Goal: Task Accomplishment & Management: Use online tool/utility

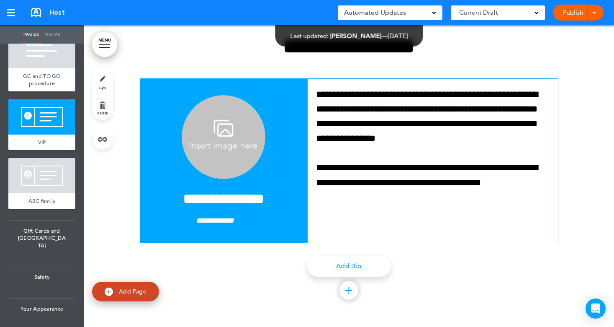
scroll to position [8396, 0]
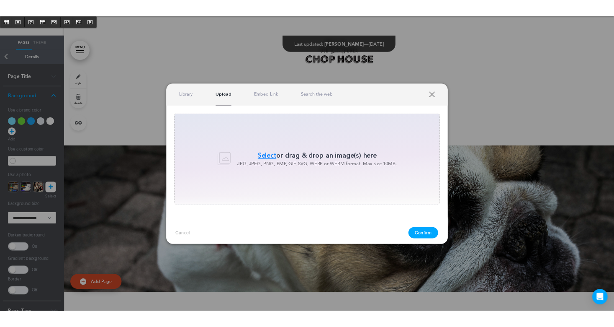
scroll to position [169, 0]
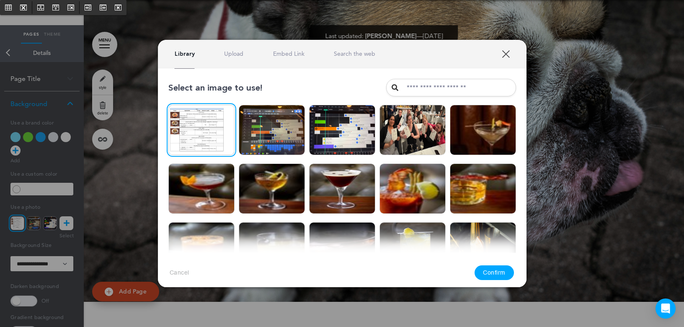
click at [498, 271] on button "Confirm" at bounding box center [494, 272] width 39 height 15
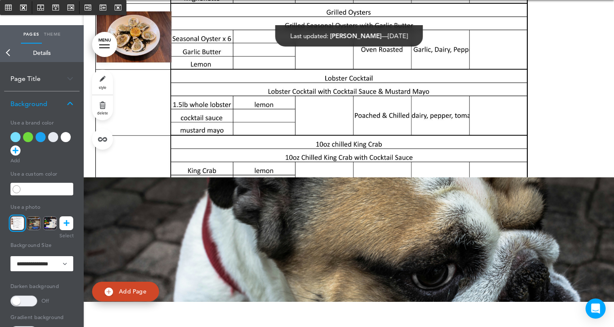
scroll to position [168, 0]
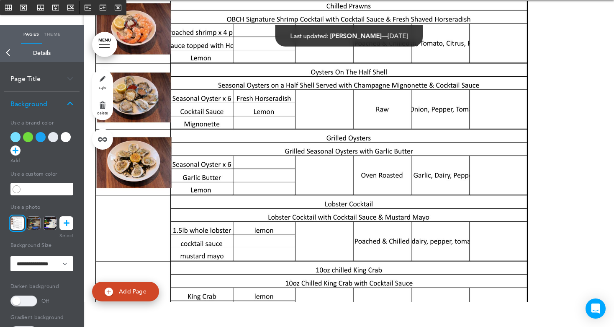
click at [5, 49] on link "Back" at bounding box center [8, 53] width 17 height 18
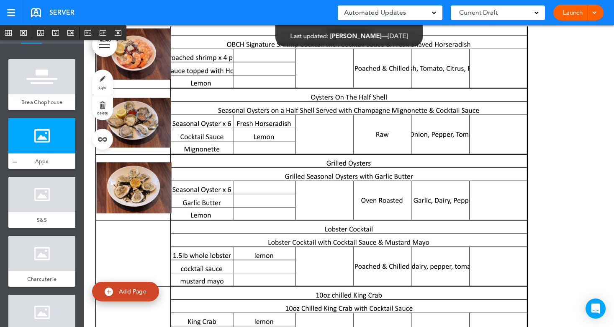
click at [23, 145] on div at bounding box center [41, 135] width 67 height 35
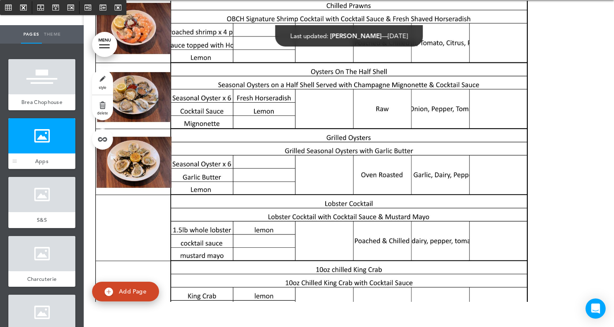
scroll to position [169, 0]
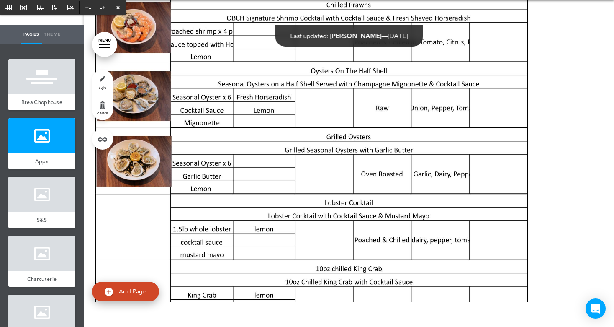
click at [137, 289] on span "Add Page" at bounding box center [133, 291] width 28 height 8
type input "********"
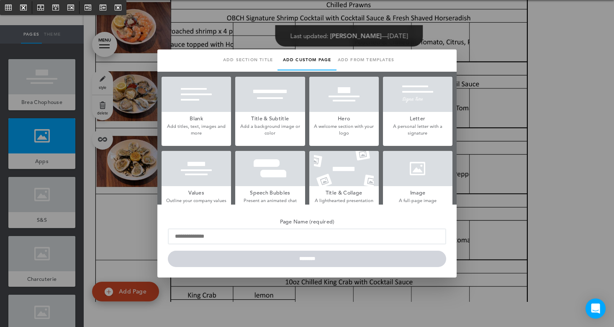
drag, startPoint x: 416, startPoint y: 96, endPoint x: 414, endPoint y: 102, distance: 6.1
click at [416, 151] on div at bounding box center [418, 168] width 70 height 35
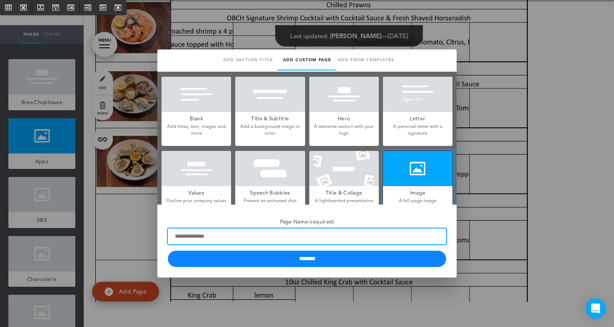
click at [242, 240] on input "Page Name (required)" at bounding box center [307, 236] width 279 height 16
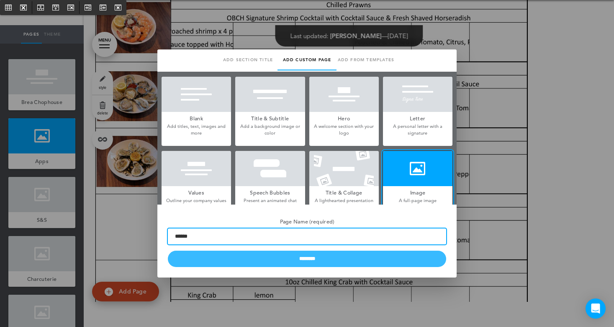
type input "******"
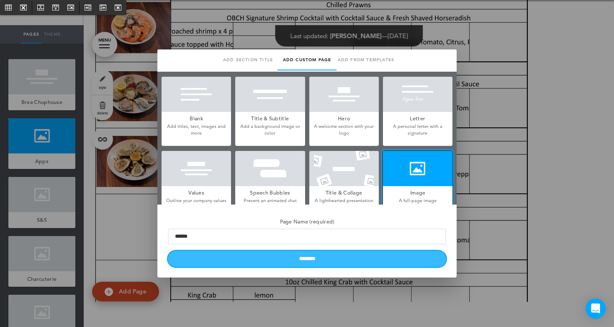
click at [282, 261] on input "********" at bounding box center [307, 258] width 279 height 16
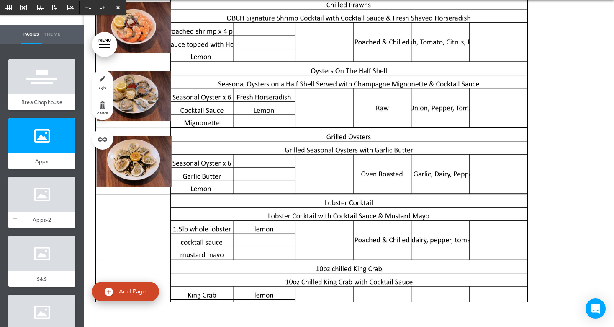
click at [48, 210] on div at bounding box center [41, 194] width 67 height 35
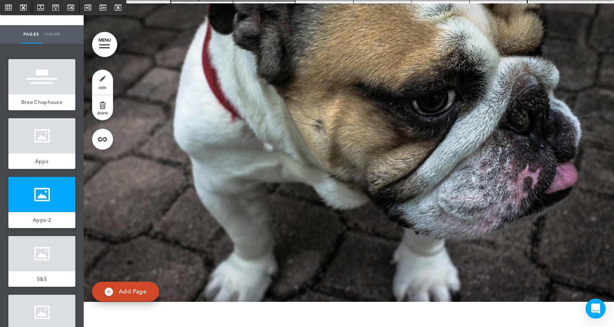
scroll to position [470, 0]
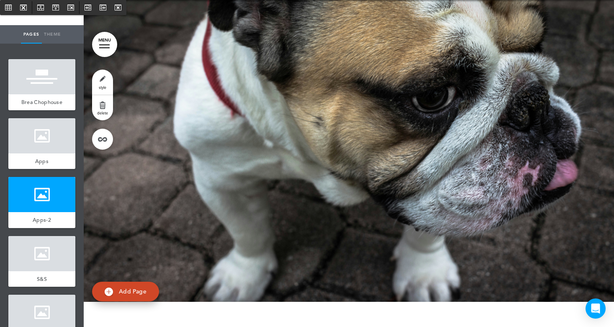
click at [116, 294] on link "Add Page" at bounding box center [125, 291] width 67 height 20
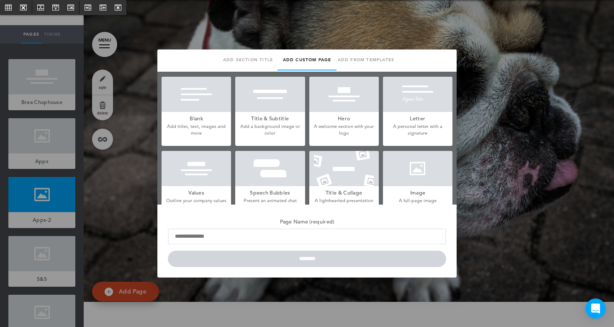
click at [417, 151] on div at bounding box center [418, 168] width 70 height 35
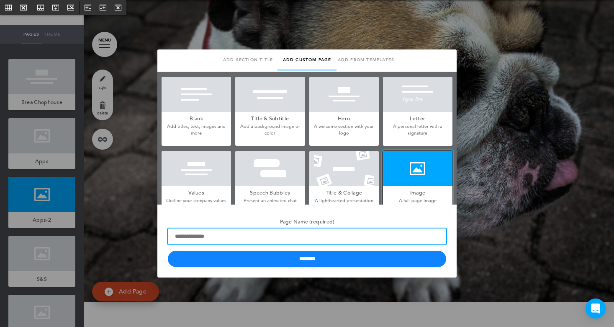
click at [210, 237] on input "Page Name (required)" at bounding box center [307, 236] width 279 height 16
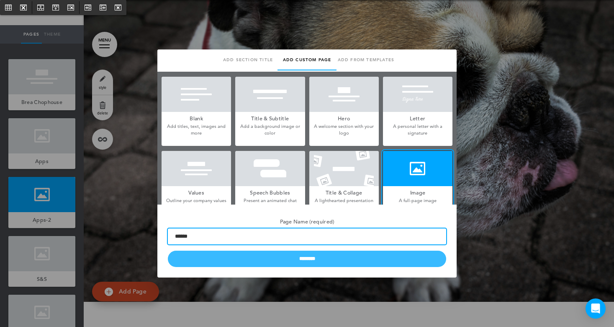
type input "******"
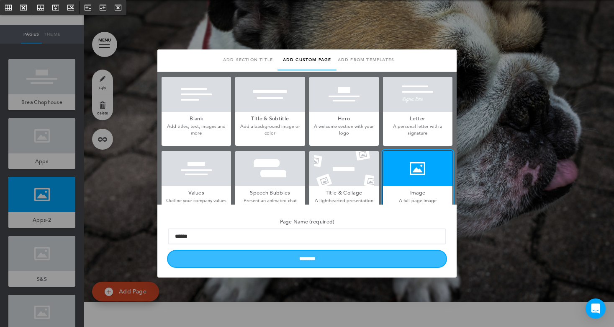
click at [263, 261] on input "********" at bounding box center [307, 258] width 279 height 16
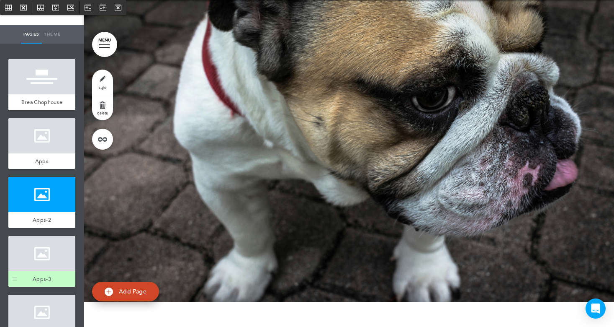
click at [36, 270] on div at bounding box center [41, 253] width 67 height 35
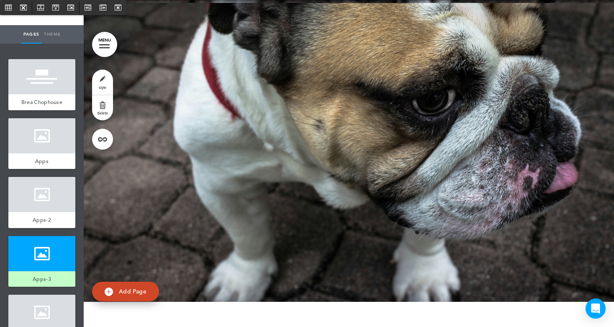
scroll to position [772, 0]
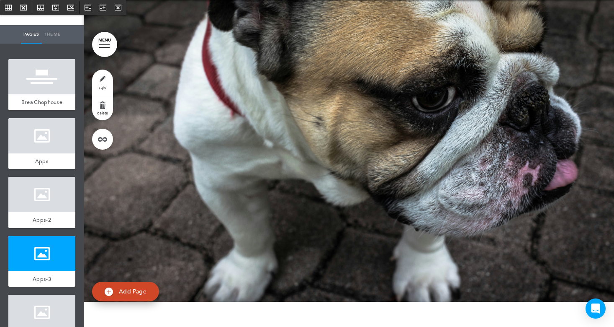
click at [139, 292] on span "Add Page" at bounding box center [133, 291] width 28 height 8
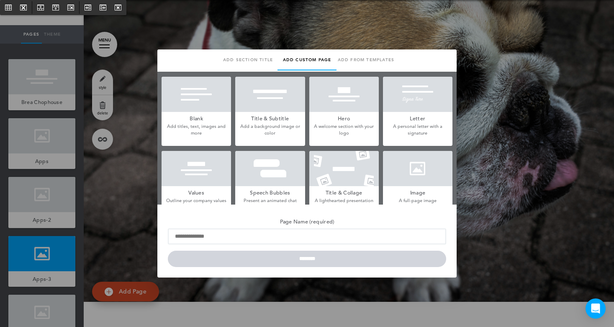
click at [434, 186] on h5 "Image" at bounding box center [418, 192] width 70 height 12
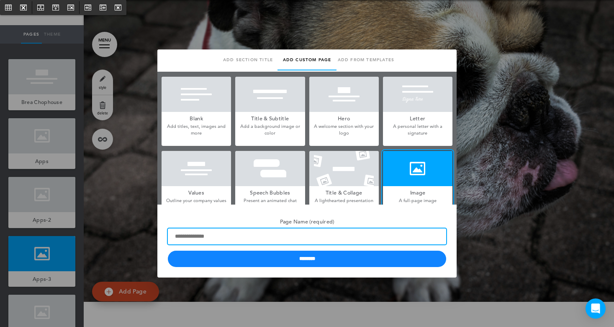
click at [207, 231] on input "Page Name (required)" at bounding box center [307, 236] width 279 height 16
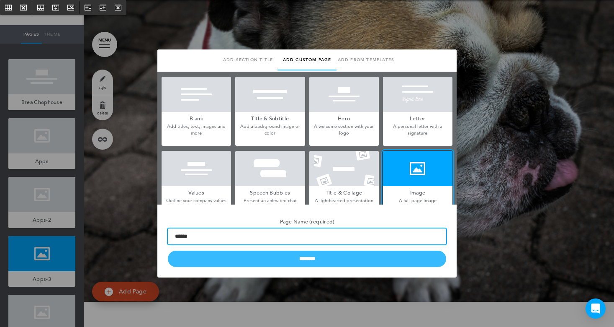
type input "******"
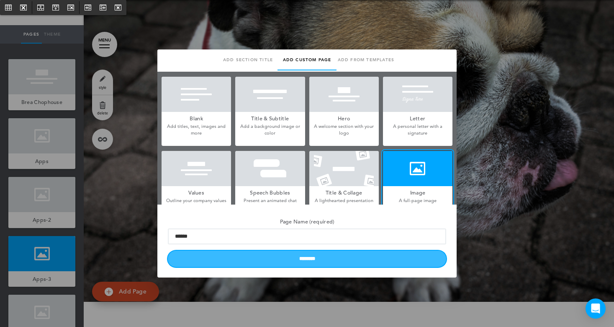
click at [268, 263] on input "********" at bounding box center [307, 258] width 279 height 16
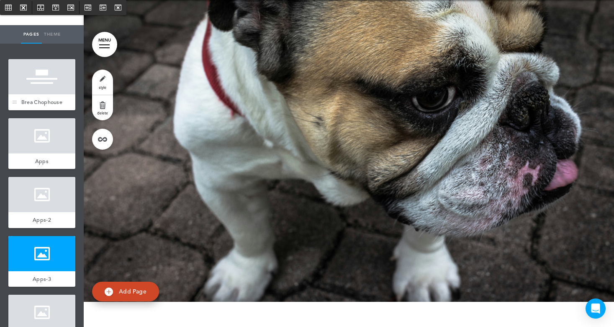
click at [40, 90] on div at bounding box center [41, 76] width 67 height 35
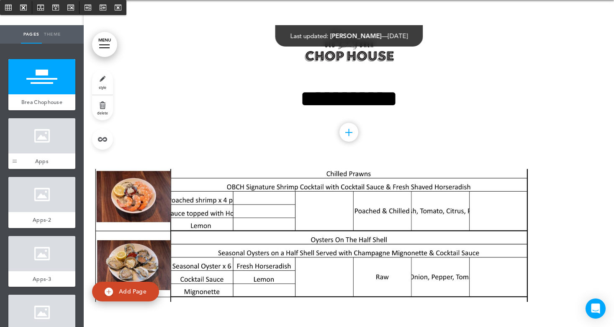
click at [18, 150] on div at bounding box center [14, 143] width 13 height 51
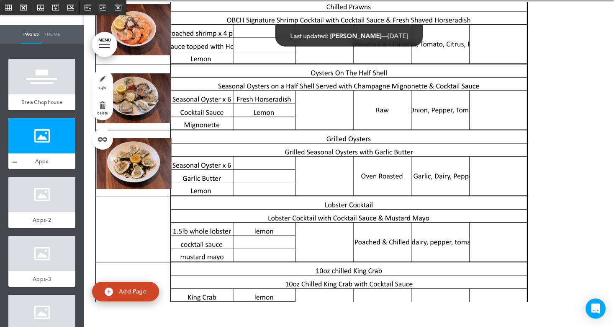
scroll to position [169, 0]
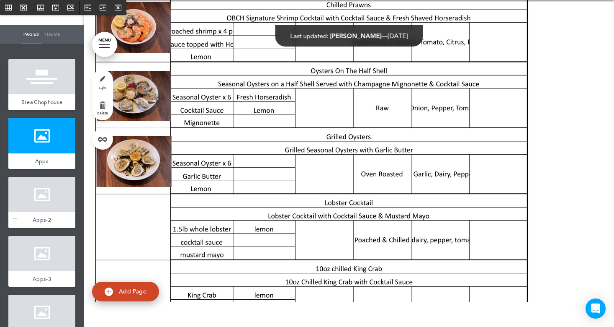
click at [35, 201] on div at bounding box center [41, 194] width 67 height 35
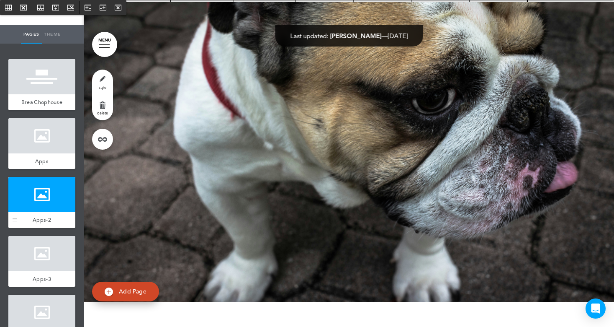
scroll to position [470, 0]
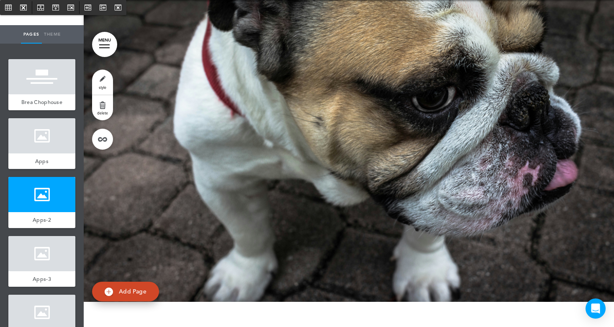
click at [101, 80] on link "style" at bounding box center [102, 82] width 21 height 25
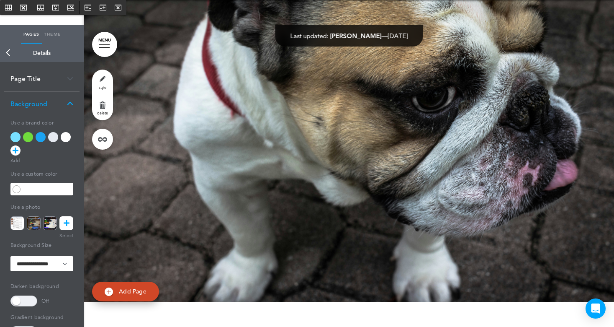
click at [66, 219] on icon at bounding box center [67, 223] width 6 height 14
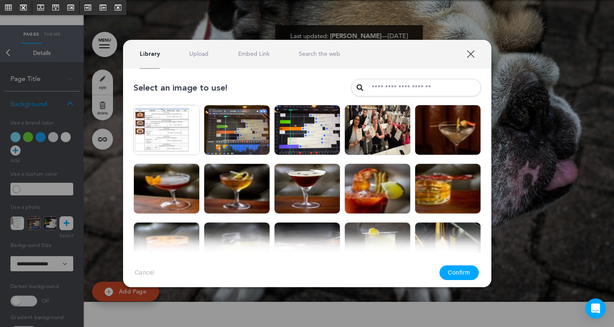
click at [198, 54] on link "Upload" at bounding box center [198, 54] width 19 height 8
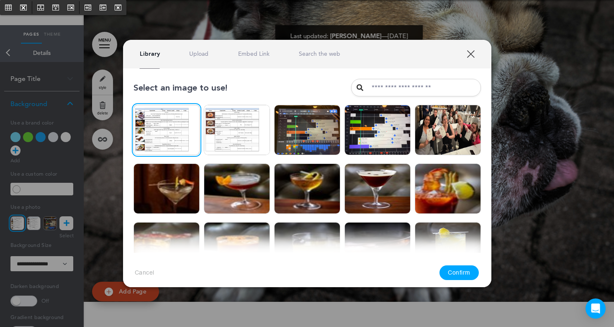
click at [466, 271] on button "Confirm" at bounding box center [459, 272] width 39 height 15
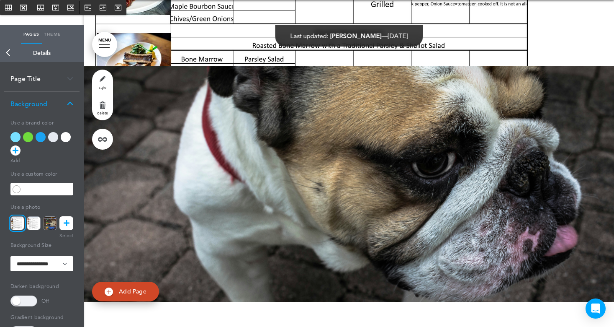
scroll to position [712, 0]
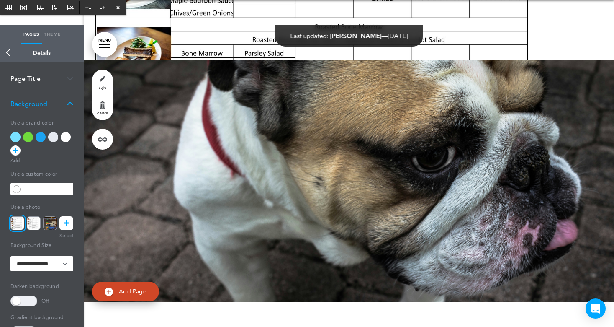
click at [294, 215] on div at bounding box center [349, 211] width 531 height 302
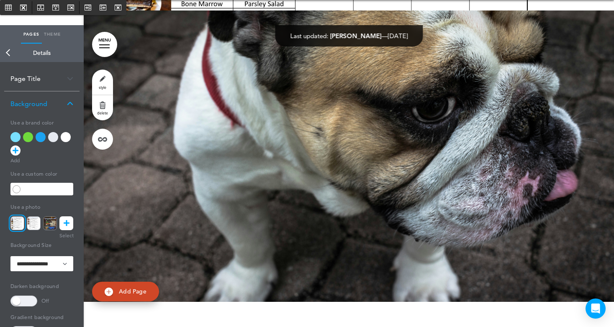
scroll to position [838, 0]
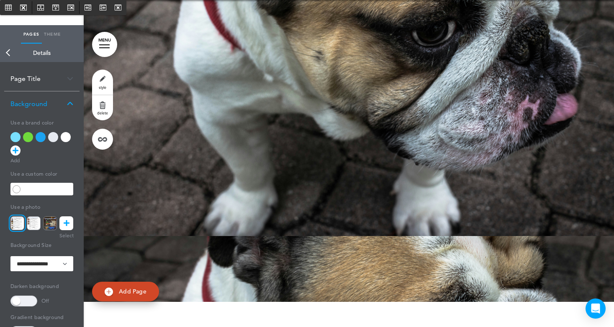
click at [108, 83] on link "style" at bounding box center [102, 82] width 21 height 25
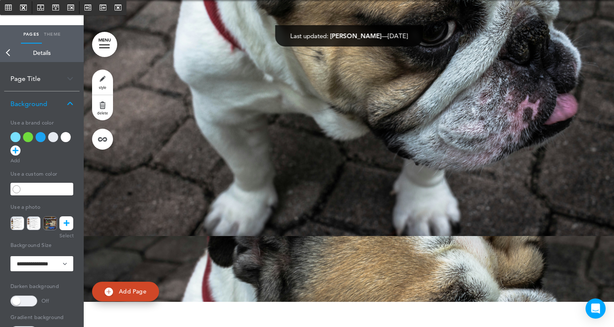
click at [325, 176] on div at bounding box center [349, 85] width 531 height 302
click at [71, 223] on link at bounding box center [66, 223] width 14 height 14
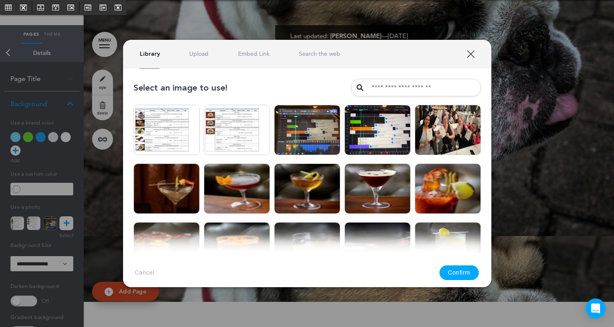
drag, startPoint x: 199, startPoint y: 54, endPoint x: 211, endPoint y: 60, distance: 13.3
click at [199, 54] on link "Upload" at bounding box center [198, 54] width 19 height 8
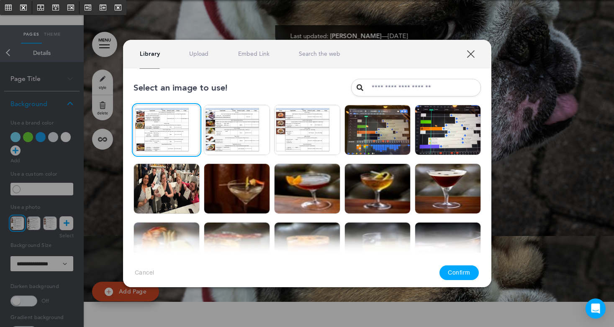
click at [467, 271] on button "Confirm" at bounding box center [459, 272] width 39 height 15
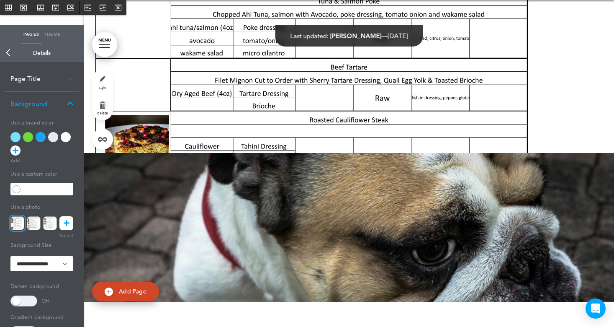
scroll to position [921, 0]
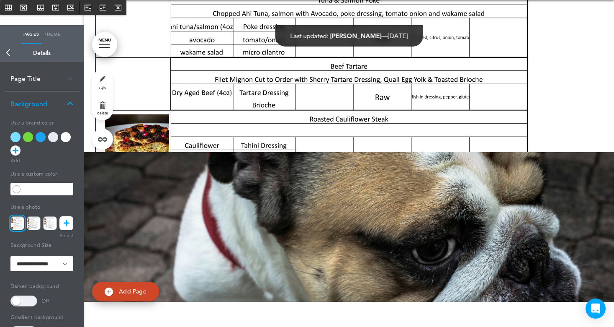
click at [290, 238] on div at bounding box center [349, 303] width 531 height 302
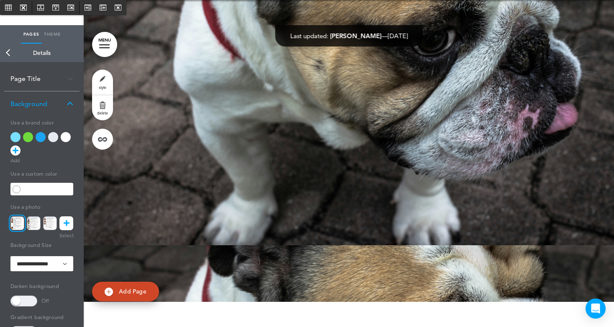
scroll to position [1131, 0]
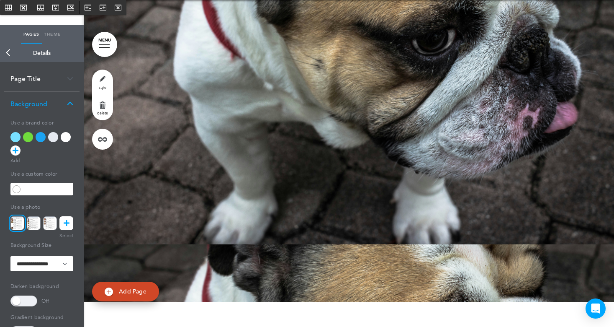
click at [68, 222] on icon at bounding box center [67, 223] width 6 height 14
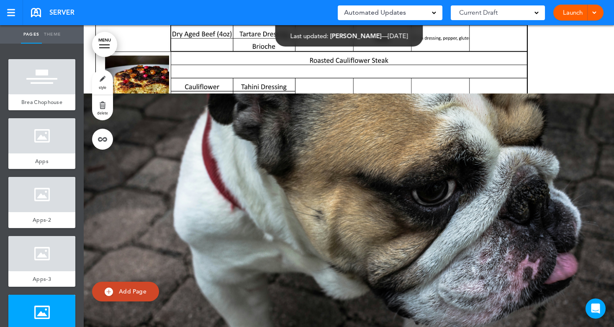
scroll to position [963, 0]
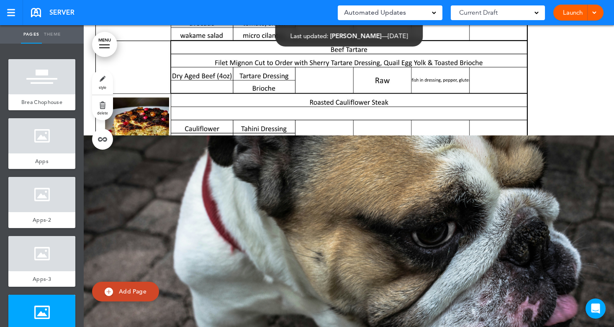
click at [206, 182] on div at bounding box center [349, 286] width 531 height 302
click at [35, 263] on div at bounding box center [41, 253] width 67 height 35
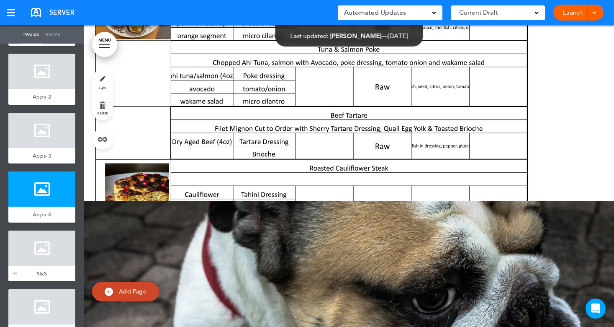
scroll to position [126, 0]
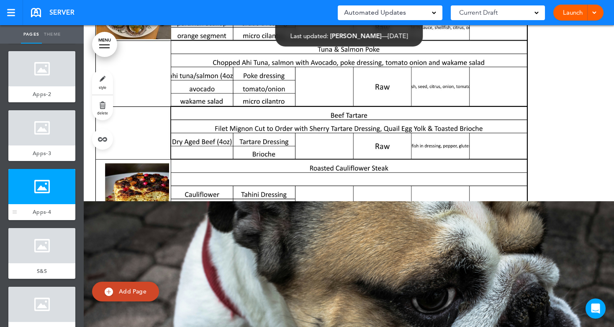
click at [28, 194] on div at bounding box center [41, 186] width 67 height 35
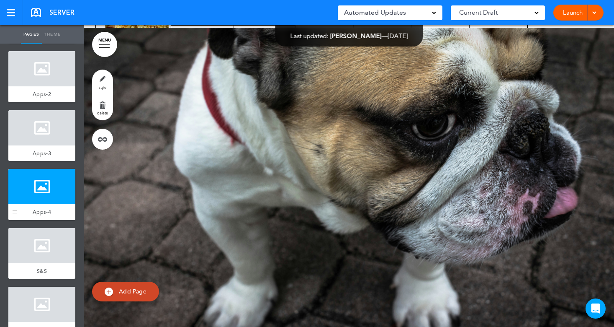
scroll to position [1074, 0]
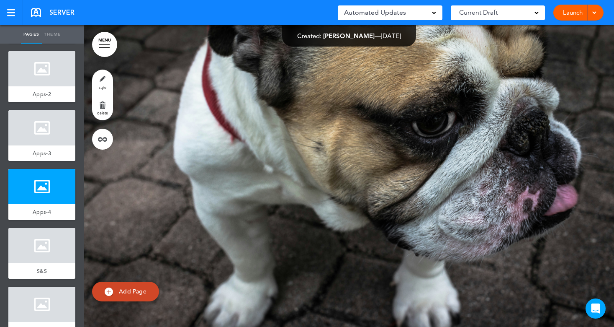
click at [106, 85] on span "style" at bounding box center [103, 87] width 8 height 5
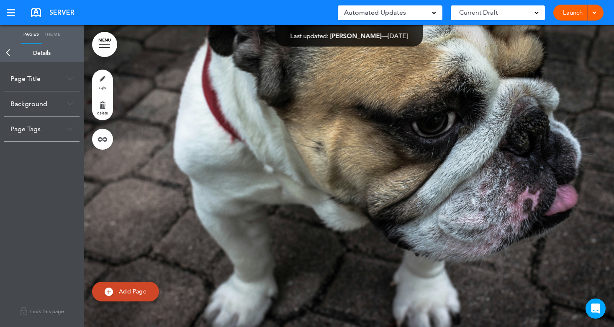
click at [9, 53] on link "Back" at bounding box center [8, 53] width 17 height 18
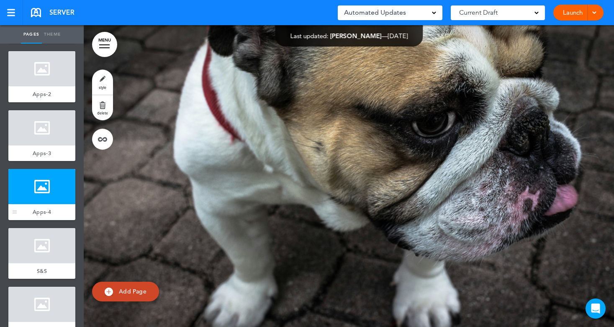
click at [31, 190] on div at bounding box center [41, 186] width 67 height 35
click at [103, 87] on span "style" at bounding box center [103, 87] width 8 height 5
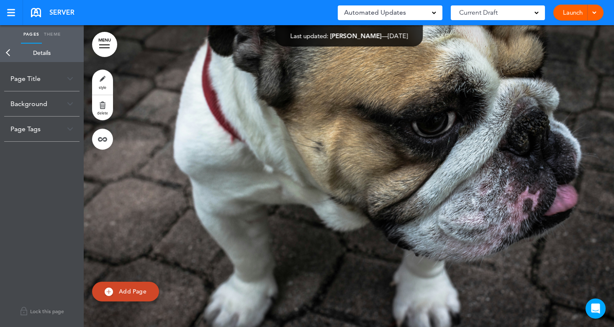
click at [34, 77] on div "Page Title" at bounding box center [41, 78] width 75 height 25
click at [32, 144] on div "Background" at bounding box center [41, 144] width 75 height 25
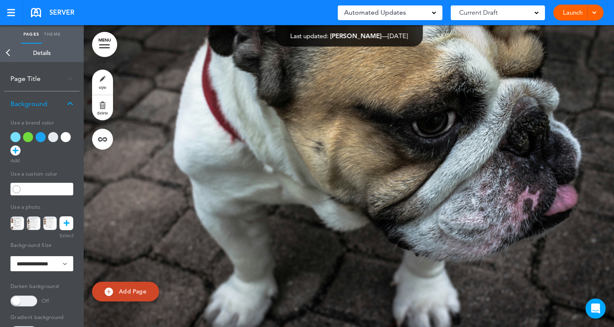
click at [67, 225] on icon at bounding box center [67, 223] width 6 height 14
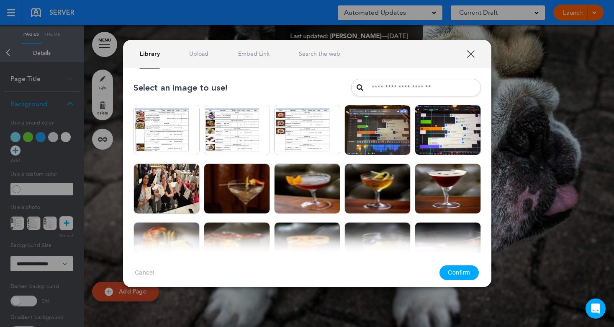
drag, startPoint x: 204, startPoint y: 48, endPoint x: 203, endPoint y: 56, distance: 8.0
click at [203, 52] on div "Library Upload Embed Link Search the web" at bounding box center [307, 54] width 369 height 28
click at [199, 53] on link "Upload" at bounding box center [198, 54] width 19 height 8
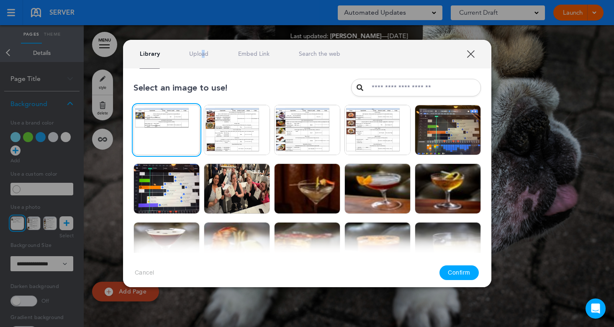
click at [460, 271] on button "Confirm" at bounding box center [459, 272] width 39 height 15
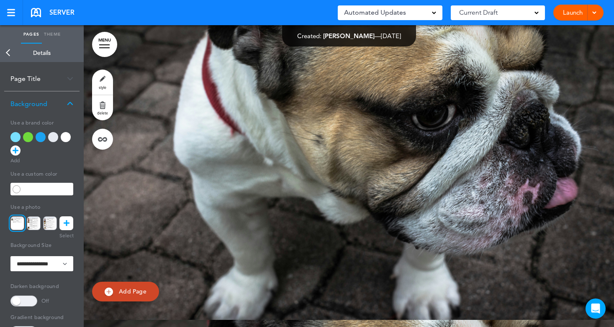
scroll to position [1340, 0]
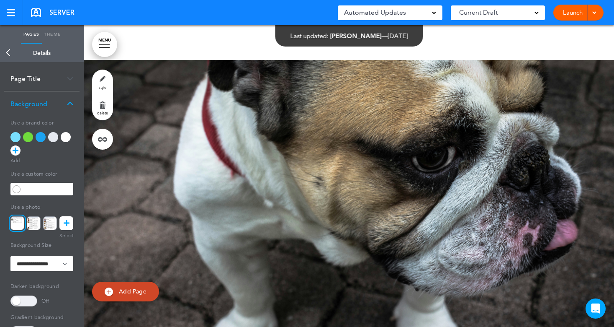
click at [294, 204] on div at bounding box center [349, 211] width 531 height 302
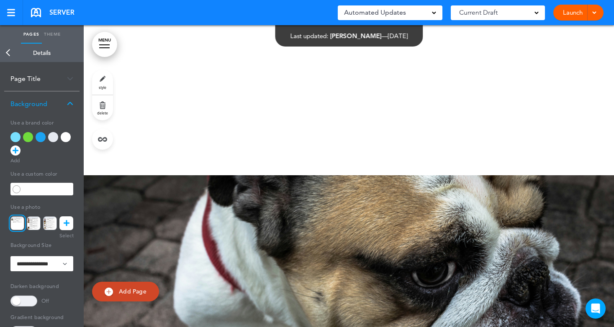
scroll to position [1215, 0]
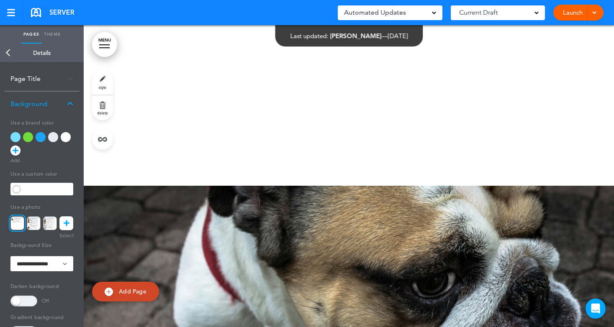
click at [7, 55] on link "Back" at bounding box center [8, 53] width 17 height 18
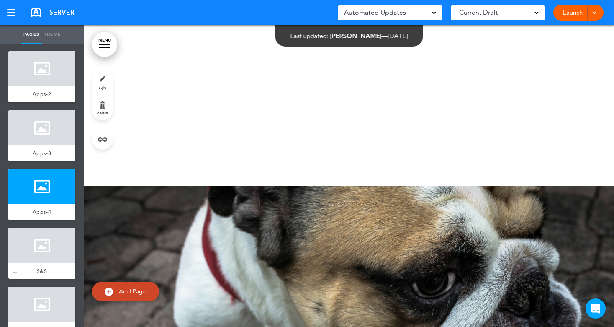
click at [36, 259] on div at bounding box center [41, 245] width 67 height 35
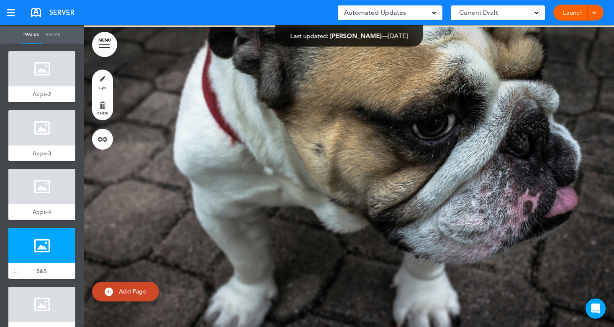
scroll to position [1375, 0]
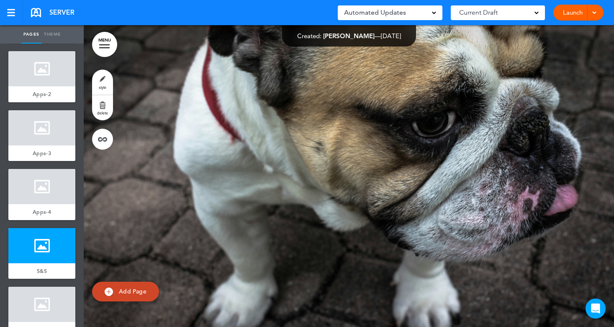
click at [101, 78] on link "style" at bounding box center [102, 82] width 21 height 25
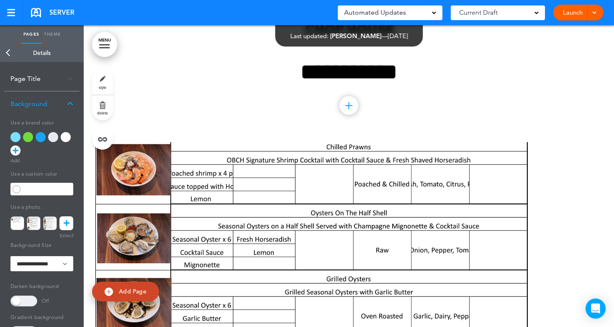
scroll to position [0, 0]
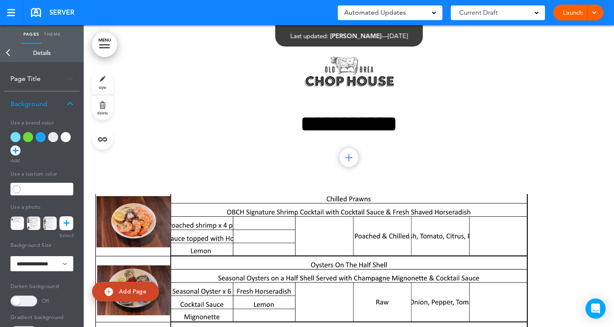
click at [188, 165] on div "**********" at bounding box center [349, 109] width 419 height 169
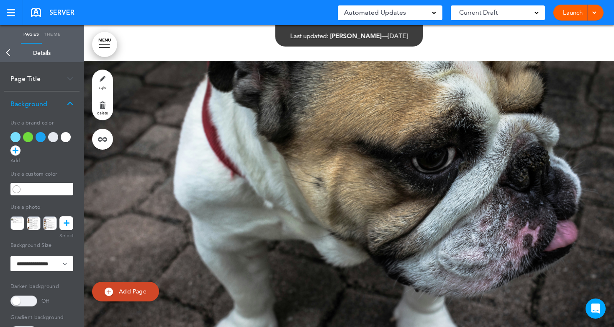
scroll to position [1340, 0]
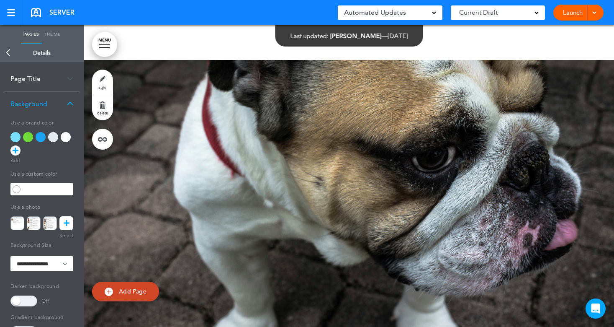
click at [204, 159] on div at bounding box center [349, 211] width 531 height 302
click at [66, 222] on icon at bounding box center [67, 223] width 6 height 14
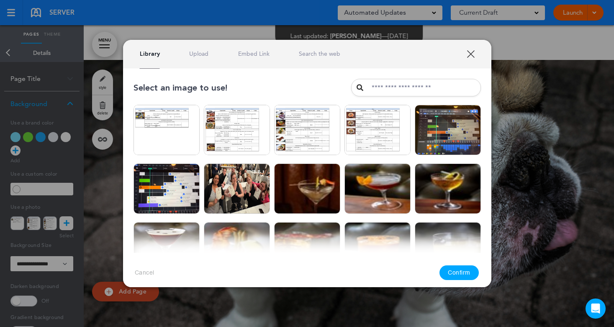
click at [198, 54] on link "Upload" at bounding box center [198, 54] width 19 height 8
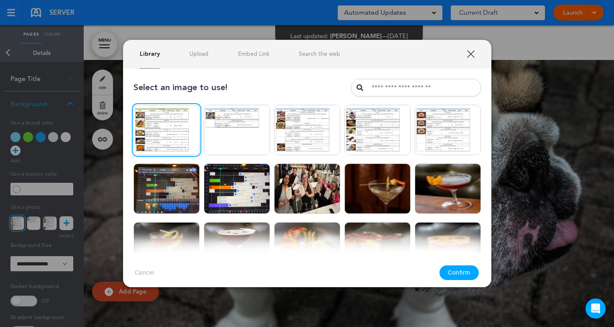
click at [462, 276] on button "Confirm" at bounding box center [459, 272] width 39 height 15
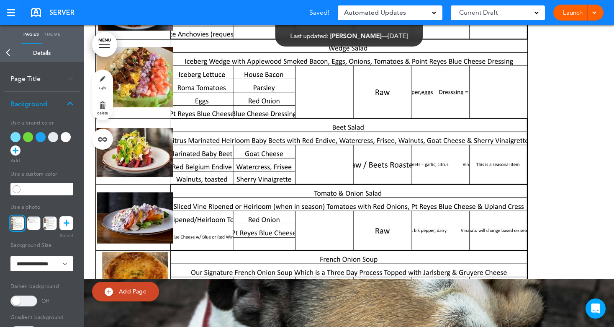
scroll to position [1382, 0]
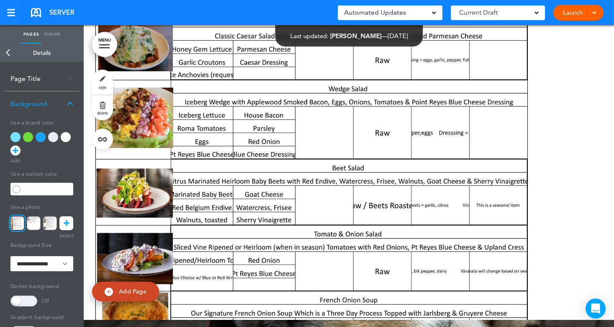
click at [7, 52] on link "Back" at bounding box center [8, 53] width 17 height 18
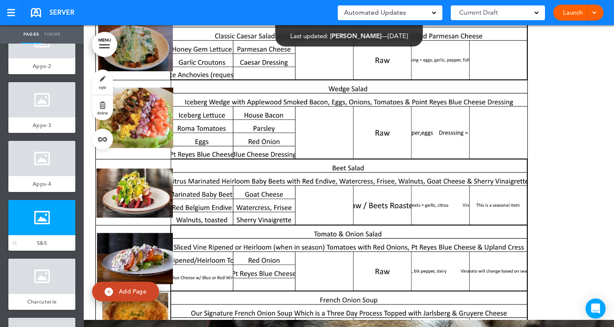
scroll to position [168, 0]
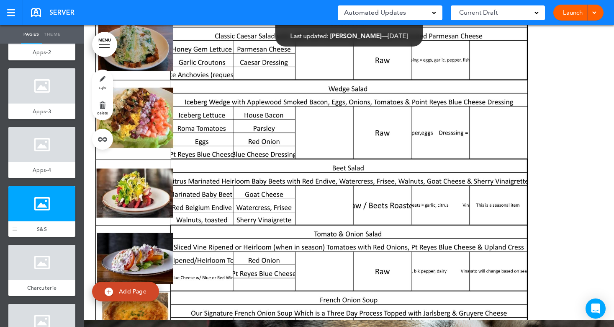
click at [38, 207] on div at bounding box center [41, 203] width 67 height 35
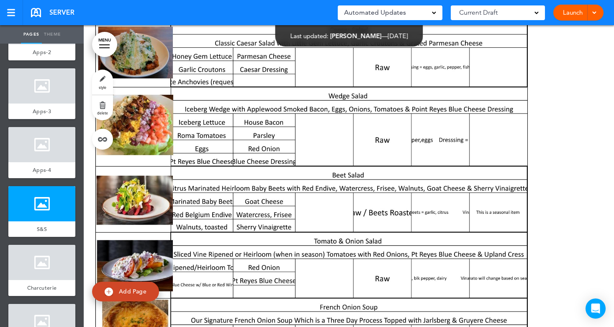
scroll to position [1375, 0]
click at [129, 291] on span "Add Page" at bounding box center [133, 291] width 28 height 8
type input "********"
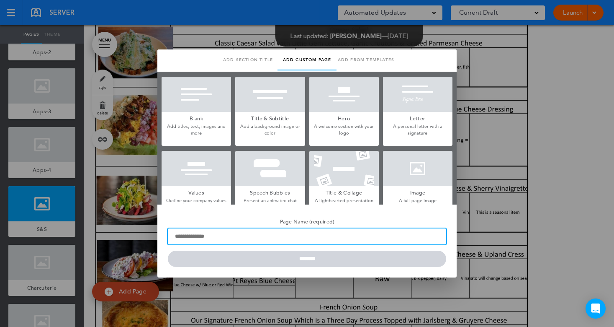
click at [220, 237] on input "Page Name (required)" at bounding box center [307, 236] width 279 height 16
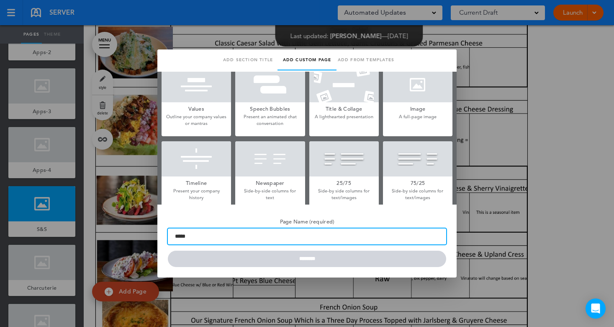
type input "*****"
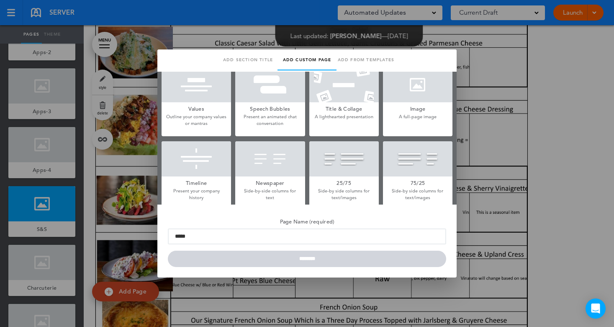
click at [421, 89] on div at bounding box center [418, 84] width 70 height 35
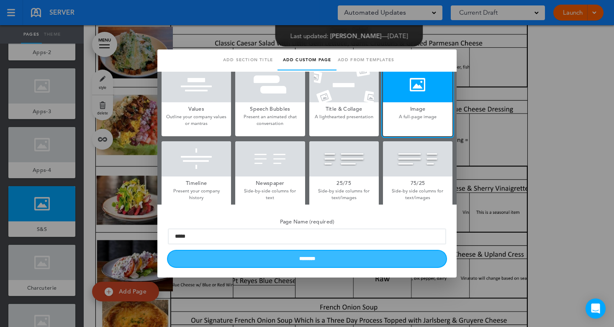
click at [305, 255] on input "********" at bounding box center [307, 258] width 279 height 16
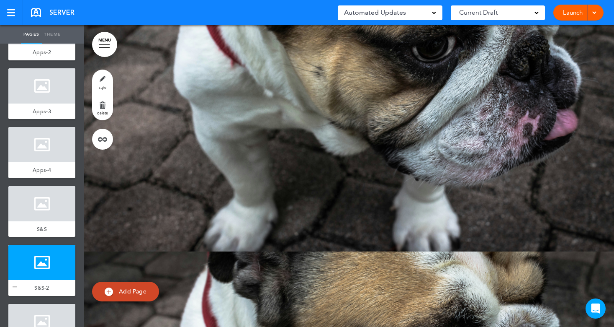
click at [36, 269] on div at bounding box center [41, 262] width 67 height 35
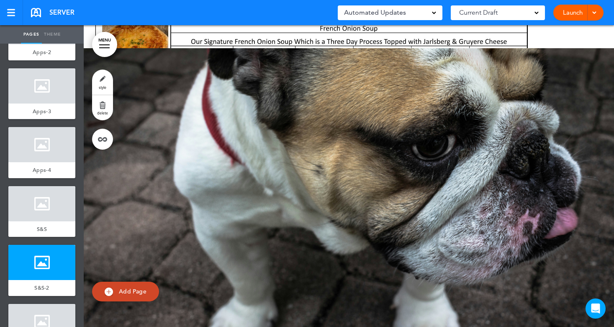
scroll to position [1635, 0]
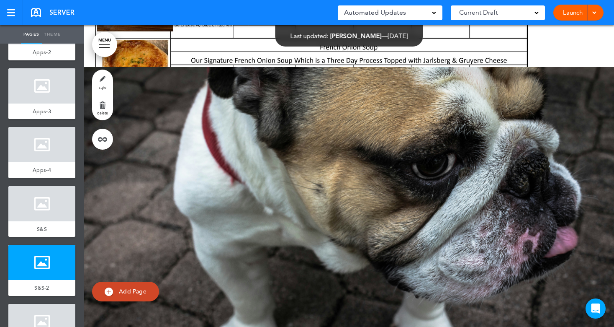
click at [106, 85] on link "style" at bounding box center [102, 82] width 21 height 25
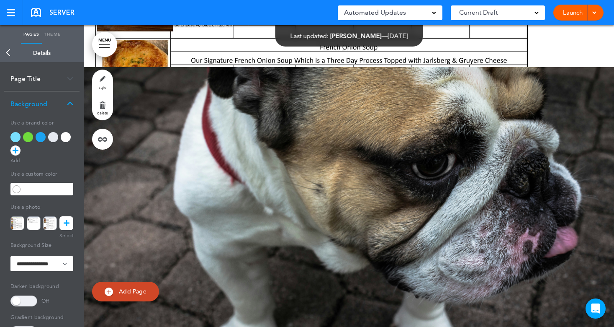
click at [68, 223] on icon at bounding box center [67, 223] width 6 height 14
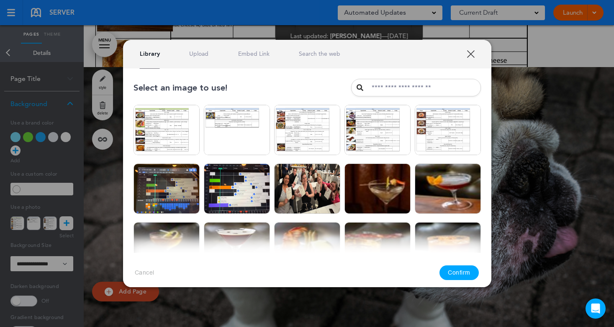
click at [197, 53] on link "Upload" at bounding box center [198, 54] width 19 height 8
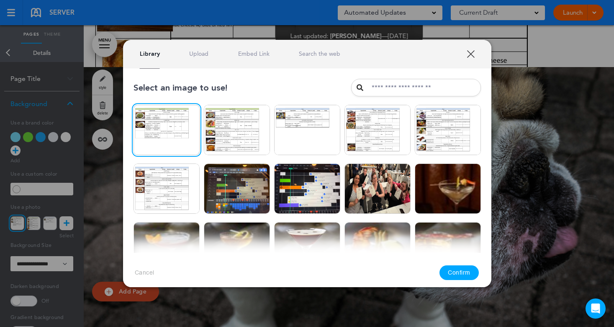
click at [462, 274] on button "Confirm" at bounding box center [459, 272] width 39 height 15
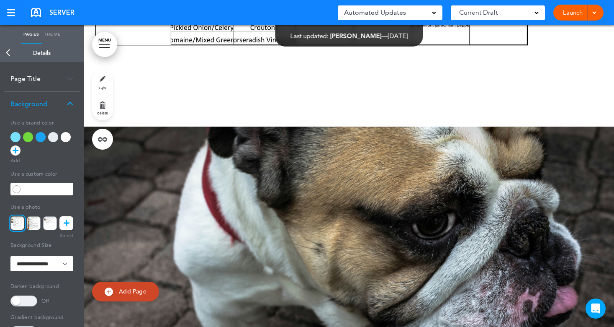
scroll to position [1970, 0]
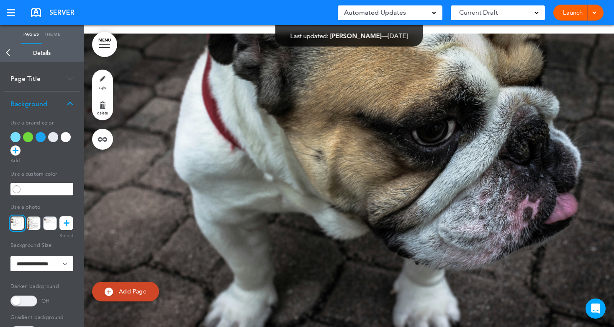
click at [233, 222] on div at bounding box center [349, 185] width 531 height 302
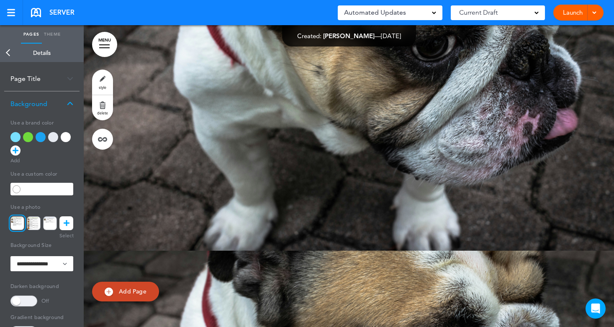
scroll to position [2054, 0]
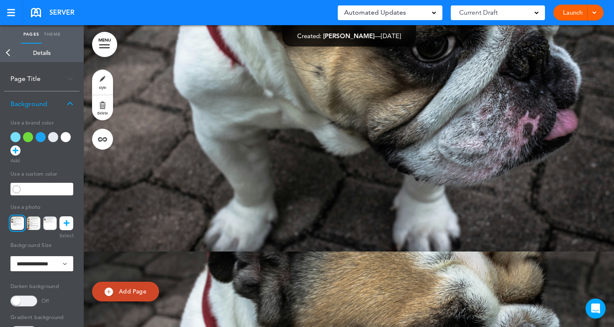
click at [8, 55] on link "Back" at bounding box center [8, 53] width 17 height 18
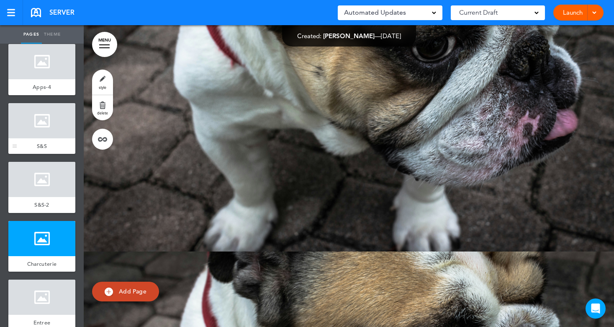
scroll to position [251, 0]
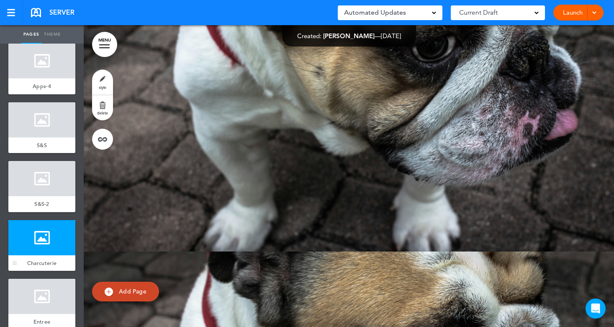
click at [44, 253] on div at bounding box center [41, 237] width 67 height 35
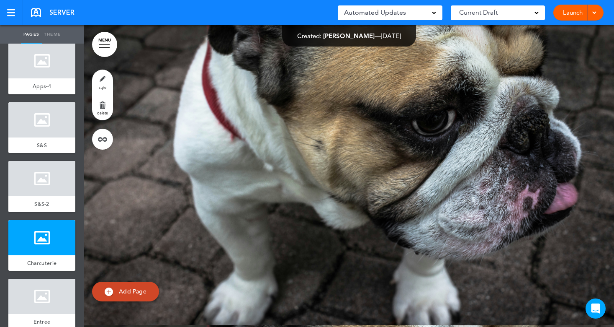
scroll to position [1978, 0]
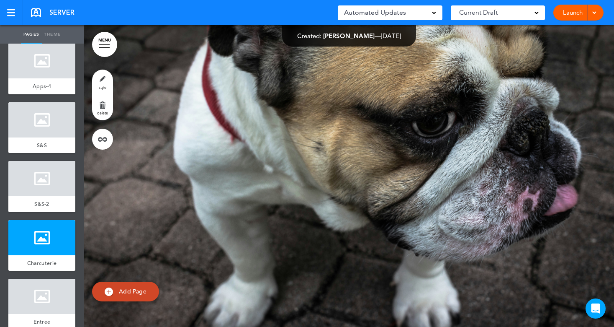
click at [101, 83] on link "style" at bounding box center [102, 82] width 21 height 25
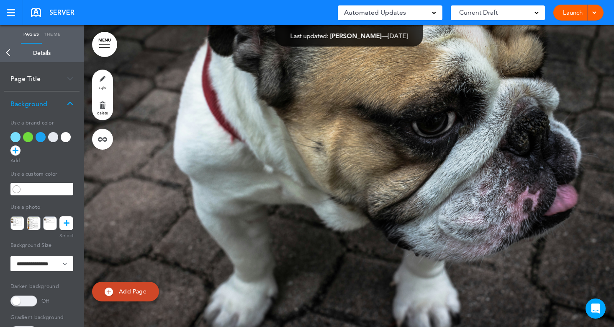
click at [64, 222] on icon at bounding box center [67, 223] width 6 height 14
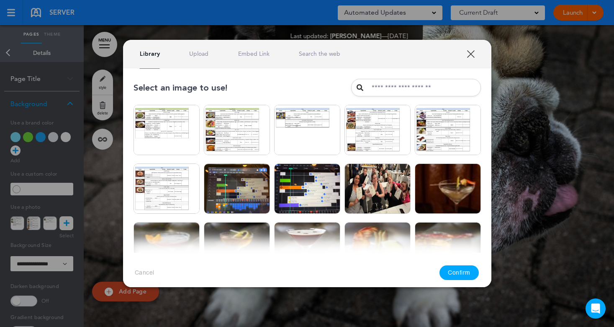
click at [199, 51] on link "Upload" at bounding box center [198, 54] width 19 height 8
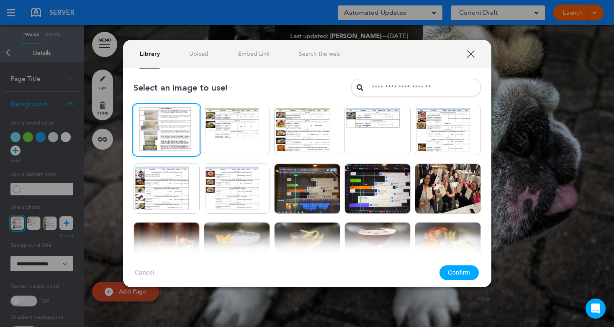
click at [460, 273] on button "Confirm" at bounding box center [459, 272] width 39 height 15
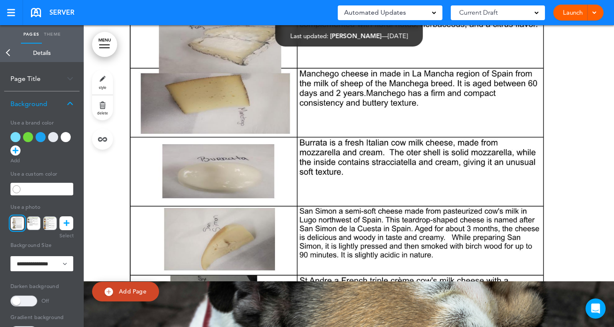
scroll to position [2020, 0]
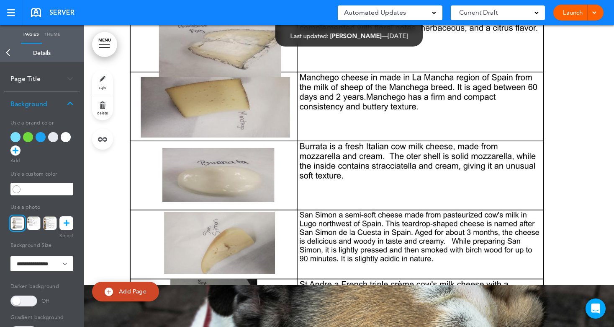
click at [10, 54] on link "Back" at bounding box center [8, 53] width 17 height 18
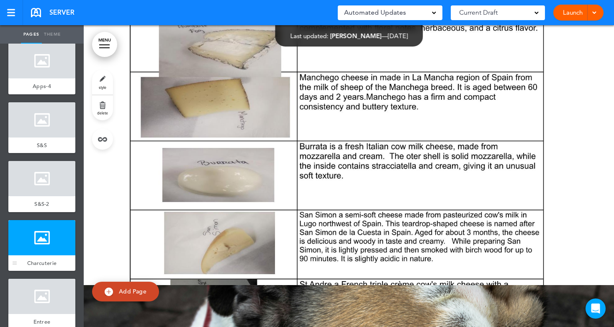
click at [34, 245] on div at bounding box center [41, 237] width 67 height 35
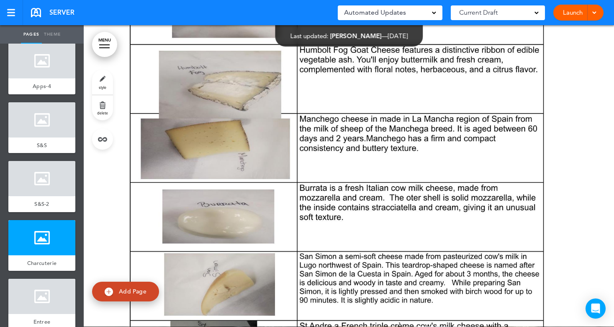
scroll to position [1978, 0]
click at [128, 289] on span "Add Page" at bounding box center [133, 291] width 28 height 8
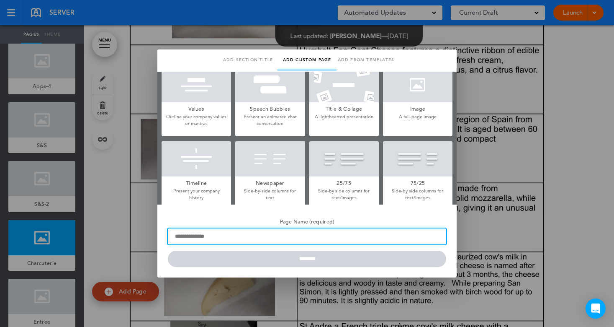
click at [218, 239] on input "Page Name (required)" at bounding box center [307, 236] width 279 height 16
type input "**********"
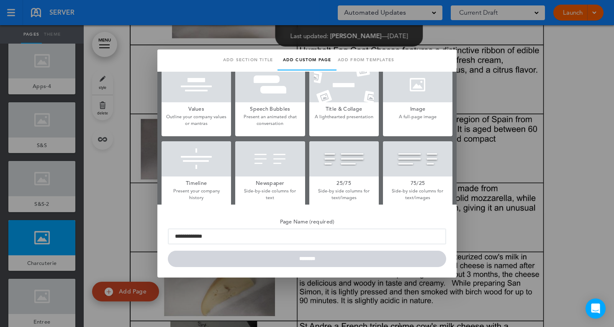
click at [423, 101] on div at bounding box center [418, 84] width 70 height 35
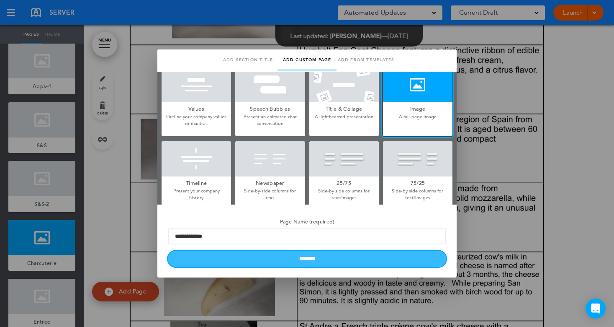
click at [311, 264] on input "********" at bounding box center [307, 258] width 279 height 16
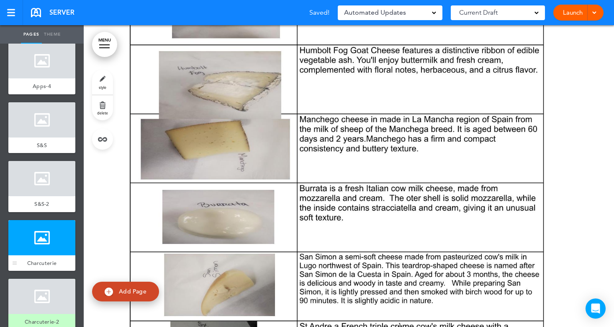
scroll to position [293, 0]
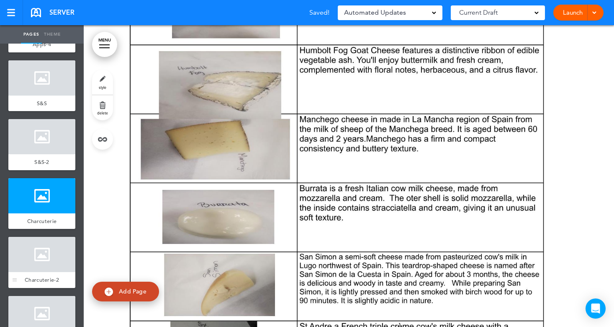
click at [36, 266] on div at bounding box center [41, 254] width 67 height 35
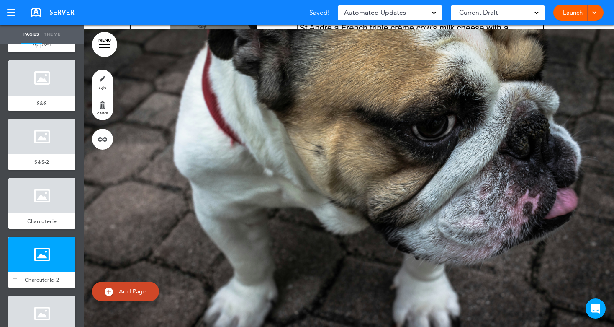
scroll to position [2280, 0]
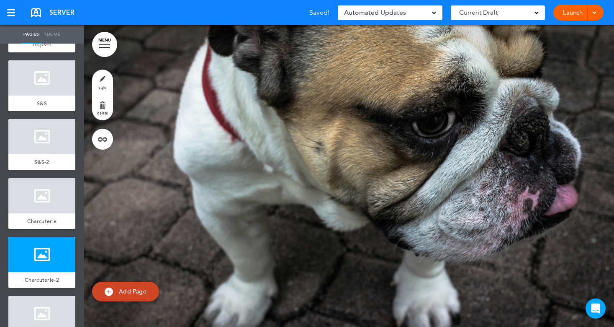
click at [129, 289] on span "Add Page" at bounding box center [133, 291] width 28 height 8
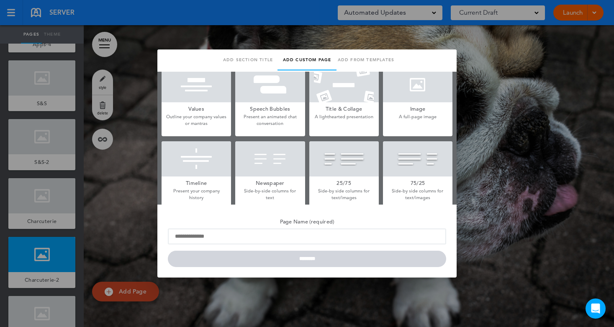
click at [422, 96] on div at bounding box center [418, 84] width 70 height 35
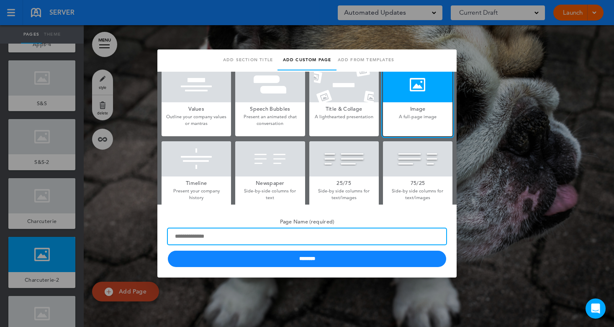
click at [223, 233] on input "Page Name (required)" at bounding box center [307, 236] width 279 height 16
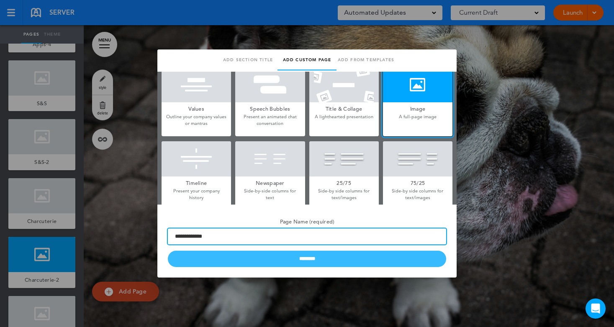
type input "**********"
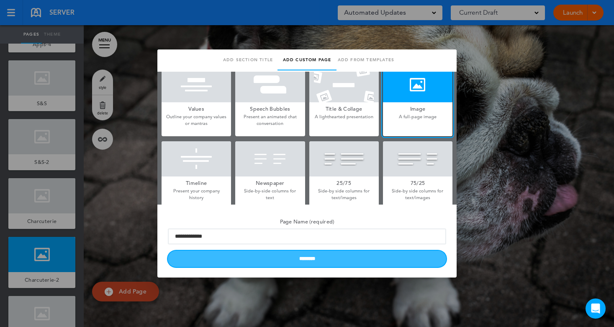
click at [283, 258] on input "********" at bounding box center [307, 258] width 279 height 16
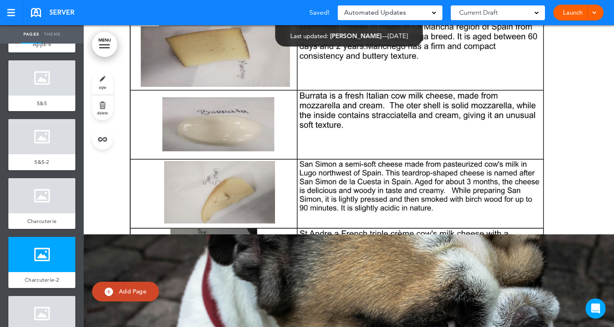
scroll to position [2070, 0]
click at [36, 259] on div at bounding box center [41, 254] width 67 height 35
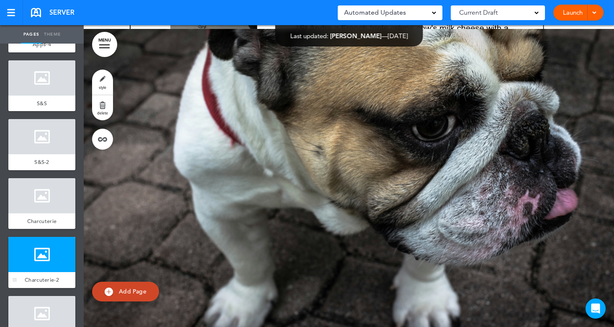
scroll to position [2280, 0]
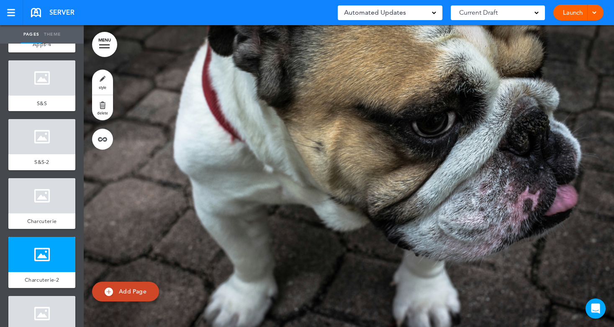
click at [102, 82] on link "style" at bounding box center [102, 82] width 21 height 25
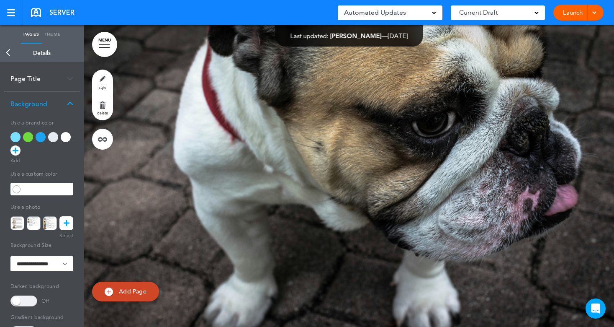
click at [67, 224] on icon at bounding box center [67, 223] width 6 height 14
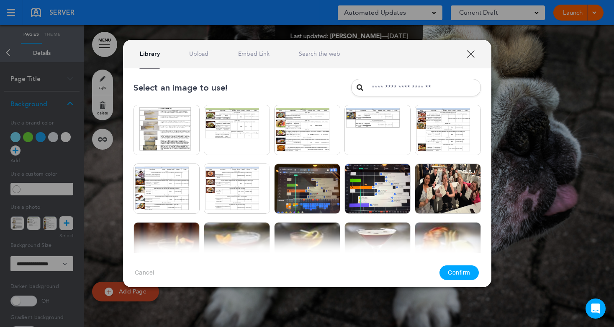
click at [195, 53] on link "Upload" at bounding box center [198, 54] width 19 height 8
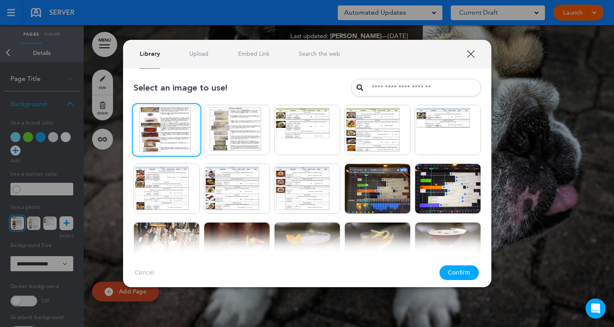
click at [453, 274] on button "Confirm" at bounding box center [459, 272] width 39 height 15
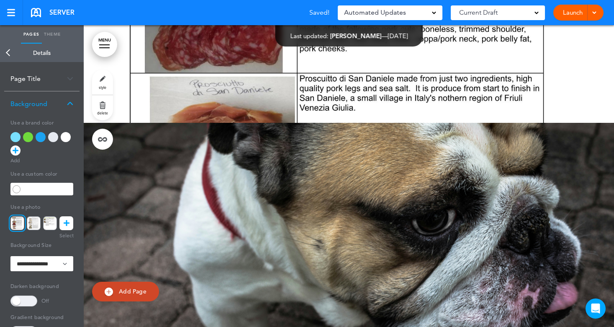
scroll to position [2489, 0]
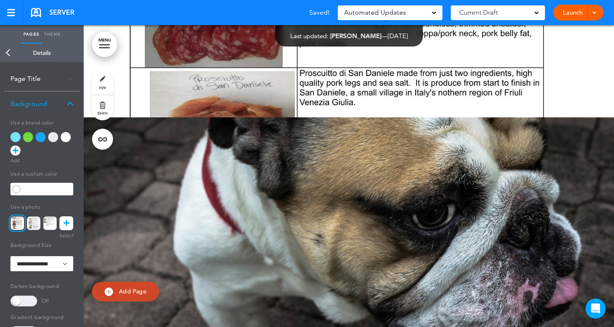
click at [8, 55] on link "Back" at bounding box center [8, 53] width 17 height 18
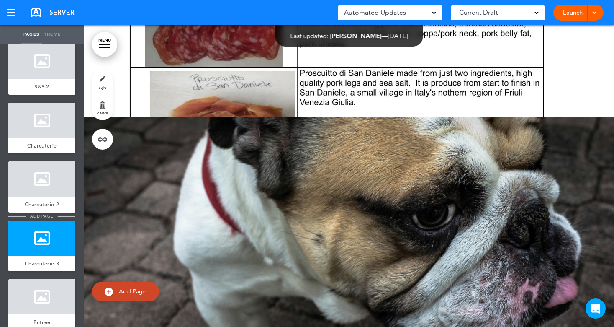
scroll to position [377, 0]
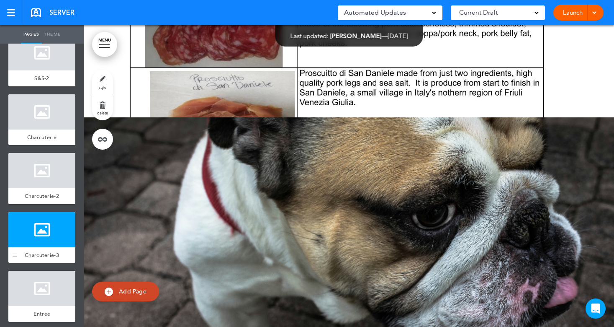
click at [33, 247] on div at bounding box center [41, 229] width 67 height 35
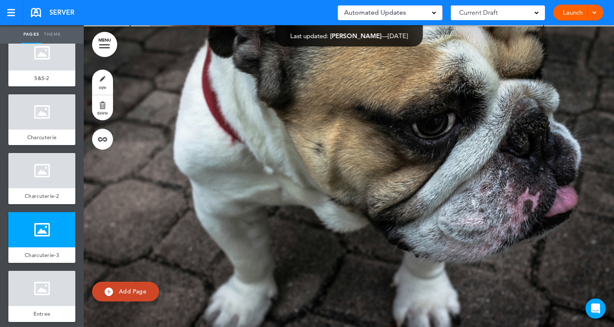
scroll to position [2581, 0]
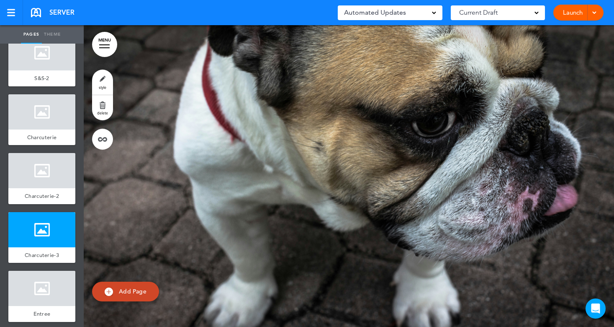
click at [101, 84] on link "style" at bounding box center [102, 82] width 21 height 25
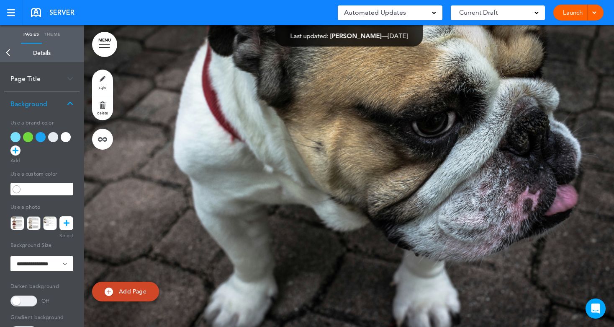
click at [65, 224] on icon at bounding box center [67, 223] width 6 height 14
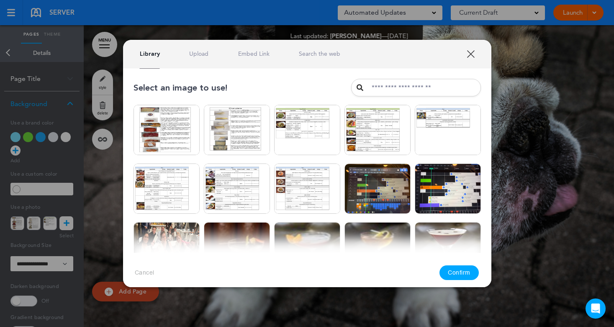
click at [201, 55] on link "Upload" at bounding box center [198, 54] width 19 height 8
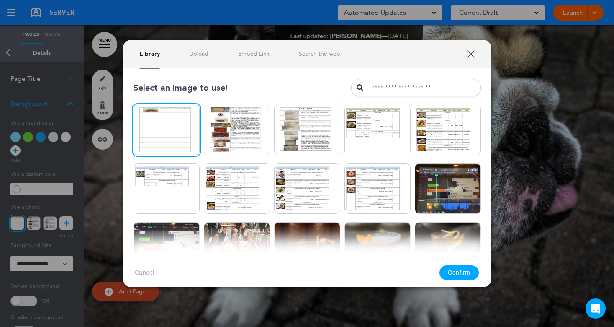
click at [462, 268] on button "Confirm" at bounding box center [459, 272] width 39 height 15
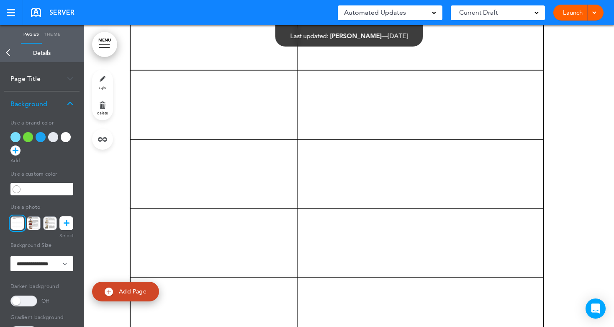
click at [9, 55] on link "Back" at bounding box center [8, 53] width 17 height 18
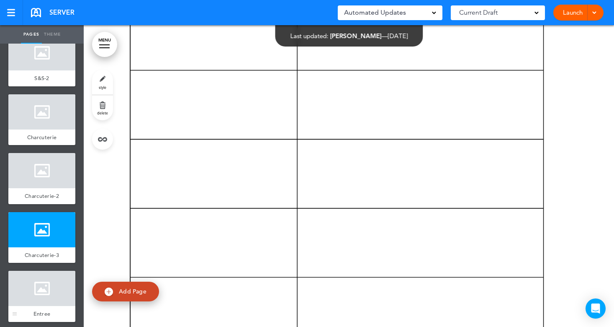
drag, startPoint x: 39, startPoint y: 291, endPoint x: 49, endPoint y: 289, distance: 10.2
click at [39, 291] on div at bounding box center [41, 288] width 67 height 35
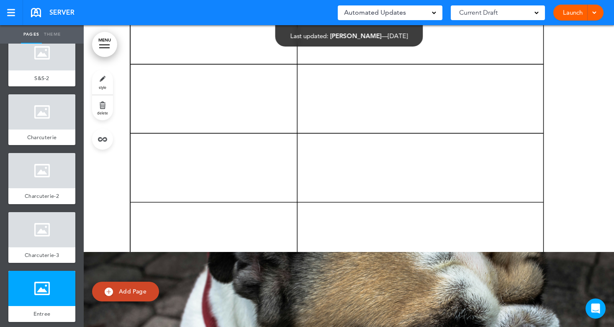
scroll to position [2883, 0]
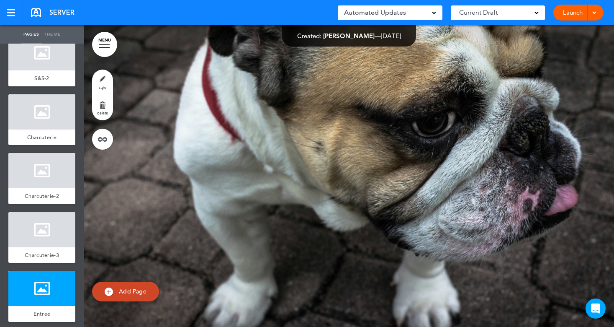
click at [99, 84] on link "style" at bounding box center [102, 82] width 21 height 25
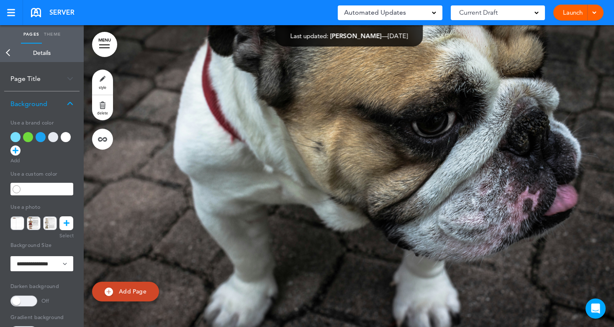
click at [68, 221] on icon at bounding box center [67, 223] width 6 height 14
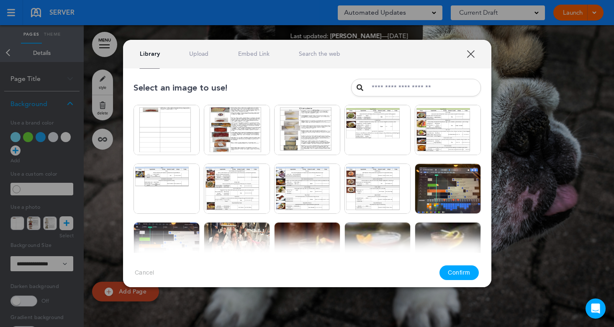
click at [193, 52] on link "Upload" at bounding box center [198, 54] width 19 height 8
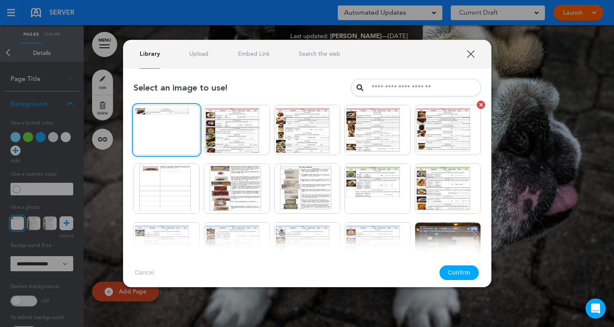
click at [454, 134] on img at bounding box center [448, 130] width 66 height 50
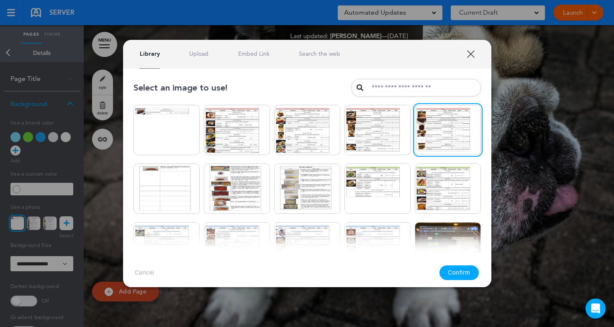
click at [453, 276] on button "Confirm" at bounding box center [459, 272] width 39 height 15
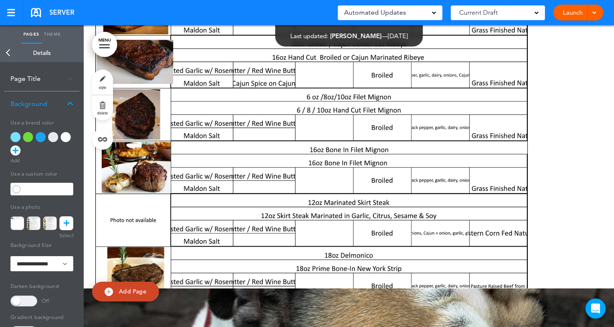
scroll to position [3009, 0]
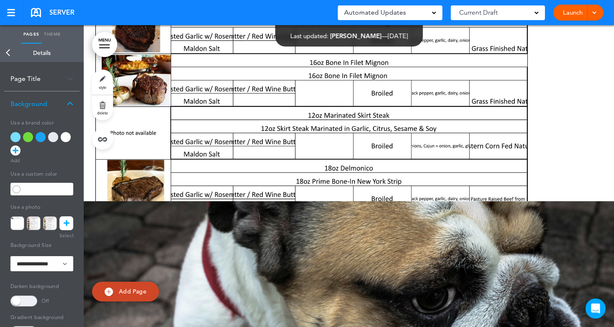
click at [5, 53] on link "Back" at bounding box center [8, 53] width 17 height 18
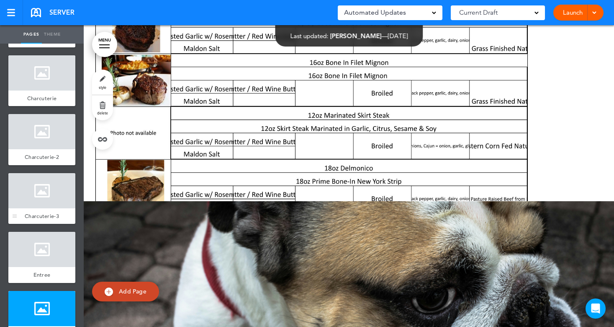
scroll to position [461, 0]
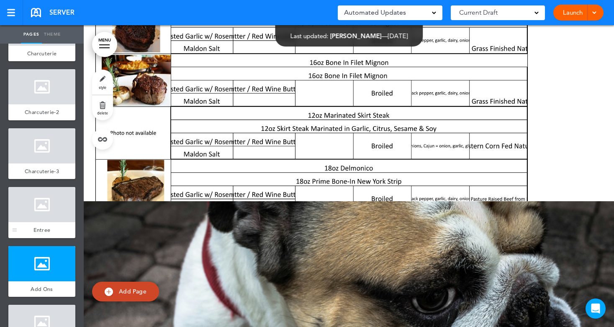
click at [40, 222] on div at bounding box center [41, 204] width 67 height 35
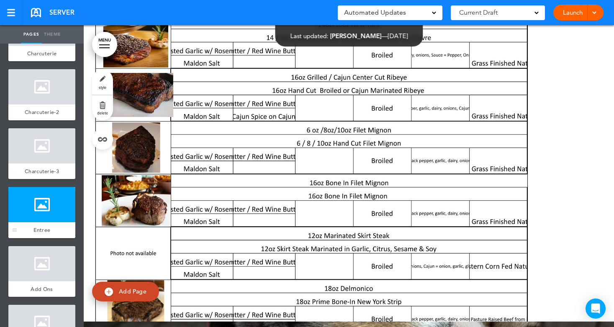
scroll to position [2883, 0]
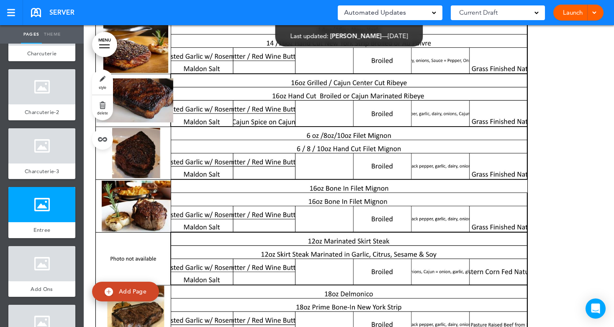
click at [124, 292] on span "Add Page" at bounding box center [133, 291] width 28 height 8
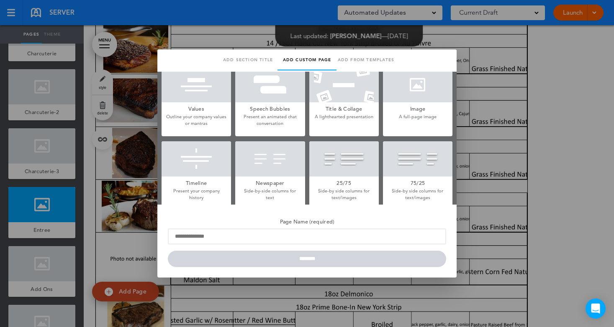
click at [403, 95] on div at bounding box center [418, 84] width 70 height 35
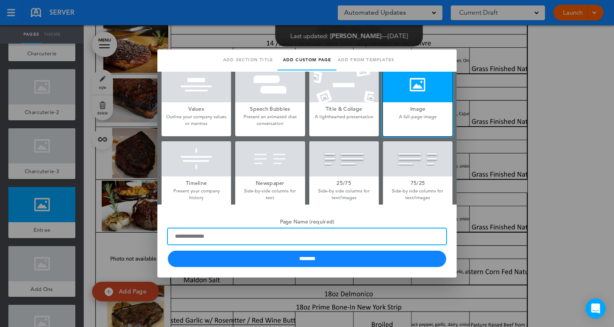
click at [240, 240] on input "Page Name (required)" at bounding box center [307, 236] width 279 height 16
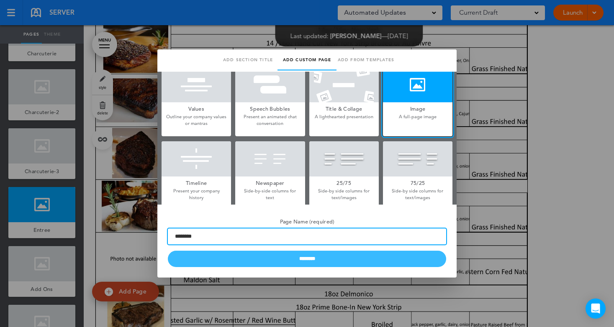
type input "********"
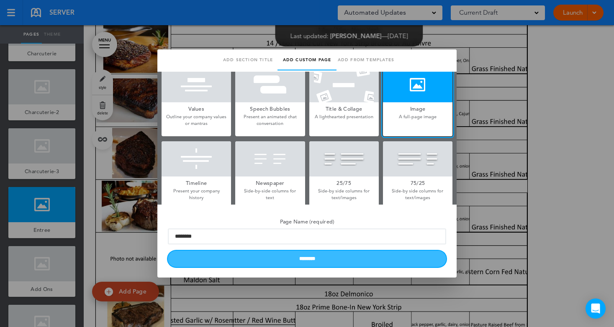
click at [290, 256] on input "********" at bounding box center [307, 258] width 279 height 16
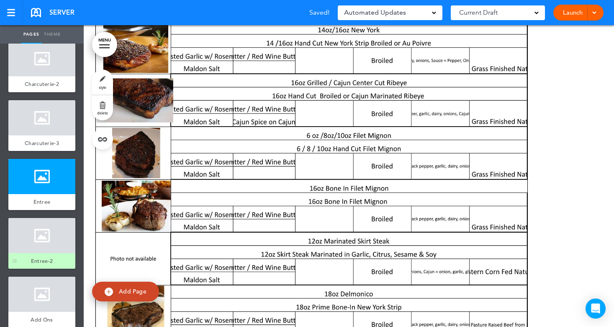
scroll to position [503, 0]
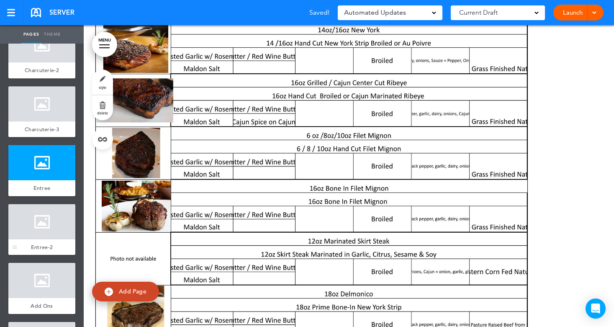
click at [44, 237] on div at bounding box center [41, 221] width 67 height 35
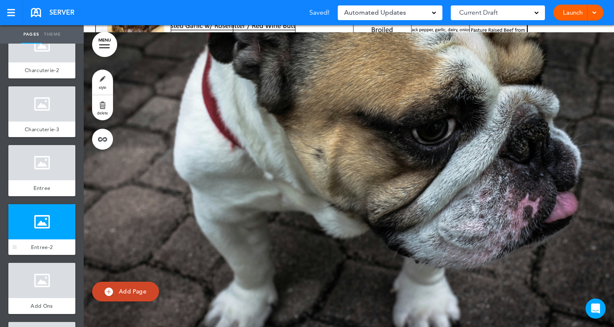
scroll to position [3185, 0]
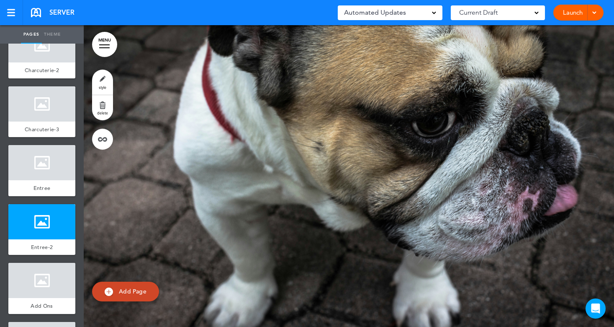
click at [126, 289] on span "Add Page" at bounding box center [133, 291] width 28 height 8
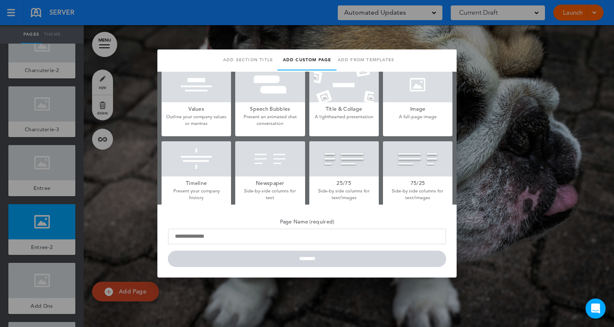
click at [434, 93] on div at bounding box center [418, 84] width 70 height 35
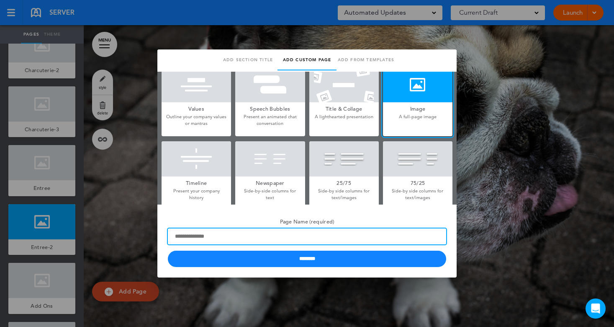
click at [209, 237] on input "Page Name (required)" at bounding box center [307, 236] width 279 height 16
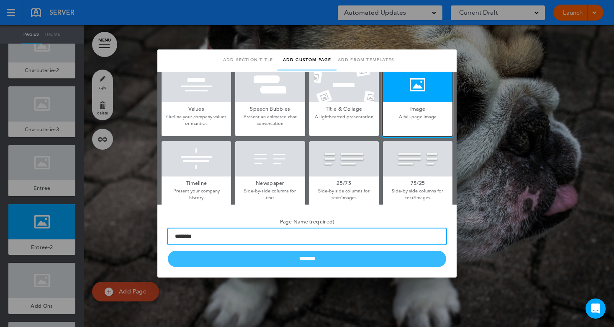
type input "********"
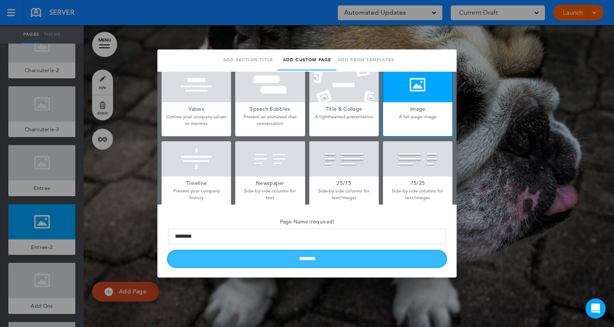
click at [310, 258] on input "********" at bounding box center [307, 258] width 279 height 16
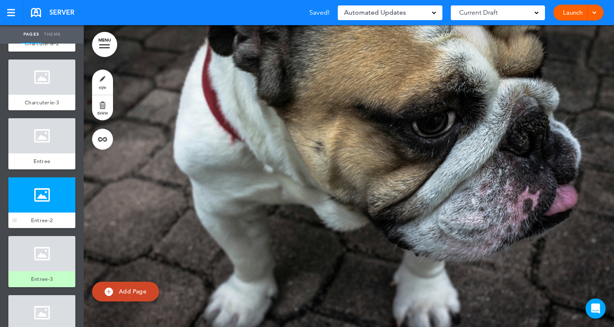
scroll to position [545, 0]
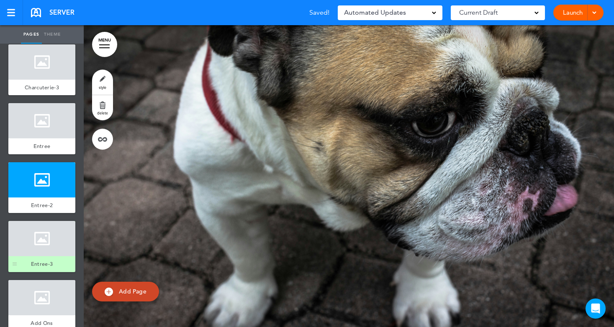
click at [49, 254] on div at bounding box center [41, 238] width 67 height 35
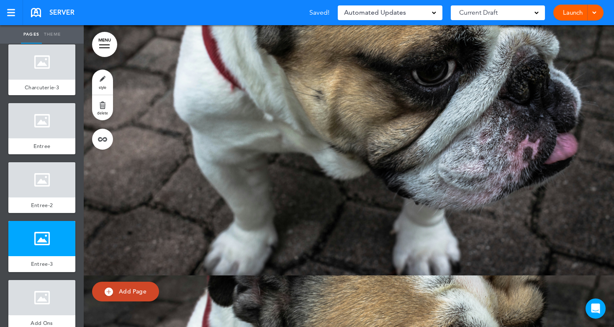
scroll to position [3486, 0]
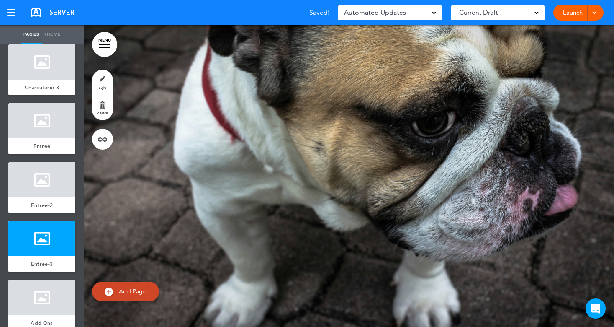
click at [131, 291] on span "Add Page" at bounding box center [133, 291] width 28 height 8
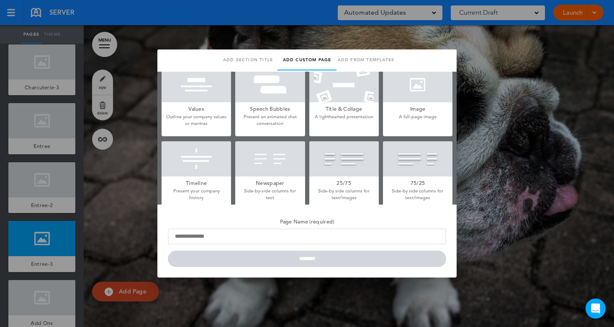
click at [410, 93] on div at bounding box center [418, 84] width 70 height 35
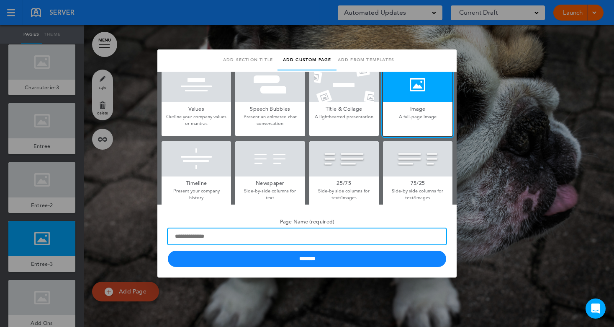
click at [228, 240] on input "Page Name (required)" at bounding box center [307, 236] width 279 height 16
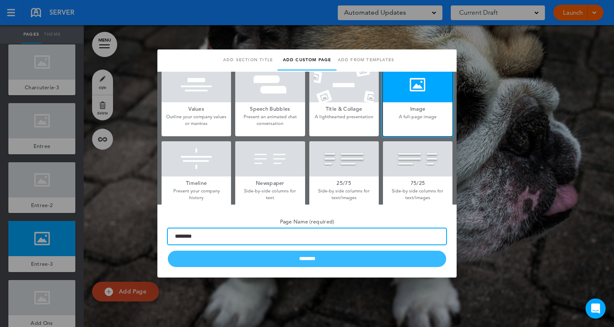
type input "********"
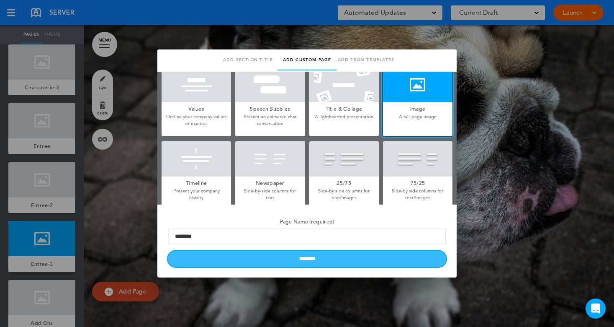
click at [274, 263] on input "********" at bounding box center [307, 258] width 279 height 16
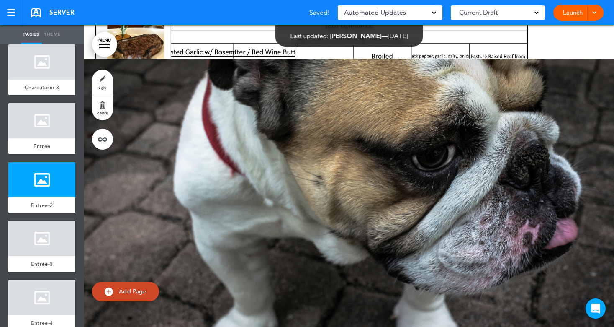
scroll to position [2984, 0]
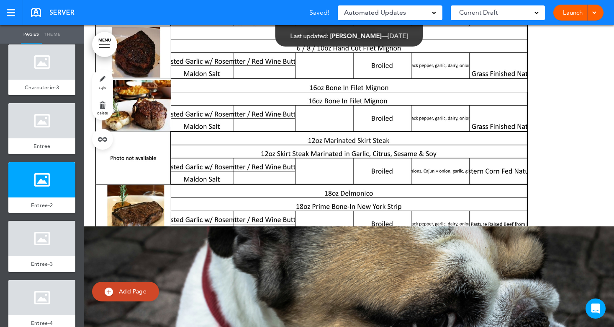
click at [45, 207] on div "Entree-2" at bounding box center [41, 205] width 67 height 16
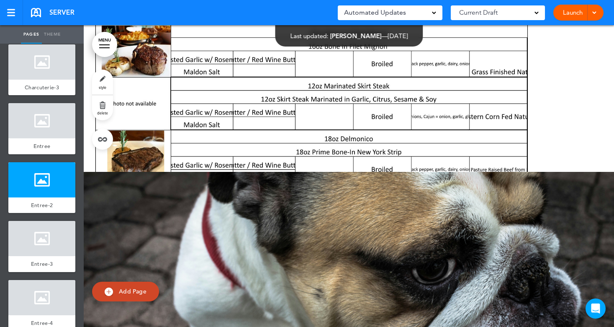
scroll to position [3185, 0]
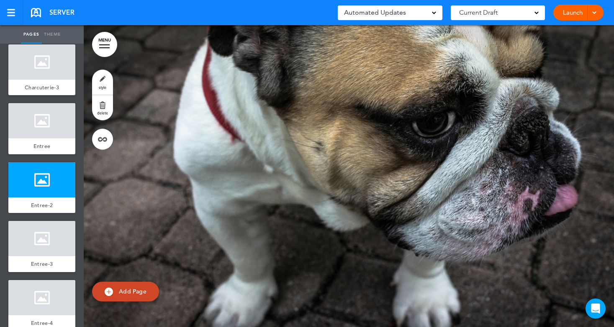
click at [106, 83] on link "style" at bounding box center [102, 82] width 21 height 25
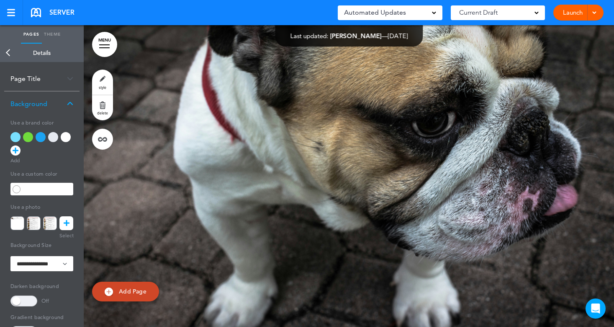
click at [62, 221] on link at bounding box center [66, 223] width 14 height 14
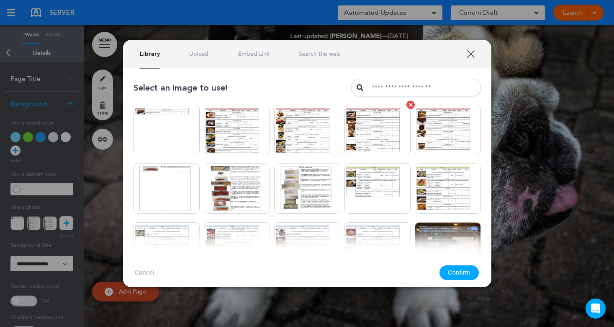
click at [377, 132] on img at bounding box center [378, 130] width 66 height 50
click at [453, 270] on button "Confirm" at bounding box center [459, 272] width 39 height 15
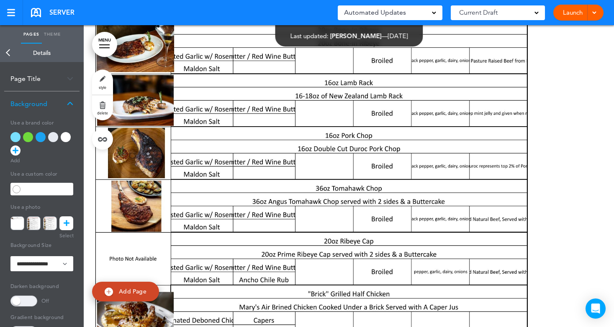
click at [6, 50] on link "Back" at bounding box center [8, 53] width 17 height 18
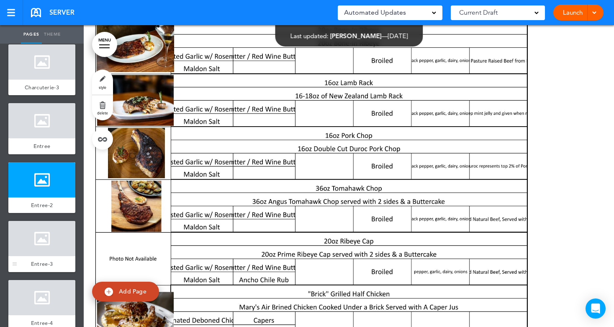
click at [22, 255] on div at bounding box center [41, 238] width 67 height 35
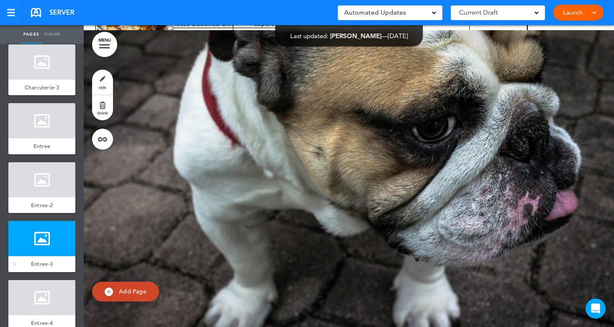
scroll to position [3486, 0]
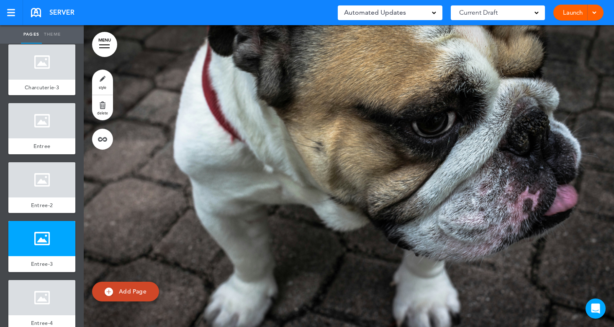
click at [106, 80] on link "style" at bounding box center [102, 82] width 21 height 25
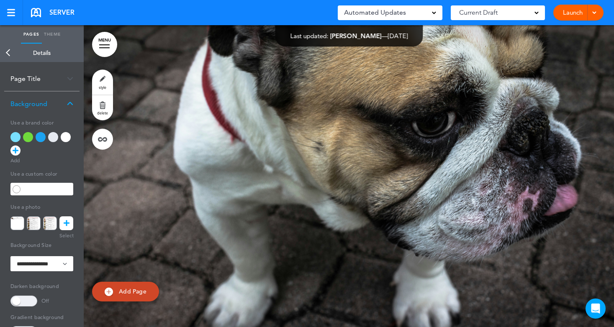
click at [69, 225] on icon at bounding box center [67, 223] width 6 height 14
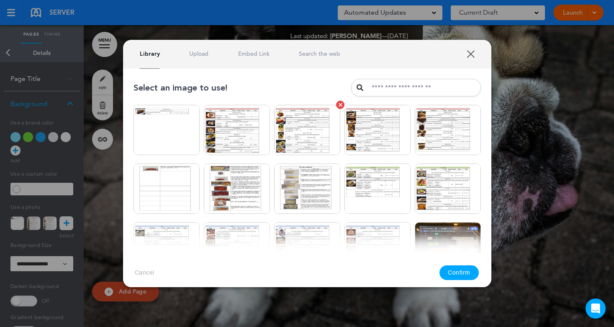
click at [300, 145] on img at bounding box center [307, 130] width 66 height 50
click at [454, 271] on button "Confirm" at bounding box center [459, 272] width 39 height 15
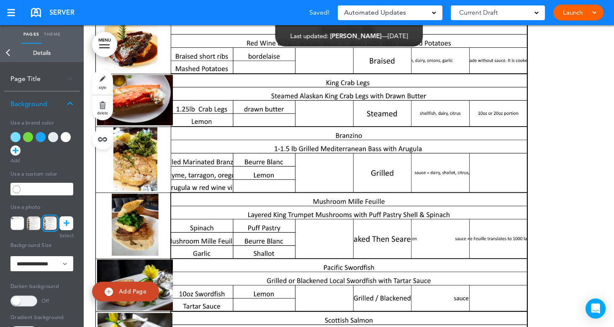
click at [10, 53] on link "Back" at bounding box center [8, 53] width 17 height 18
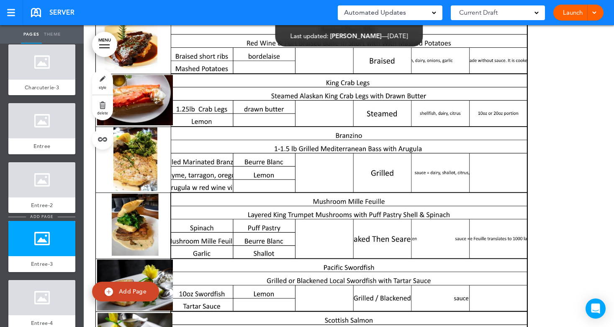
scroll to position [586, 0]
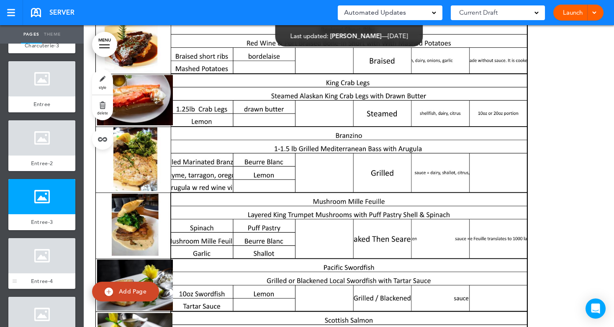
click at [40, 269] on div at bounding box center [41, 255] width 67 height 35
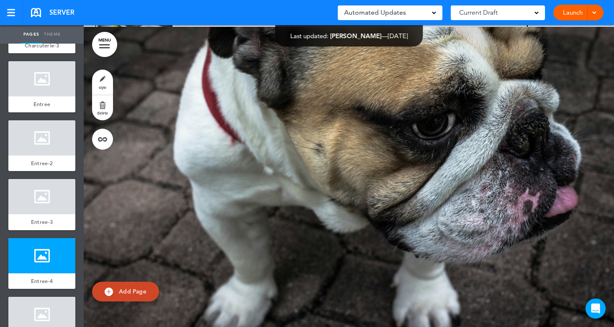
scroll to position [3788, 0]
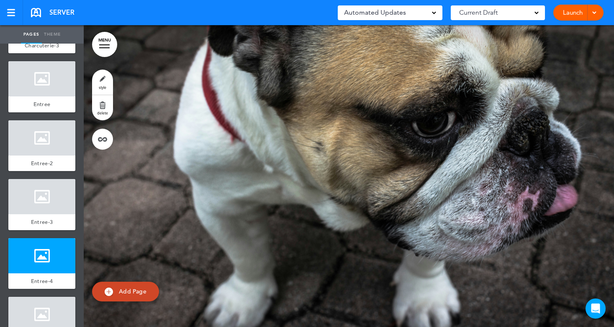
click at [104, 84] on link "style" at bounding box center [102, 82] width 21 height 25
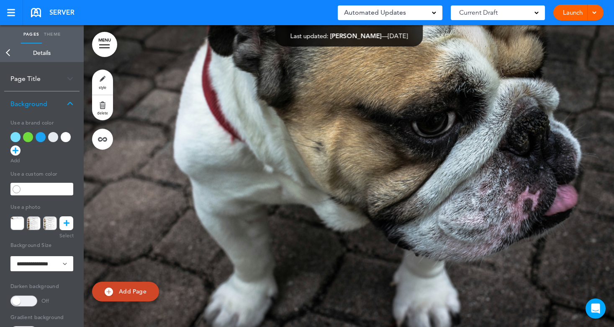
click at [67, 225] on icon at bounding box center [67, 223] width 6 height 14
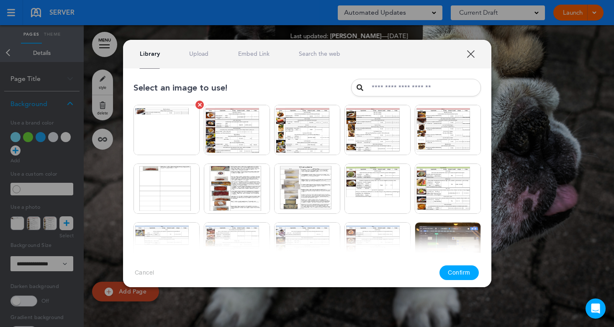
click at [147, 140] on img at bounding box center [167, 130] width 66 height 50
click at [459, 269] on button "Confirm" at bounding box center [459, 272] width 39 height 15
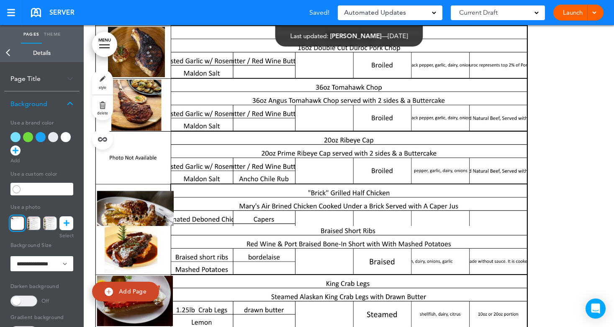
scroll to position [3201, 0]
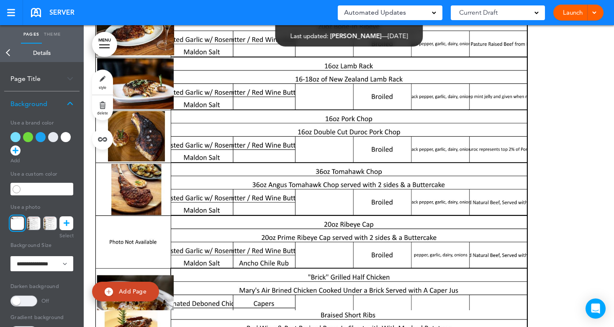
click at [5, 56] on link "Back" at bounding box center [8, 53] width 17 height 18
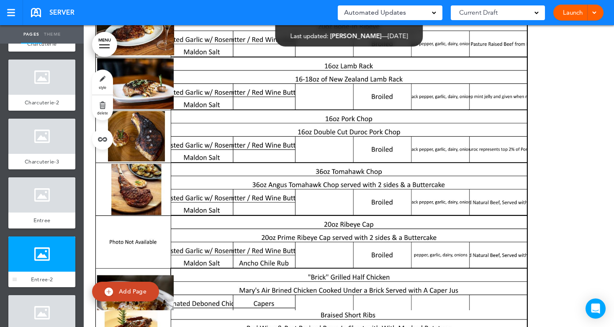
scroll to position [461, 0]
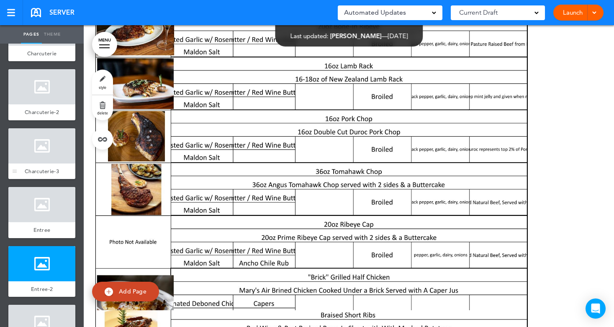
click at [42, 161] on div at bounding box center [41, 145] width 67 height 35
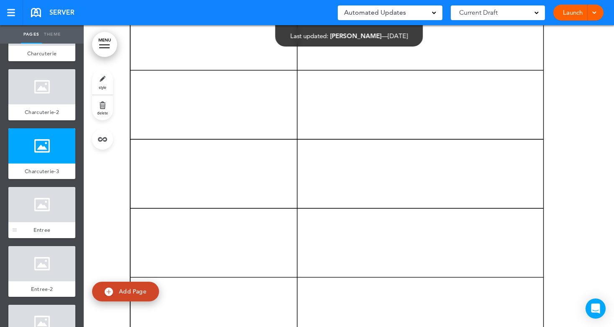
click at [33, 217] on div at bounding box center [41, 204] width 67 height 35
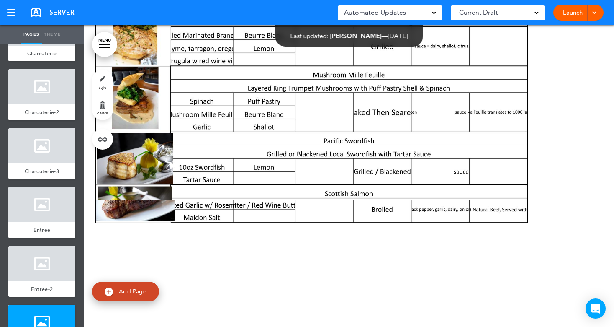
scroll to position [3637, 0]
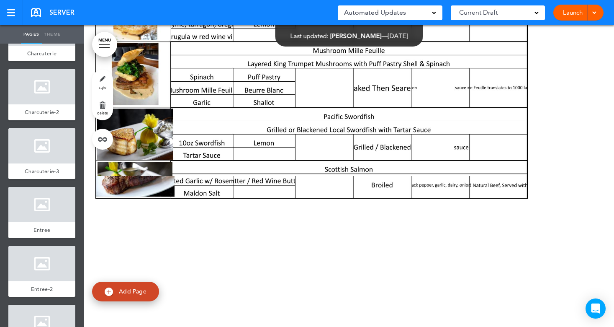
drag, startPoint x: 142, startPoint y: 186, endPoint x: 144, endPoint y: 208, distance: 21.4
click at [144, 208] on div at bounding box center [349, 327] width 531 height 302
click at [52, 222] on div at bounding box center [41, 204] width 67 height 35
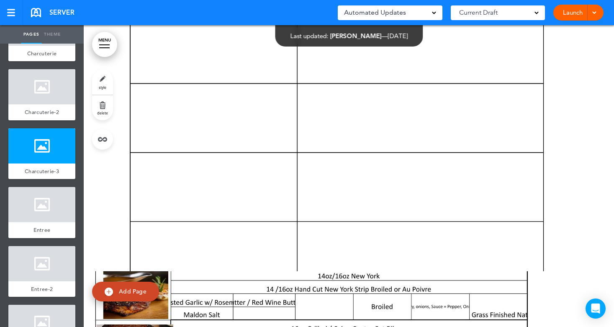
scroll to position [2506, 0]
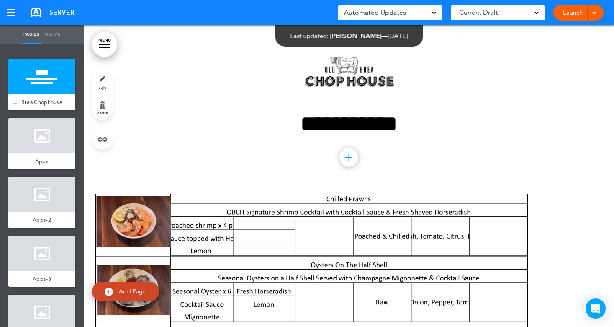
click at [41, 80] on div at bounding box center [41, 76] width 67 height 35
click at [28, 149] on div at bounding box center [41, 135] width 67 height 35
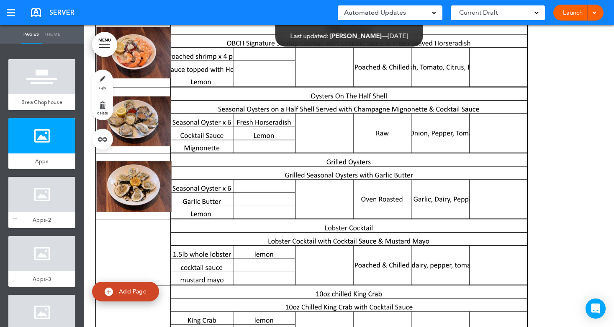
click at [44, 196] on div at bounding box center [41, 194] width 67 height 35
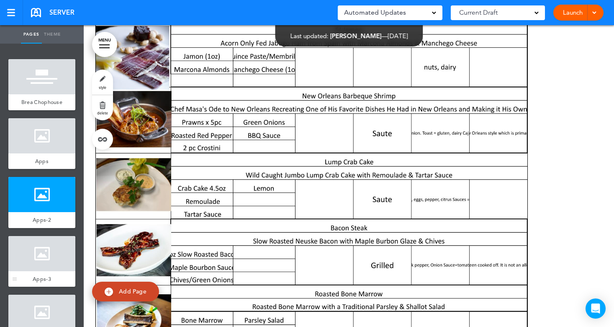
click at [38, 252] on div at bounding box center [41, 253] width 67 height 35
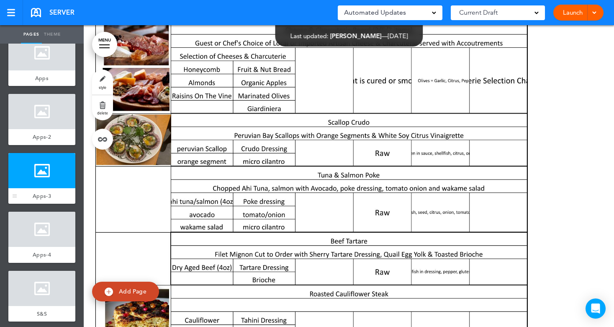
scroll to position [84, 0]
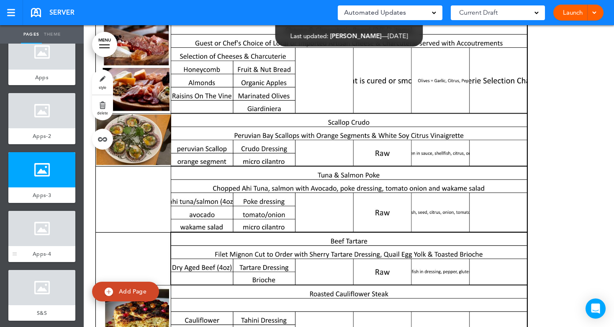
click at [43, 230] on div at bounding box center [41, 228] width 67 height 35
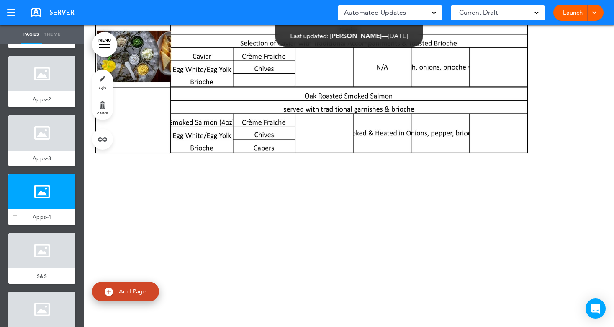
scroll to position [209, 0]
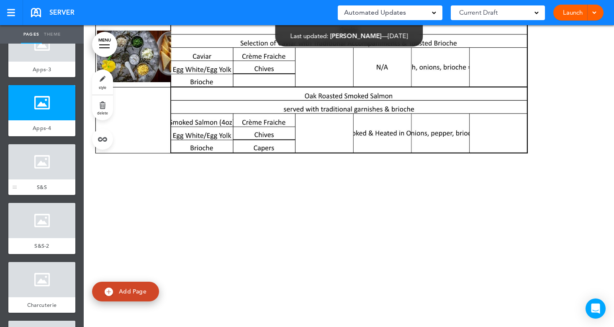
click at [40, 166] on div at bounding box center [41, 161] width 67 height 35
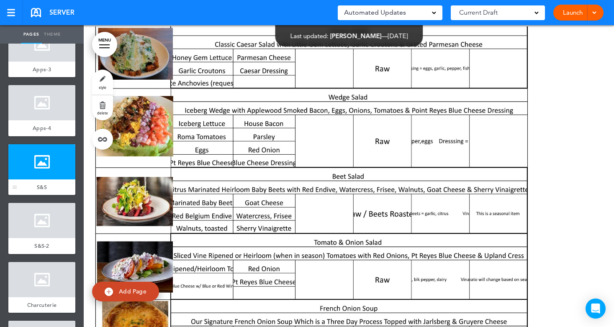
scroll to position [1375, 0]
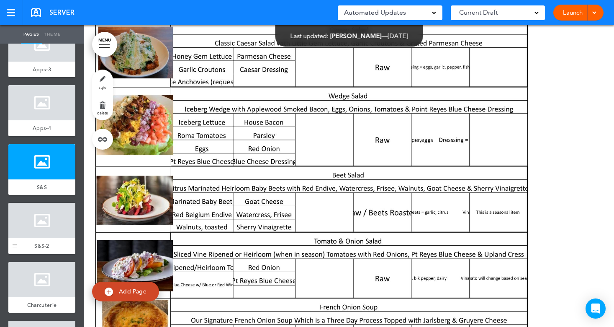
click at [31, 237] on div at bounding box center [41, 220] width 67 height 35
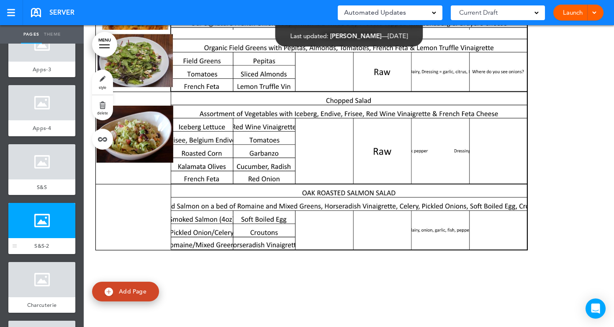
scroll to position [1677, 0]
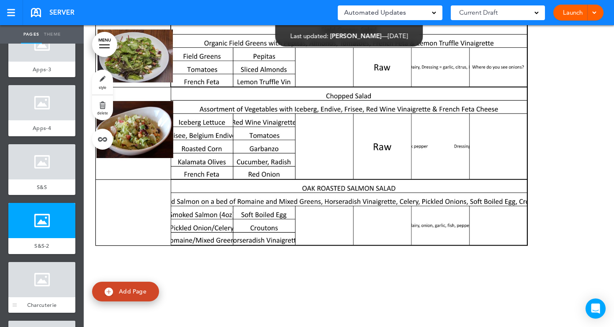
click at [30, 283] on div at bounding box center [41, 279] width 67 height 35
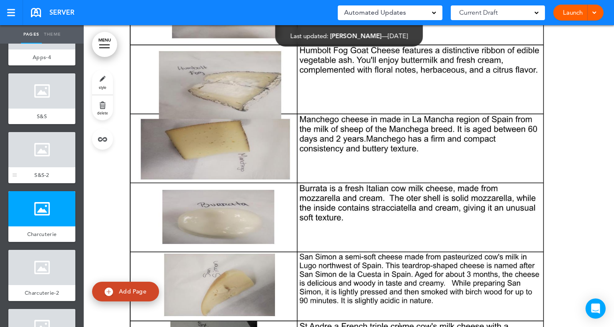
scroll to position [293, 0]
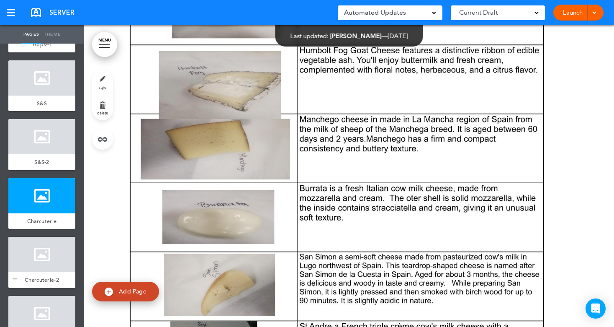
click at [26, 258] on div at bounding box center [41, 254] width 67 height 35
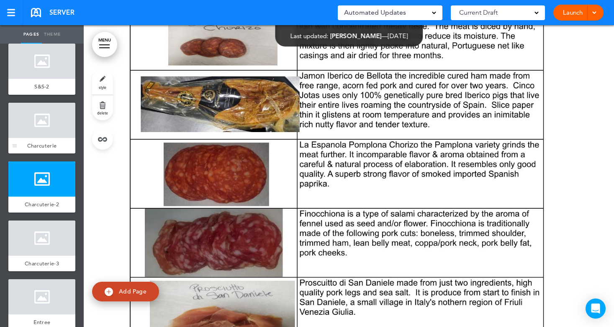
scroll to position [377, 0]
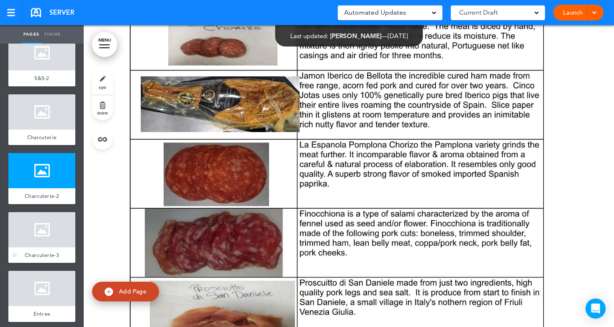
click at [35, 237] on div at bounding box center [41, 229] width 67 height 35
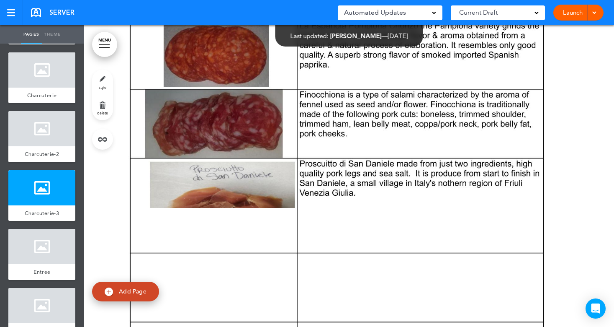
scroll to position [2414, 0]
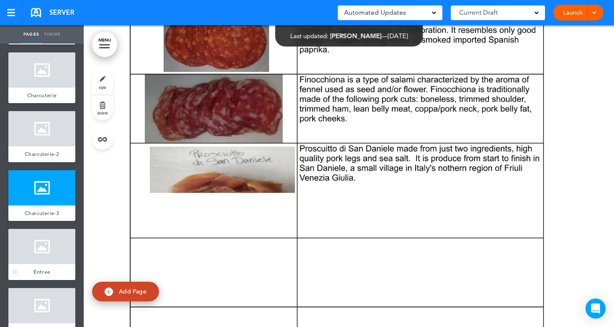
click at [24, 248] on div at bounding box center [41, 246] width 67 height 35
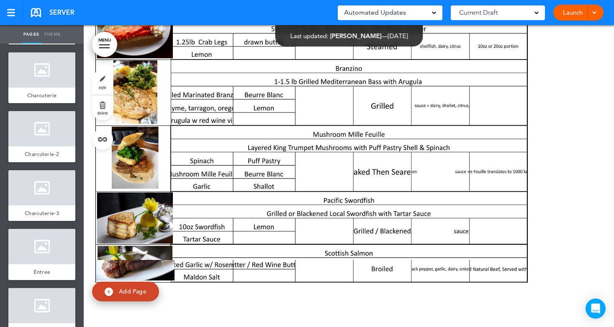
scroll to position [3721, 0]
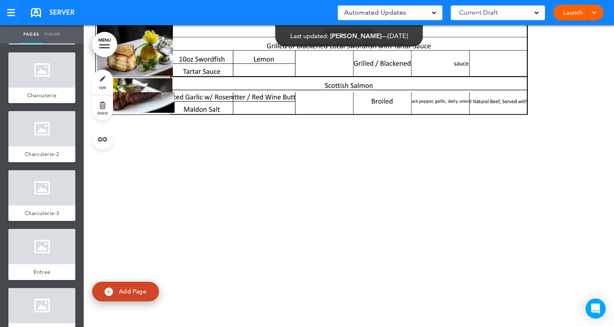
drag, startPoint x: 181, startPoint y: 114, endPoint x: 180, endPoint y: 137, distance: 23.1
click at [180, 137] on div at bounding box center [349, 243] width 531 height 302
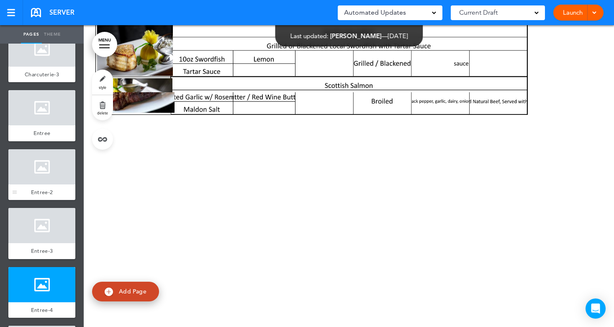
scroll to position [586, 0]
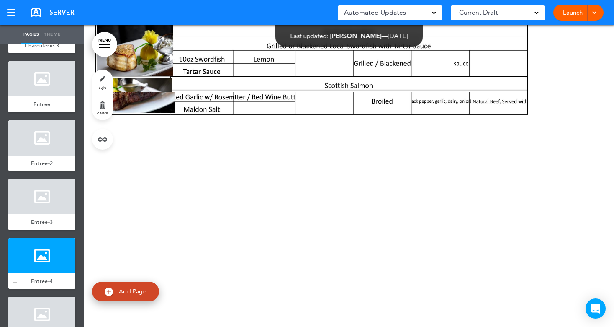
click at [46, 267] on div at bounding box center [41, 255] width 67 height 35
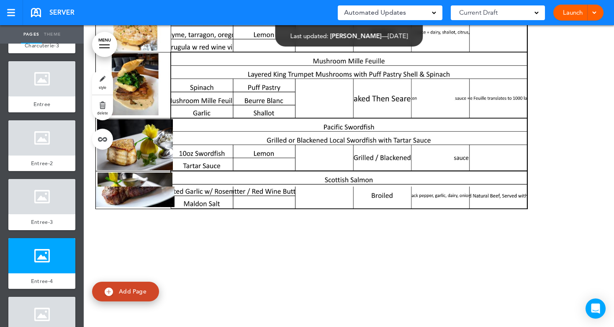
scroll to position [3620, 0]
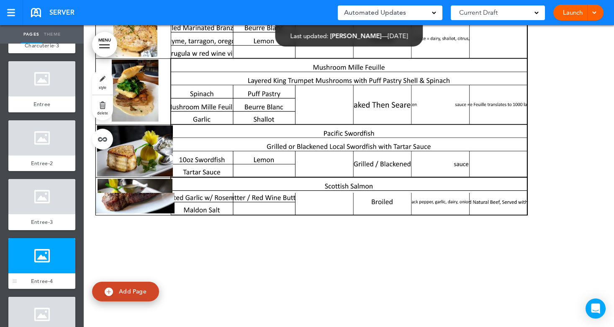
drag, startPoint x: 36, startPoint y: 259, endPoint x: 39, endPoint y: 255, distance: 5.1
click at [36, 259] on div at bounding box center [41, 255] width 67 height 35
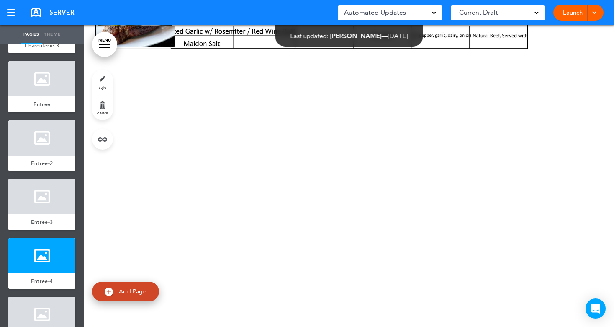
scroll to position [3788, 0]
drag, startPoint x: 50, startPoint y: 268, endPoint x: 60, endPoint y: 259, distance: 13.6
click at [50, 268] on div at bounding box center [41, 255] width 67 height 35
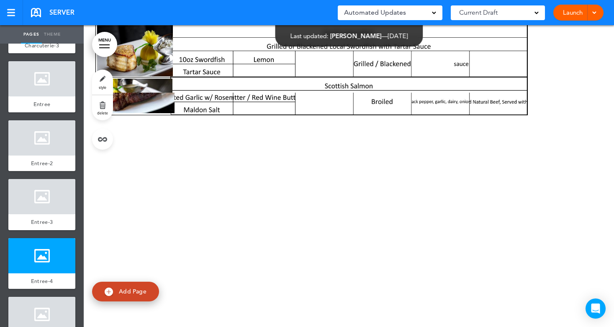
scroll to position [3620, 0]
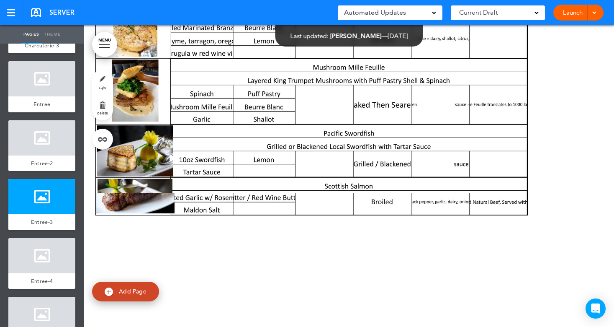
click at [100, 85] on link "style" at bounding box center [102, 82] width 21 height 25
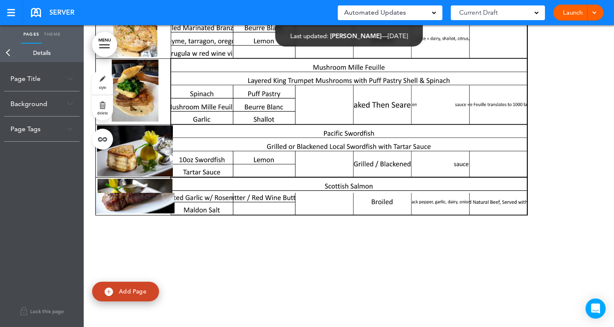
click at [22, 104] on div "Background" at bounding box center [41, 103] width 75 height 25
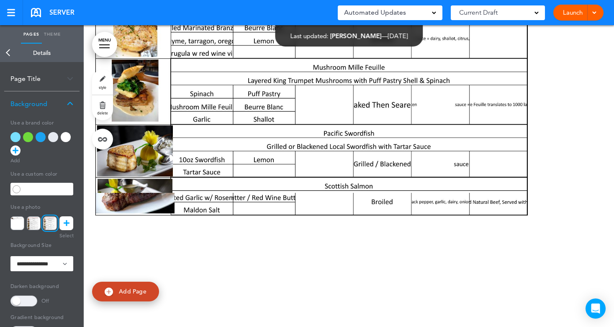
click at [64, 223] on icon at bounding box center [67, 223] width 6 height 14
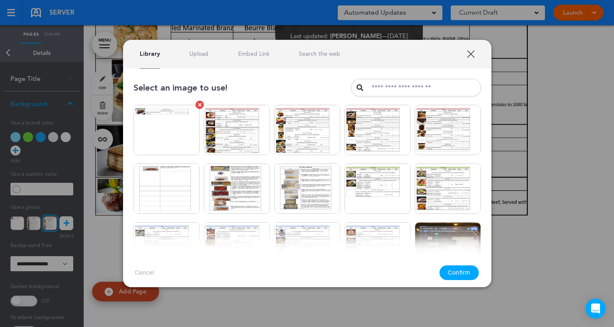
click at [163, 143] on img at bounding box center [167, 130] width 66 height 50
click at [454, 273] on button "Confirm" at bounding box center [459, 272] width 39 height 15
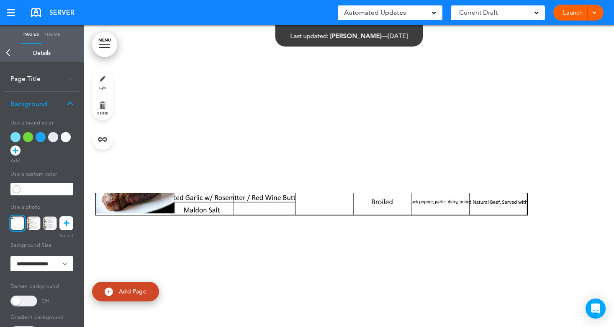
click at [63, 225] on link at bounding box center [66, 223] width 14 height 14
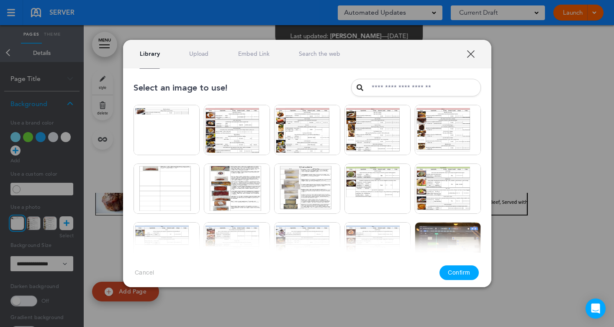
click at [201, 51] on link "Upload" at bounding box center [198, 54] width 19 height 8
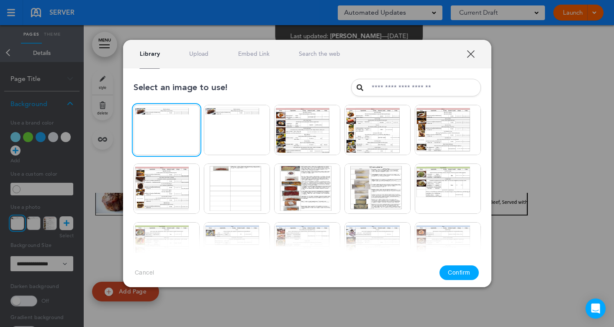
click at [464, 275] on button "Confirm" at bounding box center [459, 272] width 39 height 15
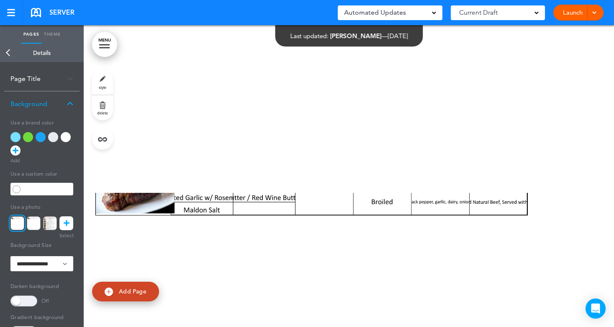
click at [102, 111] on span "delete" at bounding box center [102, 112] width 11 height 5
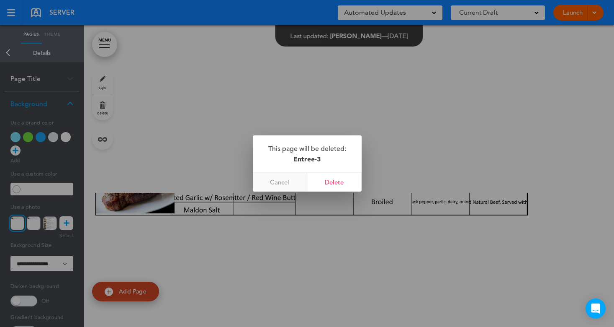
click at [283, 185] on link "Cancel" at bounding box center [280, 182] width 54 height 19
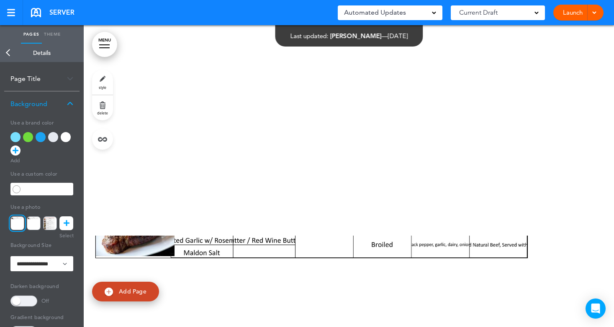
scroll to position [3495, 0]
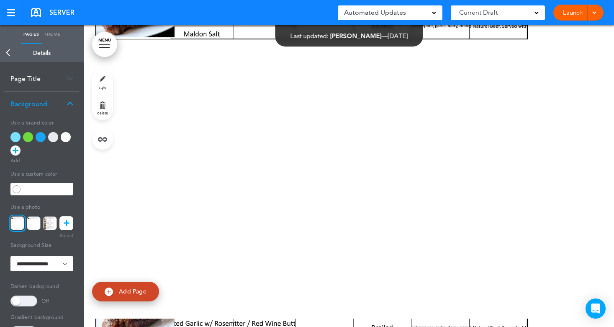
click at [10, 54] on link "Back" at bounding box center [8, 53] width 17 height 18
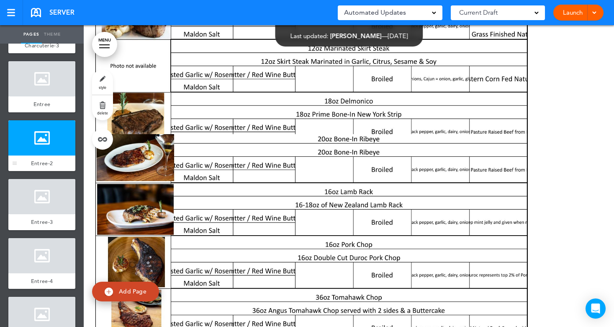
click at [33, 153] on div at bounding box center [41, 137] width 67 height 35
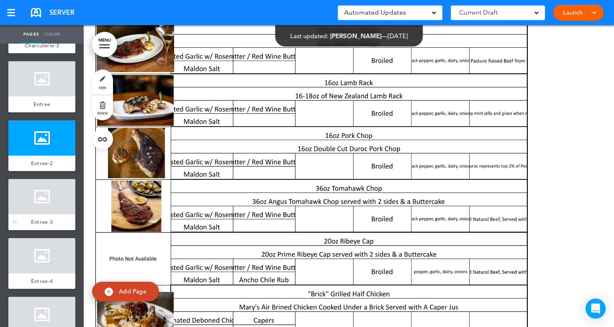
click at [44, 207] on div at bounding box center [41, 196] width 67 height 35
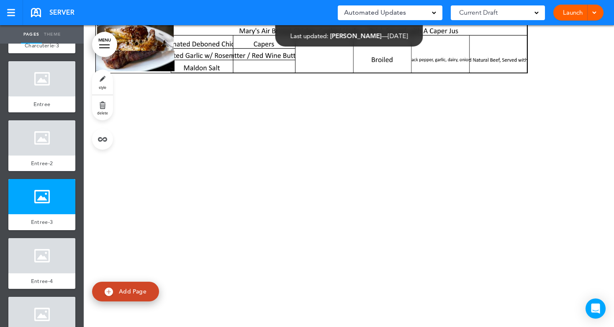
scroll to position [3361, 0]
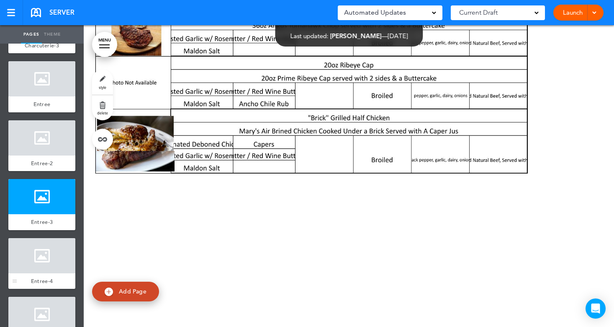
click at [43, 265] on div at bounding box center [41, 255] width 67 height 35
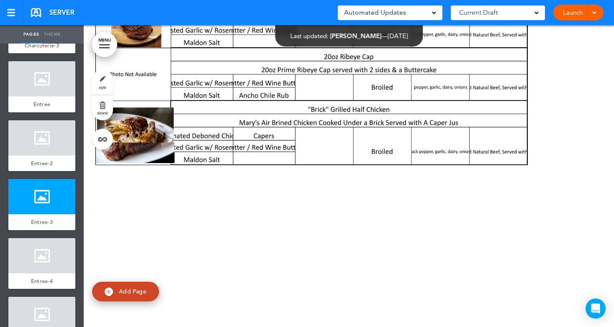
scroll to position [3243, 0]
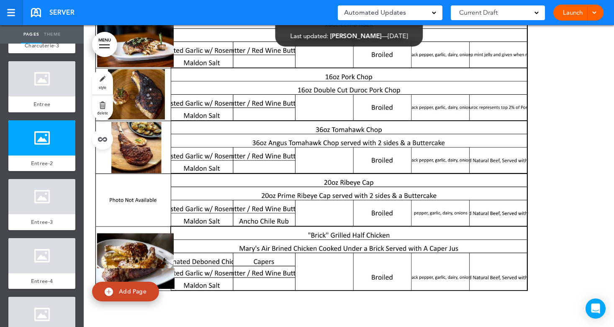
click at [13, 16] on div at bounding box center [11, 15] width 8 height 1
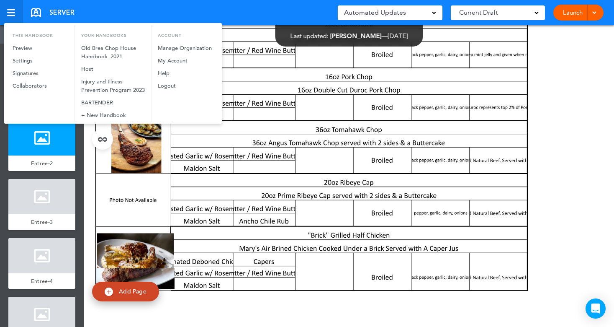
click at [13, 16] on div at bounding box center [307, 163] width 614 height 327
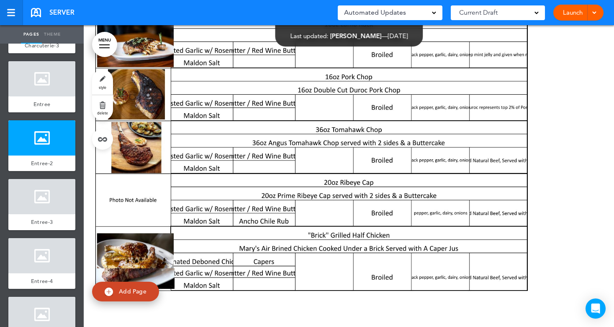
click at [10, 13] on div at bounding box center [11, 12] width 8 height 1
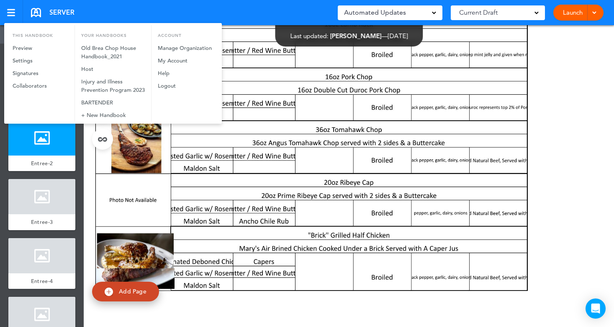
click at [207, 232] on div at bounding box center [307, 163] width 614 height 327
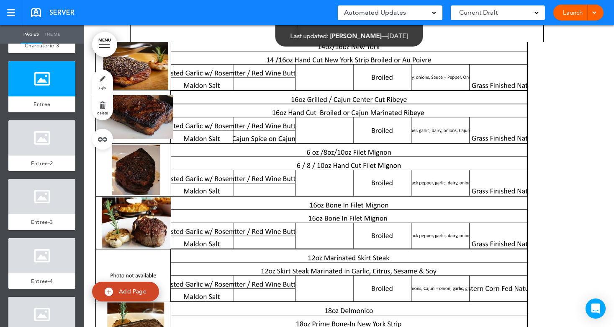
scroll to position [2699, 0]
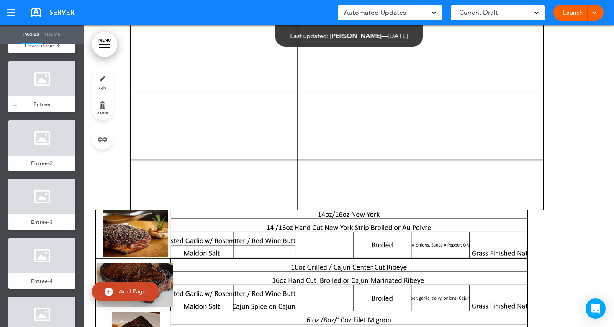
click at [48, 95] on div at bounding box center [41, 78] width 67 height 35
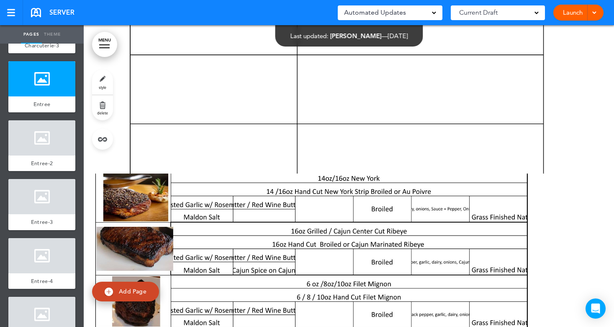
scroll to position [2883, 0]
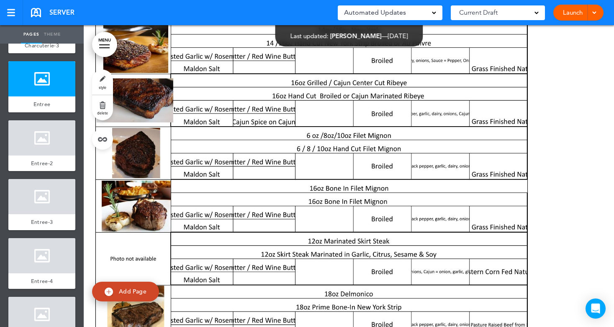
click at [102, 82] on link "style" at bounding box center [102, 82] width 21 height 25
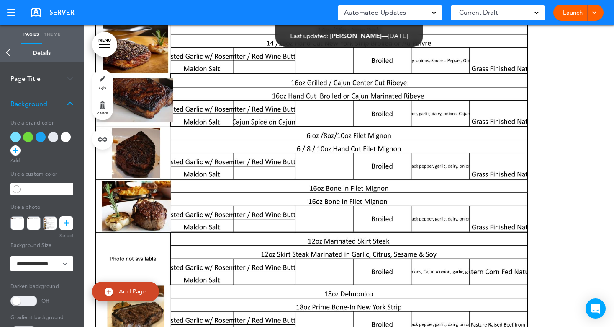
click at [8, 53] on link "Back" at bounding box center [8, 53] width 17 height 18
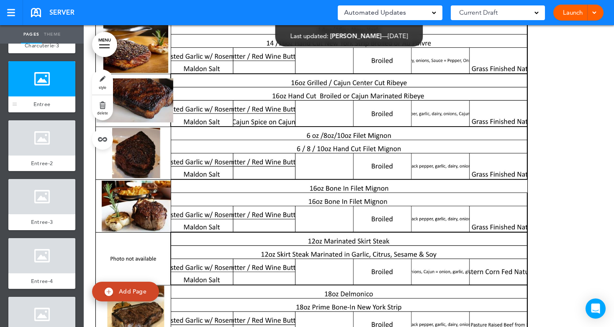
click at [41, 96] on div at bounding box center [41, 78] width 67 height 35
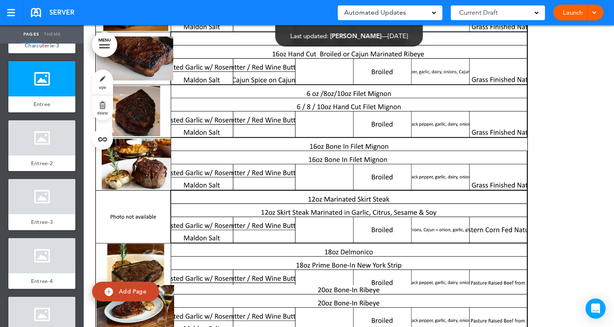
scroll to position [3009, 0]
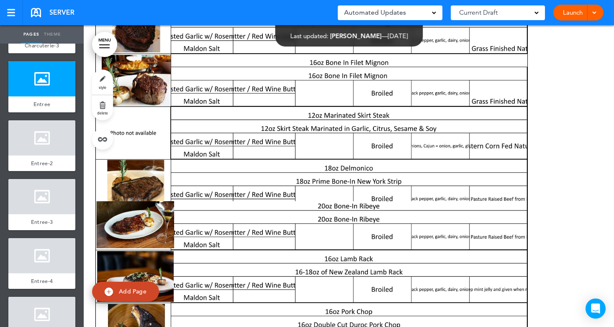
click at [335, 147] on div at bounding box center [349, 50] width 531 height 302
click at [335, 148] on div at bounding box center [349, 50] width 531 height 302
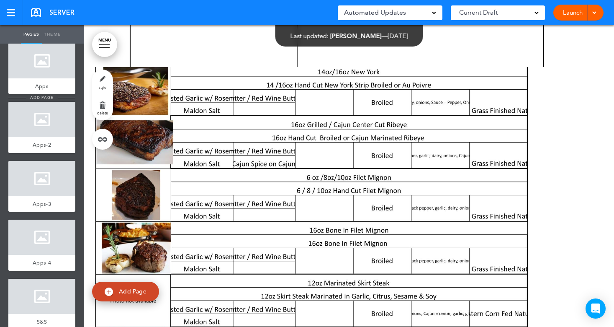
scroll to position [42, 0]
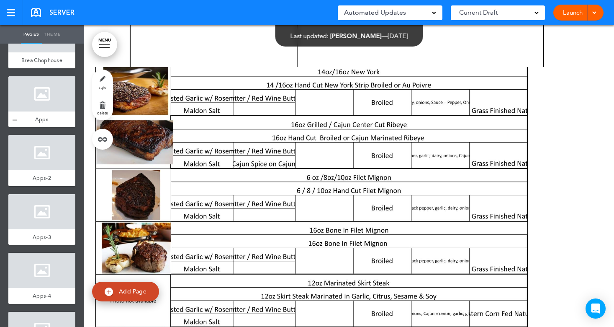
click at [27, 111] on div at bounding box center [41, 93] width 67 height 35
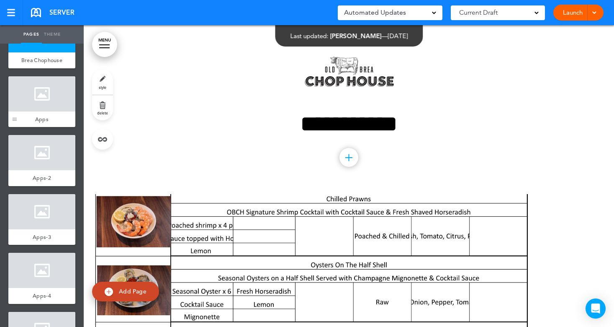
click at [17, 112] on div at bounding box center [14, 101] width 13 height 51
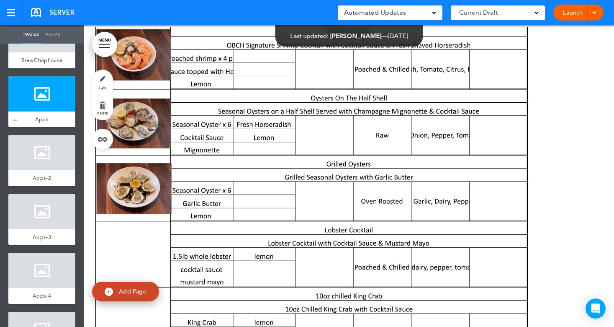
scroll to position [169, 0]
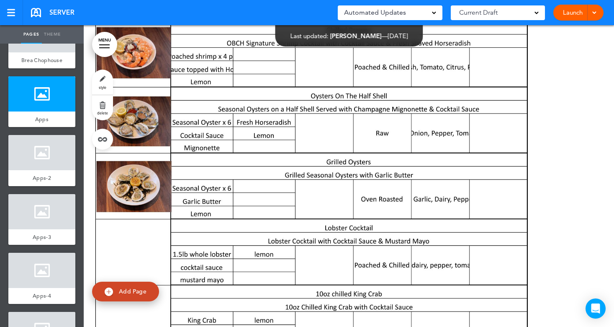
click at [105, 82] on link "style" at bounding box center [102, 82] width 21 height 25
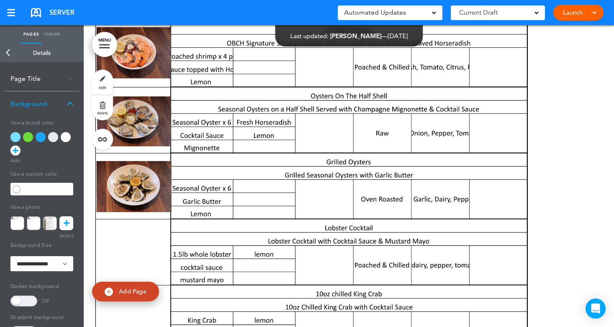
click at [64, 226] on icon at bounding box center [67, 223] width 6 height 14
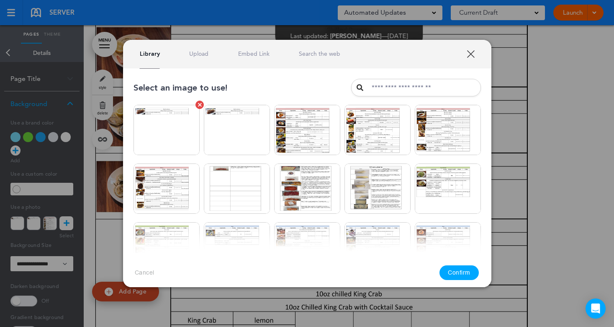
click at [180, 135] on img at bounding box center [167, 130] width 66 height 50
click at [197, 105] on link at bounding box center [200, 105] width 8 height 8
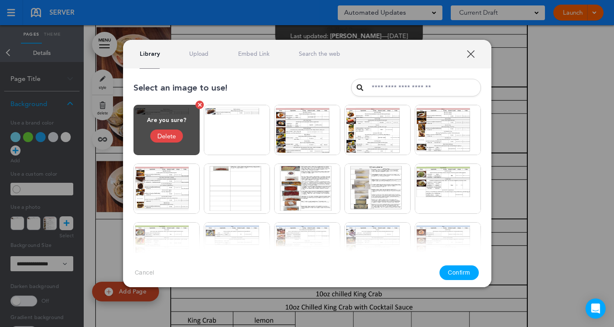
click at [165, 141] on div "Delete" at bounding box center [166, 135] width 33 height 13
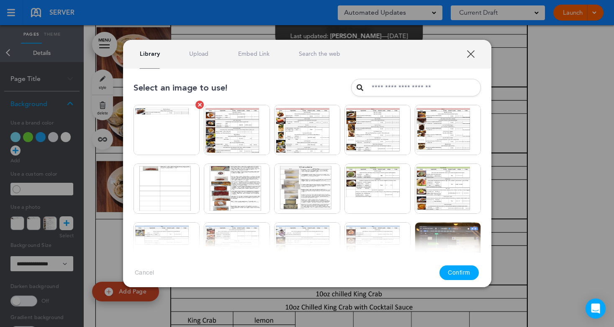
click at [196, 105] on link at bounding box center [200, 105] width 8 height 8
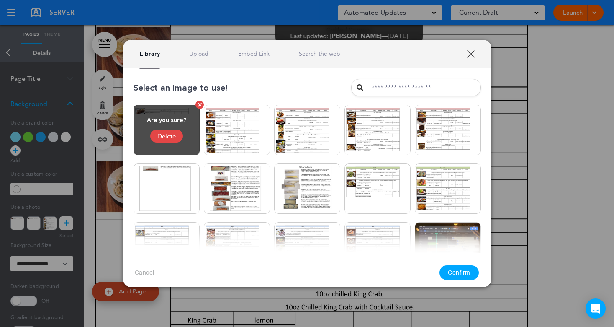
click at [177, 135] on div "Delete" at bounding box center [166, 135] width 33 height 13
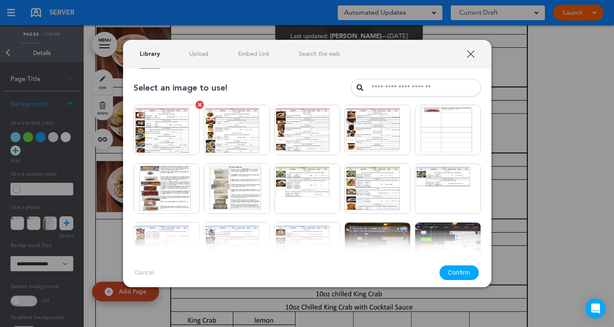
click at [196, 106] on link at bounding box center [200, 105] width 8 height 8
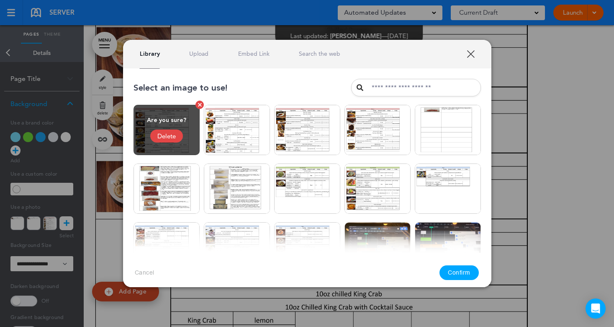
click at [169, 136] on div "Delete" at bounding box center [166, 135] width 33 height 13
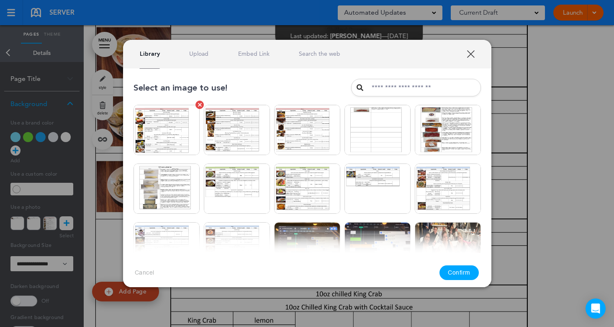
click at [198, 106] on div at bounding box center [200, 105] width 4 height 4
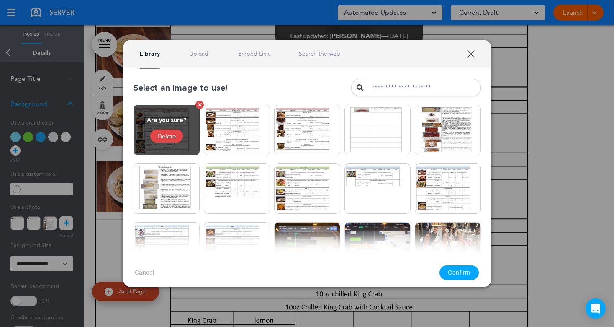
click at [175, 137] on div "Delete" at bounding box center [166, 135] width 33 height 13
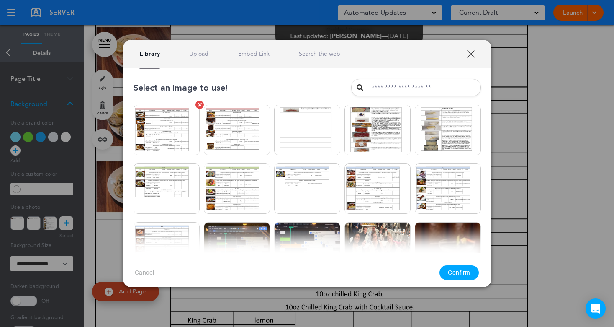
click at [196, 106] on link at bounding box center [200, 105] width 8 height 8
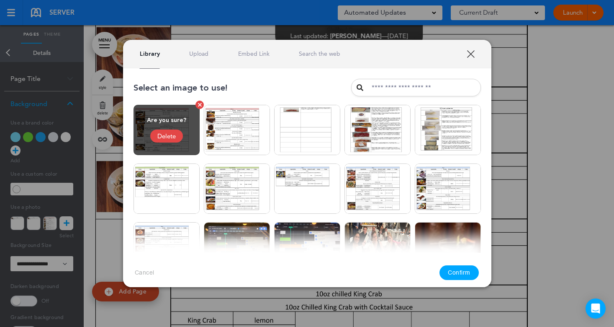
click at [172, 136] on div "Delete" at bounding box center [166, 135] width 33 height 13
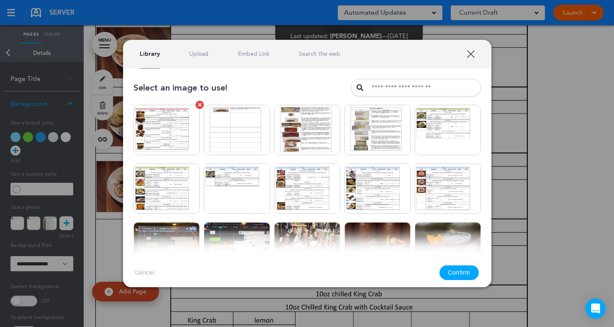
click at [198, 106] on div at bounding box center [200, 105] width 4 height 4
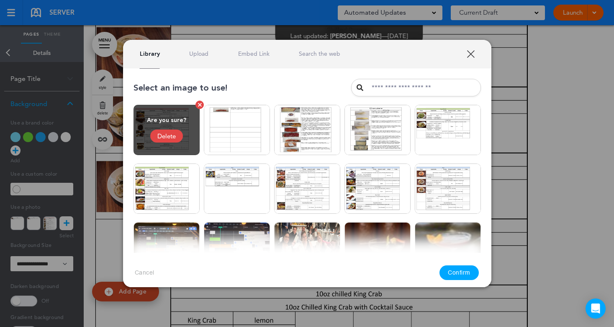
click at [170, 135] on div "Delete" at bounding box center [166, 135] width 33 height 13
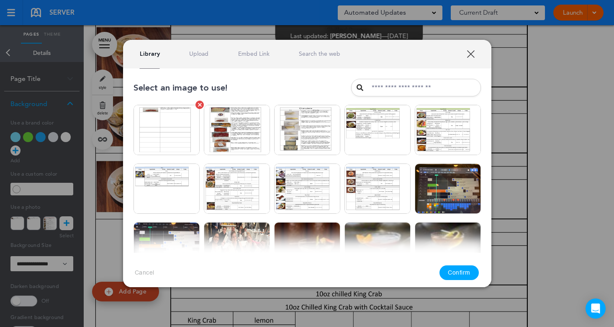
click at [196, 105] on link at bounding box center [200, 105] width 8 height 8
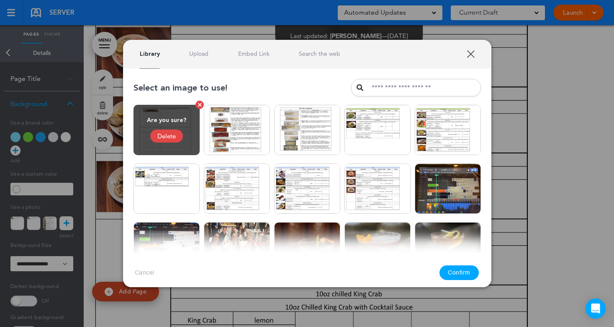
click at [178, 133] on div "Delete" at bounding box center [166, 135] width 33 height 13
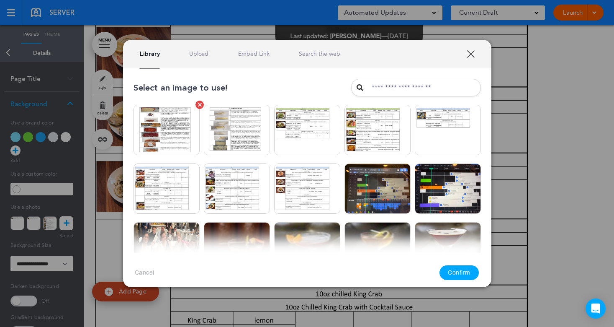
click at [198, 106] on div at bounding box center [200, 105] width 4 height 4
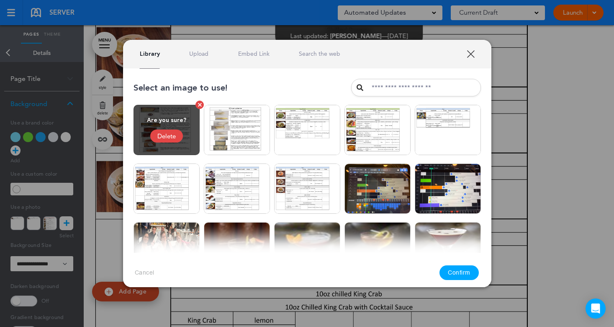
click at [171, 137] on div "Delete" at bounding box center [166, 135] width 33 height 13
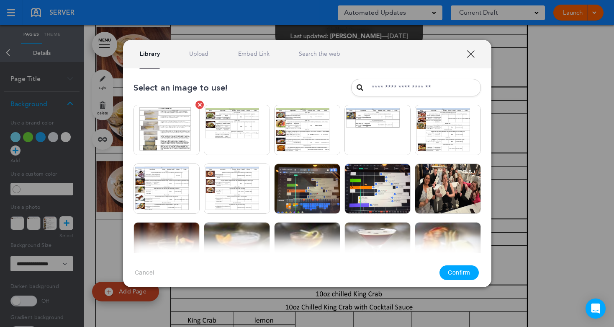
click at [197, 105] on link at bounding box center [200, 105] width 8 height 8
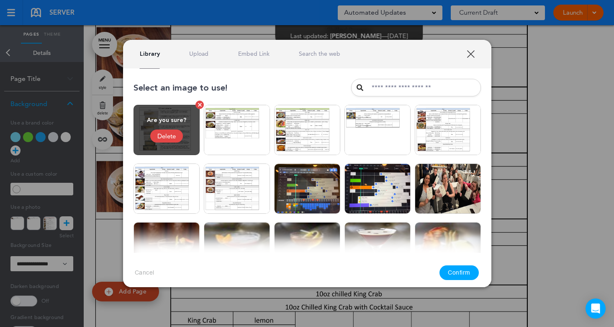
click at [175, 136] on div "Delete" at bounding box center [166, 135] width 33 height 13
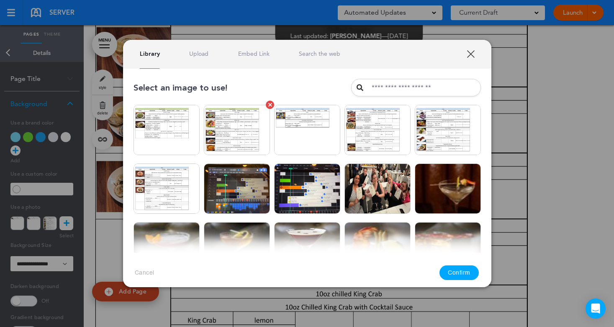
click at [266, 105] on link at bounding box center [270, 105] width 8 height 8
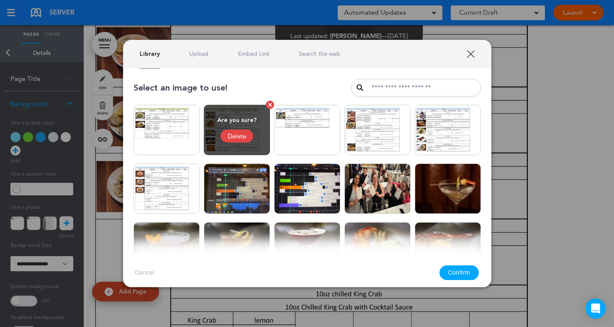
click at [242, 135] on div "Delete" at bounding box center [237, 135] width 33 height 13
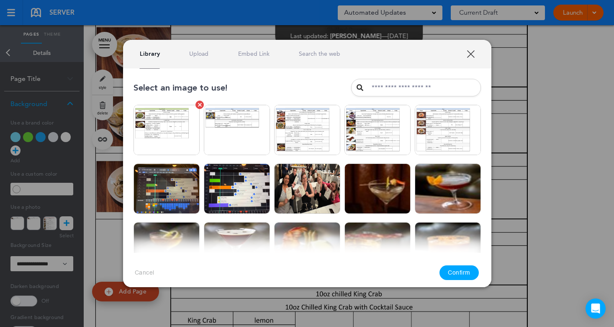
click at [197, 105] on link at bounding box center [200, 105] width 8 height 8
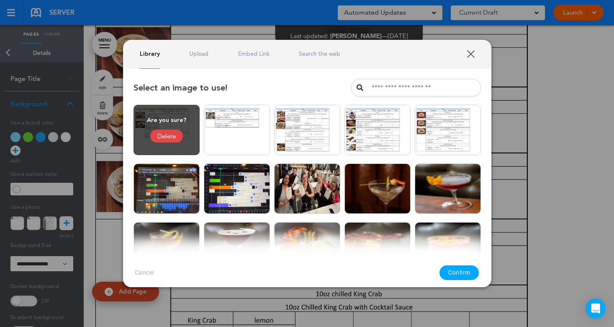
drag, startPoint x: 171, startPoint y: 135, endPoint x: 187, endPoint y: 127, distance: 17.6
click at [172, 134] on div "Delete" at bounding box center [166, 135] width 33 height 13
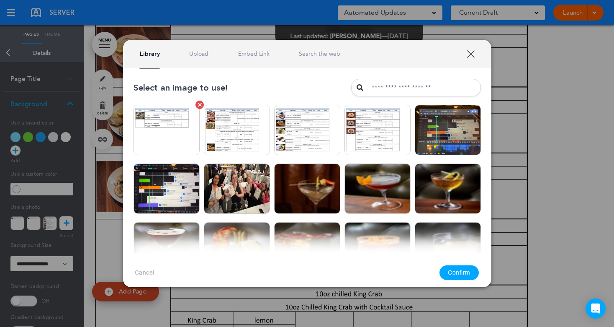
click at [199, 104] on div at bounding box center [200, 105] width 4 height 4
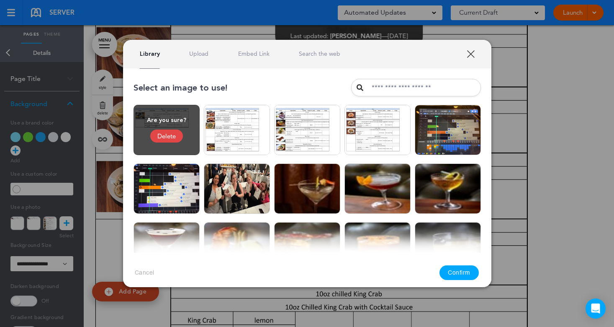
drag, startPoint x: 172, startPoint y: 135, endPoint x: 247, endPoint y: 113, distance: 78.3
click at [173, 135] on div "Delete" at bounding box center [166, 135] width 33 height 13
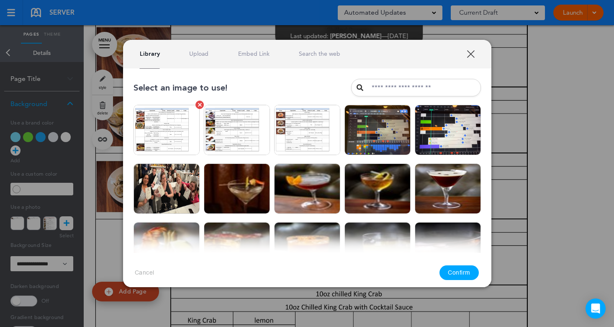
click at [198, 105] on div at bounding box center [200, 105] width 4 height 4
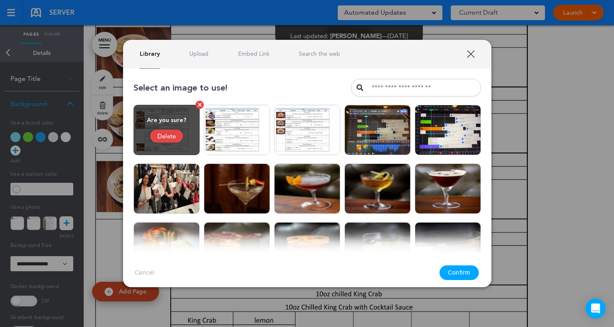
click at [169, 136] on div "Delete" at bounding box center [166, 135] width 33 height 13
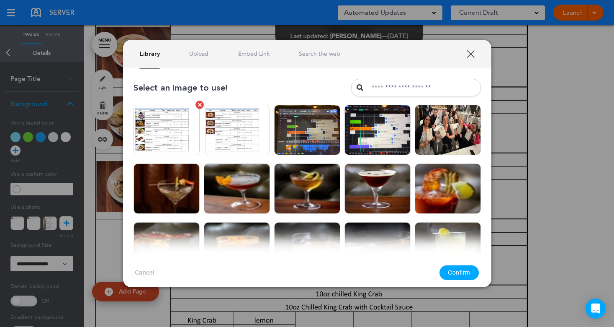
click at [194, 106] on img at bounding box center [167, 130] width 66 height 50
click at [196, 104] on link at bounding box center [200, 105] width 8 height 8
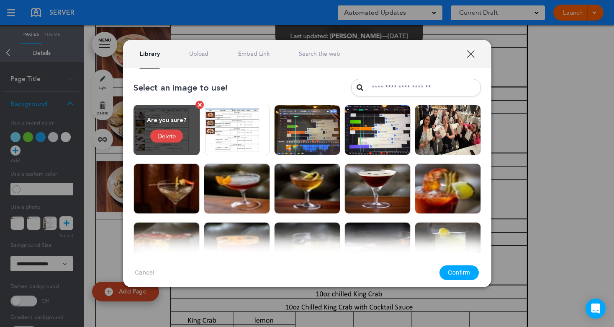
drag, startPoint x: 170, startPoint y: 136, endPoint x: 222, endPoint y: 116, distance: 55.7
click at [170, 135] on div "Delete" at bounding box center [166, 135] width 33 height 13
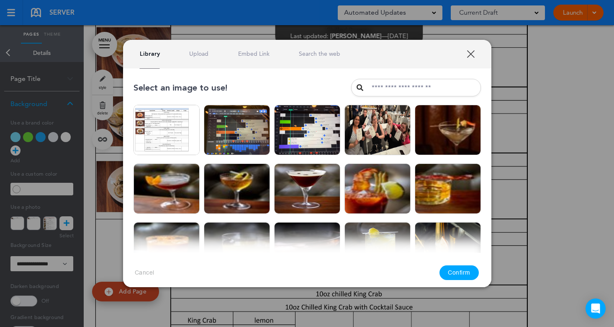
click at [198, 102] on link at bounding box center [200, 105] width 8 height 8
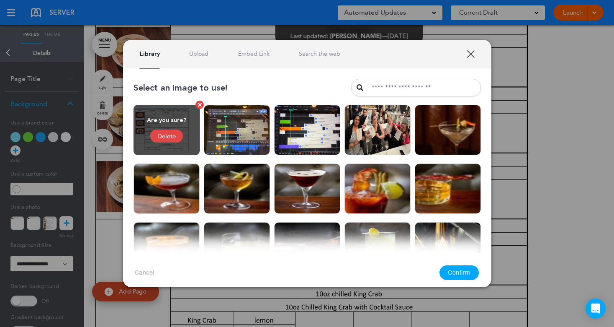
click at [171, 136] on div "Delete" at bounding box center [166, 135] width 33 height 13
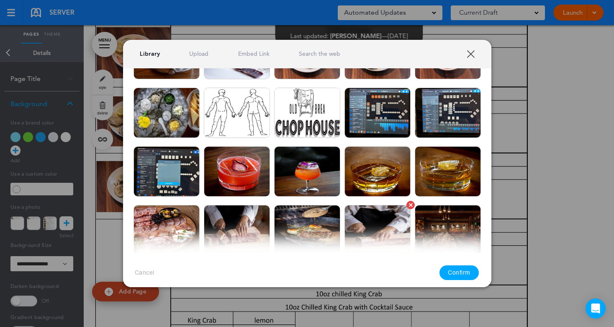
scroll to position [365, 0]
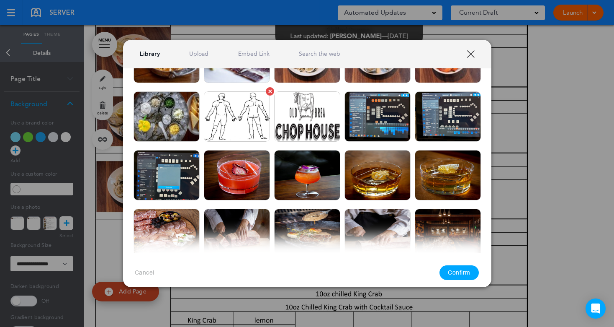
click at [268, 92] on div at bounding box center [270, 91] width 4 height 4
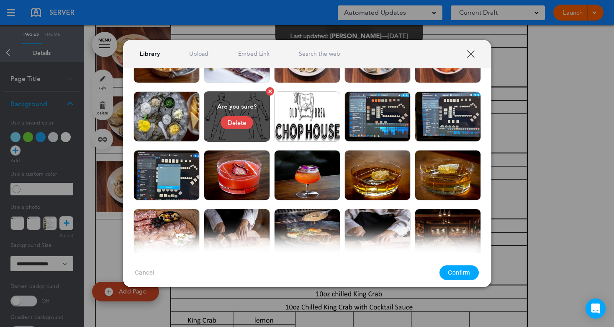
click at [235, 120] on div "Delete" at bounding box center [237, 122] width 33 height 13
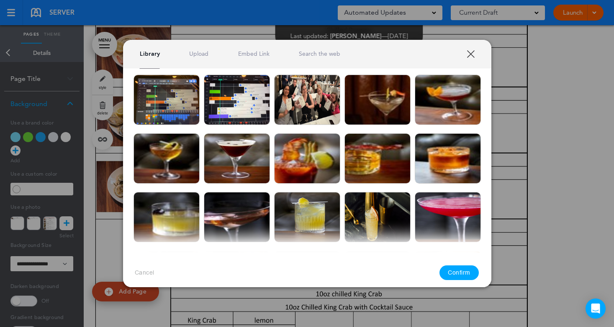
scroll to position [0, 0]
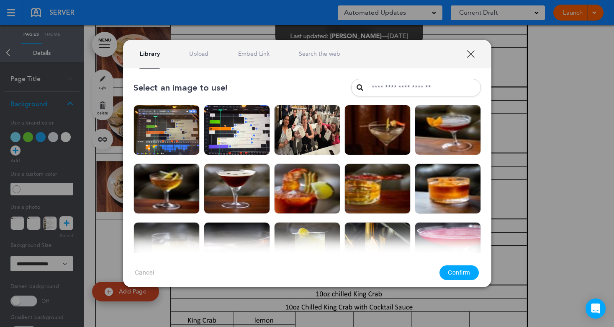
drag, startPoint x: 472, startPoint y: 52, endPoint x: 513, endPoint y: 60, distance: 41.4
click at [472, 52] on link "XXX" at bounding box center [471, 54] width 8 height 8
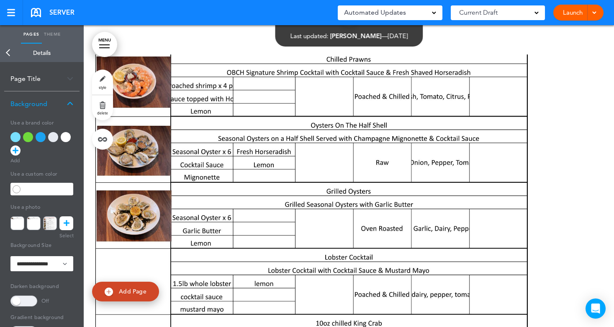
scroll to position [85, 0]
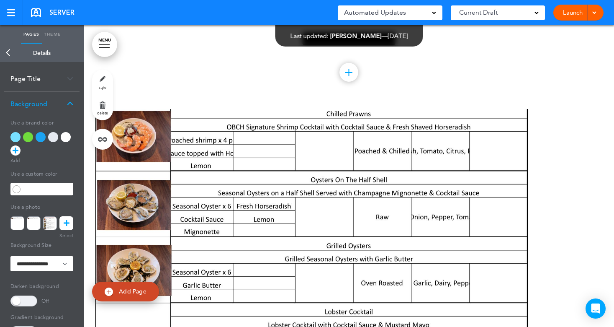
click at [7, 53] on link "Back" at bounding box center [8, 53] width 17 height 18
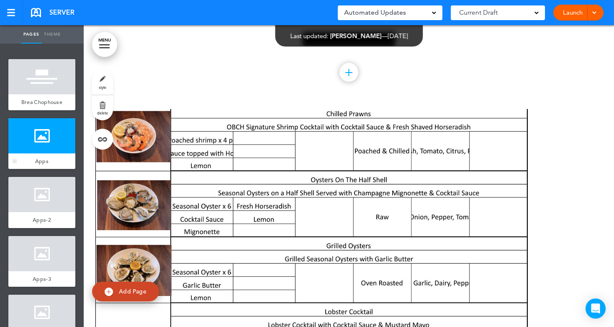
click at [41, 141] on div at bounding box center [41, 135] width 67 height 35
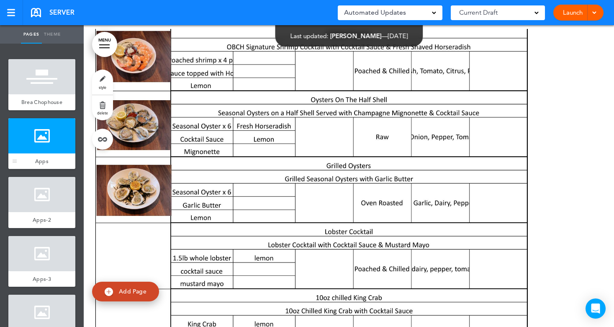
scroll to position [169, 0]
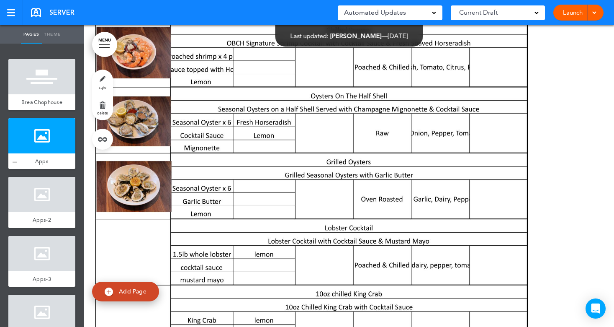
click at [34, 161] on div "Apps" at bounding box center [41, 161] width 67 height 16
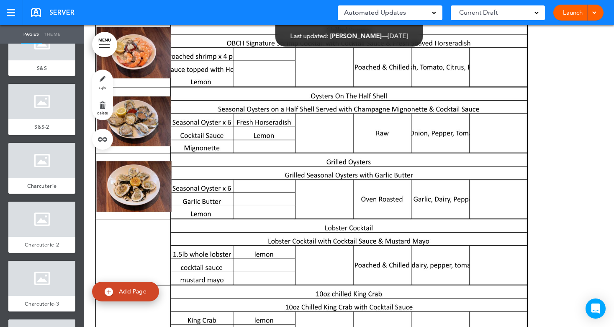
scroll to position [335, 0]
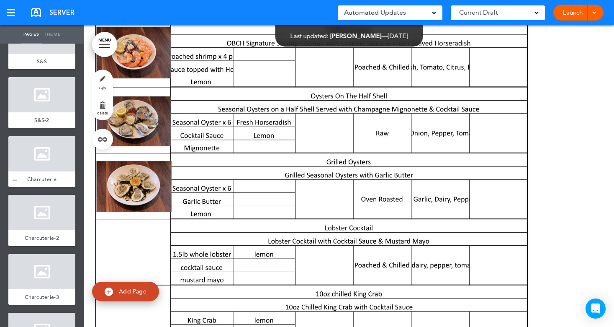
click at [38, 171] on div at bounding box center [41, 153] width 67 height 35
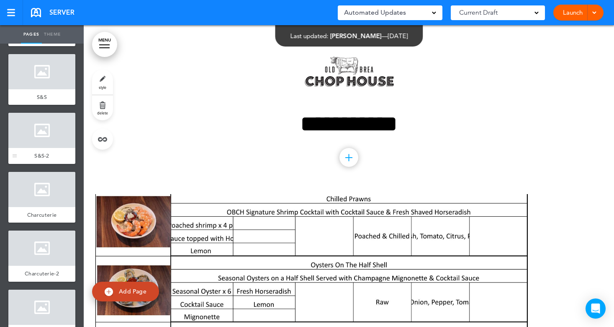
scroll to position [251, 0]
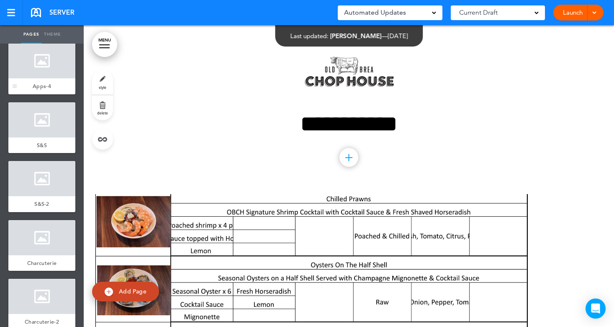
click at [39, 78] on div at bounding box center [41, 60] width 67 height 35
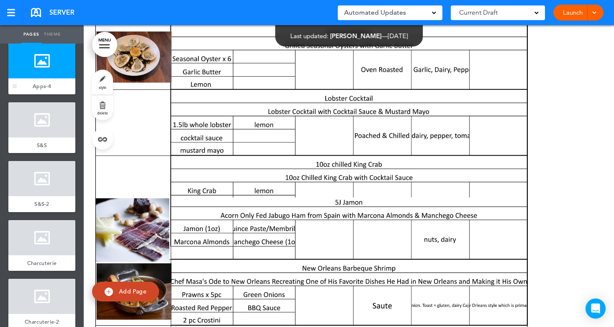
scroll to position [1074, 0]
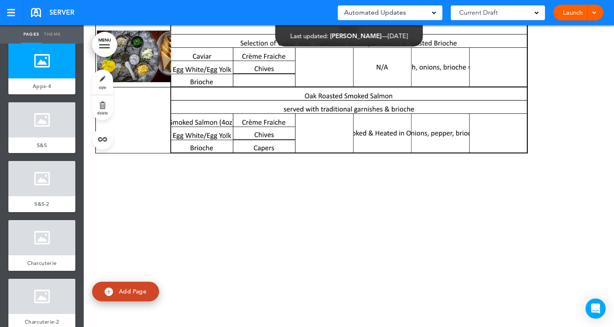
click at [103, 85] on link "style" at bounding box center [102, 82] width 21 height 25
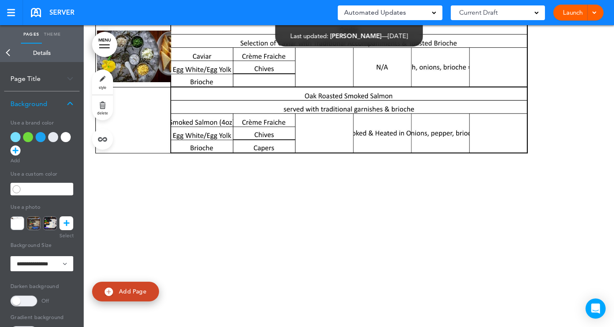
click at [59, 222] on link at bounding box center [66, 223] width 14 height 14
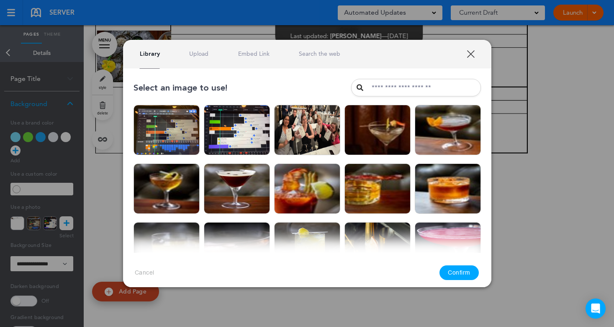
click at [472, 52] on link "XXX" at bounding box center [471, 54] width 8 height 8
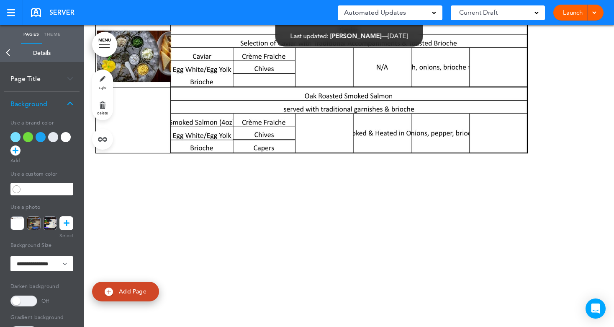
drag, startPoint x: 325, startPoint y: 201, endPoint x: 329, endPoint y: 198, distance: 5.4
click at [327, 200] on div at bounding box center [349, 176] width 531 height 302
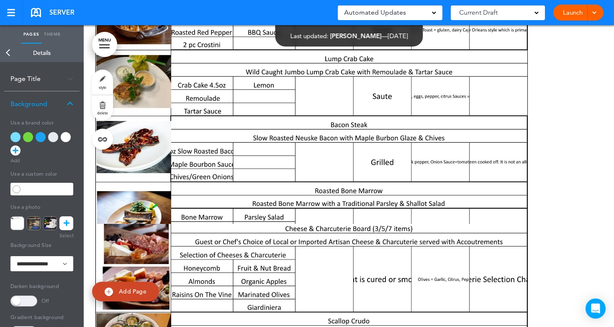
scroll to position [571, 0]
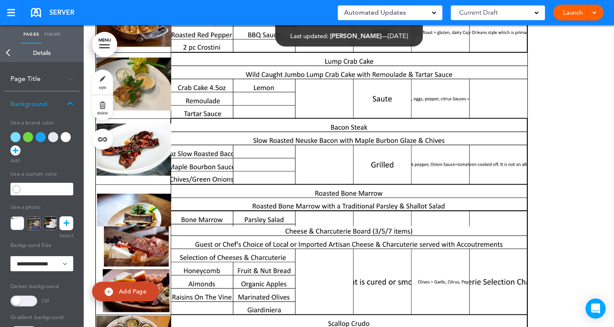
click at [10, 52] on link "Back" at bounding box center [8, 53] width 17 height 18
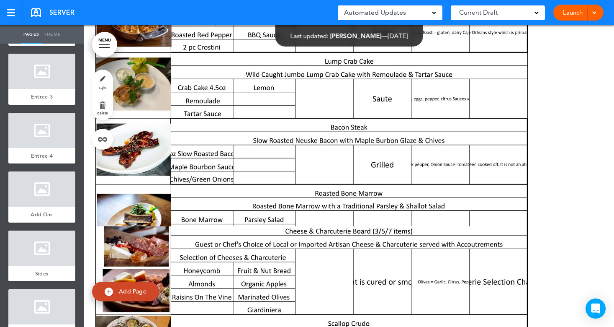
scroll to position [712, 0]
click at [41, 196] on div at bounding box center [41, 188] width 67 height 35
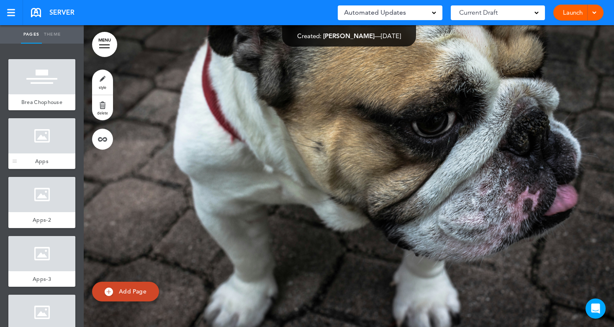
click at [38, 152] on div at bounding box center [41, 135] width 67 height 35
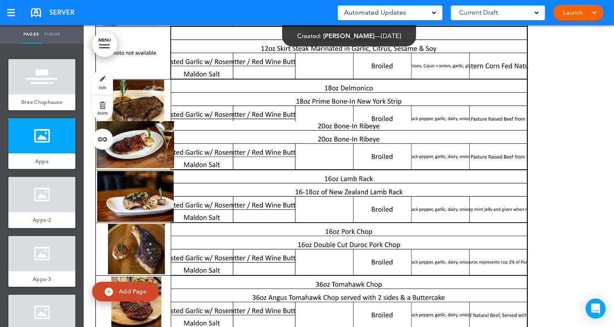
scroll to position [169, 0]
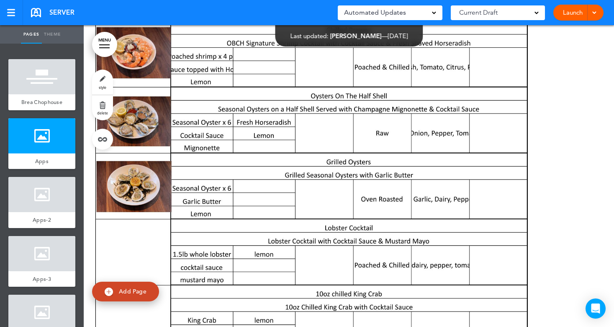
click at [99, 84] on link "style" at bounding box center [102, 82] width 21 height 25
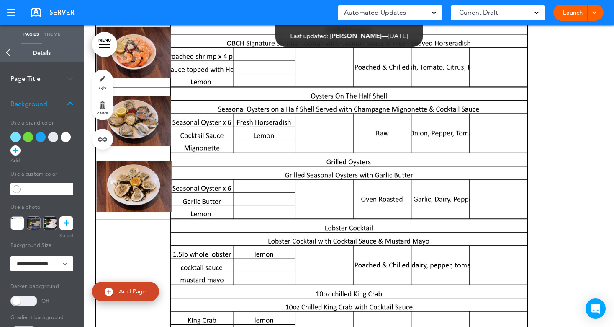
click at [67, 221] on icon at bounding box center [67, 223] width 6 height 14
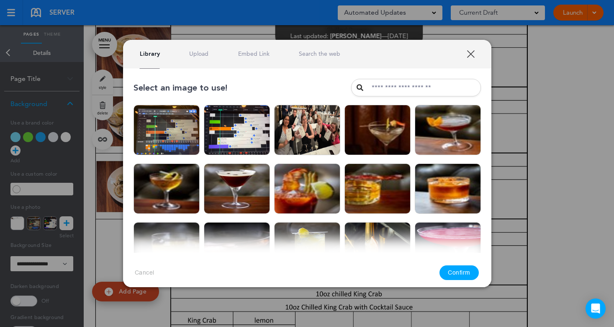
click at [194, 52] on link "Upload" at bounding box center [198, 54] width 19 height 8
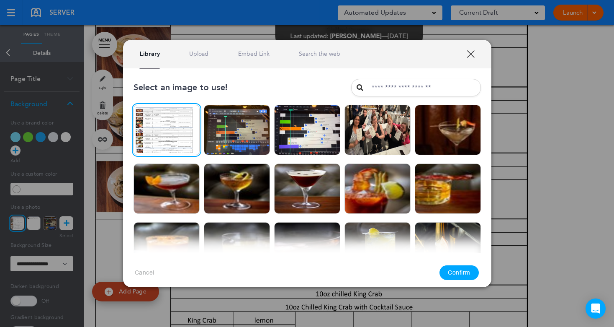
click at [461, 270] on button "Confirm" at bounding box center [459, 272] width 39 height 15
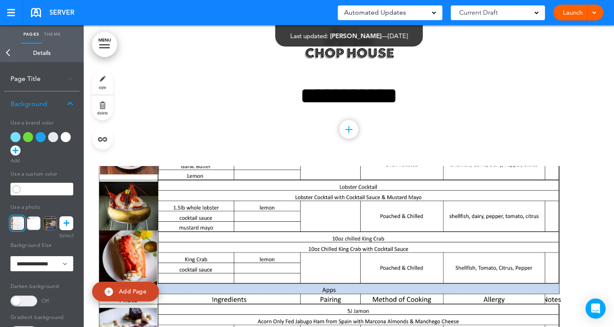
scroll to position [42, 0]
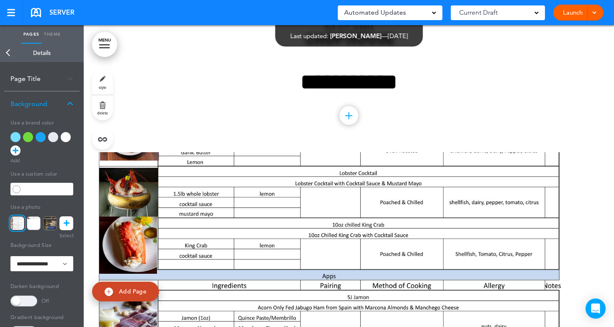
click at [5, 48] on link "Back" at bounding box center [8, 53] width 17 height 18
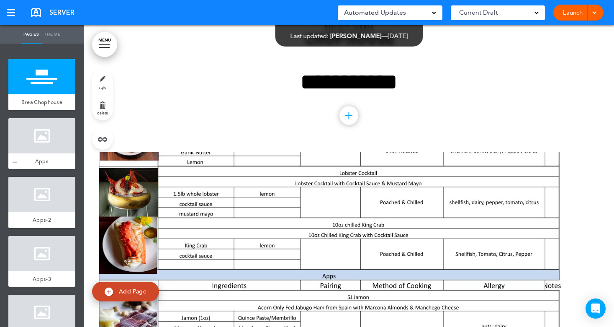
click at [37, 153] on div at bounding box center [41, 135] width 67 height 35
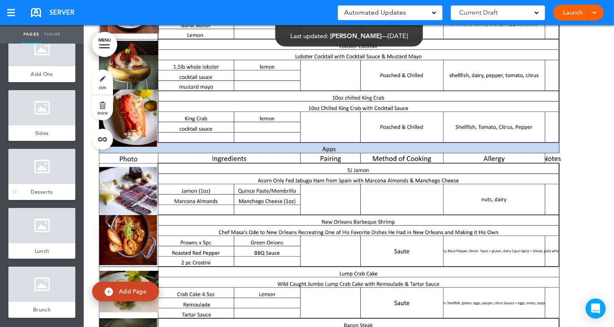
scroll to position [859, 0]
click at [36, 315] on div "Brunch" at bounding box center [41, 310] width 67 height 16
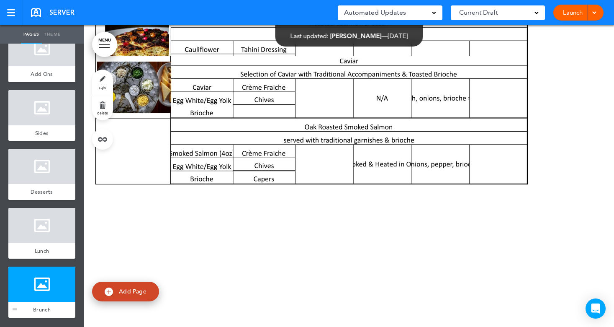
scroll to position [5296, 0]
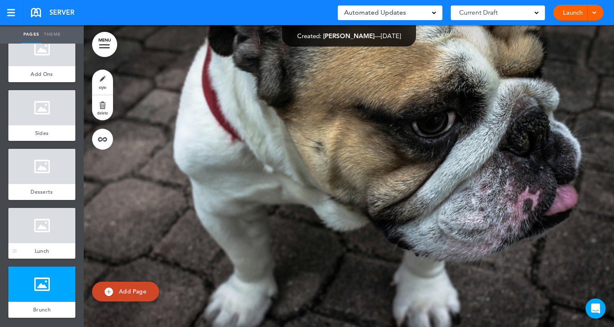
click at [22, 238] on div at bounding box center [41, 225] width 67 height 35
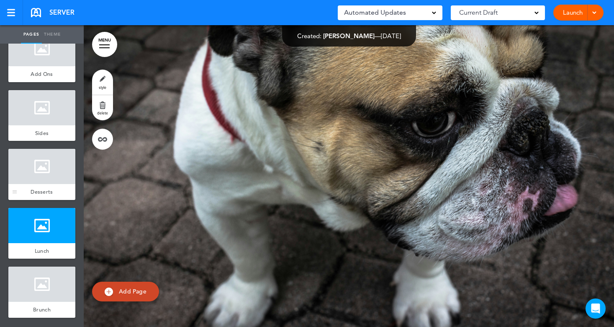
click at [24, 179] on div at bounding box center [41, 166] width 67 height 35
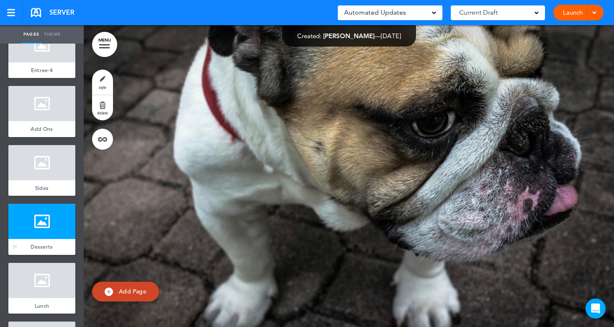
scroll to position [775, 0]
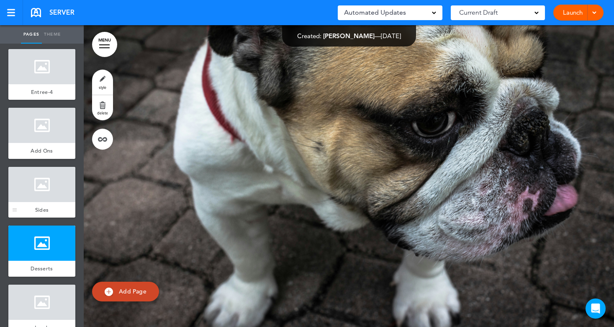
click at [24, 192] on div at bounding box center [41, 184] width 67 height 35
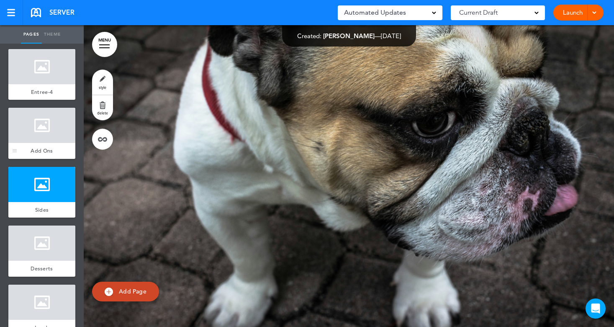
click at [34, 143] on div at bounding box center [41, 125] width 67 height 35
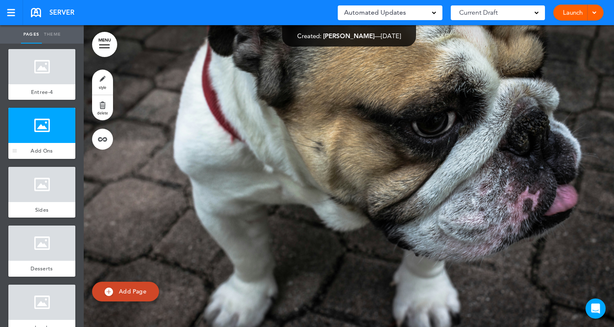
scroll to position [733, 0]
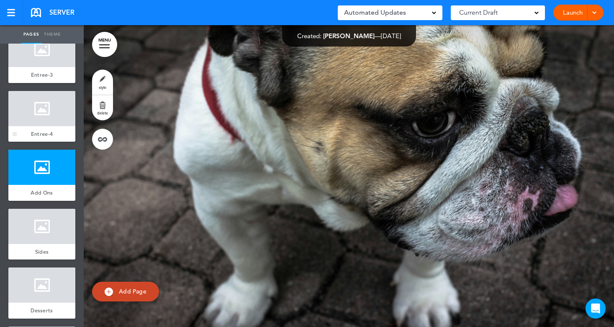
click at [37, 126] on div at bounding box center [41, 108] width 67 height 35
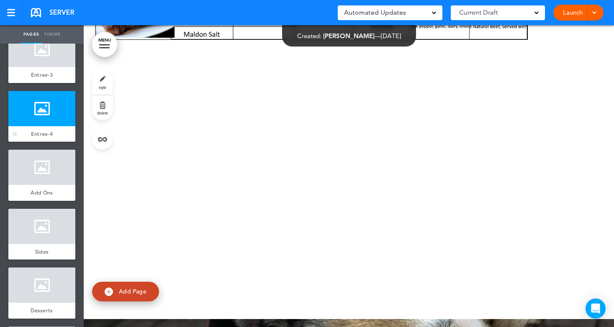
scroll to position [3788, 0]
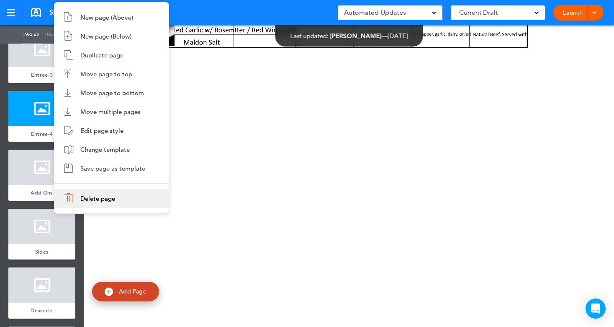
click at [72, 194] on li "Delete page" at bounding box center [111, 198] width 114 height 19
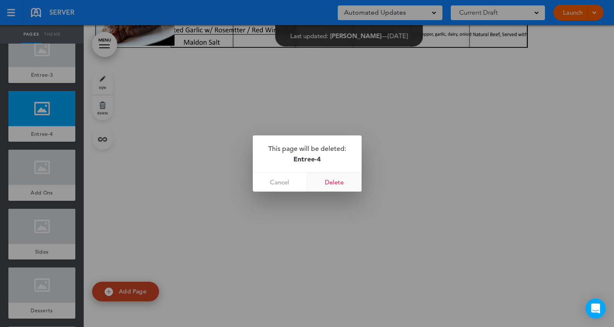
click at [327, 183] on link "Delete" at bounding box center [334, 182] width 54 height 19
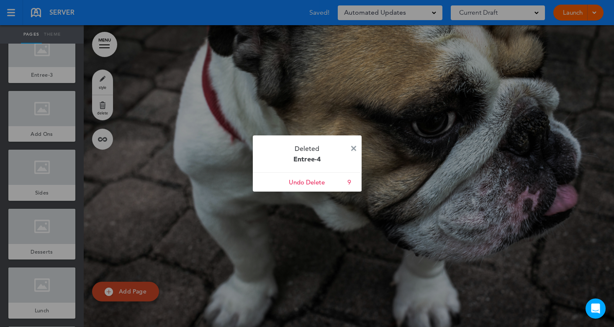
click at [354, 150] on img at bounding box center [353, 148] width 5 height 5
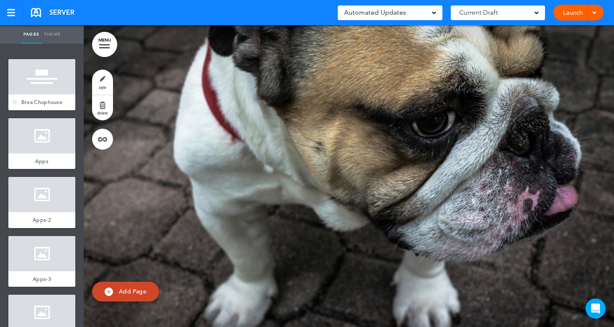
click at [42, 89] on div at bounding box center [41, 76] width 67 height 35
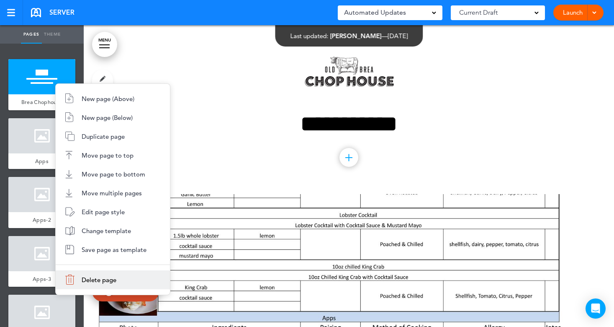
click at [95, 276] on span "Delete page" at bounding box center [99, 280] width 35 height 8
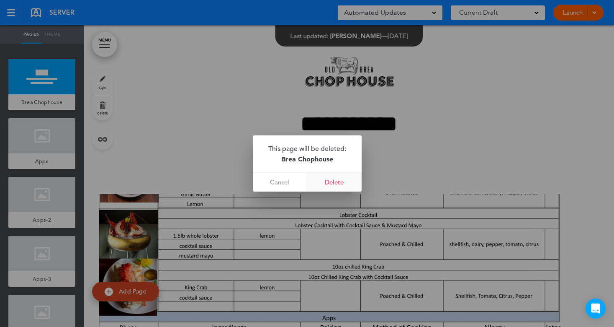
click at [331, 184] on link "Delete" at bounding box center [334, 182] width 54 height 19
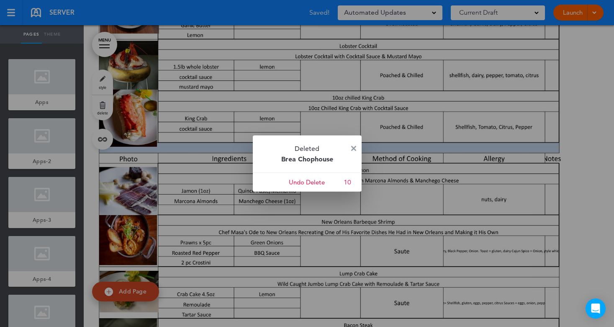
click at [353, 147] on img at bounding box center [353, 148] width 5 height 5
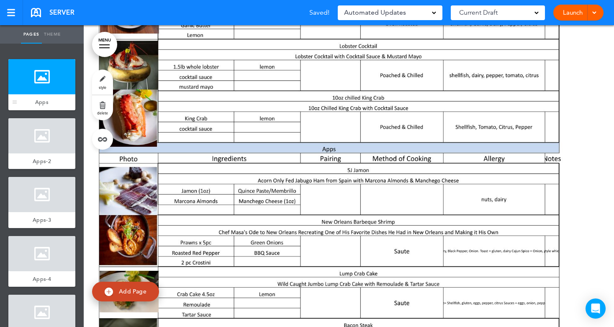
click at [31, 93] on div at bounding box center [41, 76] width 67 height 35
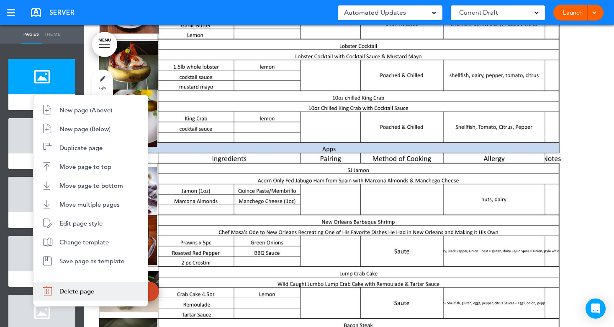
drag, startPoint x: 78, startPoint y: 287, endPoint x: 96, endPoint y: 251, distance: 39.2
click at [79, 286] on li "Delete page" at bounding box center [91, 290] width 114 height 19
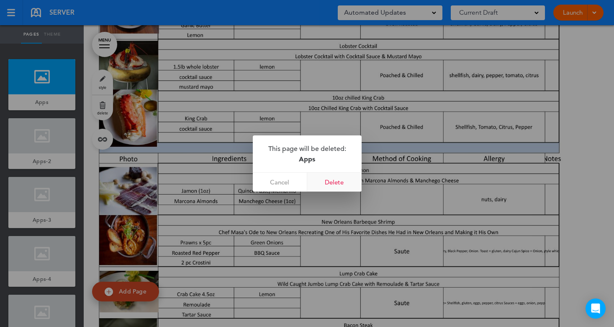
click at [327, 181] on link "Delete" at bounding box center [334, 182] width 54 height 19
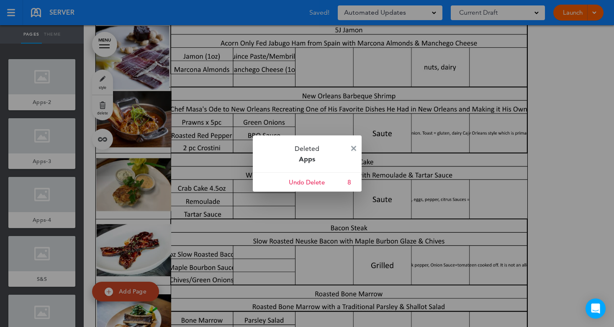
click at [354, 150] on img at bounding box center [353, 148] width 5 height 5
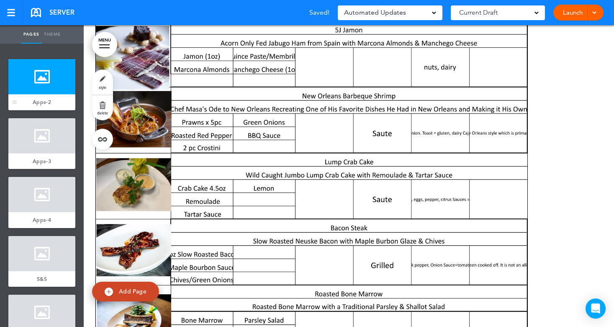
click at [29, 95] on div "Apps-2" at bounding box center [41, 102] width 67 height 16
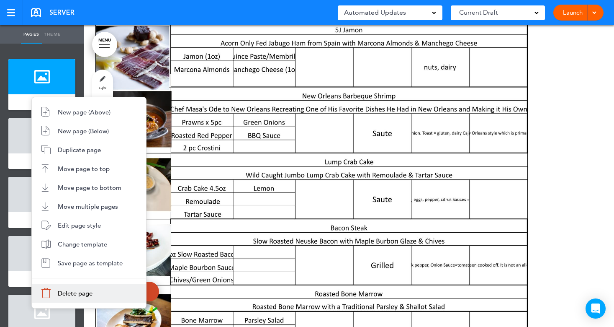
click at [68, 292] on span "Delete page" at bounding box center [75, 293] width 35 height 8
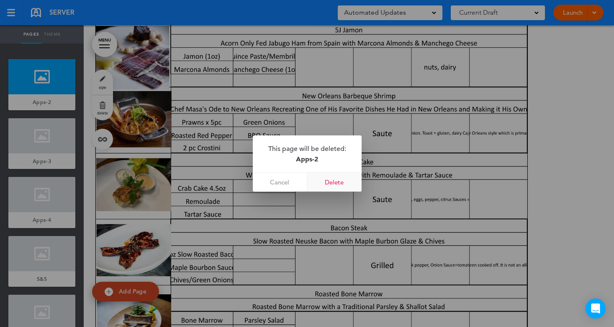
click at [338, 180] on link "Delete" at bounding box center [334, 182] width 54 height 19
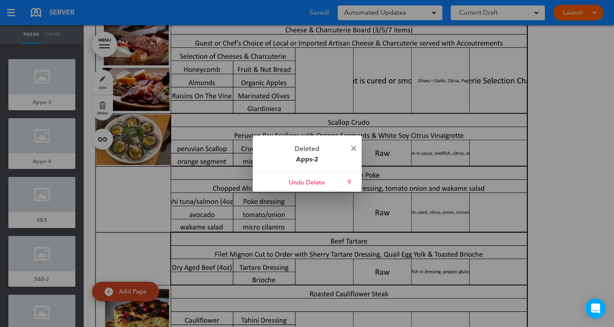
click at [352, 148] on img at bounding box center [353, 148] width 5 height 5
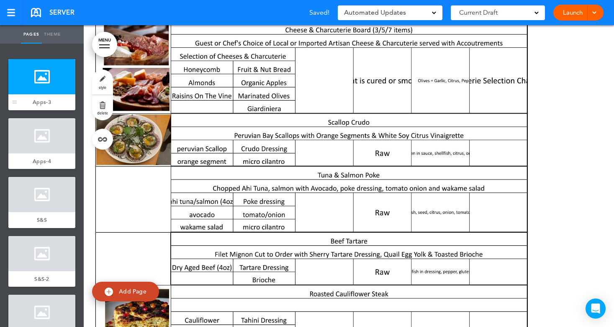
click at [33, 99] on span "Apps-3" at bounding box center [42, 101] width 18 height 7
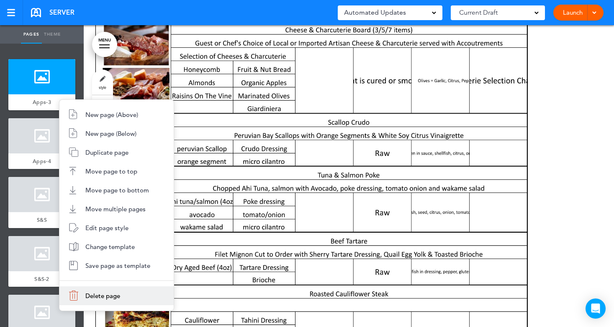
click at [98, 290] on li "Delete page" at bounding box center [116, 295] width 114 height 19
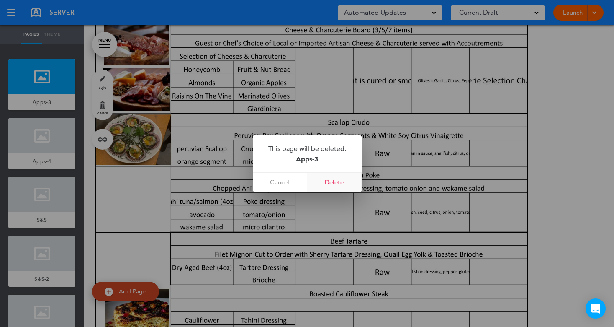
click at [328, 183] on link "Delete" at bounding box center [334, 182] width 54 height 19
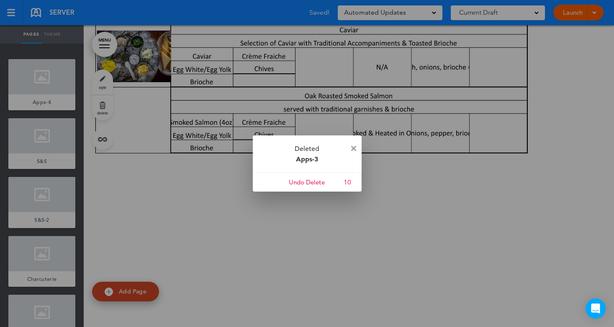
click at [352, 148] on img at bounding box center [353, 148] width 5 height 5
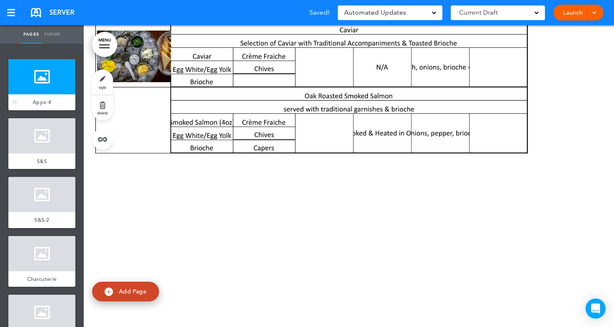
click at [28, 98] on div "Apps-4" at bounding box center [41, 102] width 67 height 16
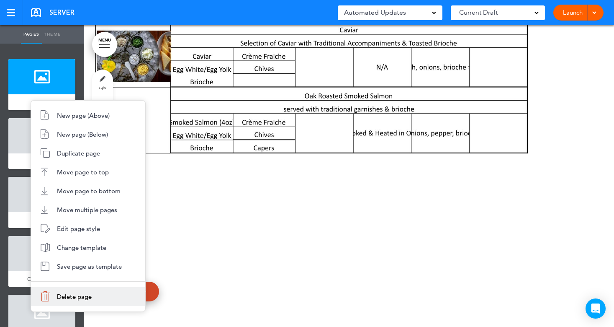
click at [62, 292] on span "Delete page" at bounding box center [74, 296] width 35 height 8
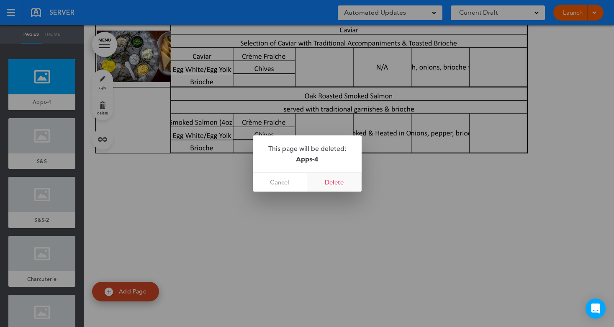
click at [342, 181] on link "Delete" at bounding box center [334, 182] width 54 height 19
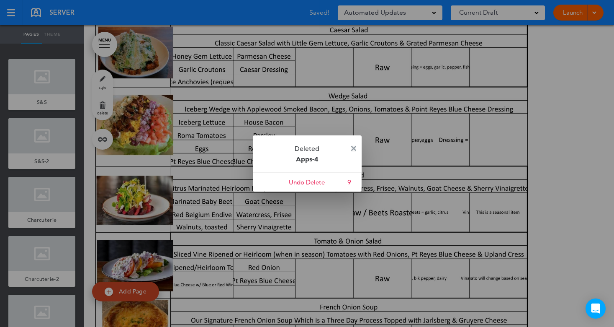
click at [354, 150] on link at bounding box center [353, 148] width 5 height 6
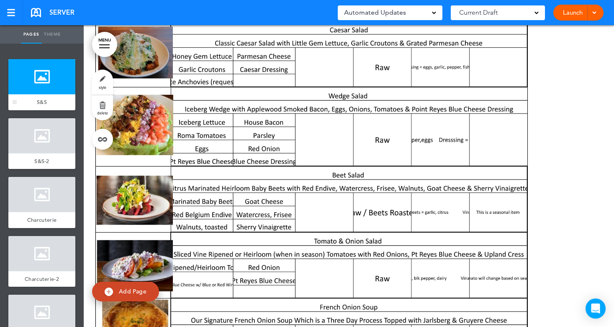
click at [44, 91] on div at bounding box center [41, 76] width 67 height 35
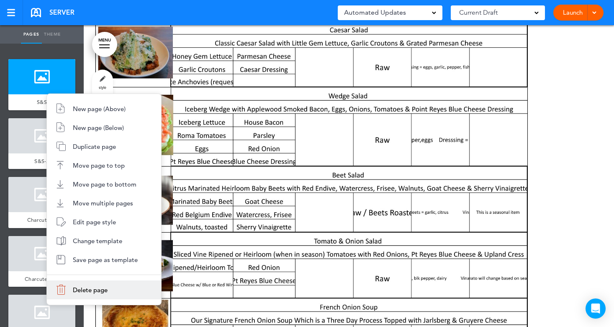
click at [85, 290] on span "Delete page" at bounding box center [90, 290] width 35 height 8
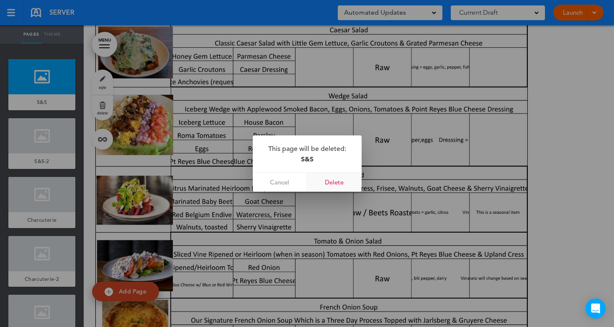
click at [335, 181] on link "Delete" at bounding box center [334, 182] width 54 height 19
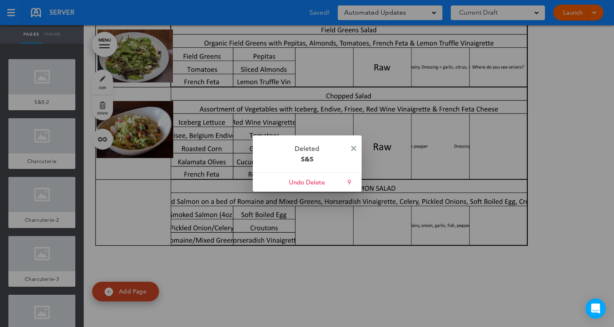
click at [351, 148] on p "Deleted S&S" at bounding box center [307, 153] width 109 height 37
click at [352, 148] on img at bounding box center [353, 148] width 5 height 5
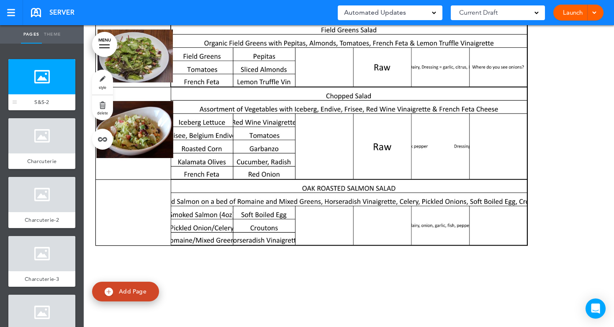
click at [41, 100] on span "S&S-2" at bounding box center [41, 101] width 15 height 7
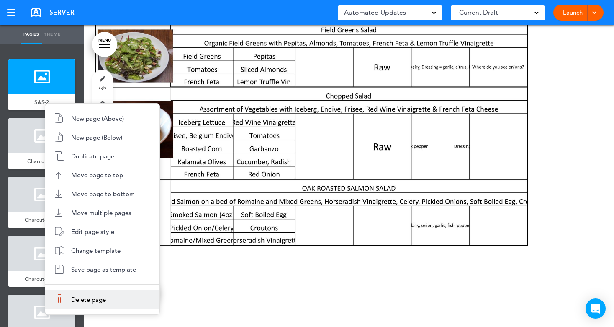
click at [93, 299] on span "Delete page" at bounding box center [88, 299] width 35 height 8
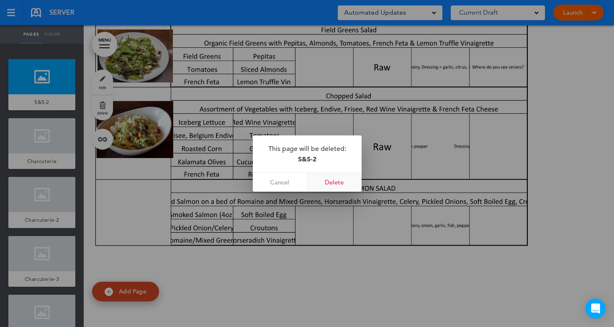
click at [335, 185] on link "Delete" at bounding box center [334, 182] width 54 height 19
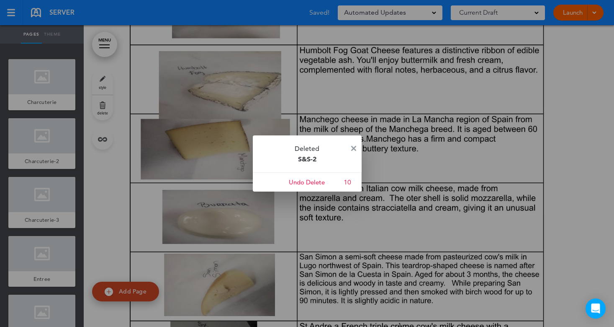
click at [355, 146] on img at bounding box center [353, 148] width 5 height 5
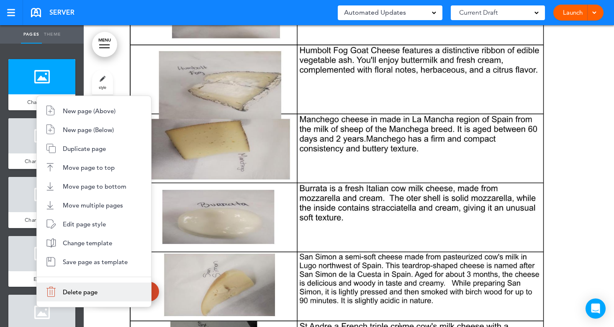
click at [75, 290] on span "Delete page" at bounding box center [80, 292] width 35 height 8
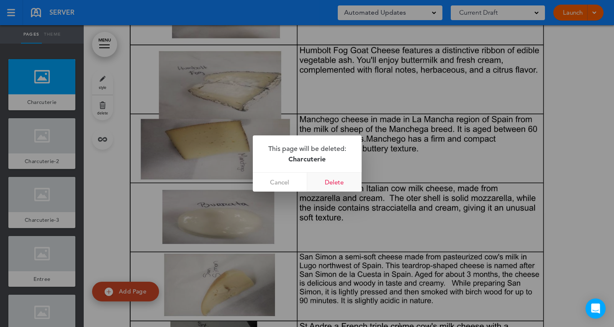
click at [342, 184] on link "Delete" at bounding box center [334, 182] width 54 height 19
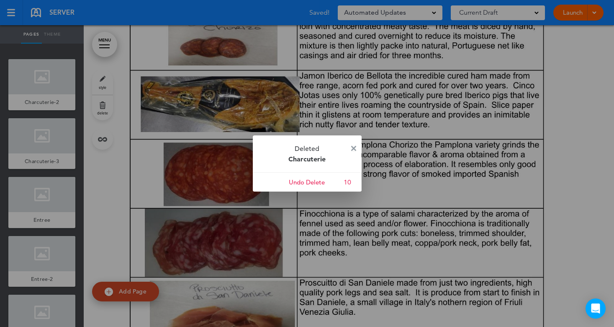
click at [353, 146] on img at bounding box center [353, 148] width 5 height 5
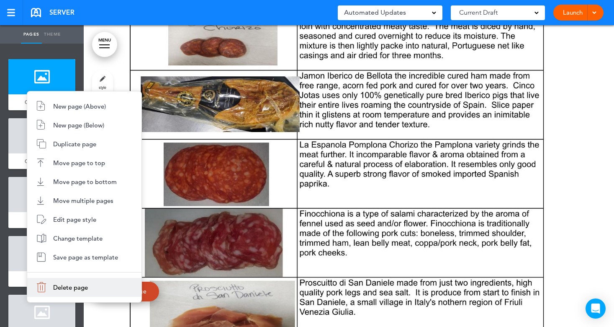
click at [71, 284] on span "Delete page" at bounding box center [70, 287] width 35 height 8
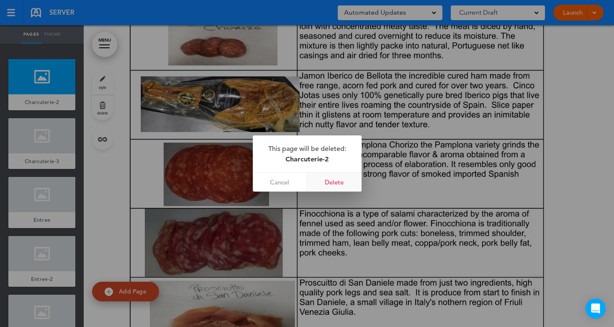
click at [330, 183] on link "Delete" at bounding box center [334, 182] width 54 height 19
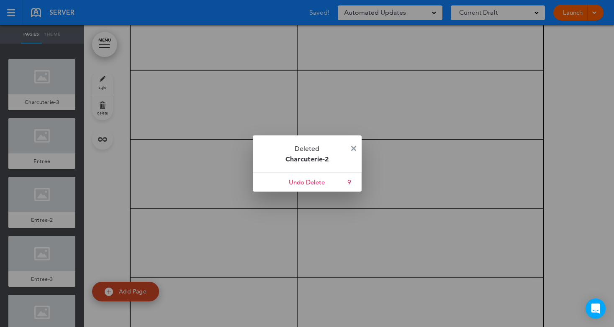
click at [352, 146] on img at bounding box center [353, 148] width 5 height 5
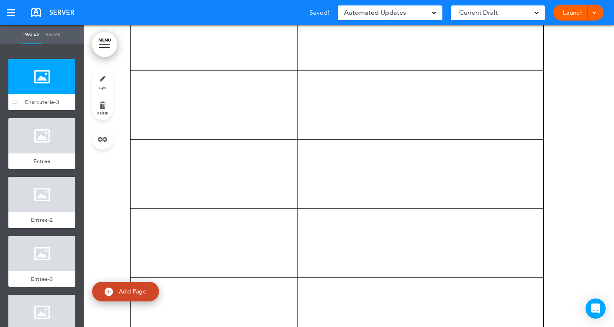
click at [48, 90] on div at bounding box center [41, 76] width 67 height 35
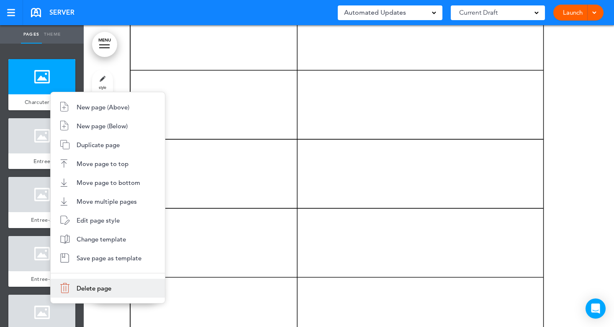
click at [85, 286] on span "Delete page" at bounding box center [94, 288] width 35 height 8
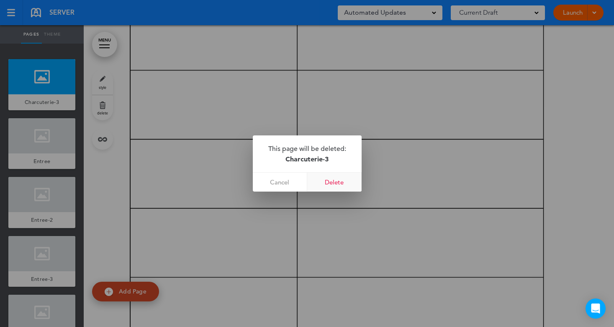
click at [335, 183] on link "Delete" at bounding box center [334, 182] width 54 height 19
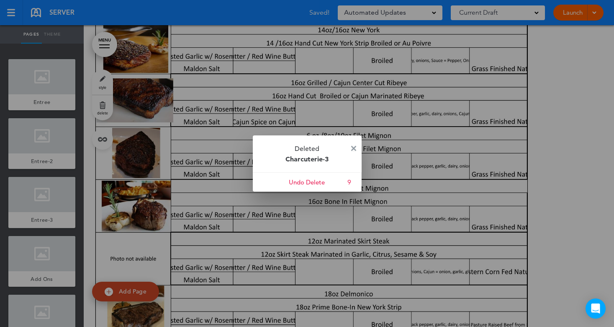
click at [354, 147] on img at bounding box center [353, 148] width 5 height 5
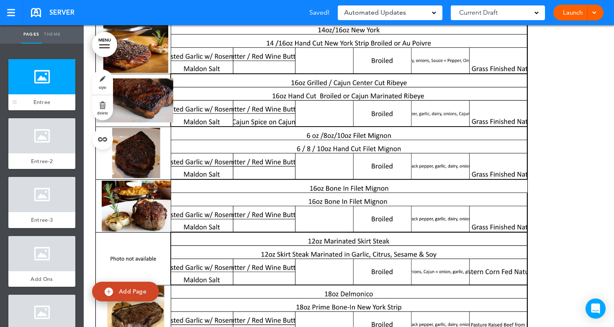
click at [36, 84] on div at bounding box center [41, 76] width 67 height 35
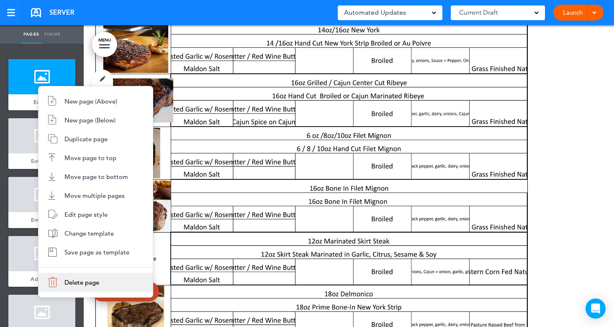
click at [67, 275] on li "Delete page" at bounding box center [96, 282] width 114 height 19
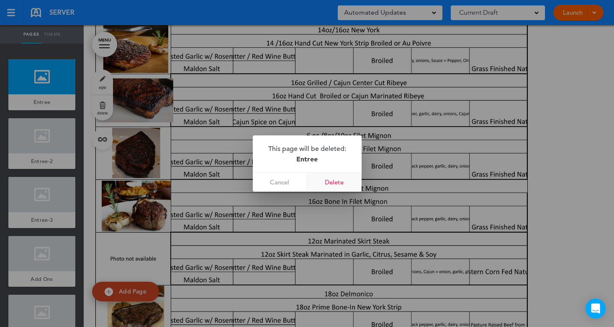
click at [343, 180] on link "Delete" at bounding box center [334, 182] width 54 height 19
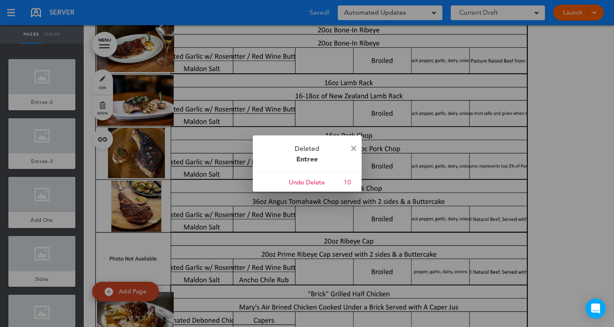
click at [354, 143] on p "Deleted Entree" at bounding box center [307, 153] width 109 height 37
click at [355, 146] on img at bounding box center [353, 148] width 5 height 5
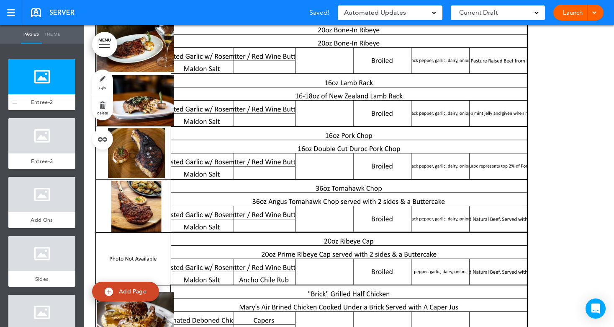
click at [48, 86] on div at bounding box center [41, 76] width 67 height 35
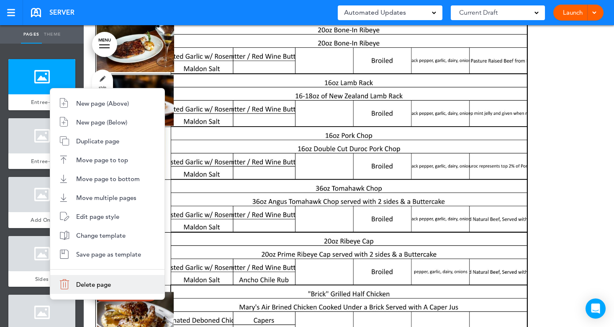
click at [77, 278] on li "Delete page" at bounding box center [107, 284] width 114 height 19
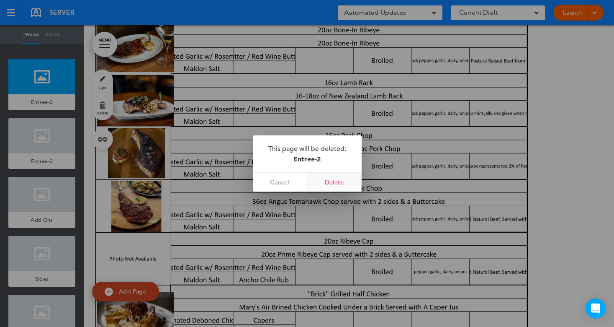
click at [326, 183] on link "Delete" at bounding box center [334, 182] width 54 height 19
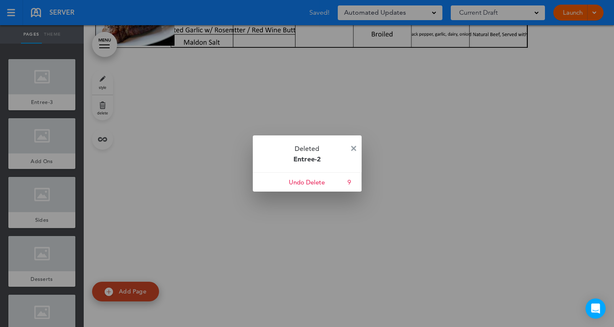
click at [356, 147] on img at bounding box center [353, 148] width 5 height 5
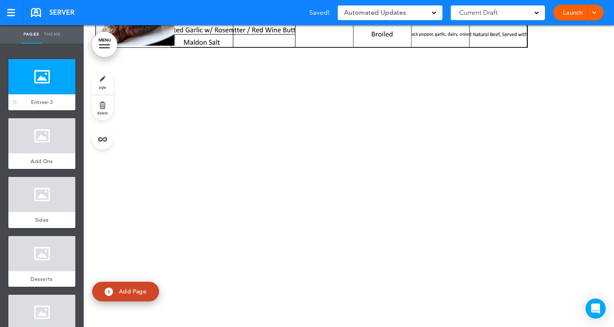
click at [44, 89] on div at bounding box center [41, 76] width 67 height 35
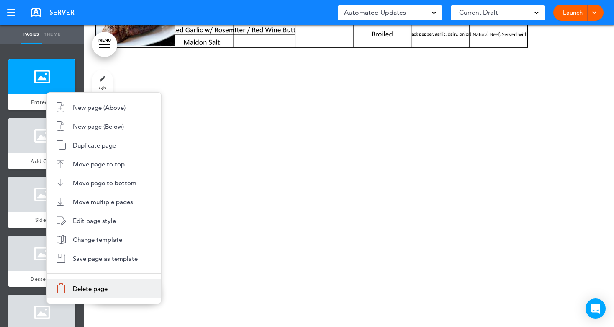
click at [85, 285] on span "Delete page" at bounding box center [90, 288] width 35 height 8
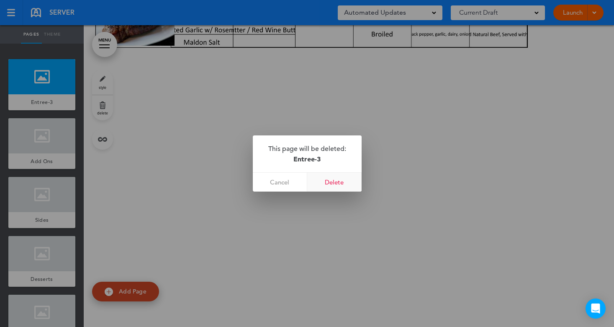
click at [328, 181] on link "Delete" at bounding box center [334, 182] width 54 height 19
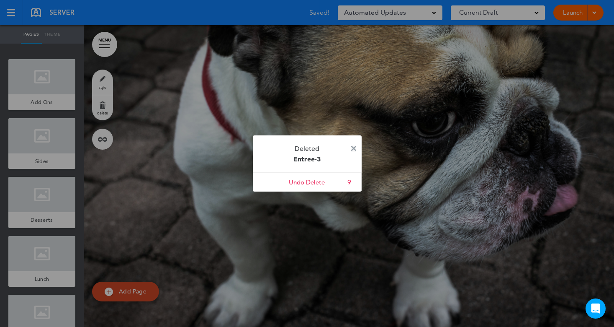
click at [354, 148] on img at bounding box center [353, 148] width 5 height 5
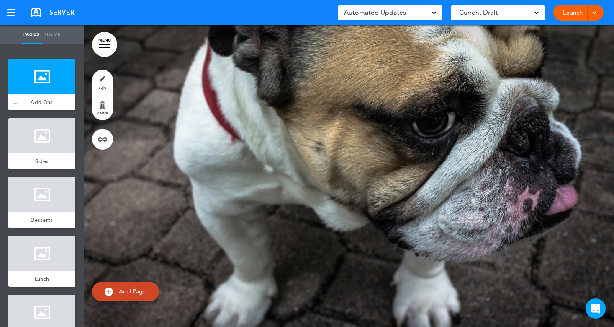
click at [48, 87] on div at bounding box center [41, 76] width 67 height 35
click at [130, 292] on span "Add Page" at bounding box center [133, 291] width 28 height 8
type input "********"
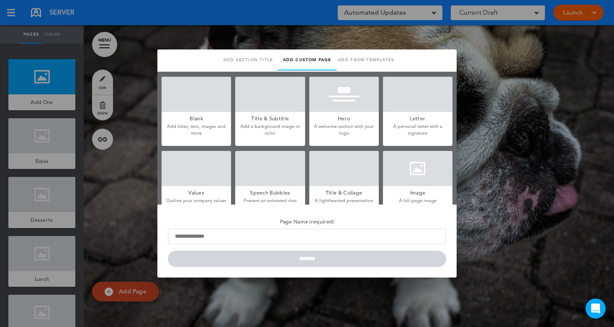
click at [401, 184] on div at bounding box center [418, 168] width 70 height 35
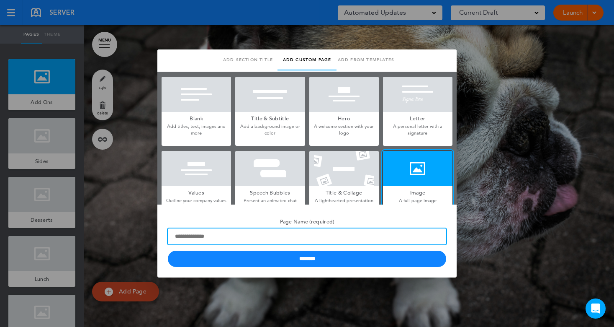
click at [217, 237] on input "Page Name (required)" at bounding box center [307, 236] width 279 height 16
click at [191, 238] on input "Page Name (required)" at bounding box center [307, 236] width 279 height 16
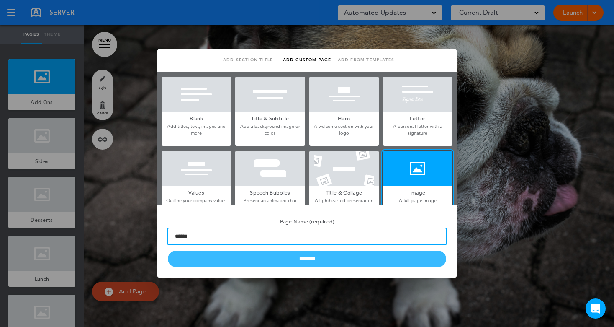
type input "******"
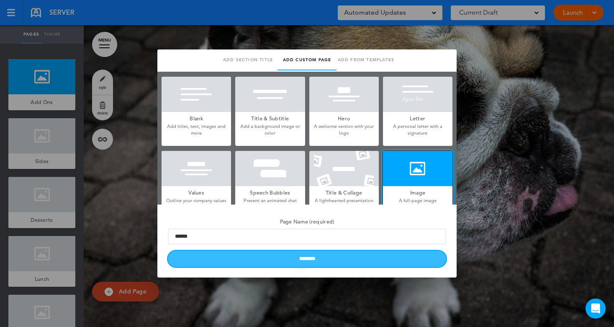
click at [257, 259] on input "********" at bounding box center [307, 258] width 279 height 16
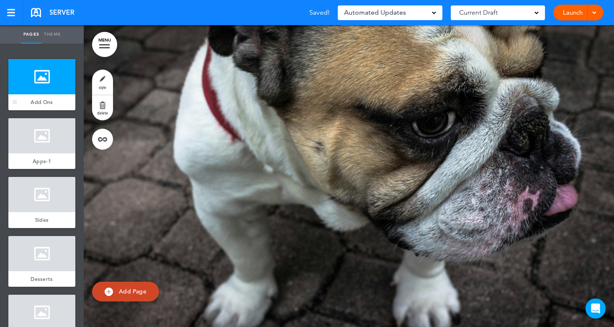
click at [39, 79] on div at bounding box center [41, 76] width 67 height 35
click at [42, 137] on div at bounding box center [41, 135] width 67 height 35
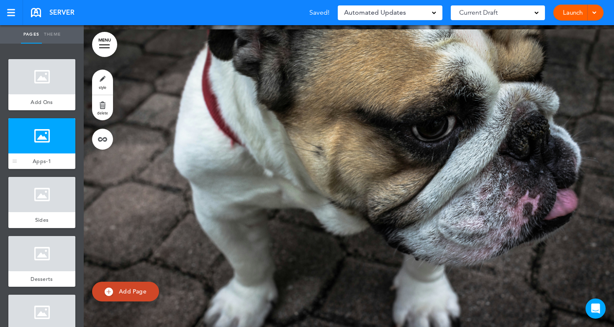
scroll to position [302, 0]
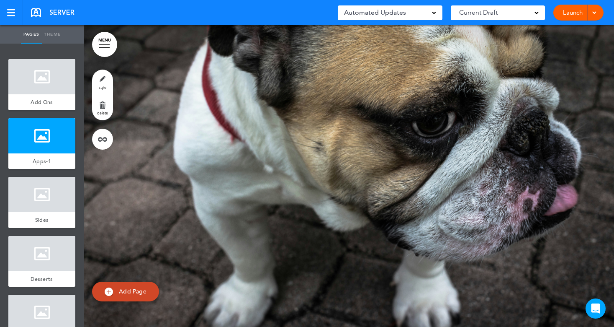
click at [125, 289] on span "Add Page" at bounding box center [133, 291] width 28 height 8
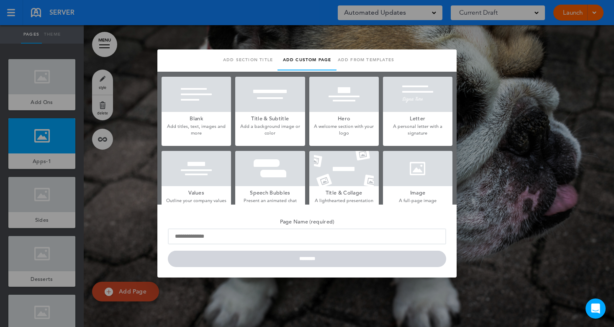
click at [415, 168] on div at bounding box center [418, 168] width 70 height 35
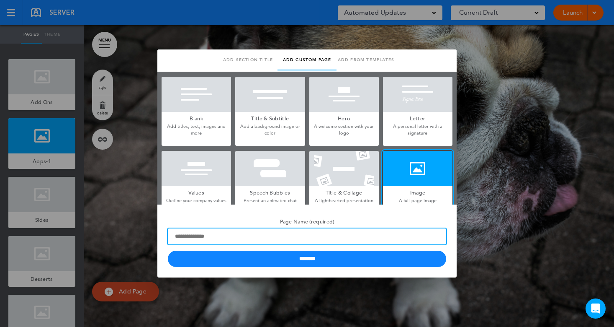
click at [235, 239] on input "Page Name (required)" at bounding box center [307, 236] width 279 height 16
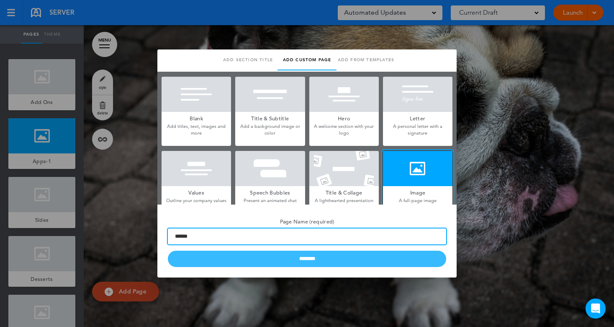
type input "******"
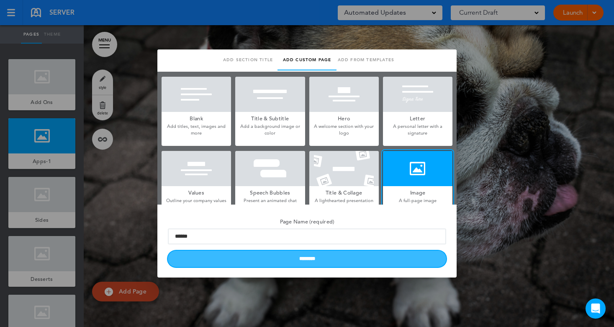
click at [255, 266] on input "********" at bounding box center [307, 258] width 279 height 16
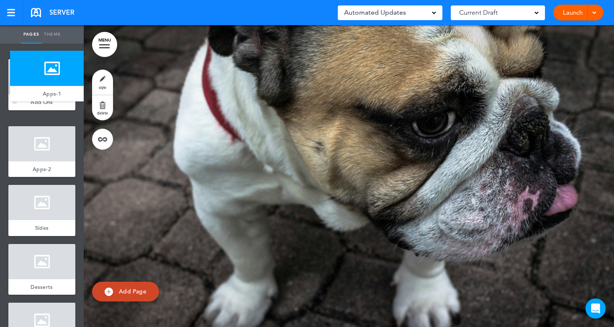
drag, startPoint x: 17, startPoint y: 165, endPoint x: 18, endPoint y: 92, distance: 73.7
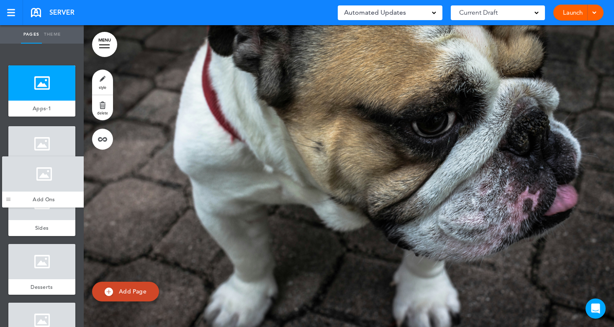
drag, startPoint x: 15, startPoint y: 101, endPoint x: 9, endPoint y: 198, distance: 97.4
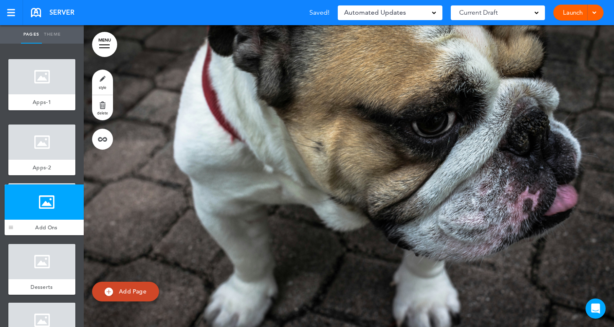
drag, startPoint x: 15, startPoint y: 159, endPoint x: 11, endPoint y: 229, distance: 70.5
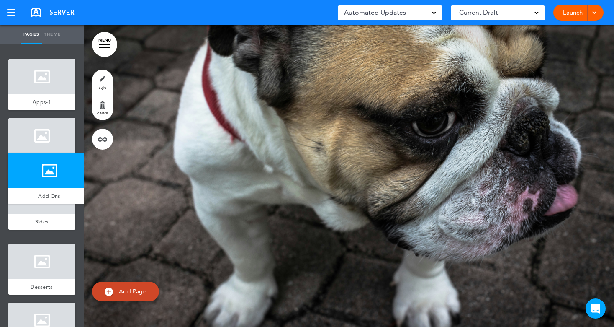
drag, startPoint x: 13, startPoint y: 279, endPoint x: 10, endPoint y: 194, distance: 85.5
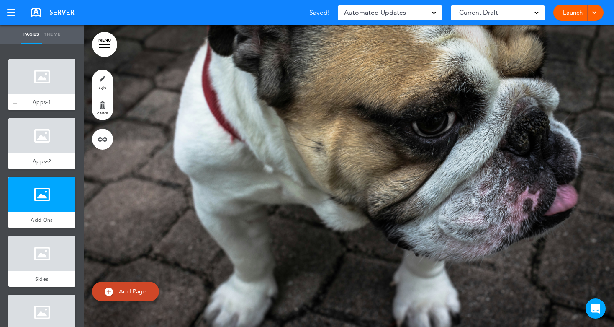
click at [44, 95] on div "Apps-1" at bounding box center [41, 102] width 67 height 16
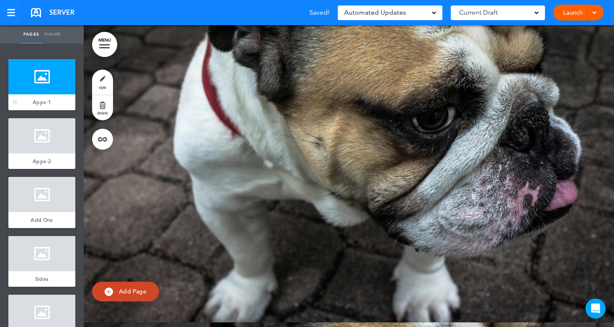
scroll to position [0, 0]
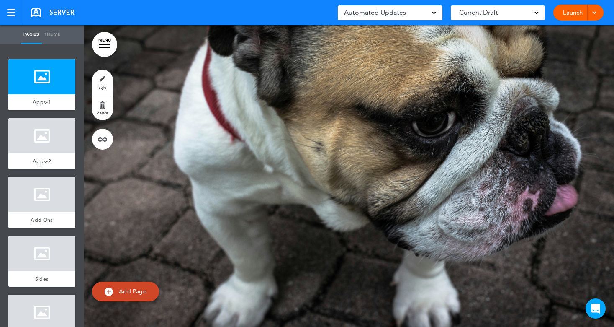
click at [101, 80] on link "style" at bounding box center [102, 82] width 21 height 25
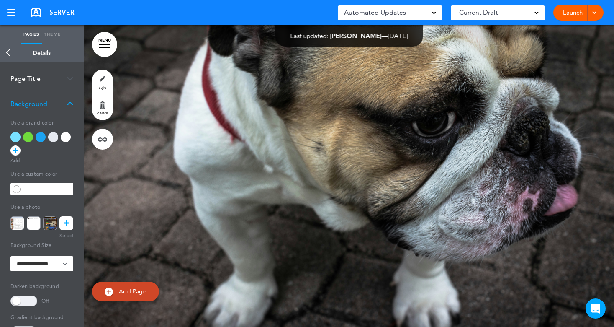
click at [64, 220] on icon at bounding box center [67, 223] width 6 height 14
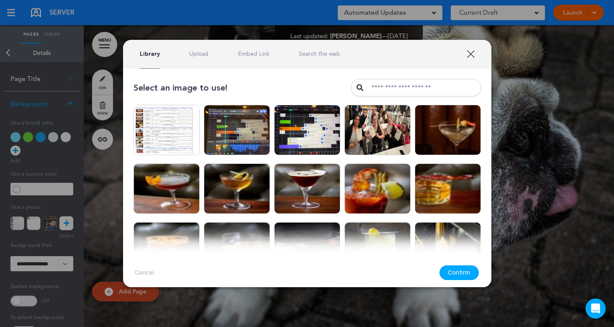
click at [198, 54] on link "Upload" at bounding box center [198, 54] width 19 height 8
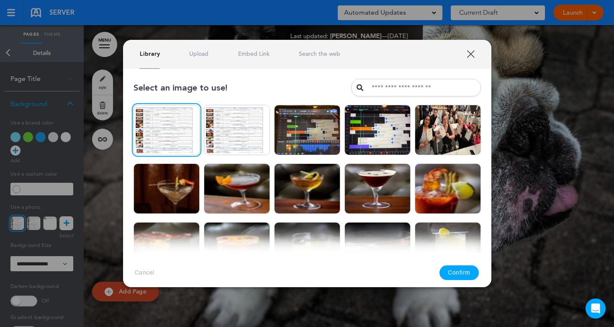
click at [465, 271] on button "Confirm" at bounding box center [459, 272] width 39 height 15
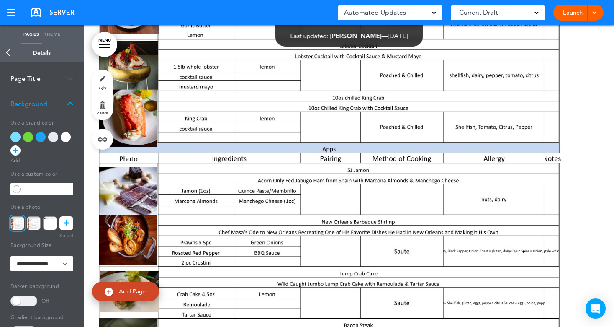
click at [11, 54] on link "Back" at bounding box center [8, 53] width 17 height 18
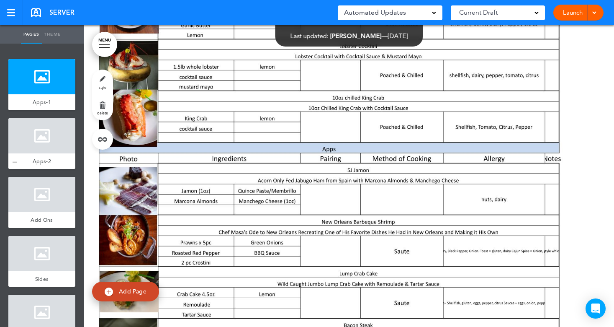
click at [37, 144] on div at bounding box center [41, 135] width 67 height 35
drag, startPoint x: 246, startPoint y: 126, endPoint x: 247, endPoint y: 114, distance: 11.8
click at [247, 114] on div at bounding box center [349, 176] width 531 height 302
click at [36, 142] on div at bounding box center [41, 135] width 67 height 35
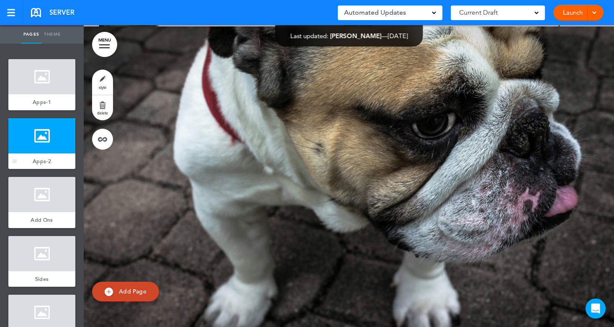
scroll to position [302, 0]
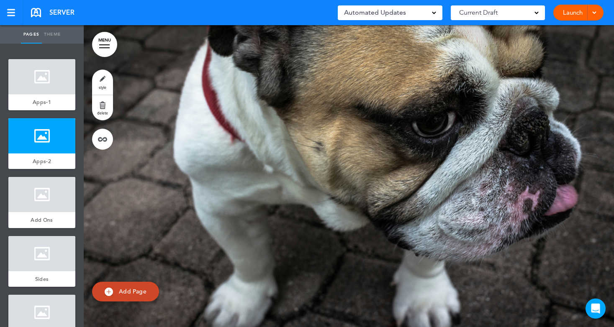
click at [109, 77] on link "style" at bounding box center [102, 82] width 21 height 25
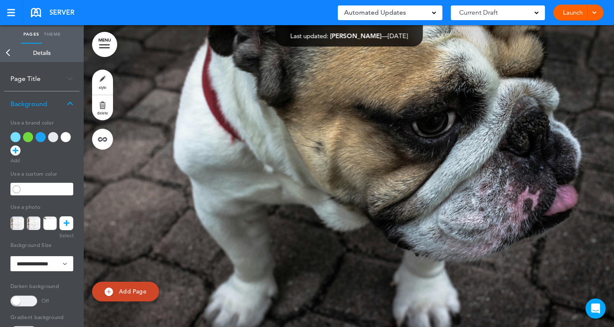
click at [62, 223] on link at bounding box center [66, 223] width 14 height 14
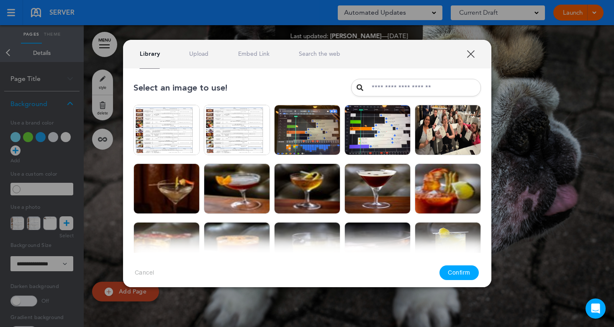
click at [193, 52] on link "Upload" at bounding box center [198, 54] width 19 height 8
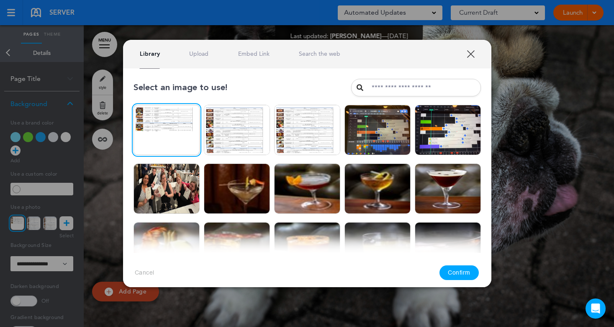
click at [462, 269] on button "Confirm" at bounding box center [459, 272] width 39 height 15
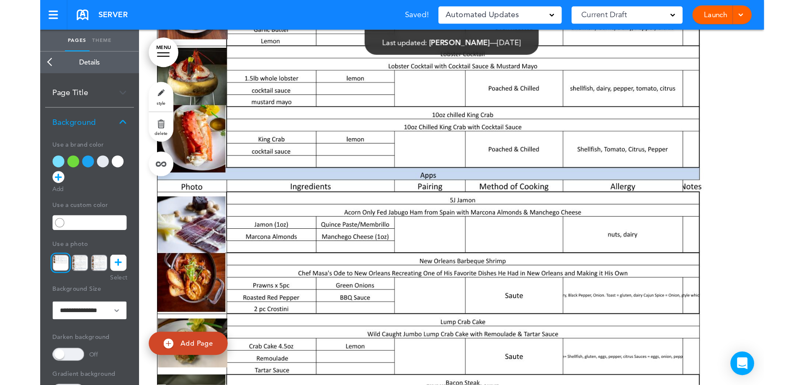
scroll to position [0, 0]
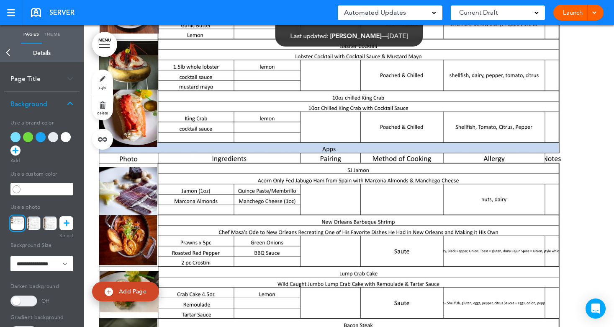
click at [8, 53] on link "Back" at bounding box center [8, 53] width 17 height 18
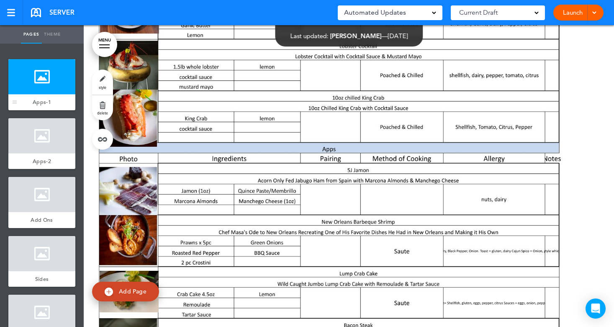
click at [23, 90] on div at bounding box center [41, 76] width 67 height 35
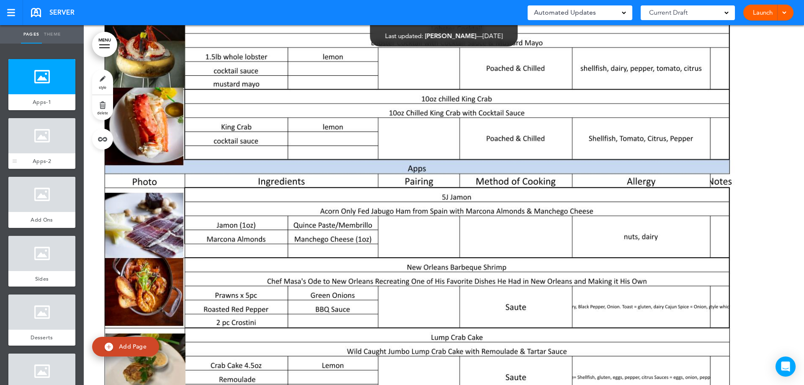
click at [29, 137] on div at bounding box center [41, 135] width 67 height 35
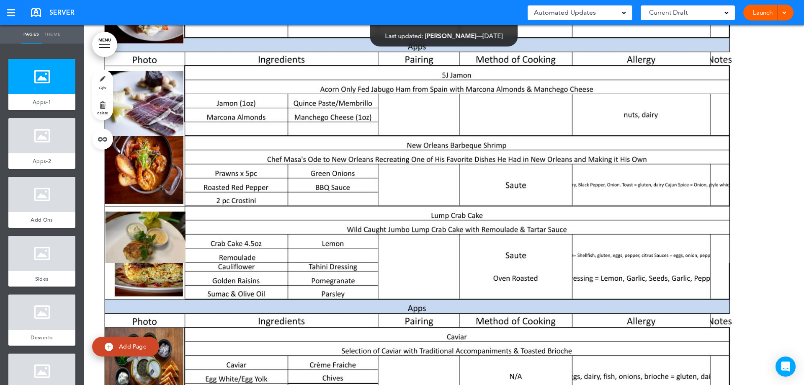
scroll to position [209, 0]
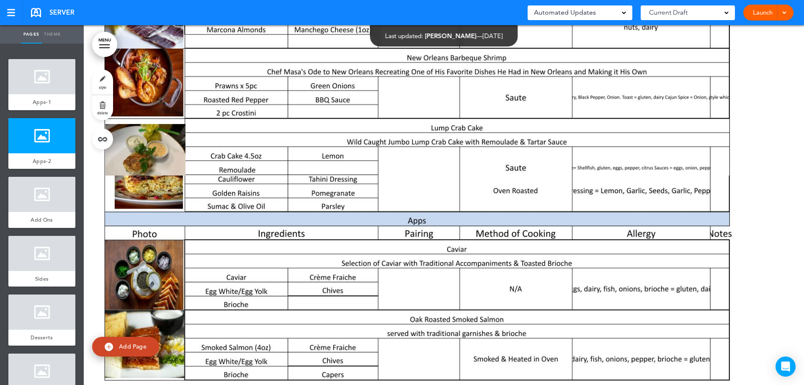
drag, startPoint x: 157, startPoint y: 192, endPoint x: 155, endPoint y: 206, distance: 14.0
click at [155, 206] on div at bounding box center [444, 356] width 720 height 360
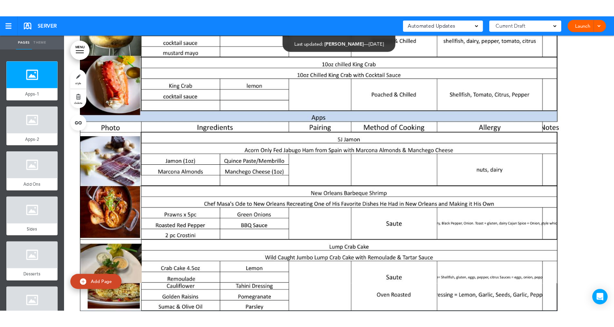
scroll to position [0, 0]
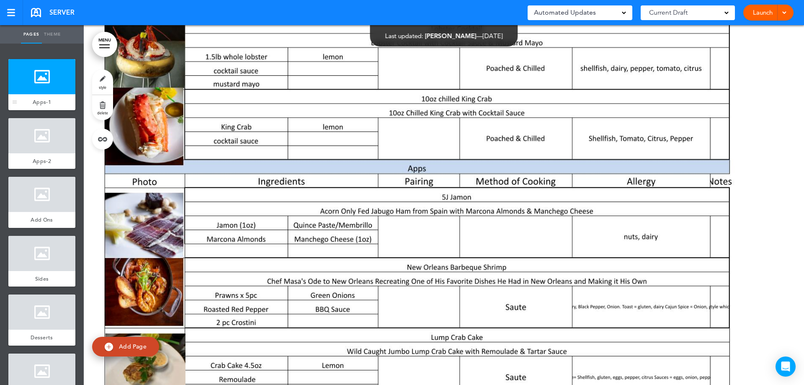
click at [55, 85] on div at bounding box center [41, 76] width 67 height 35
click at [98, 81] on link "style" at bounding box center [102, 82] width 21 height 25
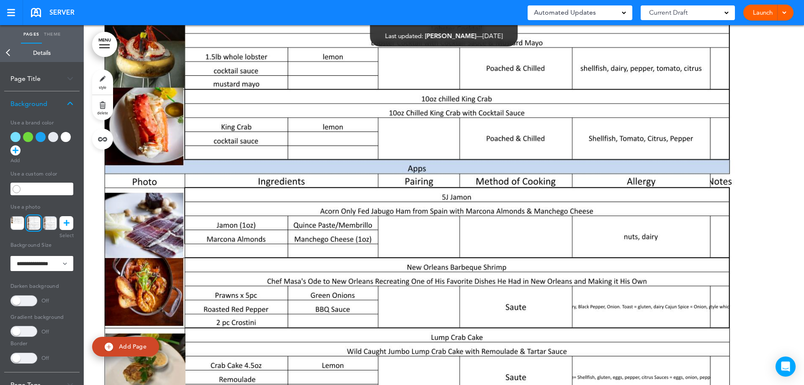
click at [65, 224] on icon at bounding box center [67, 223] width 6 height 14
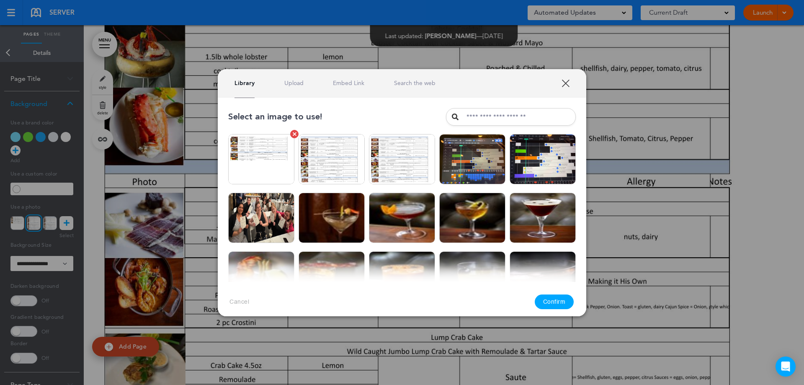
click at [257, 154] on img at bounding box center [261, 159] width 66 height 50
click at [293, 136] on link at bounding box center [294, 134] width 8 height 8
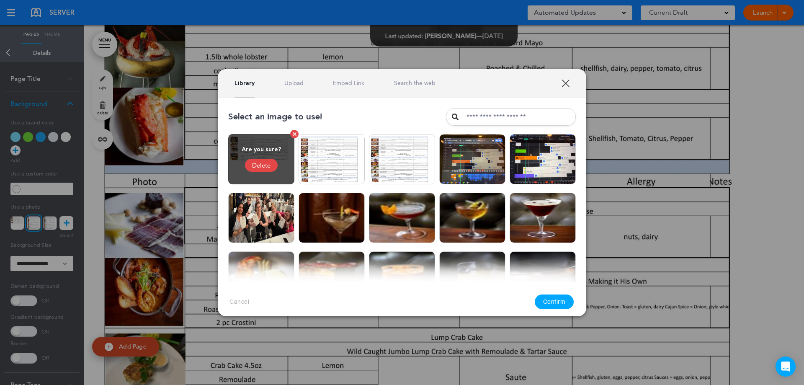
click at [262, 166] on div "Delete" at bounding box center [261, 165] width 33 height 13
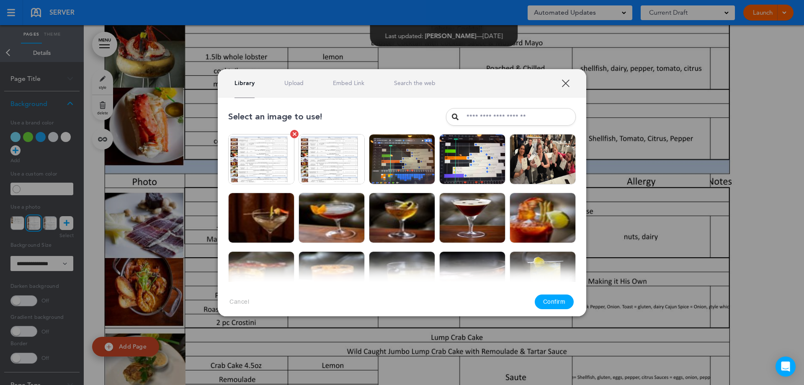
click at [295, 133] on link at bounding box center [294, 134] width 8 height 8
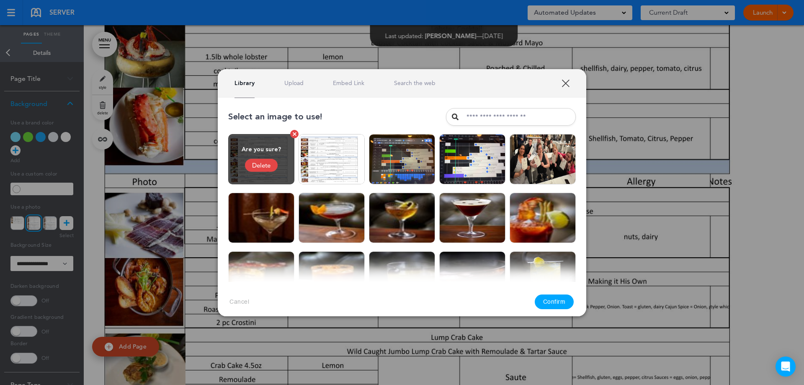
click at [271, 167] on div "Delete" at bounding box center [261, 165] width 33 height 13
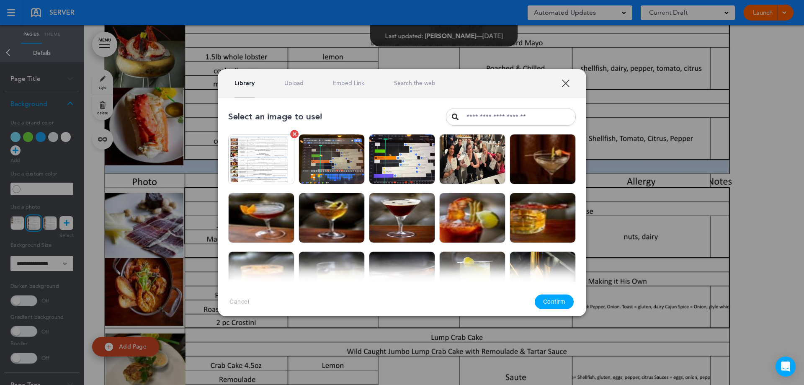
click at [292, 134] on link at bounding box center [294, 134] width 8 height 8
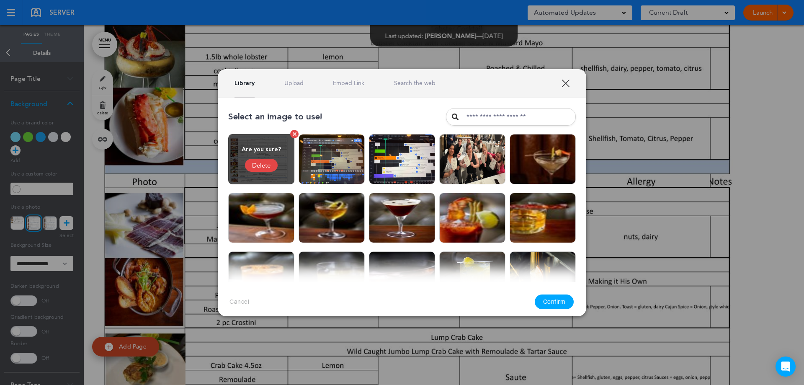
click at [266, 165] on div "Delete" at bounding box center [261, 165] width 33 height 13
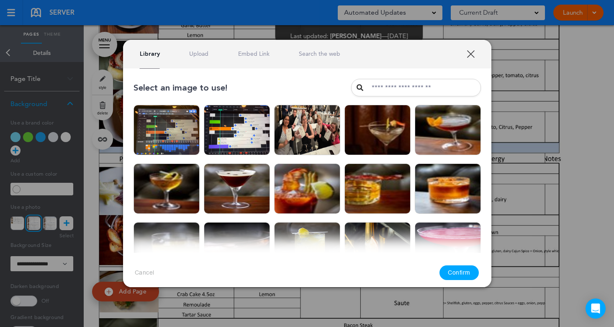
click at [576, 176] on div at bounding box center [307, 163] width 614 height 327
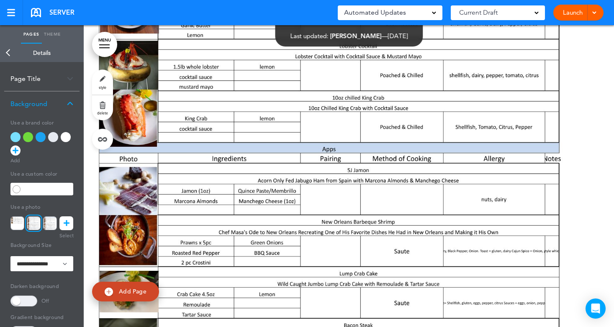
click at [203, 15] on div "SERVER Saved! Automated Updates 0 Auto policy updates 🎉 Updating policies just …" at bounding box center [307, 12] width 614 height 25
click at [12, 55] on link "Back" at bounding box center [8, 53] width 17 height 18
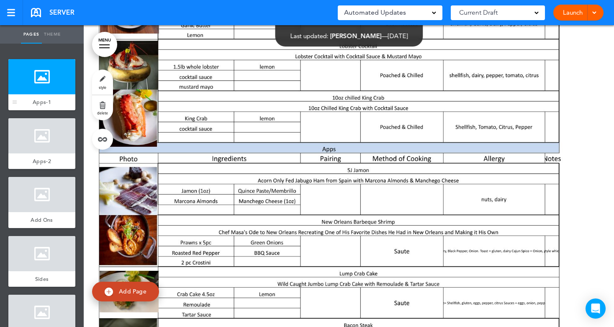
click at [40, 94] on div at bounding box center [41, 76] width 67 height 35
click at [108, 84] on link "style" at bounding box center [102, 82] width 21 height 25
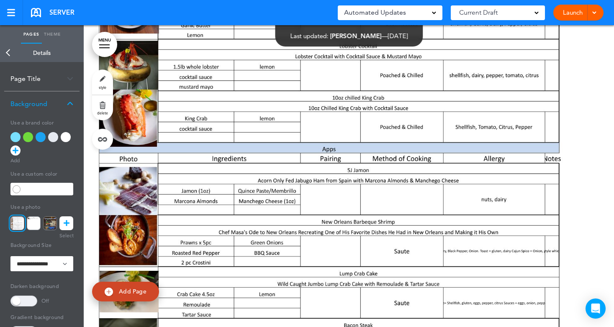
click at [68, 221] on icon at bounding box center [67, 223] width 6 height 14
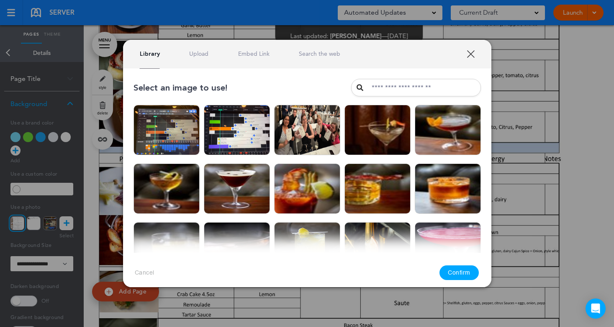
click at [200, 55] on link "Upload" at bounding box center [198, 54] width 19 height 8
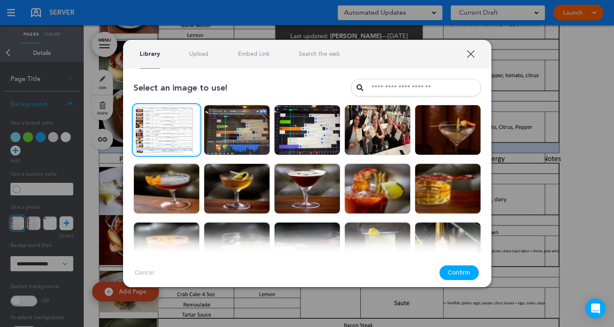
click at [468, 272] on button "Confirm" at bounding box center [459, 272] width 39 height 15
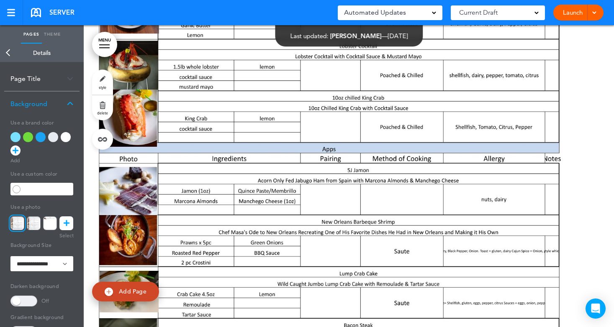
click at [65, 222] on icon at bounding box center [67, 223] width 6 height 14
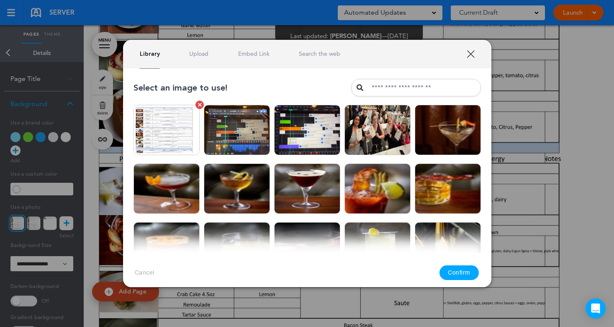
click at [199, 104] on div at bounding box center [200, 105] width 4 height 4
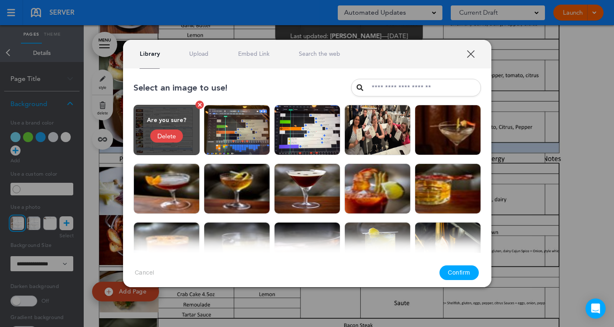
click at [163, 136] on div "Delete" at bounding box center [166, 135] width 33 height 13
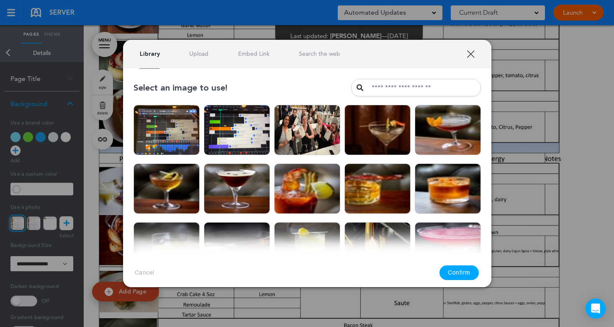
click at [191, 54] on link "Upload" at bounding box center [198, 54] width 19 height 8
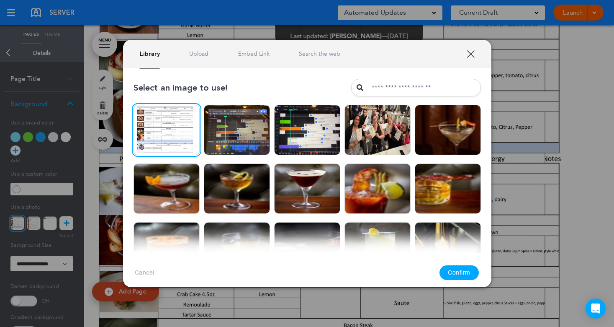
click at [463, 275] on button "Confirm" at bounding box center [459, 272] width 39 height 15
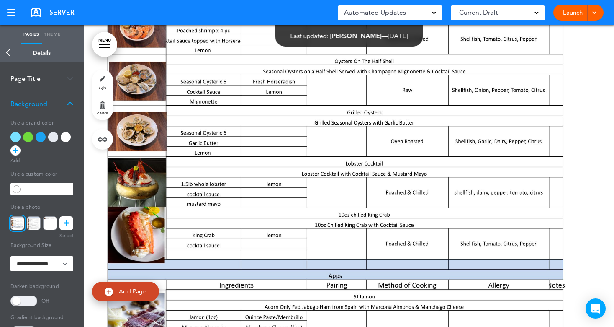
click at [66, 223] on icon at bounding box center [67, 223] width 6 height 14
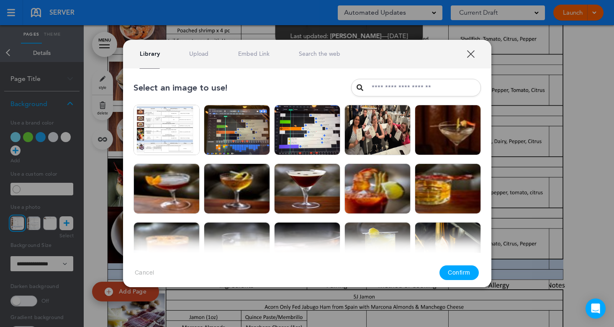
click at [199, 103] on link at bounding box center [200, 105] width 8 height 8
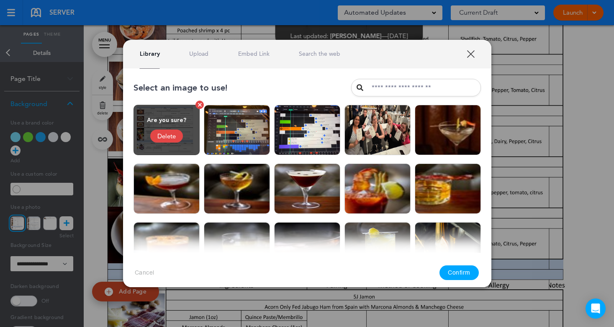
click at [171, 135] on div "Delete" at bounding box center [166, 135] width 33 height 13
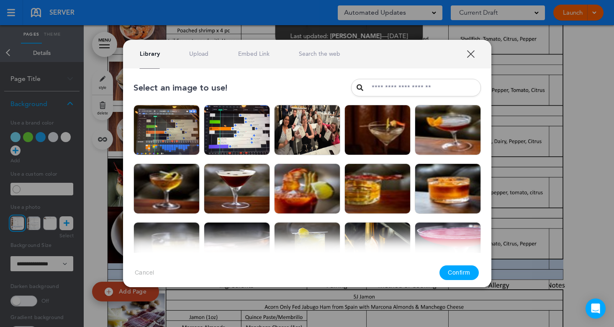
click at [194, 59] on div "Library Upload Embed Link Search the web" at bounding box center [307, 54] width 369 height 28
click at [196, 54] on link "Upload" at bounding box center [198, 54] width 19 height 8
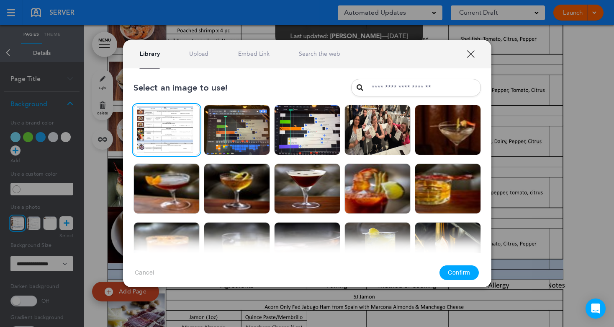
click at [458, 270] on button "Confirm" at bounding box center [459, 272] width 39 height 15
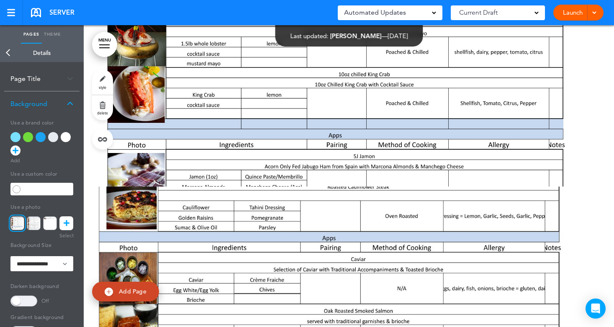
scroll to position [126, 0]
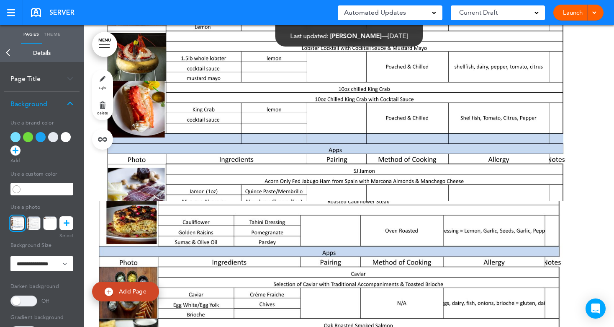
click at [67, 219] on icon at bounding box center [67, 223] width 6 height 14
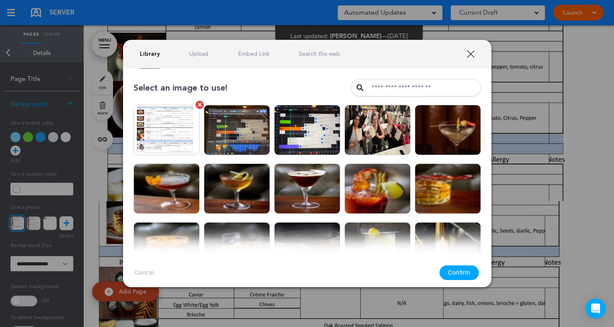
click at [197, 105] on link at bounding box center [200, 105] width 8 height 8
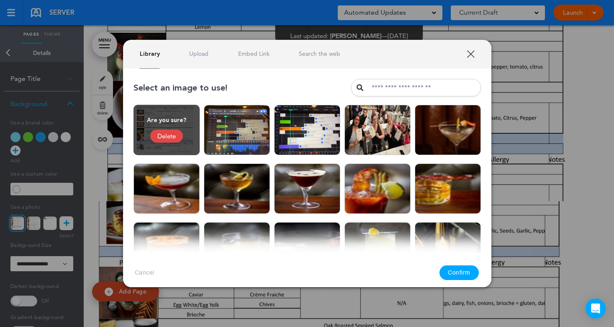
click at [469, 52] on link "XXX" at bounding box center [471, 54] width 8 height 8
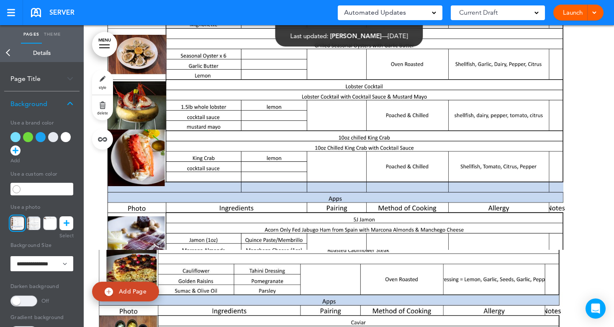
scroll to position [0, 0]
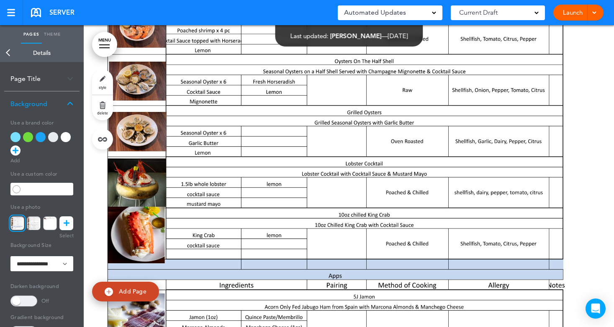
click at [13, 52] on link "Back" at bounding box center [8, 53] width 17 height 18
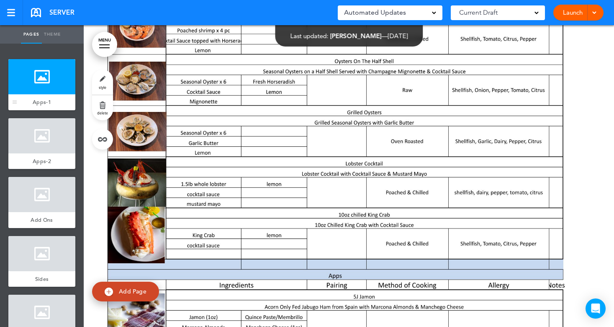
click at [36, 90] on div at bounding box center [41, 76] width 67 height 35
click at [102, 108] on link "delete" at bounding box center [102, 107] width 21 height 25
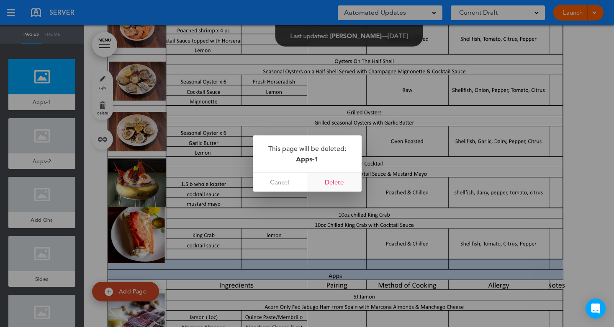
click at [335, 185] on link "Delete" at bounding box center [334, 182] width 54 height 19
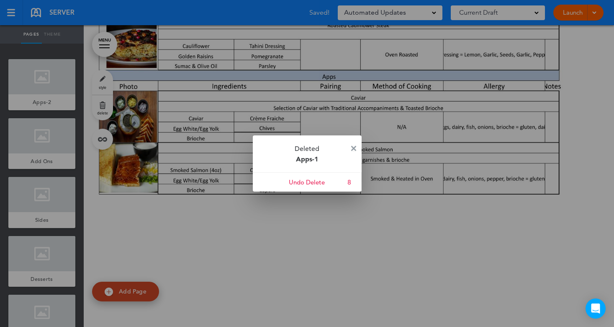
click at [353, 147] on img at bounding box center [353, 148] width 5 height 5
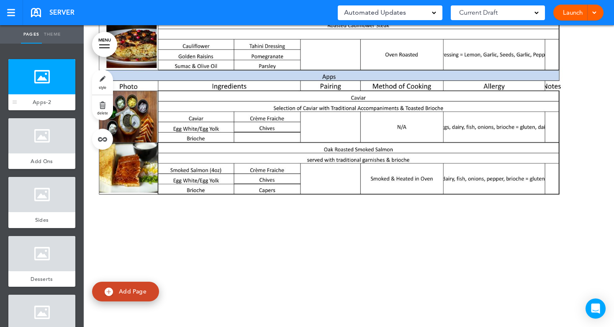
click at [37, 90] on div at bounding box center [41, 76] width 67 height 35
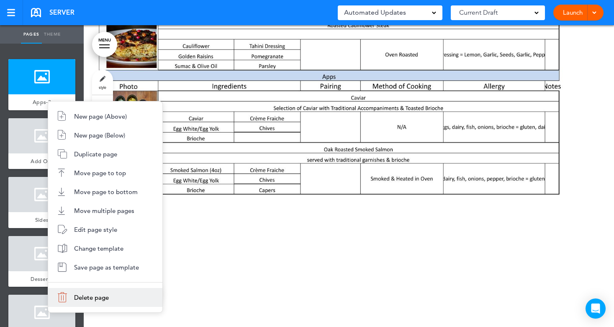
click at [79, 296] on span "Delete page" at bounding box center [91, 297] width 35 height 8
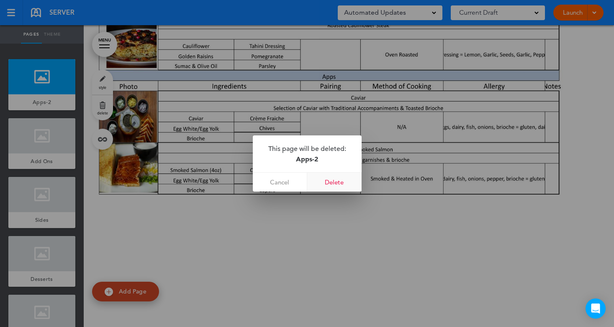
click at [333, 186] on link "Delete" at bounding box center [334, 182] width 54 height 19
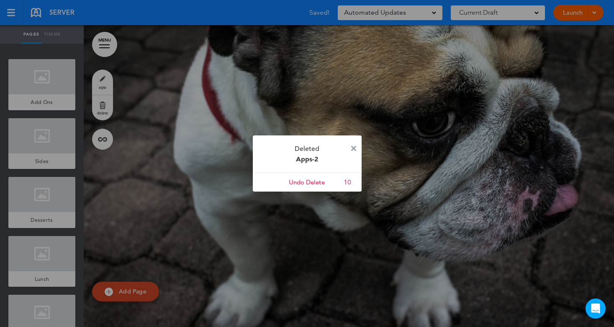
click at [353, 146] on img at bounding box center [353, 148] width 5 height 5
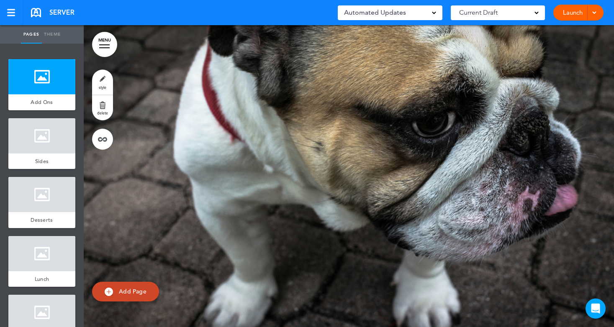
click at [131, 288] on span "Add Page" at bounding box center [133, 291] width 28 height 8
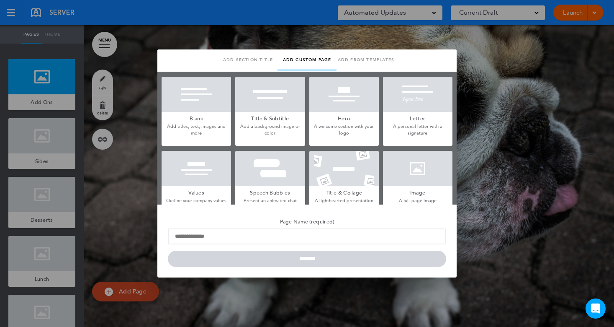
click at [413, 177] on div at bounding box center [418, 168] width 70 height 35
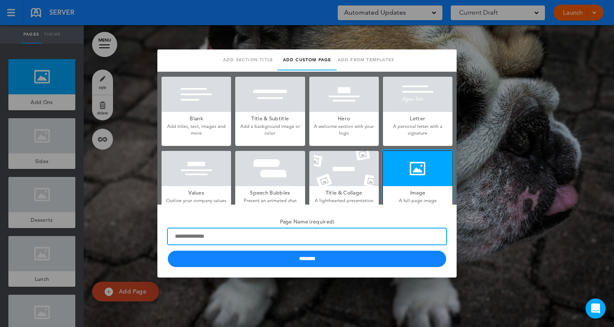
click at [235, 238] on input "Page Name (required)" at bounding box center [307, 236] width 279 height 16
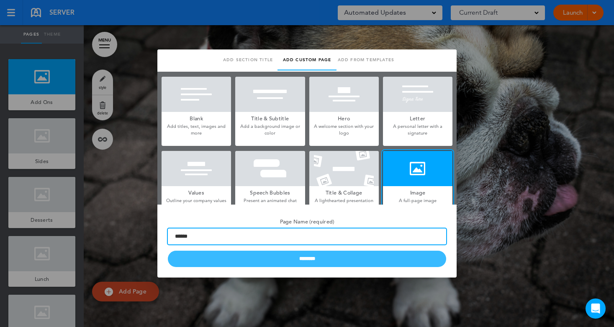
type input "******"
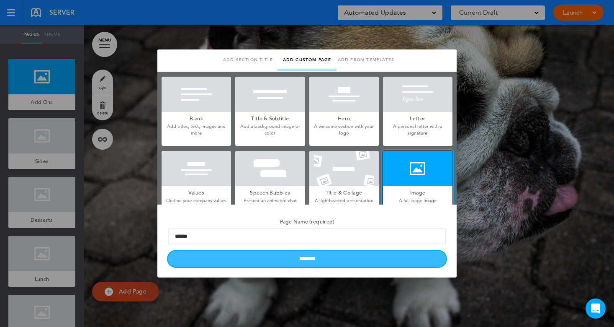
click at [293, 264] on input "********" at bounding box center [307, 258] width 279 height 16
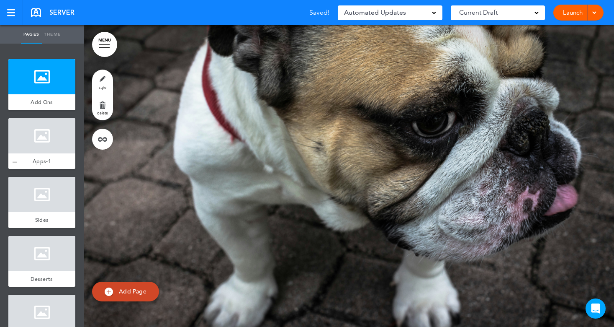
click at [34, 155] on div "Apps-1" at bounding box center [41, 161] width 67 height 16
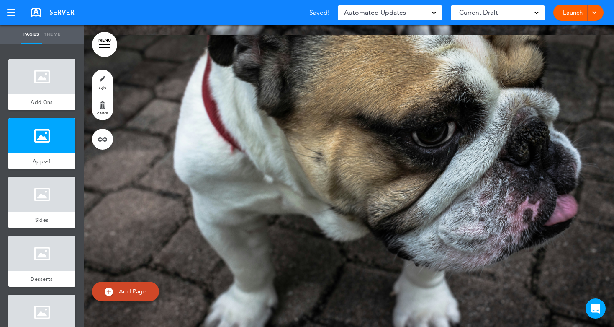
scroll to position [302, 0]
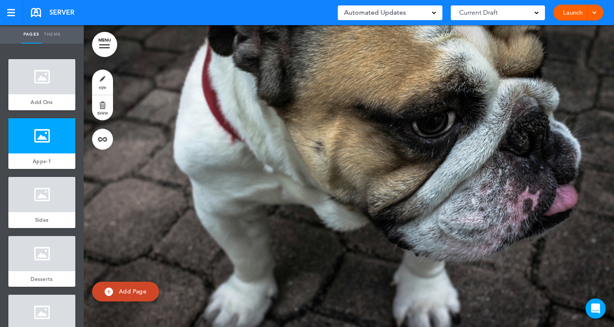
click at [137, 287] on link "Add Page" at bounding box center [125, 291] width 67 height 20
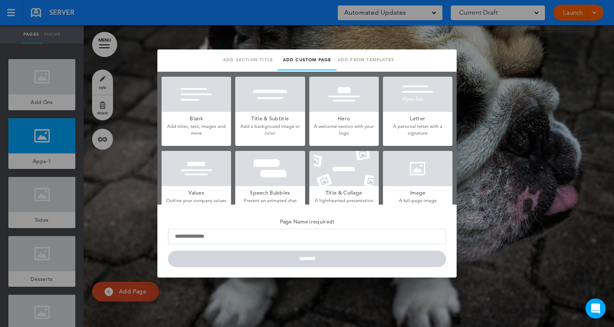
click at [409, 181] on div at bounding box center [418, 168] width 70 height 35
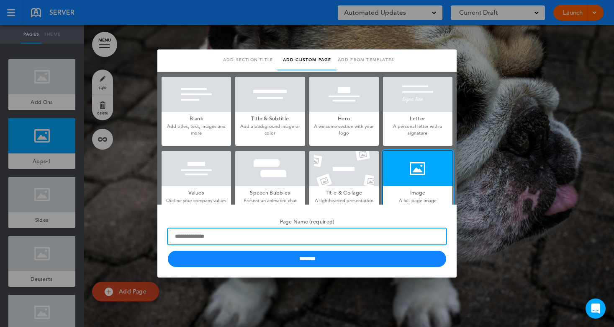
click at [247, 237] on input "Page Name (required)" at bounding box center [307, 236] width 279 height 16
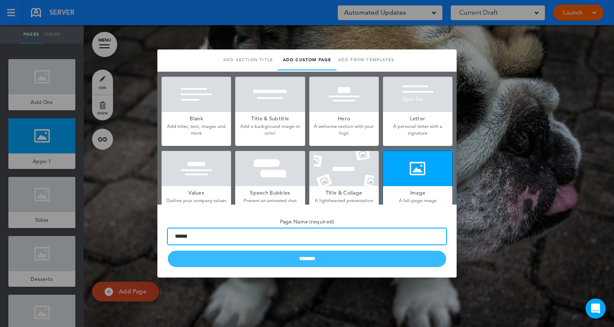
type input "******"
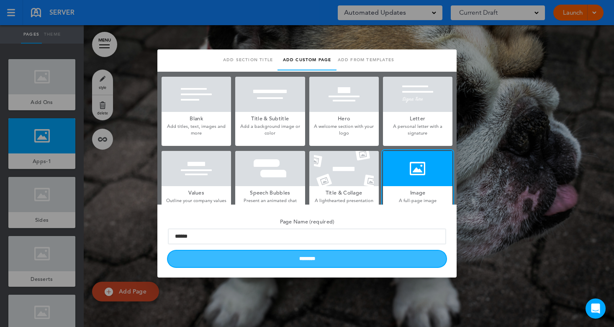
click at [270, 257] on input "********" at bounding box center [307, 258] width 279 height 16
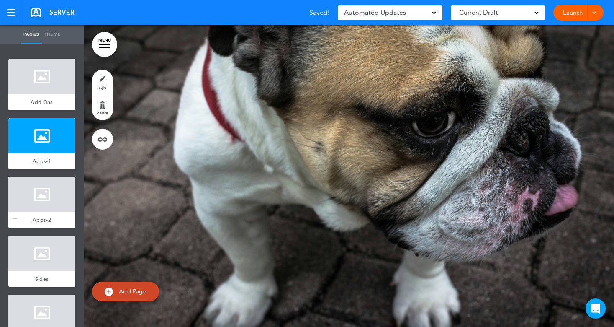
click at [28, 198] on div at bounding box center [41, 194] width 67 height 35
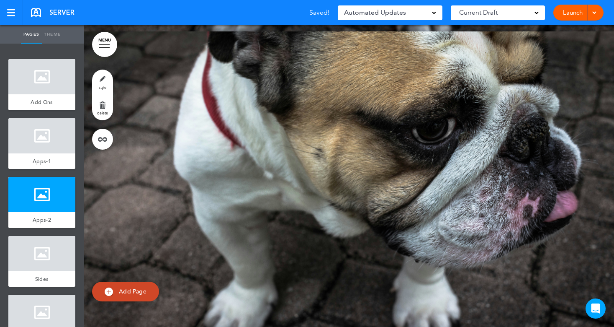
scroll to position [603, 0]
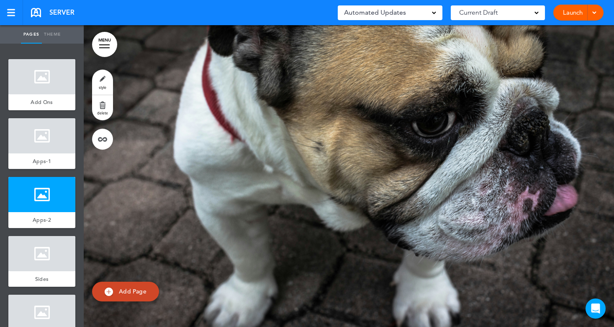
click at [123, 289] on span "Add Page" at bounding box center [133, 291] width 28 height 8
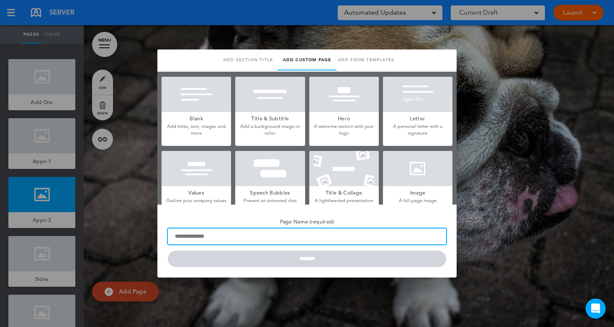
click at [194, 237] on input "Page Name (required)" at bounding box center [307, 236] width 279 height 16
type input "******"
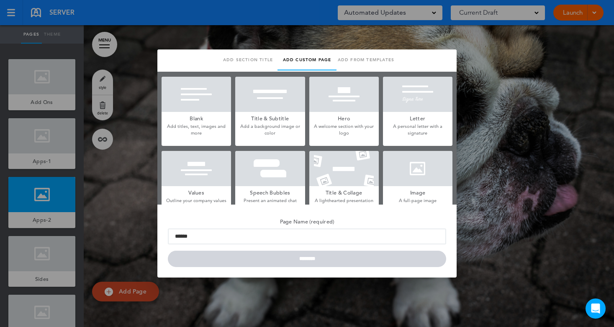
click at [413, 164] on div at bounding box center [418, 168] width 70 height 35
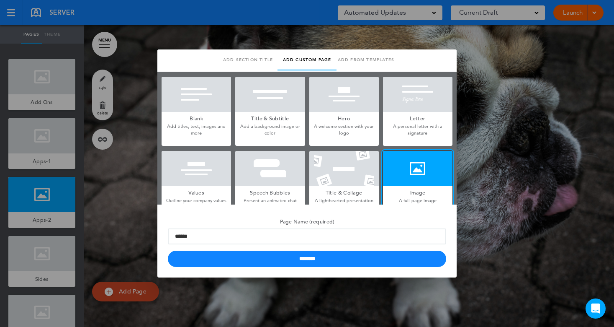
click at [338, 272] on div "Page Name (required) ****** ********" at bounding box center [306, 240] width 299 height 73
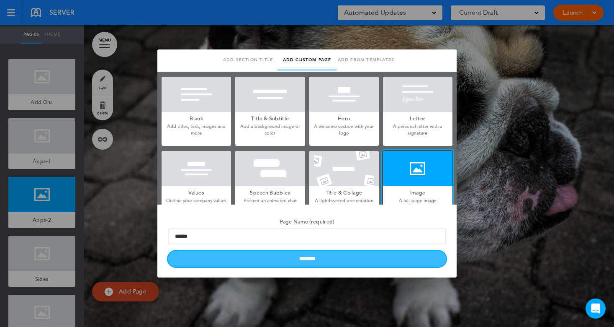
click at [338, 259] on input "********" at bounding box center [307, 258] width 279 height 16
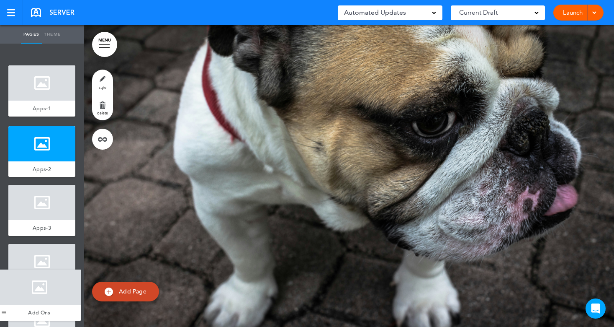
drag, startPoint x: 14, startPoint y: 101, endPoint x: 3, endPoint y: 312, distance: 210.6
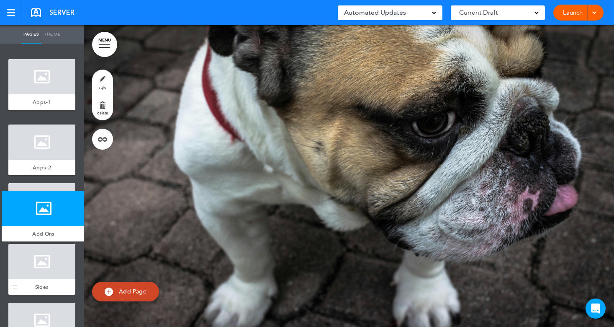
drag, startPoint x: 16, startPoint y: 163, endPoint x: 10, endPoint y: 246, distance: 83.6
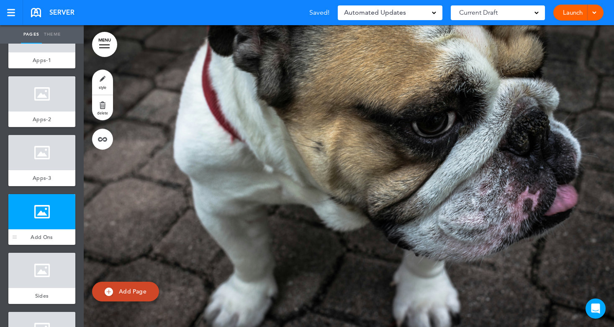
scroll to position [84, 0]
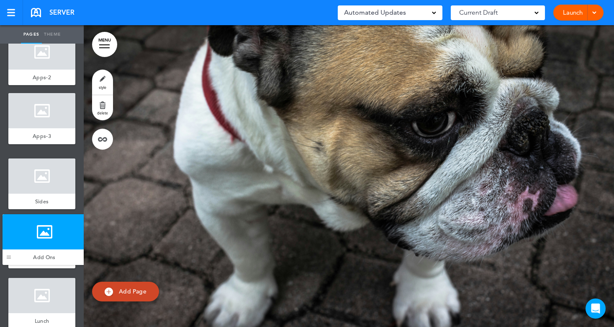
drag, startPoint x: 13, startPoint y: 192, endPoint x: 7, endPoint y: 257, distance: 64.8
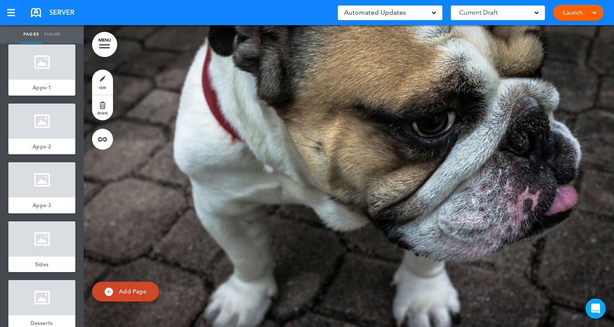
scroll to position [0, 0]
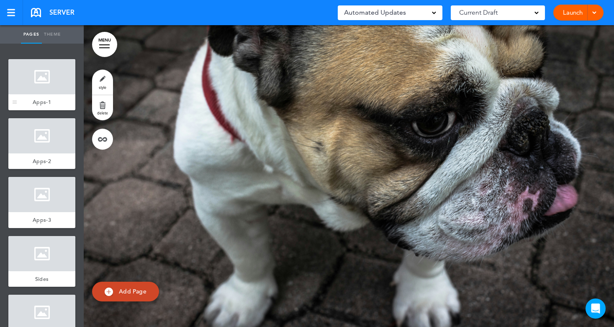
click at [40, 74] on div at bounding box center [41, 76] width 67 height 35
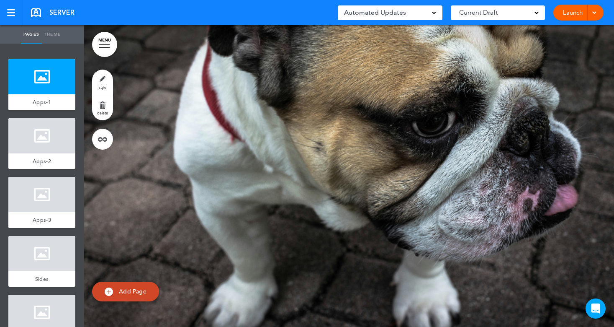
click at [101, 76] on link "style" at bounding box center [102, 82] width 21 height 25
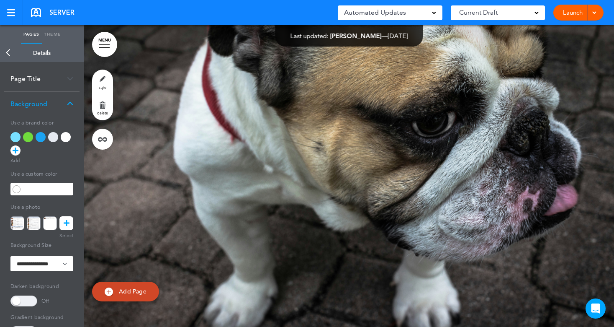
click at [65, 217] on icon at bounding box center [67, 223] width 6 height 14
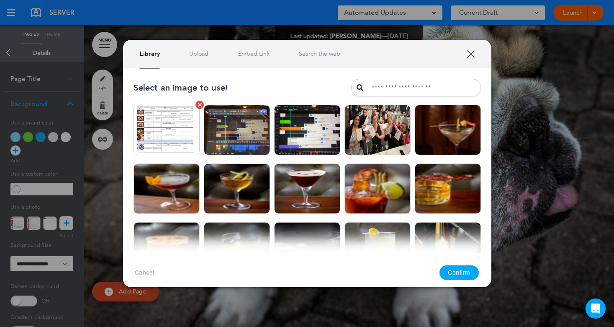
click at [165, 122] on img at bounding box center [167, 130] width 66 height 50
click at [454, 269] on button "Confirm" at bounding box center [459, 272] width 39 height 15
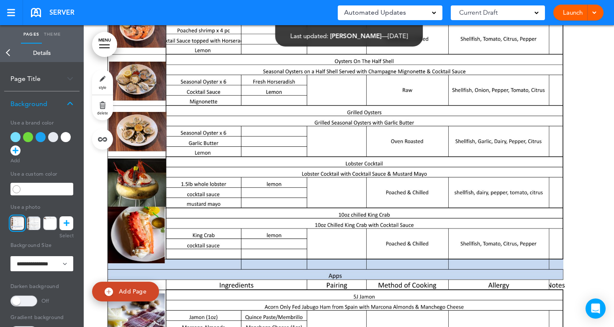
click at [8, 54] on link "Back" at bounding box center [8, 53] width 17 height 18
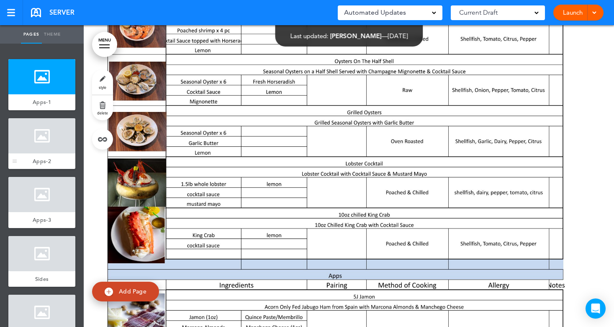
click at [29, 142] on div at bounding box center [41, 135] width 67 height 35
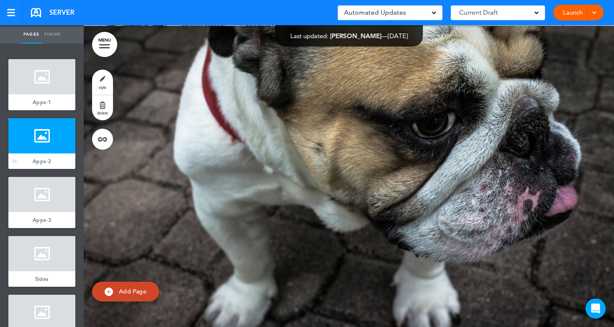
scroll to position [302, 0]
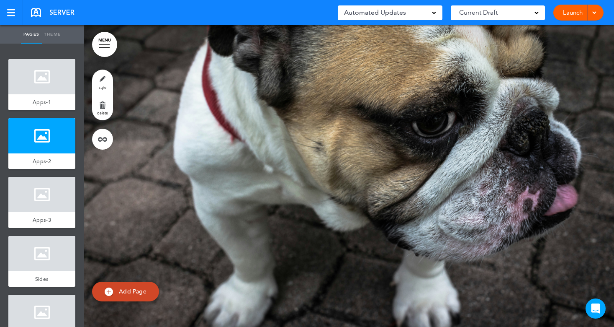
click at [101, 81] on link "style" at bounding box center [102, 82] width 21 height 25
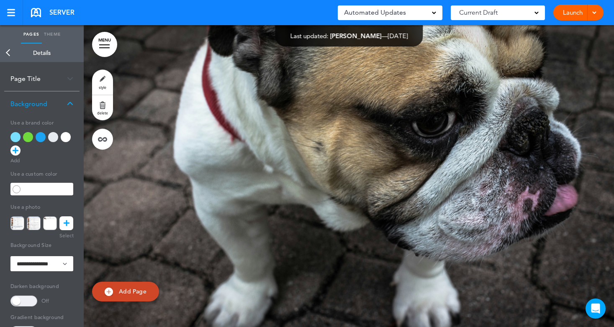
click at [68, 220] on icon at bounding box center [67, 223] width 6 height 14
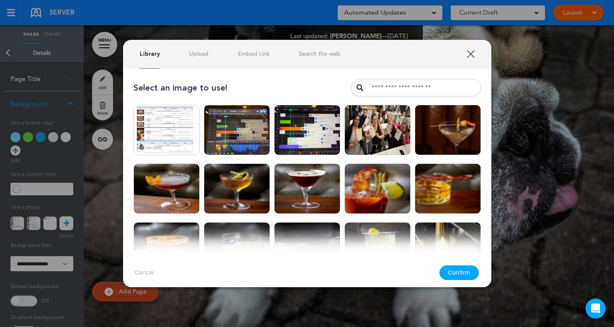
click at [193, 50] on link "Upload" at bounding box center [198, 54] width 19 height 8
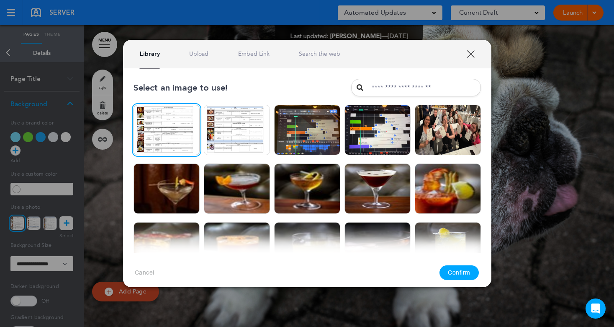
click at [459, 274] on button "Confirm" at bounding box center [459, 272] width 39 height 15
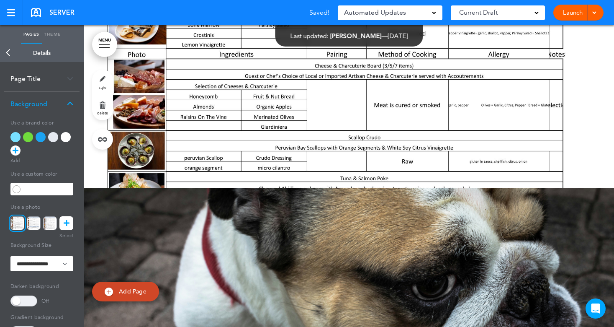
scroll to position [427, 0]
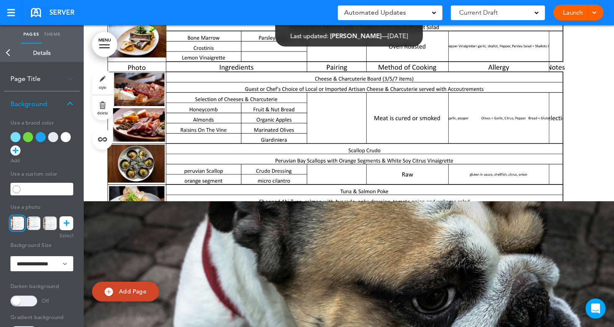
click at [5, 53] on link "Back" at bounding box center [8, 53] width 17 height 18
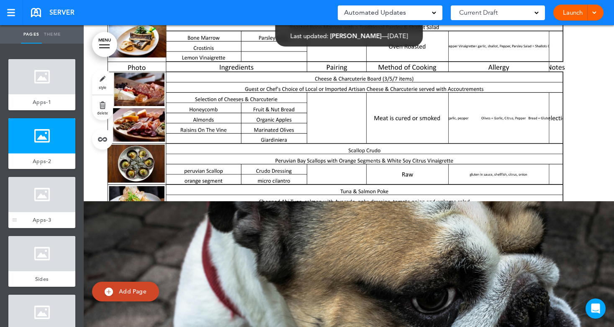
click at [40, 193] on div at bounding box center [41, 194] width 67 height 35
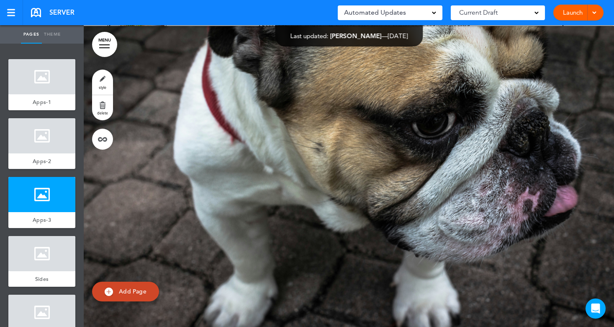
scroll to position [603, 0]
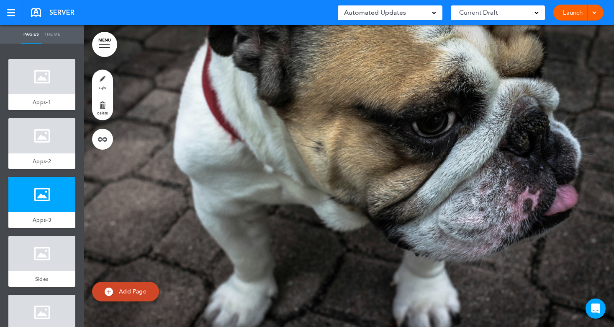
click at [101, 81] on link "style" at bounding box center [102, 82] width 21 height 25
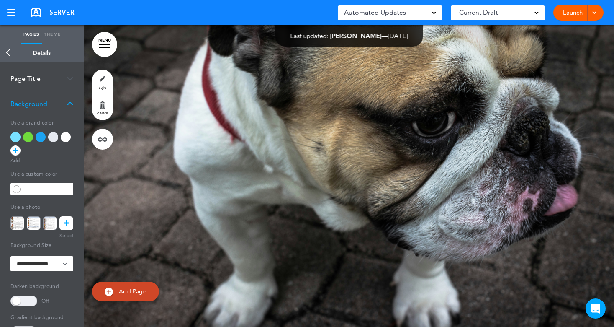
click at [70, 219] on link at bounding box center [66, 223] width 14 height 14
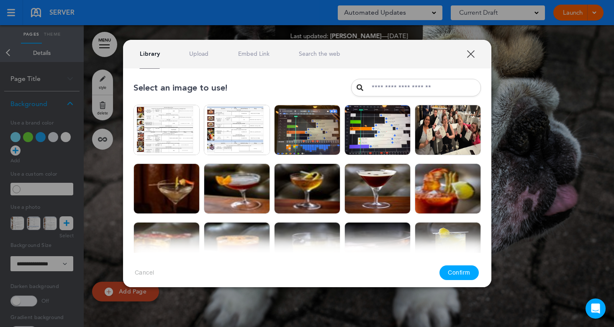
click at [195, 51] on link "Upload" at bounding box center [198, 54] width 19 height 8
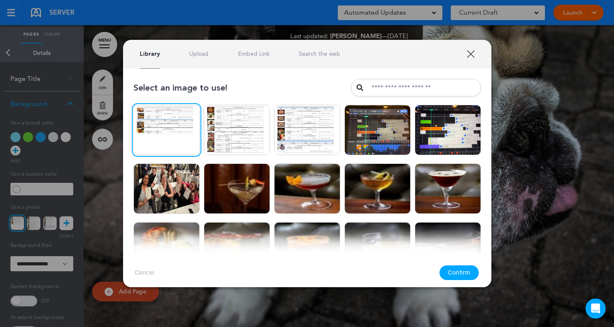
click at [451, 270] on button "Confirm" at bounding box center [459, 272] width 39 height 15
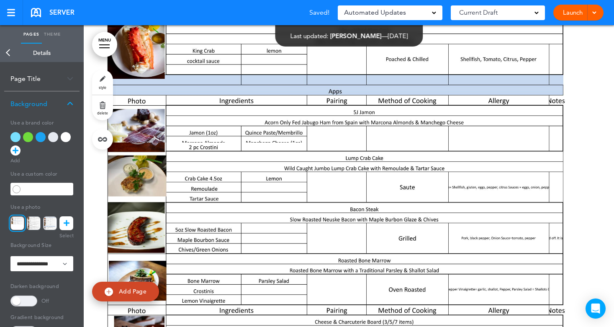
scroll to position [0, 0]
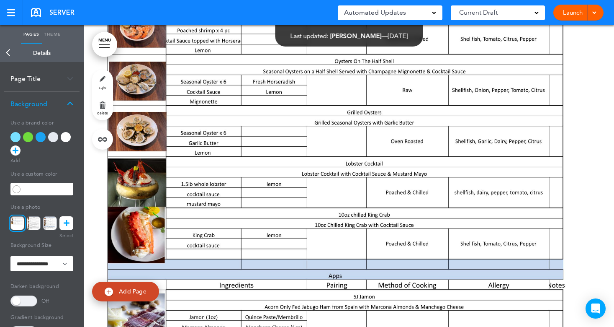
click at [8, 54] on link "Back" at bounding box center [8, 53] width 17 height 18
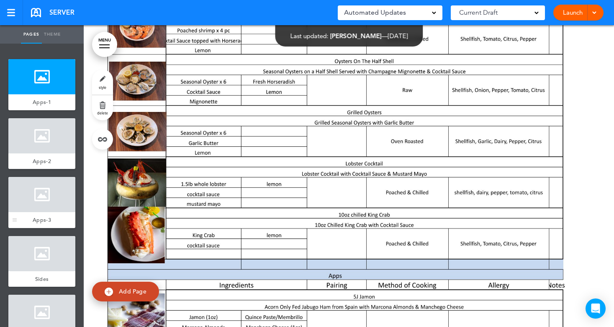
click at [29, 201] on div at bounding box center [41, 194] width 67 height 35
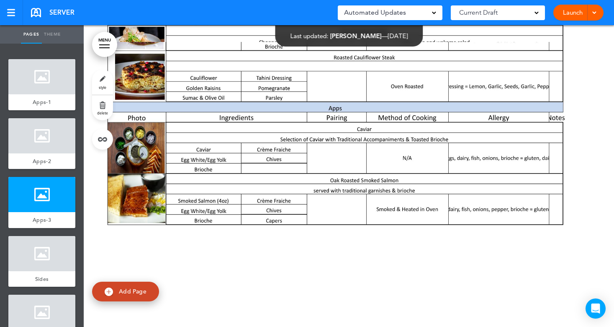
scroll to position [603, 0]
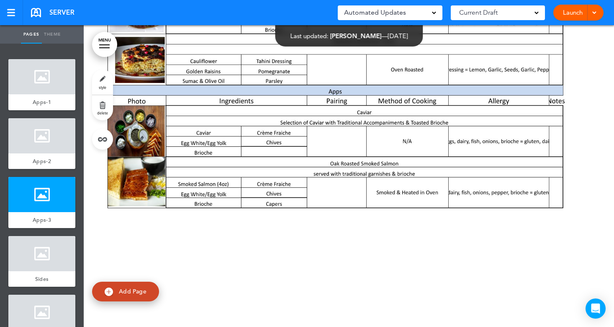
click at [140, 287] on link "Add Page" at bounding box center [125, 291] width 67 height 20
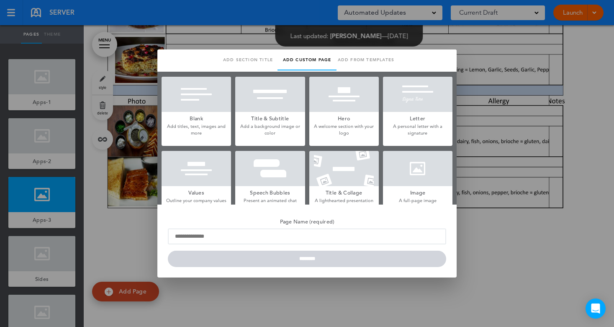
click at [409, 177] on div at bounding box center [418, 168] width 70 height 35
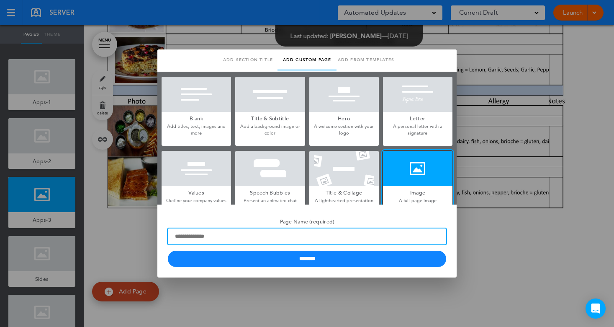
click at [184, 232] on input "Page Name (required)" at bounding box center [307, 236] width 279 height 16
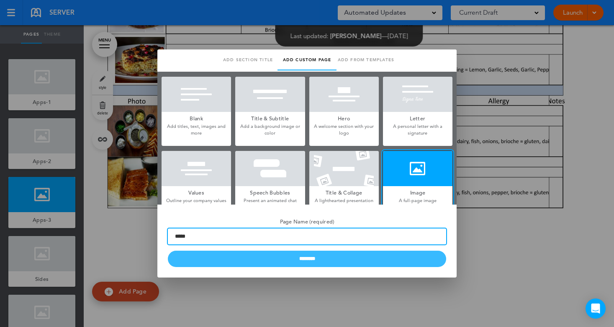
type input "*****"
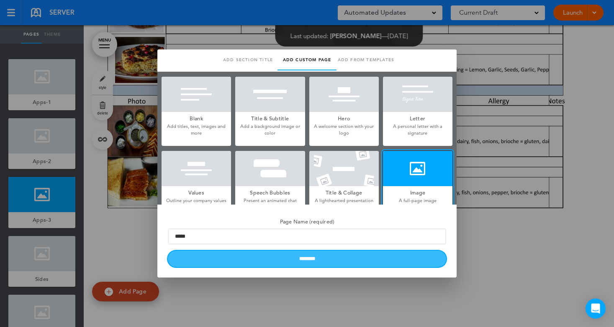
click at [346, 260] on input "********" at bounding box center [307, 258] width 279 height 16
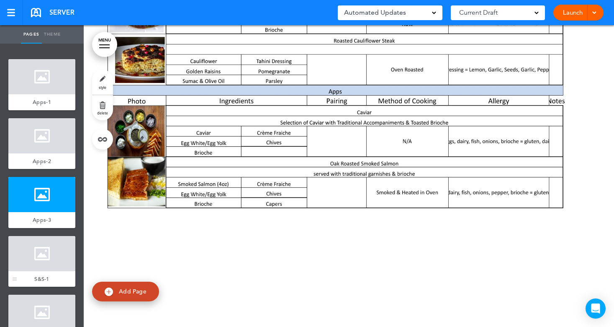
click at [47, 254] on div at bounding box center [41, 253] width 67 height 35
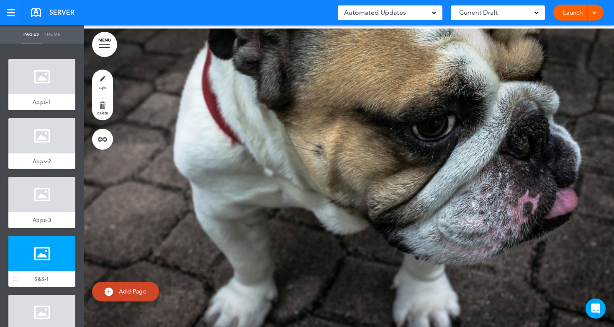
scroll to position [905, 0]
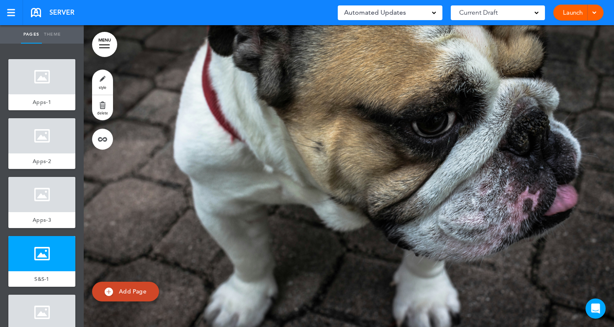
click at [106, 83] on link "style" at bounding box center [102, 82] width 21 height 25
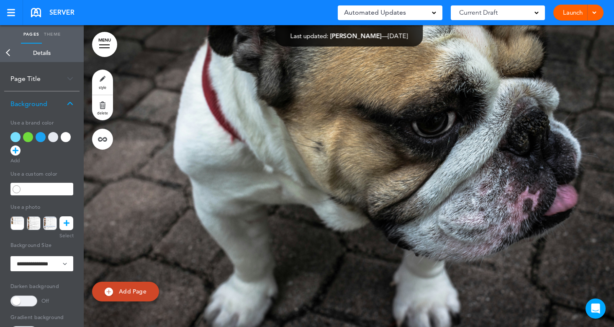
click at [69, 222] on icon at bounding box center [67, 223] width 6 height 14
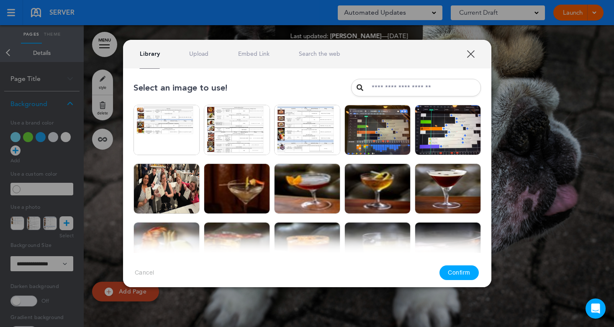
click at [200, 52] on link "Upload" at bounding box center [198, 54] width 19 height 8
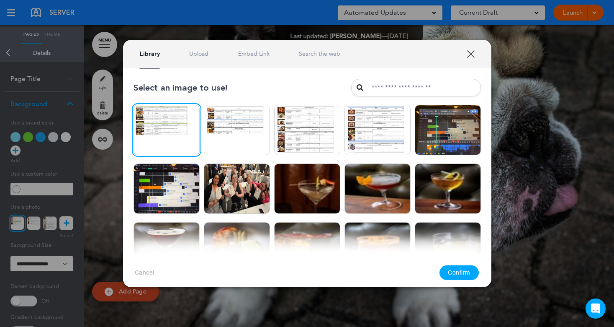
click at [463, 271] on button "Confirm" at bounding box center [459, 272] width 39 height 15
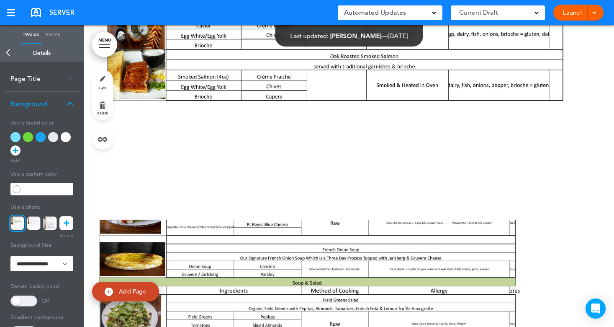
scroll to position [695, 0]
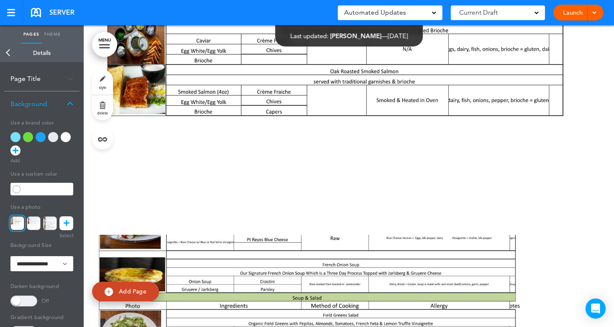
click at [8, 53] on link "Back" at bounding box center [8, 53] width 17 height 18
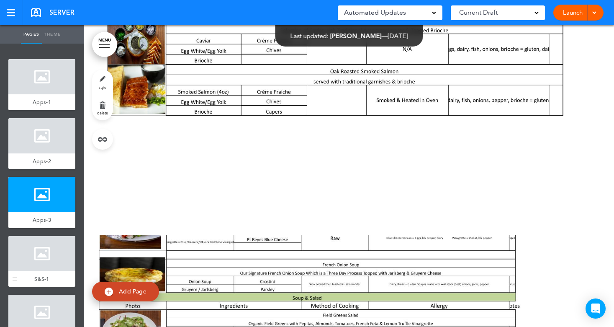
click at [38, 251] on div at bounding box center [41, 253] width 67 height 35
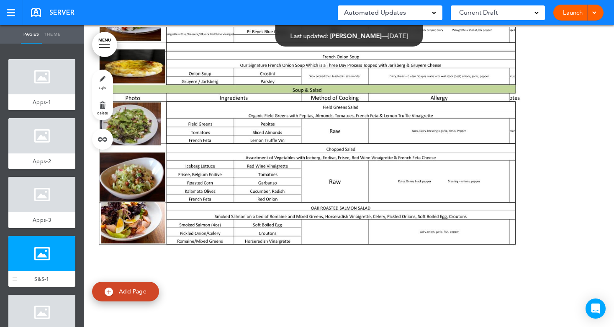
scroll to position [905, 0]
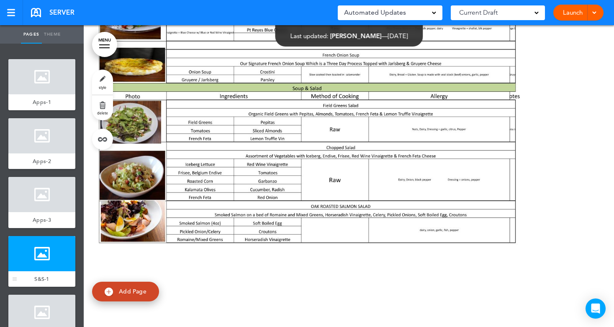
click at [42, 263] on div at bounding box center [41, 253] width 67 height 35
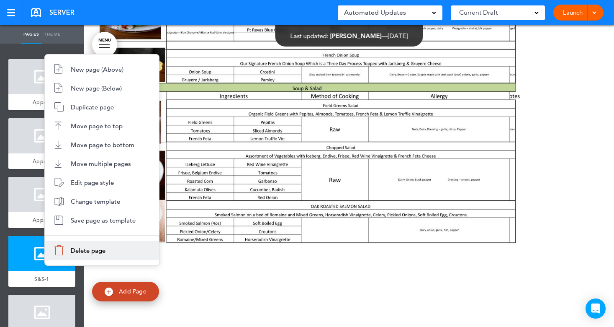
click at [67, 245] on li "Delete page" at bounding box center [102, 250] width 114 height 19
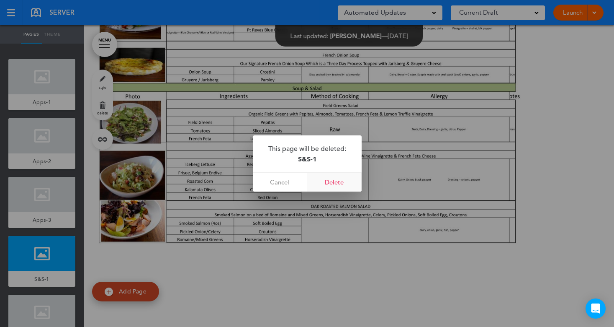
click at [332, 183] on link "Delete" at bounding box center [334, 182] width 54 height 19
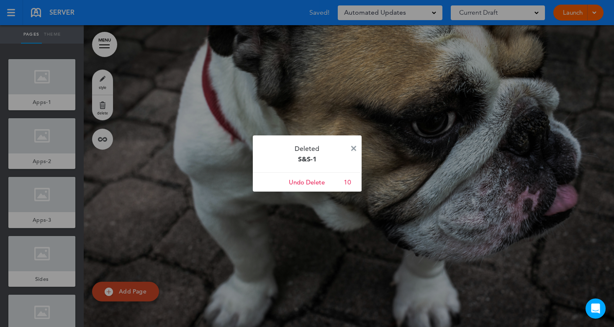
click at [352, 146] on img at bounding box center [353, 148] width 5 height 5
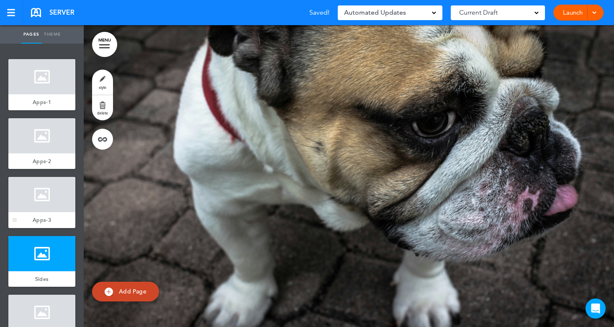
click at [37, 202] on div at bounding box center [41, 194] width 67 height 35
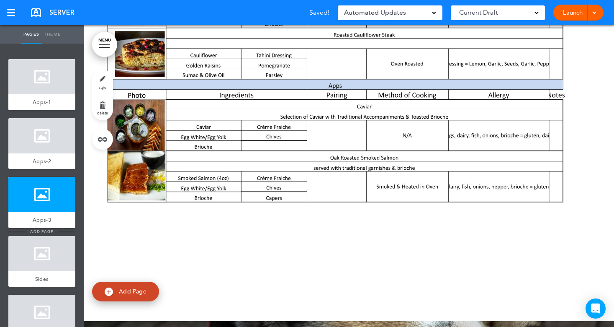
scroll to position [603, 0]
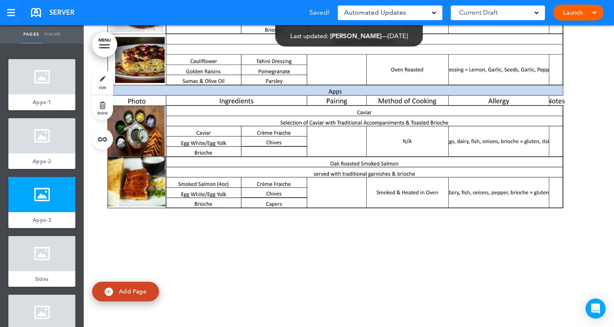
click at [124, 292] on span "Add Page" at bounding box center [133, 291] width 28 height 8
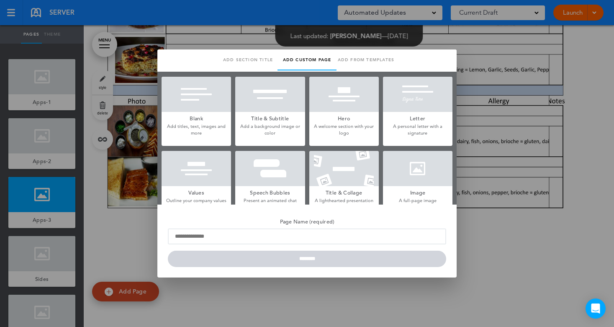
click at [415, 167] on div at bounding box center [418, 168] width 70 height 35
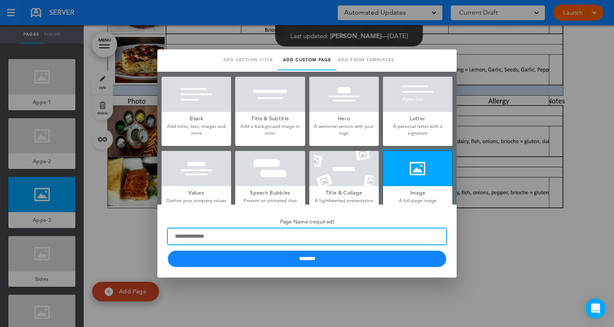
click at [237, 240] on input "Page Name (required)" at bounding box center [307, 236] width 279 height 16
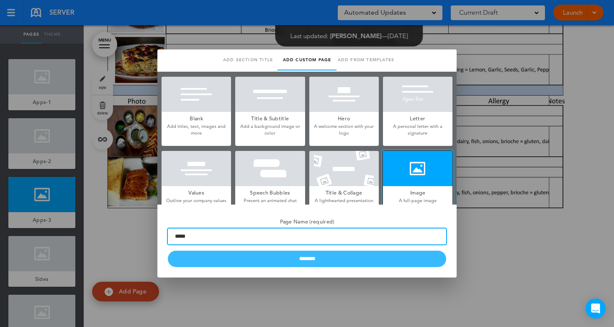
type input "*****"
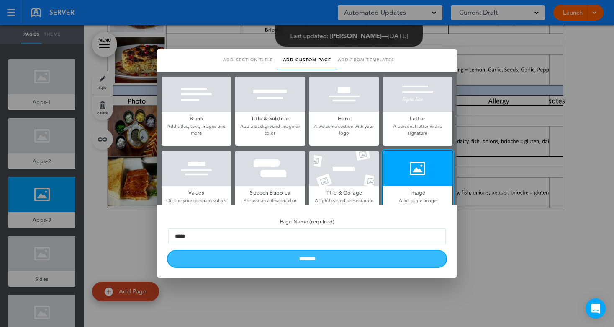
click at [286, 256] on input "********" at bounding box center [307, 258] width 279 height 16
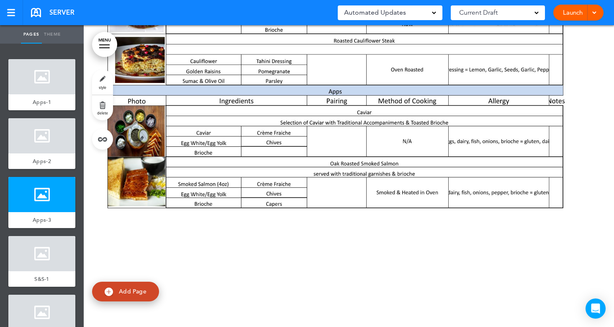
click at [152, 270] on div at bounding box center [349, 176] width 531 height 302
click at [37, 257] on div at bounding box center [41, 253] width 67 height 35
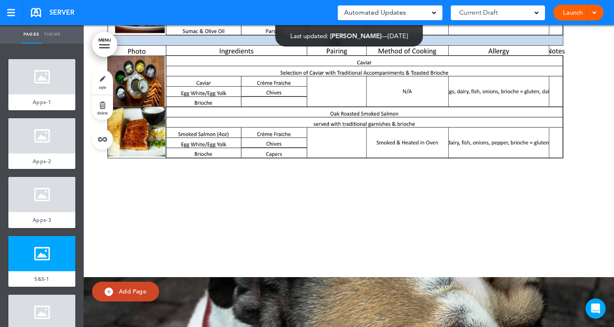
scroll to position [905, 0]
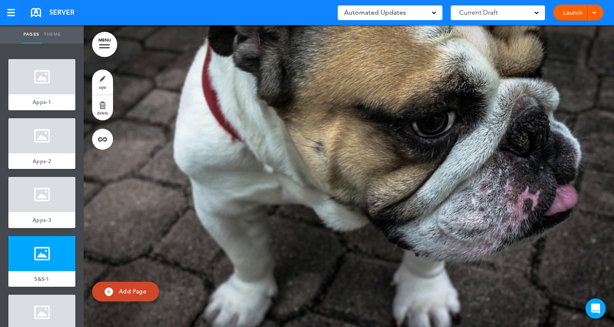
click at [126, 292] on span "Add Page" at bounding box center [133, 291] width 28 height 8
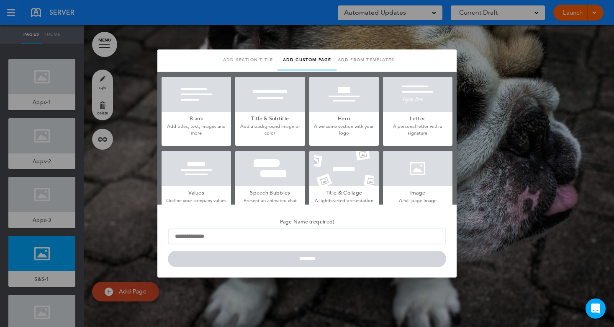
click at [410, 175] on div at bounding box center [418, 168] width 70 height 35
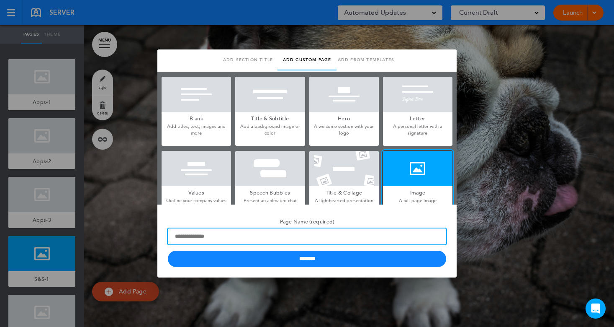
click at [197, 239] on input "Page Name (required)" at bounding box center [307, 236] width 279 height 16
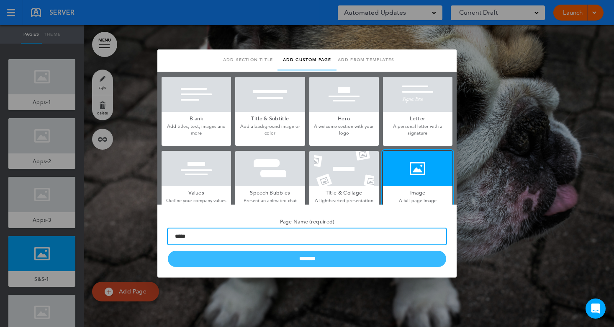
type input "*****"
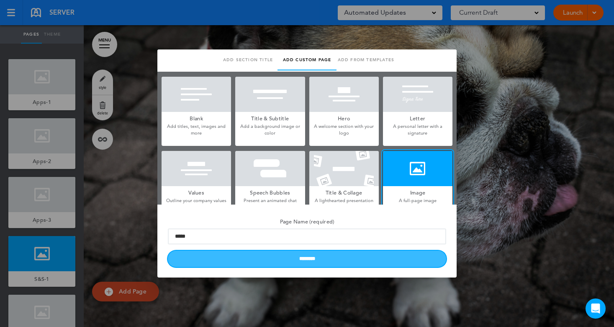
click at [291, 260] on input "********" at bounding box center [307, 258] width 279 height 16
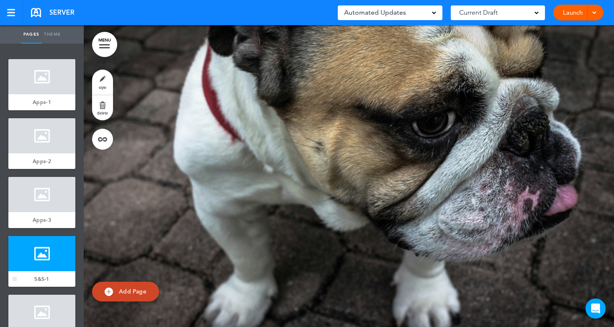
click at [38, 256] on div at bounding box center [41, 253] width 67 height 35
click at [101, 84] on link "style" at bounding box center [102, 82] width 21 height 25
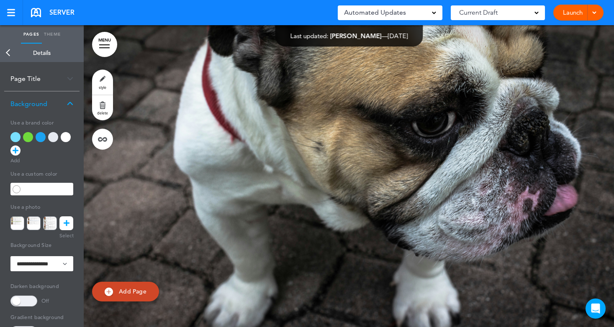
click at [58, 224] on div at bounding box center [34, 223] width 49 height 14
click at [70, 224] on link at bounding box center [66, 223] width 14 height 14
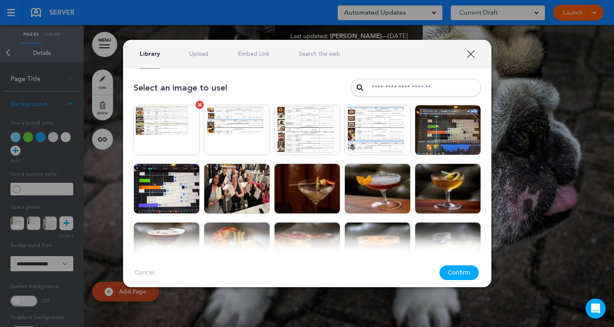
click at [160, 121] on img at bounding box center [167, 130] width 66 height 50
click at [470, 275] on button "Confirm" at bounding box center [459, 272] width 39 height 15
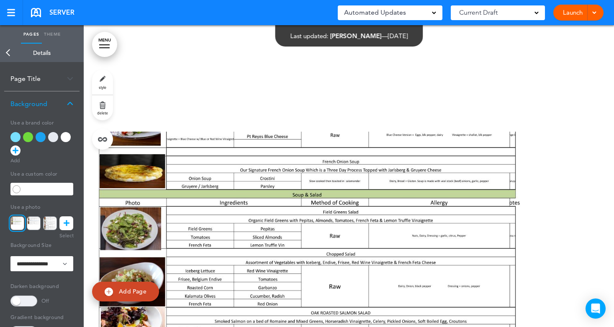
scroll to position [863, 0]
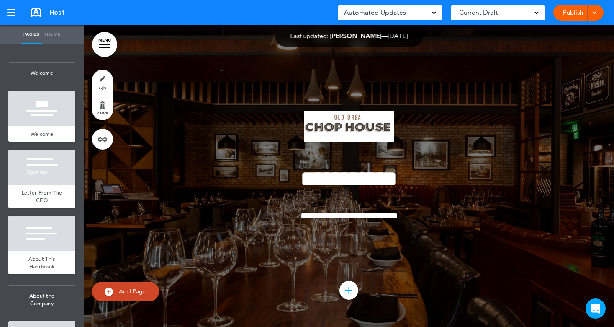
scroll to position [8396, 0]
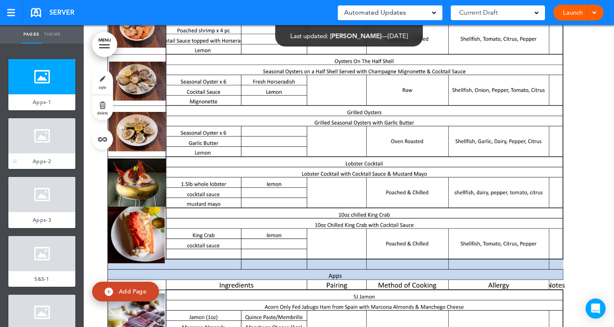
click at [25, 137] on div at bounding box center [41, 135] width 67 height 35
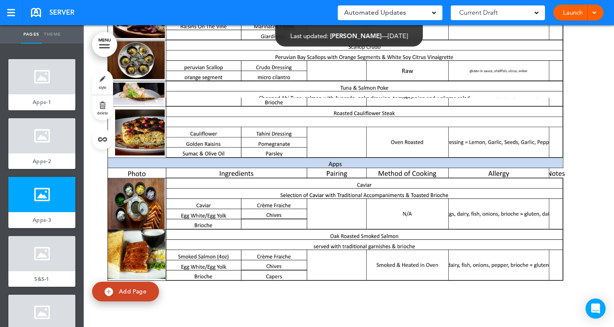
scroll to position [595, 0]
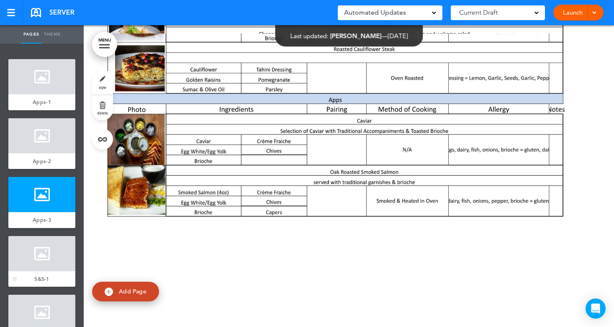
click at [34, 250] on div at bounding box center [41, 253] width 67 height 35
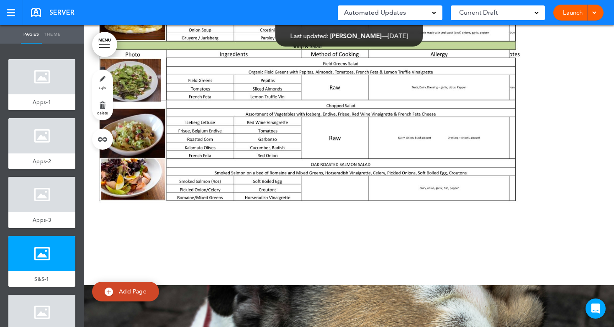
scroll to position [821, 0]
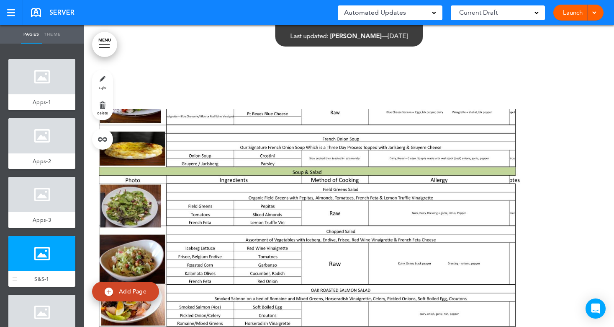
click at [43, 247] on div at bounding box center [41, 253] width 67 height 35
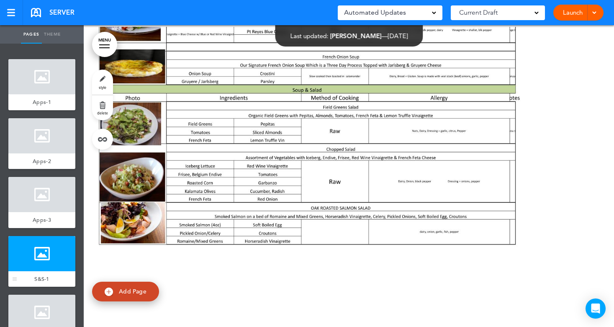
scroll to position [905, 0]
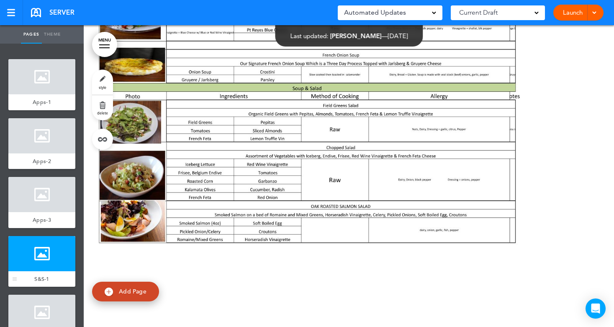
click at [57, 274] on div "S&S-1" at bounding box center [41, 279] width 67 height 16
click at [14, 276] on div at bounding box center [14, 261] width 13 height 51
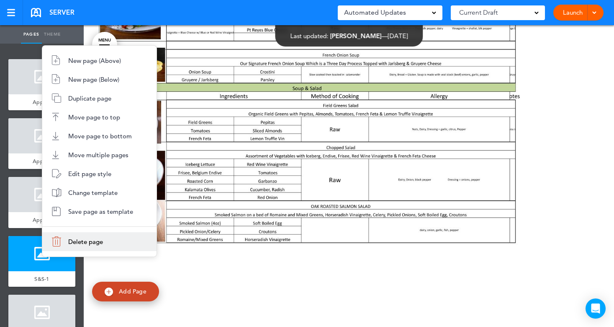
click at [67, 240] on li "Delete page" at bounding box center [99, 241] width 114 height 19
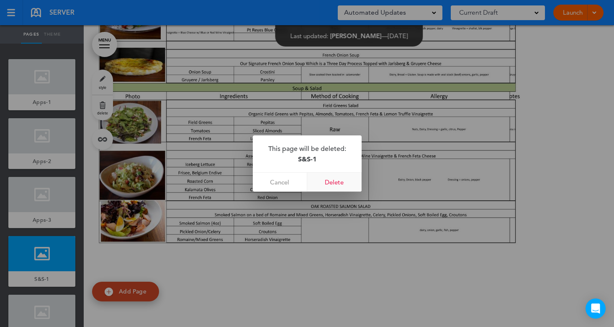
click at [334, 181] on link "Delete" at bounding box center [334, 182] width 54 height 19
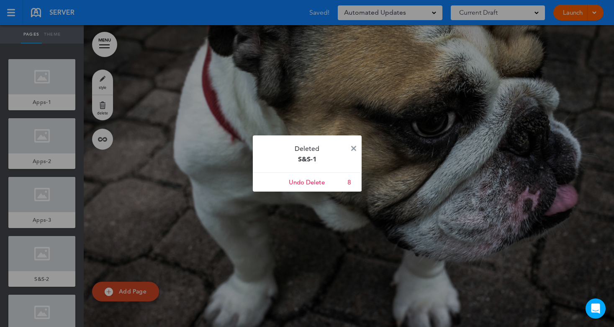
click at [352, 149] on img at bounding box center [353, 148] width 5 height 5
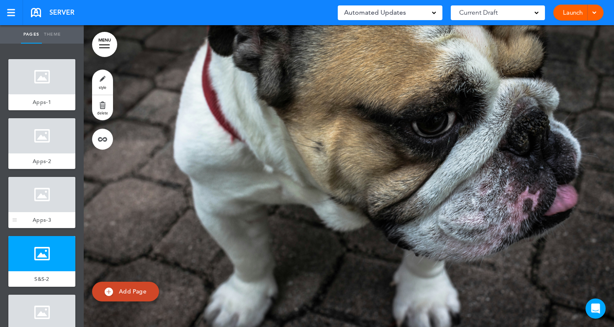
click at [49, 206] on div at bounding box center [41, 194] width 67 height 35
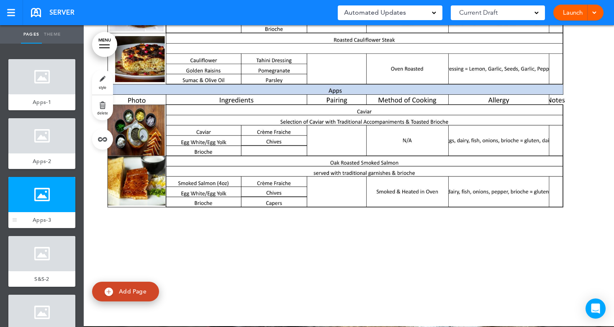
scroll to position [603, 0]
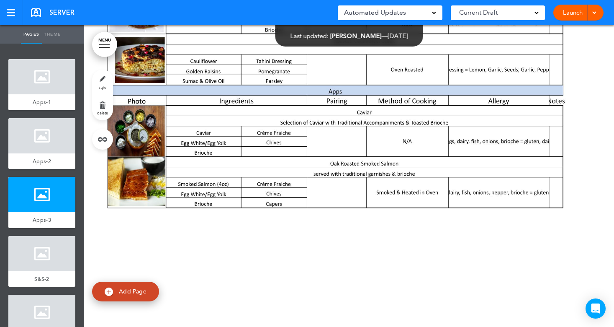
click at [116, 291] on link "Add Page" at bounding box center [125, 291] width 67 height 20
type input "********"
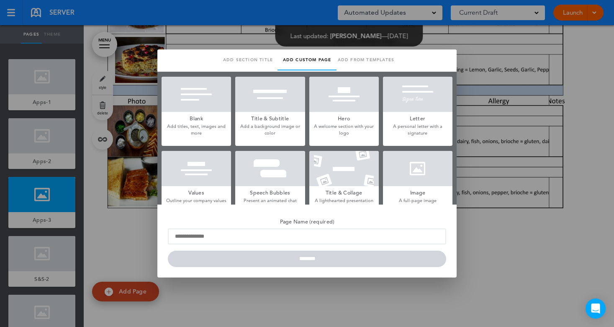
click at [406, 172] on div at bounding box center [418, 168] width 70 height 35
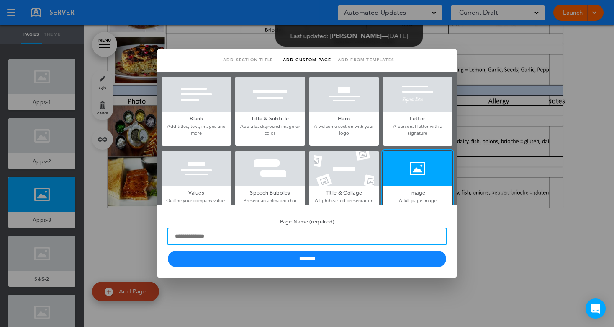
click at [240, 238] on input "Page Name (required)" at bounding box center [307, 236] width 279 height 16
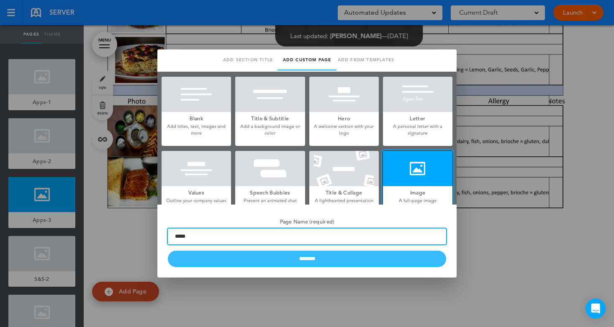
type input "*****"
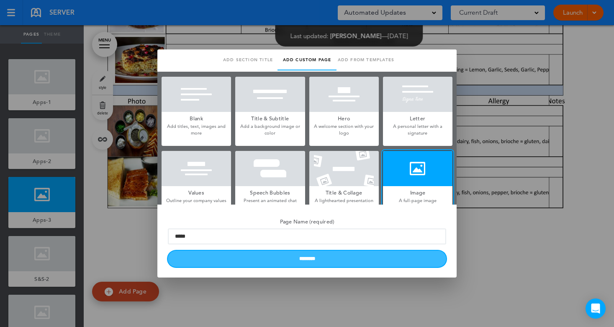
click at [277, 256] on input "********" at bounding box center [307, 258] width 279 height 16
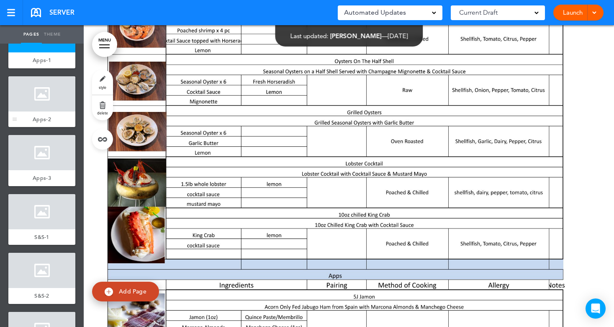
scroll to position [0, 0]
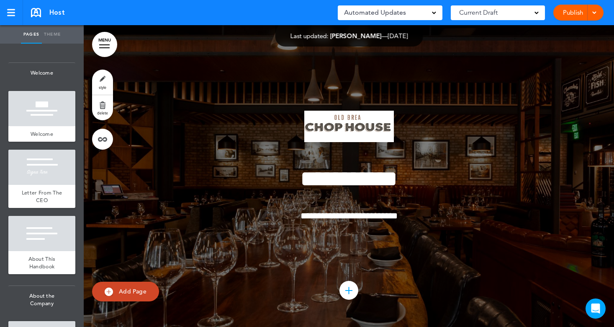
scroll to position [8396, 0]
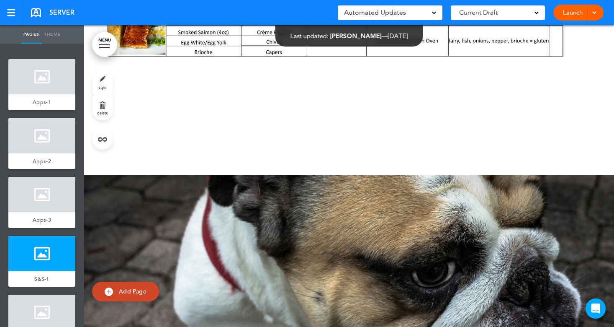
scroll to position [754, 0]
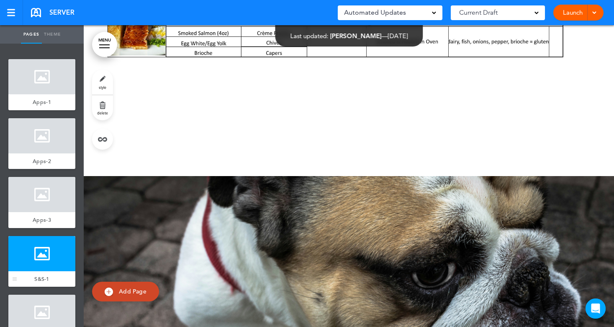
click at [31, 259] on div at bounding box center [41, 253] width 67 height 35
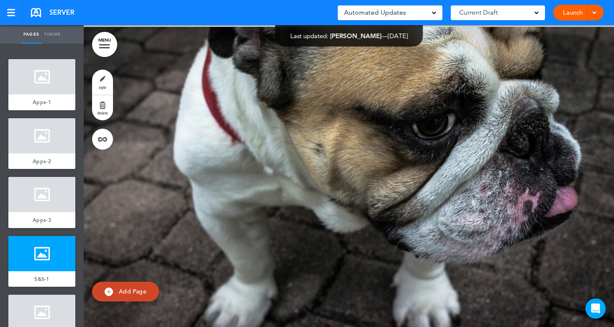
scroll to position [905, 0]
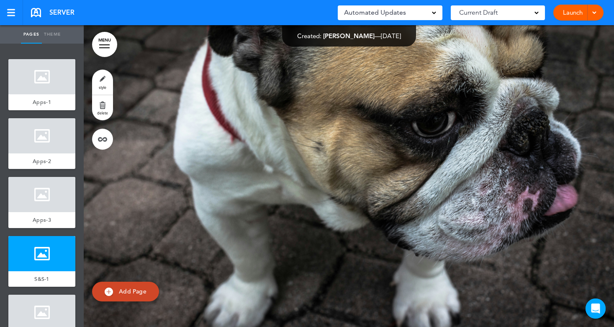
click at [100, 82] on link "style" at bounding box center [102, 82] width 21 height 25
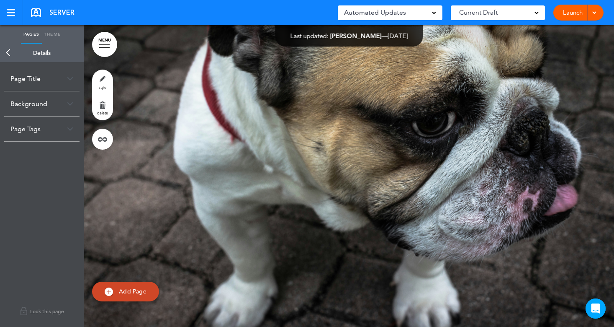
click at [103, 85] on link "style" at bounding box center [102, 82] width 21 height 25
click at [9, 52] on link "Back" at bounding box center [8, 53] width 17 height 18
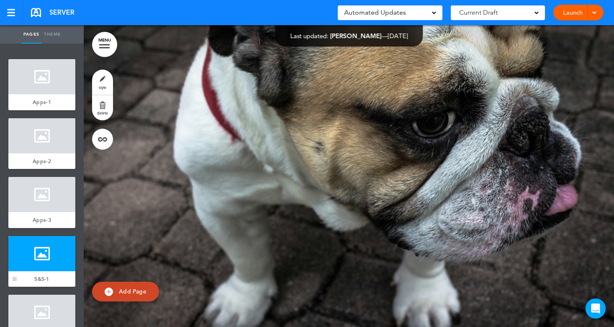
click at [19, 256] on div at bounding box center [14, 261] width 13 height 51
click at [108, 81] on link "style" at bounding box center [102, 82] width 21 height 25
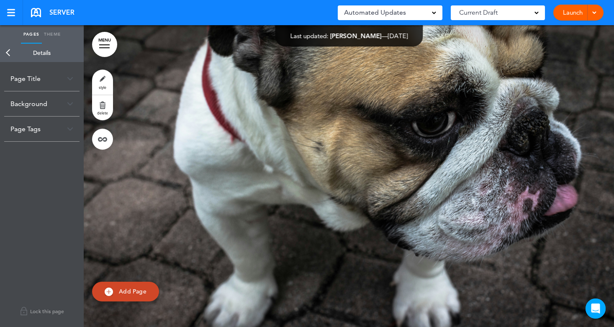
click at [38, 103] on div "Background" at bounding box center [41, 103] width 75 height 25
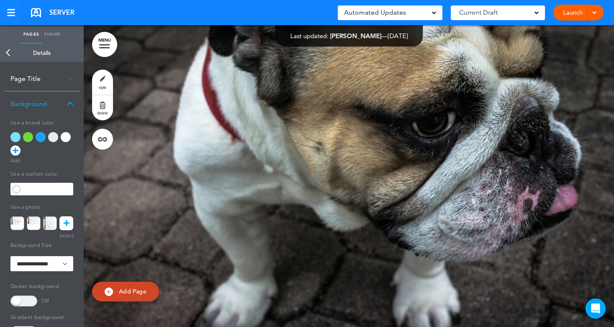
click at [67, 223] on icon at bounding box center [67, 223] width 6 height 14
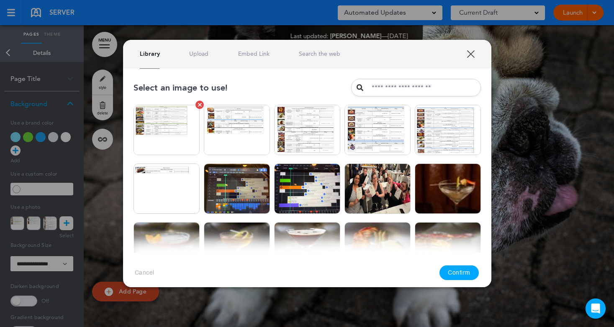
click at [196, 106] on link at bounding box center [200, 105] width 8 height 8
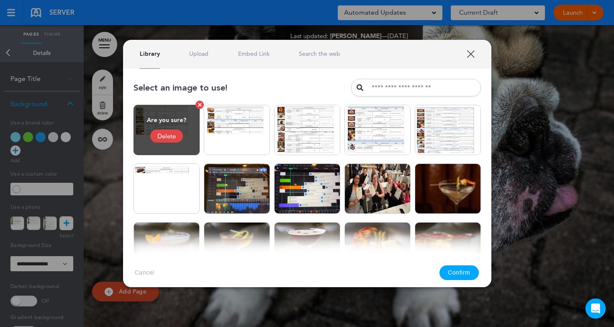
click at [162, 139] on div "Delete" at bounding box center [166, 135] width 33 height 13
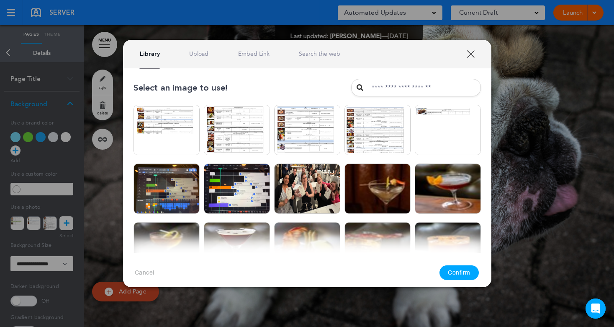
click at [198, 54] on link "Upload" at bounding box center [198, 54] width 19 height 8
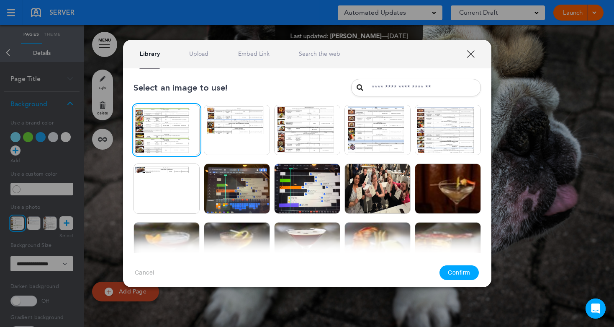
click at [457, 274] on button "Confirm" at bounding box center [459, 272] width 39 height 15
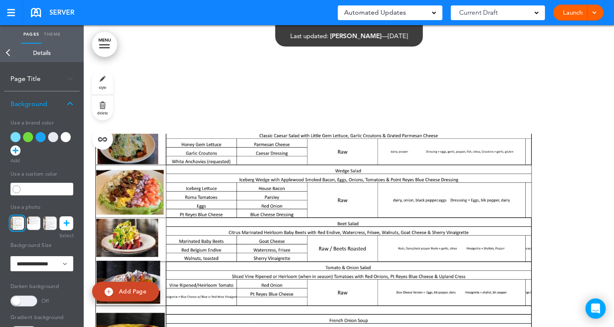
scroll to position [779, 0]
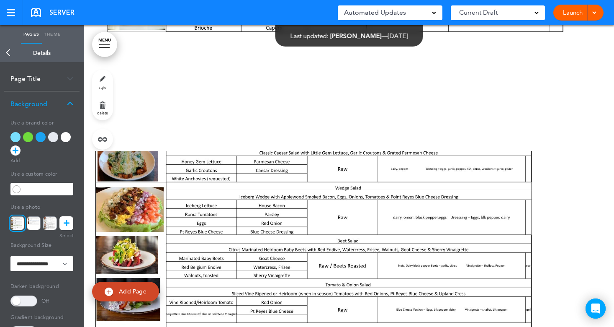
click at [292, 194] on div at bounding box center [349, 302] width 531 height 302
click at [281, 142] on div at bounding box center [349, 0] width 531 height 302
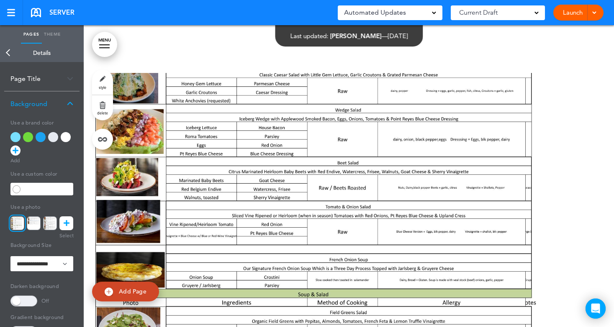
scroll to position [863, 0]
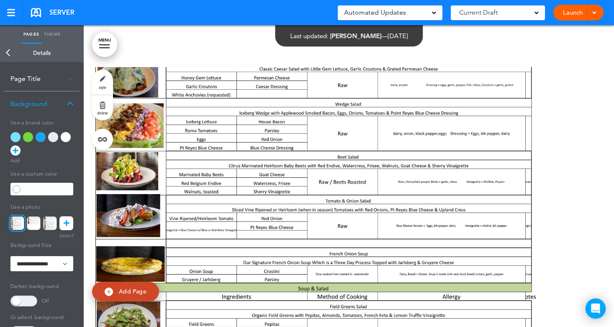
click at [10, 52] on link "Back" at bounding box center [8, 53] width 17 height 18
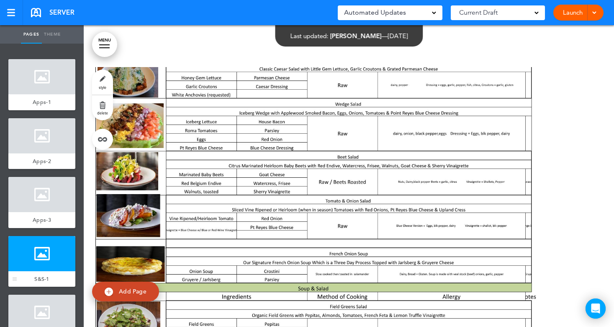
scroll to position [42, 0]
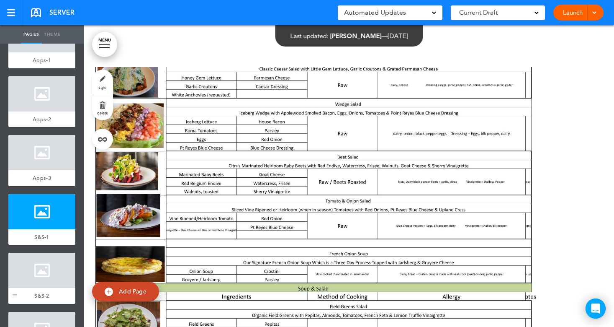
click at [30, 270] on div at bounding box center [41, 270] width 67 height 35
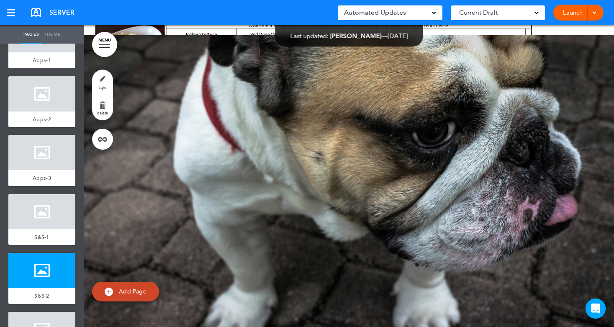
scroll to position [1206, 0]
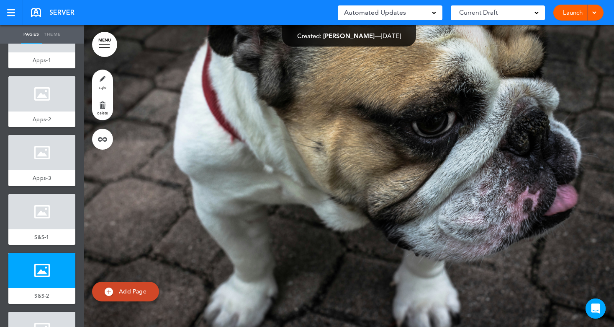
click at [105, 84] on link "style" at bounding box center [102, 82] width 21 height 25
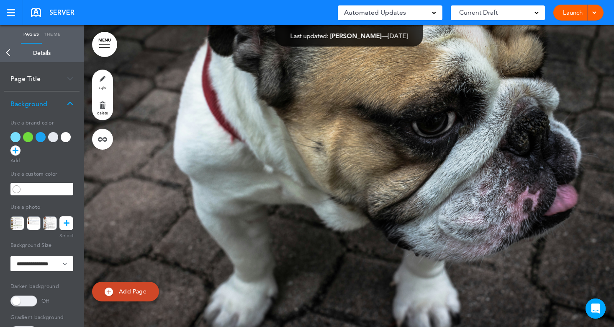
click at [66, 224] on icon at bounding box center [67, 223] width 6 height 14
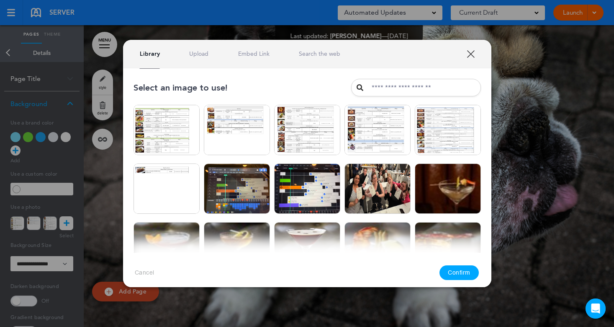
click at [192, 55] on link "Upload" at bounding box center [198, 54] width 19 height 8
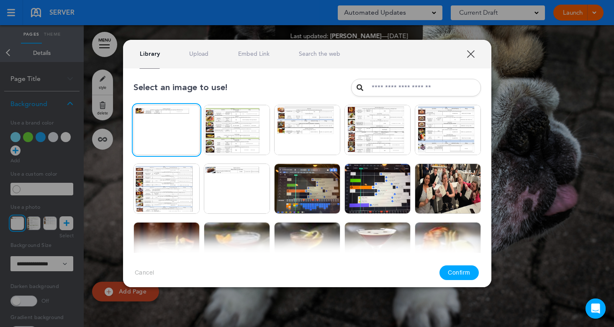
click at [461, 269] on button "Confirm" at bounding box center [459, 272] width 39 height 15
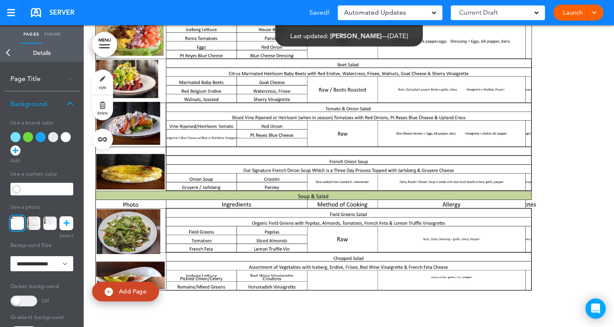
scroll to position [997, 0]
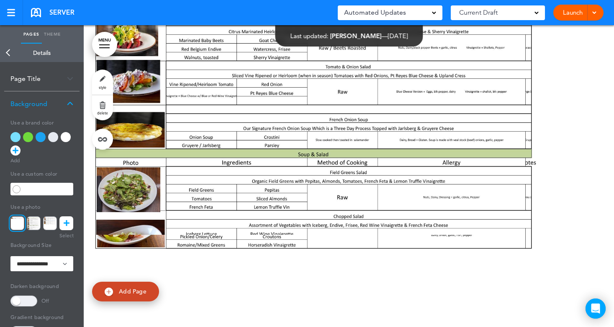
click at [11, 54] on link "Back" at bounding box center [8, 53] width 17 height 18
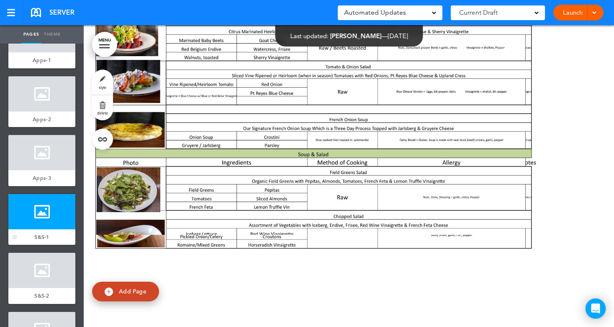
click at [43, 221] on div at bounding box center [41, 211] width 67 height 35
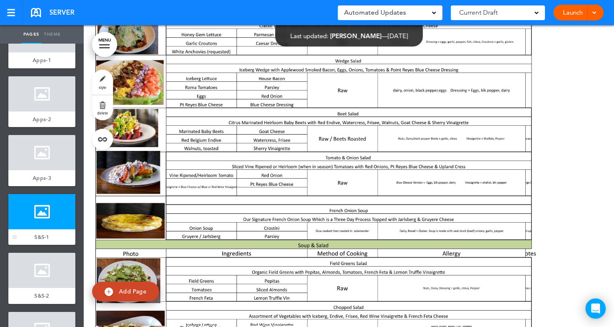
scroll to position [905, 0]
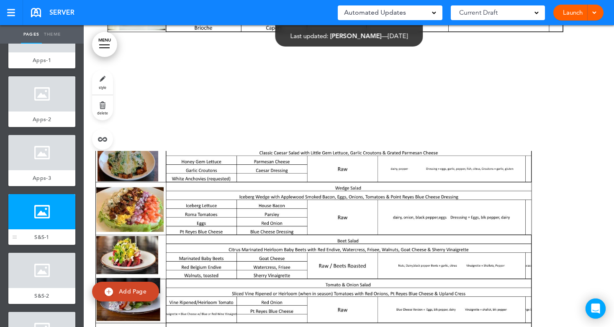
click at [49, 211] on div at bounding box center [41, 211] width 67 height 35
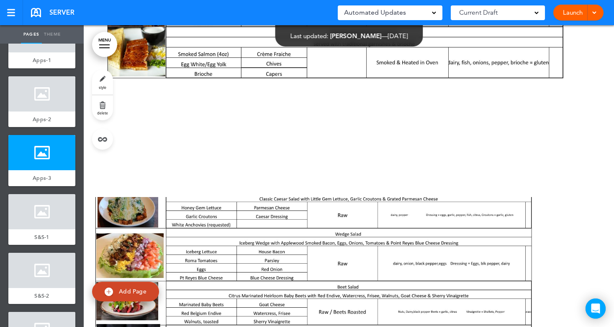
scroll to position [695, 0]
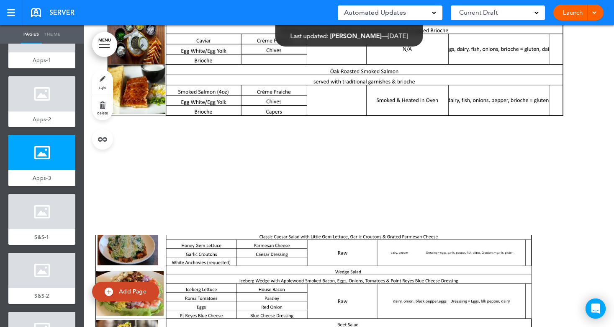
click at [103, 84] on link "style" at bounding box center [102, 82] width 21 height 25
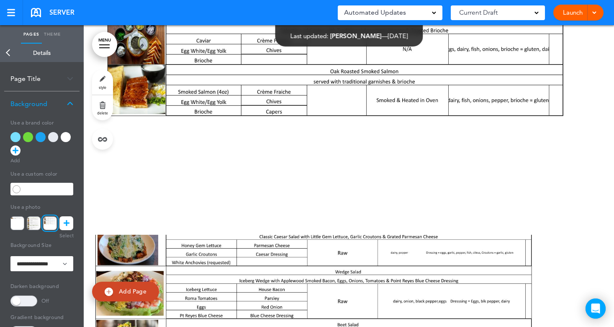
click at [69, 222] on icon at bounding box center [67, 223] width 6 height 14
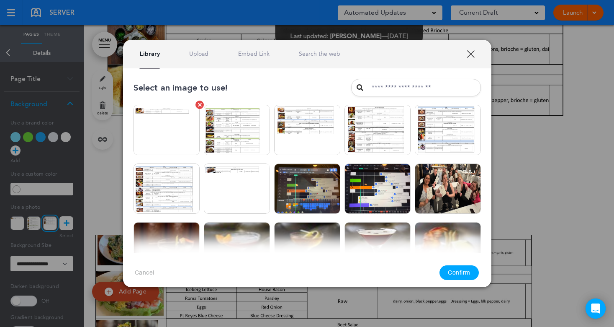
click at [196, 106] on link at bounding box center [200, 105] width 8 height 8
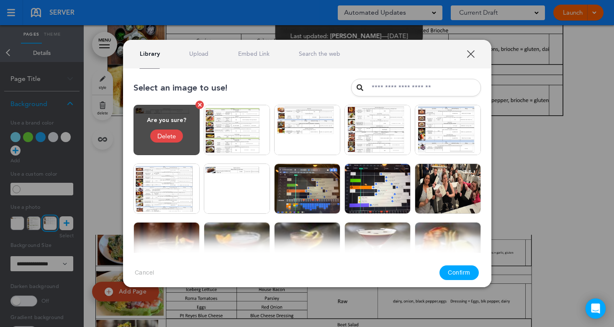
click at [166, 138] on div "Delete" at bounding box center [166, 135] width 33 height 13
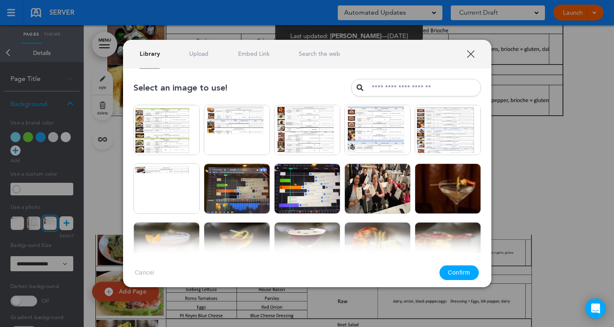
click at [198, 107] on link at bounding box center [200, 105] width 8 height 8
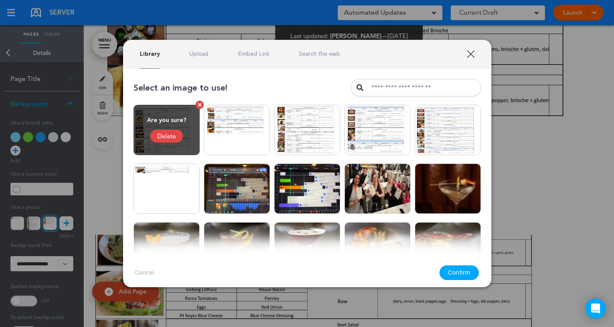
click at [165, 137] on div "Delete" at bounding box center [166, 135] width 33 height 13
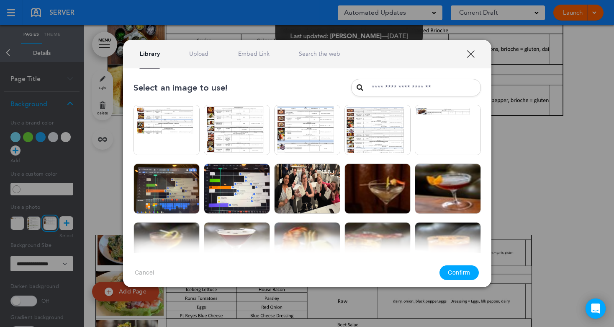
click at [457, 271] on button "Confirm" at bounding box center [459, 272] width 39 height 15
click at [195, 53] on link "Upload" at bounding box center [198, 54] width 19 height 8
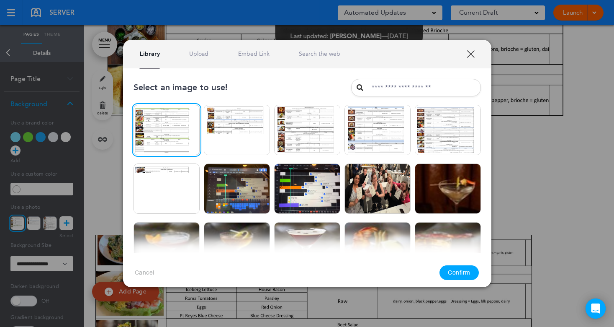
click at [464, 273] on button "Confirm" at bounding box center [459, 272] width 39 height 15
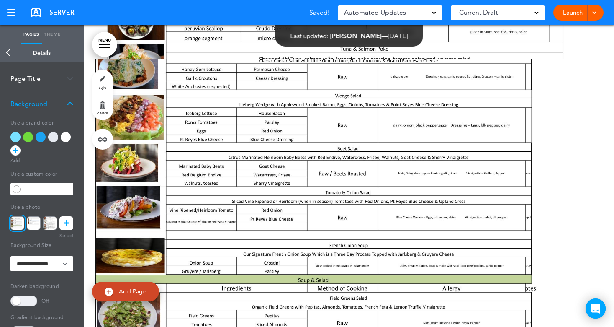
scroll to position [402, 0]
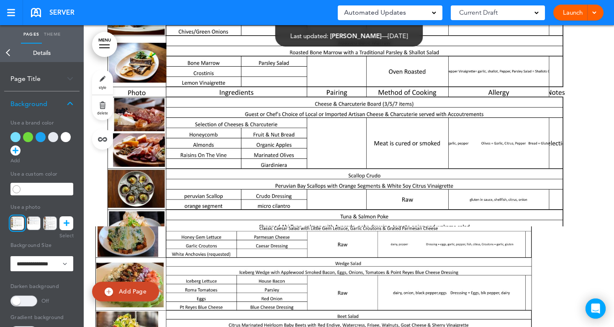
click at [10, 51] on link "Back" at bounding box center [8, 53] width 17 height 18
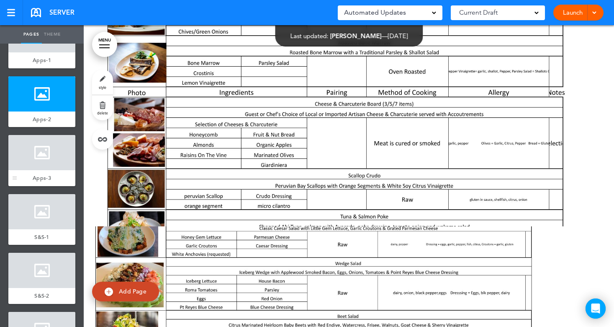
click at [37, 166] on div at bounding box center [41, 152] width 67 height 35
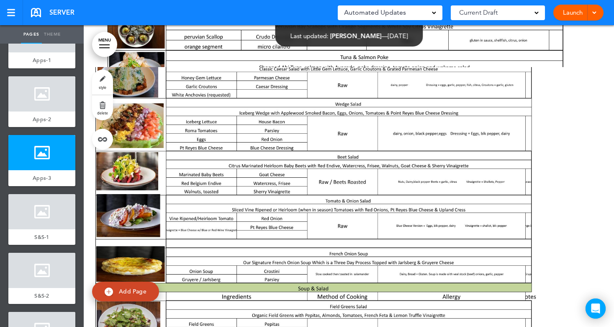
scroll to position [519, 0]
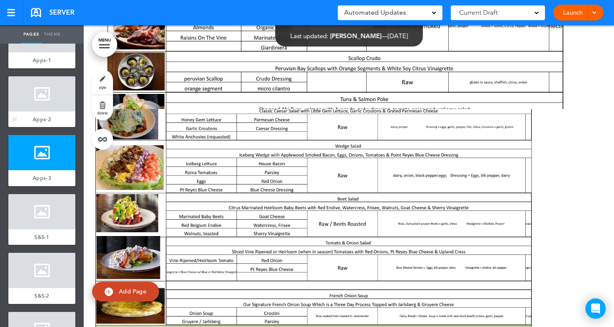
click at [34, 100] on div at bounding box center [41, 93] width 67 height 35
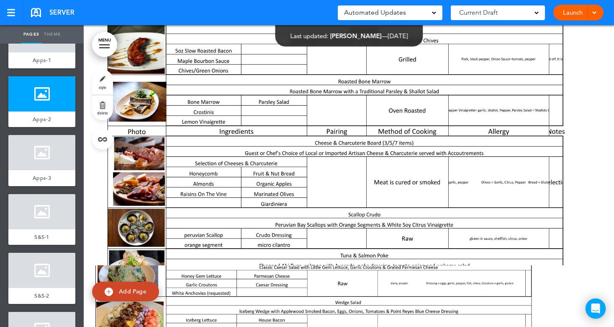
scroll to position [427, 0]
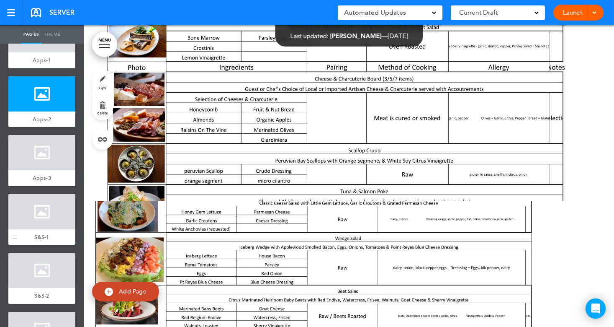
click at [36, 209] on div at bounding box center [41, 211] width 67 height 35
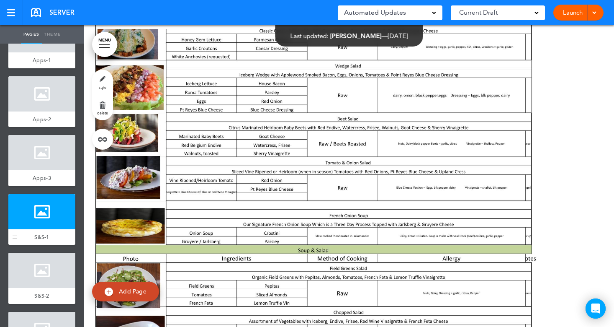
scroll to position [905, 0]
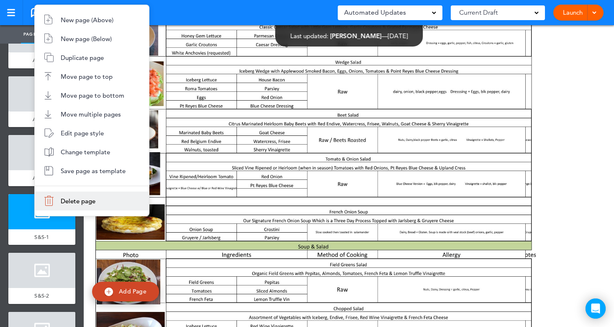
click at [74, 199] on span "Delete page" at bounding box center [78, 201] width 35 height 8
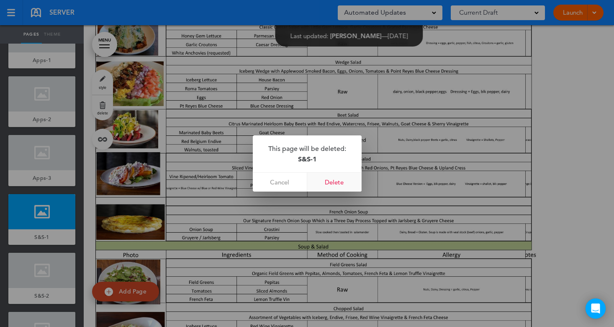
click at [334, 181] on link "Delete" at bounding box center [334, 182] width 54 height 19
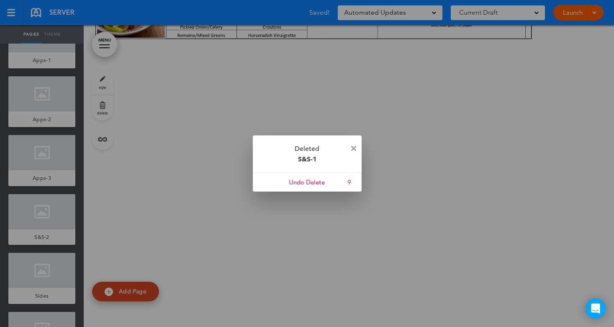
click at [352, 147] on img at bounding box center [353, 148] width 5 height 5
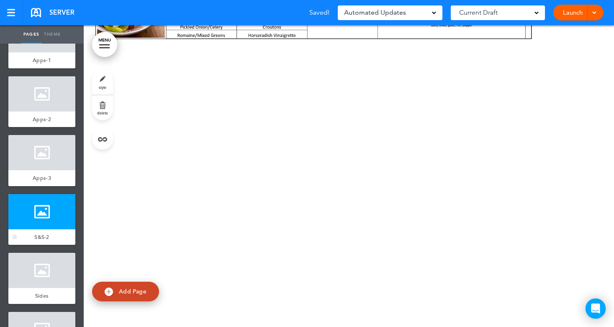
click at [31, 215] on div at bounding box center [41, 211] width 67 height 35
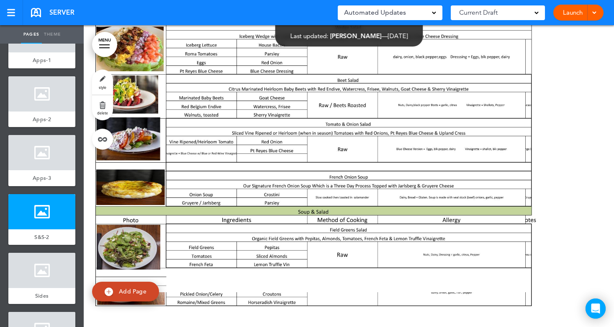
scroll to position [612, 0]
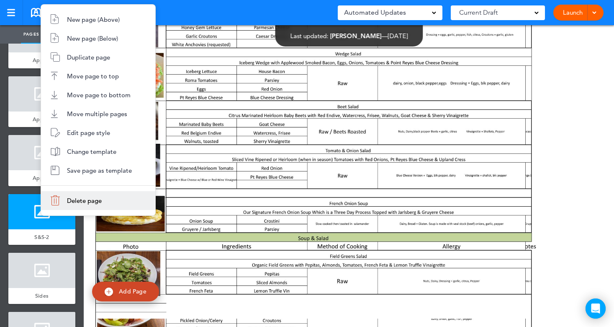
click at [72, 201] on span "Delete page" at bounding box center [84, 200] width 35 height 8
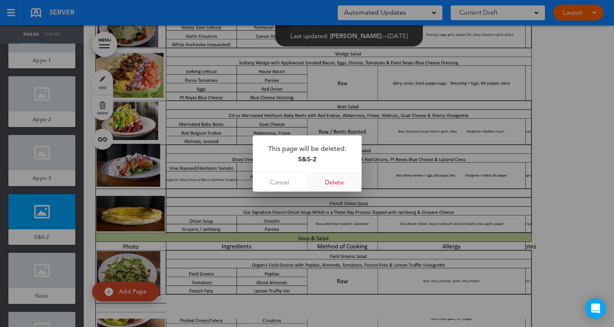
click at [342, 181] on link "Delete" at bounding box center [334, 182] width 54 height 19
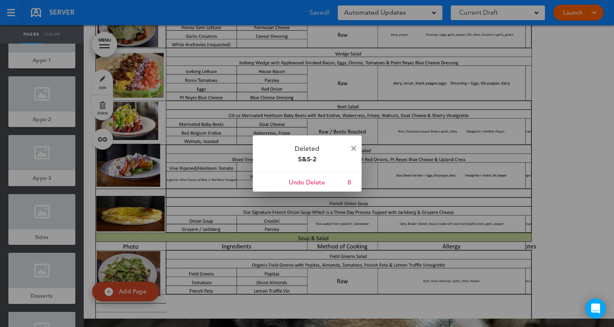
click at [352, 145] on p "Deleted S&S-2" at bounding box center [307, 153] width 109 height 37
click at [355, 147] on img at bounding box center [353, 148] width 5 height 5
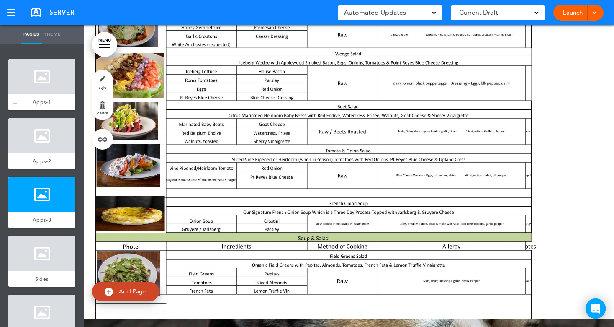
click at [35, 87] on div at bounding box center [41, 76] width 67 height 35
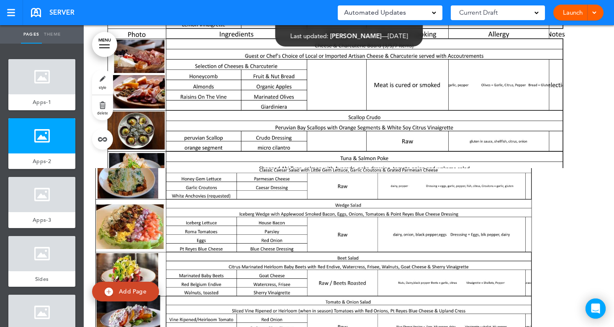
scroll to position [461, 0]
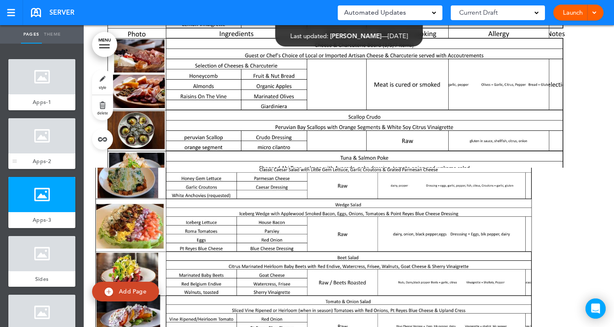
click at [32, 137] on div at bounding box center [41, 135] width 67 height 35
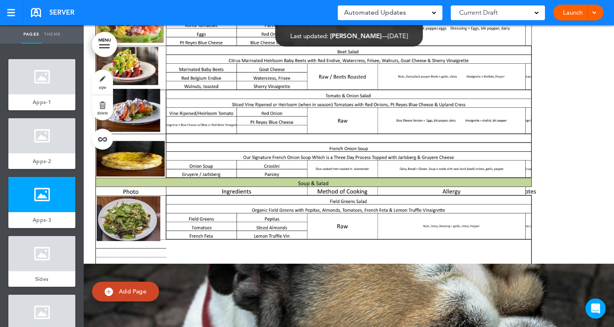
scroll to position [679, 0]
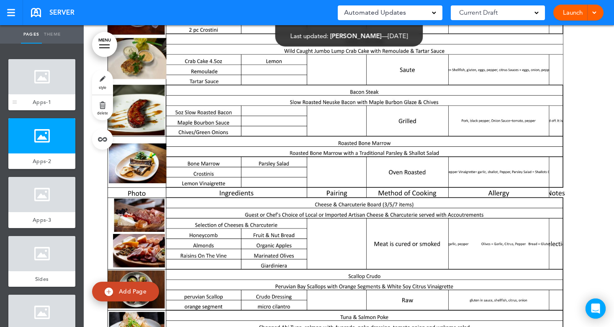
click at [38, 79] on div at bounding box center [41, 76] width 67 height 35
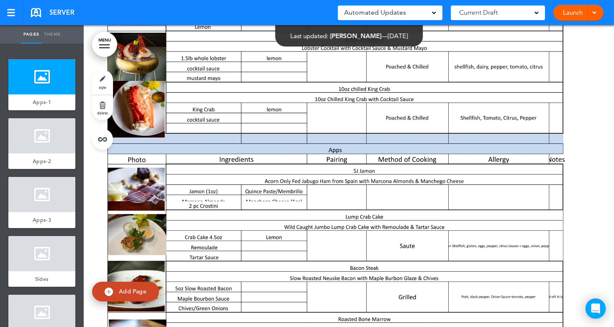
scroll to position [251, 0]
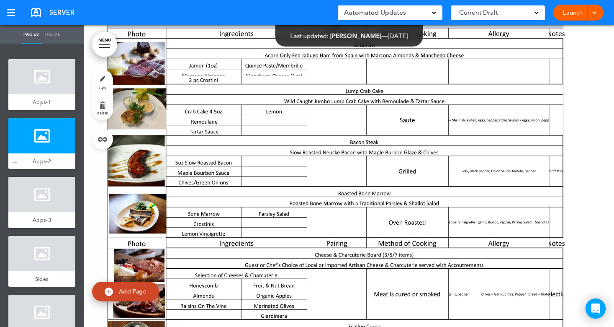
click at [33, 139] on div at bounding box center [41, 135] width 67 height 35
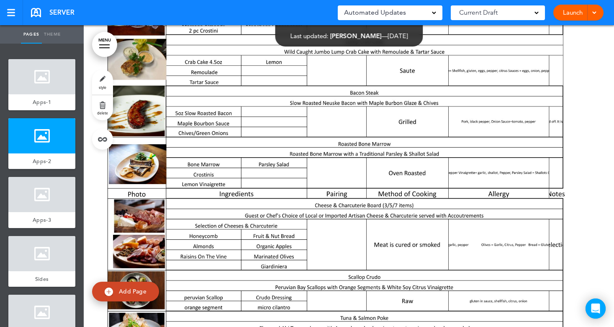
scroll to position [302, 0]
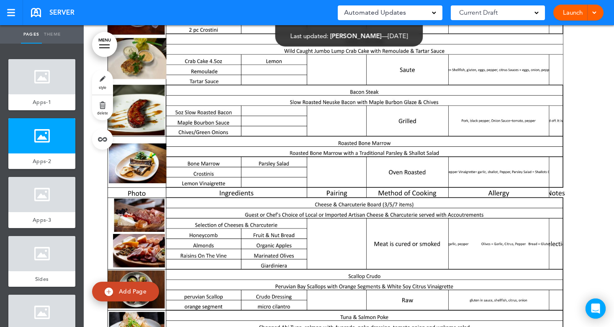
click at [99, 83] on link "style" at bounding box center [102, 82] width 21 height 25
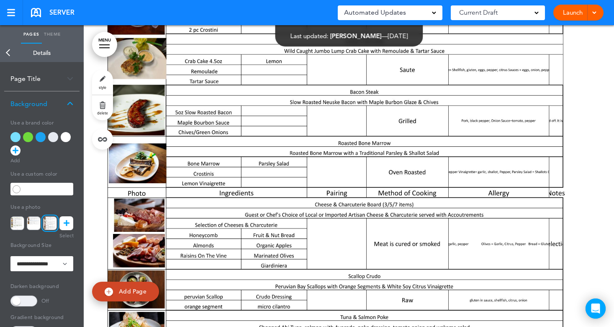
click at [68, 219] on icon at bounding box center [67, 223] width 6 height 14
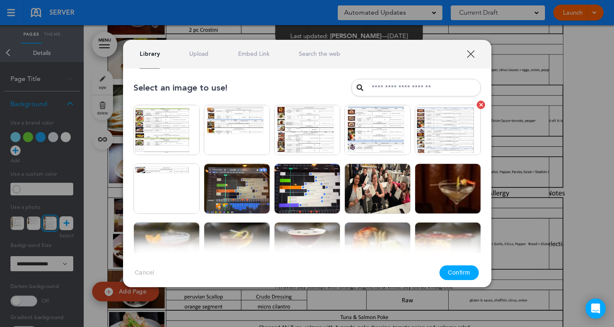
click at [479, 105] on div at bounding box center [481, 105] width 4 height 4
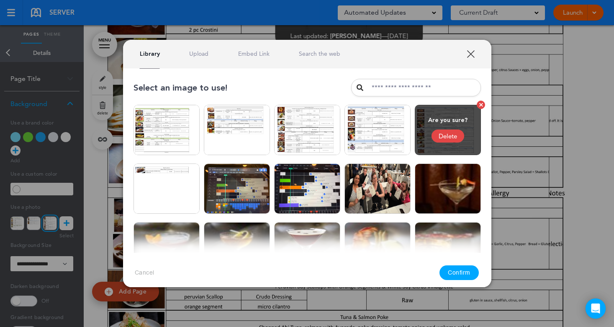
click at [440, 135] on div "Delete" at bounding box center [448, 135] width 33 height 13
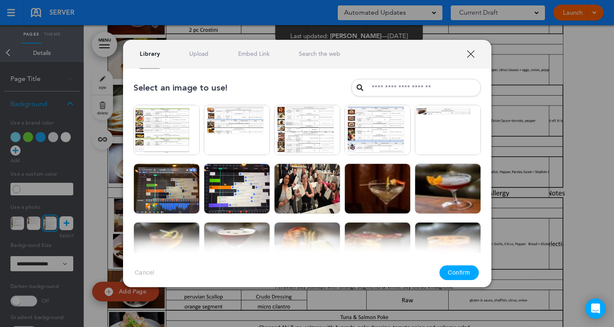
click at [477, 107] on link at bounding box center [481, 105] width 8 height 8
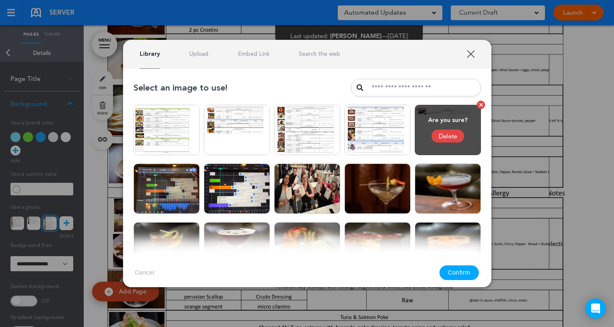
click at [457, 133] on div "Delete" at bounding box center [448, 135] width 33 height 13
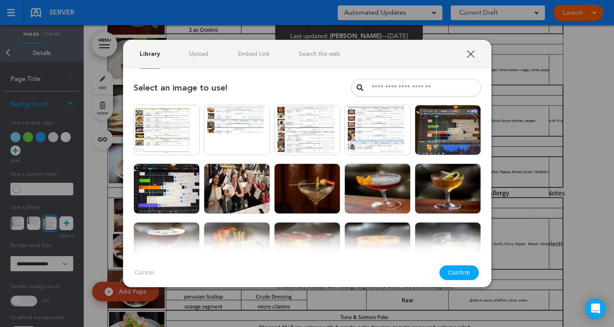
click at [409, 106] on div at bounding box center [411, 105] width 4 height 4
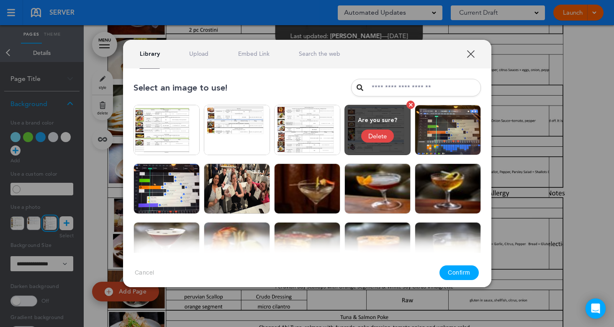
click at [377, 134] on div "Delete" at bounding box center [377, 135] width 33 height 13
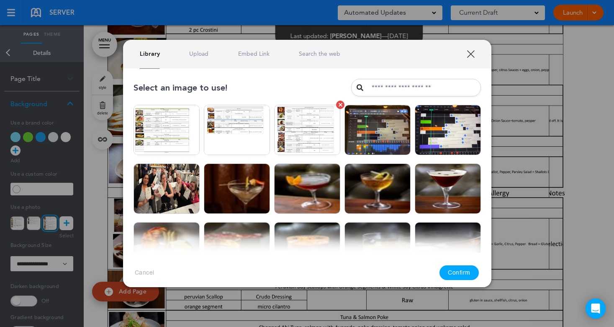
click at [336, 106] on link at bounding box center [340, 105] width 8 height 8
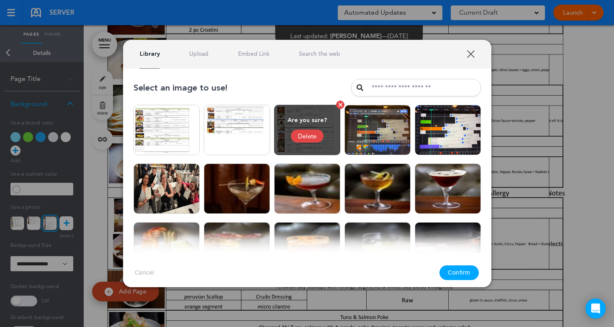
click at [305, 137] on div "Delete" at bounding box center [307, 135] width 33 height 13
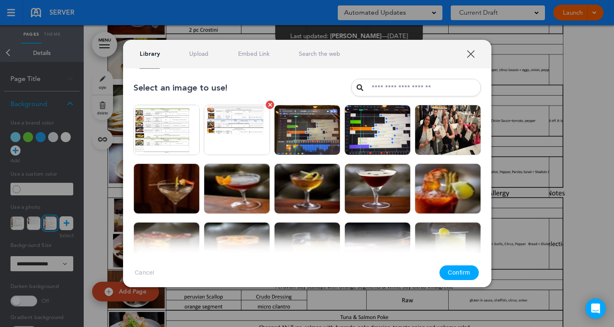
click at [266, 103] on link at bounding box center [270, 105] width 8 height 8
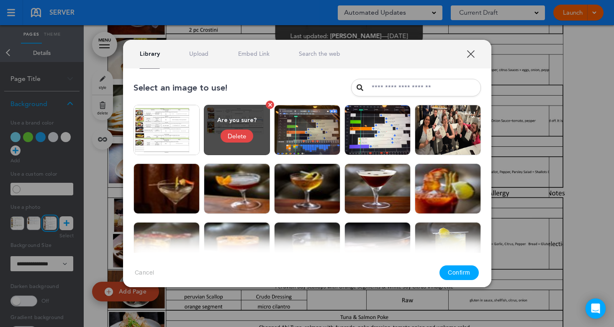
click at [240, 134] on div "Delete" at bounding box center [237, 135] width 33 height 13
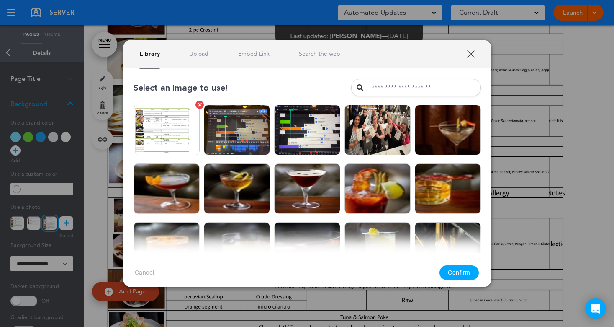
click at [198, 105] on div at bounding box center [200, 105] width 4 height 4
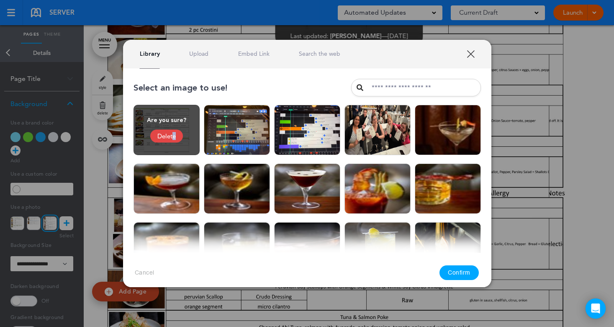
click at [172, 136] on div "Delete" at bounding box center [166, 135] width 33 height 13
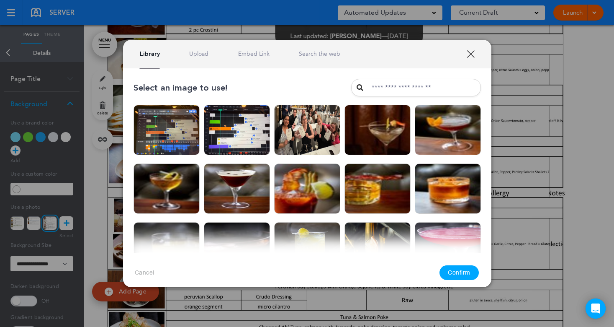
click at [470, 53] on link "XXX" at bounding box center [471, 54] width 8 height 8
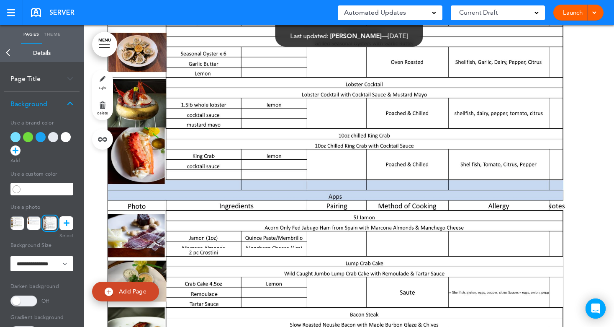
scroll to position [0, 0]
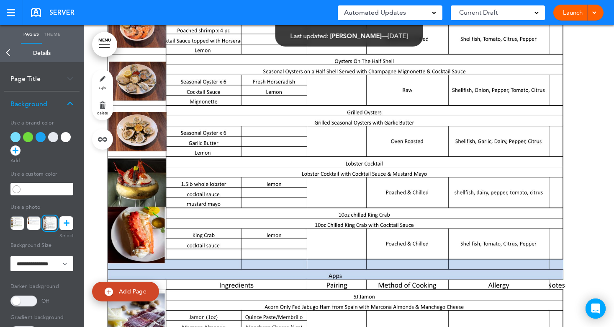
click at [8, 52] on link "Back" at bounding box center [8, 53] width 17 height 18
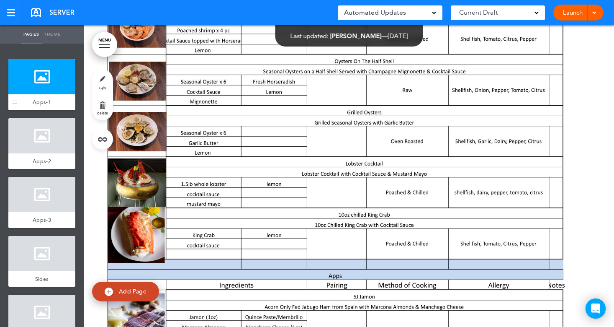
click at [50, 80] on div at bounding box center [41, 76] width 67 height 35
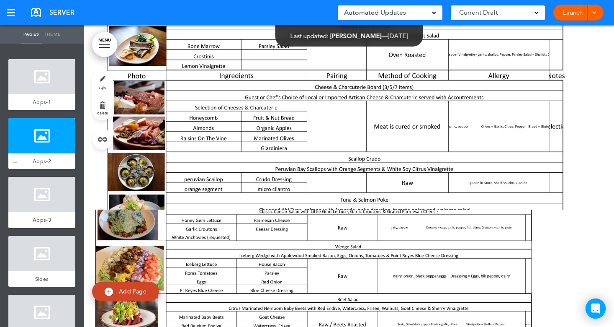
click at [33, 130] on div at bounding box center [41, 135] width 67 height 35
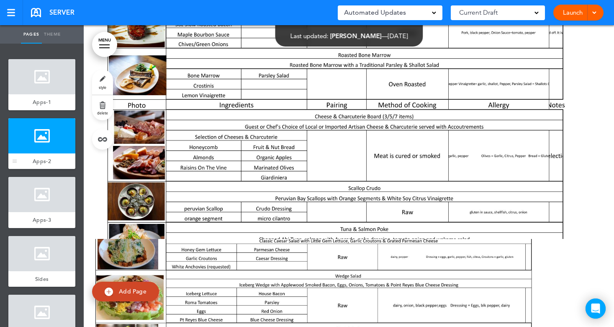
scroll to position [302, 0]
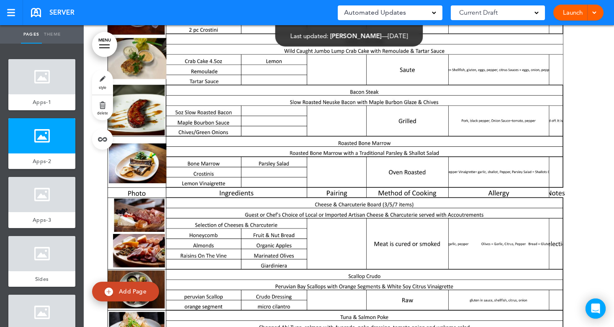
click at [98, 82] on link "style" at bounding box center [102, 82] width 21 height 25
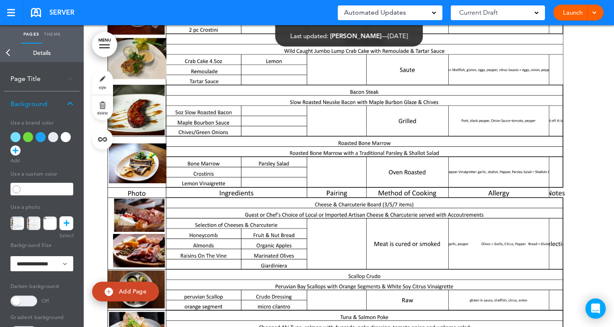
click at [68, 220] on icon at bounding box center [67, 223] width 6 height 14
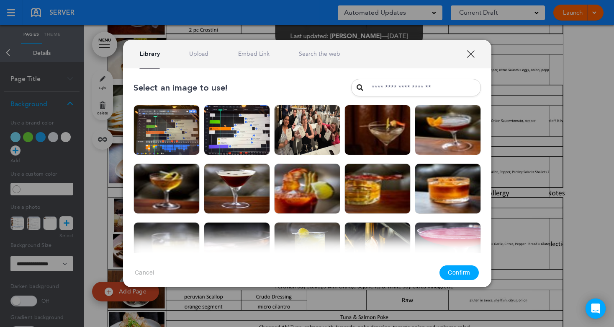
click at [189, 52] on link "Upload" at bounding box center [198, 54] width 19 height 8
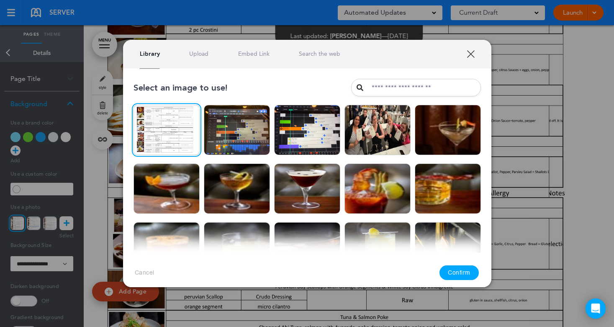
click at [459, 274] on button "Confirm" at bounding box center [459, 272] width 39 height 15
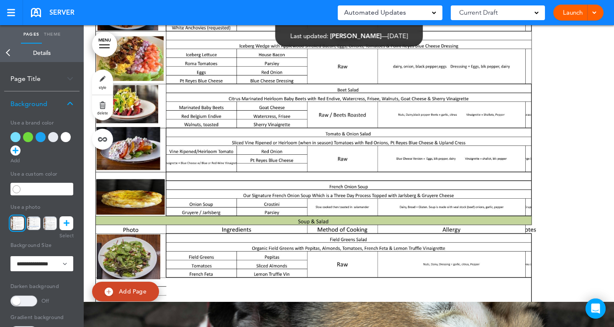
scroll to position [586, 0]
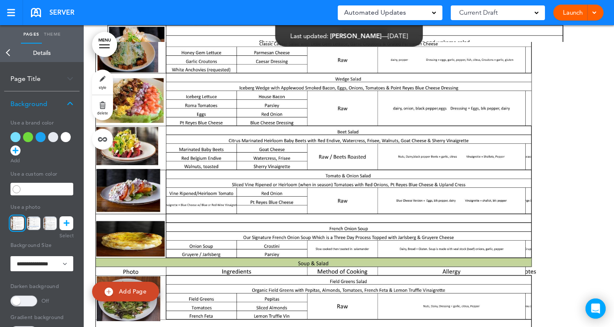
click at [10, 56] on link "Back" at bounding box center [8, 53] width 17 height 18
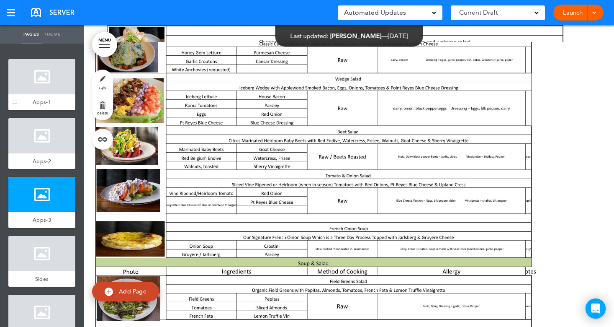
click at [59, 79] on div at bounding box center [41, 76] width 67 height 35
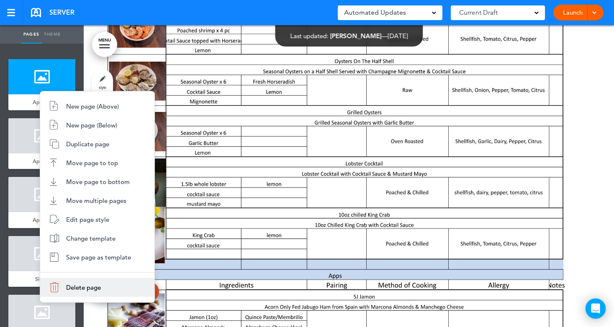
click at [80, 286] on span "Delete page" at bounding box center [83, 287] width 35 height 8
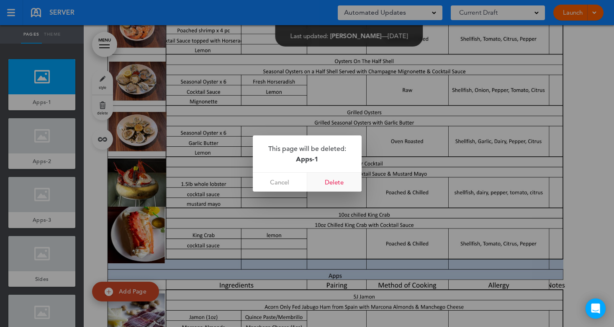
click at [330, 183] on link "Delete" at bounding box center [334, 182] width 54 height 19
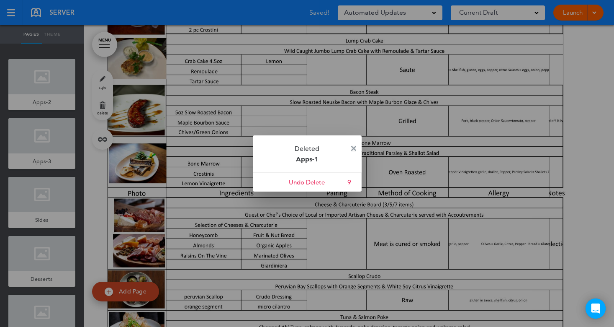
click at [354, 147] on img at bounding box center [353, 148] width 5 height 5
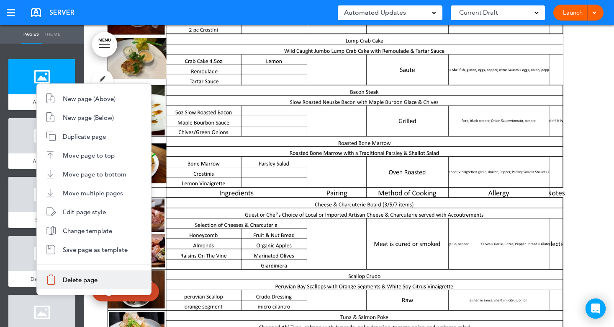
click at [79, 282] on span "Delete page" at bounding box center [80, 280] width 35 height 8
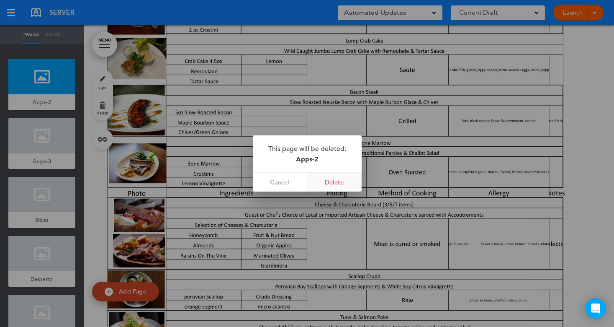
click at [329, 185] on link "Delete" at bounding box center [334, 182] width 54 height 19
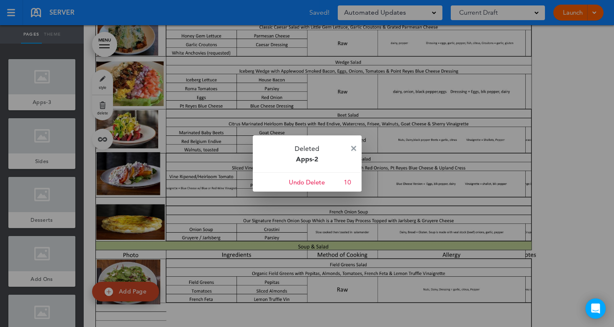
click at [351, 147] on img at bounding box center [353, 148] width 5 height 5
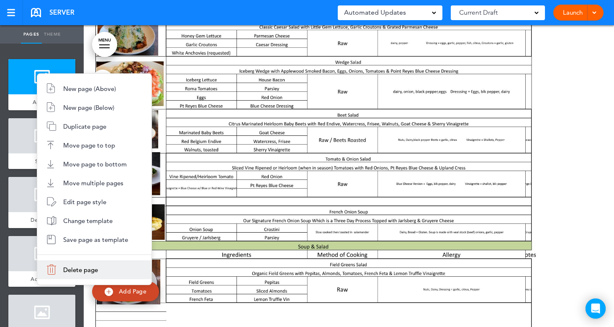
drag, startPoint x: 82, startPoint y: 269, endPoint x: 145, endPoint y: 246, distance: 67.3
click at [82, 268] on span "Delete page" at bounding box center [80, 270] width 35 height 8
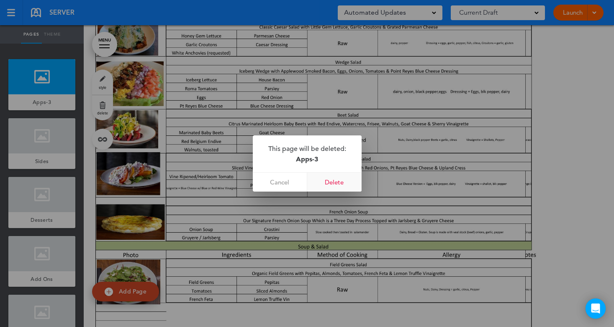
click at [328, 182] on link "Delete" at bounding box center [334, 182] width 54 height 19
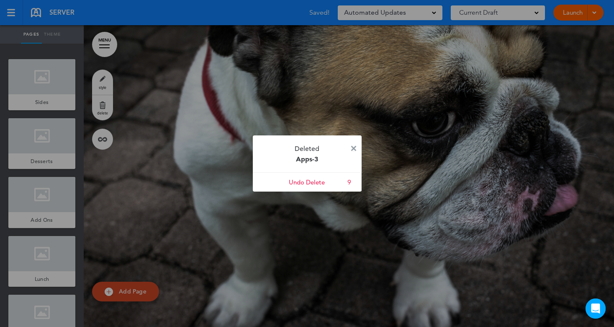
click at [355, 146] on img at bounding box center [353, 148] width 5 height 5
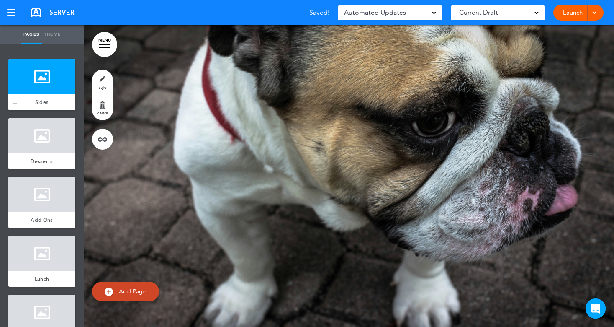
click at [27, 76] on div at bounding box center [41, 76] width 67 height 35
click at [120, 291] on span "Add Page" at bounding box center [133, 291] width 28 height 8
type input "********"
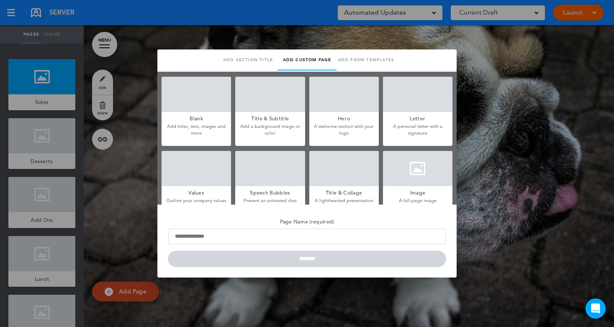
click at [409, 178] on div at bounding box center [418, 168] width 70 height 35
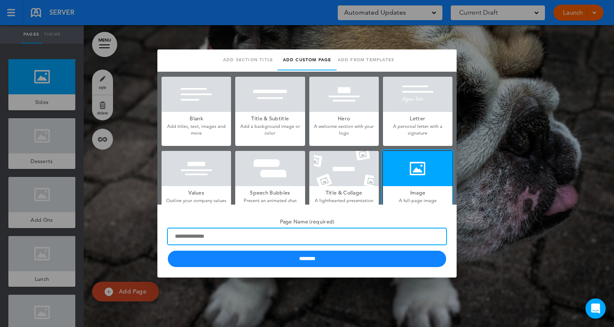
click at [205, 239] on input "Page Name (required)" at bounding box center [307, 236] width 279 height 16
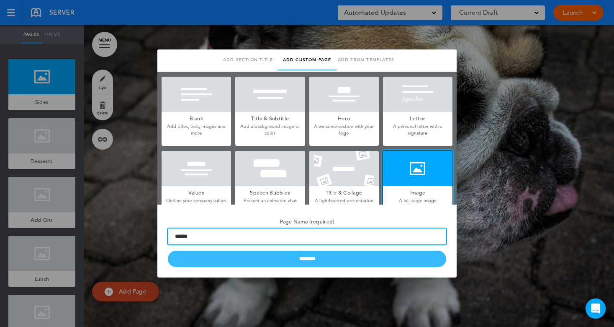
type input "******"
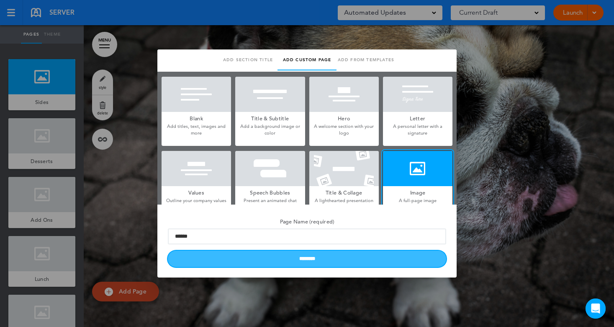
click at [261, 257] on input "********" at bounding box center [307, 258] width 279 height 16
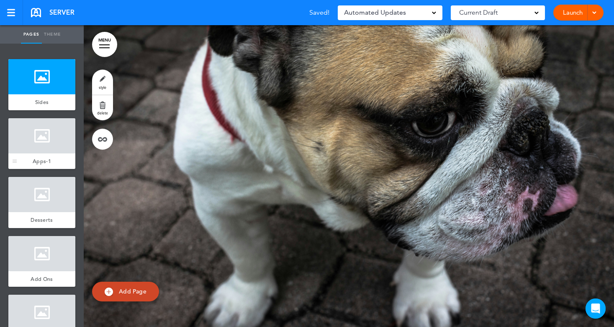
click at [46, 148] on div at bounding box center [41, 135] width 67 height 35
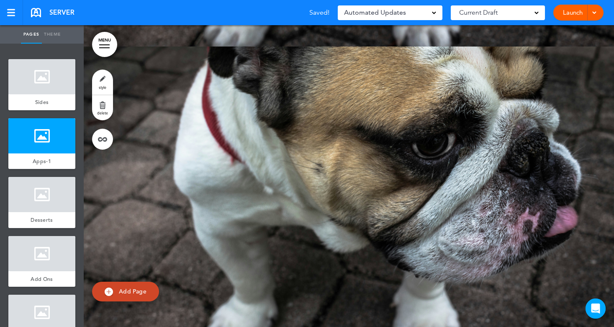
scroll to position [302, 0]
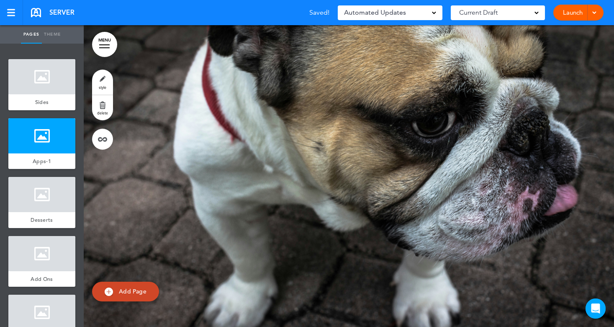
click at [142, 292] on span "Add Page" at bounding box center [133, 291] width 28 height 8
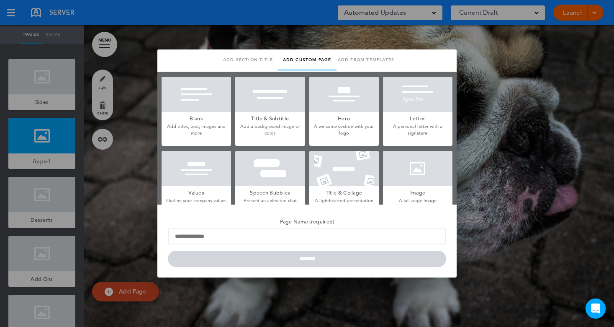
click at [414, 170] on div at bounding box center [418, 168] width 70 height 35
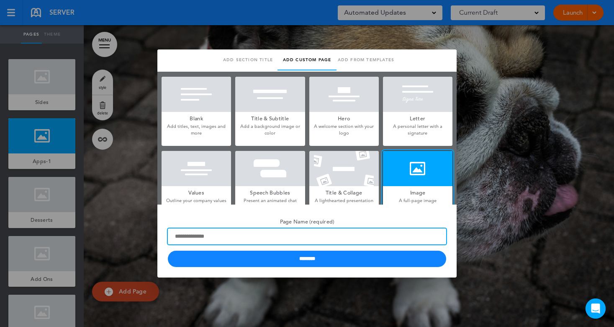
click at [178, 237] on input "Page Name (required)" at bounding box center [307, 236] width 279 height 16
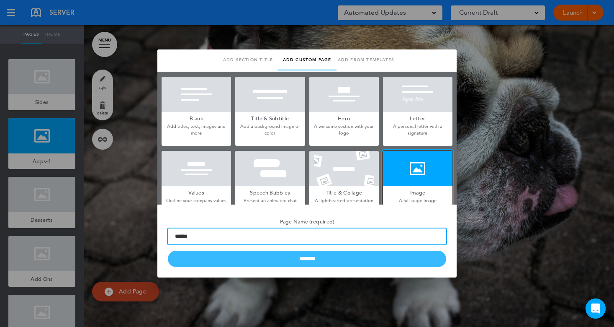
type input "******"
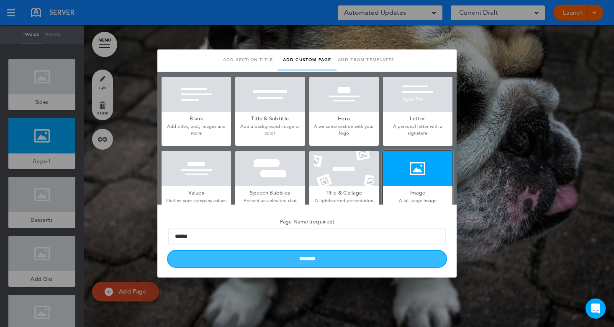
click at [239, 258] on input "********" at bounding box center [307, 258] width 279 height 16
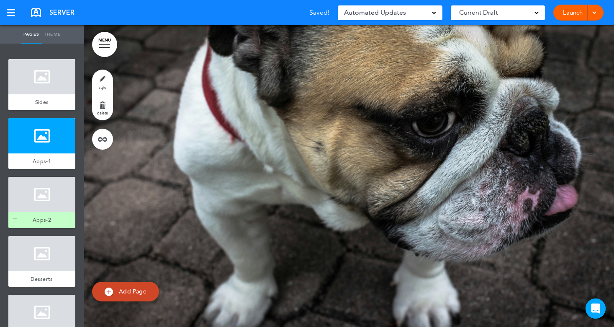
click at [36, 204] on div at bounding box center [41, 194] width 67 height 35
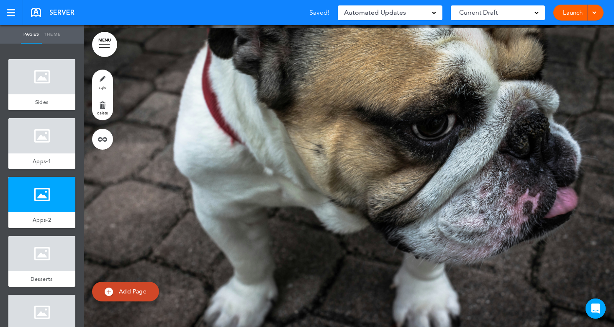
scroll to position [603, 0]
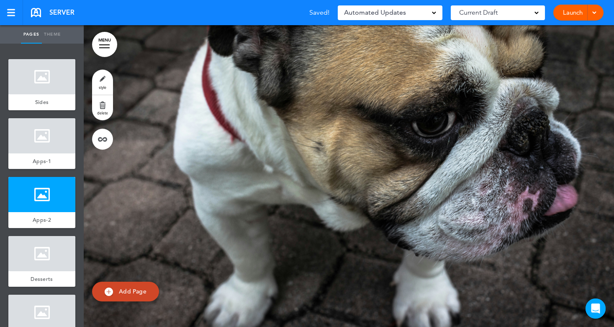
click at [128, 290] on span "Add Page" at bounding box center [133, 291] width 28 height 8
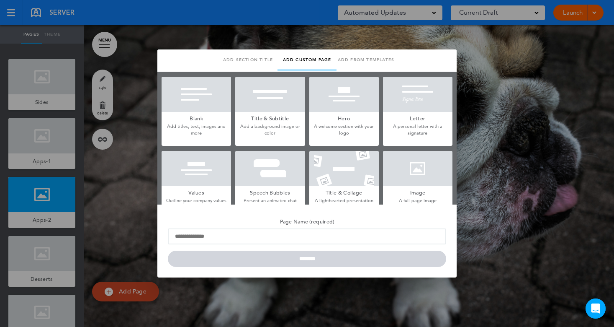
click at [416, 173] on div at bounding box center [418, 168] width 70 height 35
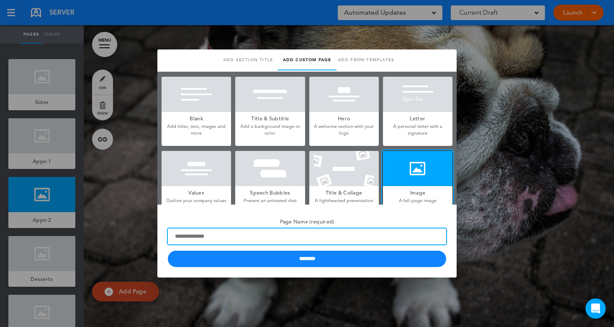
click at [191, 232] on input "Page Name (required)" at bounding box center [307, 236] width 279 height 16
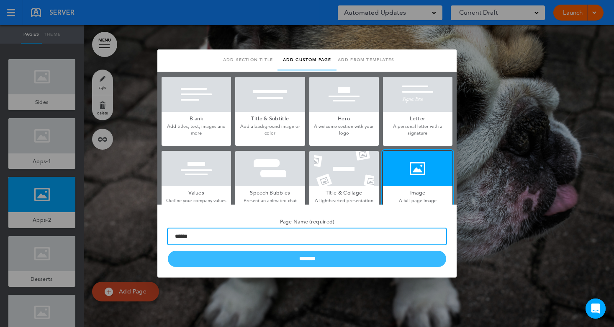
type input "******"
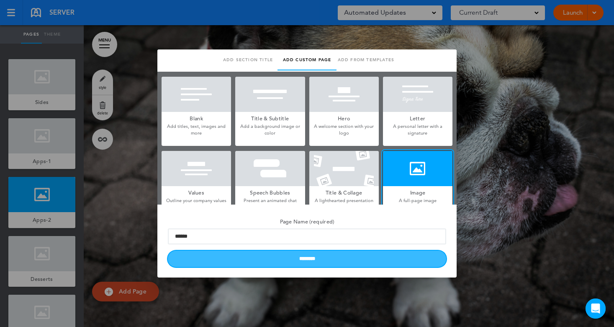
click at [218, 261] on input "********" at bounding box center [307, 258] width 279 height 16
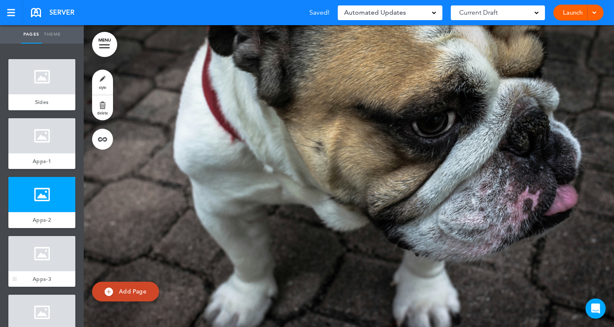
click at [47, 258] on div at bounding box center [41, 253] width 67 height 35
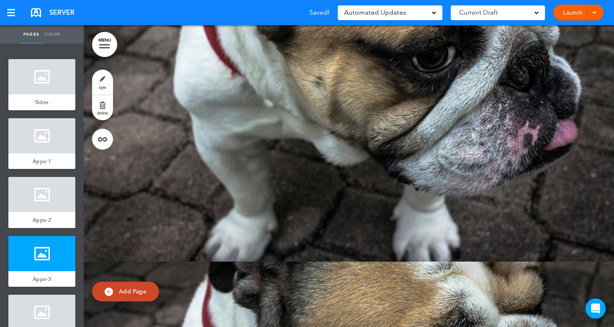
scroll to position [905, 0]
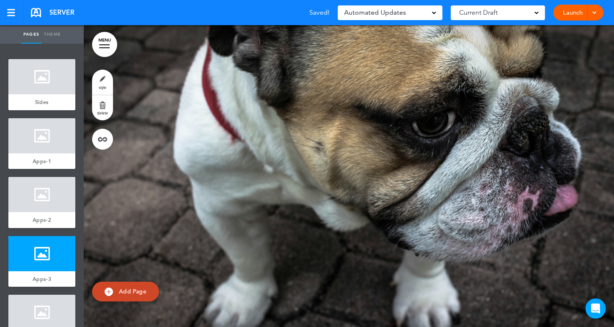
click at [139, 286] on link "Add Page" at bounding box center [125, 291] width 67 height 20
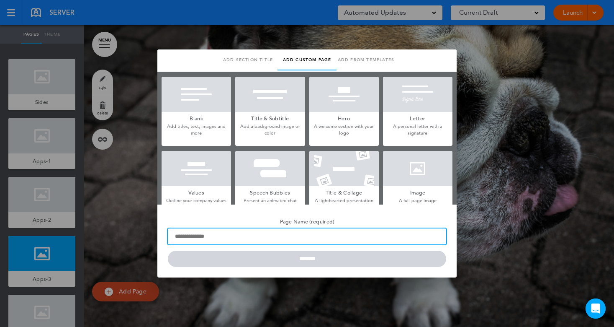
click at [231, 241] on input "Page Name (required)" at bounding box center [307, 236] width 279 height 16
type input "*****"
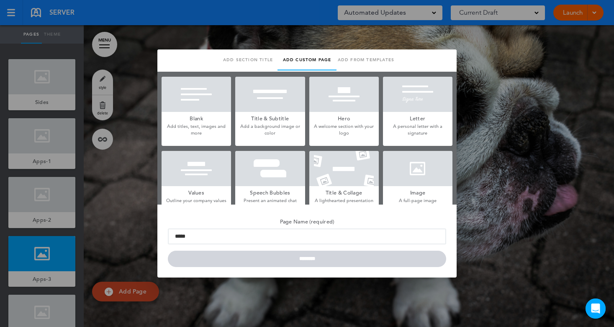
click at [421, 184] on div at bounding box center [418, 168] width 70 height 35
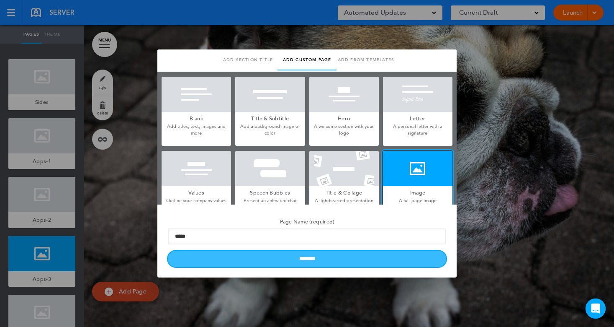
click at [365, 256] on input "********" at bounding box center [307, 258] width 279 height 16
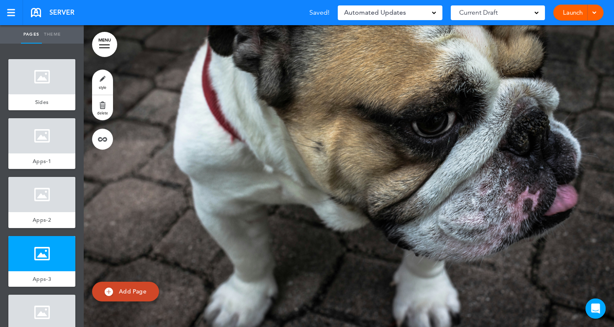
click at [128, 293] on span "Add Page" at bounding box center [133, 291] width 28 height 8
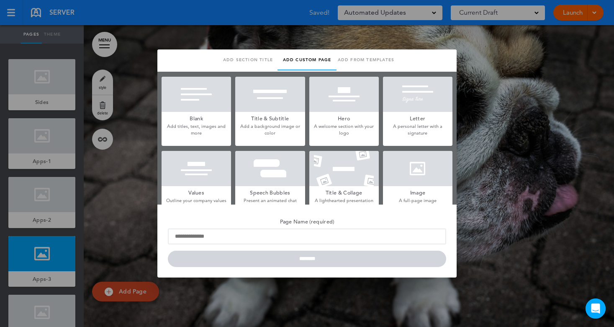
click at [413, 174] on div at bounding box center [418, 168] width 70 height 35
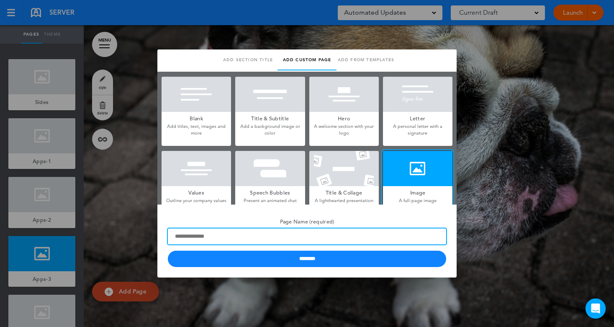
click at [196, 238] on input "Page Name (required)" at bounding box center [307, 236] width 279 height 16
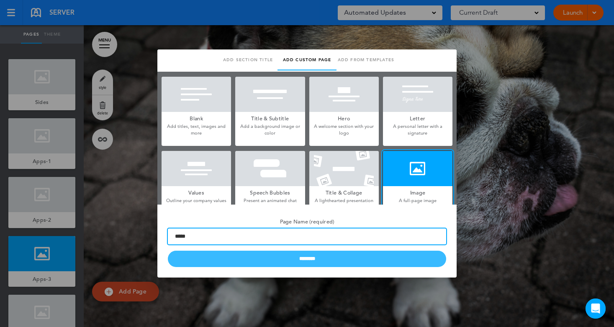
type input "*****"
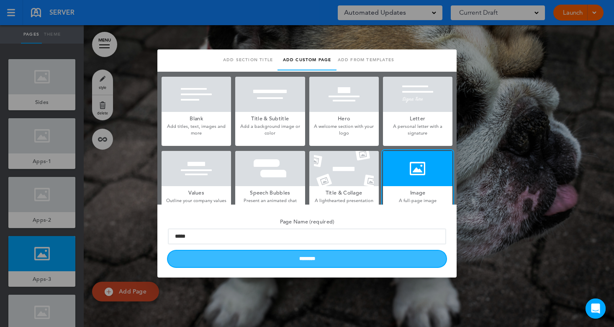
click at [245, 257] on input "********" at bounding box center [307, 258] width 279 height 16
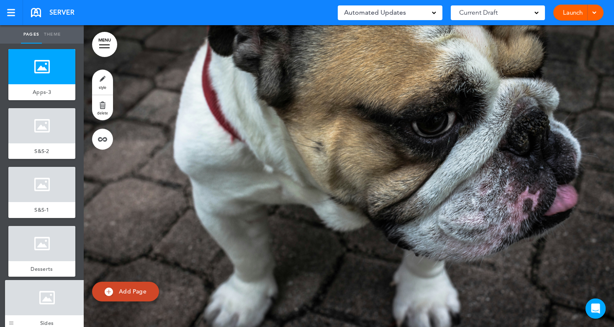
scroll to position [151, 0]
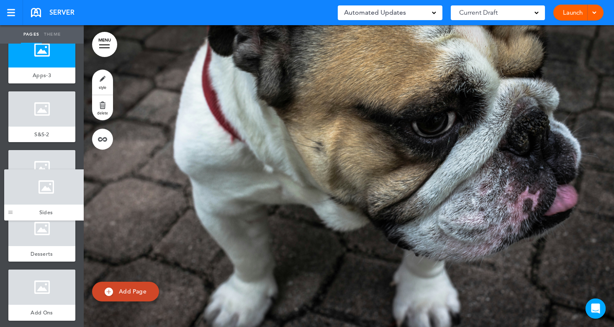
drag, startPoint x: 13, startPoint y: 105, endPoint x: 9, endPoint y: 215, distance: 110.2
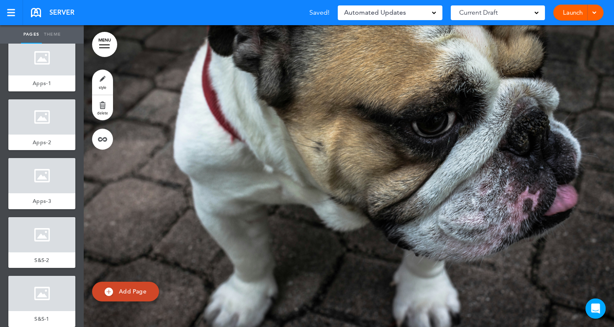
scroll to position [0, 0]
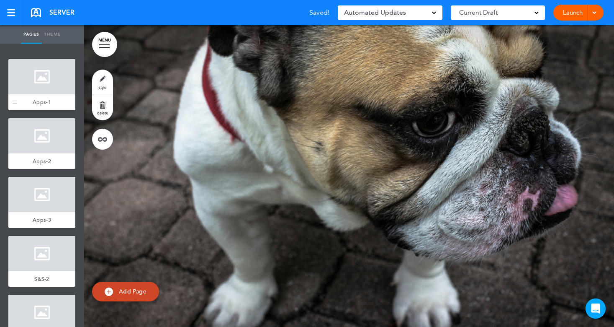
click at [41, 74] on div at bounding box center [41, 76] width 67 height 35
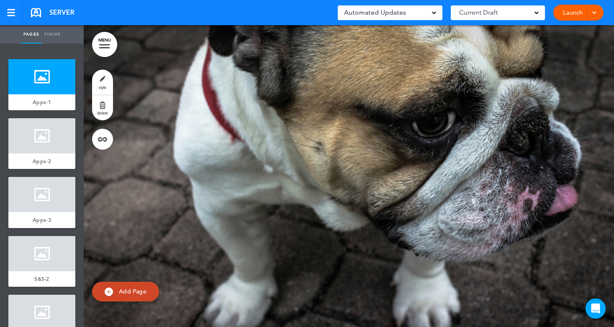
click at [109, 78] on link "style" at bounding box center [102, 82] width 21 height 25
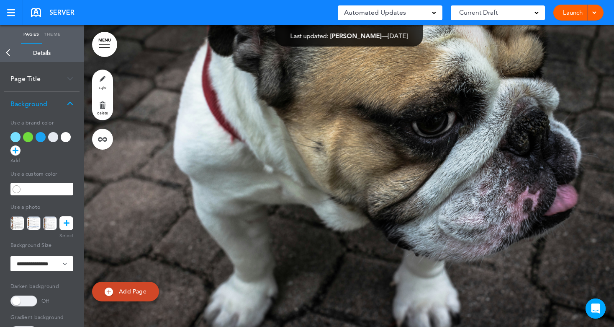
click at [70, 224] on link at bounding box center [66, 223] width 14 height 14
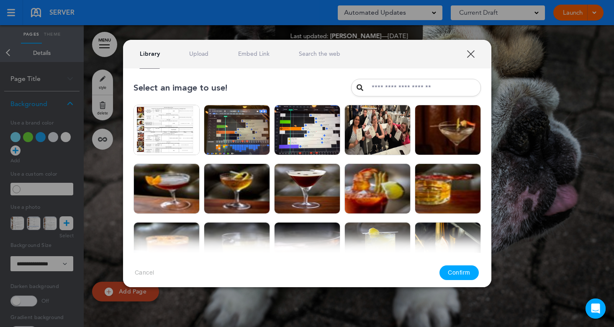
click at [202, 54] on link "Upload" at bounding box center [198, 54] width 19 height 8
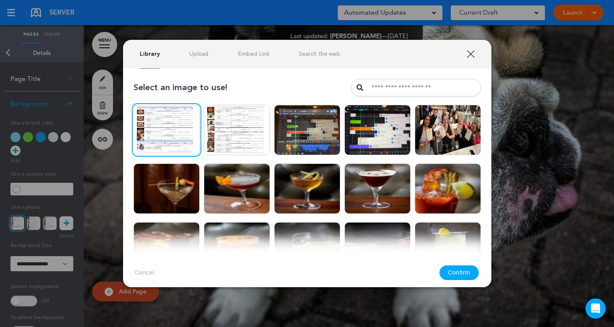
click at [459, 271] on button "Confirm" at bounding box center [459, 272] width 39 height 15
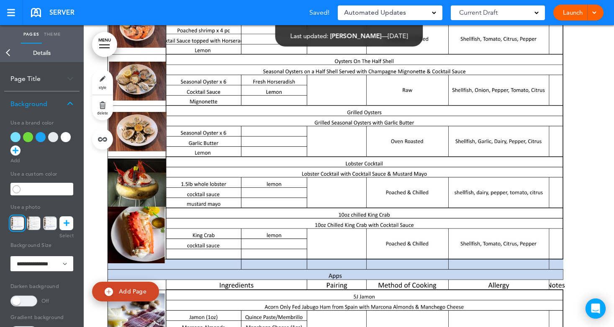
scroll to position [42, 0]
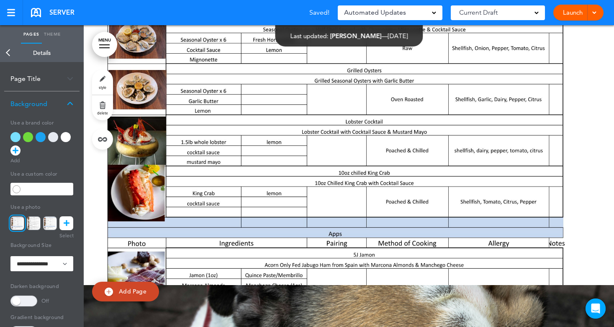
click at [7, 48] on link "Back" at bounding box center [8, 53] width 17 height 18
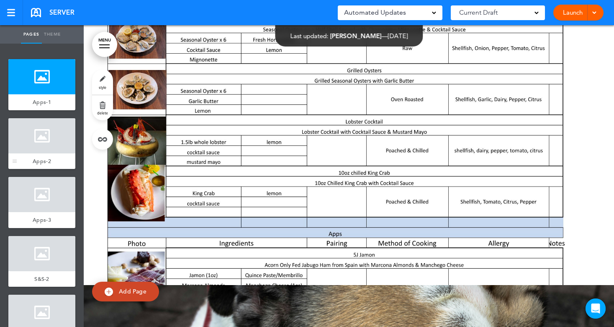
click at [31, 146] on div at bounding box center [41, 135] width 67 height 35
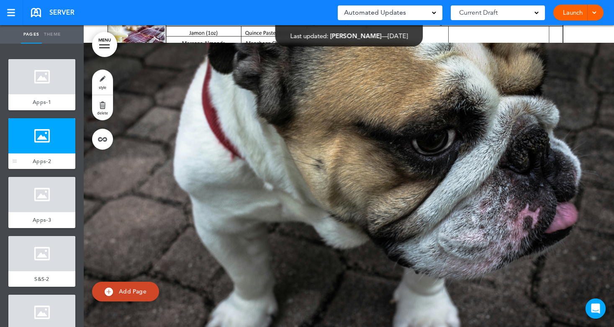
scroll to position [302, 0]
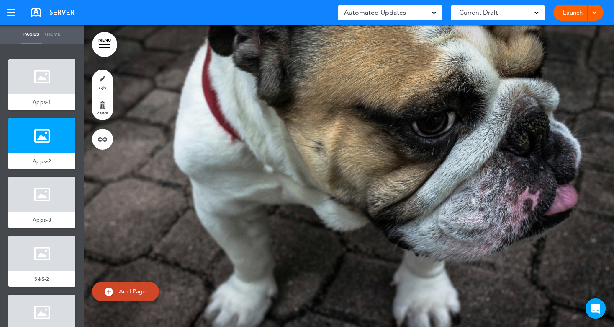
click at [102, 79] on link "style" at bounding box center [102, 82] width 21 height 25
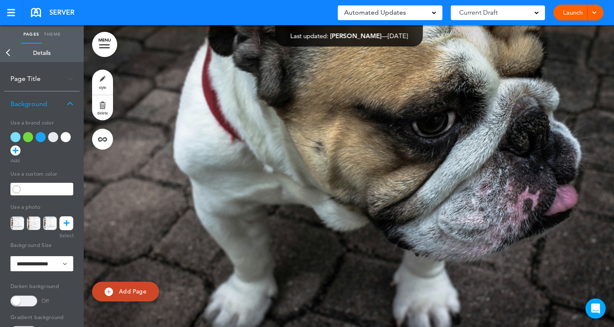
click at [62, 222] on link at bounding box center [66, 223] width 14 height 14
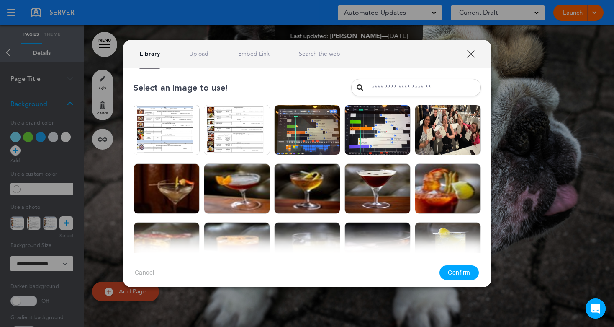
click at [194, 48] on div "Library Upload Embed Link Search the web" at bounding box center [307, 54] width 369 height 28
click at [195, 52] on link "Upload" at bounding box center [198, 54] width 19 height 8
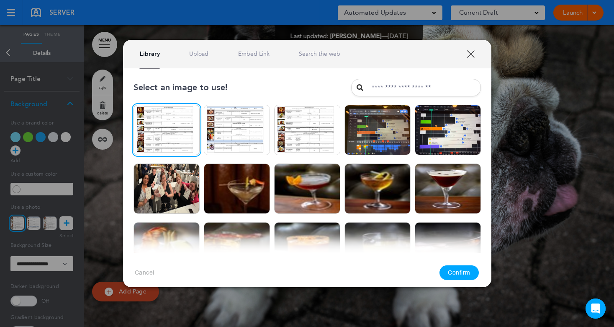
click at [469, 275] on button "Confirm" at bounding box center [459, 272] width 39 height 15
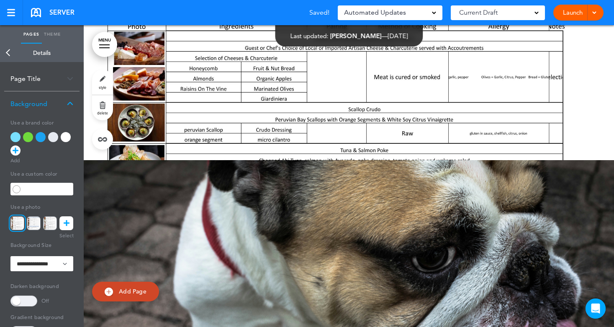
scroll to position [469, 0]
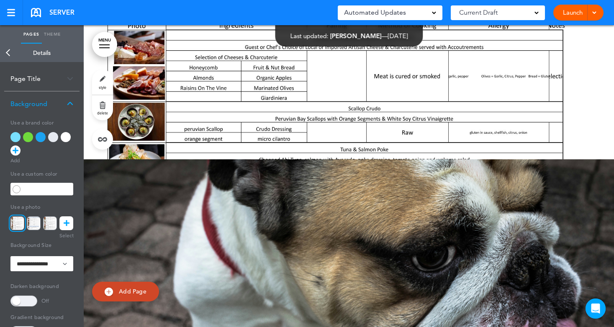
click at [9, 54] on link "Back" at bounding box center [8, 53] width 17 height 18
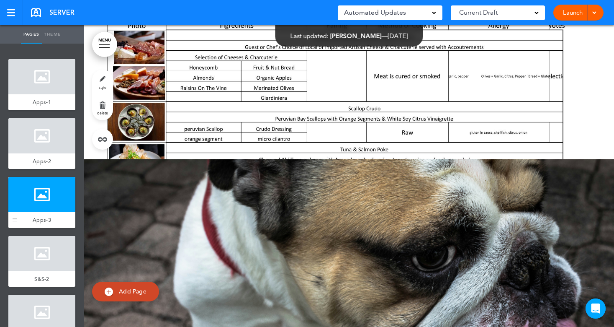
click at [45, 206] on div at bounding box center [41, 194] width 67 height 35
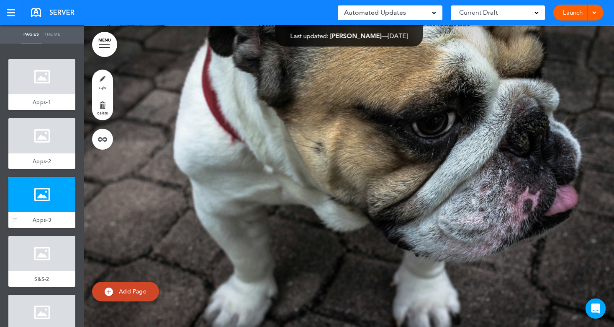
scroll to position [603, 0]
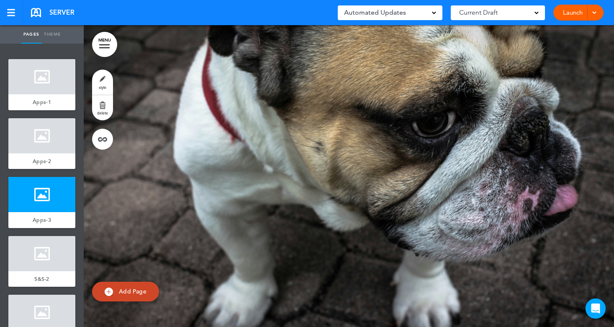
click at [103, 84] on link "style" at bounding box center [102, 82] width 21 height 25
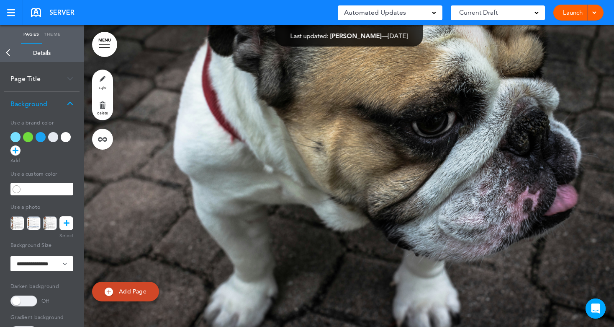
click at [70, 223] on link at bounding box center [66, 223] width 14 height 14
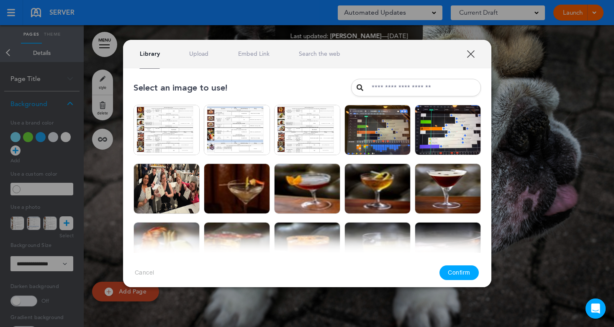
click at [199, 54] on link "Upload" at bounding box center [198, 54] width 19 height 8
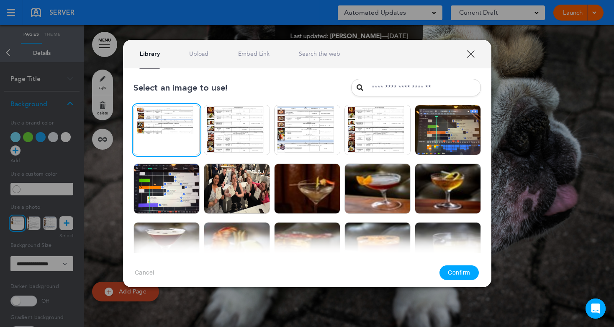
click at [457, 273] on button "Confirm" at bounding box center [459, 272] width 39 height 15
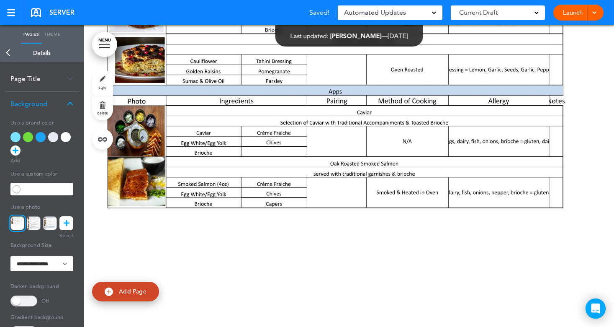
click at [13, 53] on link "Back" at bounding box center [8, 53] width 17 height 18
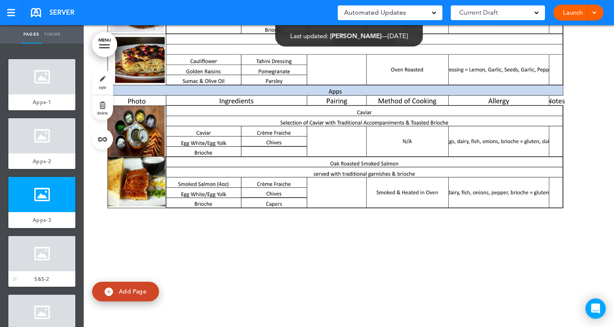
click at [46, 257] on div at bounding box center [41, 253] width 67 height 35
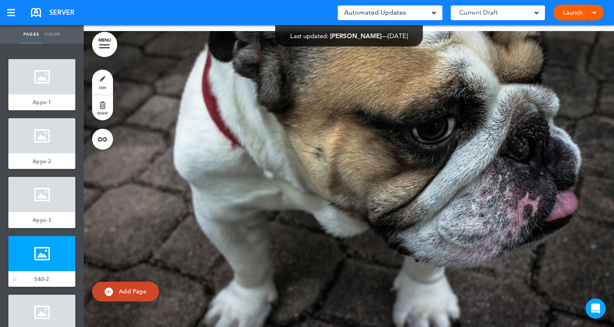
scroll to position [905, 0]
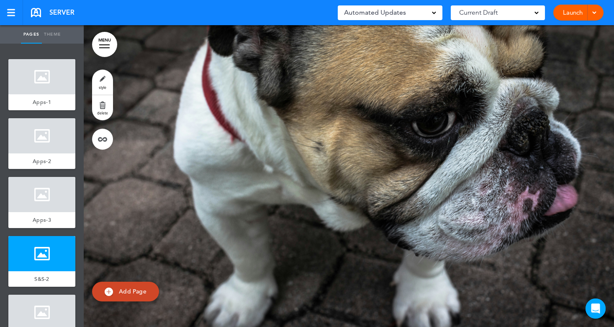
click at [107, 81] on link "style" at bounding box center [102, 82] width 21 height 25
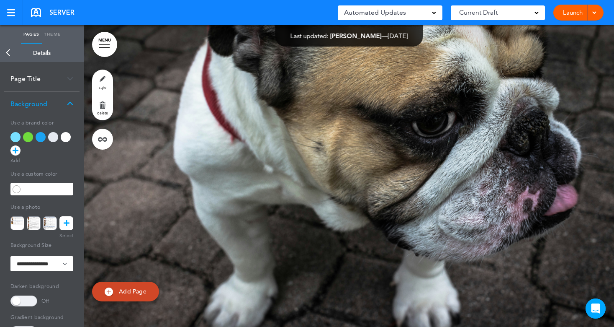
click at [62, 224] on link at bounding box center [66, 223] width 14 height 14
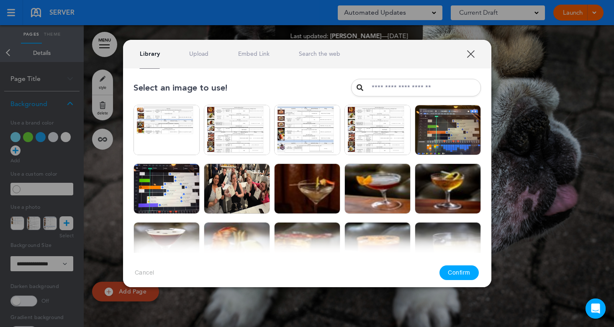
click at [204, 50] on link "Upload" at bounding box center [198, 54] width 19 height 8
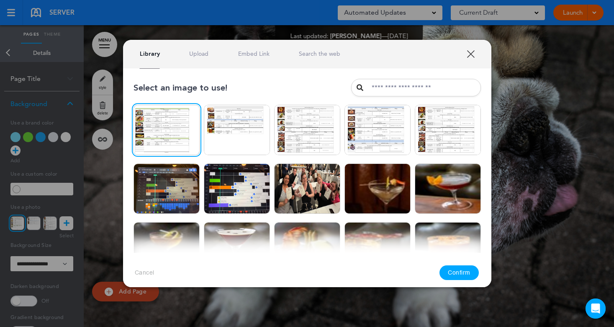
click at [463, 273] on button "Confirm" at bounding box center [459, 272] width 39 height 15
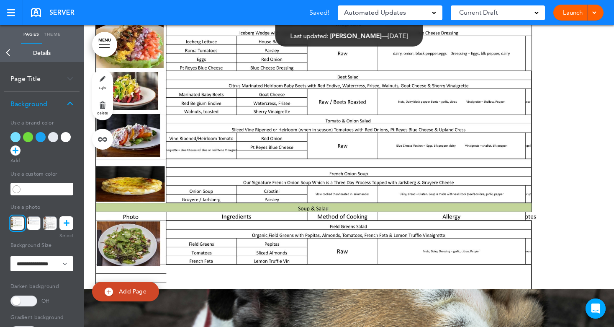
scroll to position [989, 0]
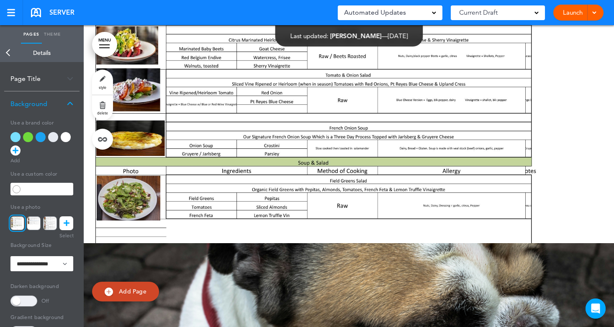
click at [4, 53] on link "Back" at bounding box center [8, 53] width 17 height 18
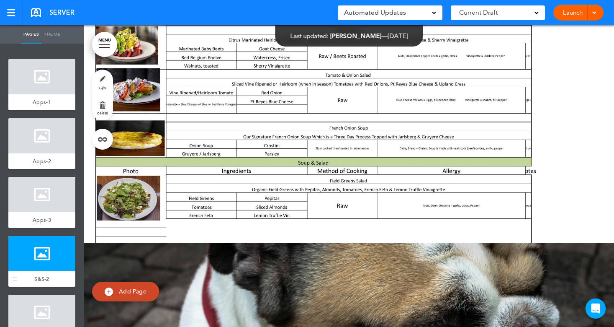
scroll to position [42, 0]
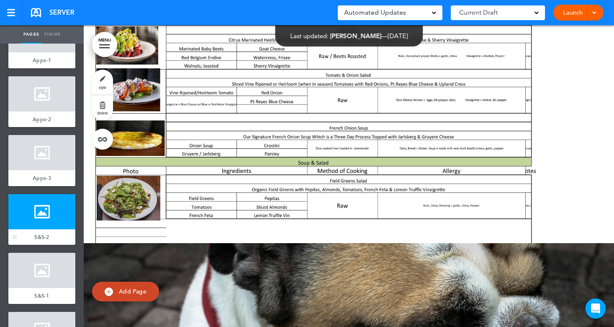
click at [49, 279] on div at bounding box center [41, 270] width 67 height 35
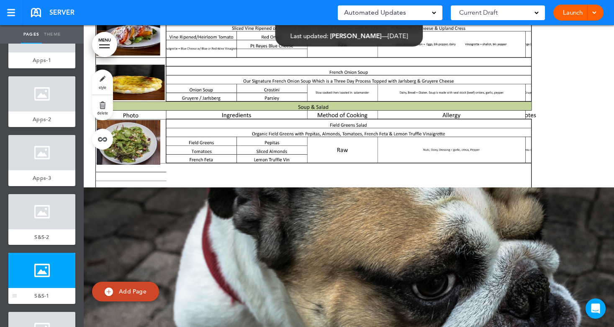
scroll to position [1206, 0]
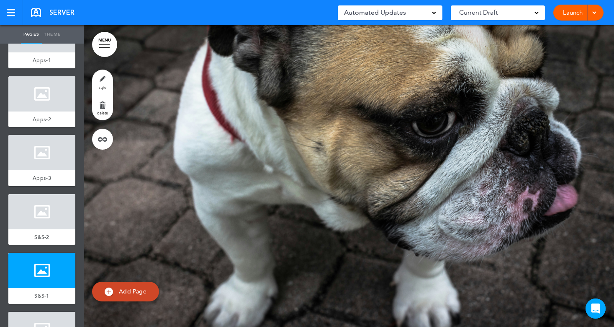
click at [106, 81] on link "style" at bounding box center [102, 82] width 21 height 25
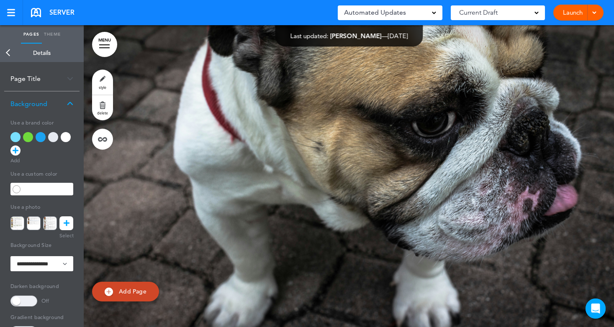
click at [65, 223] on icon at bounding box center [67, 223] width 6 height 14
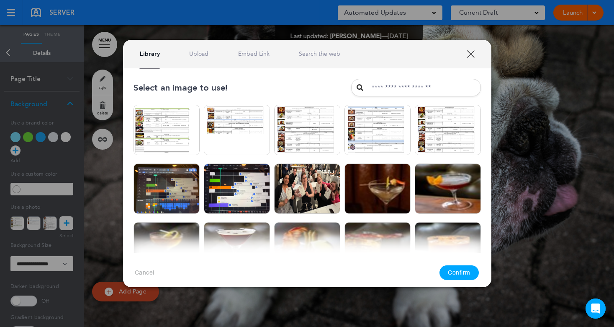
click at [203, 47] on div "Library Upload Embed Link Search the web" at bounding box center [307, 54] width 369 height 28
click at [202, 54] on link "Upload" at bounding box center [198, 54] width 19 height 8
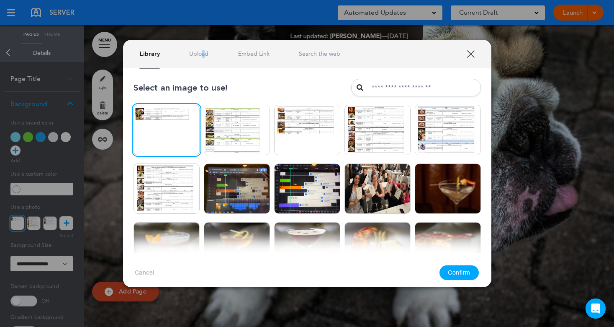
click at [472, 271] on button "Confirm" at bounding box center [459, 272] width 39 height 15
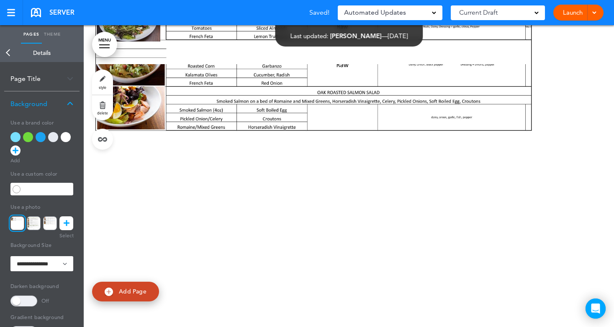
scroll to position [1123, 0]
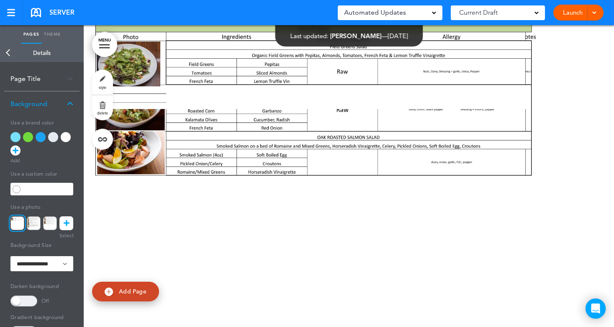
click at [10, 51] on link "Back" at bounding box center [8, 53] width 17 height 18
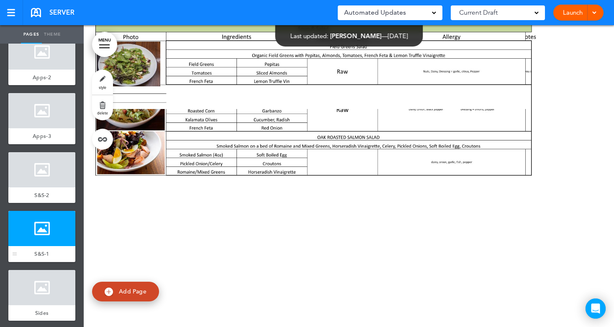
scroll to position [168, 0]
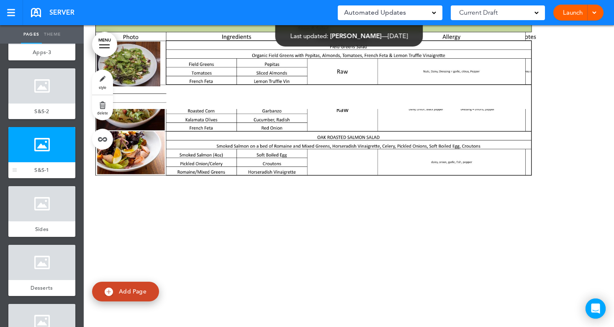
click at [45, 157] on div at bounding box center [41, 144] width 67 height 35
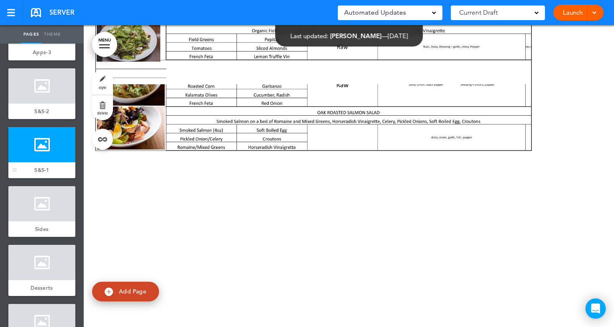
scroll to position [1206, 0]
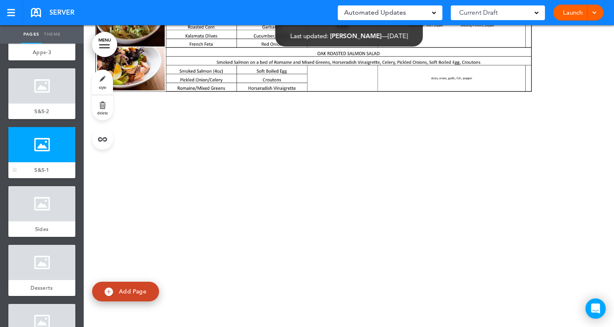
drag, startPoint x: 39, startPoint y: 158, endPoint x: 45, endPoint y: 166, distance: 10.0
click at [39, 158] on div at bounding box center [41, 144] width 67 height 35
click at [133, 293] on span "Add Page" at bounding box center [133, 291] width 28 height 8
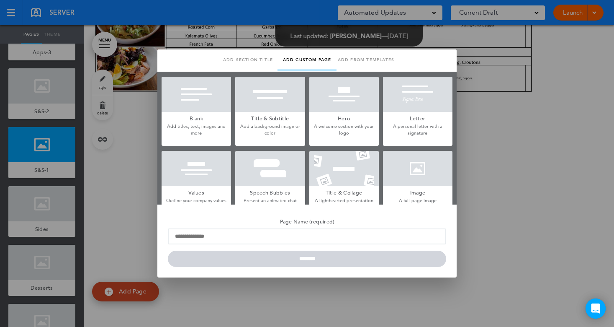
click at [409, 163] on div at bounding box center [418, 168] width 70 height 35
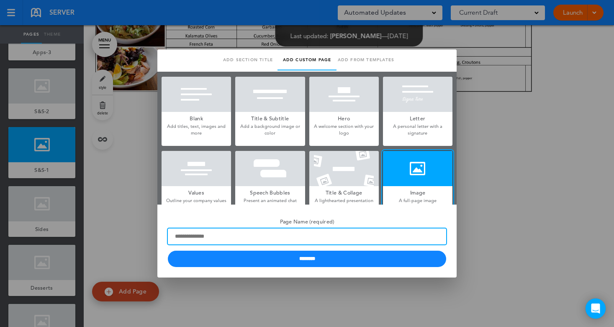
click at [197, 238] on input "Page Name (required)" at bounding box center [307, 236] width 279 height 16
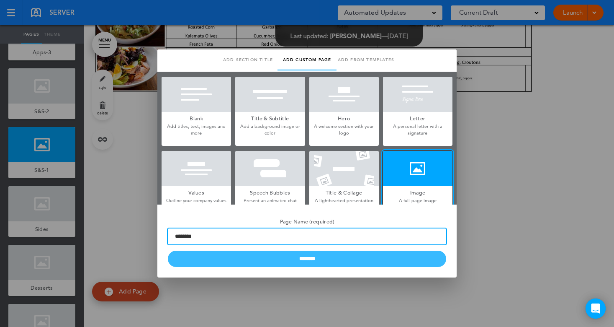
type input "********"
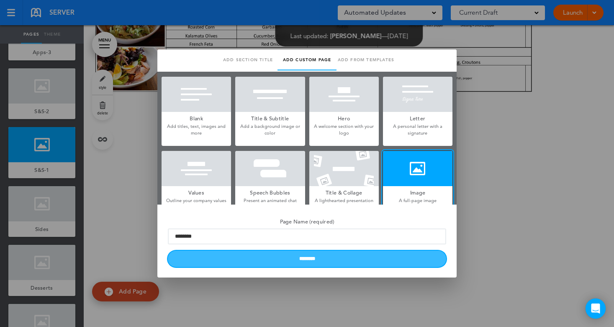
click at [276, 261] on input "********" at bounding box center [307, 258] width 279 height 16
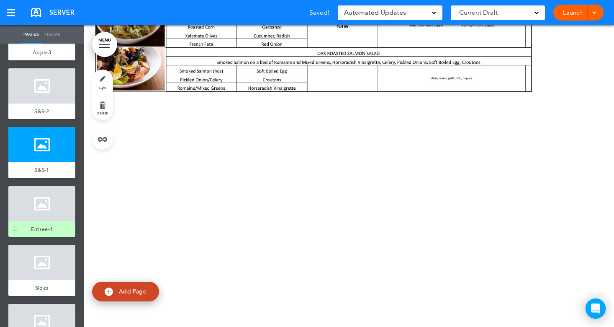
click at [59, 215] on div at bounding box center [41, 203] width 67 height 35
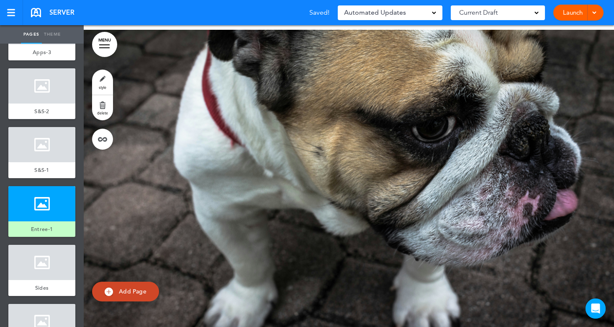
scroll to position [1508, 0]
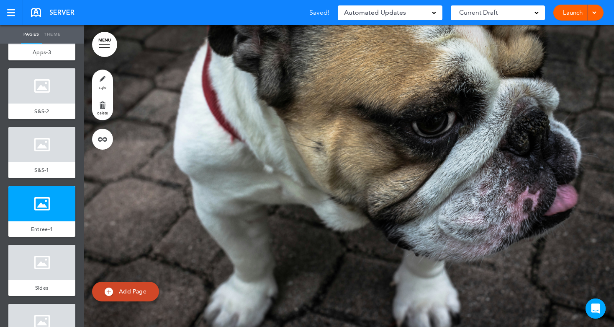
click at [131, 292] on span "Add Page" at bounding box center [133, 291] width 28 height 8
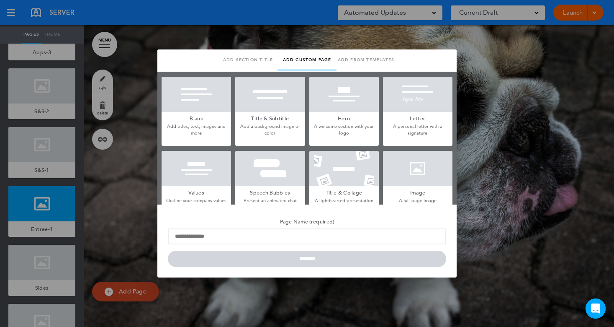
click at [418, 181] on div at bounding box center [418, 168] width 70 height 35
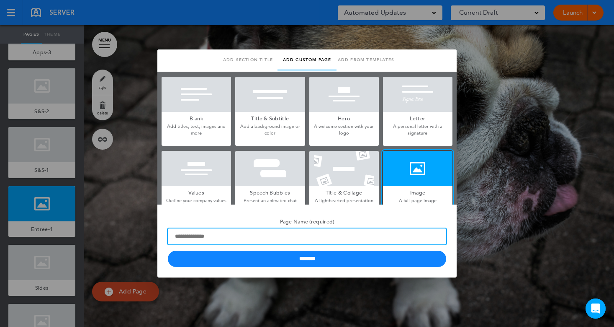
click at [190, 233] on input "Page Name (required)" at bounding box center [307, 236] width 279 height 16
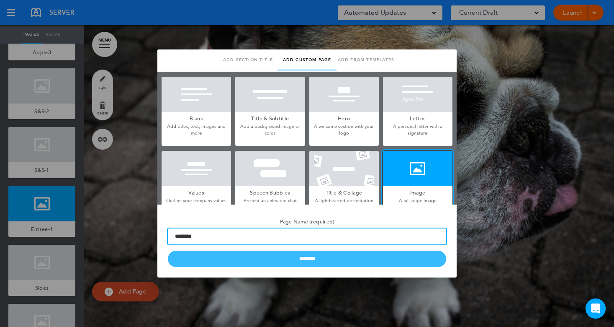
type input "********"
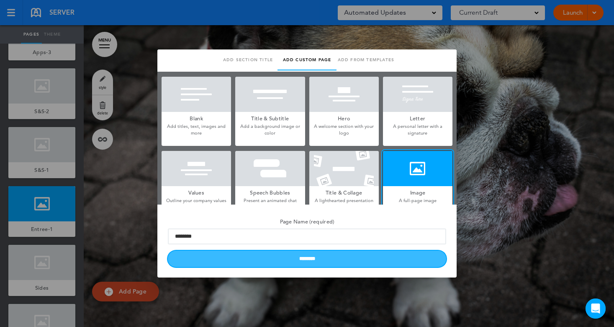
click at [224, 261] on input "********" at bounding box center [307, 258] width 279 height 16
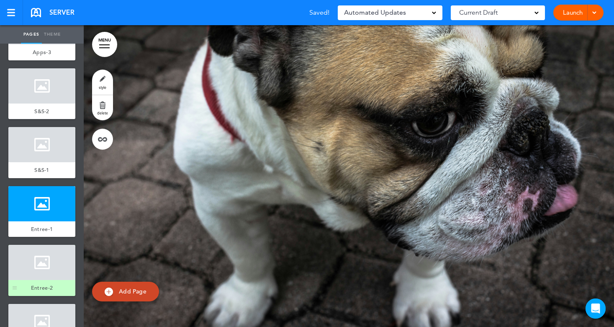
scroll to position [209, 0]
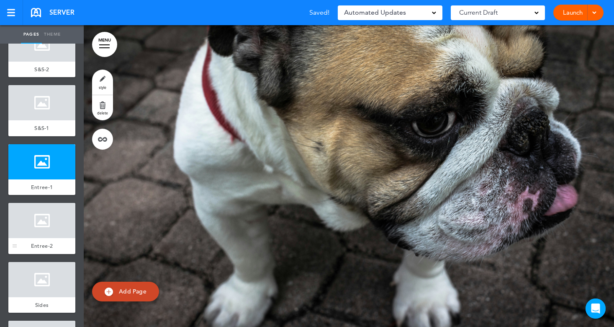
click at [46, 229] on div at bounding box center [41, 220] width 67 height 35
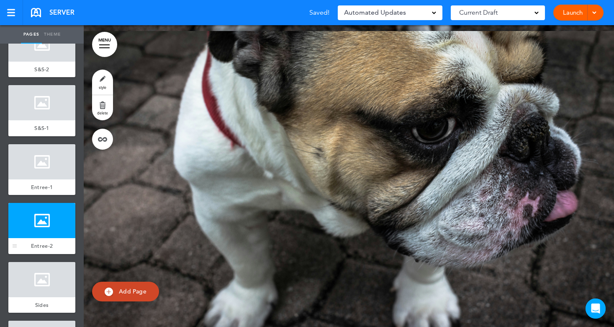
scroll to position [1809, 0]
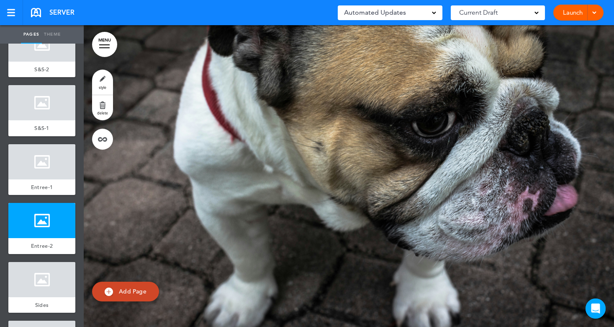
click at [129, 290] on span "Add Page" at bounding box center [133, 291] width 28 height 8
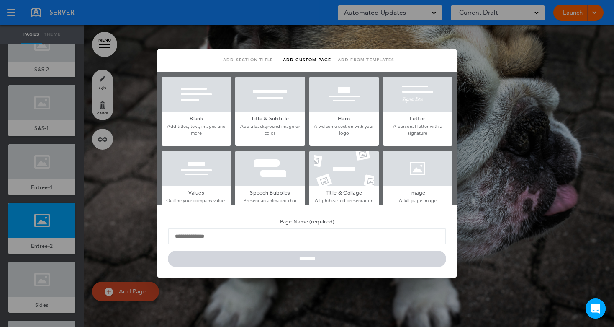
click at [412, 173] on div at bounding box center [418, 168] width 70 height 35
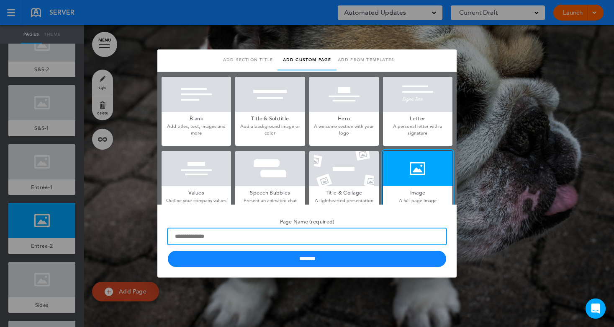
click at [198, 240] on input "Page Name (required)" at bounding box center [307, 236] width 279 height 16
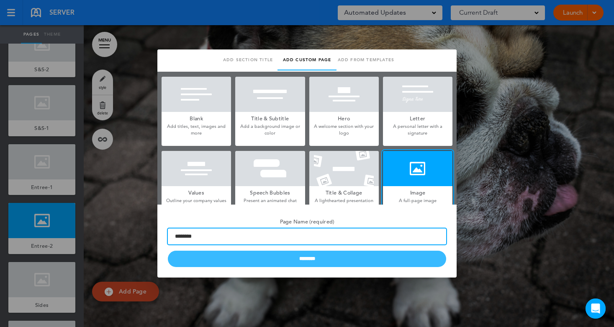
type input "********"
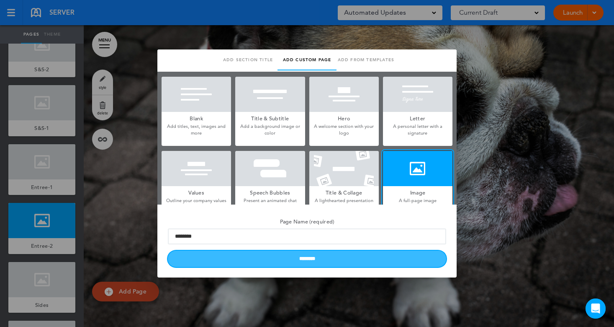
click at [237, 253] on input "********" at bounding box center [307, 258] width 279 height 16
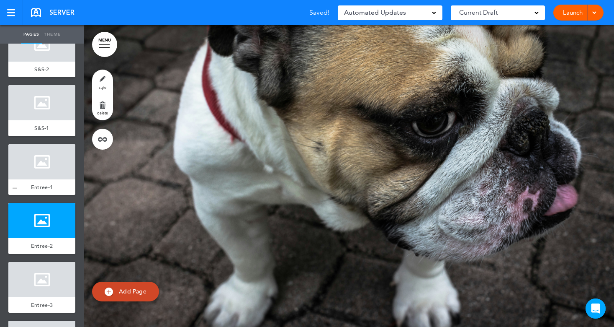
click at [44, 172] on div at bounding box center [41, 161] width 67 height 35
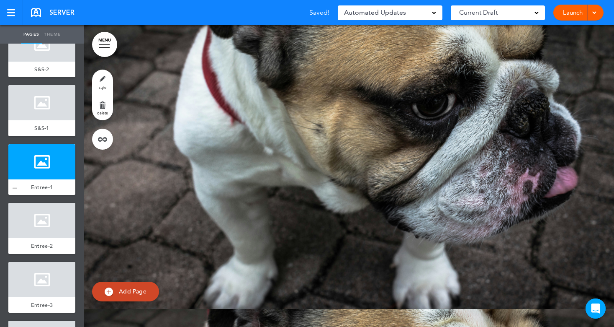
scroll to position [1508, 0]
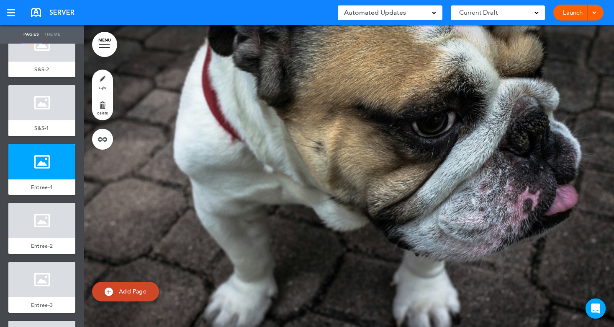
click at [108, 82] on link "style" at bounding box center [102, 82] width 21 height 25
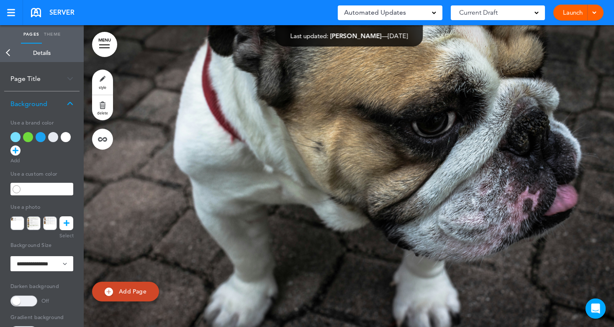
click at [70, 222] on link at bounding box center [66, 223] width 14 height 14
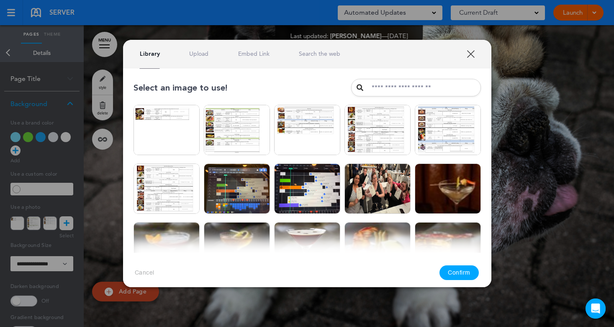
click at [201, 54] on link "Upload" at bounding box center [198, 54] width 19 height 8
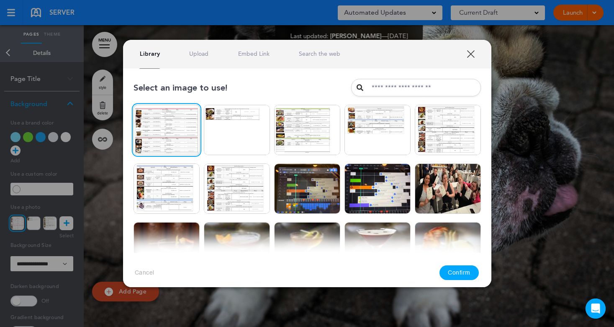
click at [456, 275] on button "Confirm" at bounding box center [459, 272] width 39 height 15
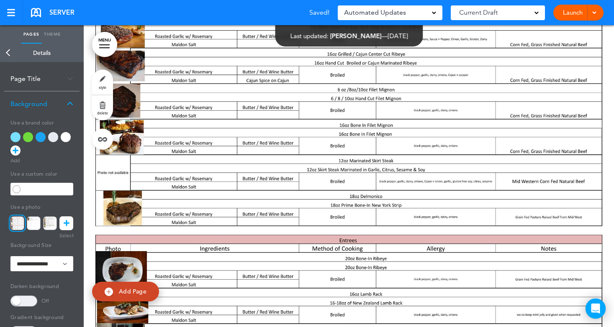
click at [9, 53] on link "Back" at bounding box center [8, 53] width 17 height 18
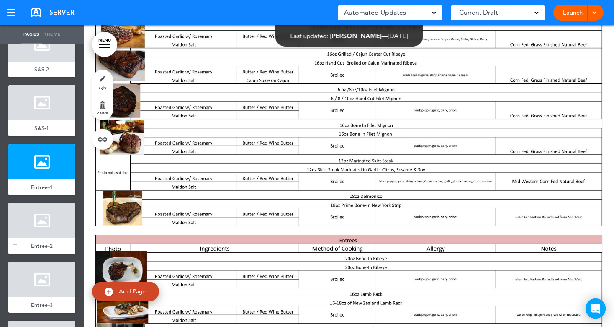
click at [40, 227] on div at bounding box center [41, 220] width 67 height 35
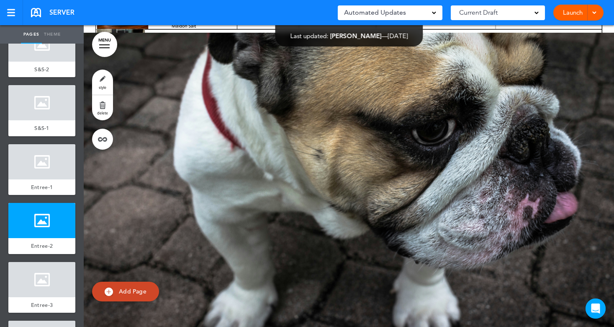
scroll to position [1809, 0]
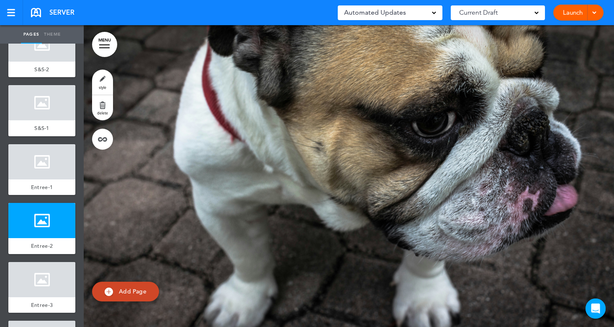
click at [101, 81] on link "style" at bounding box center [102, 82] width 21 height 25
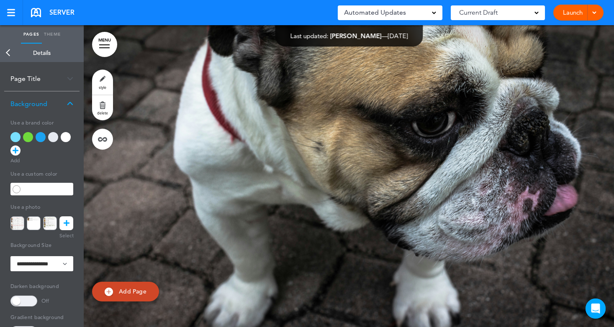
click at [66, 223] on icon at bounding box center [67, 223] width 6 height 14
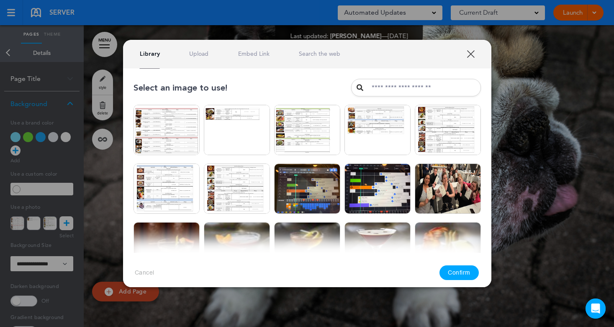
click at [200, 50] on link "Upload" at bounding box center [198, 54] width 19 height 8
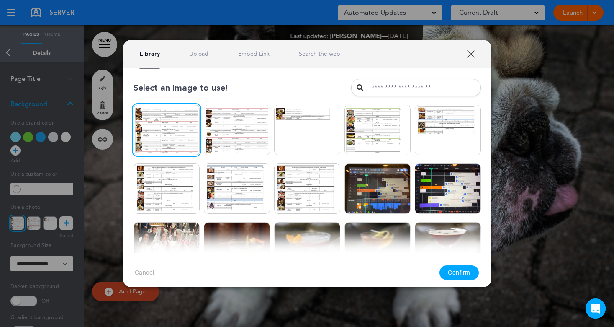
click at [462, 273] on button "Confirm" at bounding box center [459, 272] width 39 height 15
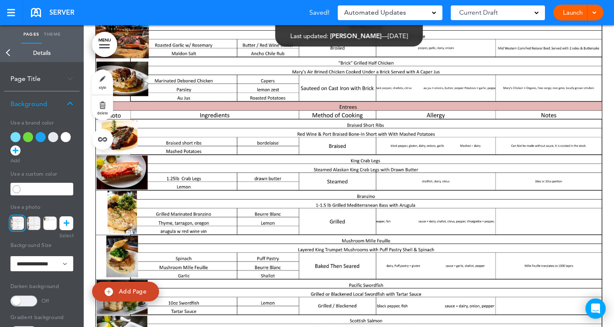
click at [9, 49] on link "Back" at bounding box center [8, 53] width 17 height 18
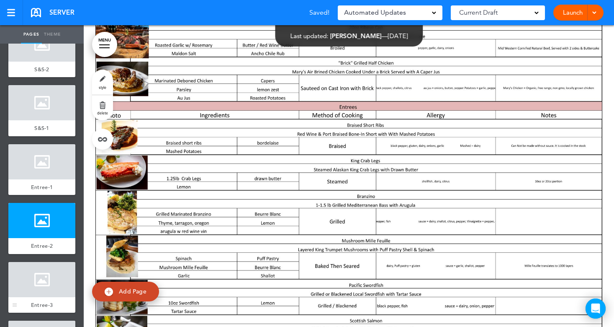
click at [36, 291] on div at bounding box center [41, 279] width 67 height 35
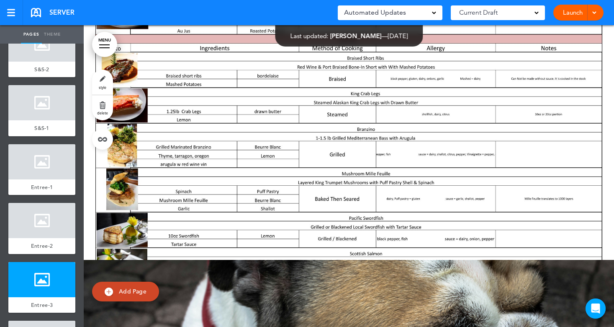
scroll to position [2111, 0]
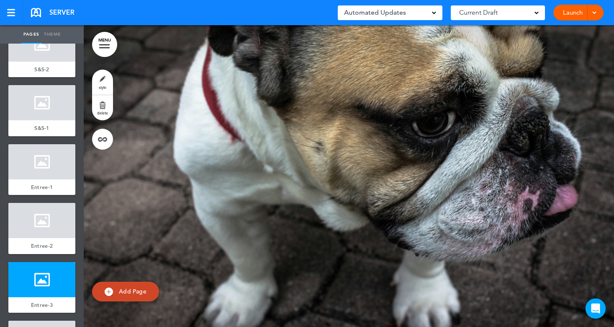
click at [105, 79] on link "style" at bounding box center [102, 82] width 21 height 25
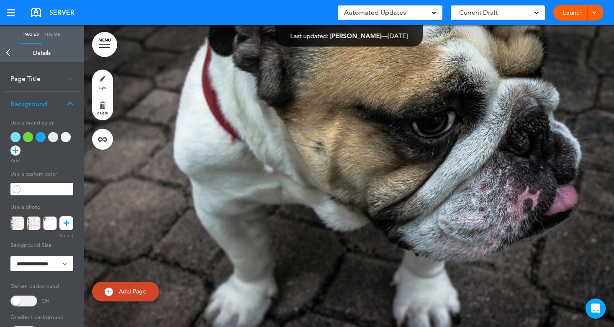
click at [65, 220] on icon at bounding box center [67, 223] width 6 height 14
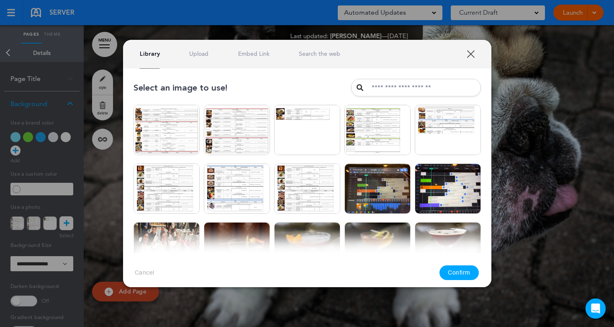
click at [198, 52] on link "Upload" at bounding box center [198, 54] width 19 height 8
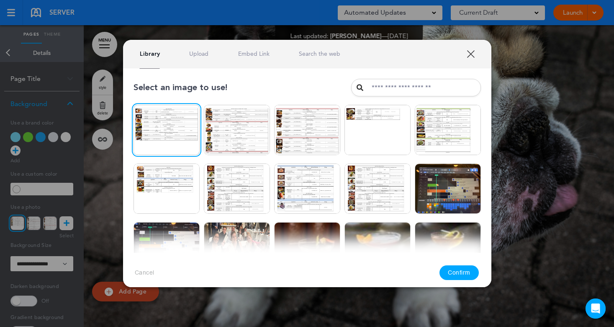
click at [471, 276] on button "Confirm" at bounding box center [459, 272] width 39 height 15
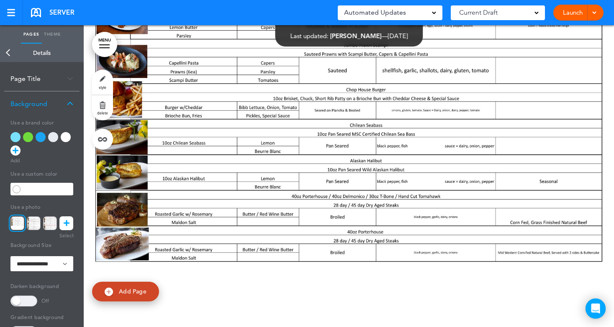
click at [7, 54] on link "Back" at bounding box center [8, 53] width 17 height 18
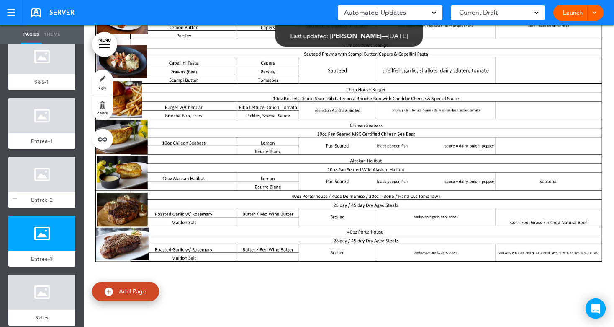
scroll to position [335, 0]
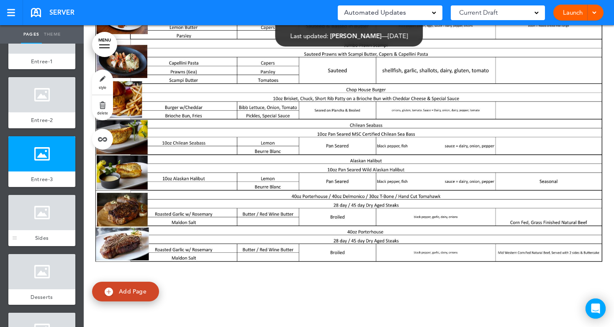
click at [34, 224] on div at bounding box center [41, 212] width 67 height 35
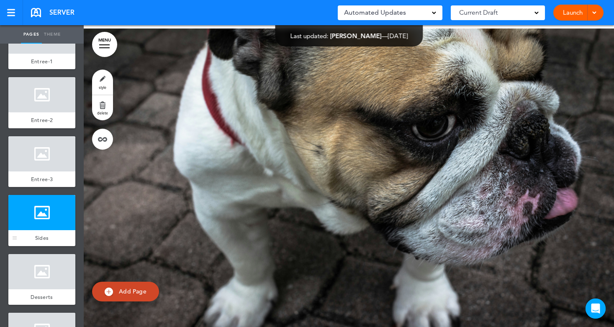
scroll to position [2413, 0]
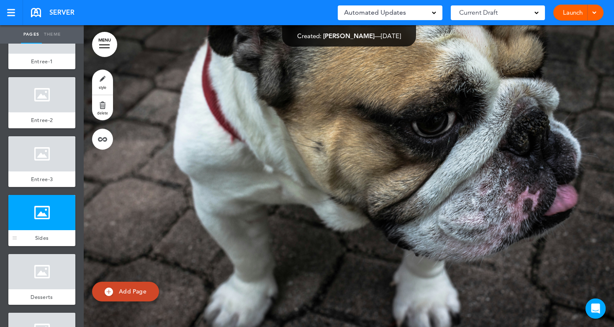
click at [51, 230] on div "Sides" at bounding box center [41, 238] width 67 height 16
click at [143, 287] on link "Add Page" at bounding box center [125, 291] width 67 height 20
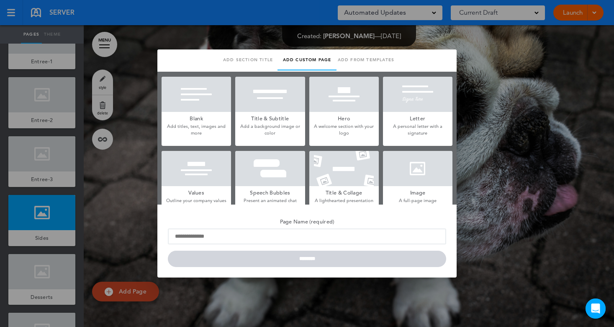
click at [413, 174] on div at bounding box center [418, 168] width 70 height 35
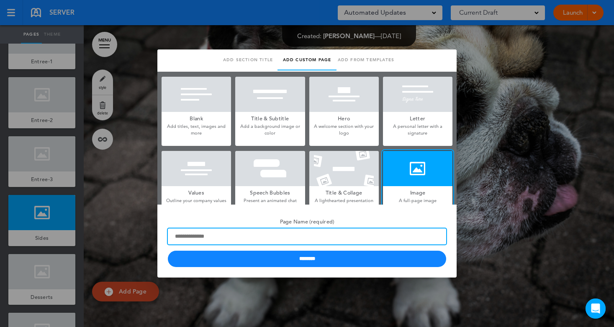
click at [189, 238] on input "Page Name (required)" at bounding box center [307, 236] width 279 height 16
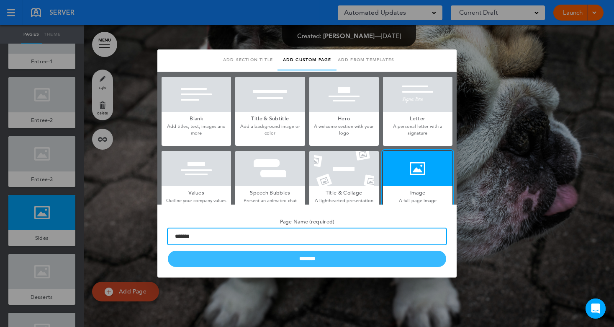
type input "*******"
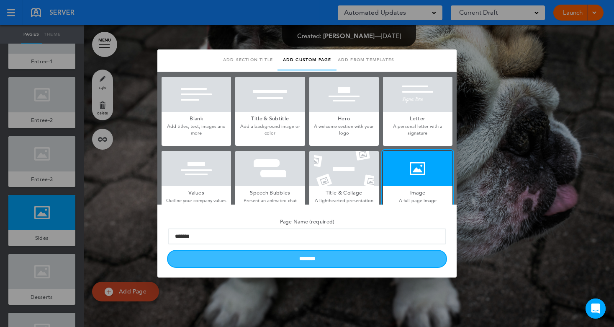
click at [255, 255] on input "********" at bounding box center [307, 258] width 279 height 16
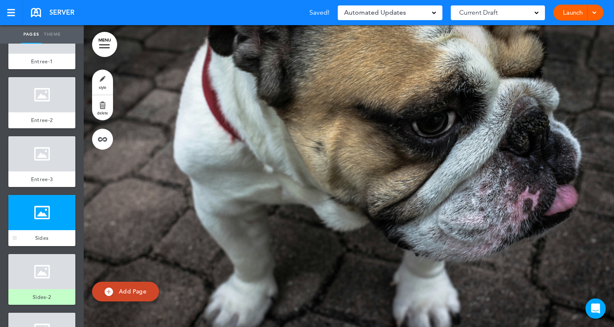
click at [46, 223] on div at bounding box center [41, 212] width 67 height 35
click at [98, 82] on link "style" at bounding box center [102, 82] width 21 height 25
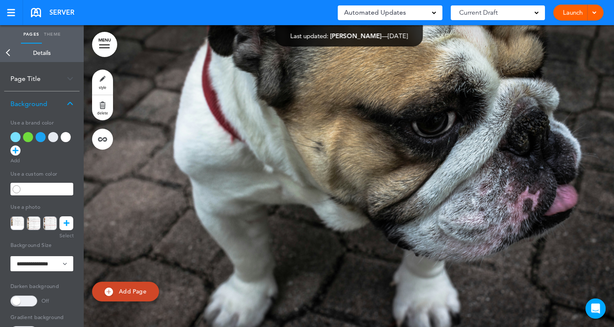
click at [64, 225] on icon at bounding box center [67, 223] width 6 height 14
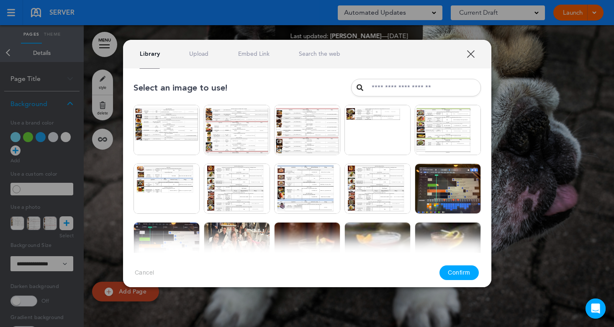
click at [203, 56] on link "Upload" at bounding box center [198, 54] width 19 height 8
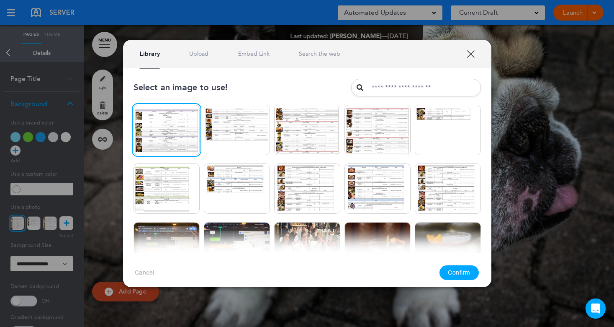
click at [457, 274] on button "Confirm" at bounding box center [459, 272] width 39 height 15
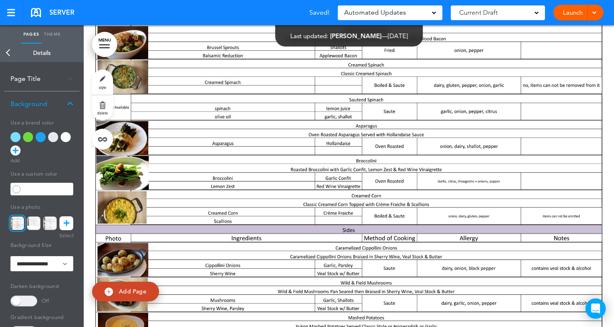
click at [8, 57] on link "Back" at bounding box center [8, 53] width 17 height 18
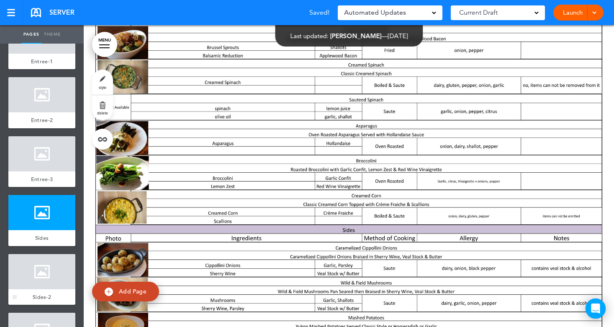
click at [34, 268] on div at bounding box center [41, 271] width 67 height 35
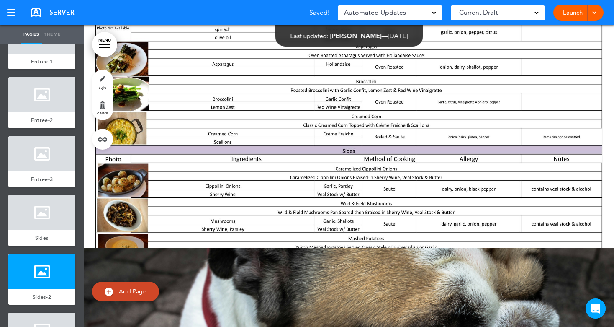
scroll to position [2714, 0]
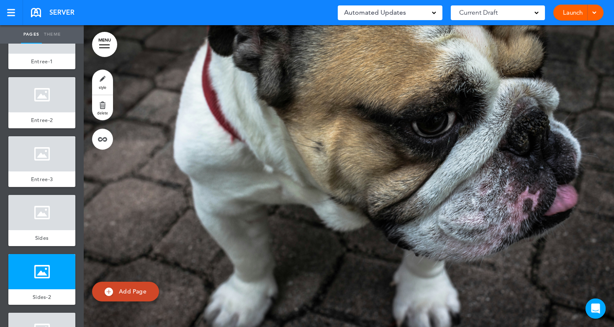
click at [104, 83] on link "style" at bounding box center [102, 82] width 21 height 25
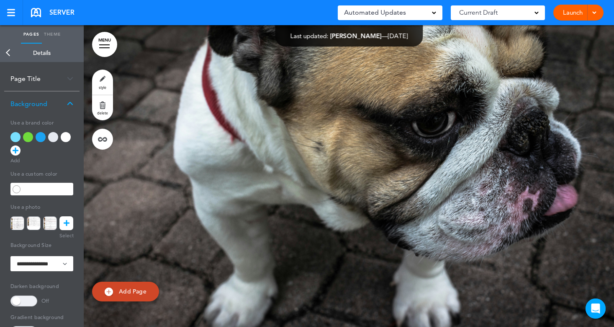
click at [70, 221] on link at bounding box center [66, 223] width 14 height 14
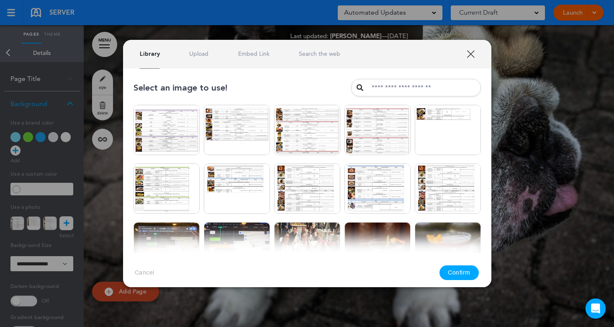
click at [196, 54] on link "Upload" at bounding box center [198, 54] width 19 height 8
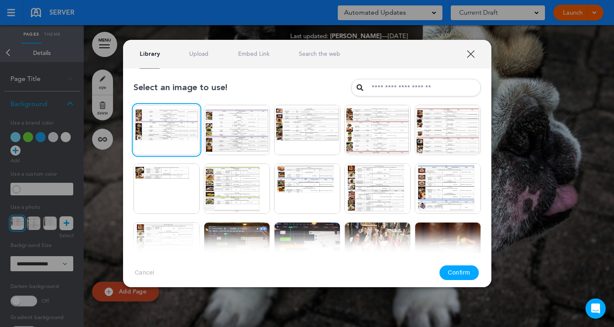
click at [463, 271] on button "Confirm" at bounding box center [459, 272] width 39 height 15
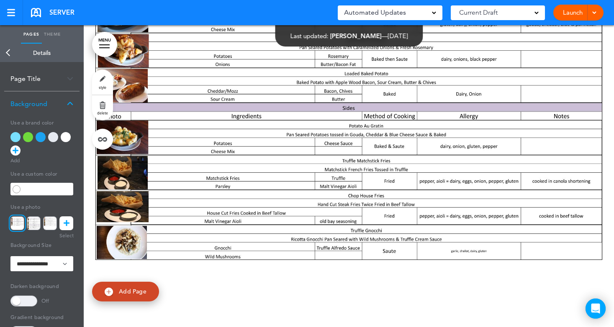
click at [10, 54] on link "Back" at bounding box center [8, 53] width 17 height 18
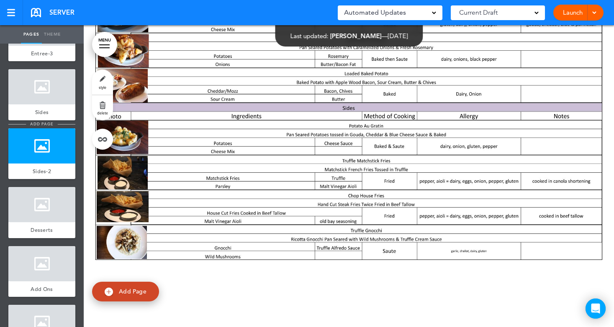
scroll to position [503, 0]
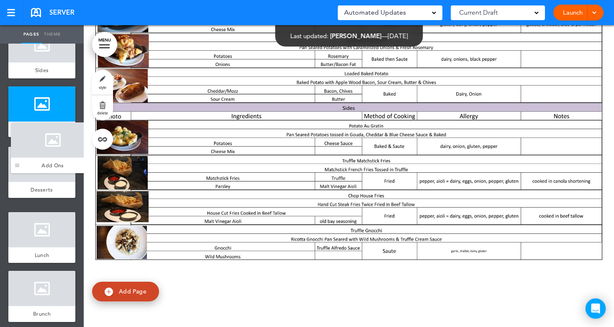
drag, startPoint x: 13, startPoint y: 250, endPoint x: 13, endPoint y: 167, distance: 83.4
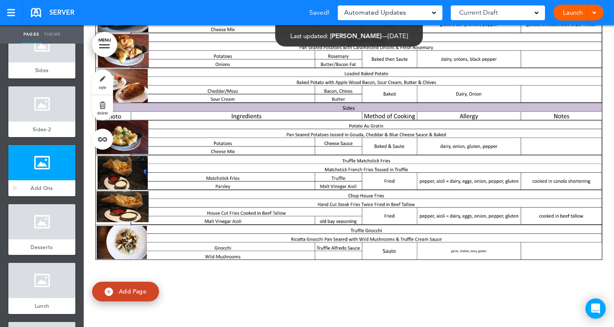
click at [29, 161] on div at bounding box center [41, 162] width 67 height 35
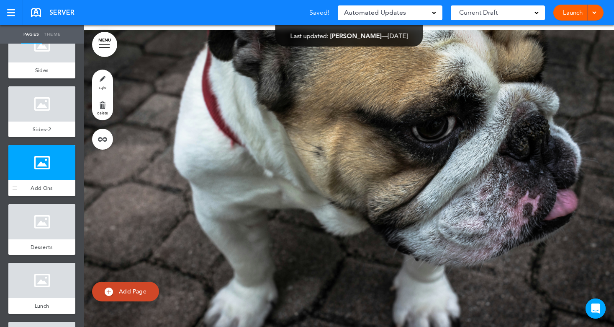
scroll to position [3016, 0]
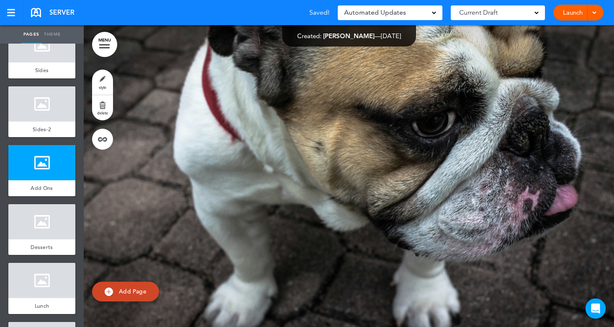
click at [97, 75] on link "style" at bounding box center [102, 82] width 21 height 25
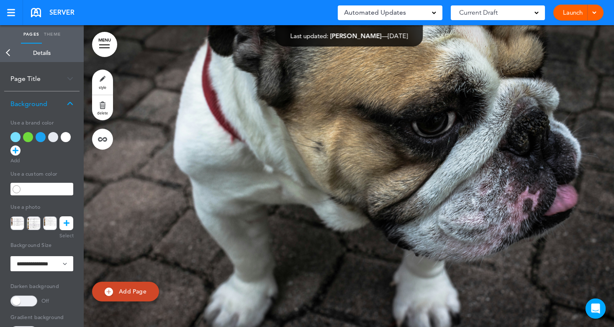
click at [65, 220] on icon at bounding box center [67, 223] width 6 height 14
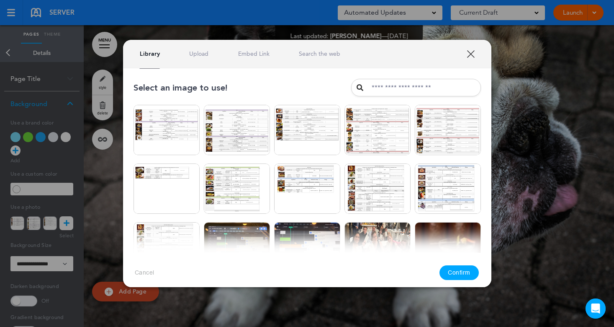
click at [199, 53] on link "Upload" at bounding box center [198, 54] width 19 height 8
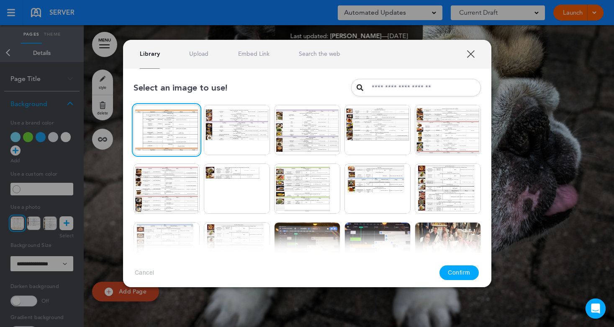
click at [461, 276] on button "Confirm" at bounding box center [459, 272] width 39 height 15
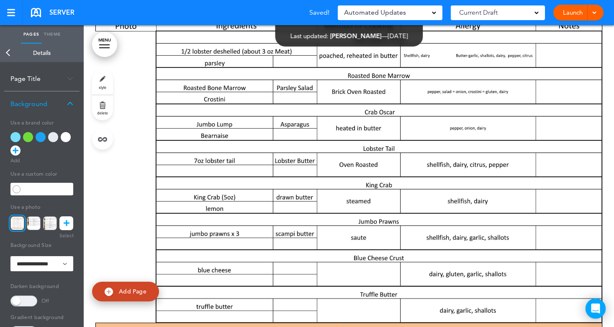
click at [10, 57] on link "Back" at bounding box center [8, 53] width 17 height 18
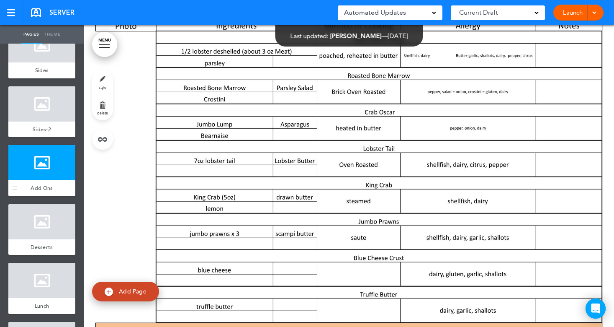
click at [21, 172] on div at bounding box center [41, 162] width 67 height 35
click at [130, 291] on span "Add Page" at bounding box center [133, 291] width 28 height 8
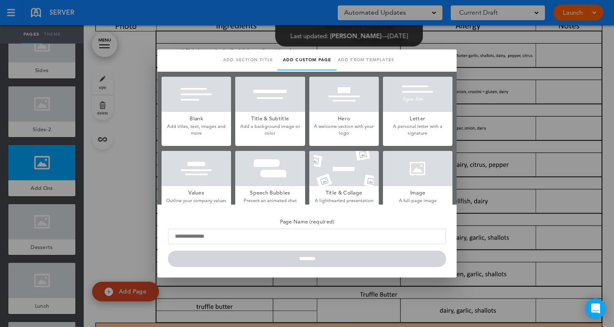
click at [422, 179] on div at bounding box center [418, 168] width 70 height 35
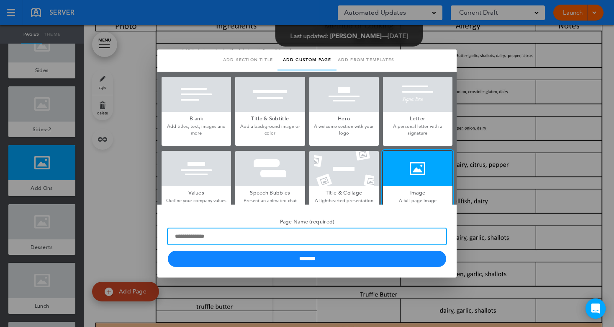
click at [206, 235] on input "Page Name (required)" at bounding box center [307, 236] width 279 height 16
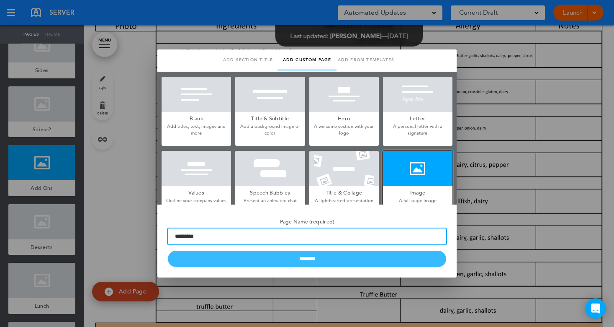
type input "*********"
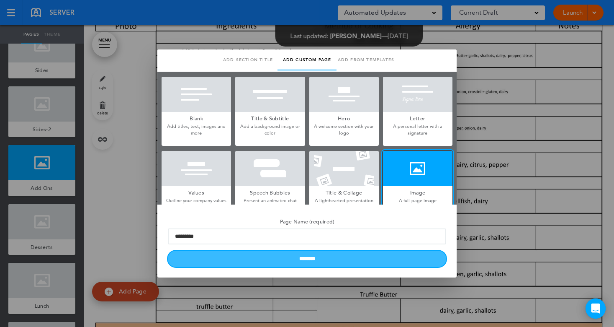
click at [279, 258] on input "********" at bounding box center [307, 258] width 279 height 16
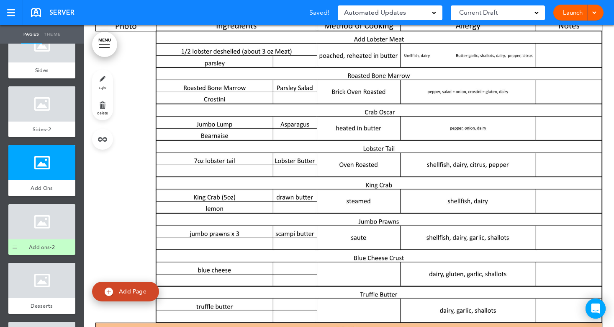
click at [28, 227] on div at bounding box center [41, 221] width 67 height 35
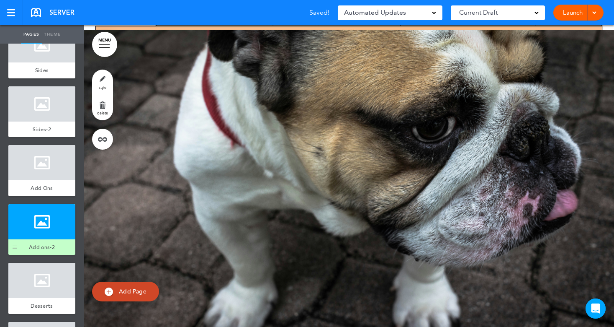
scroll to position [3317, 0]
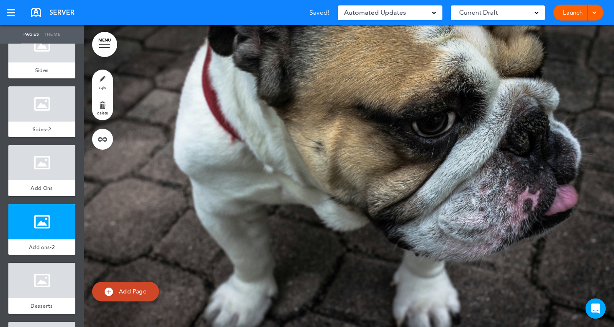
click at [106, 87] on span "style" at bounding box center [103, 87] width 8 height 5
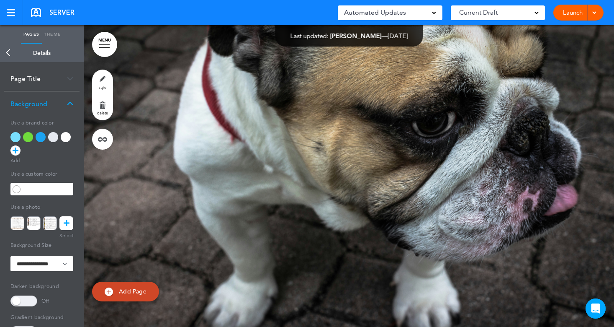
click at [64, 225] on icon at bounding box center [67, 223] width 6 height 14
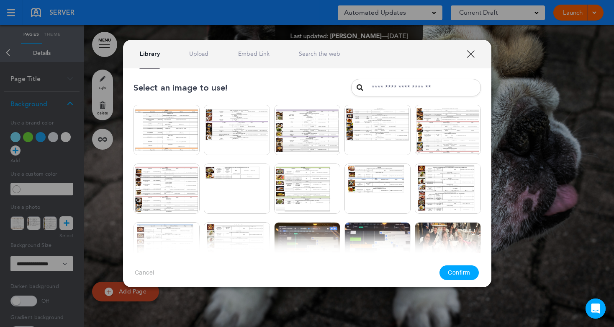
click at [202, 52] on link "Upload" at bounding box center [198, 54] width 19 height 8
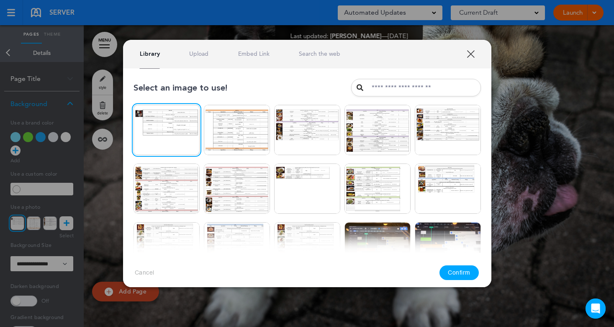
click at [470, 271] on button "Confirm" at bounding box center [459, 272] width 39 height 15
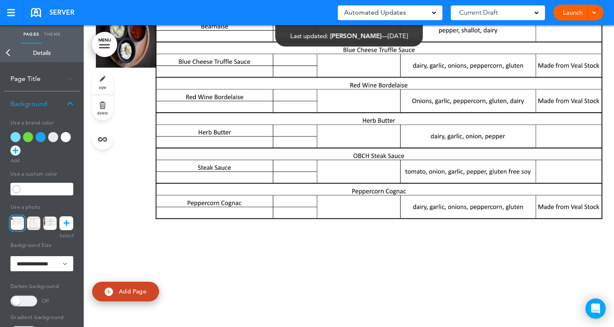
click at [11, 55] on link "Back" at bounding box center [8, 53] width 17 height 18
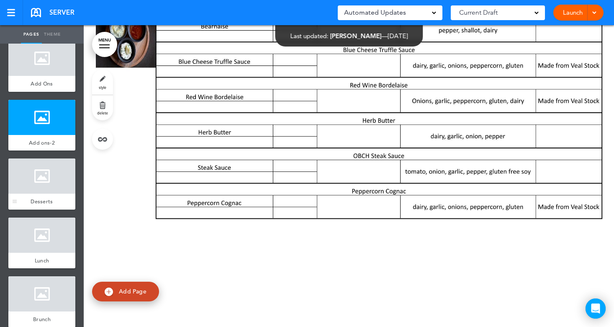
scroll to position [617, 0]
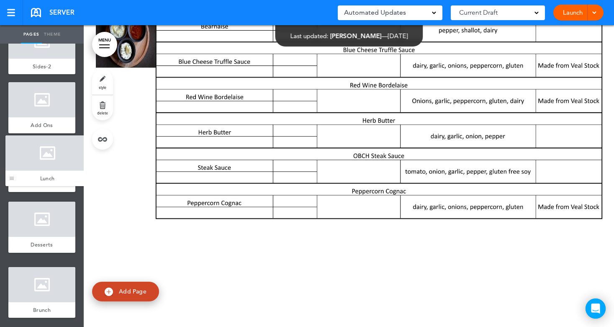
drag, startPoint x: 16, startPoint y: 253, endPoint x: 8, endPoint y: 169, distance: 83.7
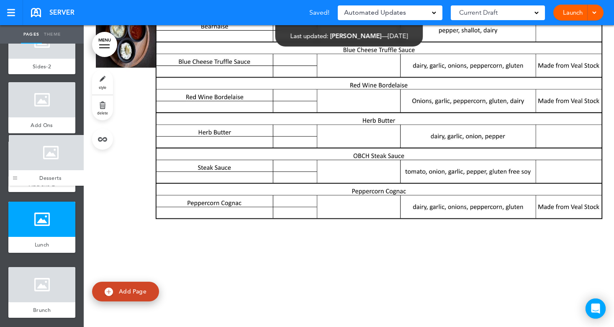
drag, startPoint x: 13, startPoint y: 253, endPoint x: 13, endPoint y: 180, distance: 72.9
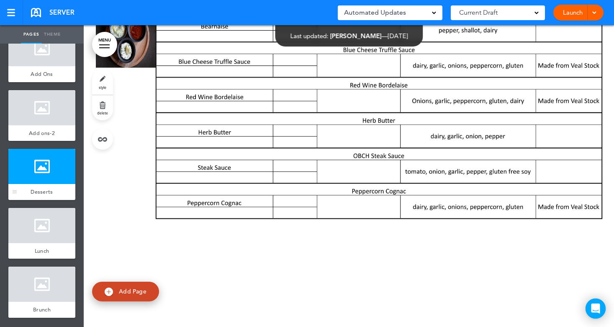
click at [35, 171] on div at bounding box center [41, 166] width 67 height 35
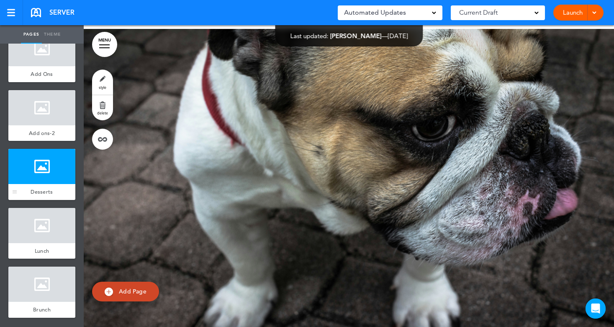
scroll to position [3619, 0]
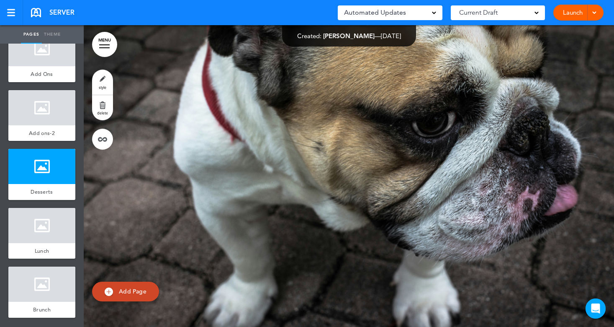
click at [102, 83] on link "style" at bounding box center [102, 82] width 21 height 25
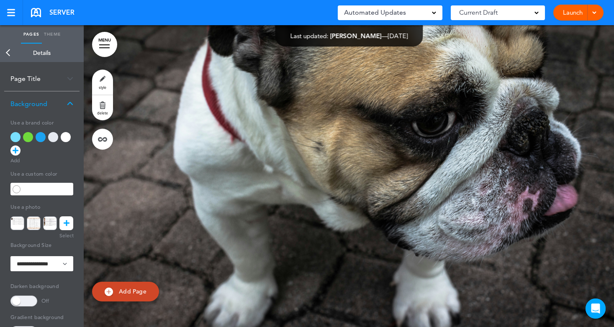
click at [65, 222] on icon at bounding box center [67, 223] width 6 height 14
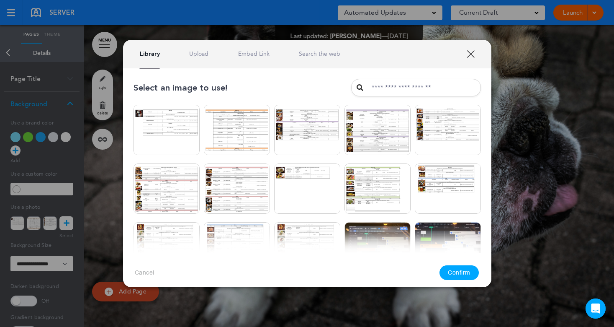
click at [195, 54] on link "Upload" at bounding box center [198, 54] width 19 height 8
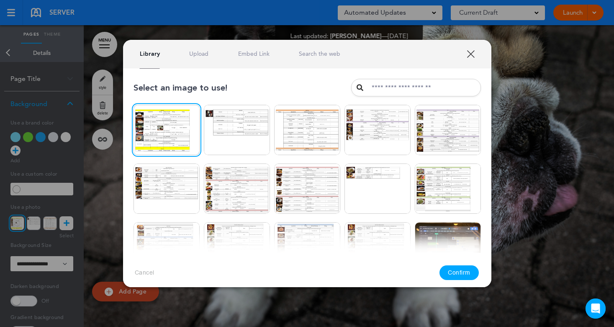
click at [456, 270] on button "Confirm" at bounding box center [459, 272] width 39 height 15
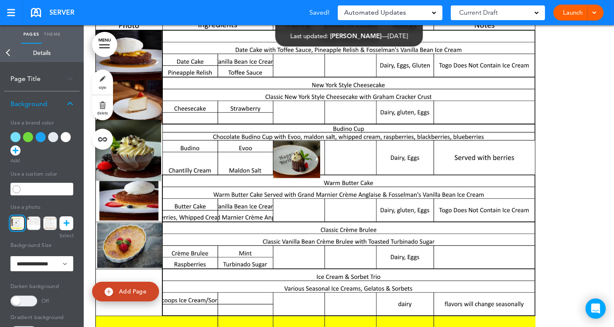
click at [8, 56] on link "Back" at bounding box center [8, 53] width 17 height 18
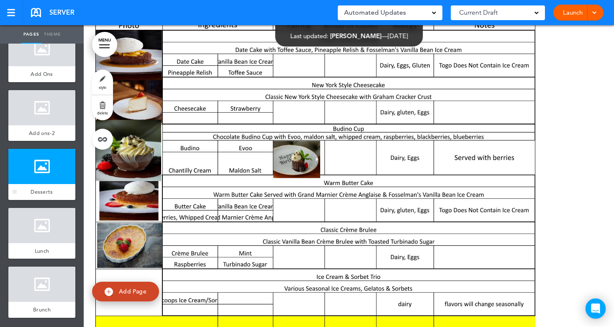
click at [31, 184] on div "Desserts" at bounding box center [41, 192] width 67 height 16
click at [132, 297] on link "Add Page" at bounding box center [125, 291] width 67 height 20
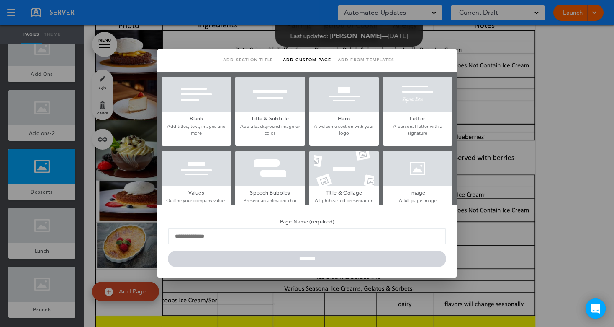
click at [418, 186] on h5 "Image" at bounding box center [418, 192] width 70 height 12
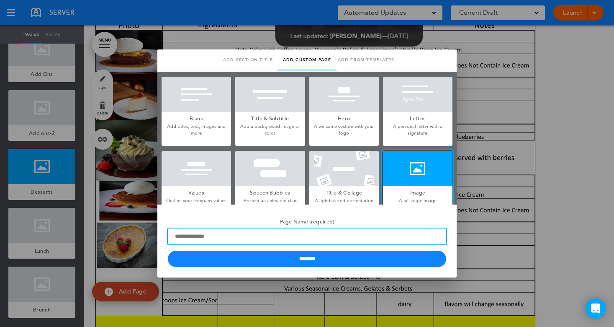
click at [246, 239] on input "Page Name (required)" at bounding box center [307, 236] width 279 height 16
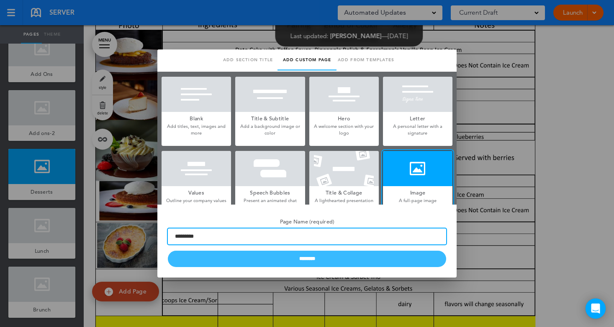
type input "*********"
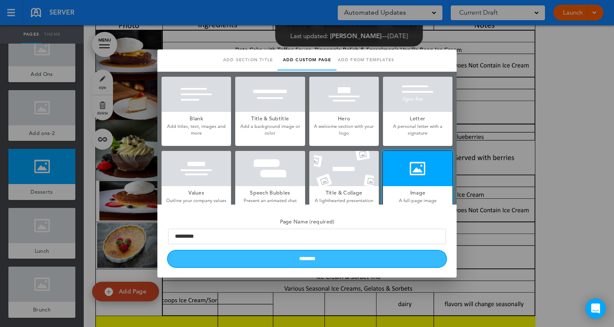
click at [272, 258] on input "********" at bounding box center [307, 258] width 279 height 16
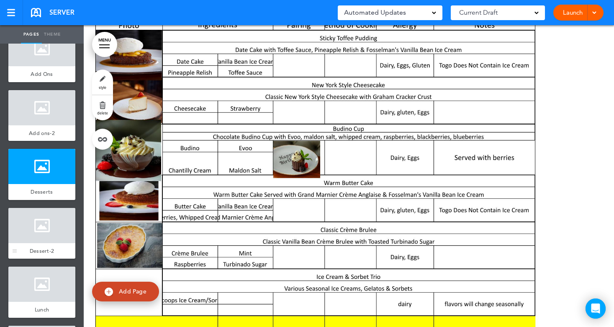
click at [47, 234] on div at bounding box center [41, 225] width 67 height 35
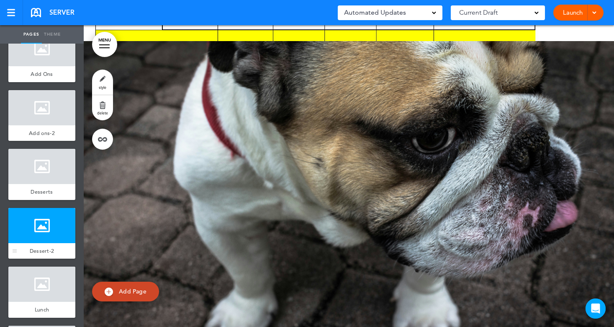
scroll to position [3921, 0]
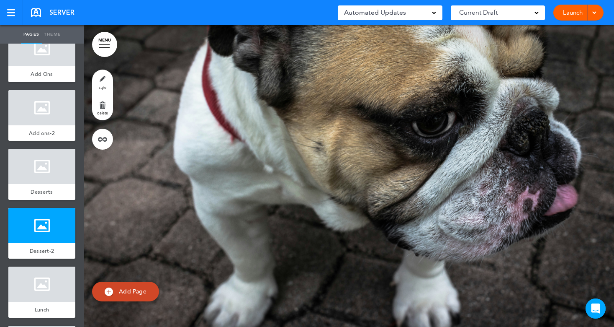
click at [97, 81] on link "style" at bounding box center [102, 82] width 21 height 25
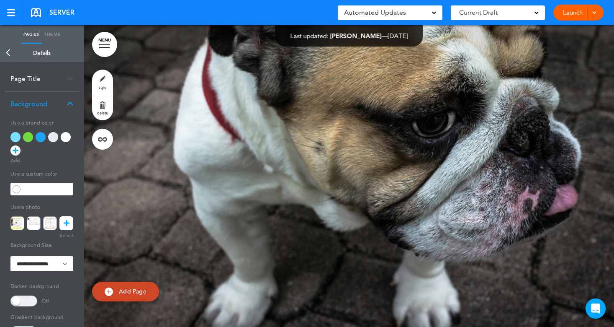
click at [63, 222] on link at bounding box center [66, 223] width 14 height 14
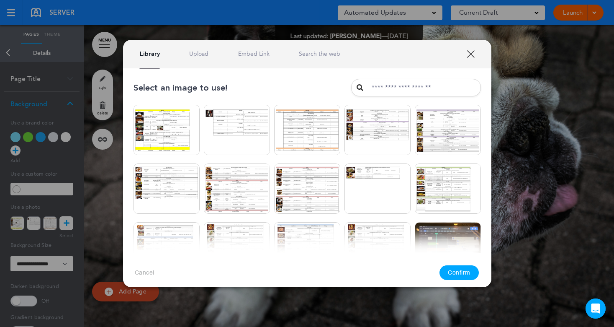
click at [200, 53] on link "Upload" at bounding box center [198, 54] width 19 height 8
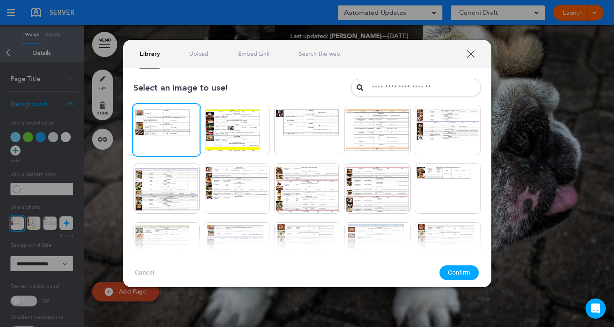
click at [455, 277] on button "Confirm" at bounding box center [459, 272] width 39 height 15
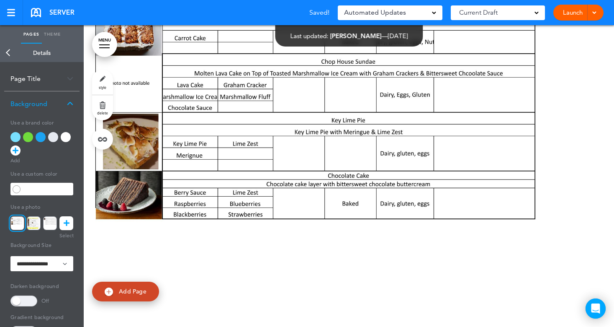
click at [8, 57] on link "Back" at bounding box center [8, 53] width 17 height 18
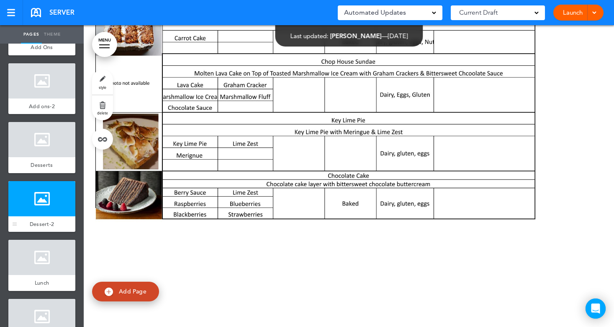
scroll to position [675, 0]
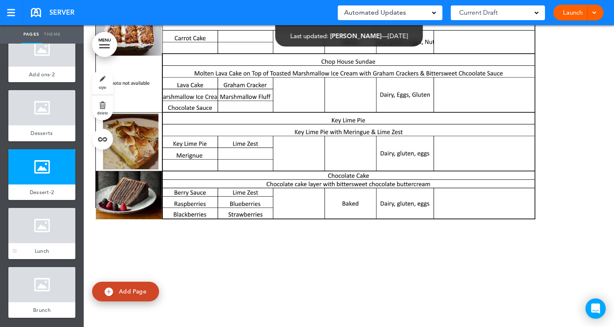
click at [31, 224] on div at bounding box center [41, 225] width 67 height 35
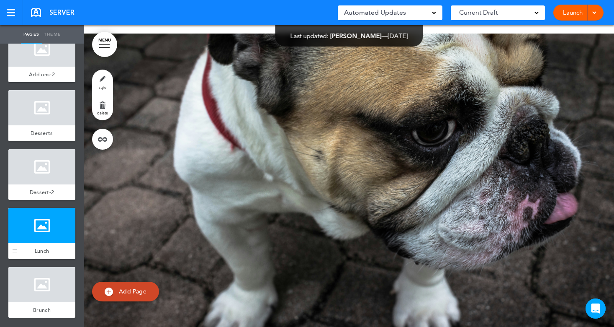
scroll to position [4222, 0]
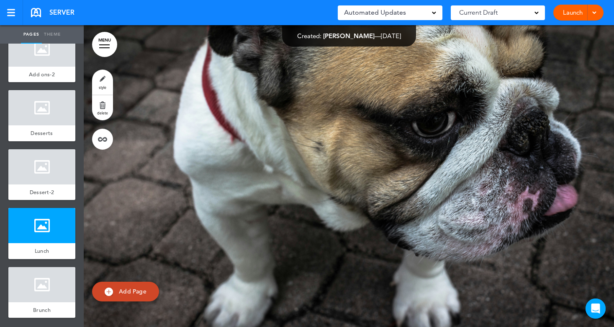
click at [98, 80] on link "style" at bounding box center [102, 82] width 21 height 25
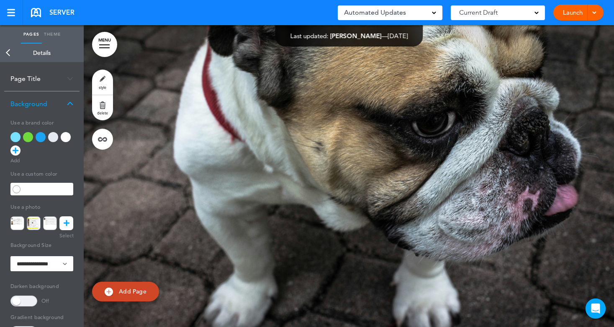
click at [64, 225] on icon at bounding box center [67, 223] width 6 height 14
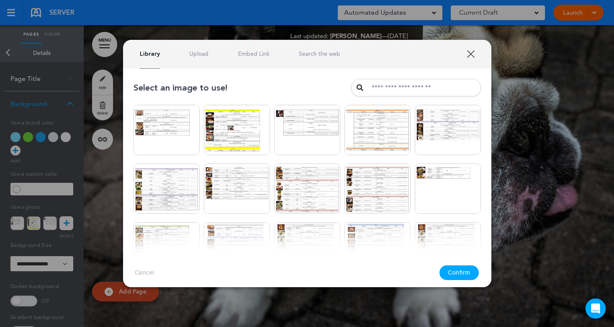
click at [201, 53] on link "Upload" at bounding box center [198, 54] width 19 height 8
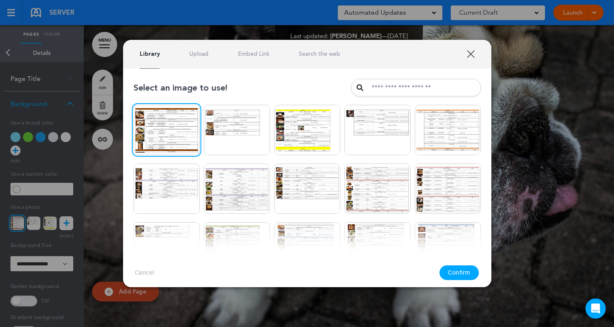
click at [459, 270] on button "Confirm" at bounding box center [459, 272] width 39 height 15
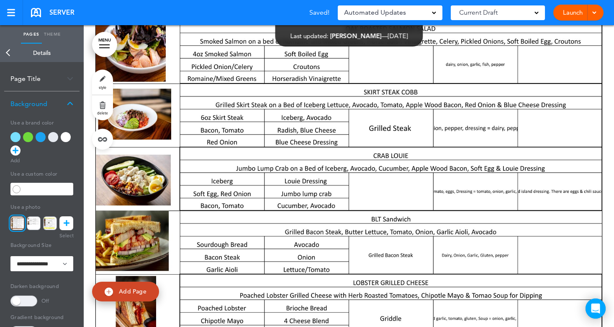
click at [5, 52] on link "Back" at bounding box center [8, 53] width 17 height 18
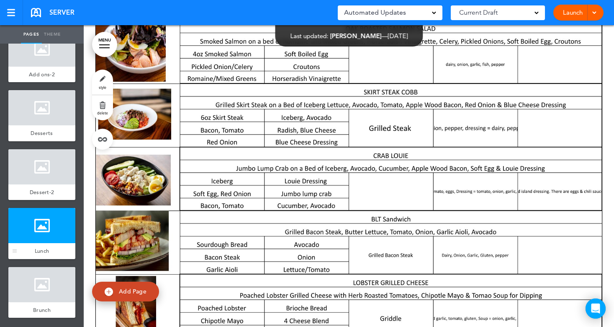
click at [31, 238] on div at bounding box center [41, 225] width 67 height 35
click at [127, 289] on span "Add Page" at bounding box center [133, 291] width 28 height 8
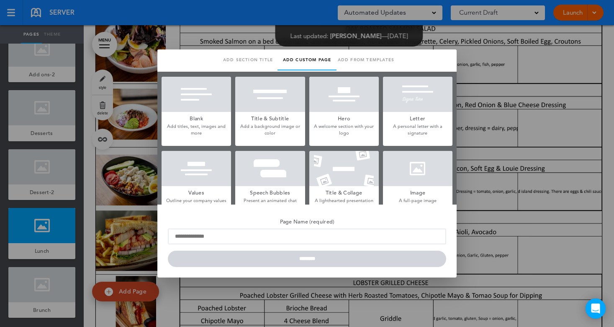
click at [408, 168] on div at bounding box center [418, 168] width 70 height 35
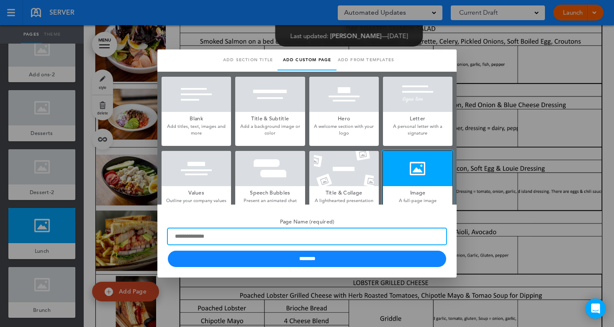
click at [182, 235] on input "Page Name (required)" at bounding box center [307, 236] width 279 height 16
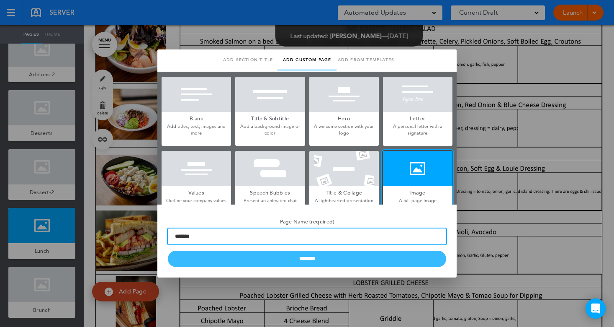
type input "*******"
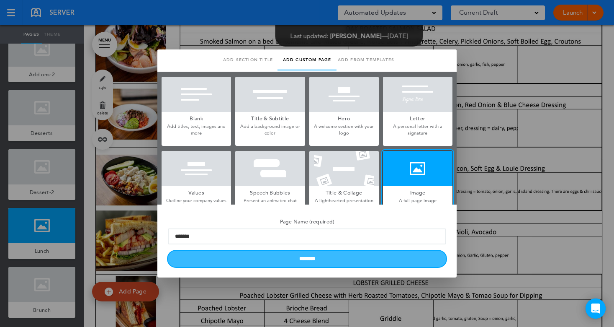
click at [307, 256] on input "********" at bounding box center [307, 258] width 279 height 16
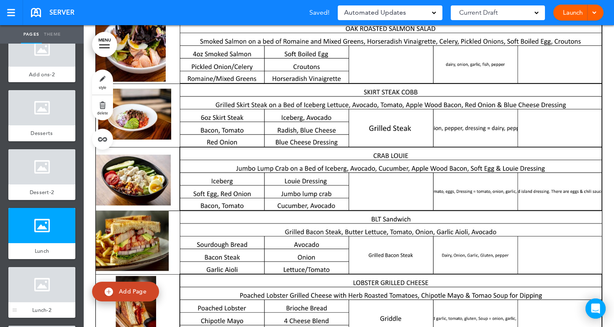
click at [30, 295] on div at bounding box center [41, 284] width 67 height 35
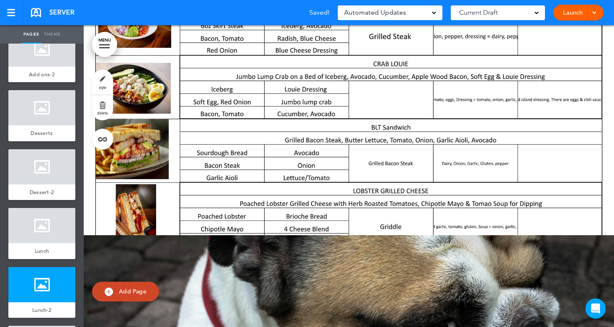
scroll to position [4524, 0]
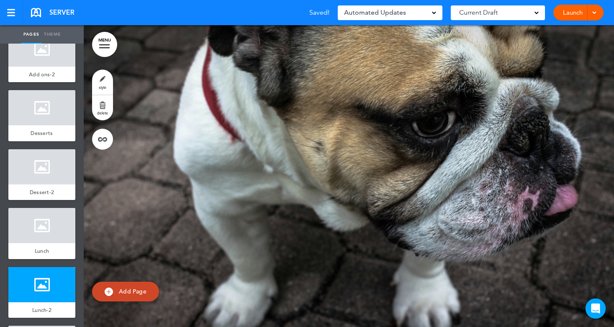
click at [106, 83] on link "style" at bounding box center [102, 82] width 21 height 25
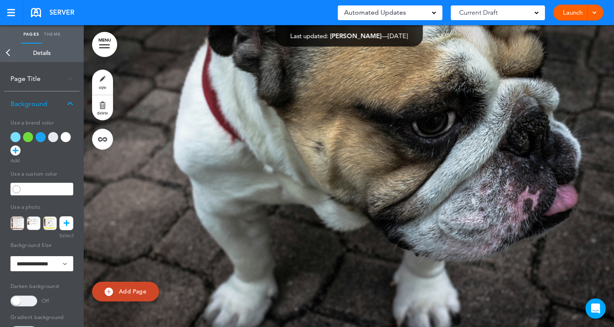
click at [64, 222] on icon at bounding box center [67, 223] width 6 height 14
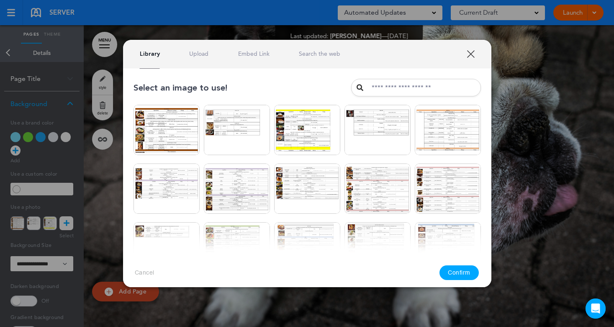
click at [198, 50] on link "Upload" at bounding box center [198, 54] width 19 height 8
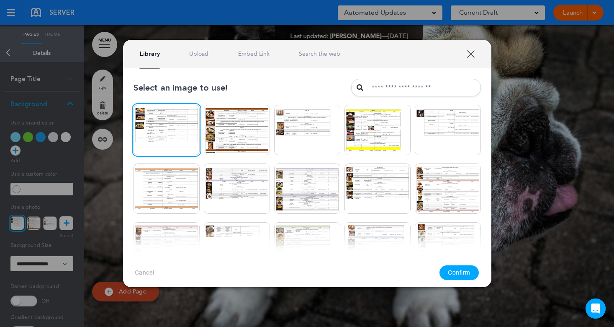
click at [458, 277] on button "Confirm" at bounding box center [459, 272] width 39 height 15
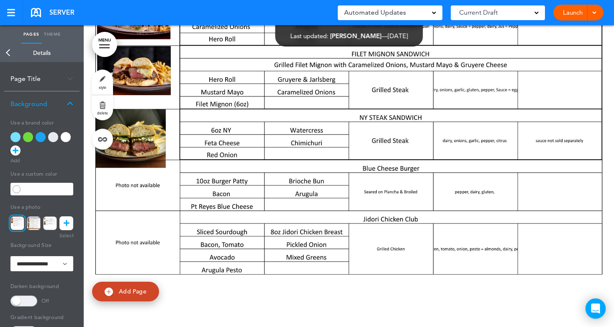
click at [8, 51] on link "Back" at bounding box center [8, 53] width 17 height 18
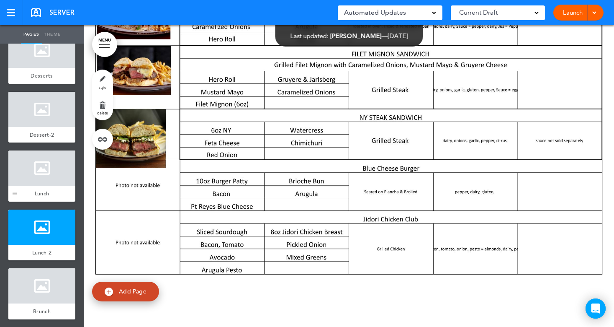
scroll to position [734, 0]
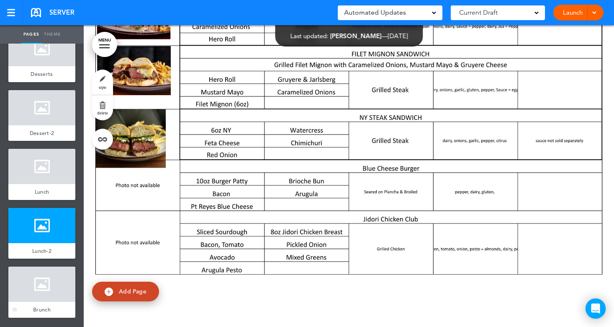
click at [27, 289] on div at bounding box center [41, 283] width 67 height 35
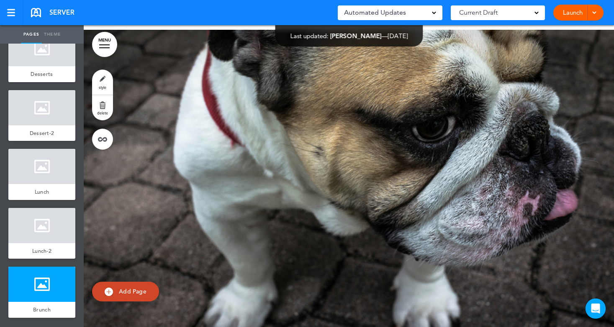
scroll to position [4825, 0]
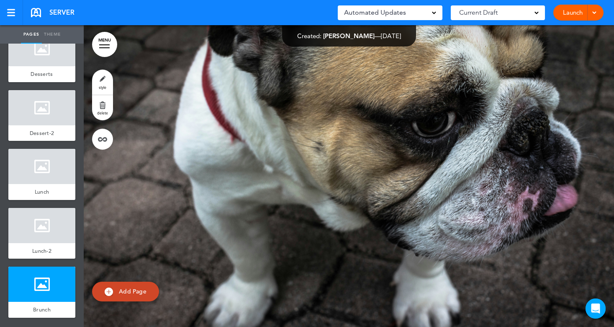
click at [102, 84] on link "style" at bounding box center [102, 82] width 21 height 25
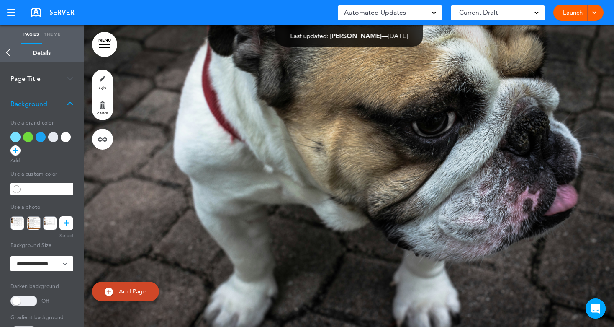
click at [65, 220] on icon at bounding box center [67, 223] width 6 height 14
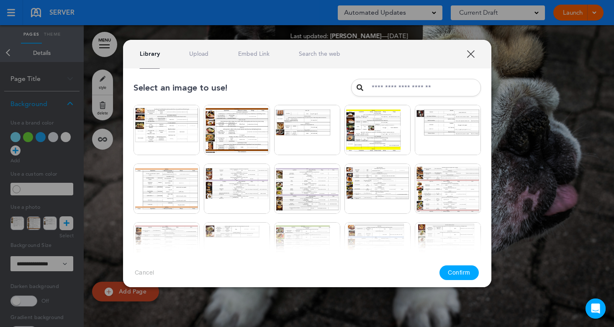
click at [200, 56] on link "Upload" at bounding box center [198, 54] width 19 height 8
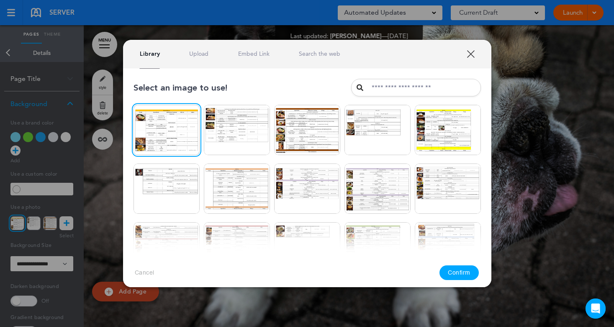
click at [462, 273] on button "Confirm" at bounding box center [459, 272] width 39 height 15
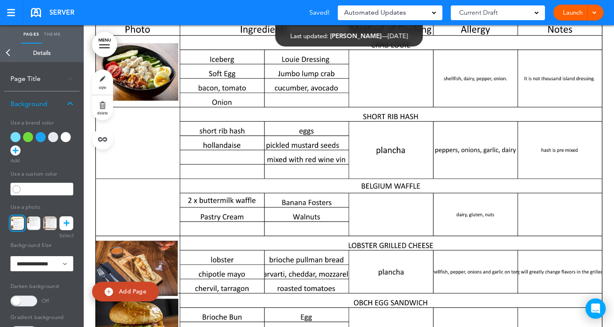
click at [8, 55] on link "Back" at bounding box center [8, 53] width 17 height 18
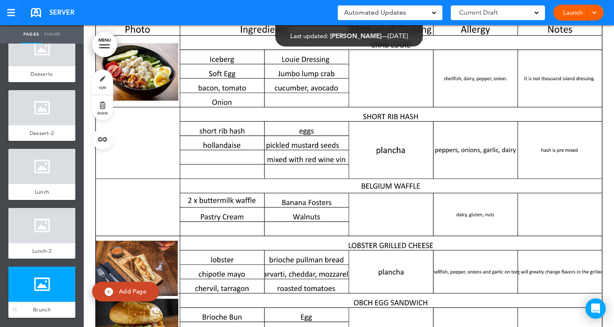
click at [35, 276] on div at bounding box center [41, 283] width 67 height 35
click at [121, 287] on link "Add Page" at bounding box center [125, 291] width 67 height 20
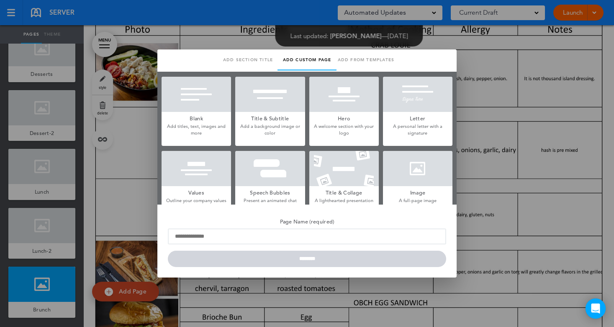
click at [425, 163] on div at bounding box center [418, 168] width 70 height 35
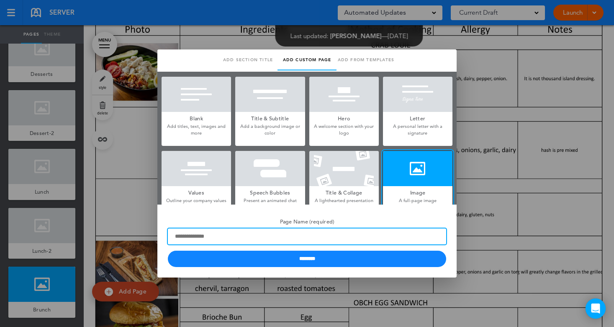
click at [205, 236] on input "Page Name (required)" at bounding box center [307, 236] width 279 height 16
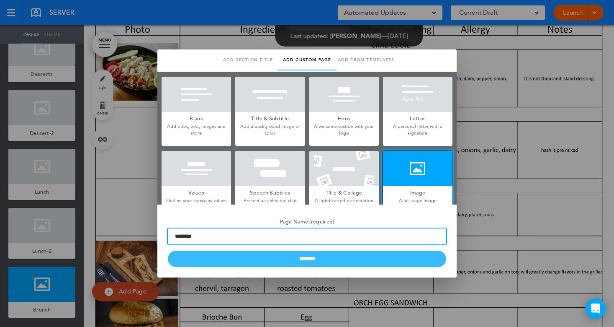
type input "********"
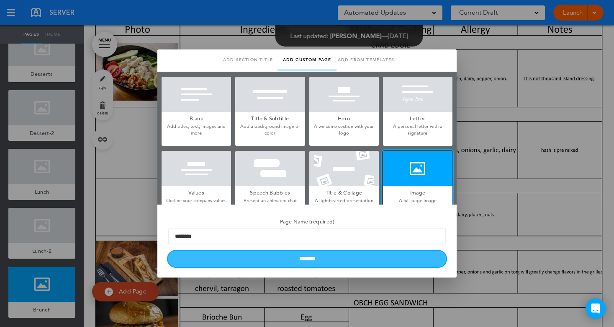
click at [252, 259] on input "********" at bounding box center [307, 258] width 279 height 16
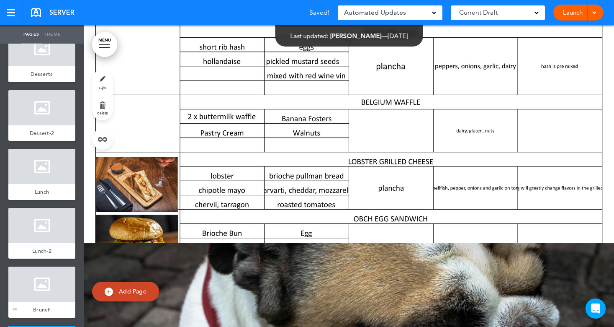
scroll to position [793, 0]
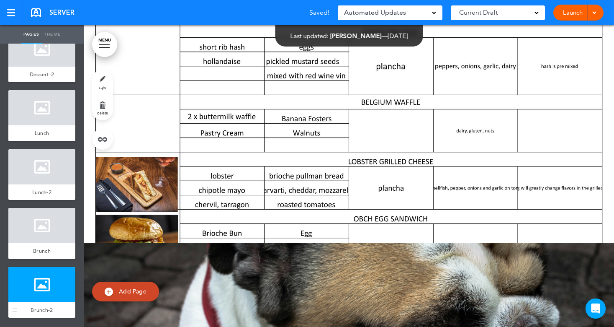
click at [43, 285] on div at bounding box center [41, 284] width 67 height 35
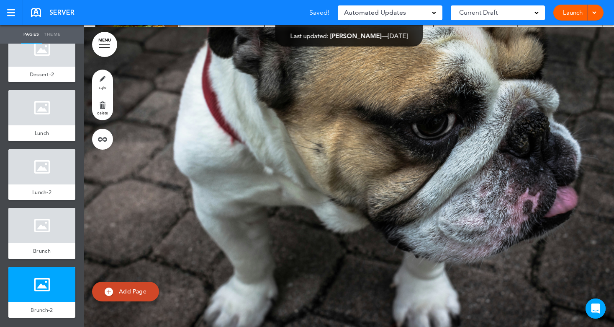
scroll to position [5127, 0]
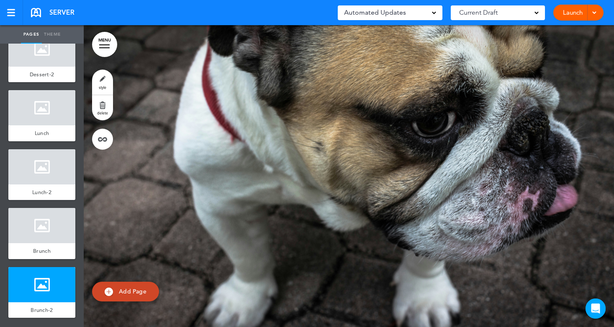
click at [103, 80] on link "style" at bounding box center [102, 82] width 21 height 25
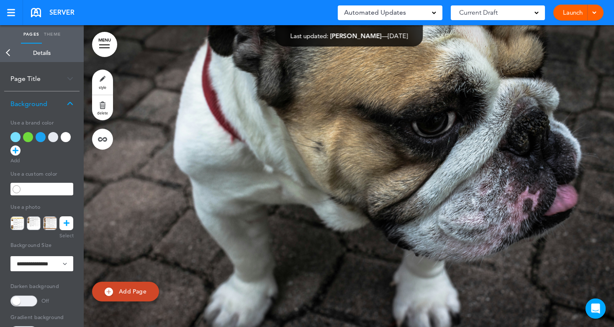
click at [67, 225] on icon at bounding box center [67, 223] width 6 height 14
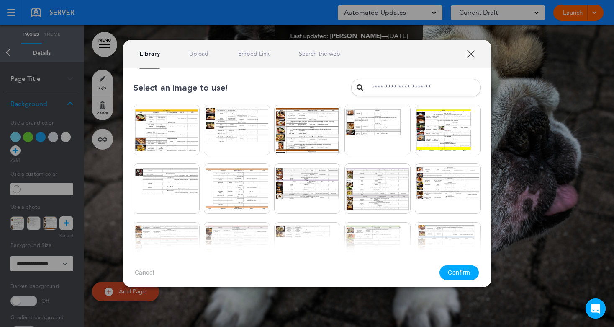
click at [196, 51] on link "Upload" at bounding box center [198, 54] width 19 height 8
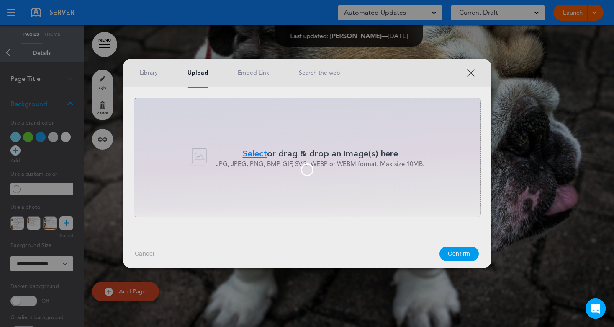
click at [283, 170] on div at bounding box center [307, 169] width 59 height 13
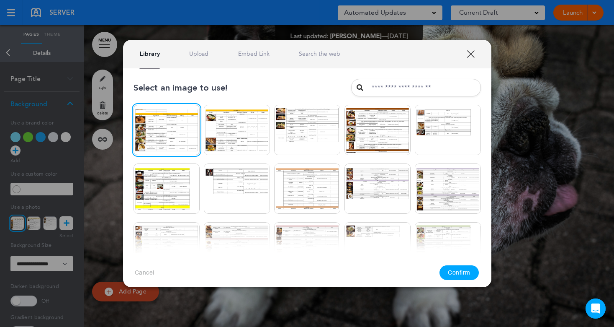
click at [465, 271] on button "Confirm" at bounding box center [459, 272] width 39 height 15
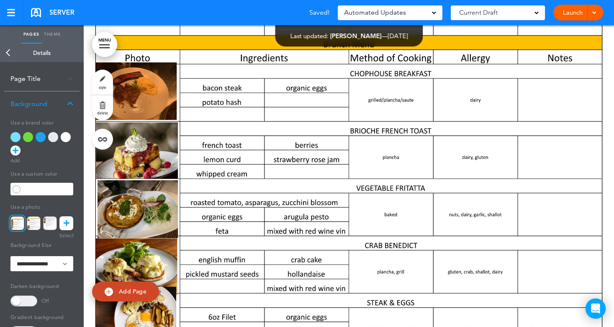
click at [12, 50] on link "Back" at bounding box center [8, 53] width 17 height 18
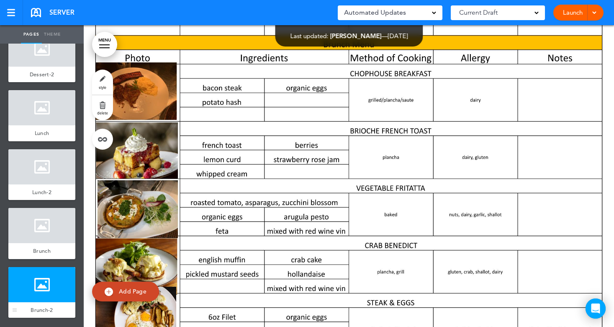
click at [37, 280] on div at bounding box center [41, 284] width 67 height 35
click at [137, 291] on span "Add Page" at bounding box center [133, 291] width 28 height 8
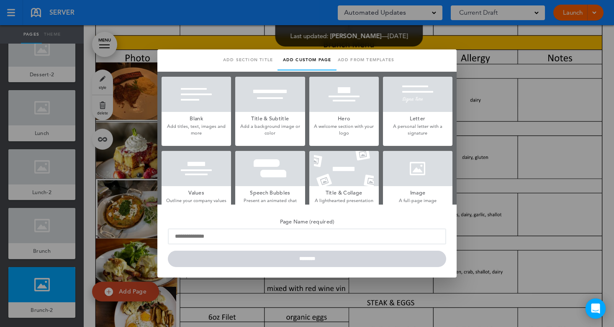
click at [416, 176] on div at bounding box center [418, 168] width 70 height 35
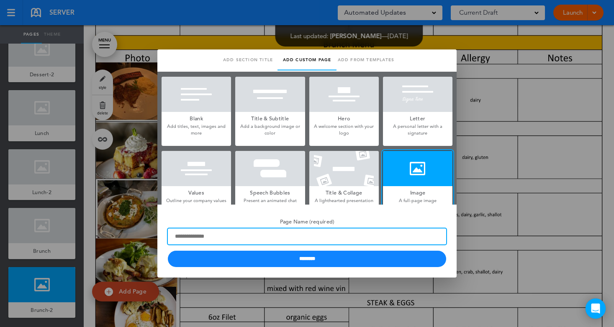
click at [238, 240] on input "Page Name (required)" at bounding box center [307, 236] width 279 height 16
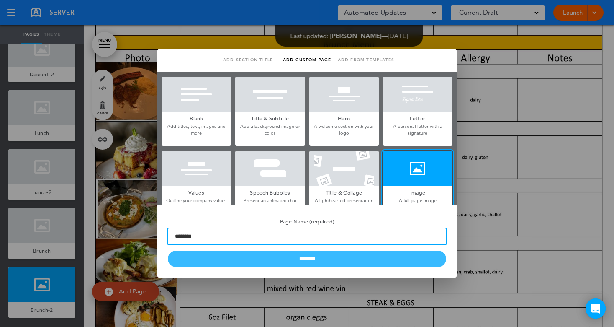
type input "********"
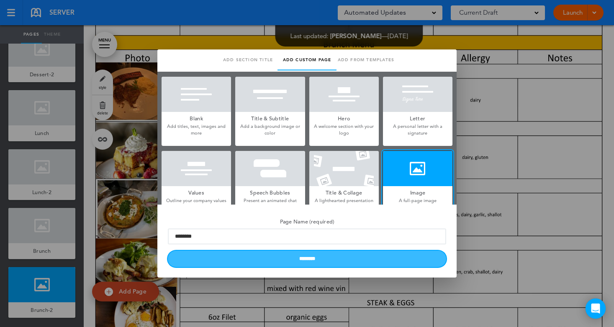
click at [272, 257] on input "********" at bounding box center [307, 258] width 279 height 16
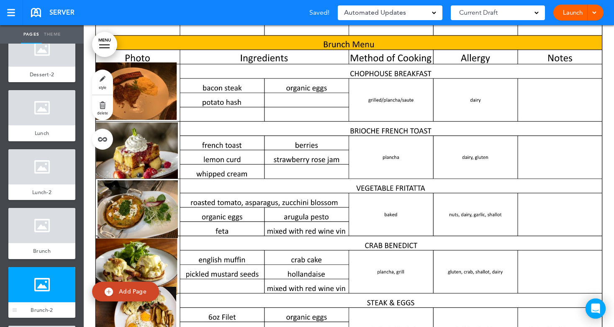
scroll to position [852, 0]
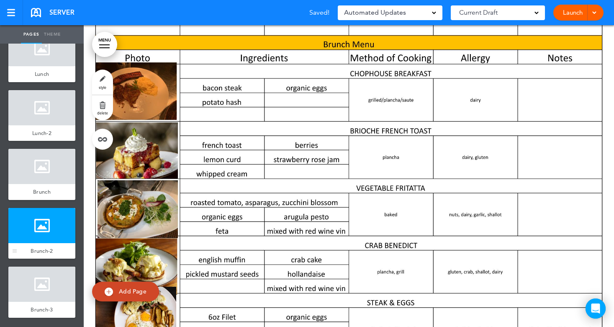
click at [33, 297] on div at bounding box center [41, 283] width 67 height 35
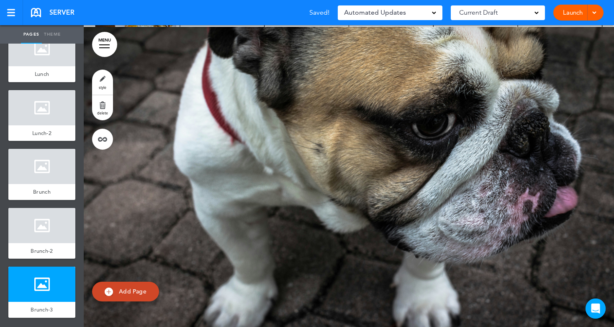
scroll to position [5428, 0]
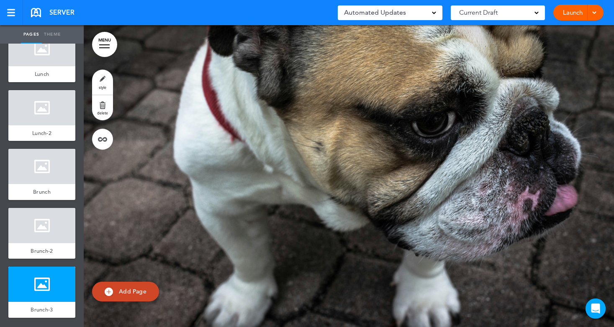
click at [98, 83] on link "style" at bounding box center [102, 82] width 21 height 25
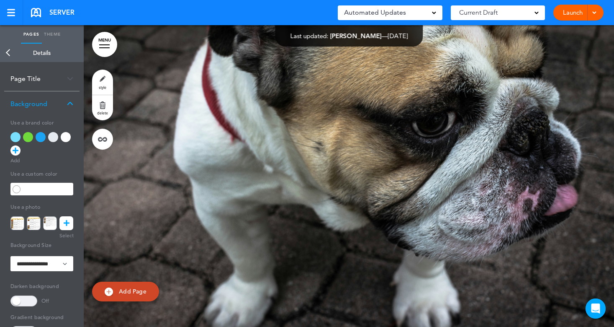
click at [65, 225] on icon at bounding box center [67, 223] width 6 height 14
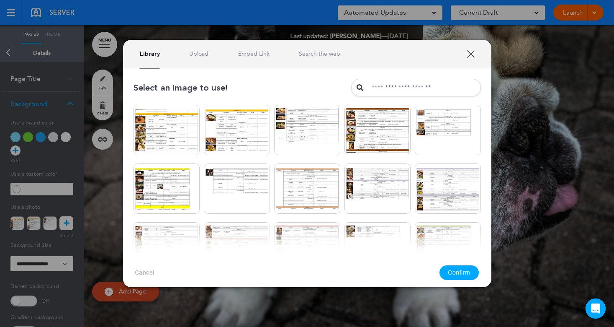
click at [193, 53] on link "Upload" at bounding box center [198, 54] width 19 height 8
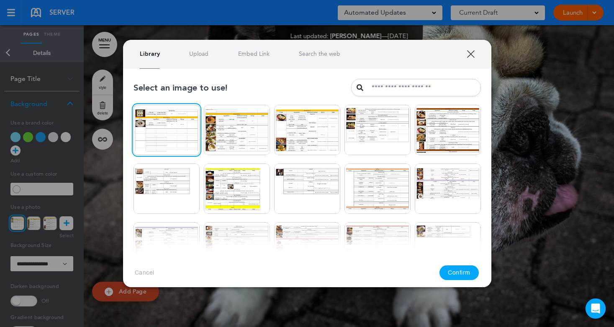
click at [465, 271] on button "Confirm" at bounding box center [459, 272] width 39 height 15
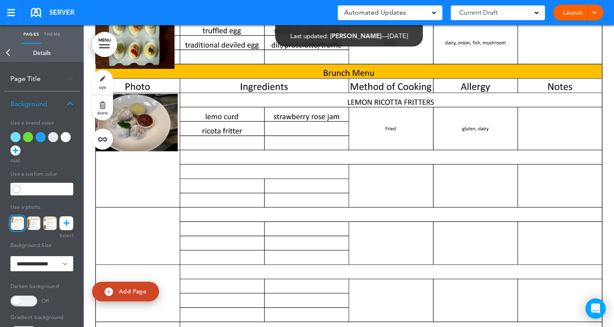
click at [4, 51] on link "Back" at bounding box center [8, 53] width 17 height 18
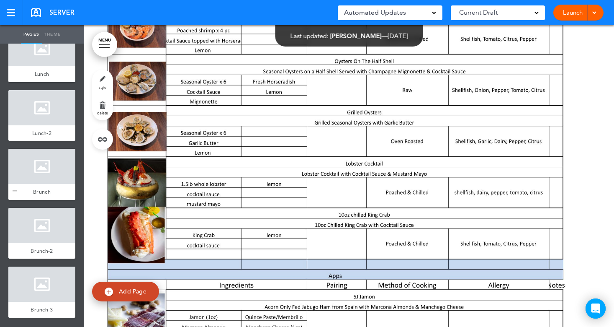
click at [52, 160] on div at bounding box center [41, 166] width 67 height 35
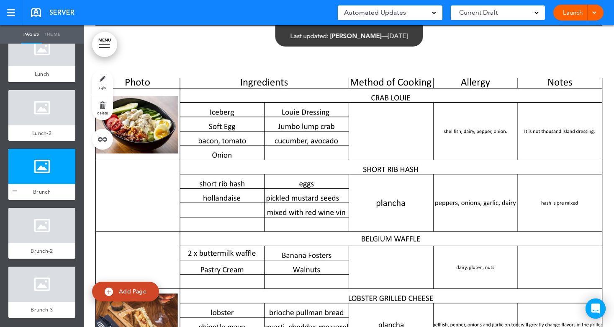
scroll to position [4825, 0]
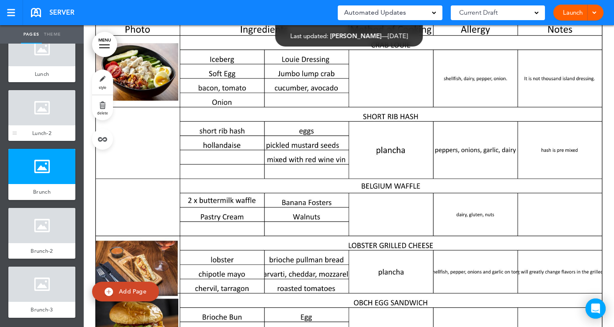
click at [46, 122] on div at bounding box center [41, 107] width 67 height 35
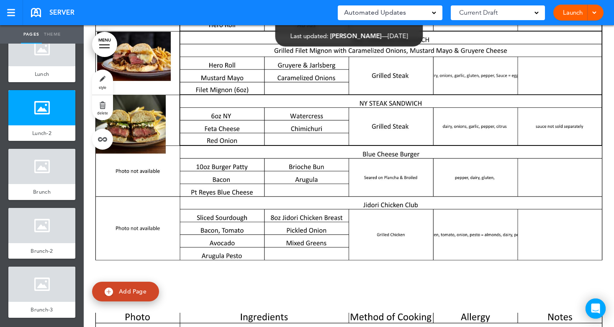
scroll to position [4524, 0]
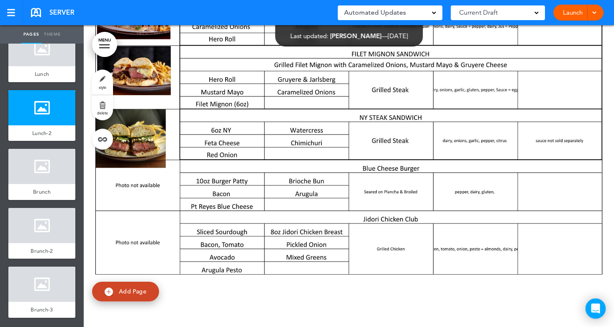
click at [133, 290] on span "Add Page" at bounding box center [133, 291] width 28 height 8
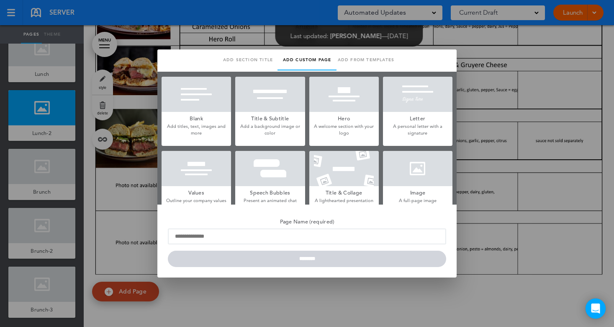
click at [422, 180] on div at bounding box center [418, 168] width 70 height 35
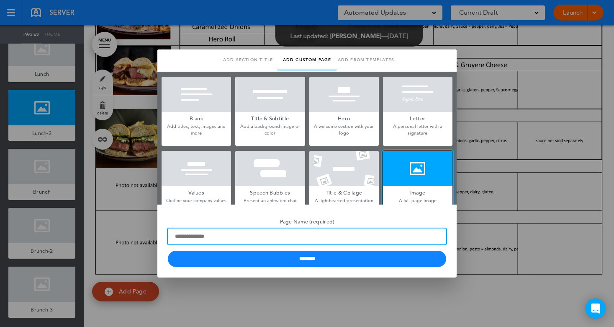
click at [222, 235] on input "Page Name (required)" at bounding box center [307, 236] width 279 height 16
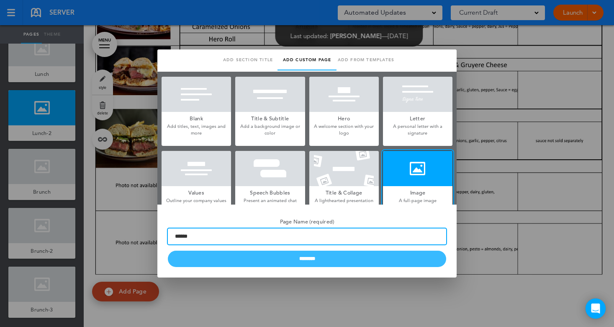
type input "******"
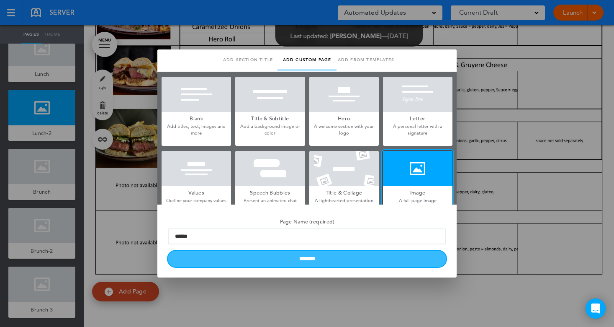
click at [255, 259] on input "********" at bounding box center [307, 258] width 279 height 16
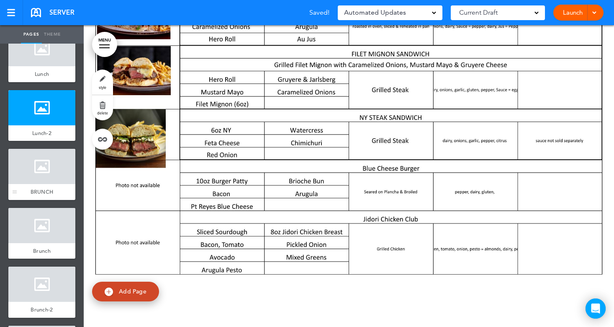
click at [38, 170] on div at bounding box center [41, 166] width 67 height 35
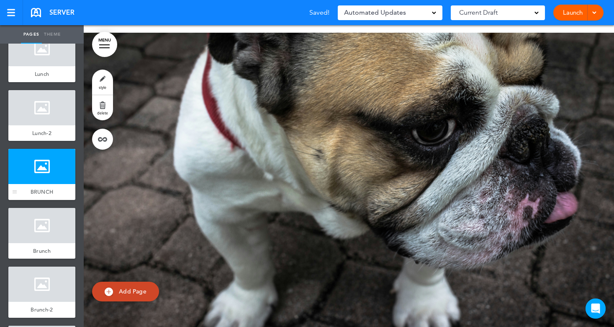
scroll to position [4825, 0]
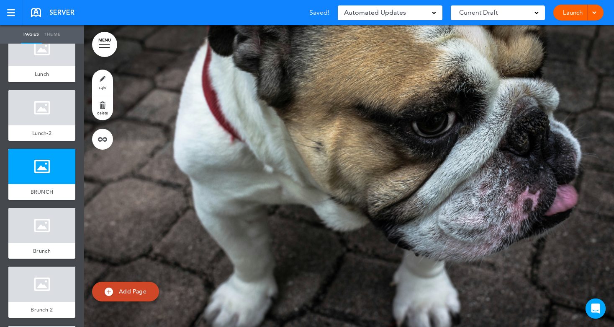
click at [104, 73] on link "style" at bounding box center [102, 82] width 21 height 25
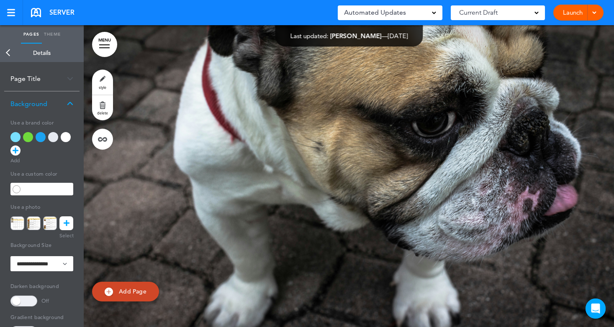
click at [68, 223] on icon at bounding box center [67, 223] width 6 height 14
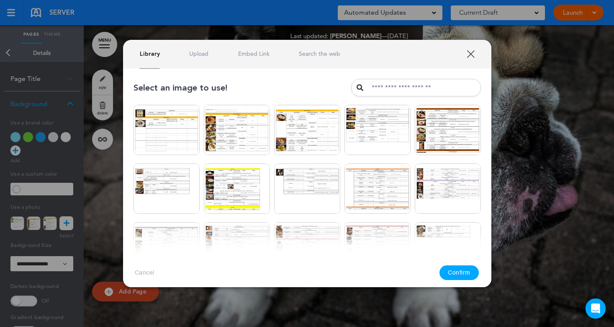
click at [201, 53] on link "Upload" at bounding box center [198, 54] width 19 height 8
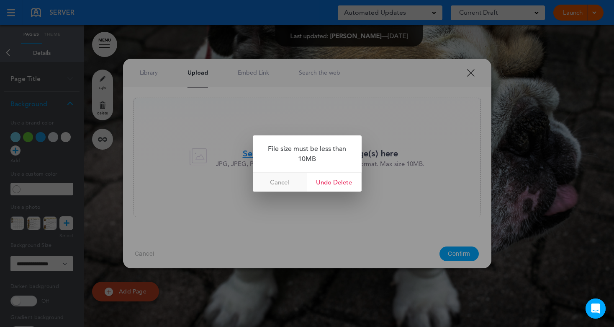
click at [284, 181] on link "Cancel" at bounding box center [280, 182] width 54 height 19
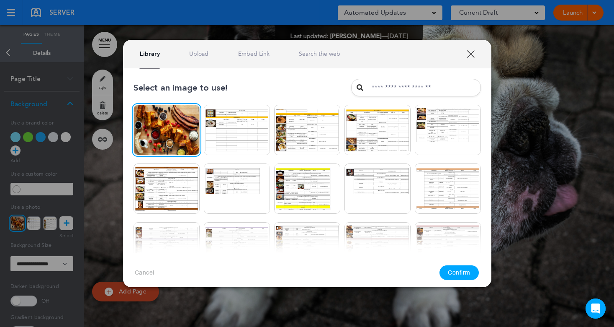
click at [456, 275] on button "Confirm" at bounding box center [459, 272] width 39 height 15
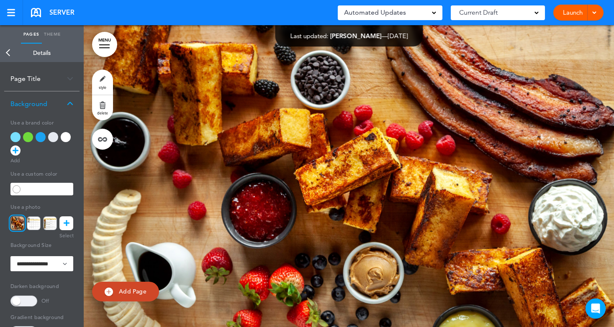
click at [9, 55] on link "Back" at bounding box center [8, 53] width 17 height 18
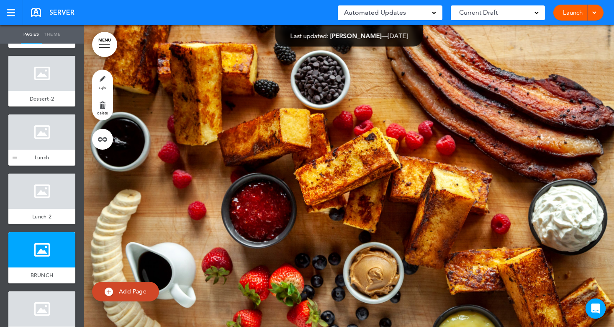
scroll to position [768, 0]
click at [45, 85] on div at bounding box center [41, 73] width 67 height 35
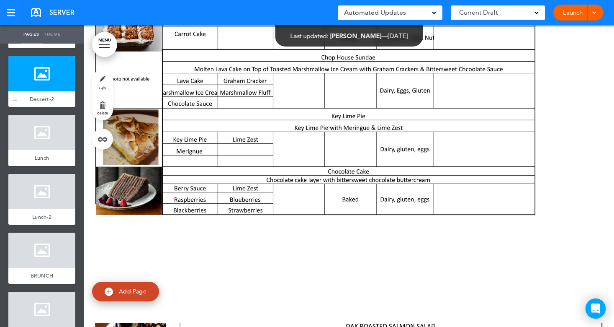
scroll to position [3921, 0]
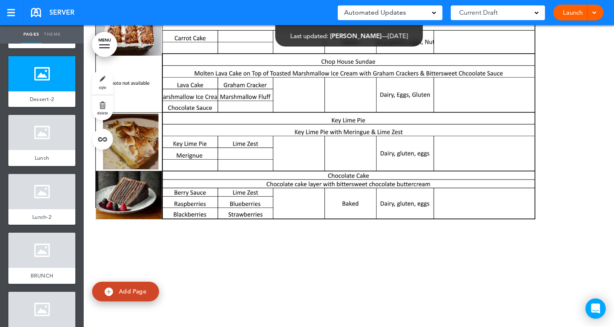
click at [118, 293] on link "Add Page" at bounding box center [125, 291] width 67 height 20
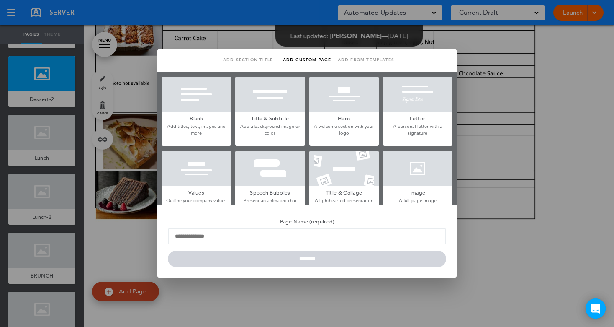
click at [415, 163] on div at bounding box center [418, 168] width 70 height 35
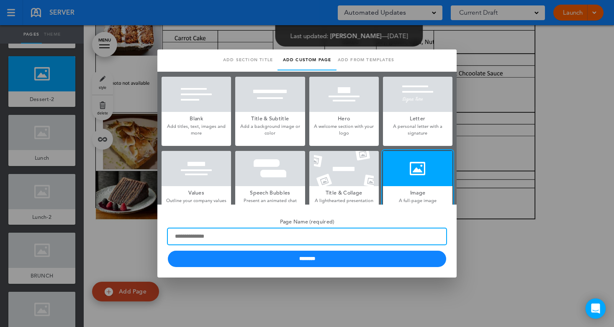
click at [224, 237] on input "Page Name (required)" at bounding box center [307, 236] width 279 height 16
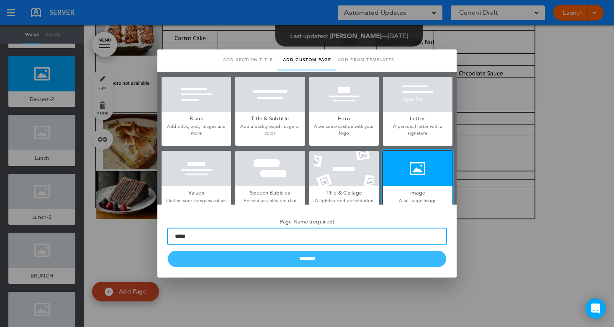
type input "*****"
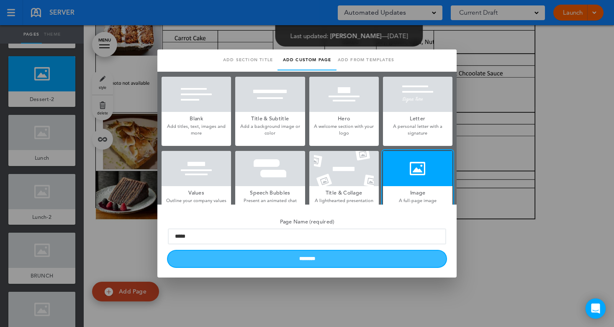
click at [258, 260] on input "********" at bounding box center [307, 258] width 279 height 16
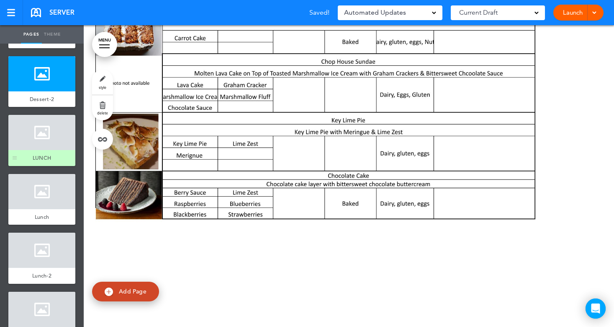
click at [40, 147] on div at bounding box center [41, 132] width 67 height 35
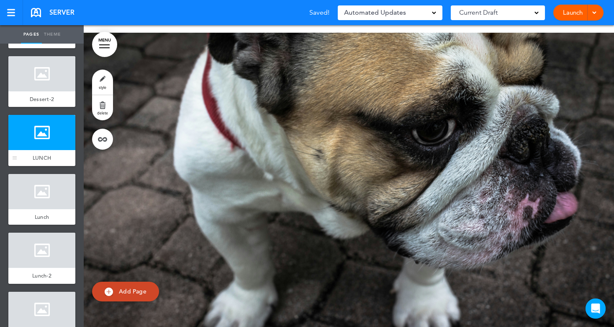
scroll to position [4222, 0]
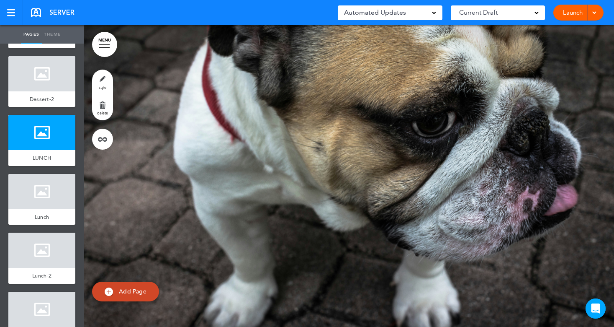
click at [100, 79] on link "style" at bounding box center [102, 82] width 21 height 25
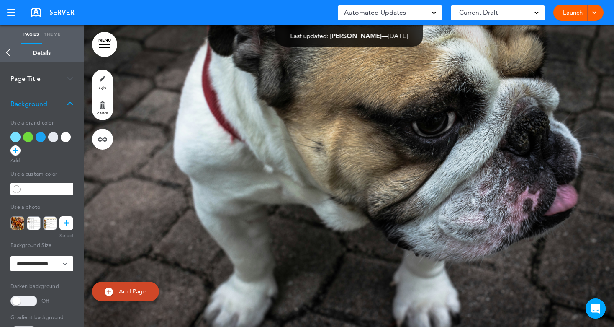
click at [66, 222] on icon at bounding box center [67, 223] width 6 height 14
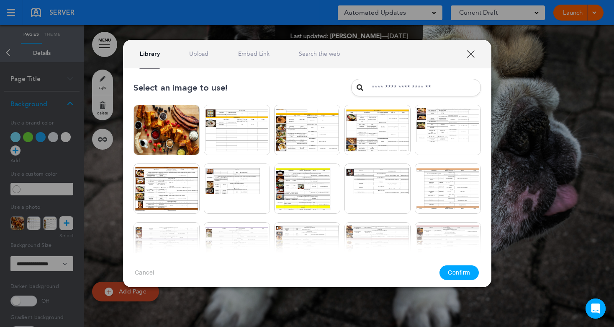
click at [198, 52] on link "Upload" at bounding box center [198, 54] width 19 height 8
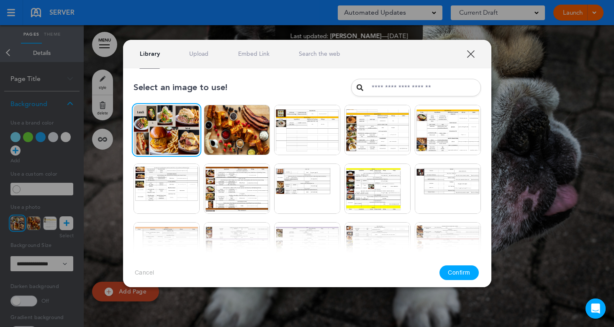
click at [460, 271] on button "Confirm" at bounding box center [459, 272] width 39 height 15
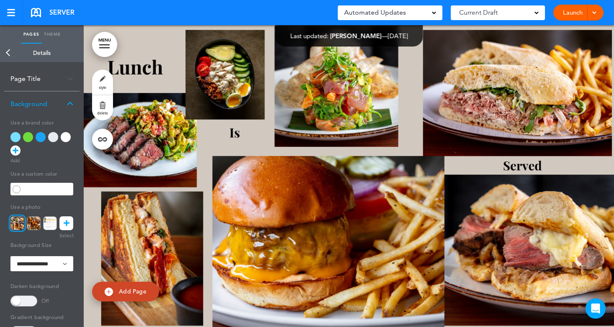
click at [6, 53] on link "Back" at bounding box center [8, 53] width 17 height 18
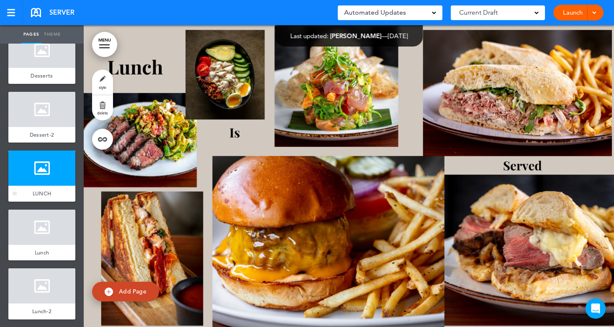
scroll to position [643, 0]
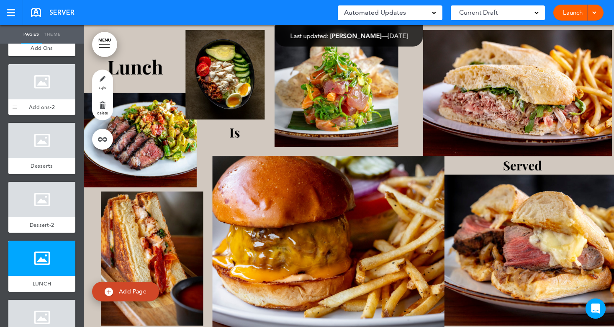
click at [45, 101] on div "Add ons-2" at bounding box center [41, 107] width 67 height 16
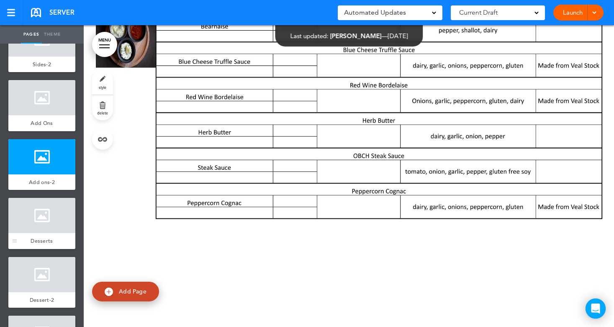
scroll to position [559, 0]
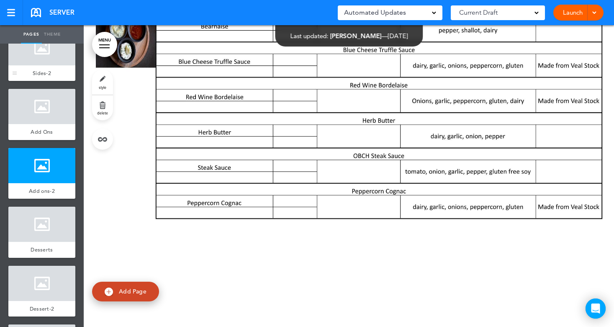
click at [43, 61] on div at bounding box center [41, 47] width 67 height 35
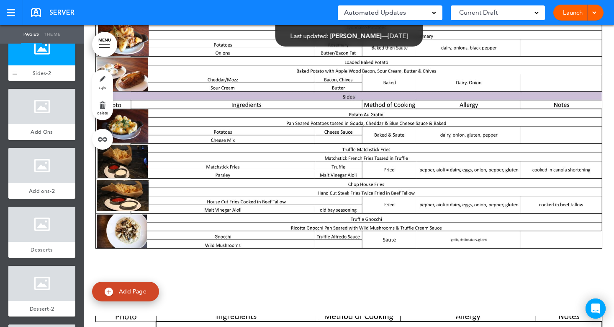
scroll to position [2714, 0]
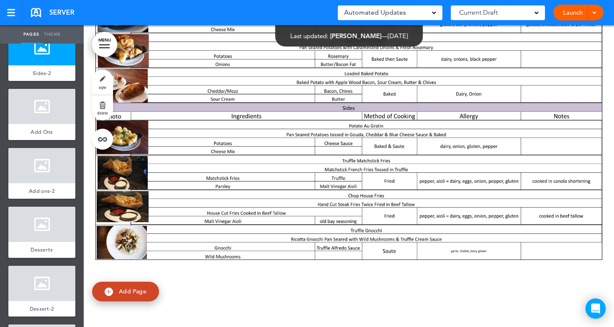
click at [125, 291] on span "Add Page" at bounding box center [133, 291] width 28 height 8
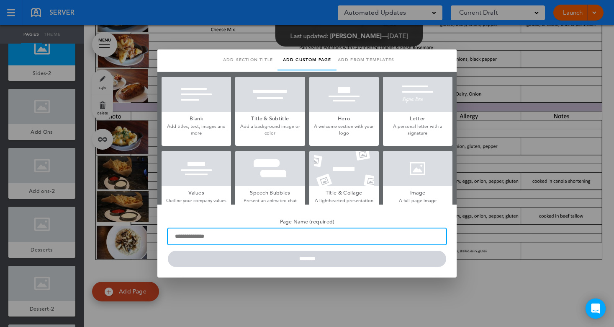
click at [223, 239] on input "Page Name (required)" at bounding box center [307, 236] width 279 height 16
type input "*******"
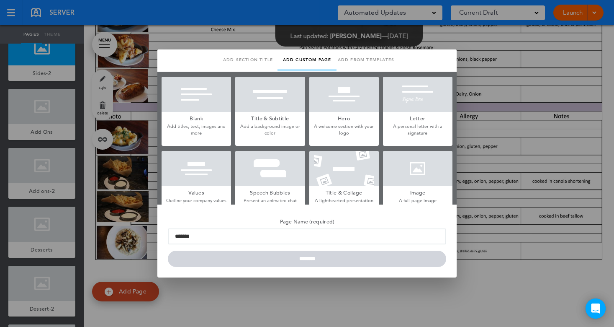
click at [417, 167] on div at bounding box center [418, 168] width 70 height 35
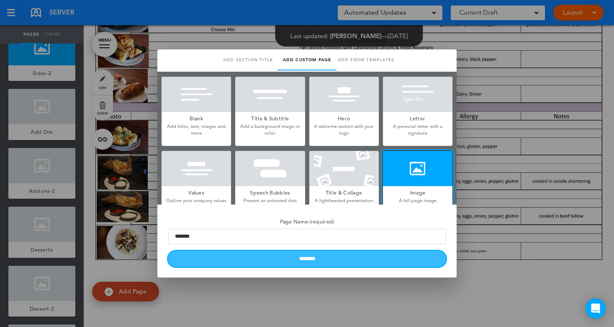
click at [347, 261] on input "********" at bounding box center [307, 258] width 279 height 16
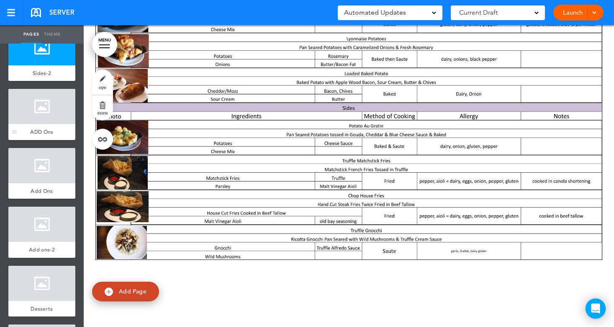
click at [36, 117] on div at bounding box center [41, 106] width 67 height 35
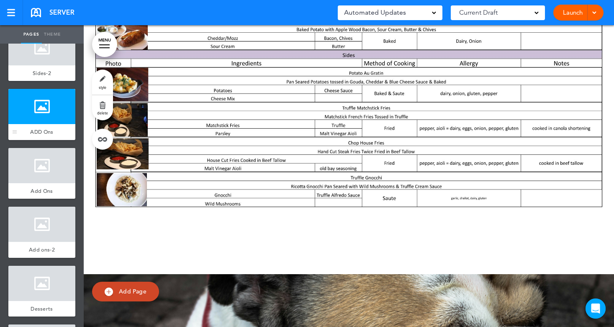
scroll to position [3016, 0]
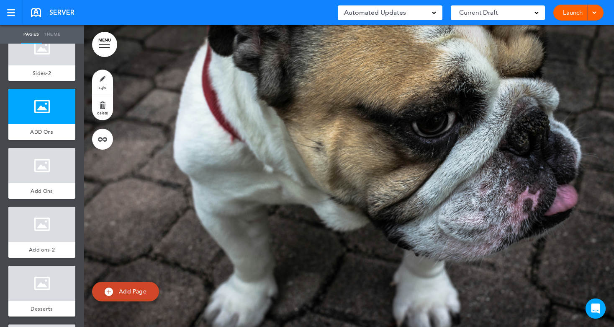
click at [93, 81] on link "style" at bounding box center [102, 82] width 21 height 25
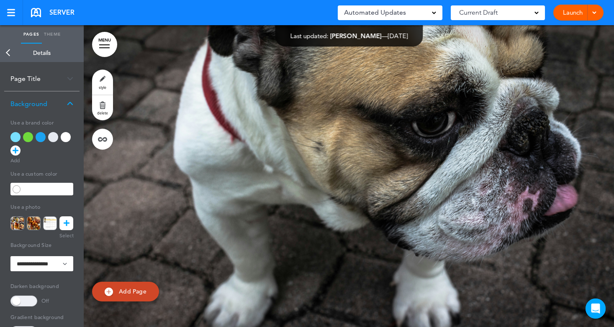
click at [64, 219] on icon at bounding box center [67, 223] width 6 height 14
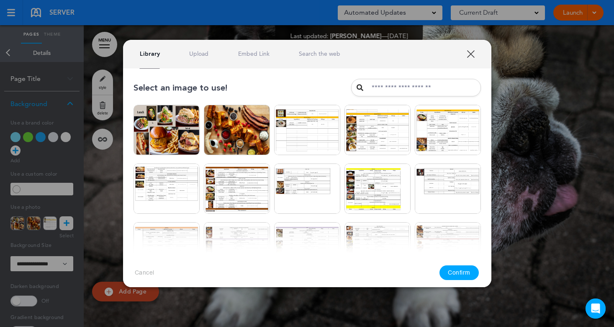
click at [196, 52] on link "Upload" at bounding box center [198, 54] width 19 height 8
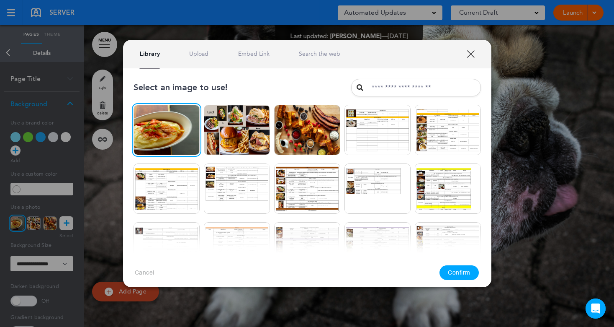
click at [464, 276] on button "Confirm" at bounding box center [459, 272] width 39 height 15
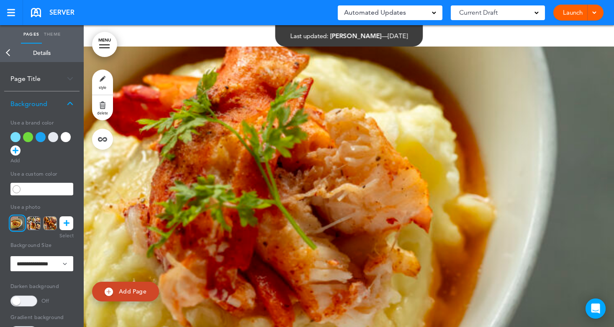
scroll to position [2974, 0]
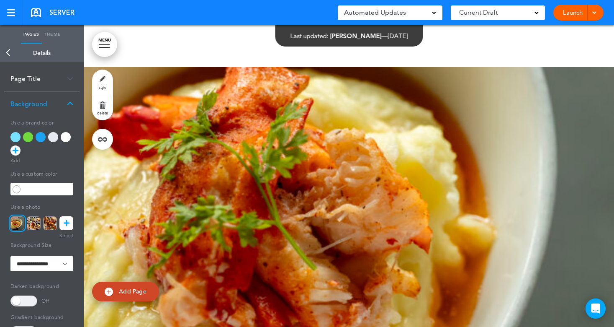
click at [72, 222] on link at bounding box center [66, 223] width 14 height 14
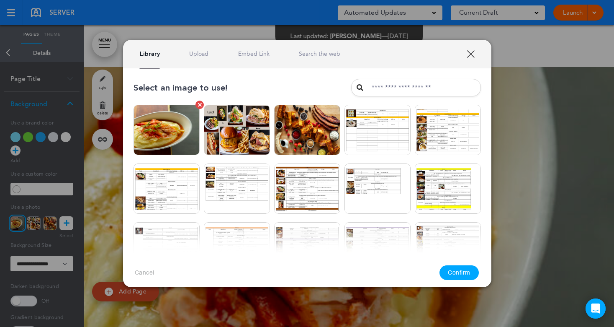
click at [196, 105] on link at bounding box center [200, 105] width 8 height 8
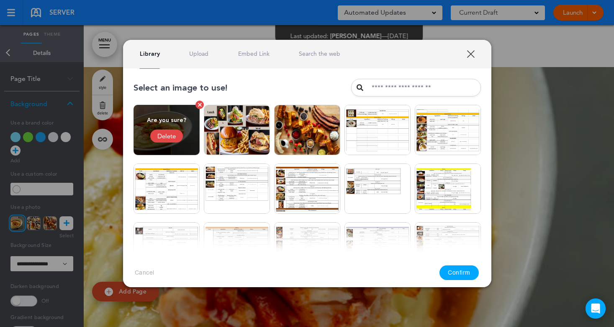
click at [171, 134] on div "Delete" at bounding box center [166, 135] width 33 height 13
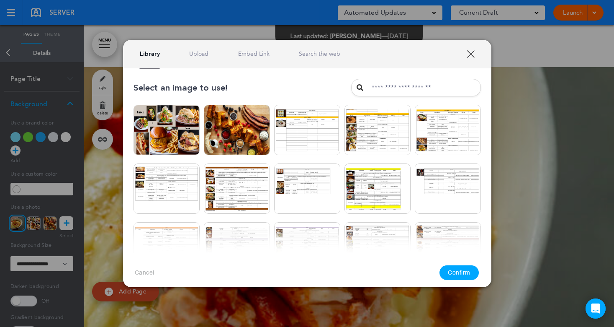
click at [462, 275] on button "Confirm" at bounding box center [459, 272] width 39 height 15
click at [465, 273] on button "Confirm" at bounding box center [459, 272] width 39 height 15
click at [473, 52] on link "XXX" at bounding box center [471, 54] width 8 height 8
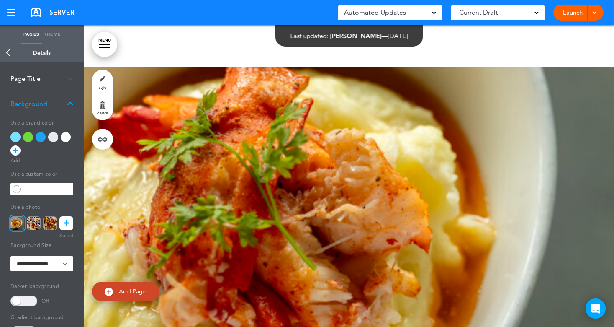
click at [3, 52] on link "Back" at bounding box center [8, 53] width 17 height 18
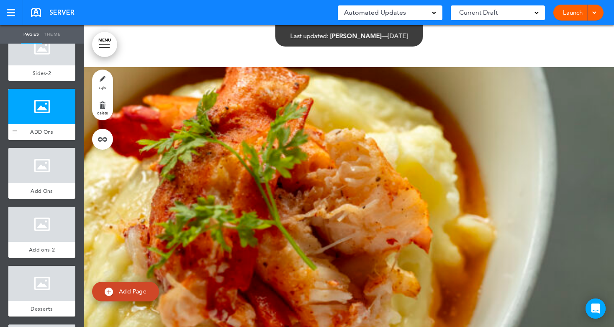
click at [43, 113] on div at bounding box center [41, 106] width 67 height 35
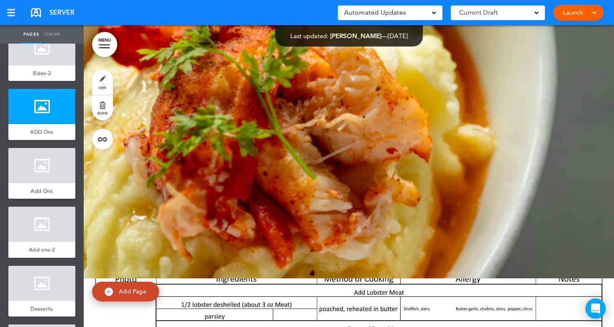
scroll to position [3016, 0]
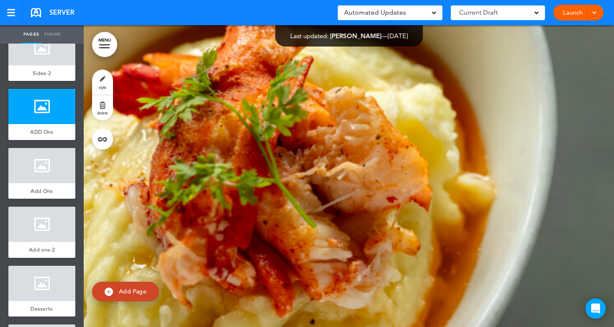
click at [151, 106] on div at bounding box center [349, 176] width 531 height 302
click at [108, 83] on link "style" at bounding box center [102, 82] width 21 height 25
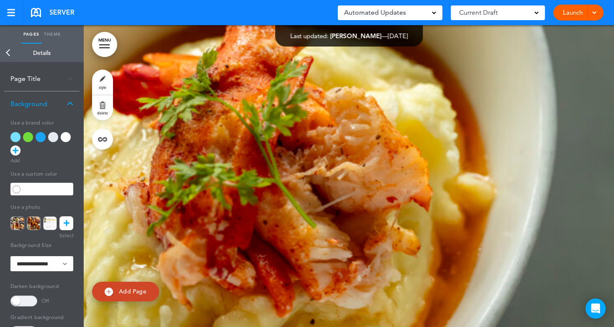
click at [66, 223] on icon at bounding box center [67, 223] width 6 height 14
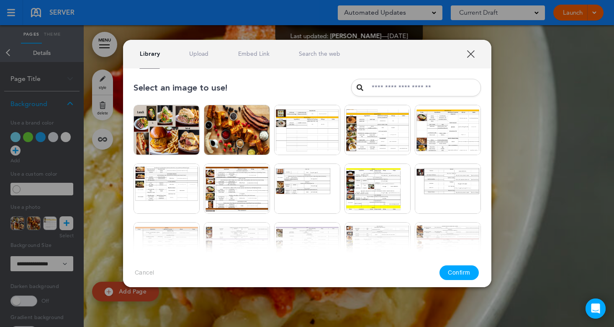
click at [199, 51] on link "Upload" at bounding box center [198, 54] width 19 height 8
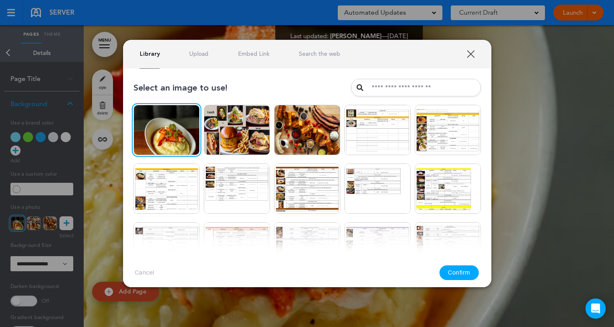
click at [467, 269] on button "Confirm" at bounding box center [459, 272] width 39 height 15
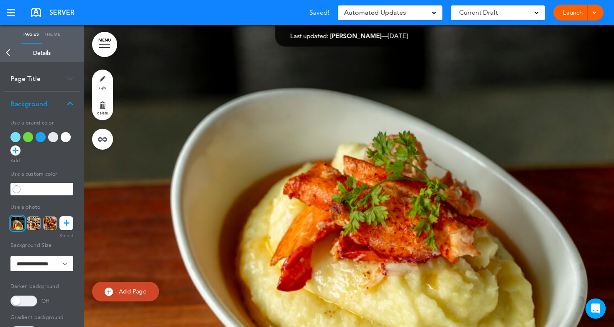
scroll to position [3183, 0]
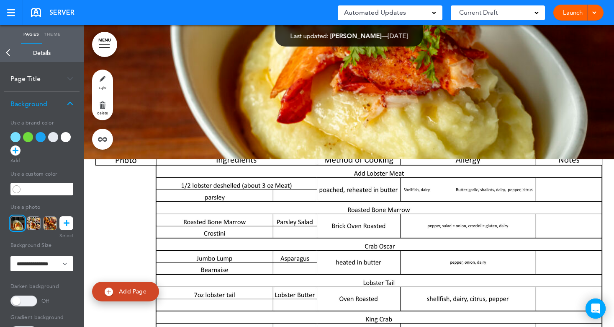
click at [10, 53] on link "Back" at bounding box center [8, 53] width 17 height 18
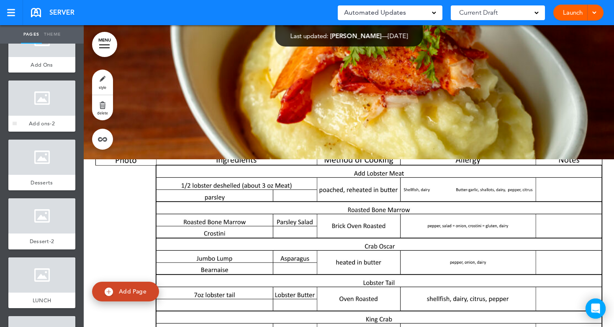
scroll to position [684, 0]
click at [41, 107] on div at bounding box center [41, 98] width 67 height 35
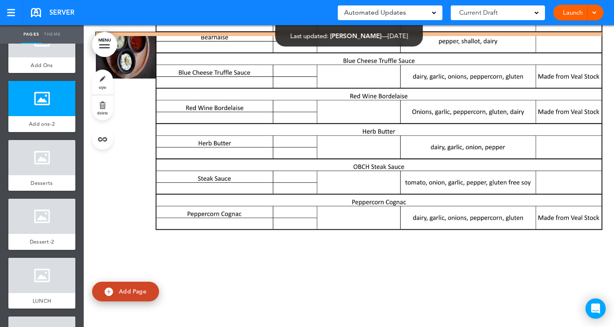
scroll to position [3619, 0]
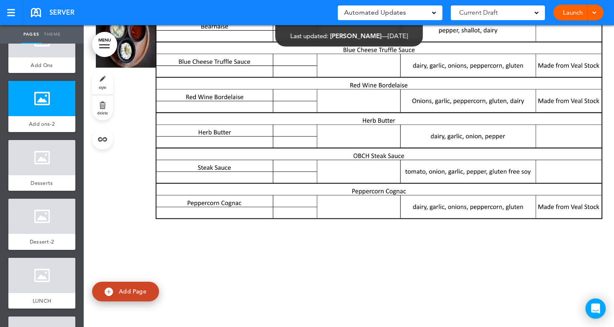
click at [130, 291] on span "Add Page" at bounding box center [133, 291] width 28 height 8
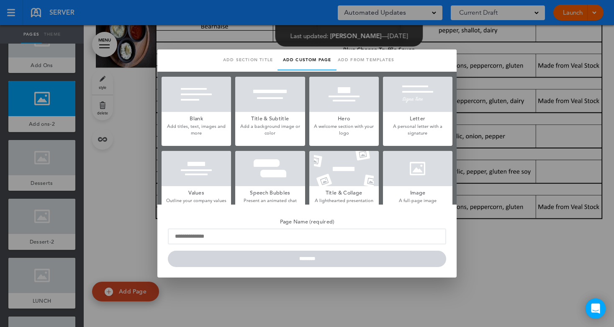
click at [406, 177] on div at bounding box center [418, 168] width 70 height 35
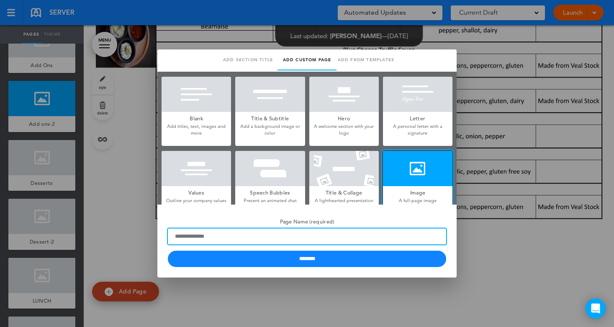
click at [268, 237] on input "Page Name (required)" at bounding box center [307, 236] width 279 height 16
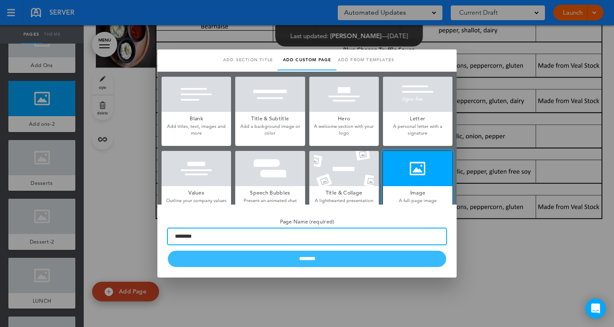
type input "********"
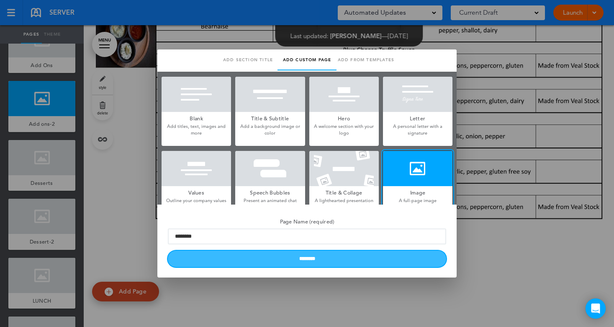
click at [341, 258] on input "********" at bounding box center [307, 258] width 279 height 16
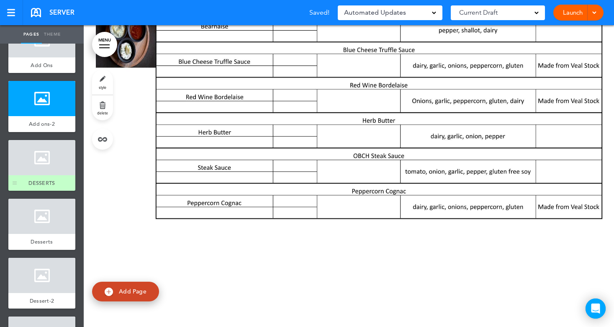
click at [41, 164] on div at bounding box center [41, 157] width 67 height 35
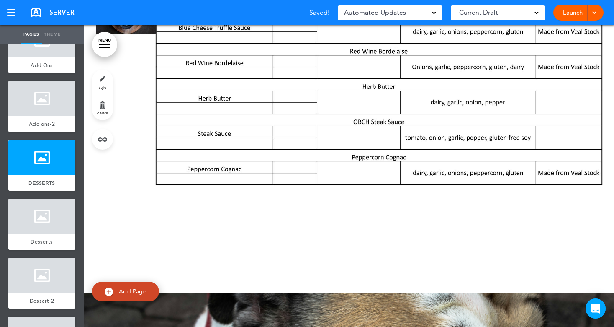
scroll to position [3921, 0]
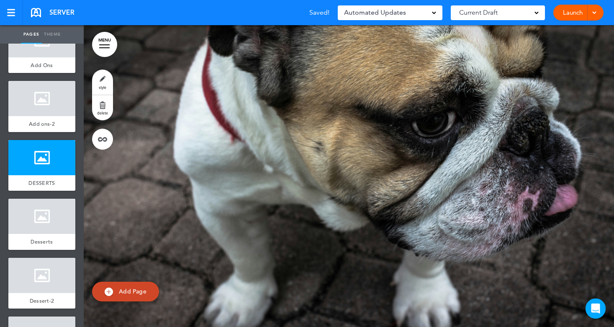
click at [106, 90] on link "style" at bounding box center [102, 82] width 21 height 25
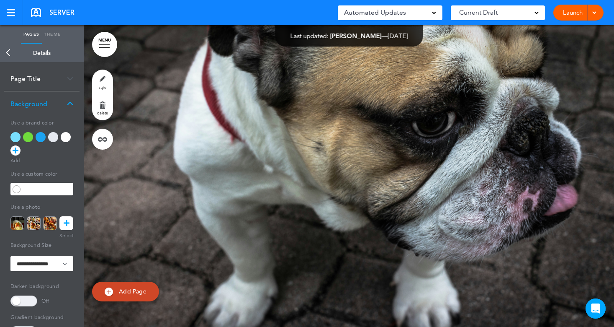
click at [66, 225] on icon at bounding box center [67, 223] width 6 height 14
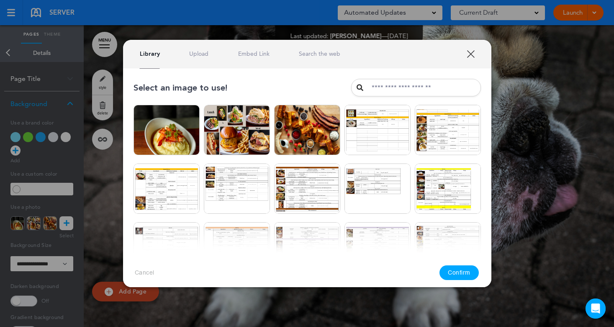
click at [196, 52] on link "Upload" at bounding box center [198, 54] width 19 height 8
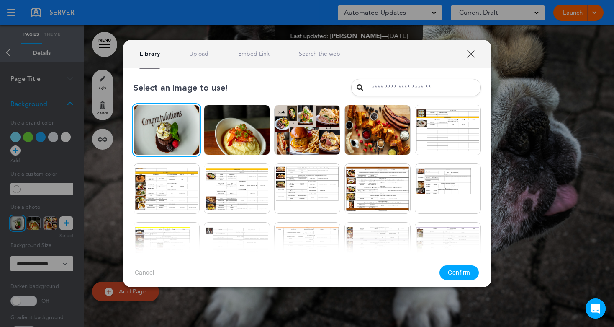
click at [456, 273] on button "Confirm" at bounding box center [459, 272] width 39 height 15
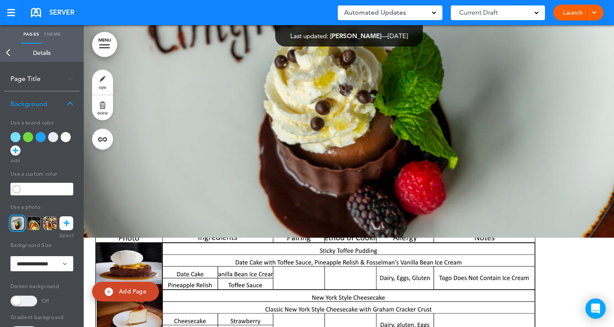
scroll to position [4004, 0]
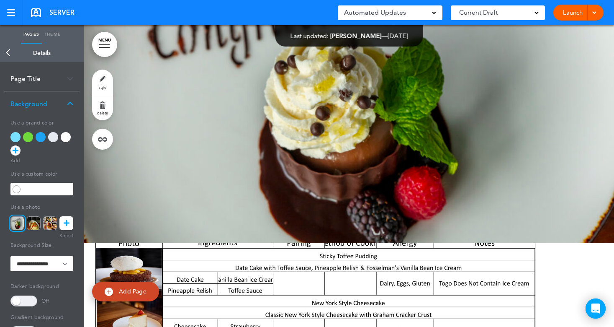
click at [3, 53] on link "Back" at bounding box center [8, 53] width 17 height 18
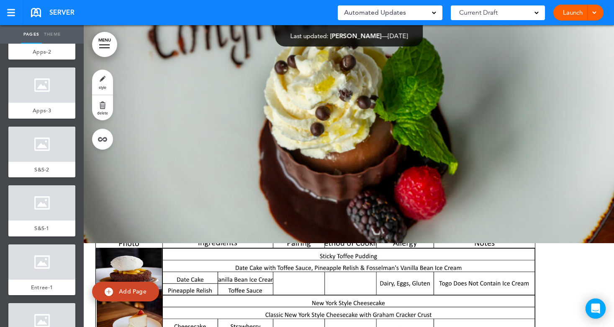
scroll to position [2, 0]
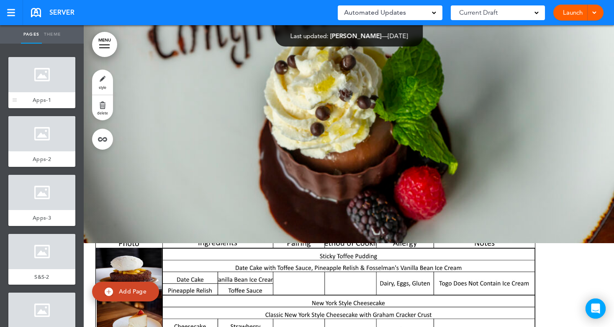
click at [35, 80] on div at bounding box center [41, 74] width 67 height 35
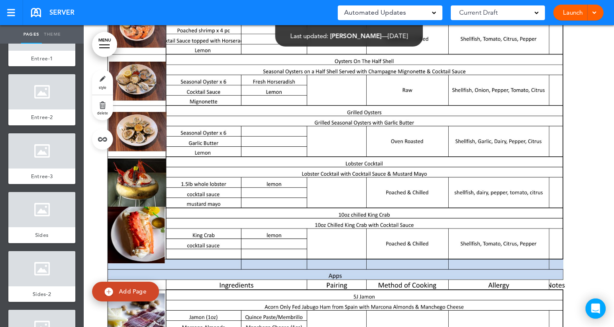
scroll to position [421, 0]
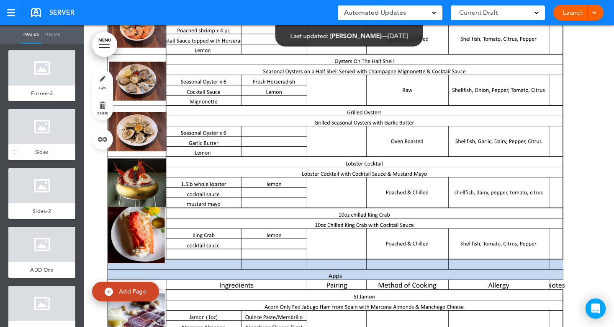
click at [32, 130] on div at bounding box center [41, 126] width 67 height 35
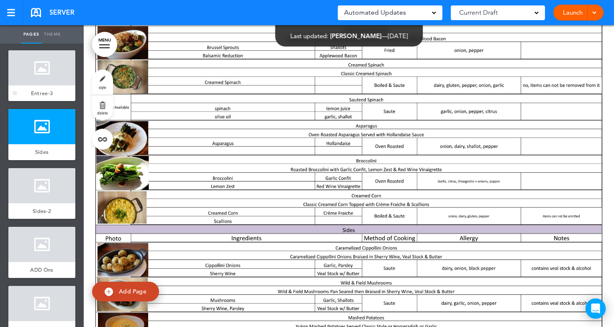
click at [34, 76] on div at bounding box center [41, 67] width 67 height 35
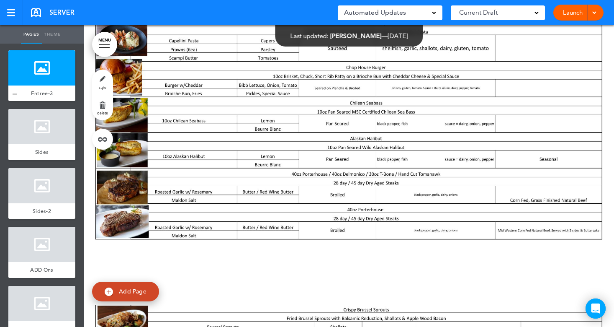
scroll to position [2111, 0]
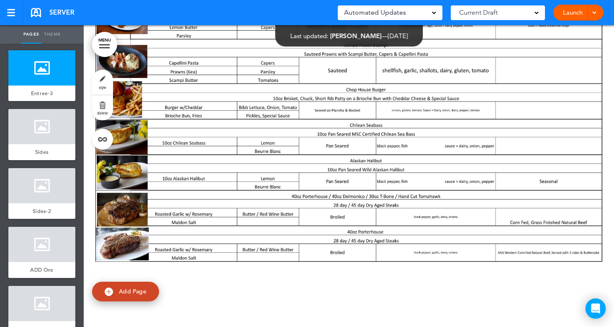
click at [125, 290] on span "Add Page" at bounding box center [133, 291] width 28 height 8
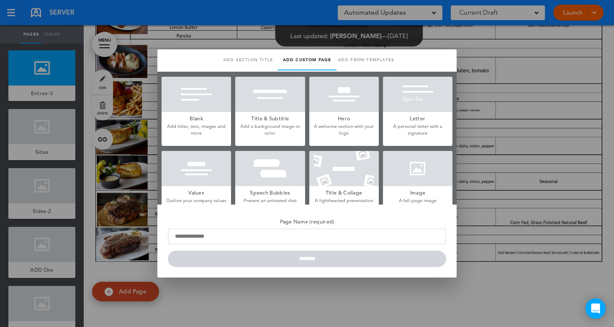
click at [423, 166] on div at bounding box center [418, 168] width 70 height 35
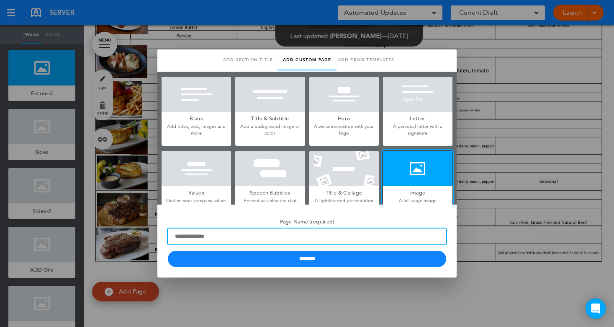
click at [210, 240] on input "Page Name (required)" at bounding box center [307, 236] width 279 height 16
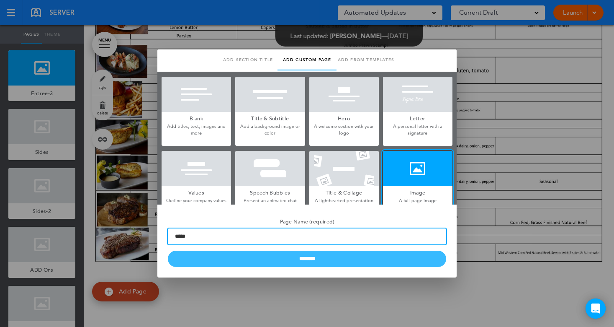
type input "*****"
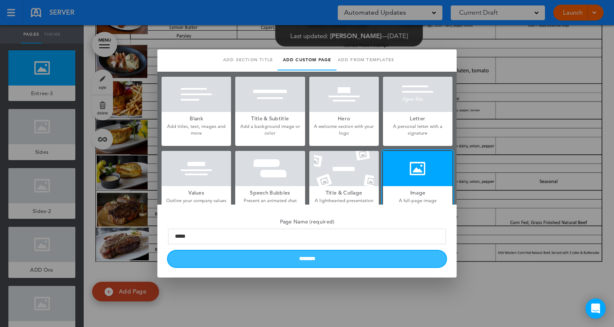
click at [290, 260] on input "********" at bounding box center [307, 258] width 279 height 16
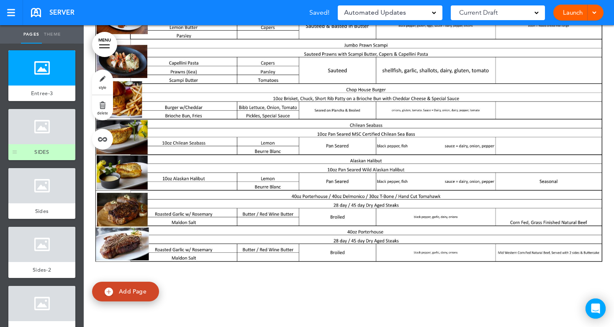
click at [49, 134] on div at bounding box center [41, 126] width 67 height 35
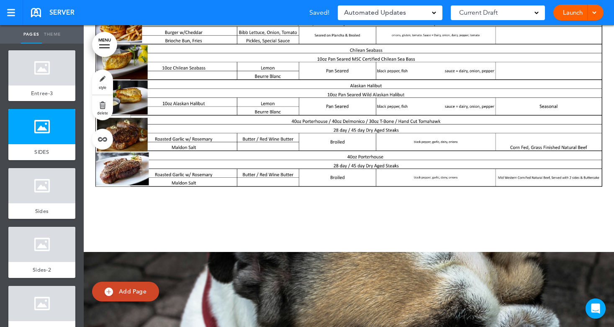
scroll to position [2413, 0]
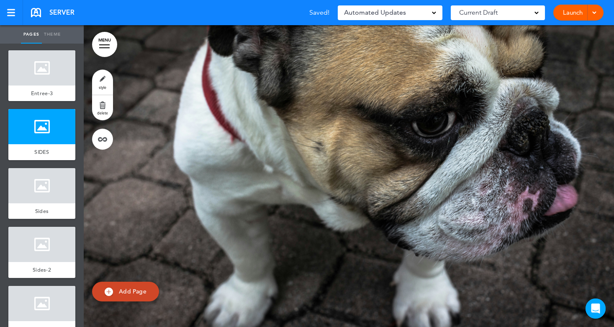
click at [97, 83] on link "style" at bounding box center [102, 82] width 21 height 25
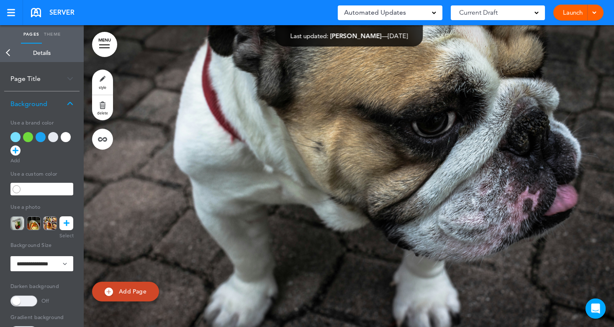
click at [66, 222] on icon at bounding box center [67, 223] width 6 height 14
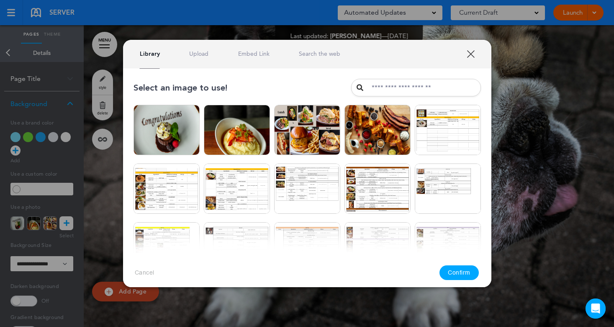
click at [199, 52] on link "Upload" at bounding box center [198, 54] width 19 height 8
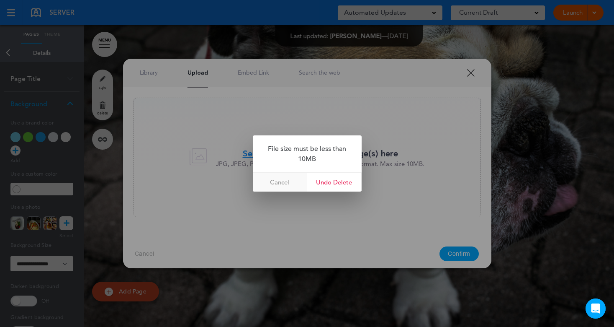
click at [274, 182] on link "Cancel" at bounding box center [280, 182] width 54 height 19
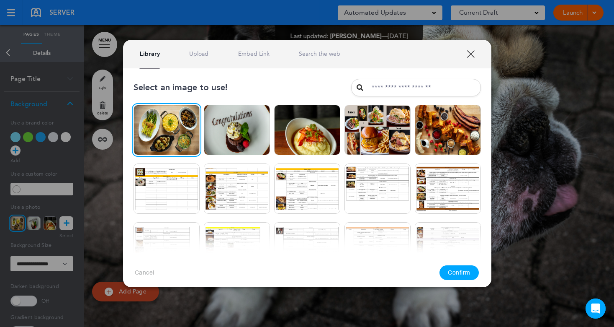
click at [467, 276] on button "Confirm" at bounding box center [459, 272] width 39 height 15
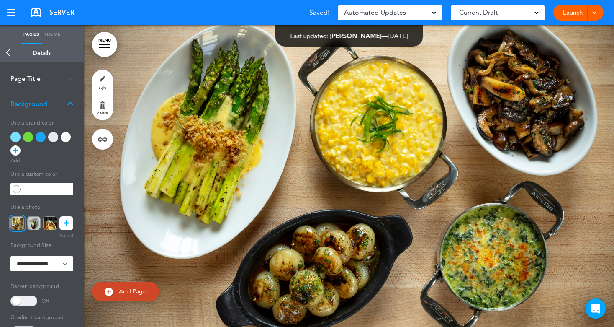
click at [10, 56] on link "Back" at bounding box center [8, 53] width 17 height 18
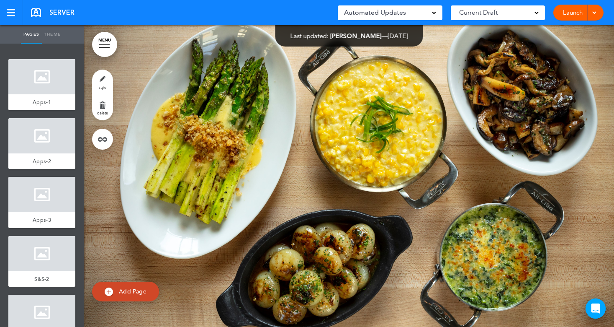
click at [594, 11] on span at bounding box center [594, 11] width 5 height 5
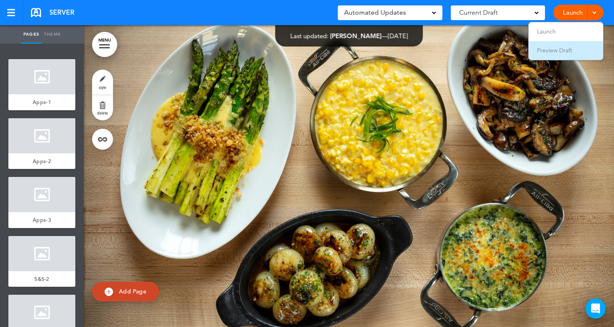
click at [539, 53] on span "Preview Draft" at bounding box center [554, 50] width 35 height 8
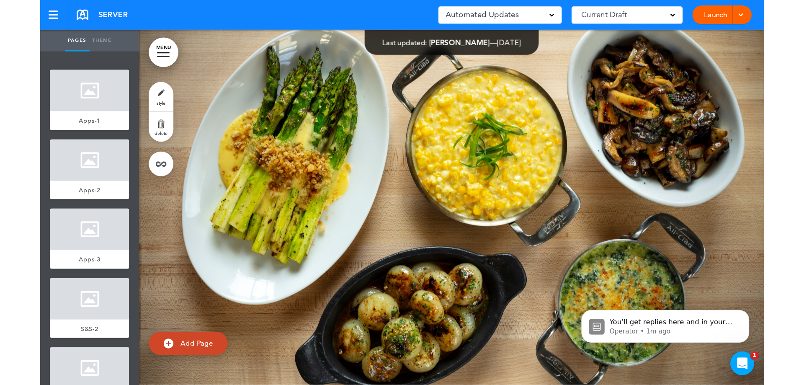
scroll to position [2878, 0]
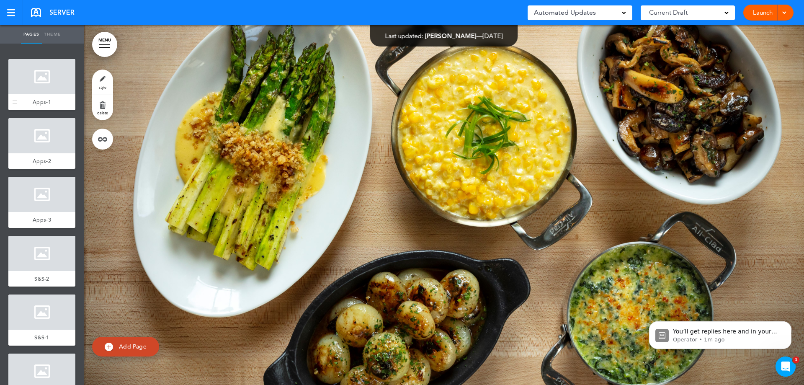
click at [46, 91] on div at bounding box center [41, 76] width 67 height 35
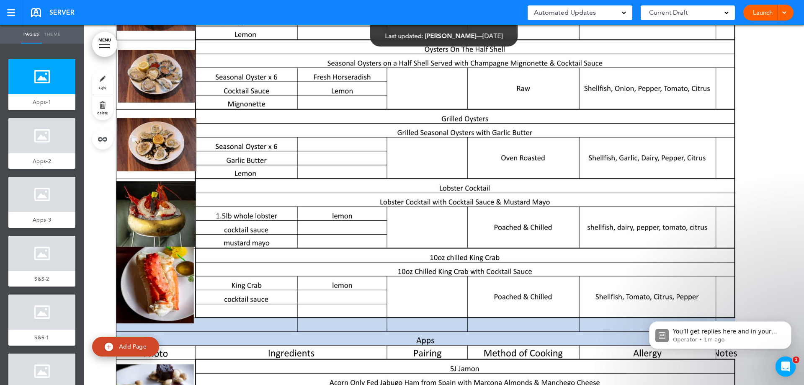
click at [125, 326] on span "Add Page" at bounding box center [133, 347] width 28 height 8
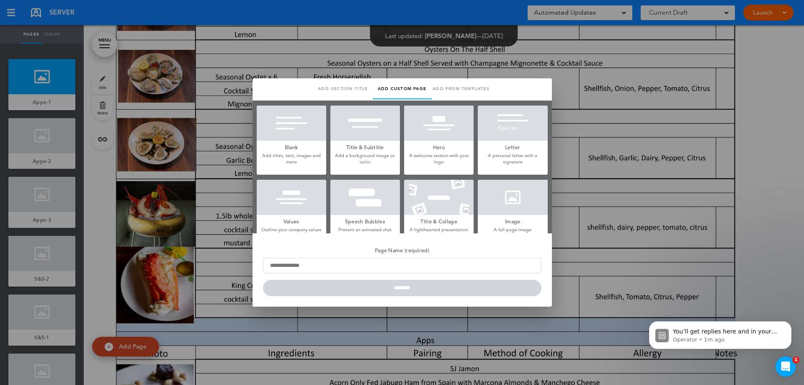
click at [508, 199] on div at bounding box center [513, 197] width 70 height 35
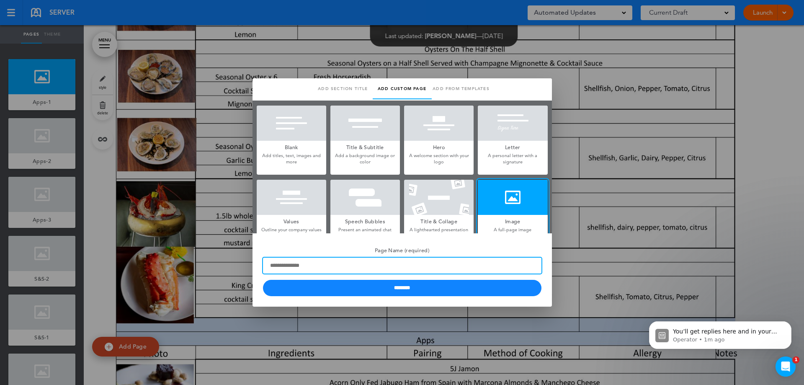
click at [307, 267] on input "Page Name (required)" at bounding box center [402, 266] width 279 height 16
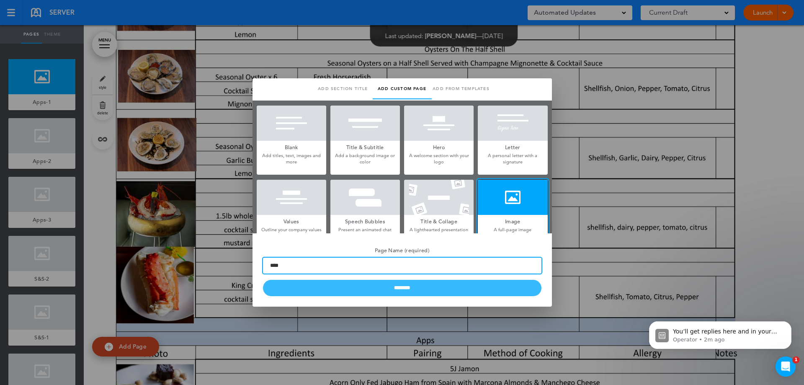
type input "****"
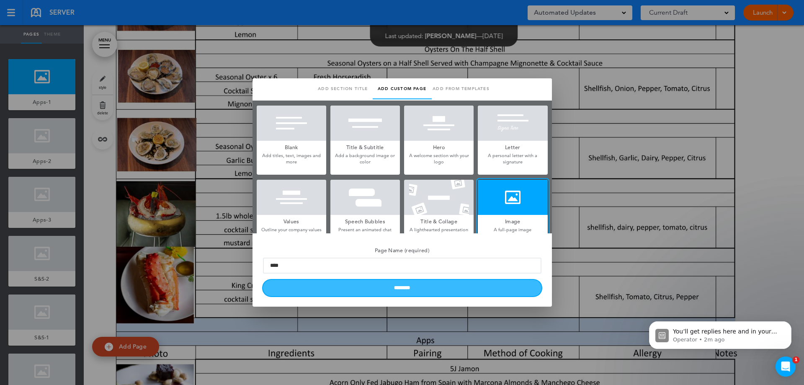
click at [351, 294] on input "********" at bounding box center [402, 288] width 279 height 16
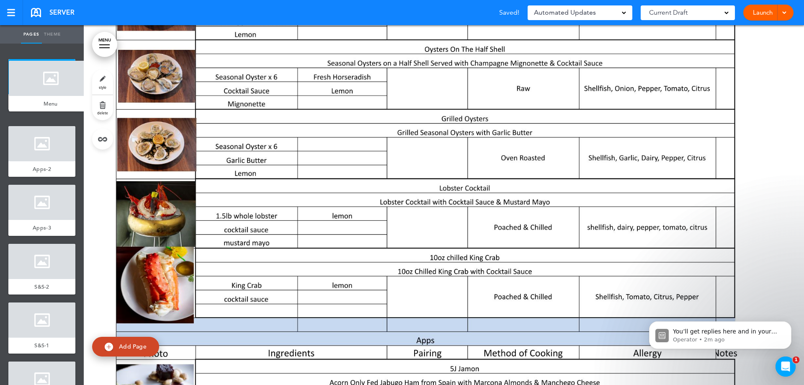
drag, startPoint x: 17, startPoint y: 164, endPoint x: 16, endPoint y: 103, distance: 61.2
drag, startPoint x: 18, startPoint y: 160, endPoint x: 24, endPoint y: 61, distance: 99.0
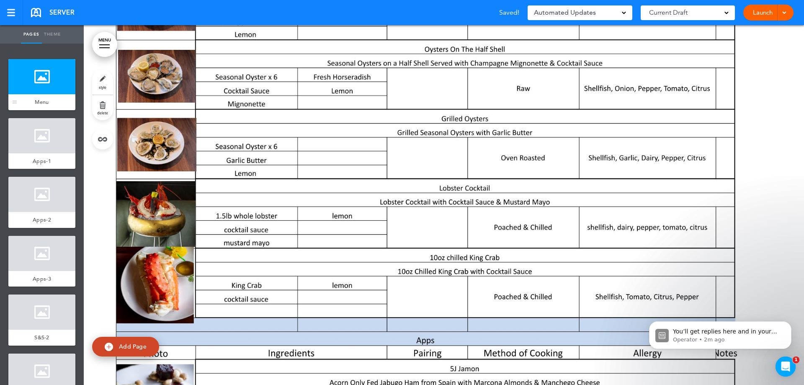
click at [41, 83] on div at bounding box center [41, 76] width 67 height 35
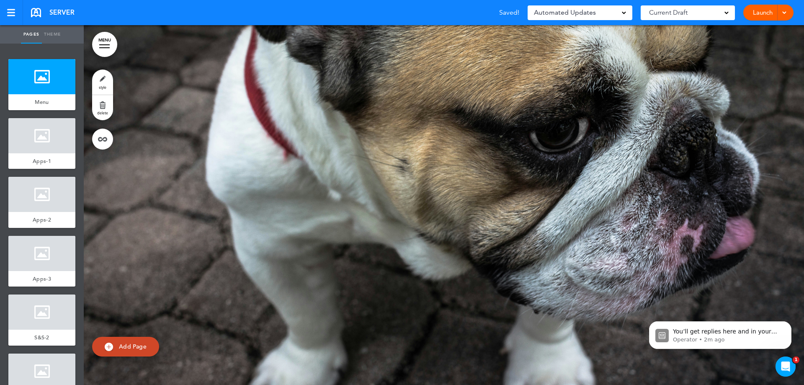
click at [104, 85] on link "style" at bounding box center [102, 82] width 21 height 25
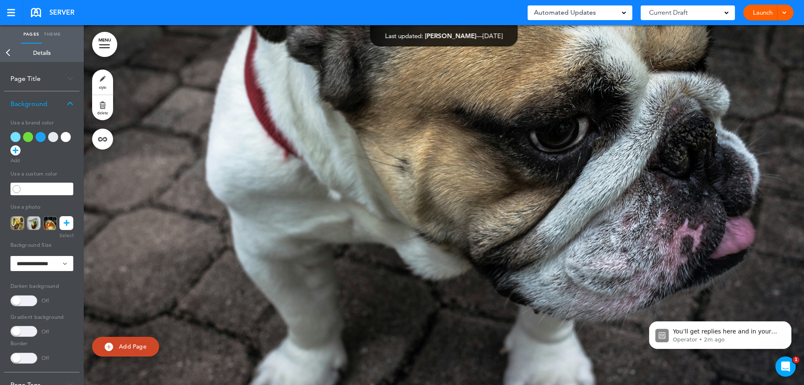
click at [67, 226] on icon at bounding box center [67, 223] width 6 height 14
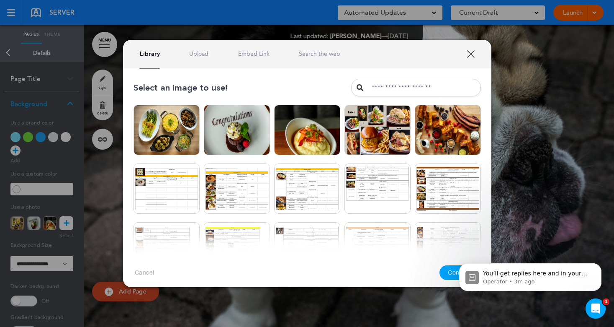
click at [203, 54] on link "Upload" at bounding box center [198, 54] width 19 height 8
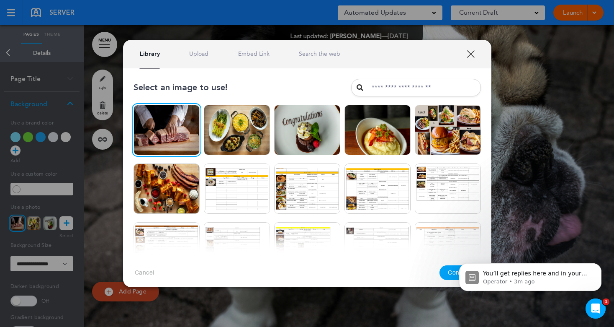
click at [449, 276] on button "Confirm" at bounding box center [459, 272] width 39 height 15
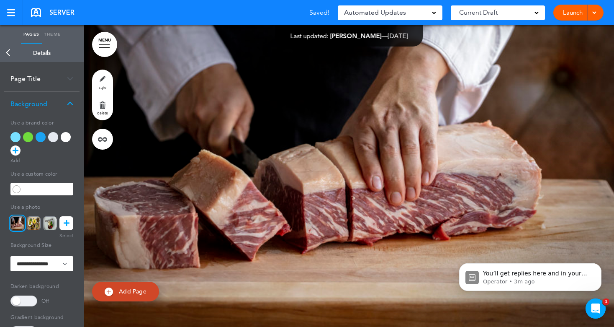
scroll to position [126, 0]
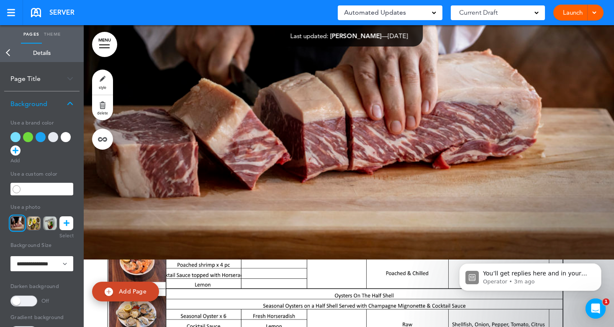
click at [366, 13] on span "Automated Updates" at bounding box center [375, 13] width 62 height 12
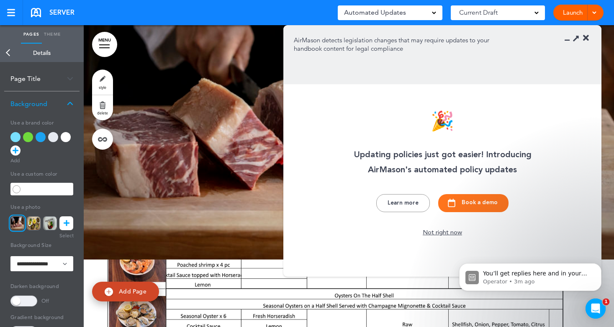
click at [307, 9] on div "SERVER Saved! Automated Updates 0 Auto policy updates 🎉 Updating policies just …" at bounding box center [307, 12] width 614 height 25
click at [385, 8] on span "Automated Updates" at bounding box center [375, 13] width 62 height 12
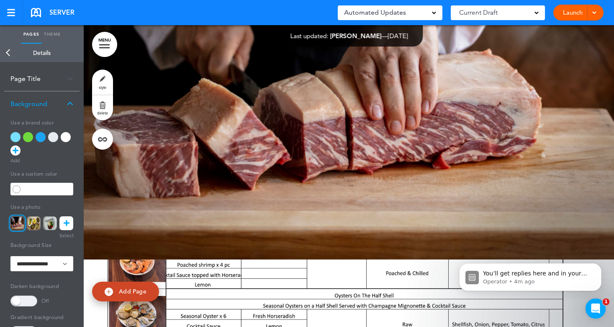
click at [5, 47] on link "Back" at bounding box center [8, 53] width 17 height 18
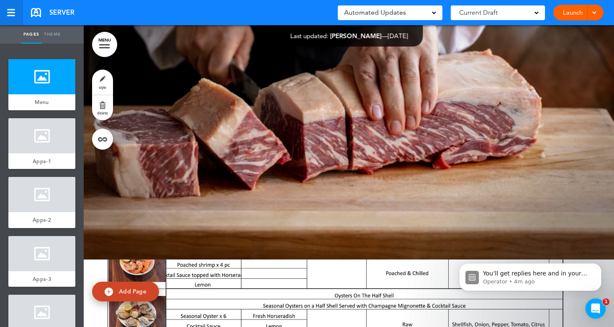
click at [10, 13] on div at bounding box center [11, 12] width 8 height 1
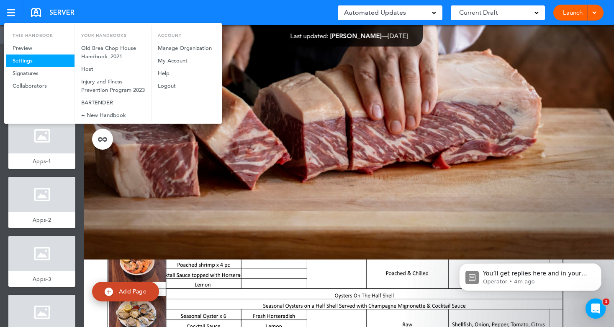
click at [26, 57] on link "Settings" at bounding box center [40, 60] width 68 height 13
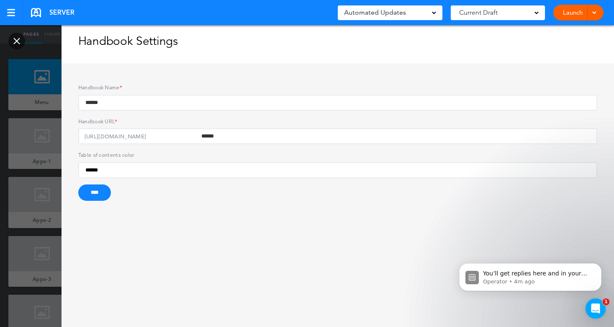
click at [14, 41] on link at bounding box center [16, 41] width 17 height 17
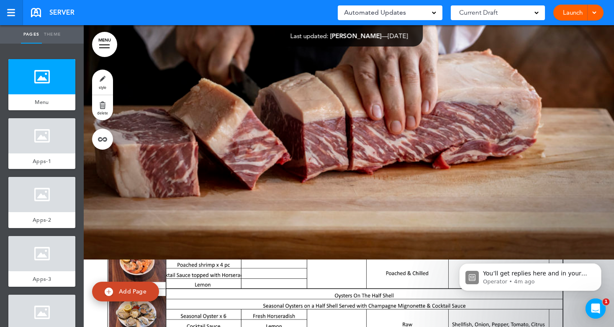
click at [10, 15] on div at bounding box center [11, 15] width 8 height 1
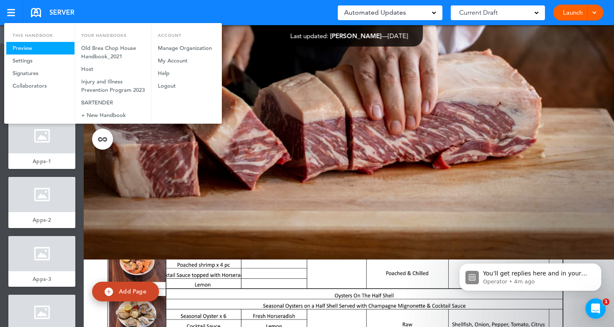
click at [23, 43] on link "Preview" at bounding box center [40, 48] width 68 height 13
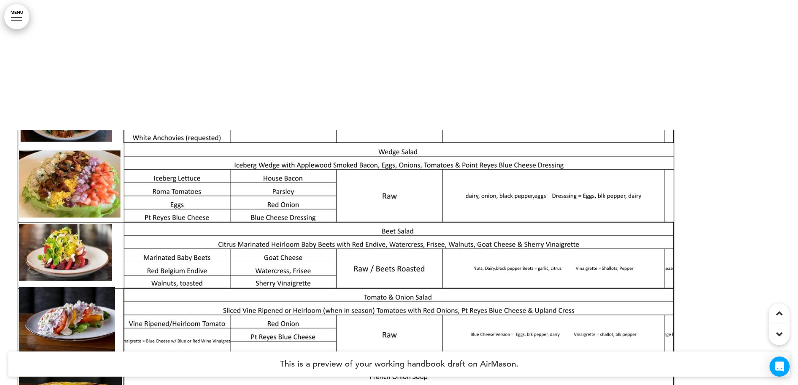
scroll to position [1005, 0]
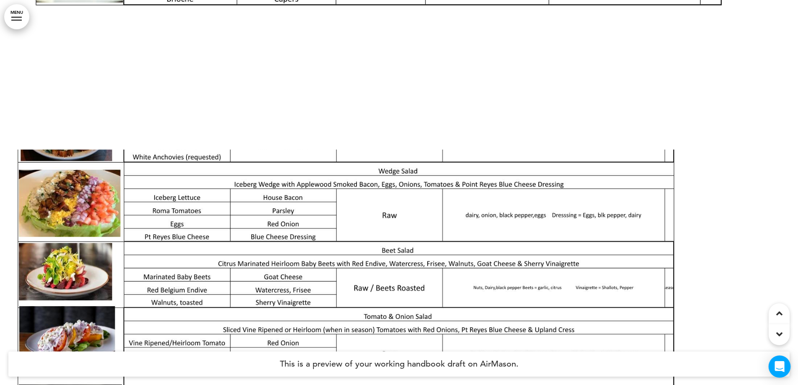
click at [608, 326] on icon "Open Intercom Messenger" at bounding box center [779, 366] width 11 height 11
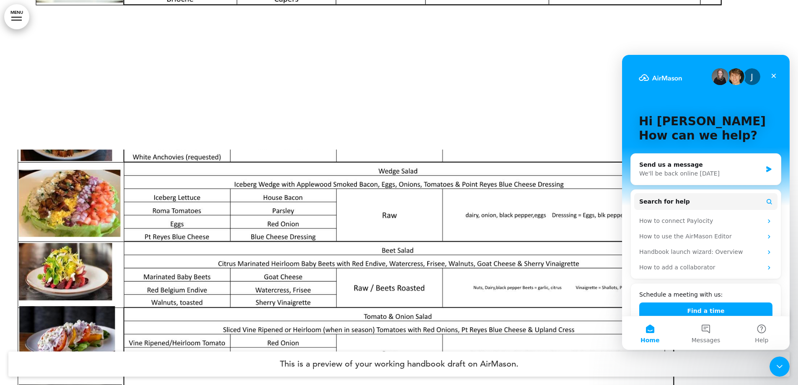
scroll to position [0, 0]
click at [608, 326] on button "Messages" at bounding box center [706, 333] width 56 height 34
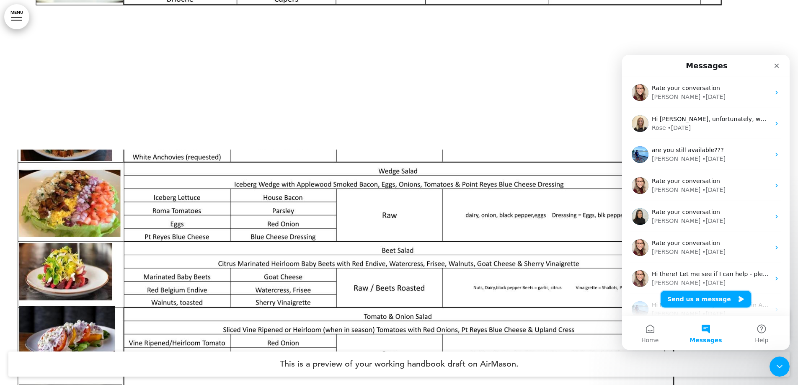
click at [608, 302] on button "Send us a message" at bounding box center [706, 299] width 90 height 17
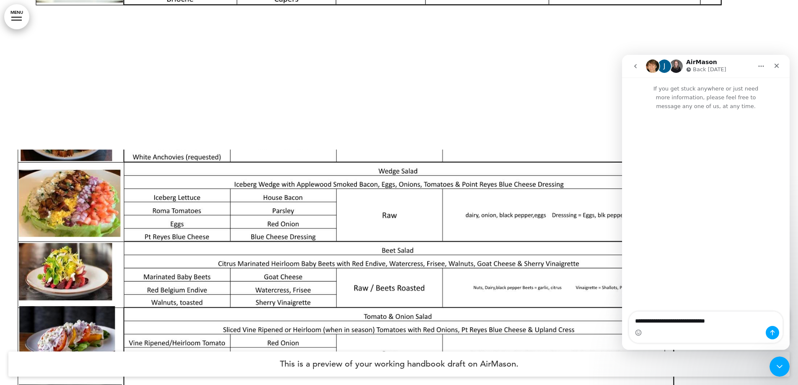
type textarea "**********"
click at [608, 326] on icon "Send a message…" at bounding box center [772, 332] width 7 height 7
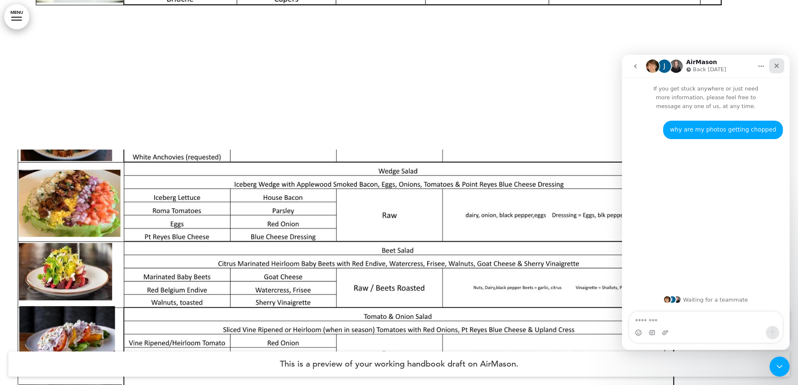
click at [608, 65] on icon "Close" at bounding box center [776, 65] width 7 height 7
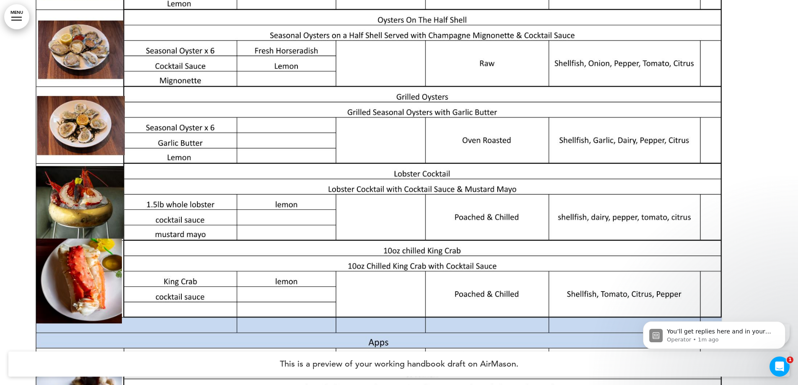
click at [18, 19] on link "MENU" at bounding box center [16, 16] width 25 height 25
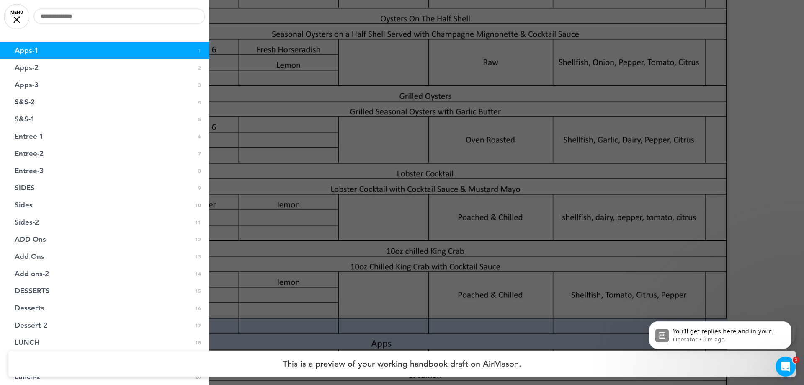
click at [17, 17] on link "MENU" at bounding box center [16, 16] width 25 height 25
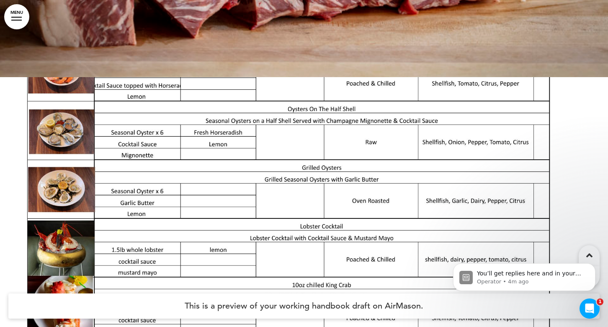
scroll to position [251, 0]
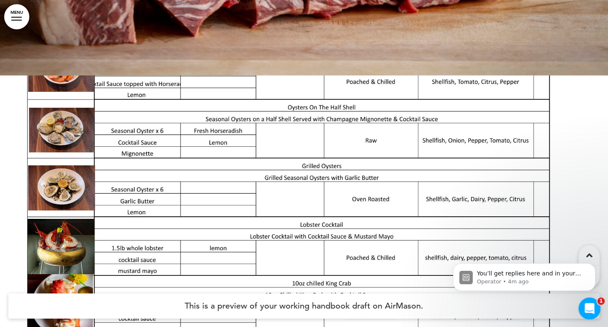
click at [589, 299] on div "Open Intercom Messenger" at bounding box center [589, 307] width 28 height 28
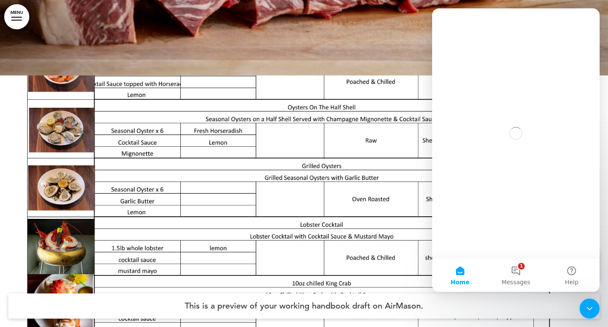
scroll to position [0, 0]
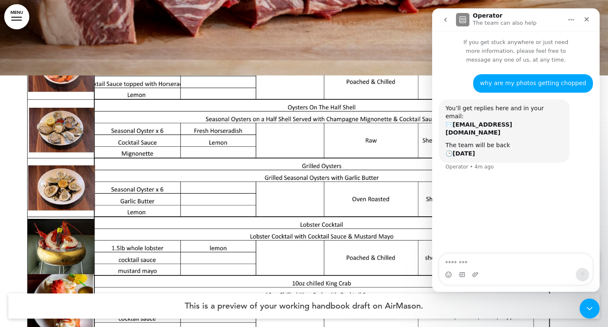
click at [498, 267] on textarea "Message…" at bounding box center [515, 260] width 153 height 14
type textarea "**********"
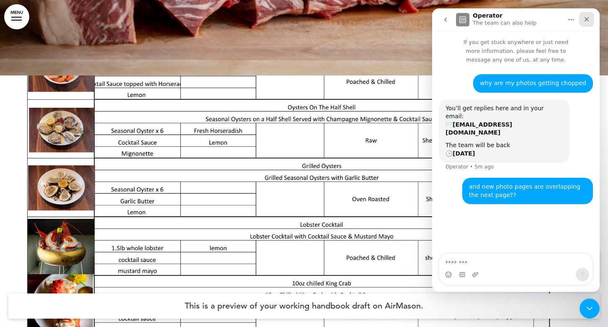
click at [583, 18] on icon "Close" at bounding box center [586, 19] width 7 height 7
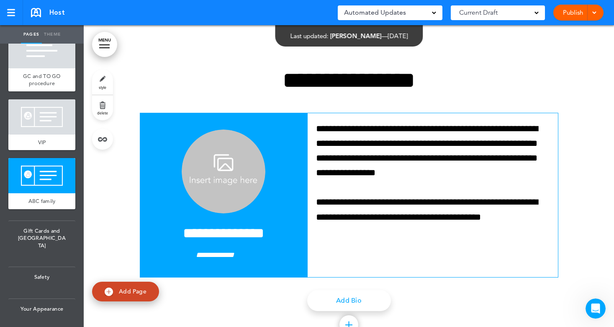
scroll to position [8521, 0]
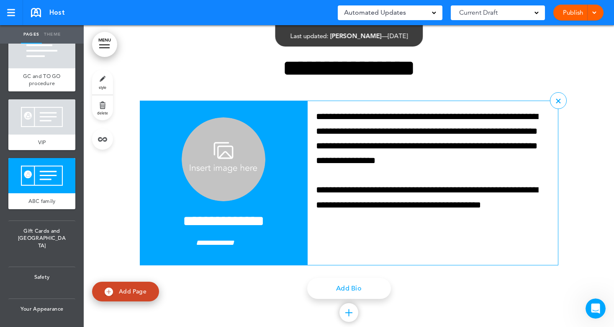
click at [209, 201] on img at bounding box center [224, 159] width 84 height 84
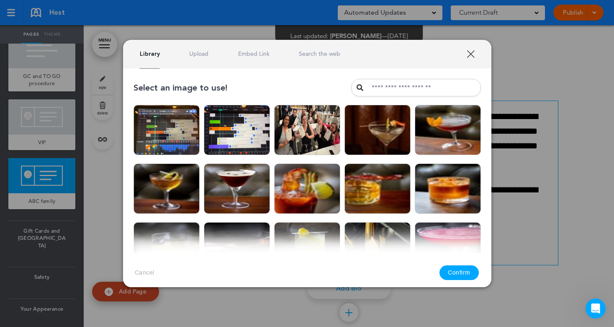
click at [208, 53] on link "Upload" at bounding box center [198, 54] width 19 height 8
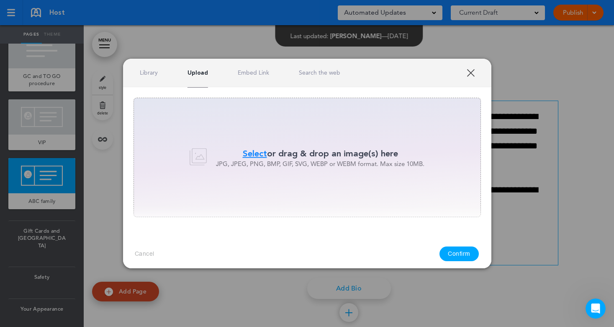
click at [149, 75] on link "Library" at bounding box center [149, 73] width 18 height 8
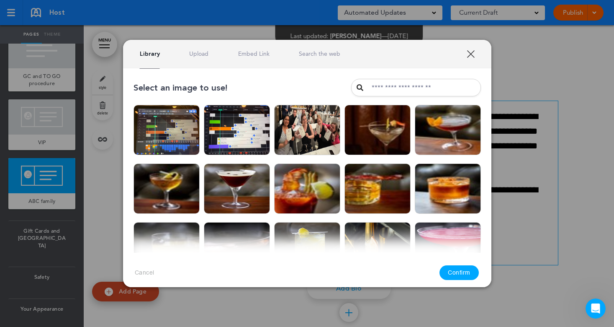
click at [470, 52] on link "XXX" at bounding box center [471, 54] width 8 height 8
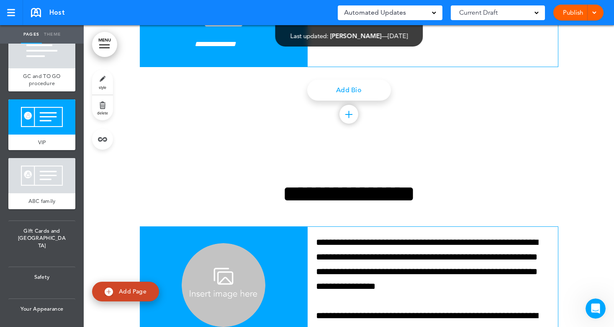
scroll to position [8594, 0]
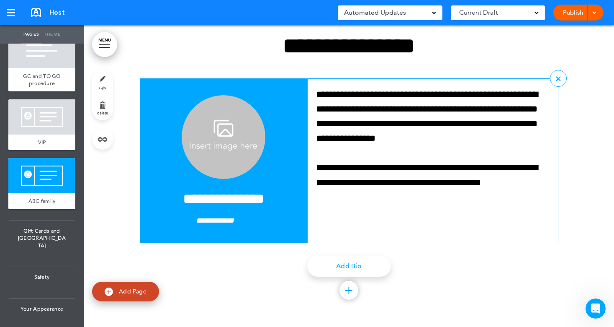
click at [212, 135] on img at bounding box center [224, 137] width 84 height 84
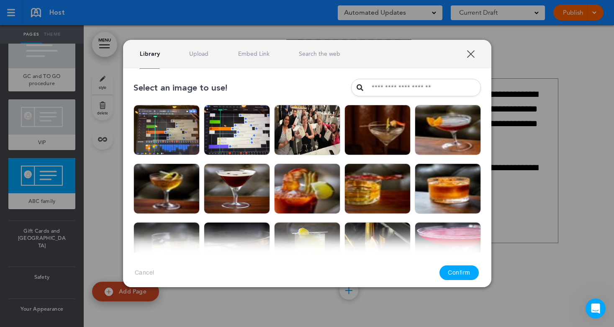
click at [199, 53] on link "Upload" at bounding box center [198, 54] width 19 height 8
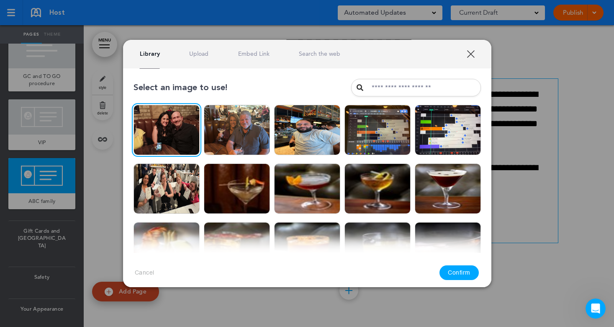
click at [204, 54] on link "Upload" at bounding box center [198, 54] width 19 height 8
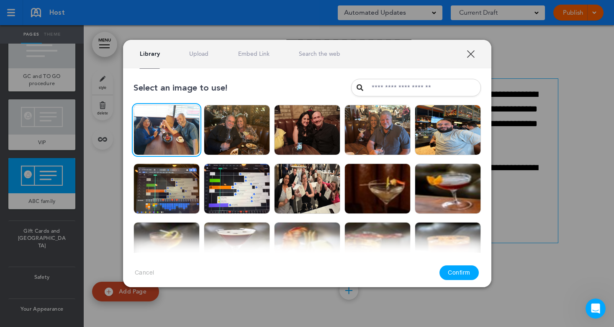
click at [203, 54] on link "Upload" at bounding box center [198, 54] width 19 height 8
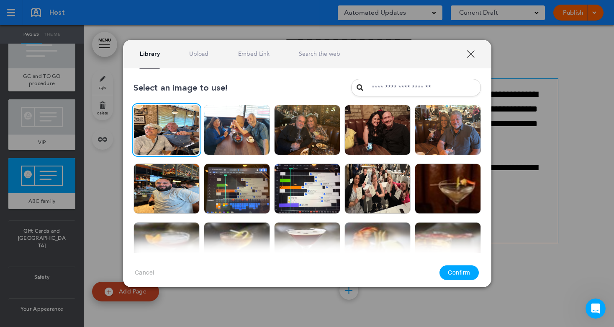
click at [195, 52] on link "Upload" at bounding box center [198, 54] width 19 height 8
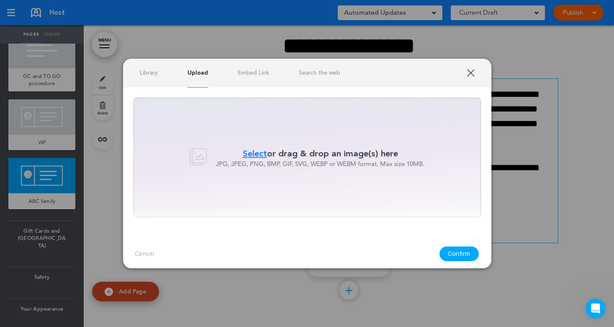
click at [475, 73] on link "XXX" at bounding box center [471, 73] width 8 height 8
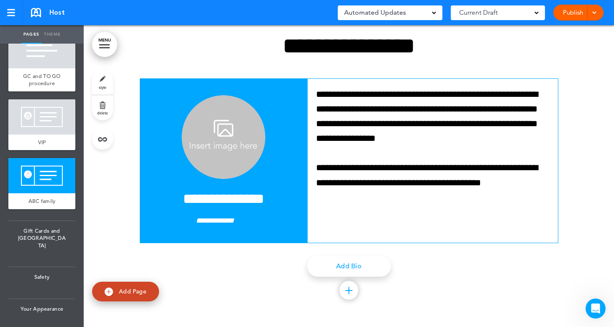
click at [103, 85] on span "style" at bounding box center [103, 87] width 8 height 5
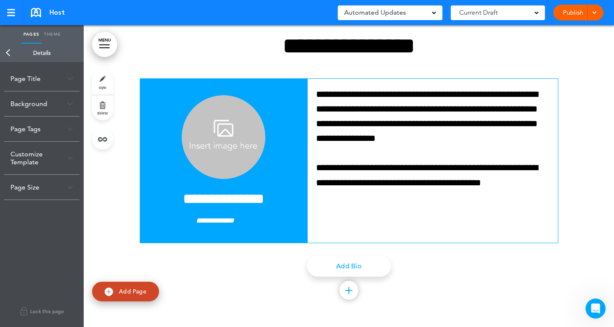
click at [8, 52] on link "Back" at bounding box center [8, 53] width 17 height 18
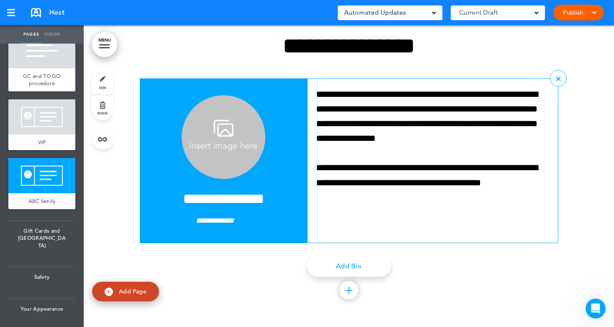
click at [209, 133] on img at bounding box center [224, 137] width 84 height 84
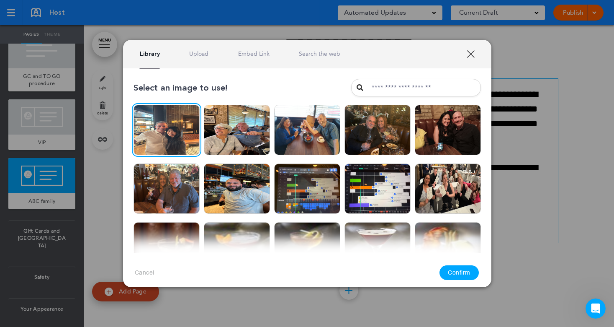
click at [472, 53] on link "XXX" at bounding box center [471, 54] width 8 height 8
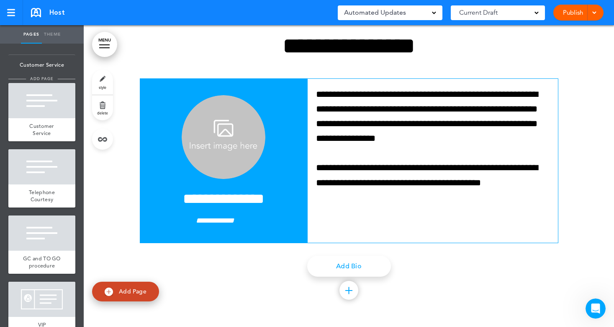
scroll to position [1119, 0]
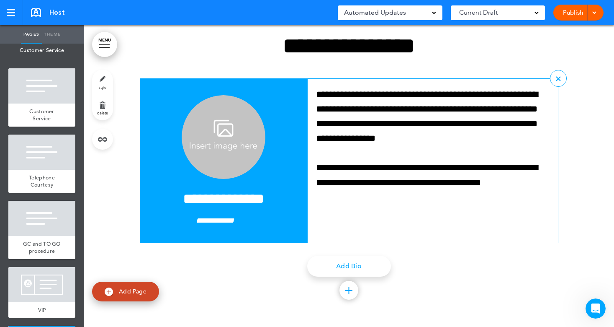
click at [232, 137] on img at bounding box center [224, 137] width 84 height 84
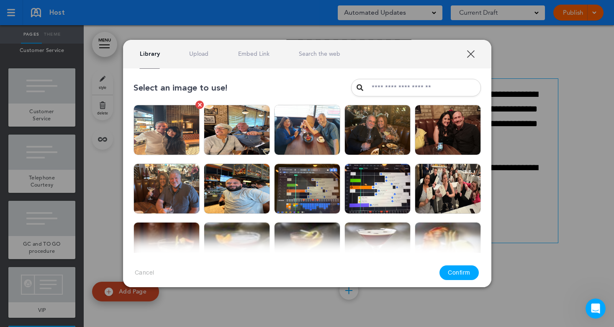
click at [176, 127] on img at bounding box center [167, 130] width 66 height 50
click at [427, 128] on img at bounding box center [448, 130] width 66 height 50
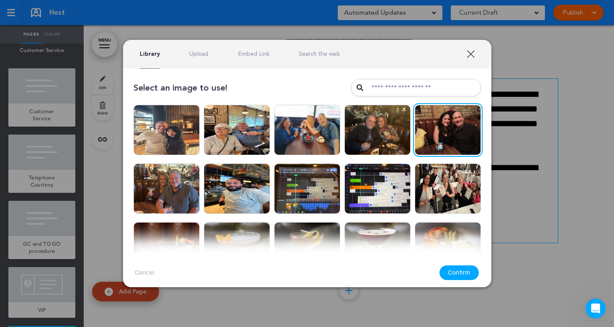
click at [367, 88] on input "text" at bounding box center [416, 88] width 130 height 18
type input "****"
click at [471, 54] on link "XXX" at bounding box center [471, 54] width 8 height 8
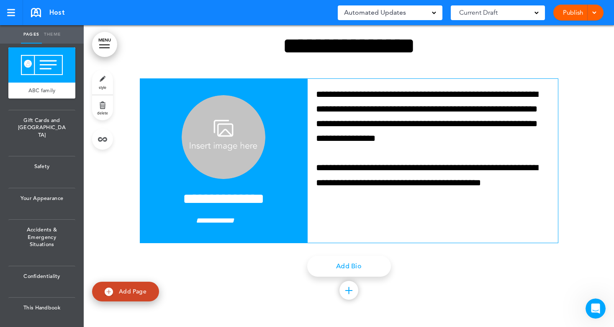
scroll to position [1279, 0]
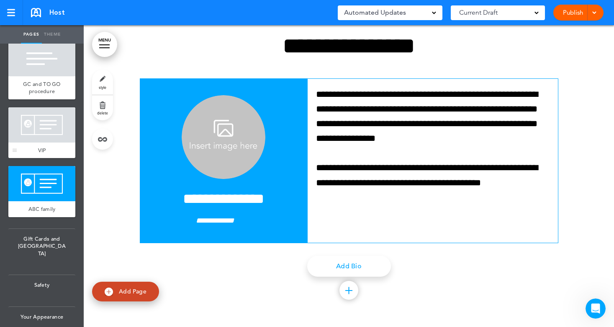
click at [38, 142] on div at bounding box center [41, 124] width 67 height 35
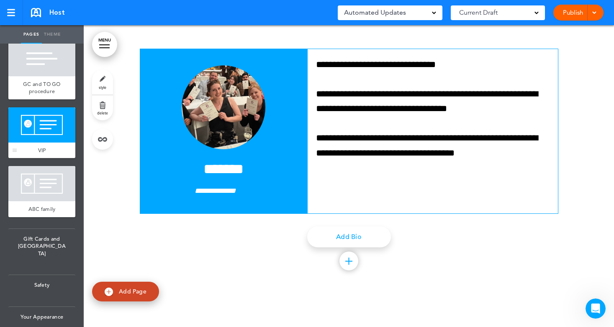
scroll to position [8247, 0]
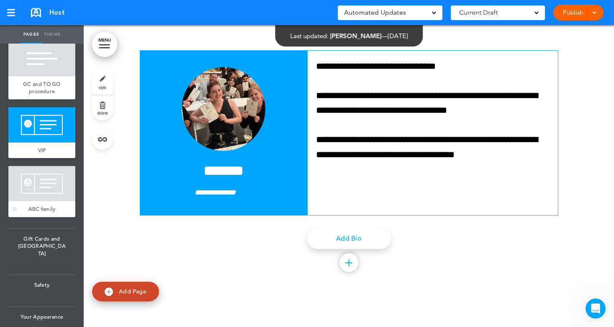
click at [39, 201] on div at bounding box center [41, 183] width 67 height 35
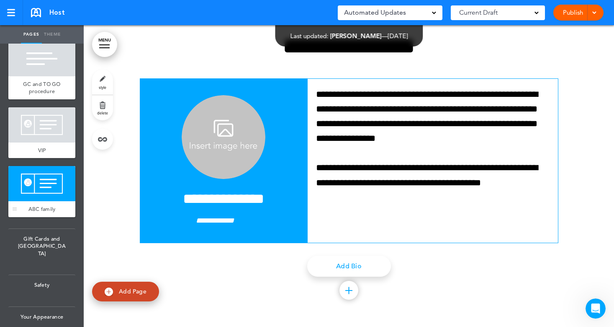
scroll to position [8572, 0]
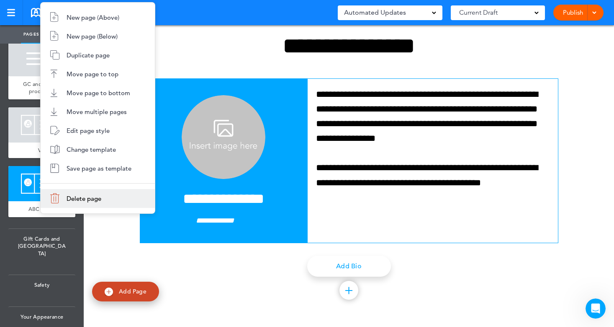
click at [71, 204] on li "Delete page" at bounding box center [98, 198] width 114 height 19
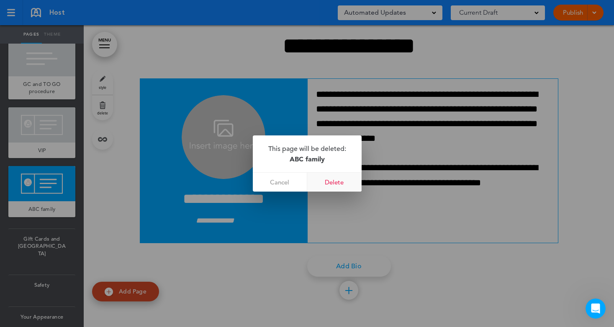
click at [331, 184] on link "Delete" at bounding box center [334, 182] width 54 height 19
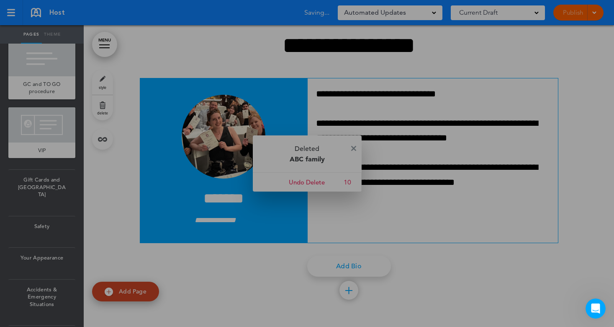
scroll to position [8270, 0]
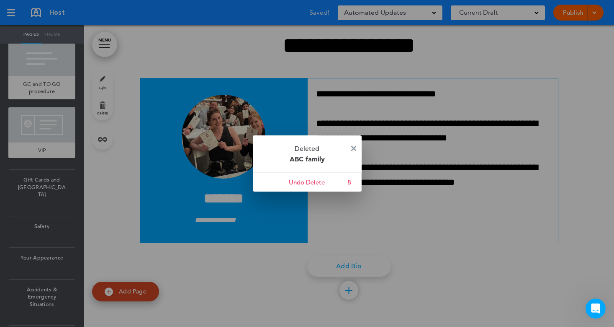
click at [353, 146] on img at bounding box center [353, 148] width 5 height 5
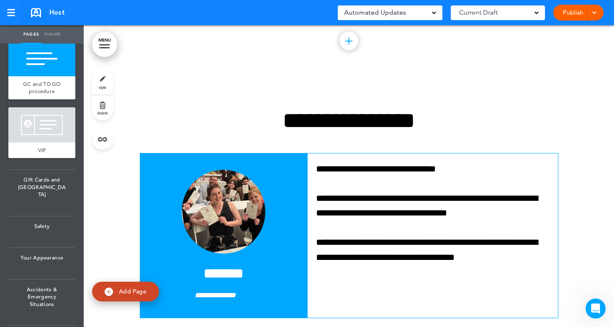
scroll to position [8144, 0]
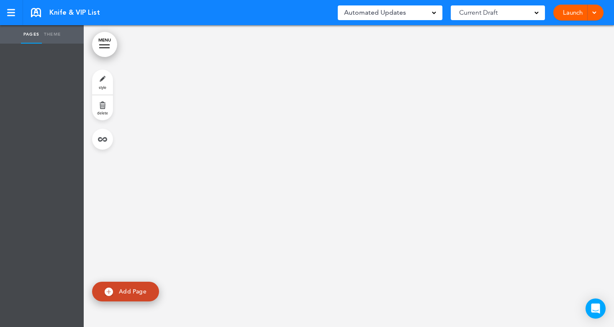
click at [124, 292] on span "Add Page" at bounding box center [133, 291] width 28 height 8
type input "********"
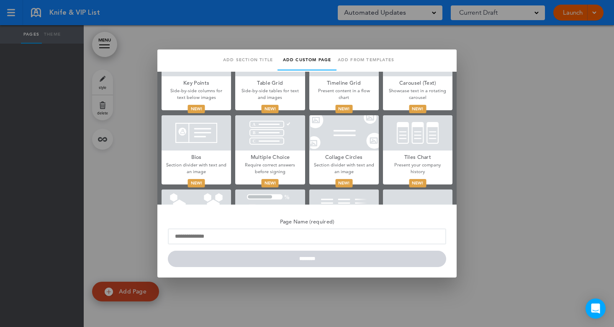
scroll to position [335, 0]
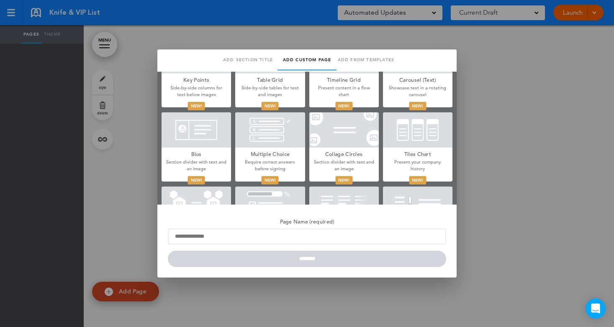
click at [170, 127] on div at bounding box center [197, 129] width 70 height 35
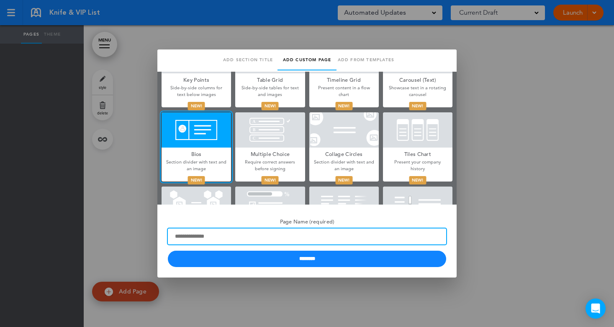
click at [241, 237] on input "Page Name (required)" at bounding box center [307, 236] width 279 height 16
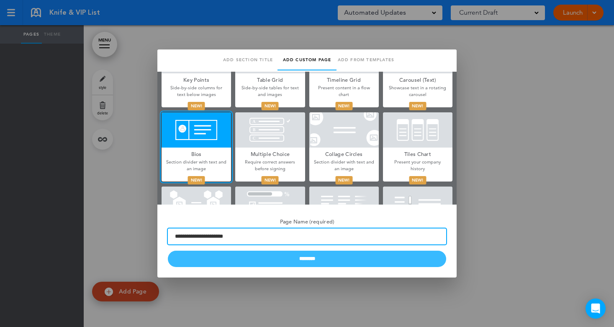
type input "**********"
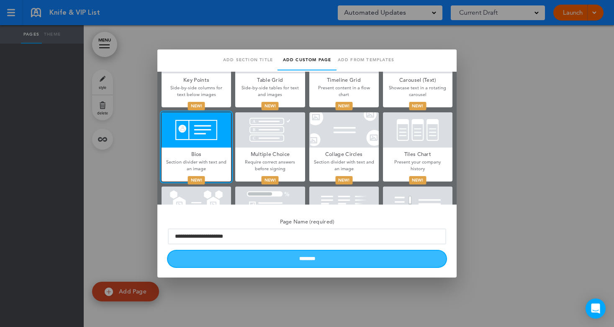
click at [290, 263] on input "********" at bounding box center [307, 258] width 279 height 16
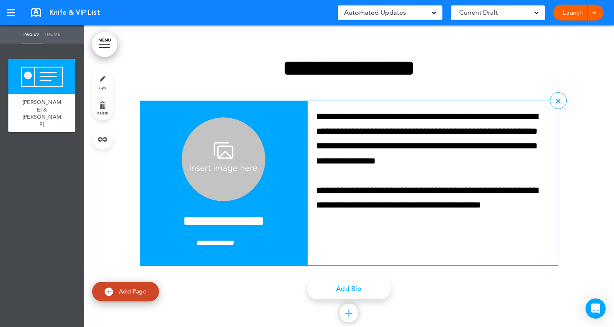
click at [207, 165] on img at bounding box center [224, 159] width 84 height 84
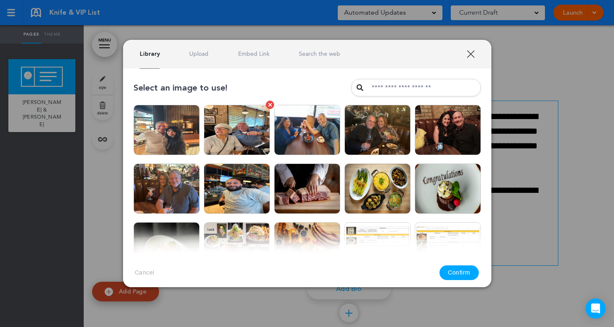
click at [228, 137] on img at bounding box center [237, 130] width 66 height 50
click at [455, 272] on button "Confirm" at bounding box center [459, 272] width 39 height 15
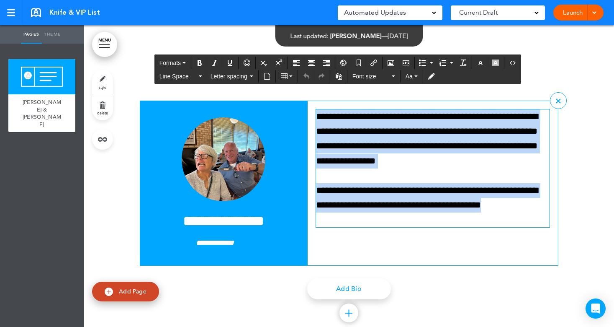
drag, startPoint x: 357, startPoint y: 219, endPoint x: 316, endPoint y: 115, distance: 112.2
click at [316, 115] on div "**********" at bounding box center [433, 168] width 234 height 118
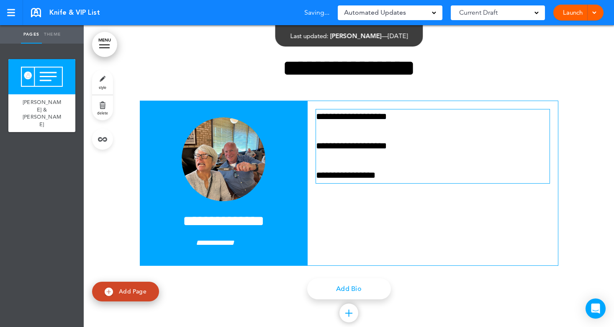
click at [114, 289] on link "Add Page" at bounding box center [125, 291] width 67 height 20
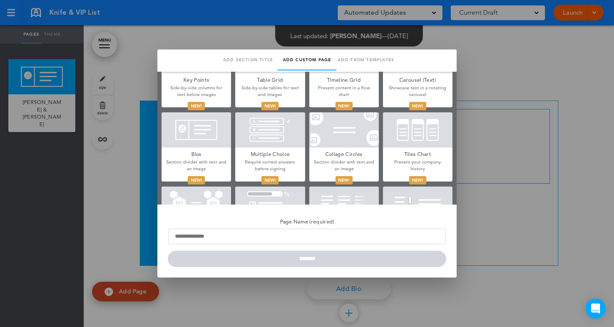
click at [207, 137] on div at bounding box center [197, 129] width 70 height 35
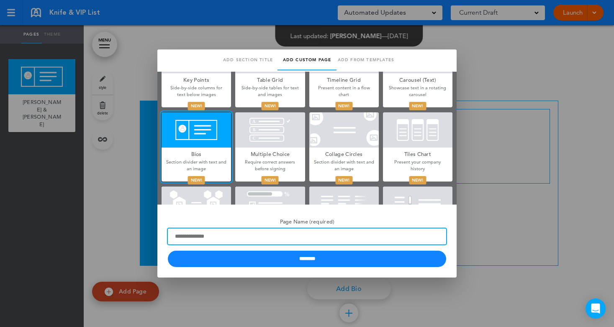
click at [240, 240] on input "Page Name (required)" at bounding box center [307, 236] width 279 height 16
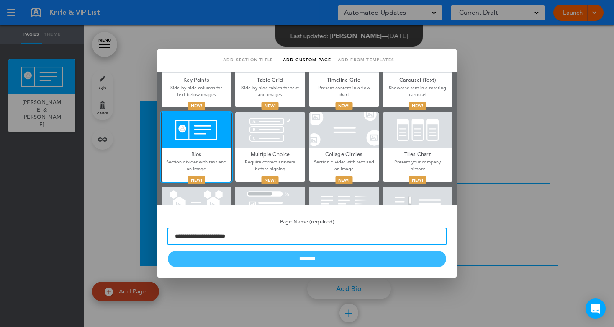
type input "**********"
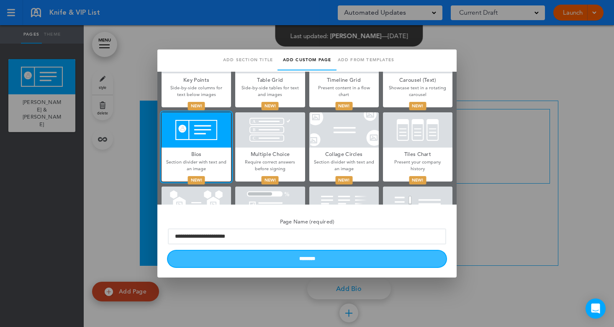
click at [308, 263] on input "********" at bounding box center [307, 258] width 279 height 16
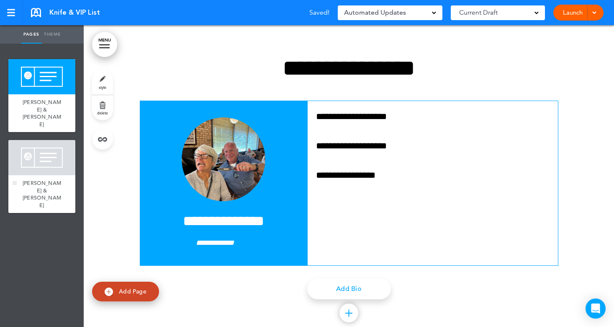
click at [46, 142] on div at bounding box center [41, 157] width 67 height 35
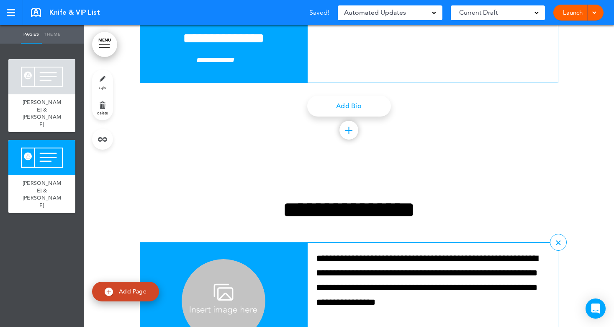
scroll to position [324, 0]
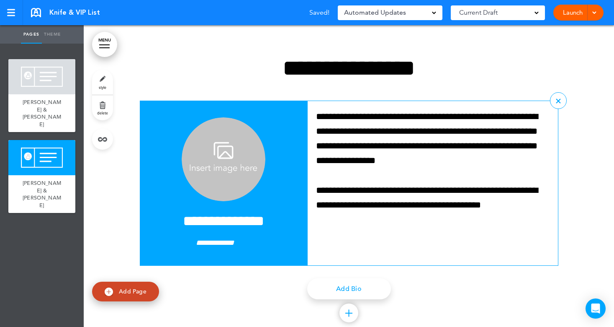
click at [219, 166] on img at bounding box center [224, 159] width 84 height 84
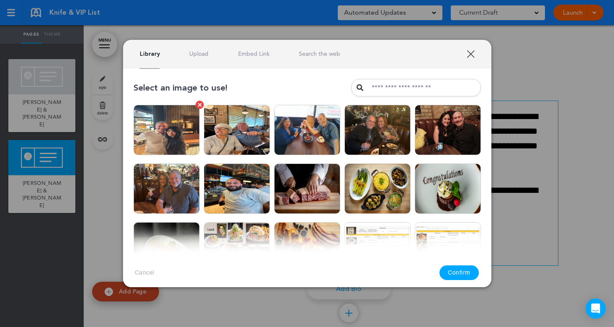
click at [170, 138] on img at bounding box center [167, 130] width 66 height 50
click at [461, 276] on button "Confirm" at bounding box center [459, 272] width 39 height 15
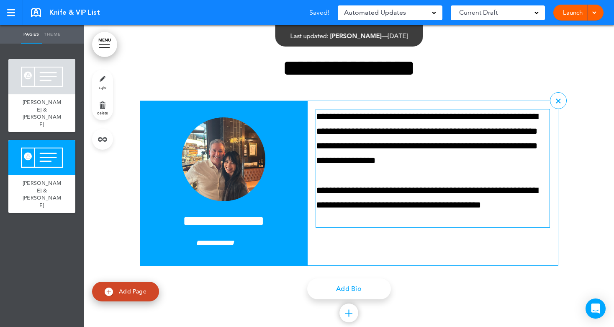
click at [316, 116] on p "**********" at bounding box center [433, 138] width 234 height 59
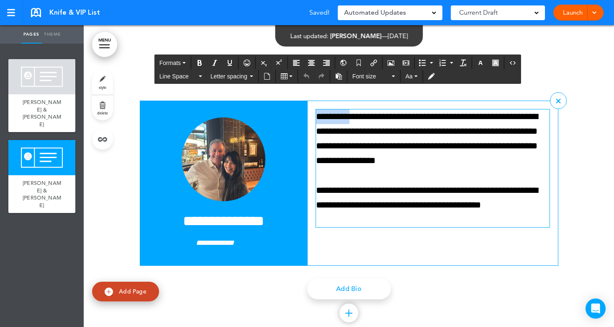
click at [316, 116] on p "**********" at bounding box center [433, 138] width 234 height 59
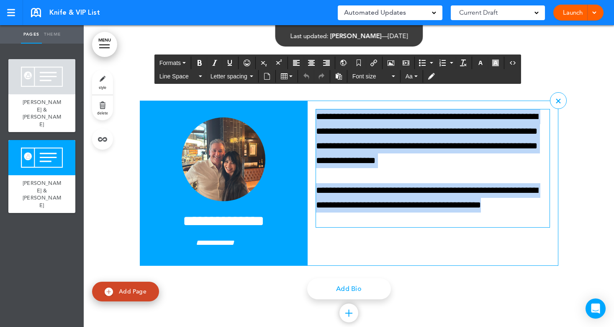
drag, startPoint x: 354, startPoint y: 219, endPoint x: 313, endPoint y: 121, distance: 106.6
click at [316, 121] on div "**********" at bounding box center [433, 168] width 234 height 118
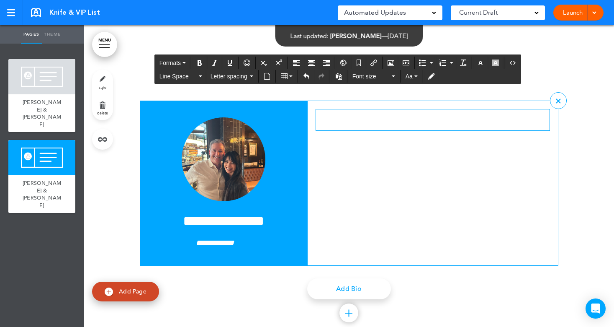
click at [130, 290] on span "Add Page" at bounding box center [133, 291] width 28 height 8
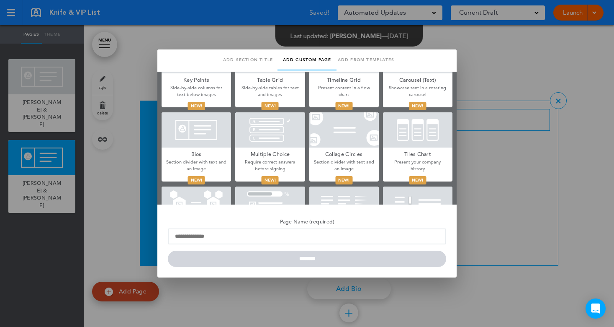
click at [194, 127] on div at bounding box center [197, 129] width 70 height 35
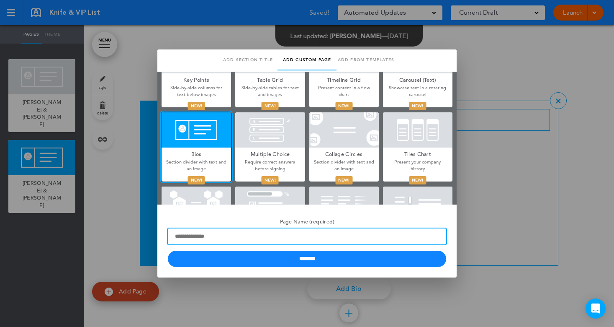
click at [255, 238] on input "Page Name (required)" at bounding box center [307, 236] width 279 height 16
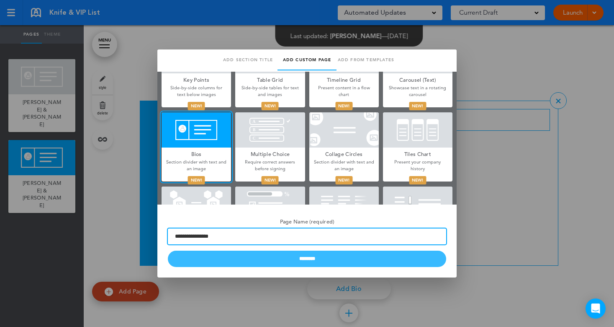
type input "**********"
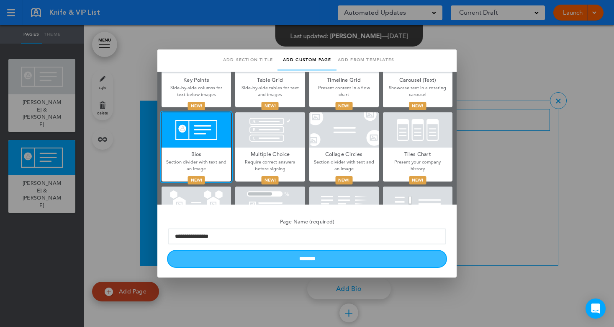
click at [320, 263] on input "********" at bounding box center [307, 258] width 279 height 16
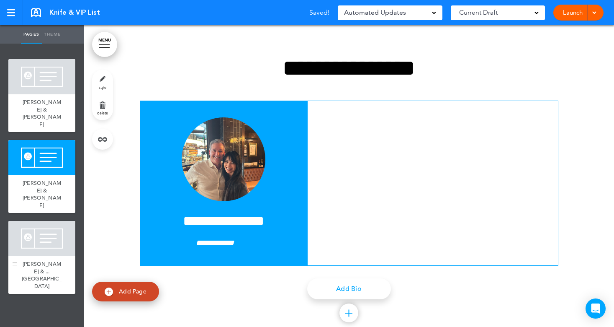
click at [35, 221] on div at bounding box center [41, 238] width 67 height 35
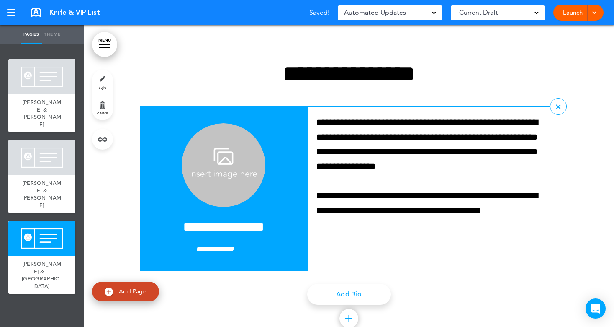
scroll to position [648, 0]
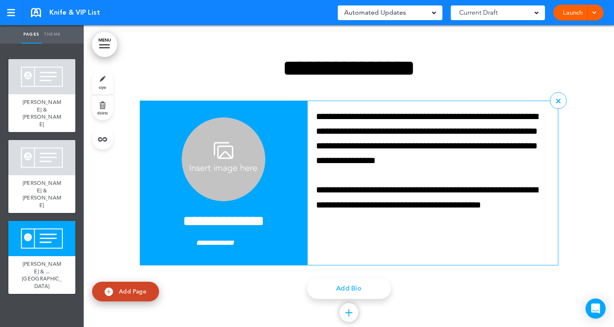
click at [215, 161] on img at bounding box center [224, 159] width 84 height 84
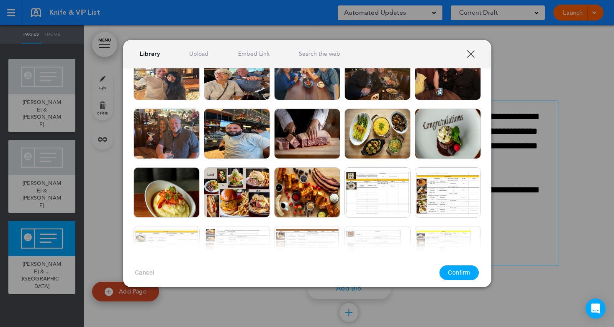
scroll to position [0, 0]
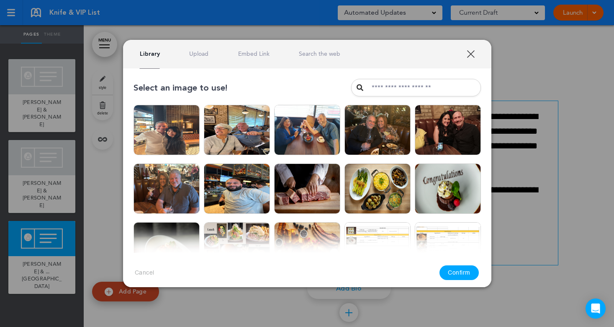
click at [192, 54] on link "Upload" at bounding box center [198, 54] width 19 height 8
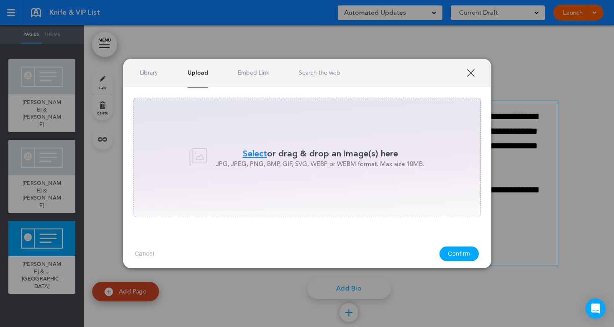
drag, startPoint x: 470, startPoint y: 71, endPoint x: 465, endPoint y: 72, distance: 4.7
click at [470, 71] on link "XXX" at bounding box center [471, 73] width 8 height 8
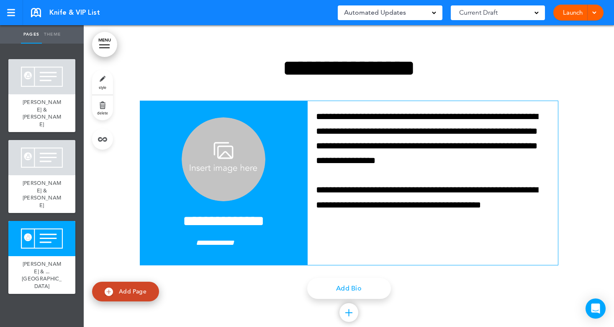
click at [124, 293] on span "Add Page" at bounding box center [133, 291] width 28 height 8
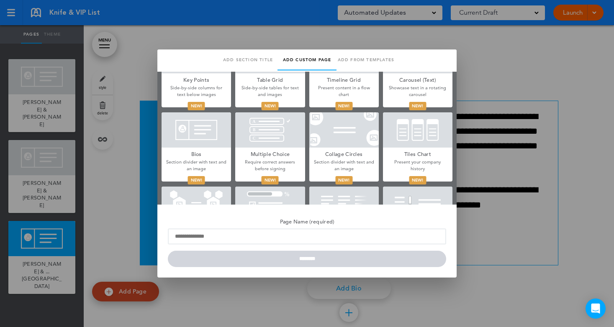
click at [191, 128] on div at bounding box center [197, 129] width 70 height 35
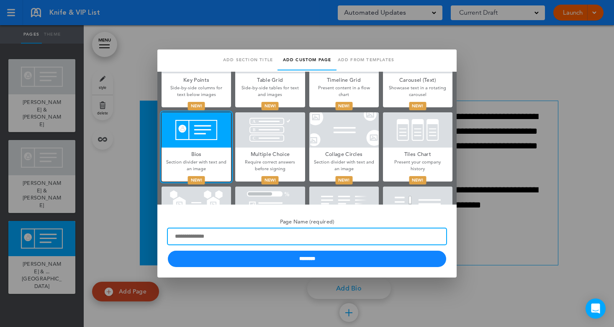
click at [249, 239] on input "Page Name (required)" at bounding box center [307, 236] width 279 height 16
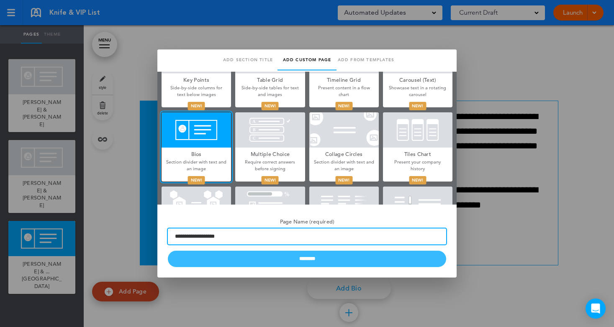
type input "**********"
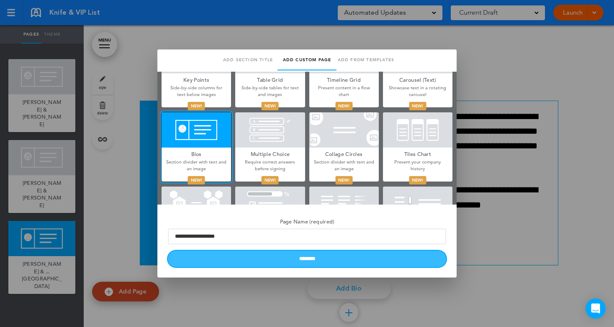
click at [269, 256] on input "********" at bounding box center [307, 258] width 279 height 16
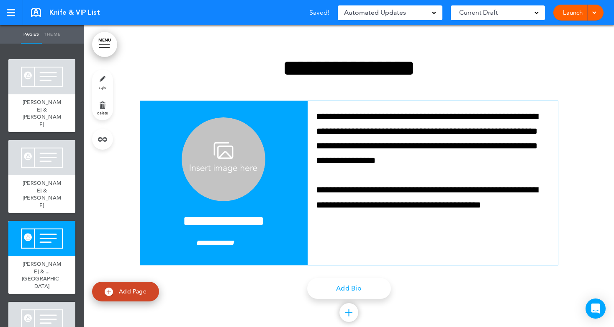
click at [222, 172] on img at bounding box center [224, 159] width 84 height 84
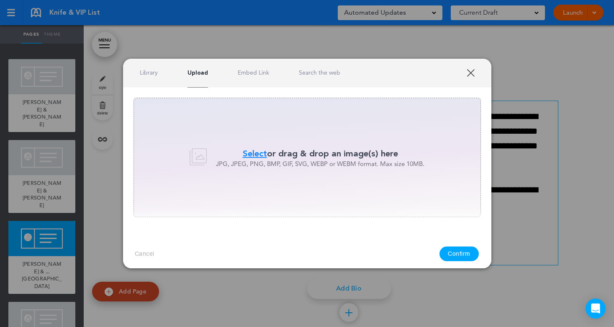
click at [476, 75] on div "Library Upload Embed Link Search the web" at bounding box center [307, 73] width 369 height 28
click at [468, 71] on link "XXX" at bounding box center [471, 73] width 8 height 8
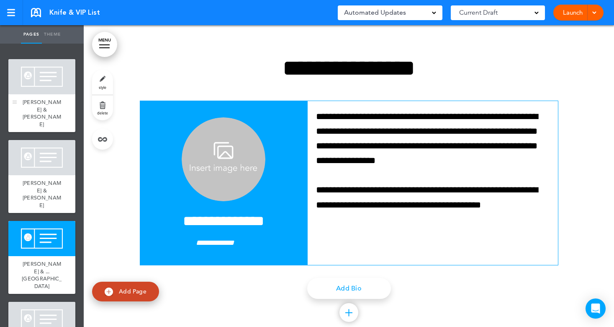
click at [36, 88] on div at bounding box center [41, 76] width 67 height 35
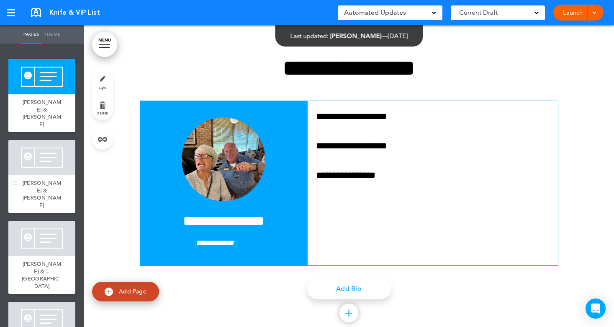
click at [50, 158] on div at bounding box center [41, 157] width 67 height 35
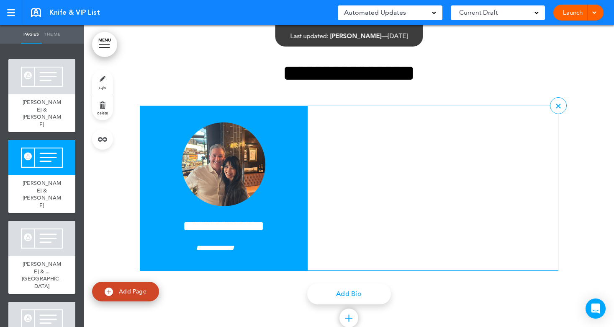
scroll to position [324, 0]
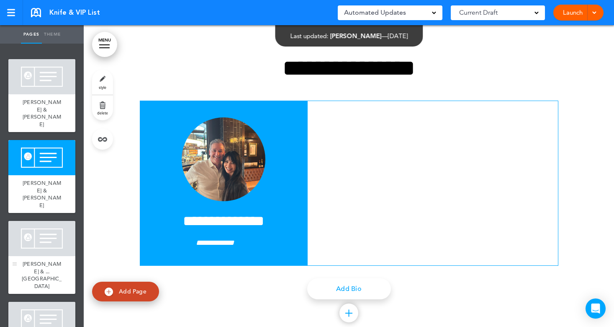
click at [49, 221] on div at bounding box center [41, 238] width 67 height 35
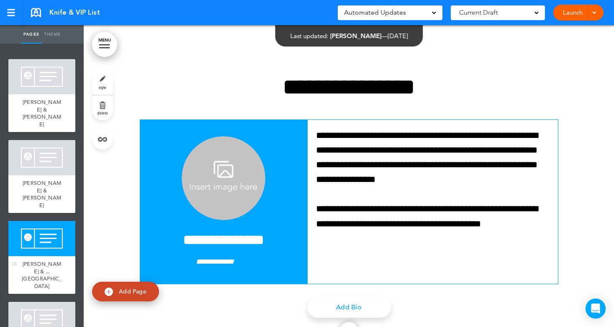
scroll to position [648, 0]
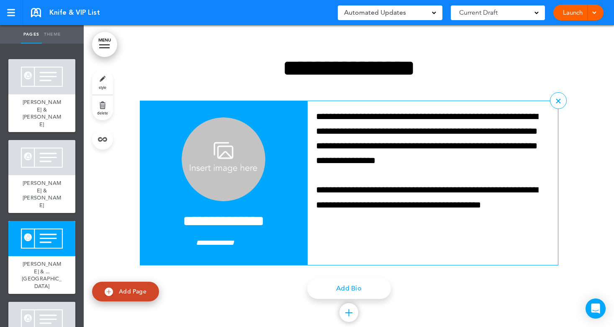
click at [210, 169] on img at bounding box center [224, 159] width 84 height 84
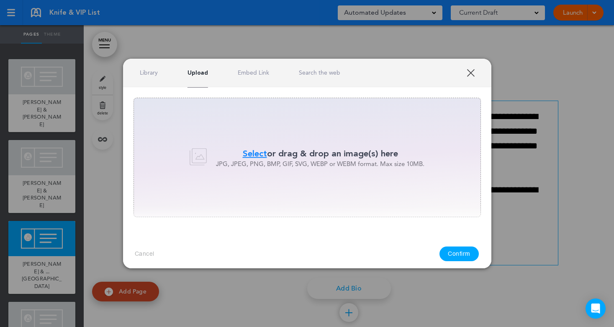
click at [471, 74] on link "XXX" at bounding box center [471, 73] width 8 height 8
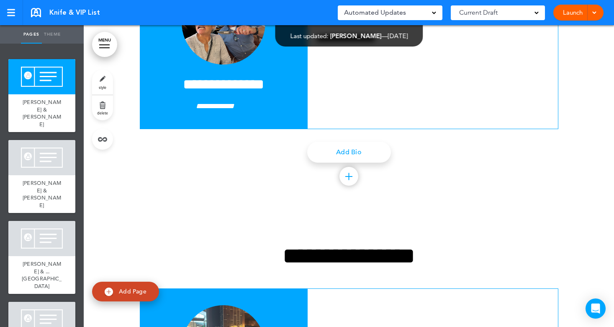
scroll to position [251, 0]
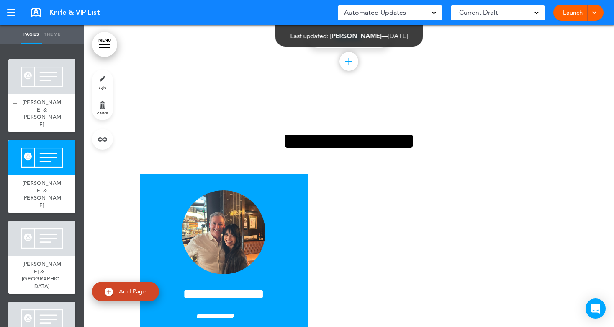
click at [9, 85] on div at bounding box center [14, 95] width 13 height 73
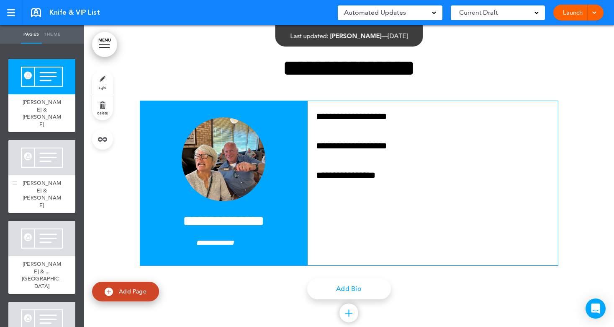
click at [34, 175] on div "[PERSON_NAME] & [PERSON_NAME]" at bounding box center [41, 194] width 67 height 38
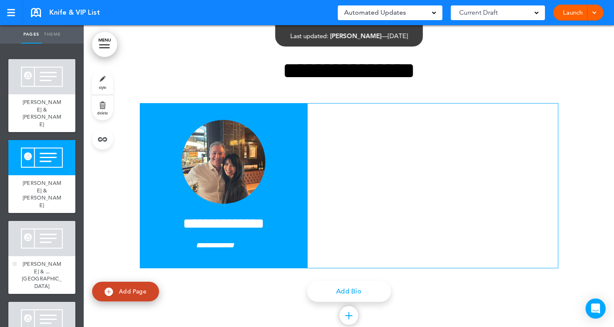
scroll to position [324, 0]
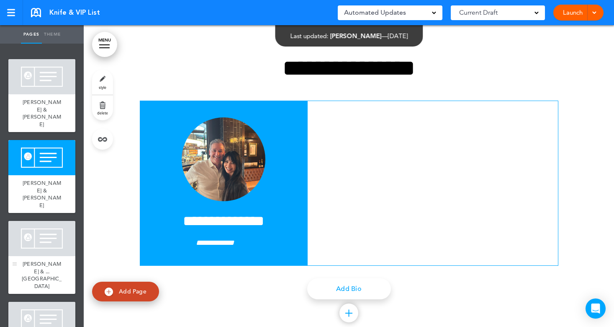
click at [39, 221] on div at bounding box center [41, 238] width 67 height 35
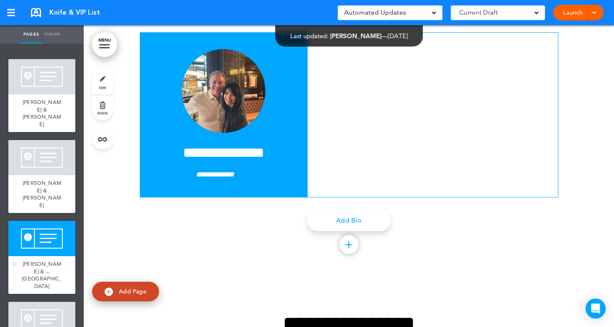
scroll to position [648, 0]
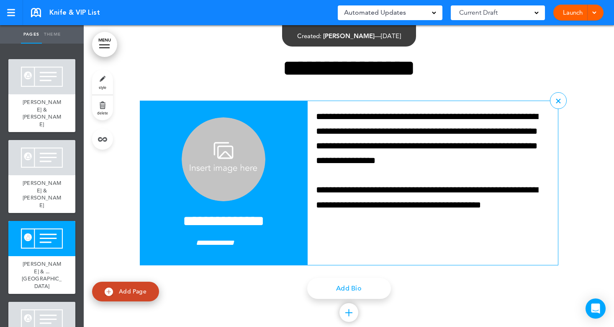
click at [225, 157] on img at bounding box center [224, 159] width 84 height 84
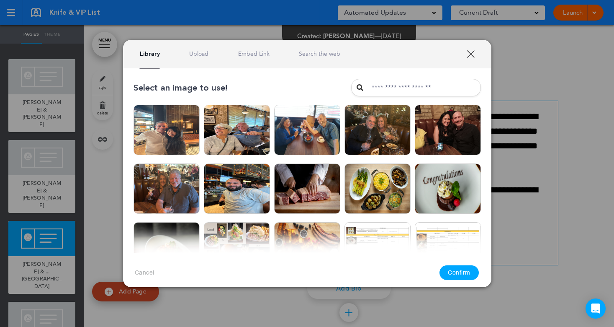
click at [197, 52] on link "Upload" at bounding box center [198, 54] width 19 height 8
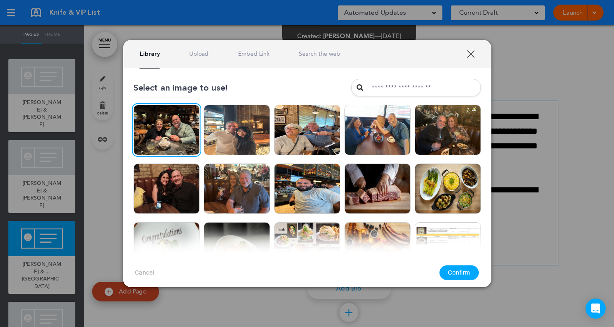
drag, startPoint x: 454, startPoint y: 269, endPoint x: 443, endPoint y: 257, distance: 16.6
click at [454, 269] on button "Confirm" at bounding box center [459, 272] width 39 height 15
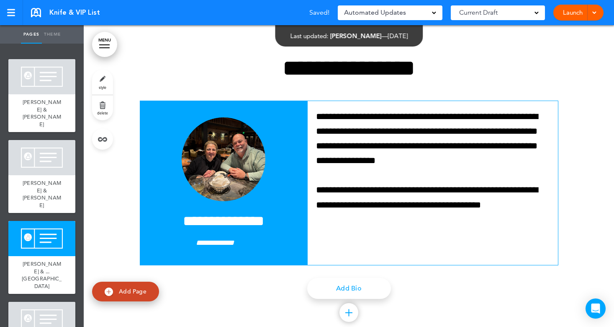
click at [42, 302] on div at bounding box center [41, 319] width 67 height 35
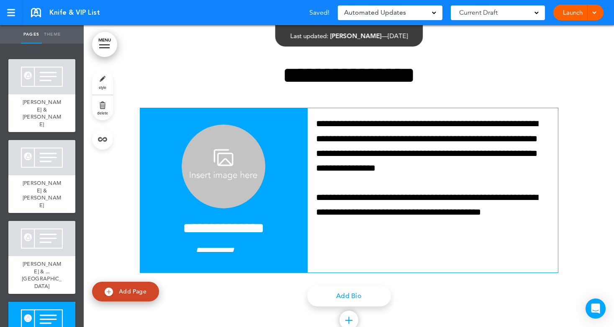
scroll to position [972, 0]
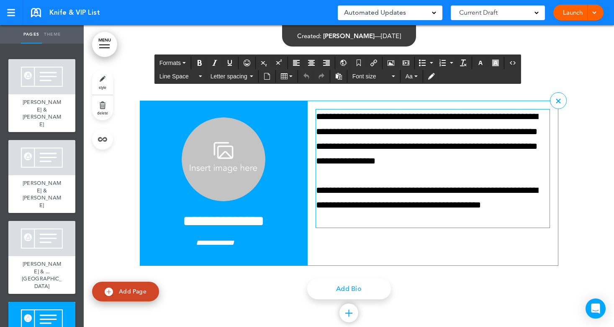
click at [316, 114] on p "**********" at bounding box center [433, 138] width 234 height 59
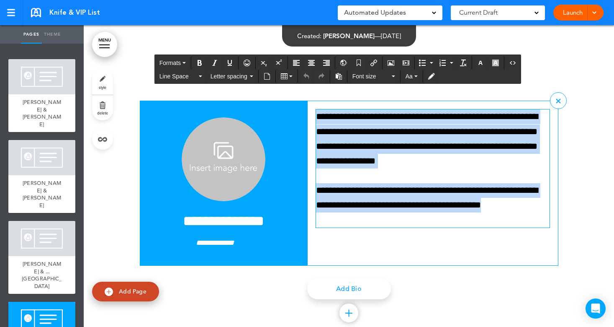
drag, startPoint x: 316, startPoint y: 114, endPoint x: 398, endPoint y: 215, distance: 130.4
click at [398, 215] on div "**********" at bounding box center [433, 168] width 234 height 118
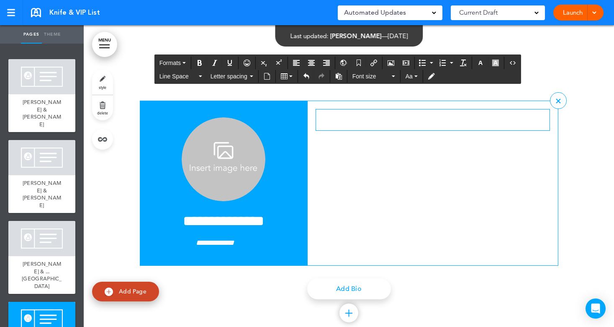
click at [211, 165] on img at bounding box center [224, 159] width 84 height 84
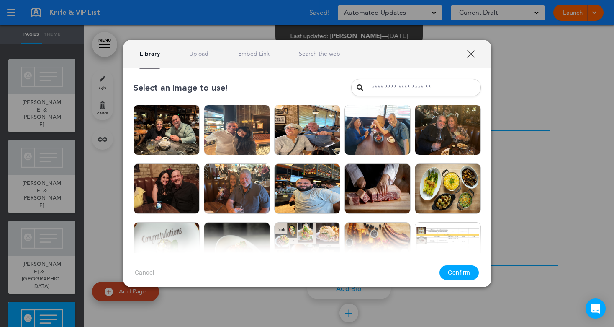
click at [201, 56] on link "Upload" at bounding box center [198, 54] width 19 height 8
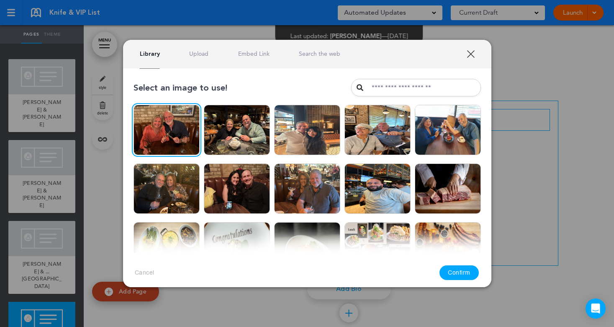
click at [459, 275] on button "Confirm" at bounding box center [459, 272] width 39 height 15
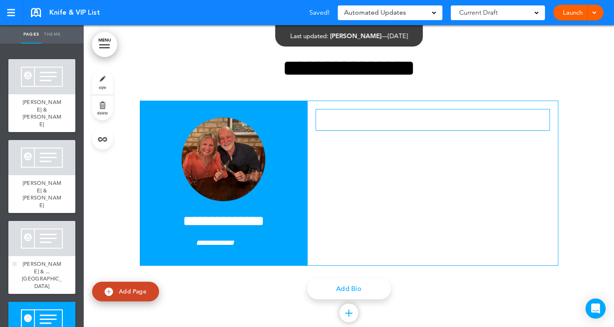
click at [40, 221] on div at bounding box center [41, 238] width 67 height 35
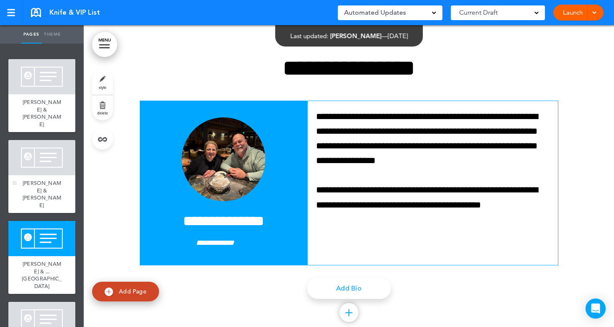
click at [38, 153] on div at bounding box center [41, 157] width 67 height 35
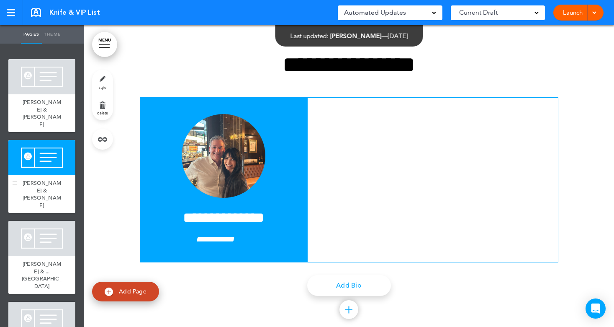
scroll to position [324, 0]
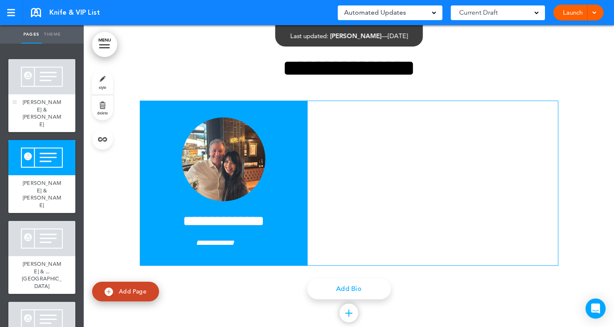
click at [46, 92] on div at bounding box center [41, 76] width 67 height 35
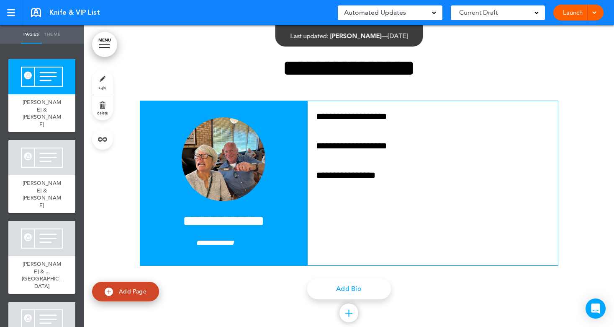
click at [33, 302] on div at bounding box center [41, 319] width 67 height 35
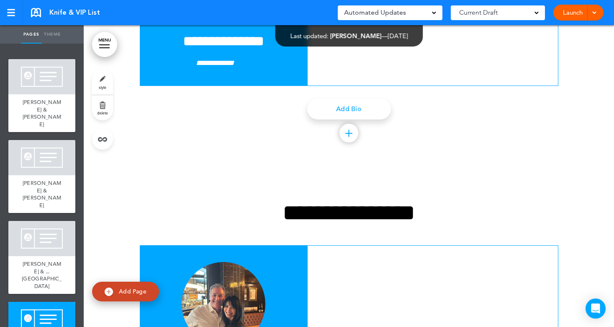
scroll to position [972, 0]
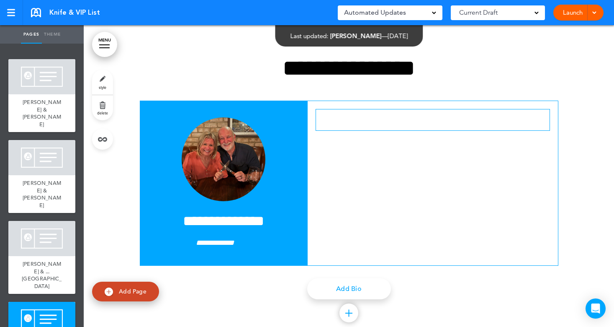
click at [127, 293] on span "Add Page" at bounding box center [133, 291] width 28 height 8
type input "********"
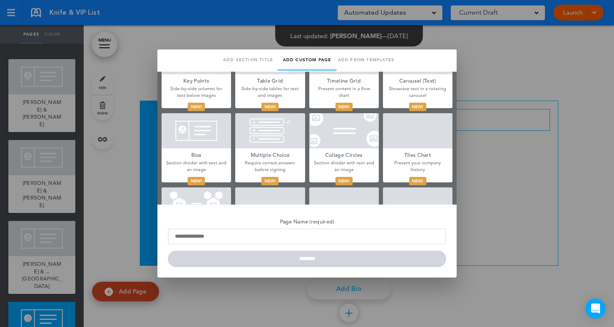
scroll to position [335, 0]
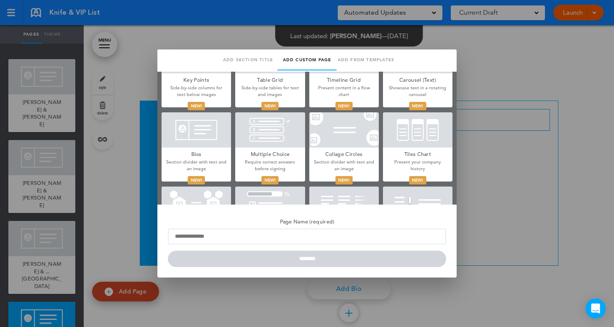
click at [202, 139] on div at bounding box center [197, 129] width 70 height 35
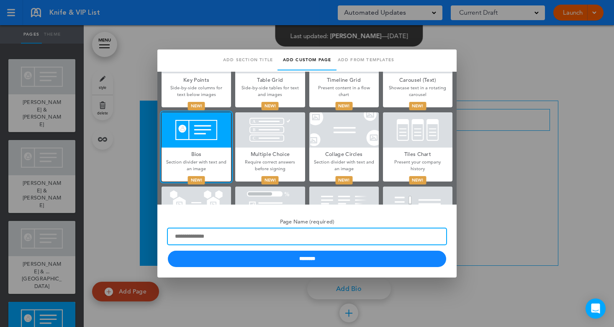
click at [248, 239] on input "Page Name (required)" at bounding box center [307, 236] width 279 height 16
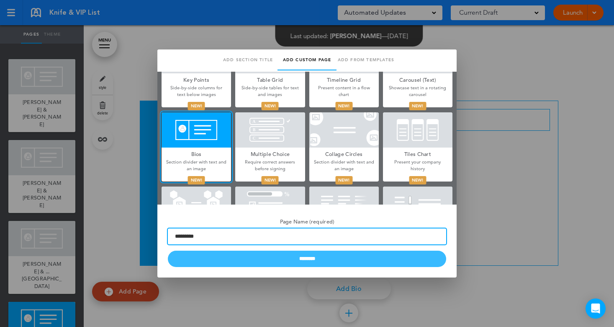
type input "*********"
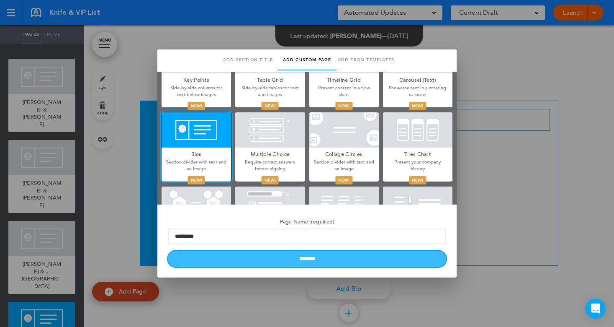
click at [348, 262] on input "********" at bounding box center [307, 258] width 279 height 16
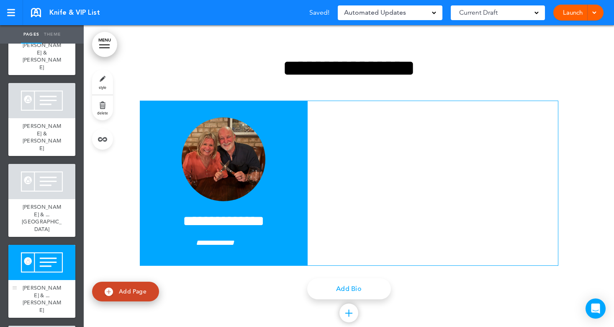
scroll to position [57, 0]
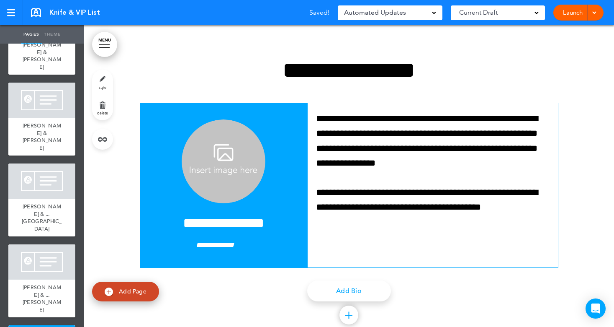
scroll to position [1296, 0]
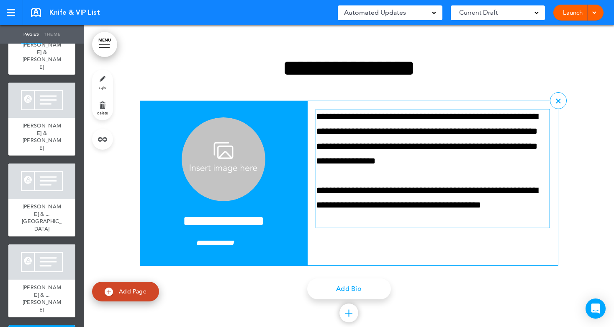
click at [316, 115] on p "**********" at bounding box center [433, 138] width 234 height 59
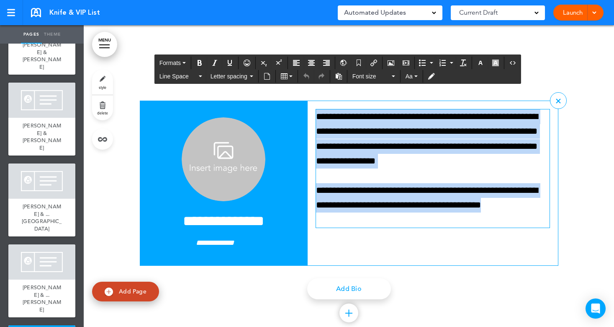
drag, startPoint x: 315, startPoint y: 115, endPoint x: 419, endPoint y: 215, distance: 144.0
click at [419, 215] on div "**********" at bounding box center [433, 168] width 234 height 118
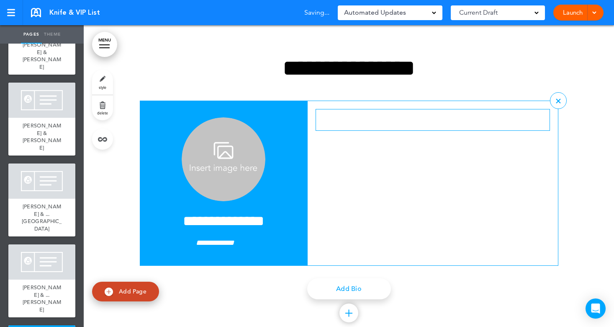
click at [221, 176] on img at bounding box center [224, 159] width 84 height 84
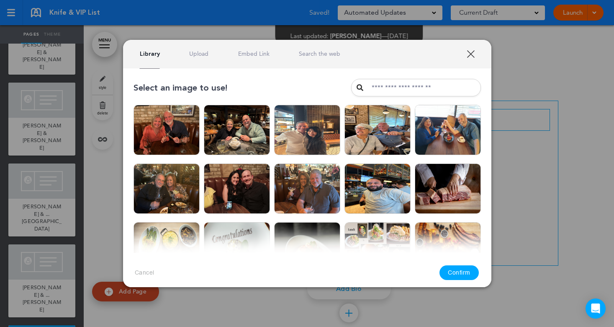
click at [200, 54] on link "Upload" at bounding box center [198, 54] width 19 height 8
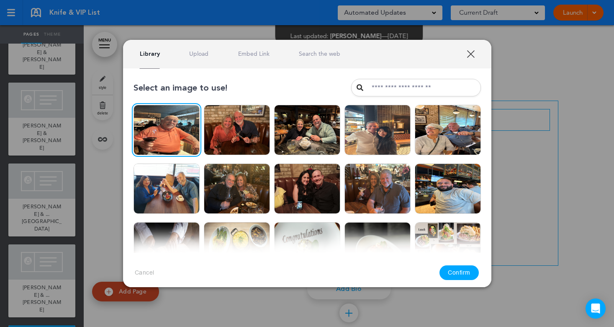
click at [458, 272] on button "Confirm" at bounding box center [459, 272] width 39 height 15
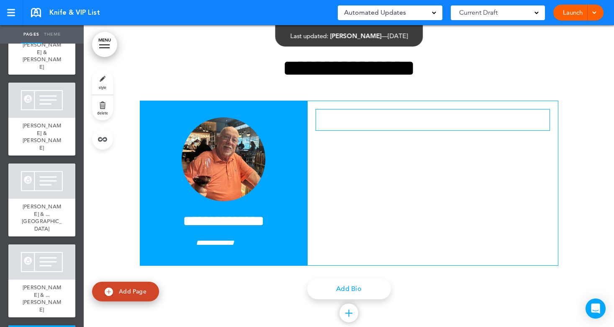
click at [128, 290] on span "Add Page" at bounding box center [133, 291] width 28 height 8
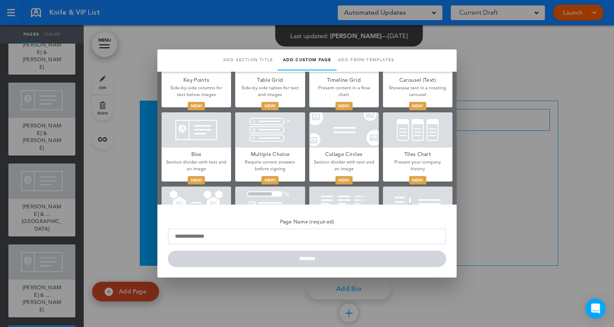
click at [197, 144] on div at bounding box center [197, 129] width 70 height 35
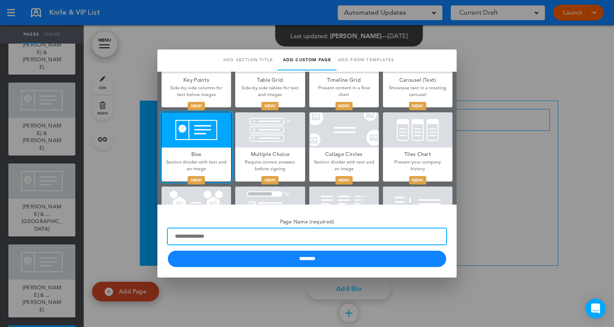
click at [224, 232] on input "Page Name (required)" at bounding box center [307, 236] width 279 height 16
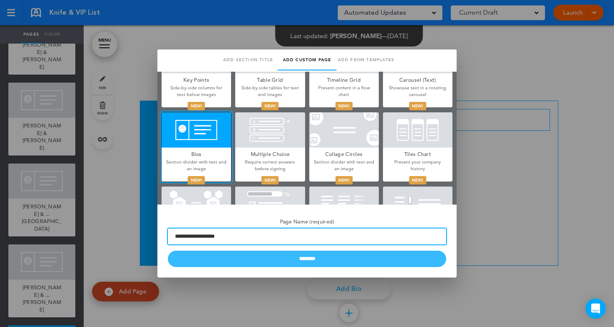
type input "**********"
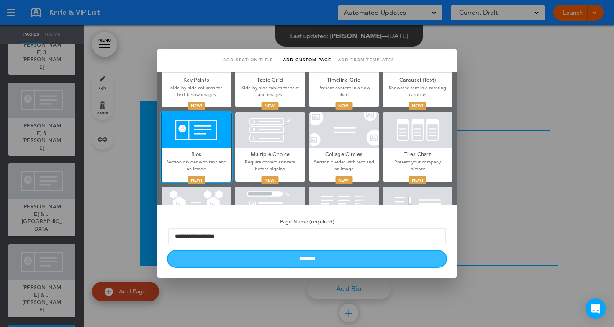
click at [335, 261] on input "********" at bounding box center [307, 258] width 279 height 16
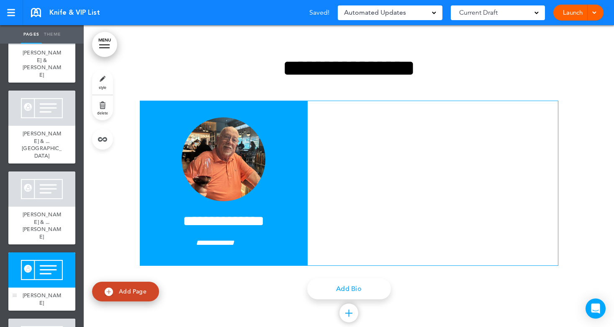
scroll to position [131, 0]
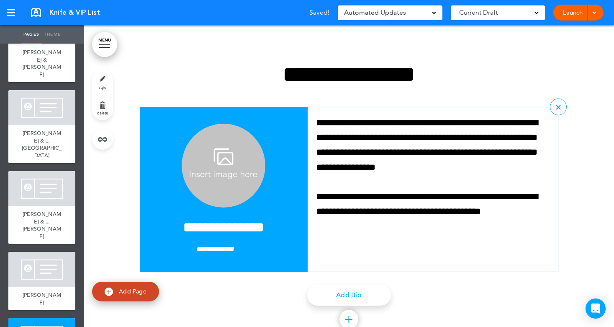
scroll to position [1621, 0]
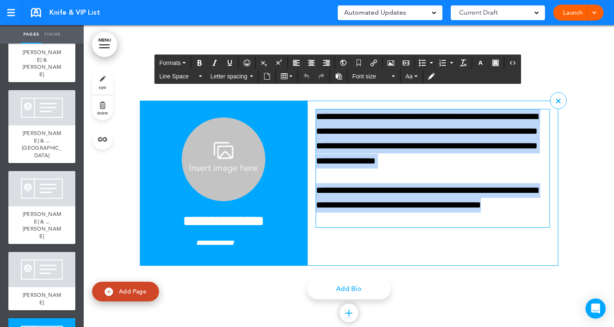
drag, startPoint x: 316, startPoint y: 116, endPoint x: 411, endPoint y: 213, distance: 136.5
click at [411, 213] on div "**********" at bounding box center [433, 168] width 234 height 118
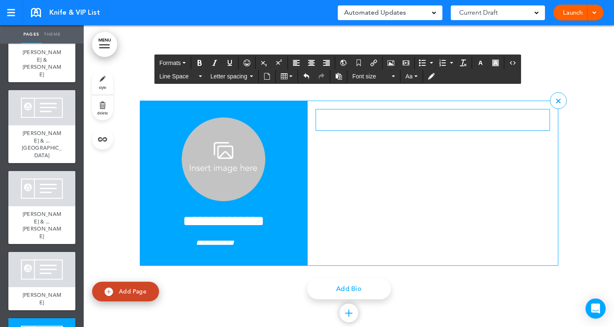
click at [209, 159] on img at bounding box center [224, 159] width 84 height 84
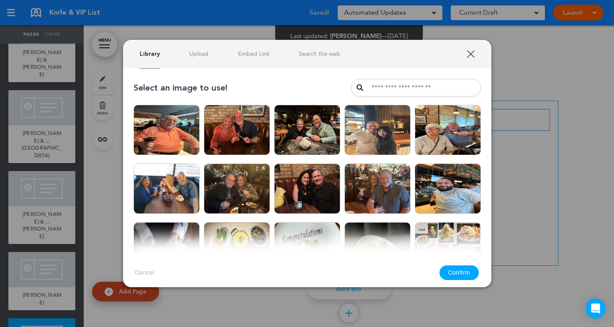
click at [194, 52] on link "Upload" at bounding box center [198, 54] width 19 height 8
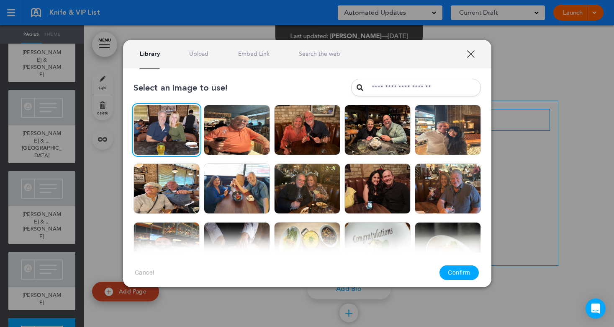
click at [461, 274] on button "Confirm" at bounding box center [459, 272] width 39 height 15
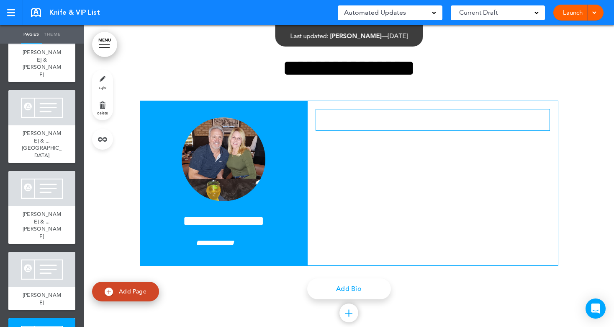
click at [340, 118] on p at bounding box center [433, 116] width 234 height 15
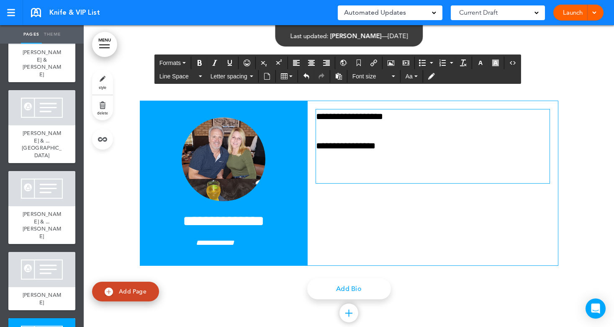
click at [410, 146] on p "**********" at bounding box center [433, 146] width 234 height 15
click at [405, 117] on p "**********" at bounding box center [433, 116] width 234 height 15
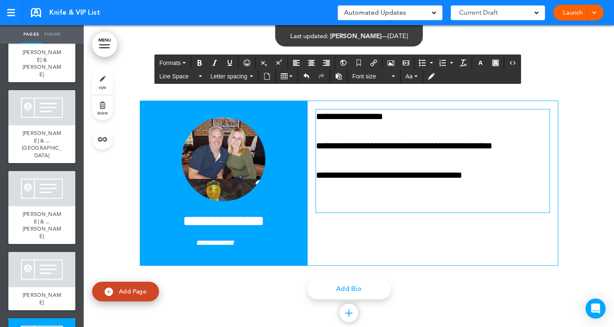
drag, startPoint x: 395, startPoint y: 145, endPoint x: 405, endPoint y: 167, distance: 24.4
click at [394, 145] on p "**********" at bounding box center [433, 146] width 234 height 15
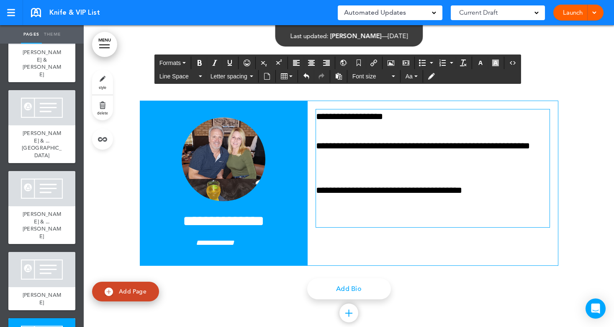
click at [226, 311] on div "**********" at bounding box center [349, 187] width 419 height 324
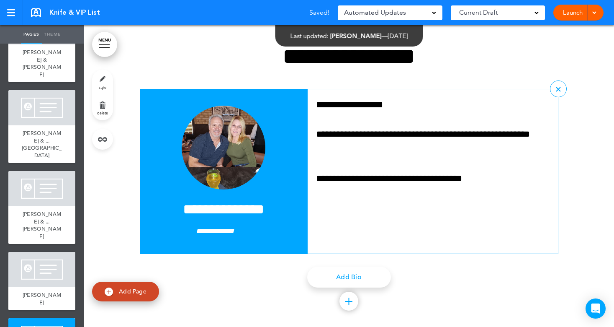
scroll to position [1643, 0]
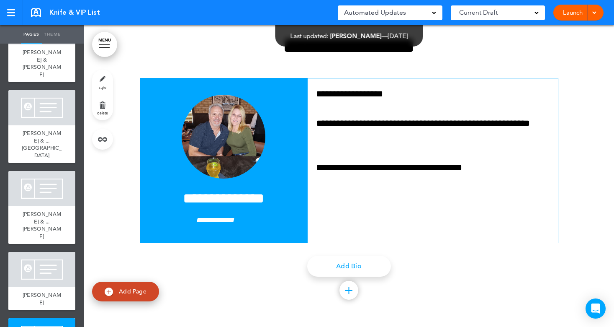
click at [125, 288] on span "Add Page" at bounding box center [133, 291] width 28 height 8
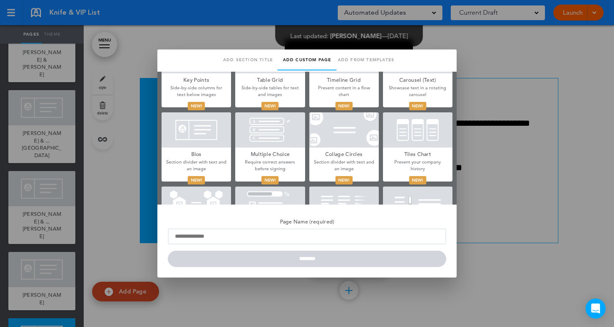
click at [205, 142] on div at bounding box center [197, 129] width 70 height 35
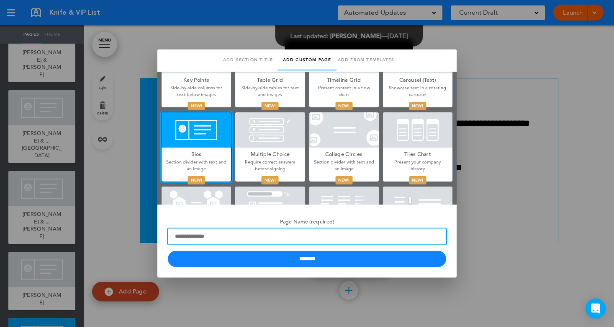
click at [245, 236] on input "Page Name (required)" at bounding box center [307, 236] width 279 height 16
click at [174, 235] on input "*******" at bounding box center [307, 236] width 279 height 16
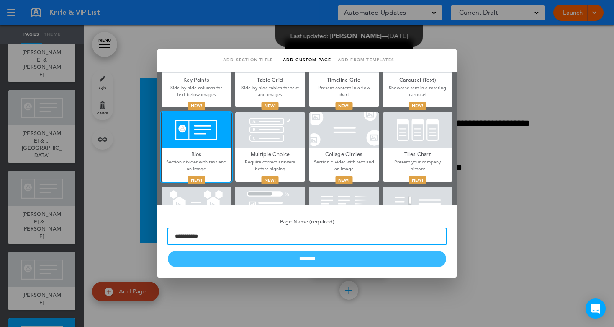
type input "**********"
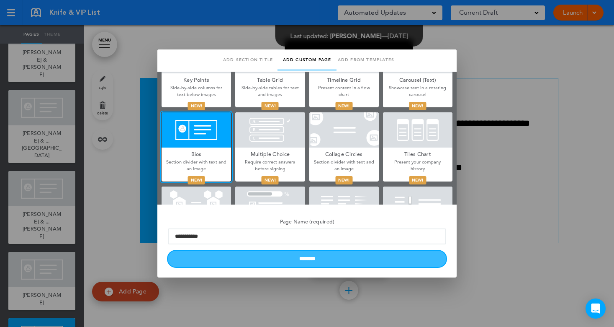
click at [284, 261] on input "********" at bounding box center [307, 258] width 279 height 16
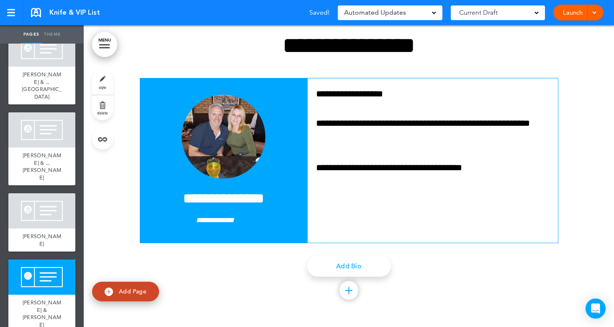
scroll to position [190, 0]
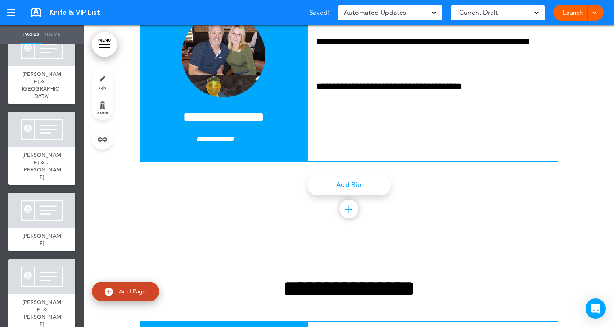
scroll to position [1945, 0]
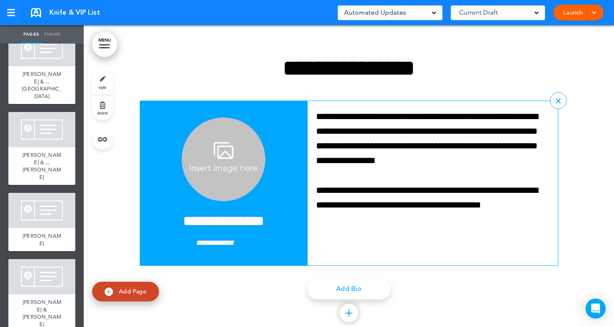
click at [232, 164] on img at bounding box center [224, 159] width 84 height 84
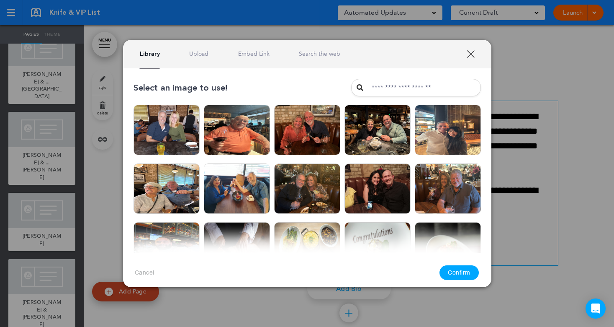
click at [201, 52] on link "Upload" at bounding box center [198, 54] width 19 height 8
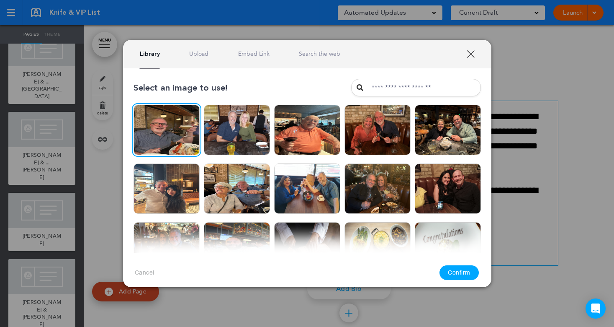
click at [467, 268] on button "Confirm" at bounding box center [459, 272] width 39 height 15
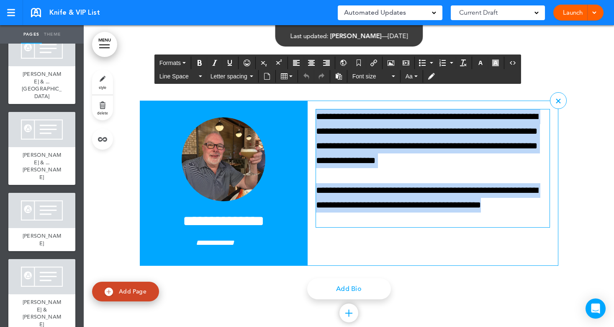
drag, startPoint x: 315, startPoint y: 117, endPoint x: 379, endPoint y: 214, distance: 116.2
click at [379, 214] on div "**********" at bounding box center [433, 168] width 234 height 118
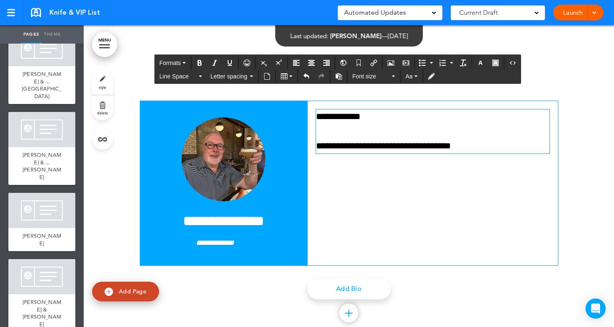
click at [316, 115] on p "**********" at bounding box center [433, 116] width 234 height 15
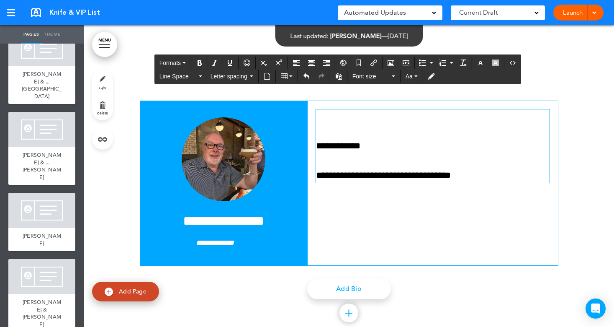
click at [320, 117] on p at bounding box center [433, 116] width 234 height 15
click at [243, 295] on div "Add Bio" at bounding box center [349, 288] width 419 height 21
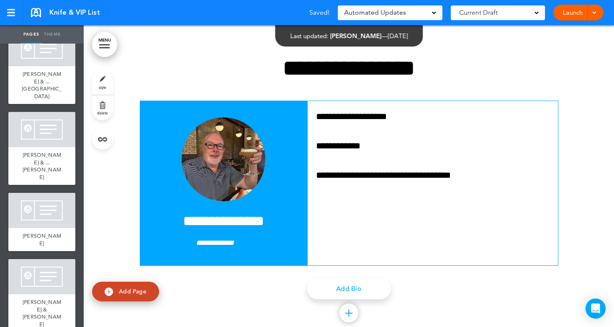
click at [130, 287] on link "Add Page" at bounding box center [125, 291] width 67 height 20
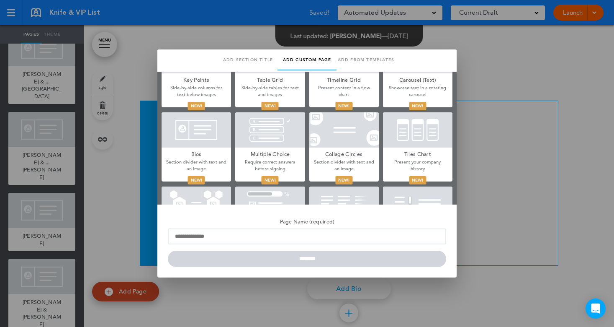
click at [212, 143] on div at bounding box center [197, 129] width 70 height 35
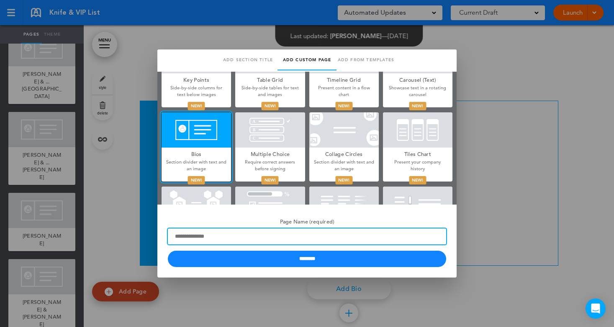
click at [274, 233] on input "Page Name (required)" at bounding box center [307, 236] width 279 height 16
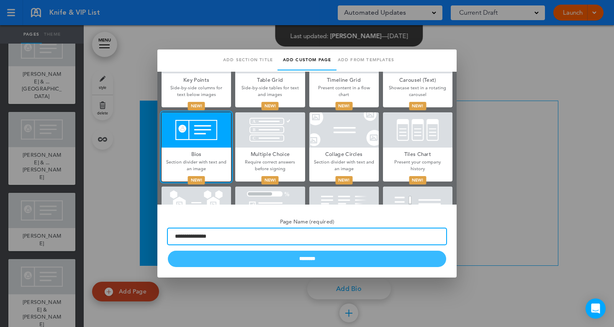
type input "**********"
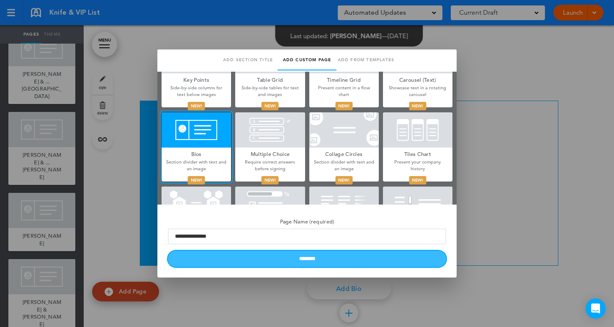
click at [302, 263] on input "********" at bounding box center [307, 258] width 279 height 16
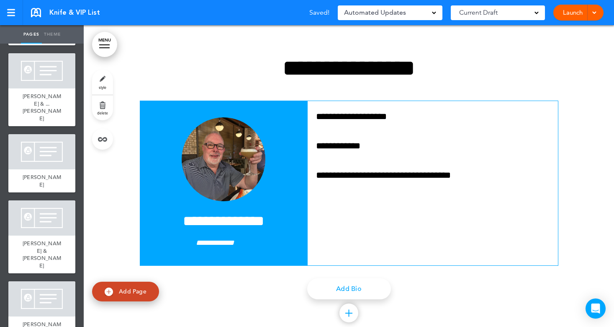
scroll to position [248, 0]
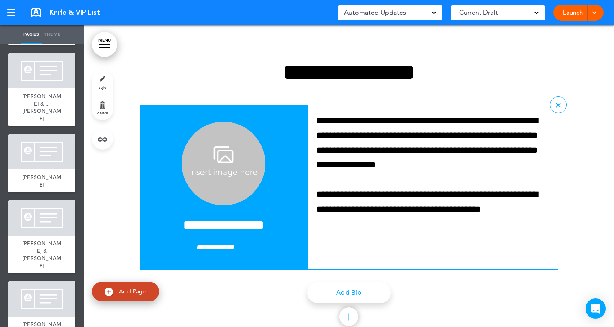
scroll to position [2269, 0]
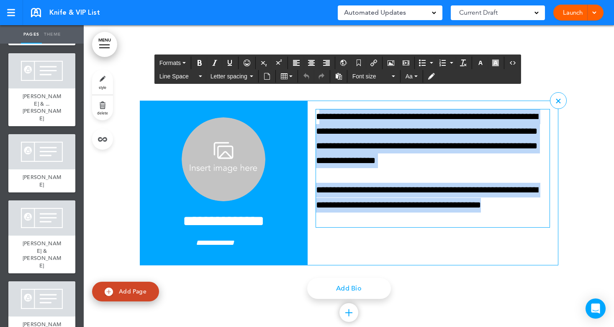
drag, startPoint x: 316, startPoint y: 114, endPoint x: 369, endPoint y: 212, distance: 111.9
click at [369, 212] on div "**********" at bounding box center [433, 168] width 234 height 118
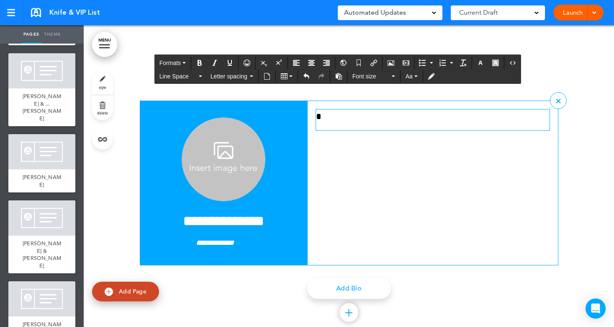
click at [234, 159] on img at bounding box center [224, 159] width 84 height 84
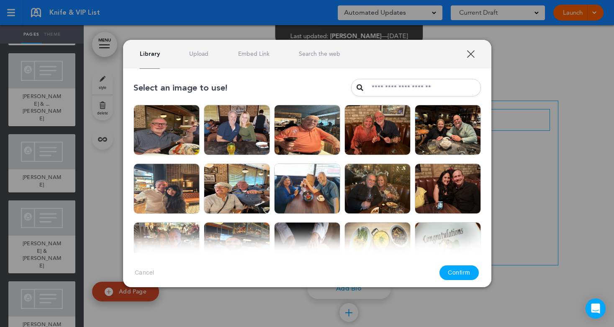
click at [200, 52] on link "Upload" at bounding box center [198, 54] width 19 height 8
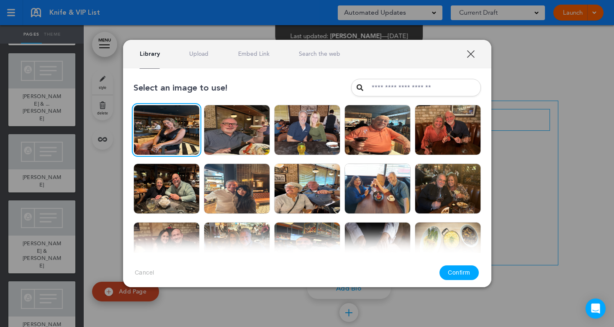
click at [458, 277] on button "Confirm" at bounding box center [459, 272] width 39 height 15
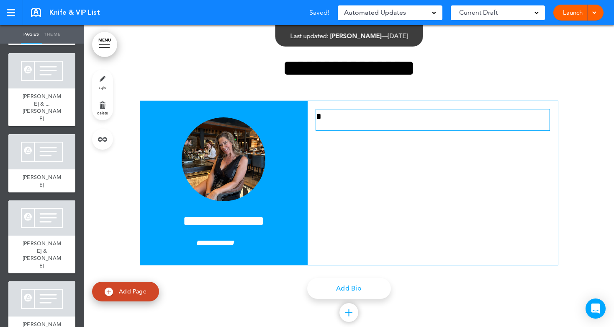
click at [318, 114] on p "*" at bounding box center [433, 116] width 234 height 15
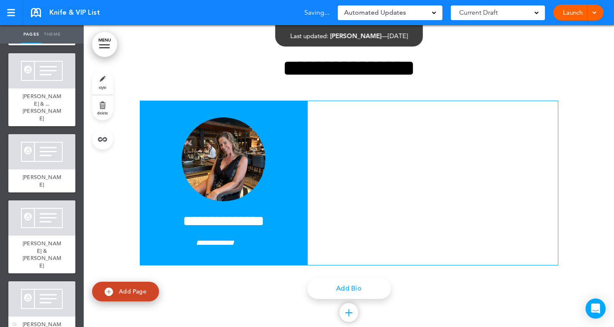
click at [36, 281] on div at bounding box center [41, 298] width 67 height 35
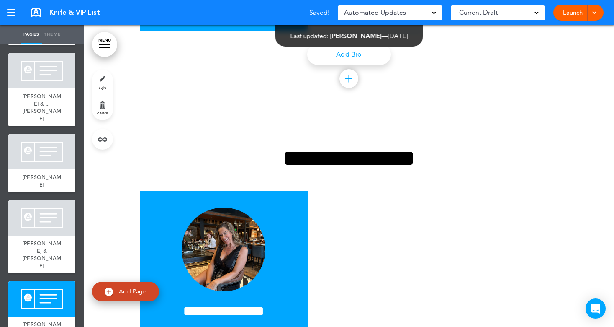
scroll to position [1945, 0]
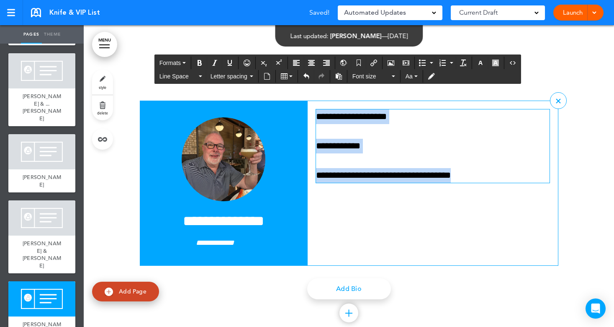
drag, startPoint x: 313, startPoint y: 114, endPoint x: 487, endPoint y: 162, distance: 180.3
click at [487, 162] on div "**********" at bounding box center [433, 146] width 234 height 74
copy div "**********"
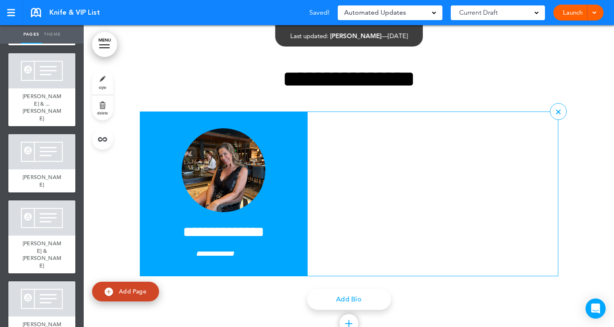
scroll to position [2269, 0]
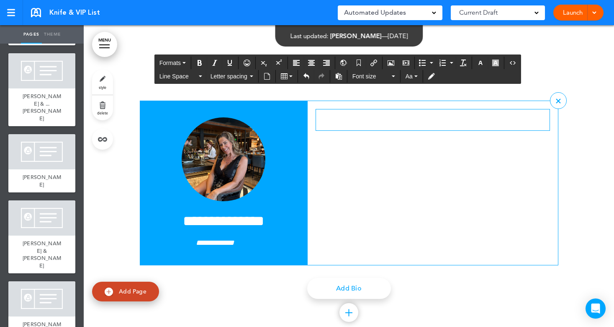
drag, startPoint x: 336, startPoint y: 138, endPoint x: 323, endPoint y: 117, distance: 24.9
click at [323, 117] on p at bounding box center [433, 116] width 234 height 15
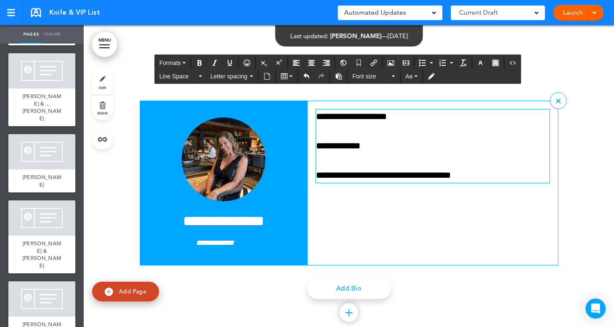
click at [367, 145] on p "**********" at bounding box center [433, 146] width 234 height 15
click at [226, 225] on h4 "**********" at bounding box center [223, 221] width 151 height 15
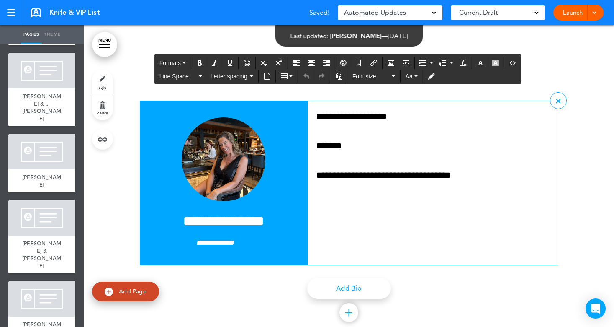
click at [269, 222] on h4 "**********" at bounding box center [223, 221] width 151 height 15
click at [217, 243] on em "**********" at bounding box center [215, 243] width 38 height 8
click at [231, 243] on em "**********" at bounding box center [215, 243] width 32 height 8
click at [26, 281] on div at bounding box center [41, 298] width 67 height 35
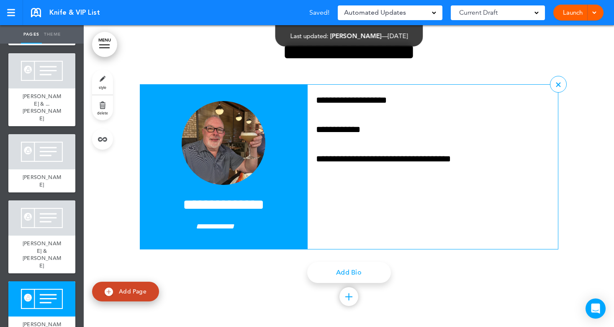
scroll to position [1945, 0]
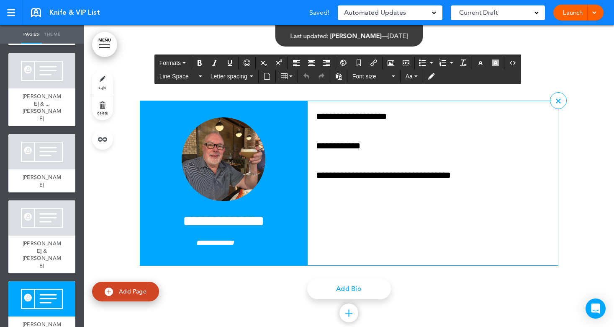
click at [240, 224] on h4 "**********" at bounding box center [223, 221] width 151 height 15
click at [230, 241] on em "**********" at bounding box center [215, 243] width 38 height 8
click at [53, 235] on div "[PERSON_NAME] & [PERSON_NAME]" at bounding box center [41, 254] width 67 height 38
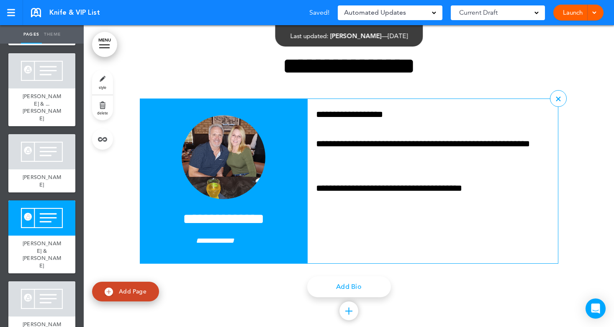
scroll to position [1621, 0]
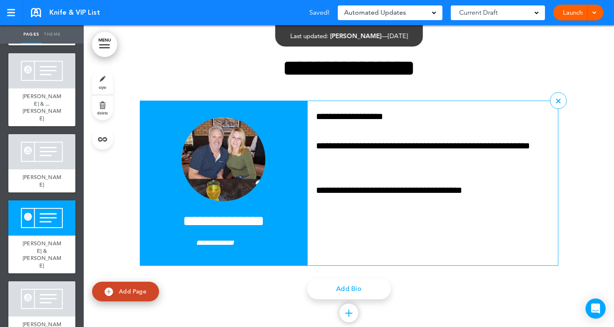
click at [222, 232] on div "**********" at bounding box center [223, 231] width 151 height 35
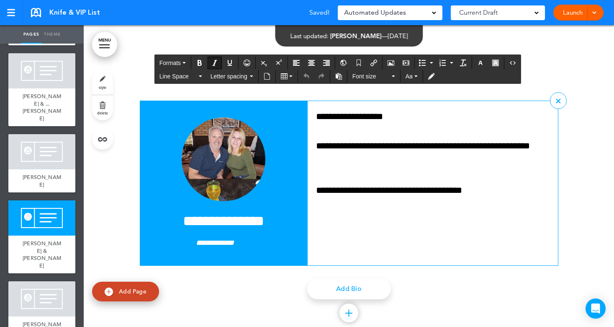
click at [227, 222] on h4 "**********" at bounding box center [223, 221] width 151 height 15
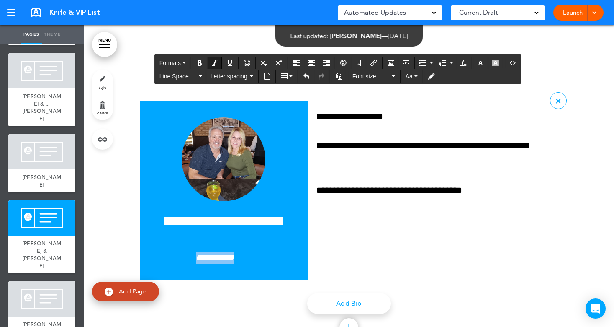
drag, startPoint x: 182, startPoint y: 256, endPoint x: 243, endPoint y: 261, distance: 61.7
click at [243, 261] on p "**********" at bounding box center [223, 257] width 151 height 12
click at [32, 134] on div at bounding box center [41, 151] width 67 height 35
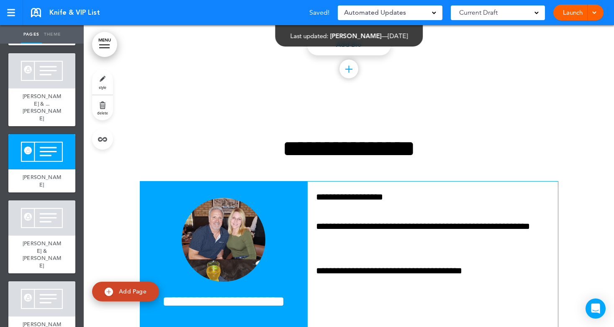
scroll to position [1296, 0]
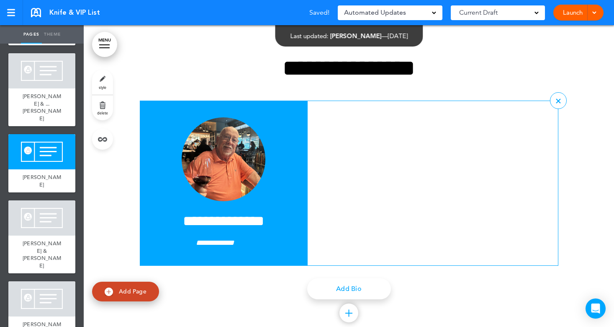
click at [218, 215] on h4 "**********" at bounding box center [223, 221] width 151 height 15
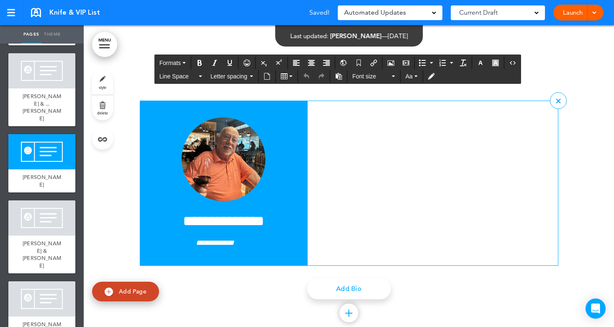
click at [218, 218] on h4 "**********" at bounding box center [223, 221] width 151 height 15
drag, startPoint x: 181, startPoint y: 241, endPoint x: 249, endPoint y: 245, distance: 68.0
click at [249, 245] on p "**********" at bounding box center [223, 243] width 151 height 12
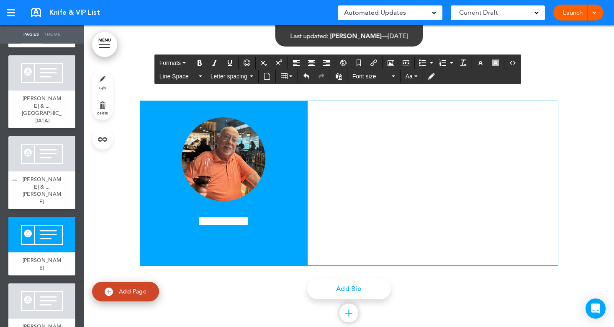
scroll to position [165, 0]
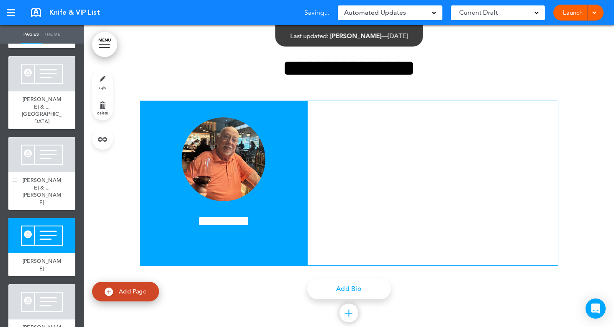
click at [31, 137] on div at bounding box center [41, 154] width 67 height 35
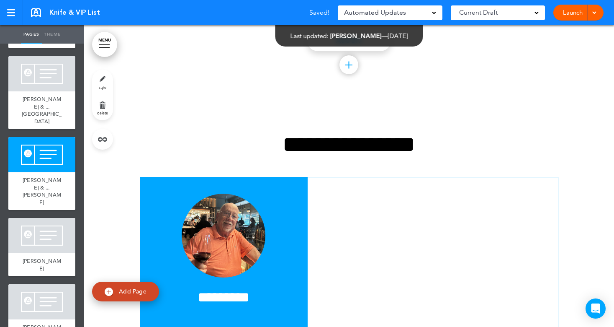
scroll to position [972, 0]
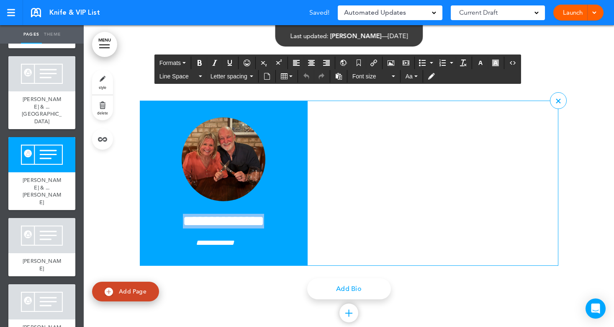
drag, startPoint x: 172, startPoint y: 223, endPoint x: 279, endPoint y: 222, distance: 106.4
click at [279, 222] on h4 "**********" at bounding box center [223, 221] width 151 height 15
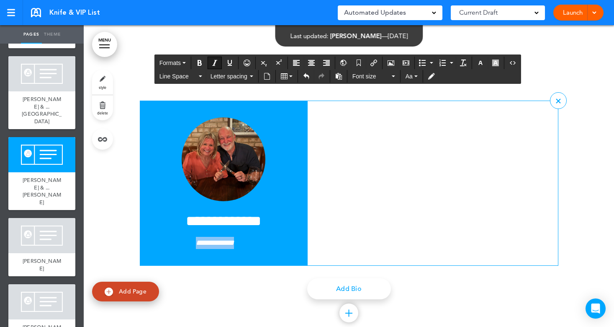
drag, startPoint x: 180, startPoint y: 243, endPoint x: 246, endPoint y: 245, distance: 66.2
click at [245, 244] on p "**********" at bounding box center [223, 243] width 151 height 12
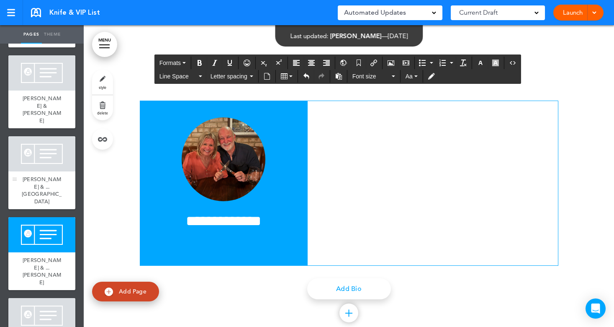
scroll to position [81, 0]
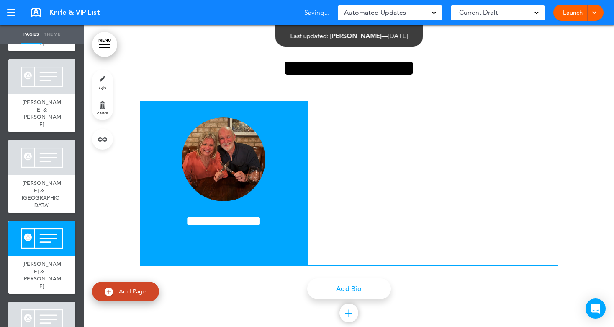
click at [41, 140] on div at bounding box center [41, 157] width 67 height 35
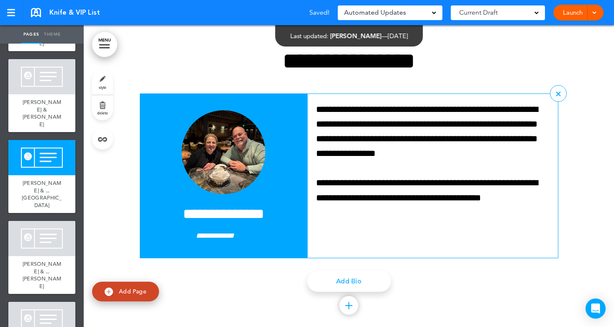
scroll to position [648, 0]
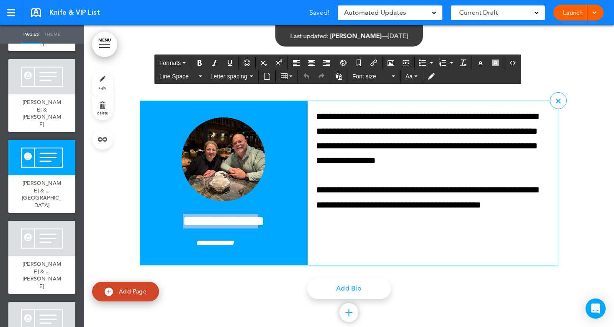
drag, startPoint x: 173, startPoint y: 224, endPoint x: 265, endPoint y: 226, distance: 92.2
click at [265, 226] on h4 "**********" at bounding box center [223, 221] width 151 height 15
click at [235, 221] on h4 "*" at bounding box center [223, 221] width 151 height 15
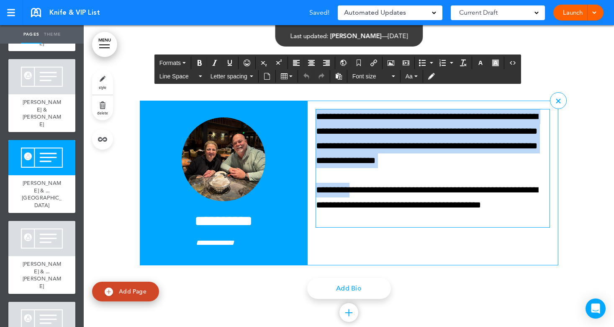
drag, startPoint x: 313, startPoint y: 111, endPoint x: 346, endPoint y: 173, distance: 70.1
click at [346, 173] on div "**********" at bounding box center [433, 168] width 234 height 118
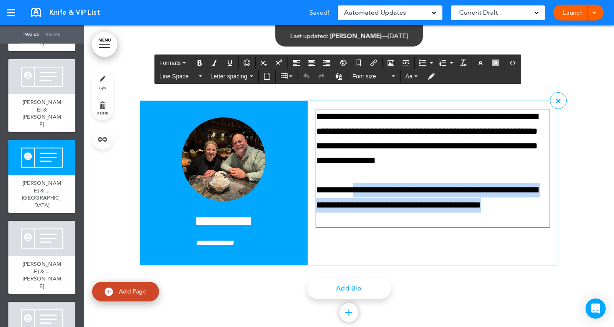
drag, startPoint x: 357, startPoint y: 197, endPoint x: 367, endPoint y: 222, distance: 26.0
click at [367, 222] on div "**********" at bounding box center [433, 168] width 234 height 118
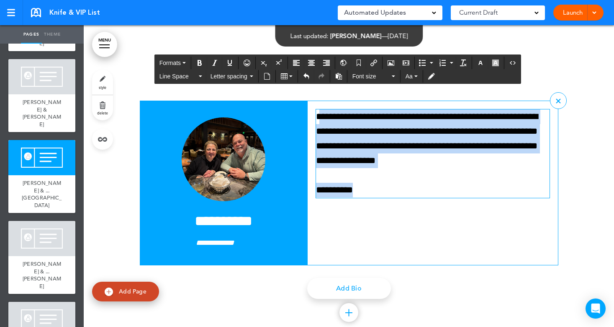
drag, startPoint x: 359, startPoint y: 196, endPoint x: 317, endPoint y: 114, distance: 92.7
click at [317, 114] on div "**********" at bounding box center [433, 153] width 234 height 88
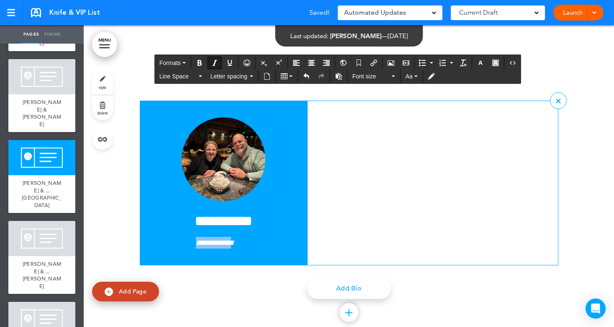
drag, startPoint x: 180, startPoint y: 245, endPoint x: 236, endPoint y: 249, distance: 55.9
click at [236, 249] on div "**********" at bounding box center [224, 183] width 168 height 165
click at [241, 239] on p "*" at bounding box center [223, 243] width 151 height 12
click at [41, 98] on span "[PERSON_NAME] & [PERSON_NAME]" at bounding box center [42, 112] width 39 height 29
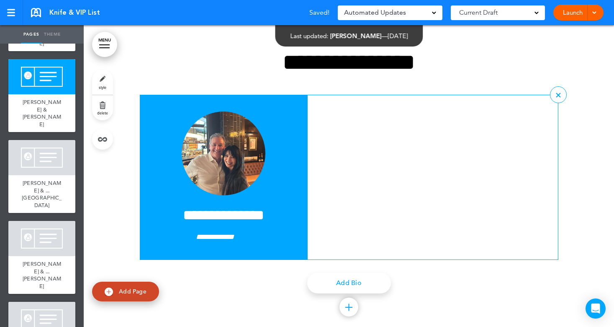
scroll to position [324, 0]
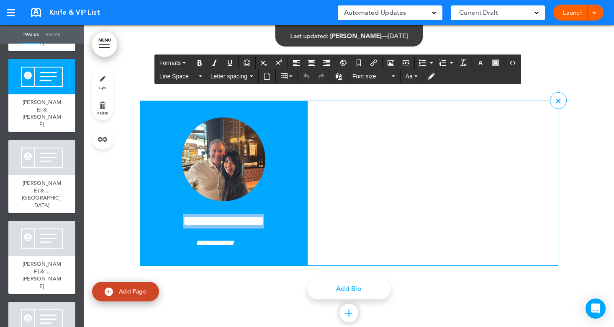
drag, startPoint x: 172, startPoint y: 216, endPoint x: 268, endPoint y: 221, distance: 95.6
click at [268, 221] on h4 "**********" at bounding box center [223, 221] width 151 height 15
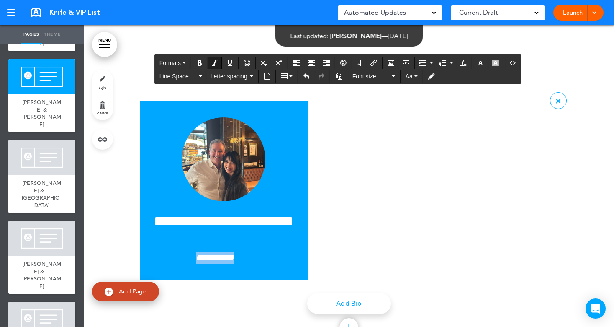
drag, startPoint x: 183, startPoint y: 258, endPoint x: 273, endPoint y: 263, distance: 89.4
click at [273, 263] on div "**********" at bounding box center [224, 191] width 168 height 180
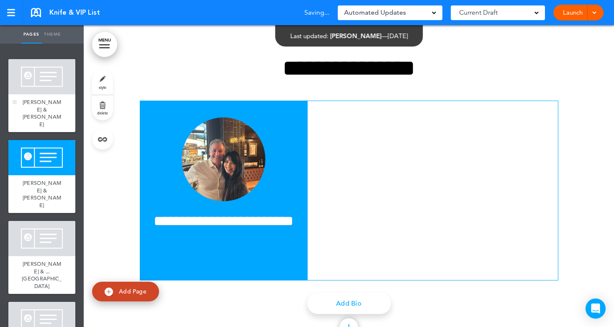
click at [42, 91] on div at bounding box center [41, 76] width 67 height 35
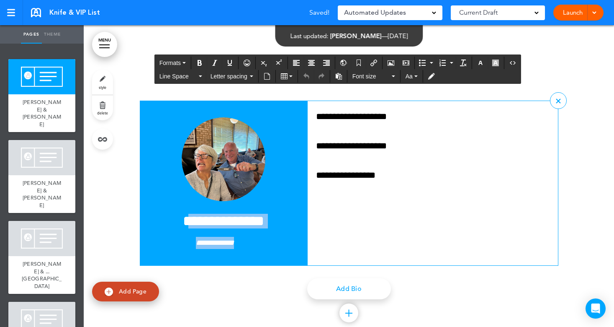
drag, startPoint x: 176, startPoint y: 224, endPoint x: 275, endPoint y: 231, distance: 99.9
click at [275, 231] on div "**********" at bounding box center [223, 231] width 151 height 35
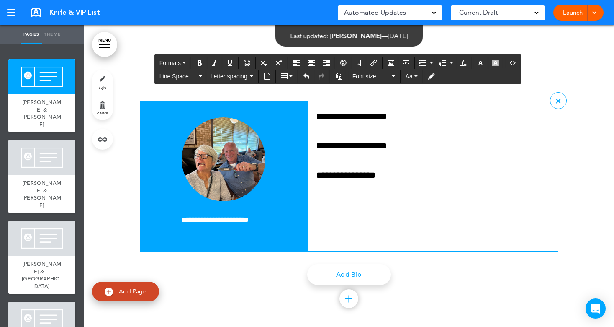
click at [264, 237] on div "**********" at bounding box center [224, 176] width 168 height 151
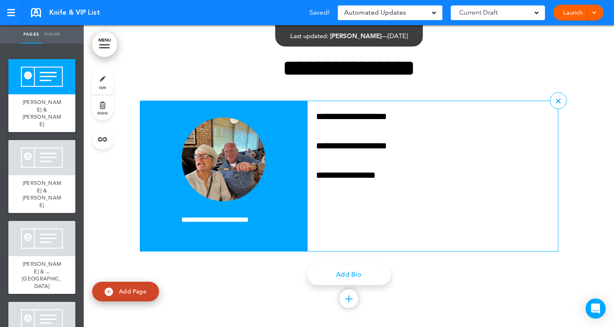
click at [165, 222] on p "**********" at bounding box center [223, 220] width 151 height 12
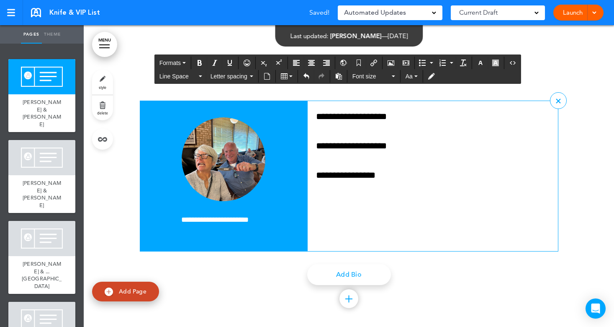
click at [371, 210] on div "**********" at bounding box center [433, 176] width 250 height 150
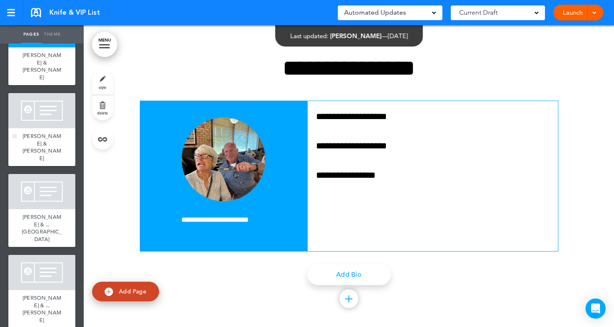
scroll to position [84, 0]
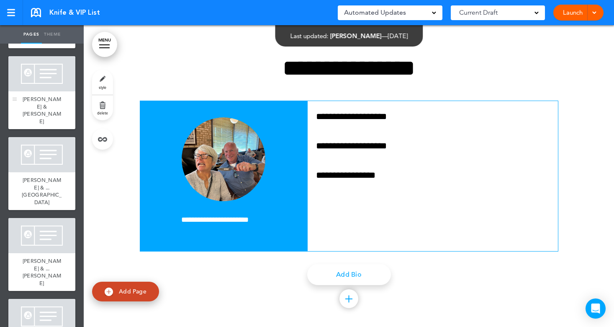
click at [47, 91] on div "[PERSON_NAME] & [PERSON_NAME]" at bounding box center [41, 110] width 67 height 38
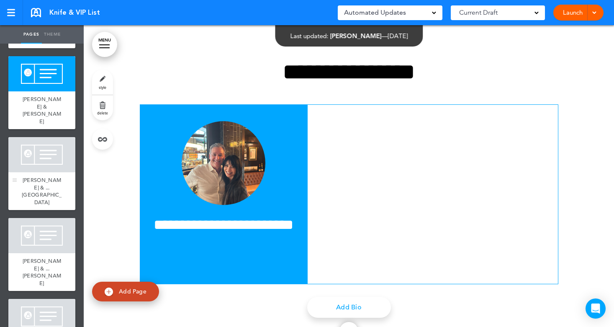
scroll to position [310, 0]
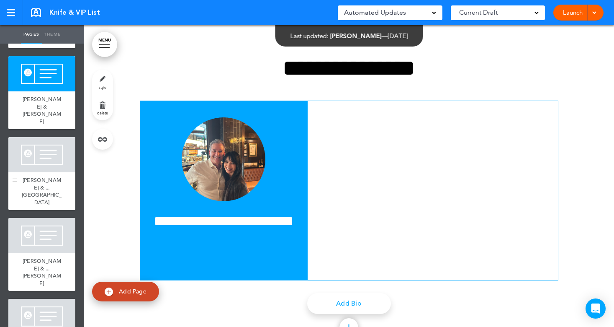
click at [37, 137] on div at bounding box center [41, 154] width 67 height 35
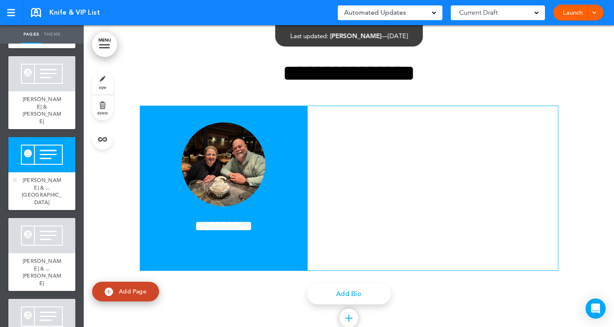
scroll to position [649, 0]
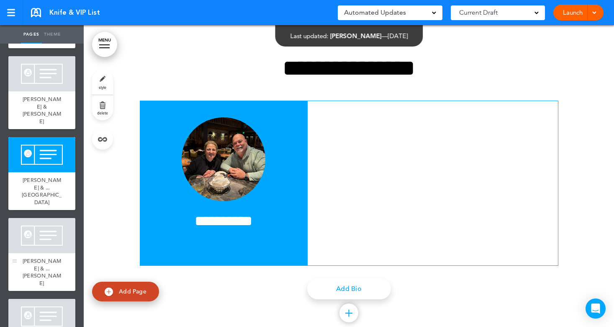
click at [36, 218] on div at bounding box center [41, 235] width 67 height 35
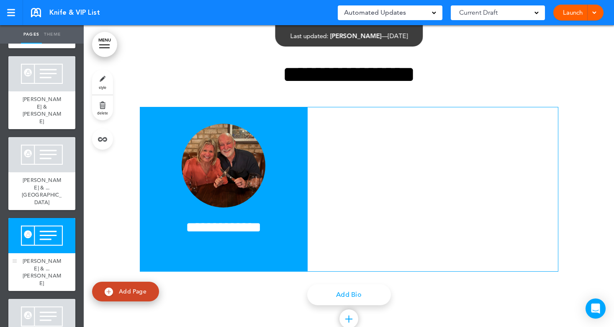
scroll to position [973, 0]
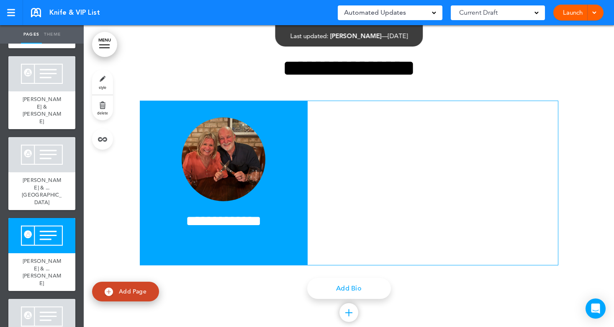
click at [36, 299] on div at bounding box center [41, 316] width 67 height 35
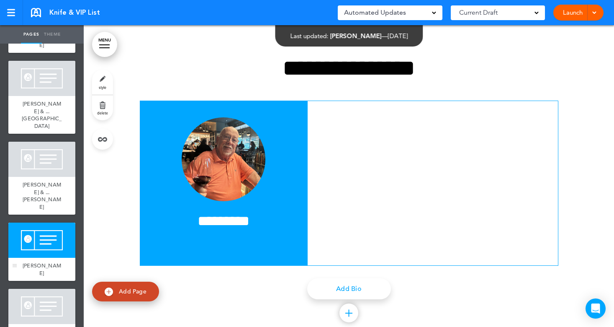
scroll to position [168, 0]
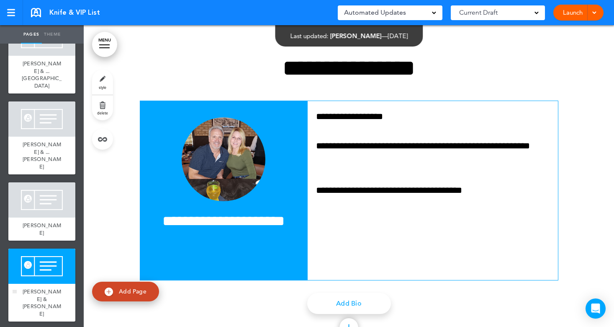
scroll to position [209, 0]
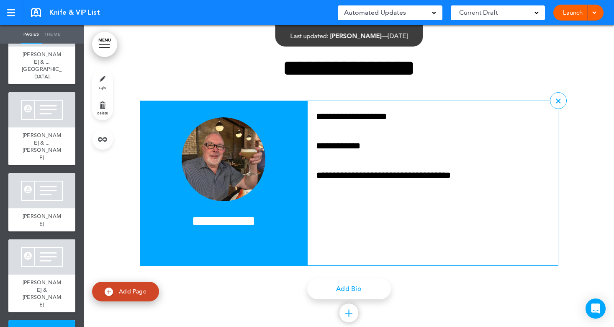
scroll to position [248, 0]
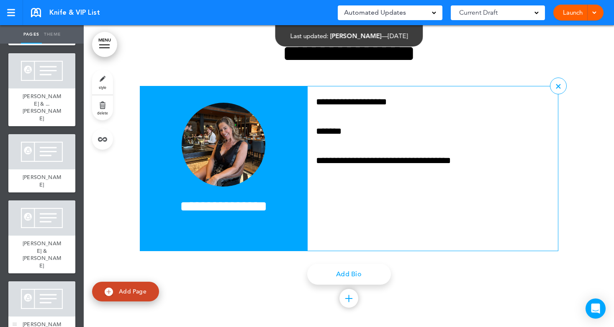
scroll to position [2307, 0]
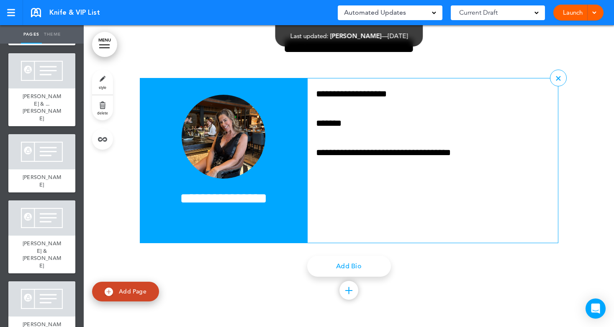
click at [131, 291] on span "Add Page" at bounding box center [133, 291] width 28 height 8
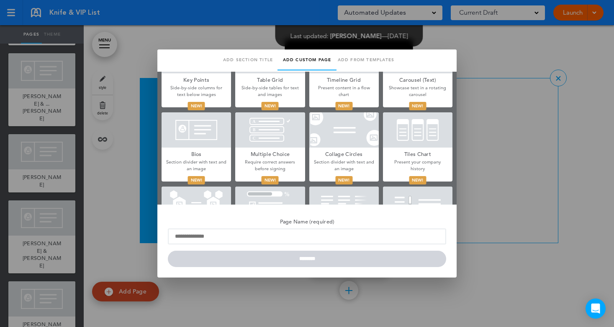
click at [186, 142] on div at bounding box center [197, 129] width 70 height 35
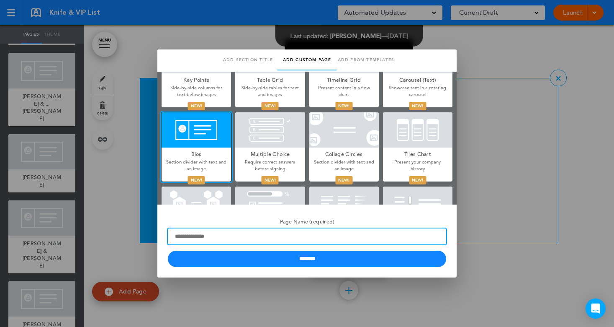
click at [266, 237] on input "Page Name (required)" at bounding box center [307, 236] width 279 height 16
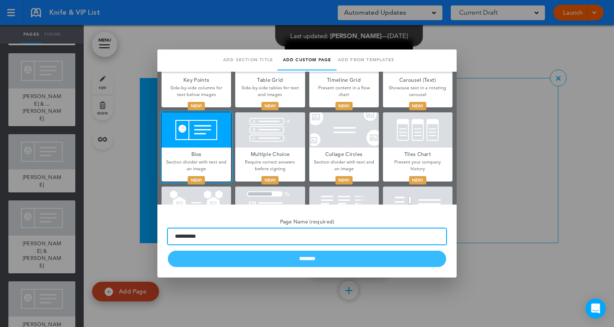
type input "**********"
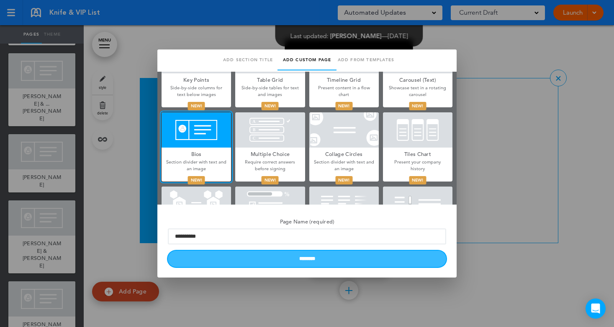
click at [347, 260] on input "********" at bounding box center [307, 258] width 279 height 16
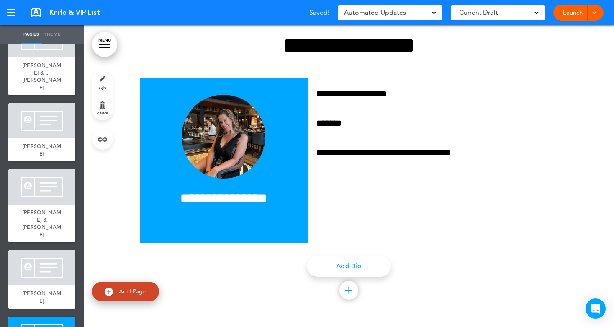
scroll to position [307, 0]
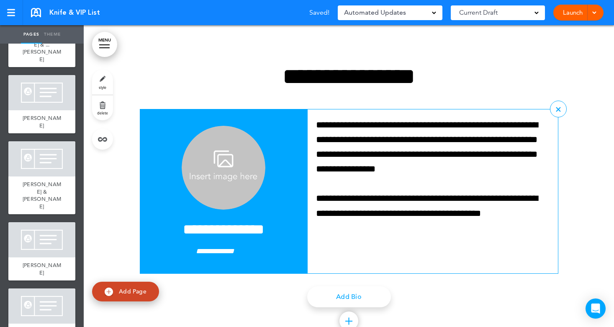
scroll to position [2608, 0]
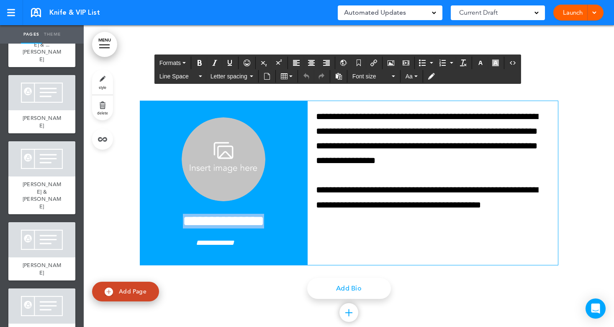
drag, startPoint x: 271, startPoint y: 228, endPoint x: 128, endPoint y: 224, distance: 143.3
click at [128, 224] on div "**********" at bounding box center [349, 187] width 531 height 324
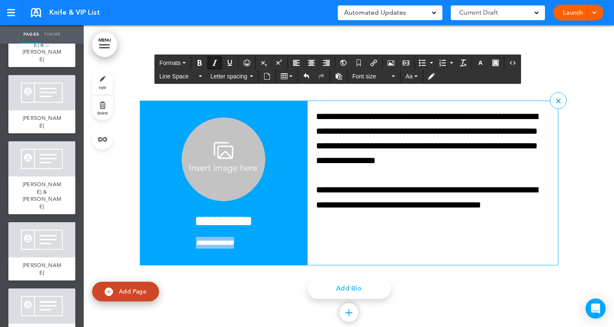
drag, startPoint x: 243, startPoint y: 241, endPoint x: 181, endPoint y: 241, distance: 61.2
click at [181, 241] on p "**********" at bounding box center [223, 243] width 151 height 12
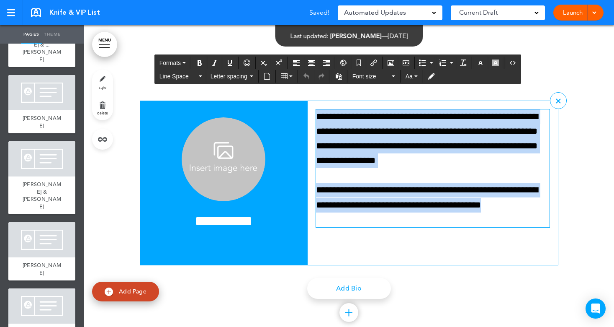
drag, startPoint x: 361, startPoint y: 219, endPoint x: 307, endPoint y: 119, distance: 113.9
click at [308, 119] on div "**********" at bounding box center [433, 183] width 250 height 164
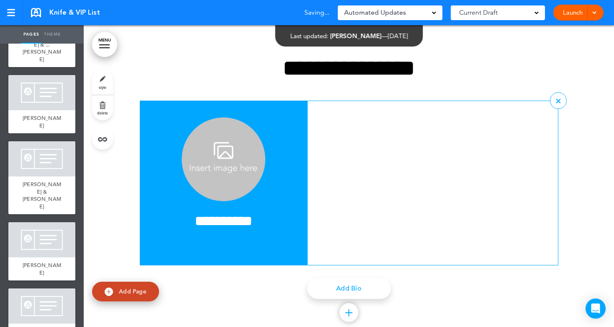
click at [214, 159] on img at bounding box center [224, 159] width 84 height 84
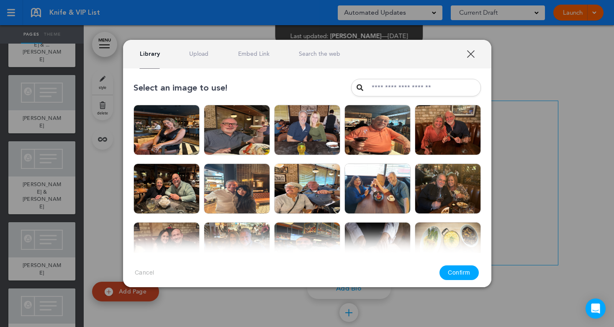
click at [195, 53] on link "Upload" at bounding box center [198, 54] width 19 height 8
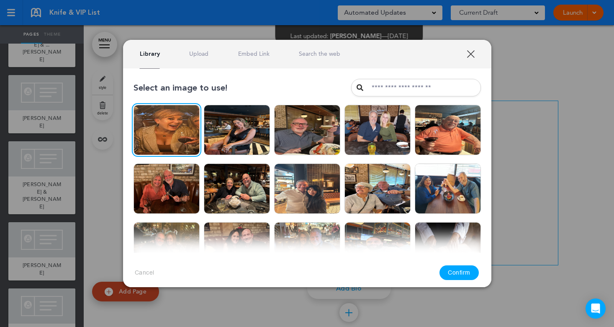
click at [462, 271] on button "Confirm" at bounding box center [459, 272] width 39 height 15
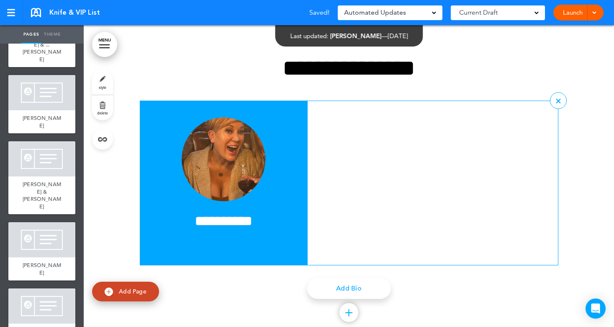
click at [392, 171] on div at bounding box center [433, 183] width 250 height 164
click at [334, 131] on div at bounding box center [433, 183] width 250 height 164
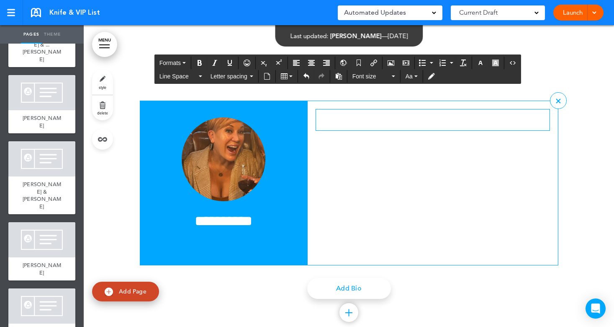
click at [350, 121] on p at bounding box center [433, 116] width 234 height 15
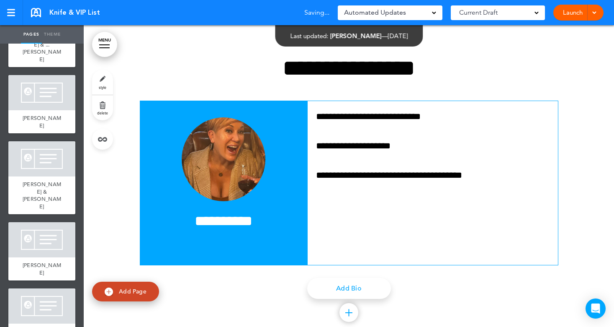
click at [196, 292] on div "Add Bio" at bounding box center [349, 288] width 419 height 21
click at [137, 289] on span "Add Page" at bounding box center [133, 291] width 28 height 8
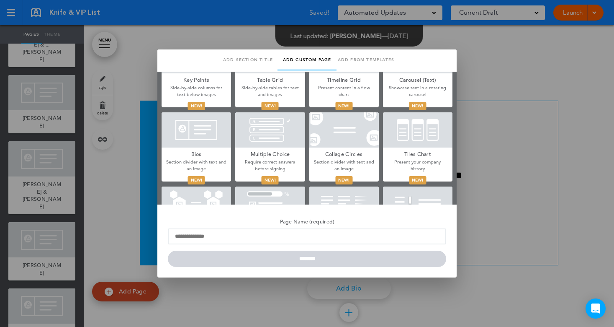
click at [199, 143] on div at bounding box center [197, 129] width 70 height 35
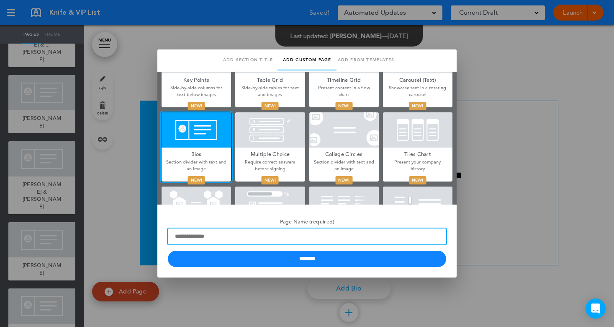
click at [244, 234] on input "Page Name (required)" at bounding box center [307, 236] width 279 height 16
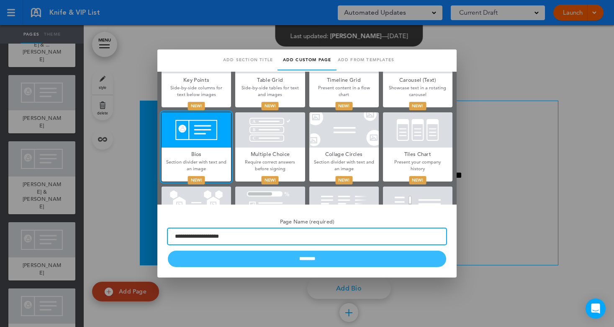
type input "**********"
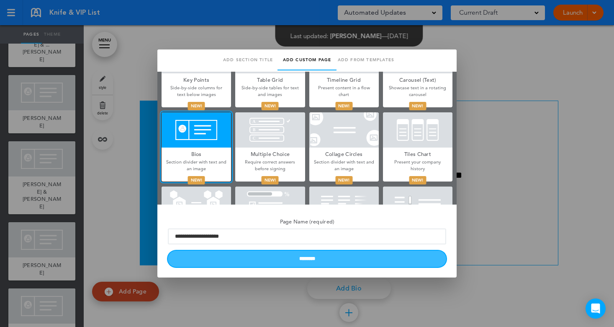
click at [261, 256] on input "********" at bounding box center [307, 258] width 279 height 16
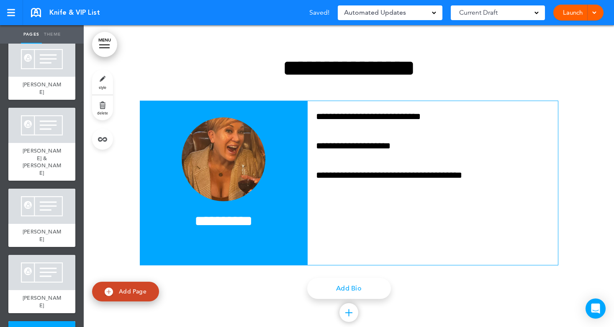
scroll to position [374, 0]
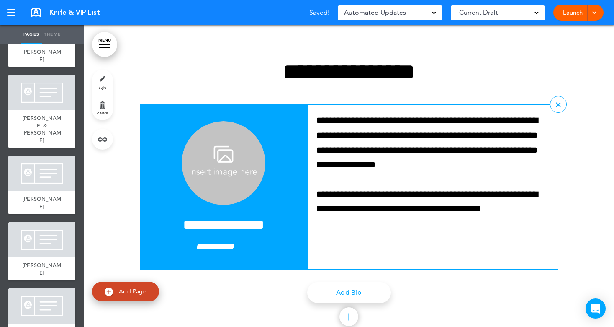
scroll to position [2932, 0]
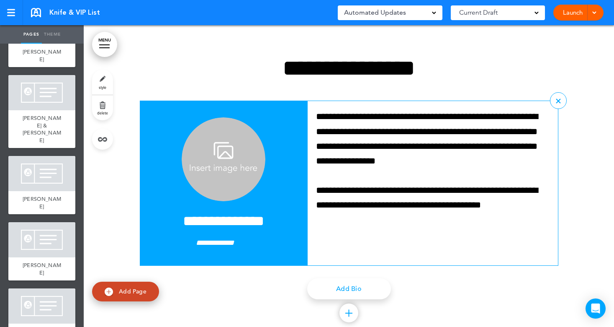
click at [261, 220] on h4 "**********" at bounding box center [223, 221] width 151 height 15
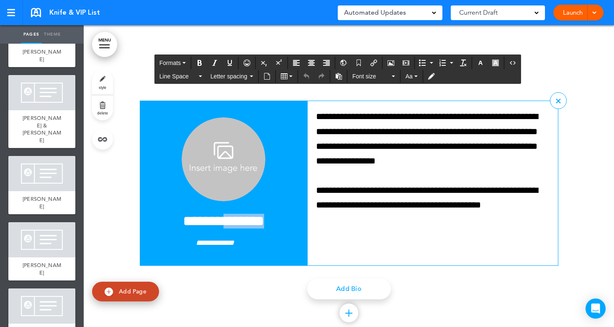
click at [261, 220] on h4 "**********" at bounding box center [223, 221] width 151 height 15
drag, startPoint x: 175, startPoint y: 245, endPoint x: 246, endPoint y: 242, distance: 70.9
click at [246, 242] on p "**********" at bounding box center [223, 243] width 151 height 12
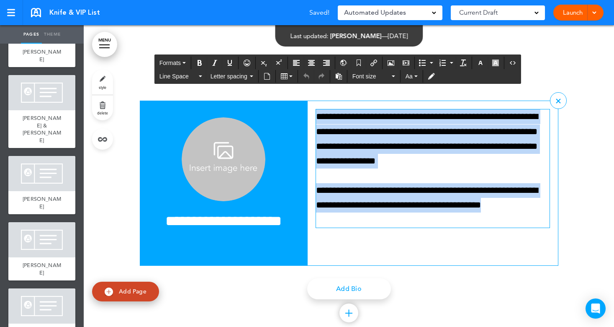
drag, startPoint x: 354, startPoint y: 216, endPoint x: 310, endPoint y: 116, distance: 109.3
click at [310, 116] on div "**********" at bounding box center [433, 183] width 250 height 164
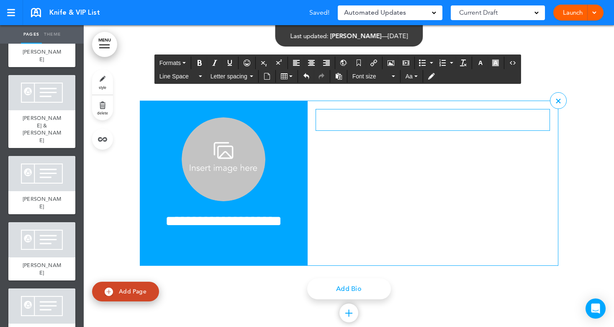
click at [193, 153] on img at bounding box center [224, 159] width 84 height 84
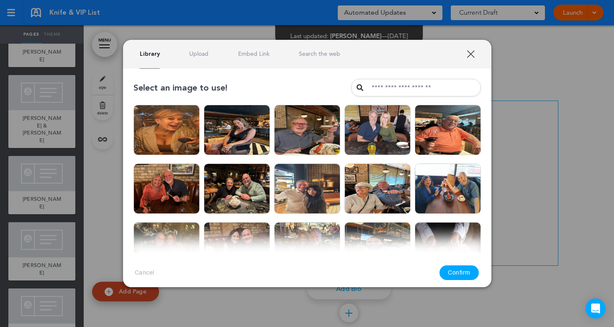
click at [197, 54] on link "Upload" at bounding box center [198, 54] width 19 height 8
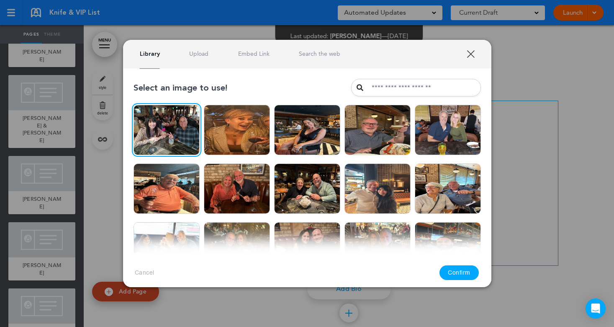
click at [462, 272] on button "Confirm" at bounding box center [459, 272] width 39 height 15
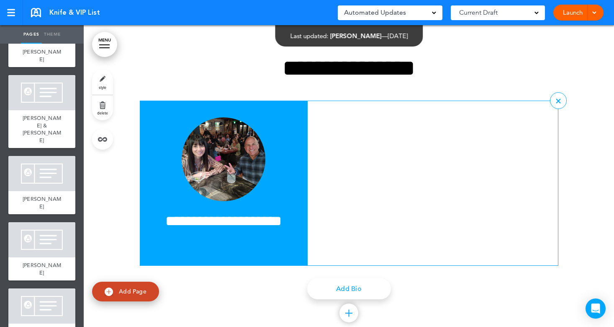
click at [336, 131] on div at bounding box center [433, 183] width 250 height 164
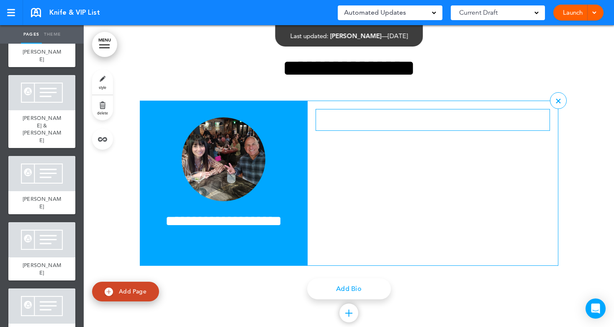
scroll to position [2955, 0]
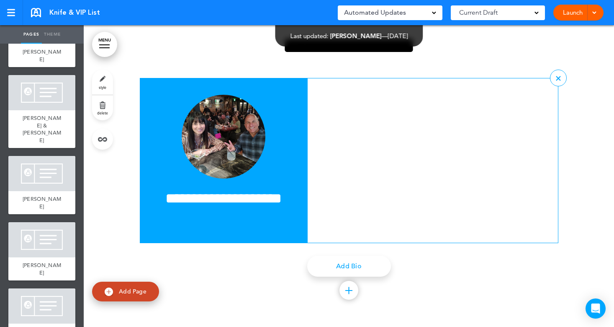
click at [345, 130] on div at bounding box center [433, 160] width 250 height 164
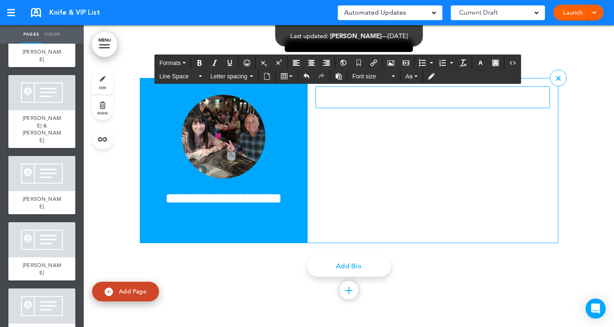
click at [344, 98] on p at bounding box center [433, 94] width 234 height 15
click at [112, 253] on div at bounding box center [349, 165] width 531 height 324
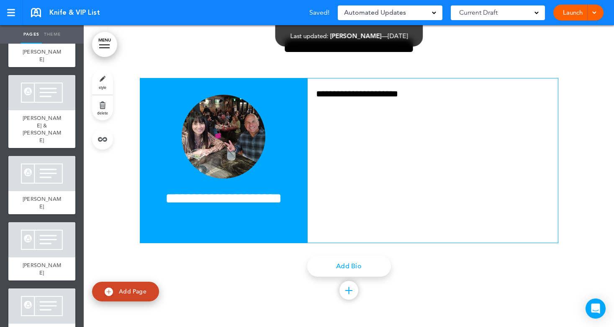
click at [134, 288] on span "Add Page" at bounding box center [133, 291] width 28 height 8
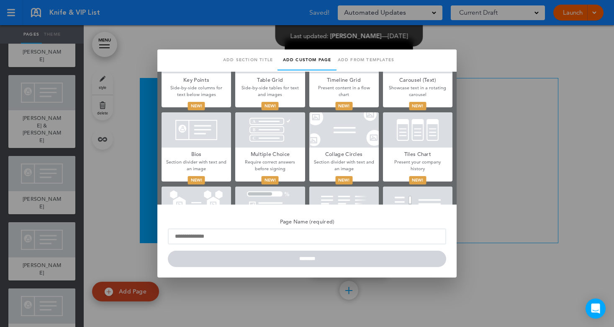
drag, startPoint x: 202, startPoint y: 143, endPoint x: 201, endPoint y: 149, distance: 6.3
click at [202, 145] on div at bounding box center [197, 129] width 70 height 35
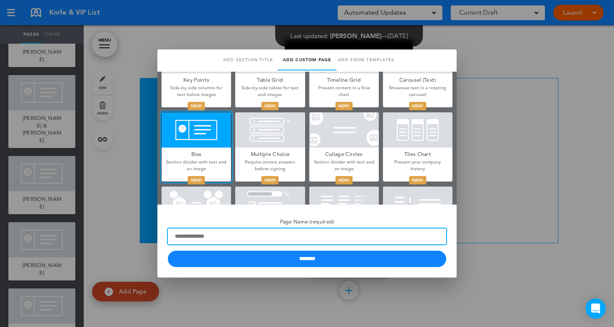
click at [214, 234] on input "Page Name (required)" at bounding box center [307, 236] width 279 height 16
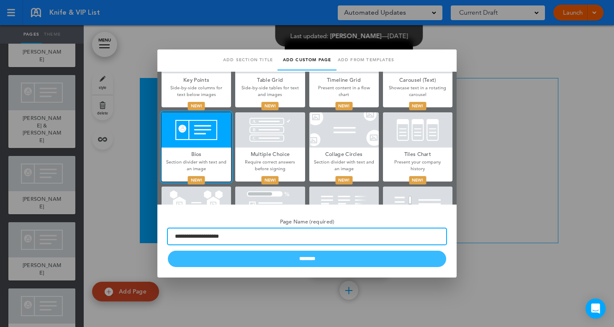
type input "**********"
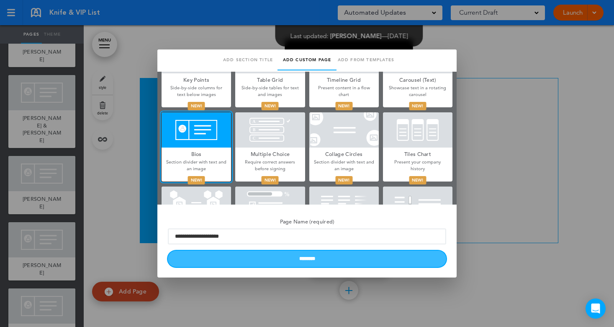
click at [299, 260] on input "********" at bounding box center [307, 258] width 279 height 16
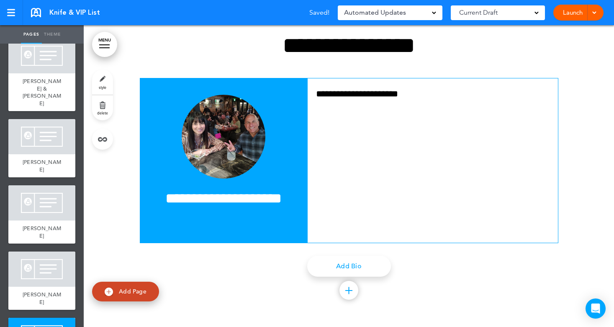
scroll to position [447, 0]
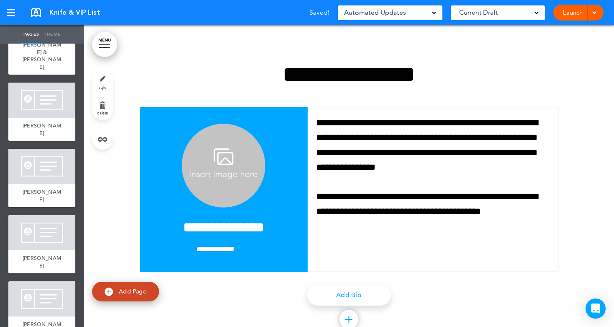
scroll to position [3256, 0]
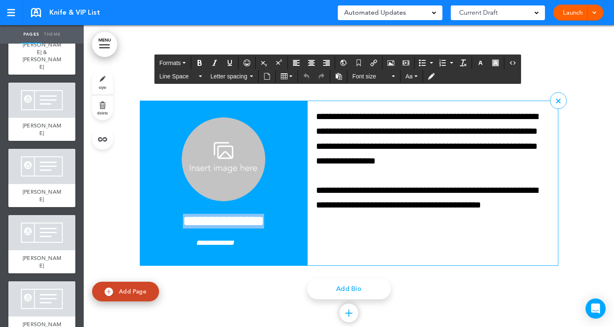
drag, startPoint x: 272, startPoint y: 222, endPoint x: 151, endPoint y: 222, distance: 120.6
click at [151, 222] on h4 "**********" at bounding box center [223, 221] width 151 height 15
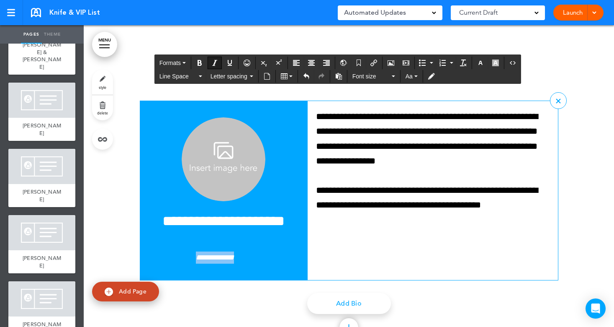
drag, startPoint x: 184, startPoint y: 259, endPoint x: 247, endPoint y: 261, distance: 63.3
click at [247, 261] on p "**********" at bounding box center [223, 257] width 151 height 12
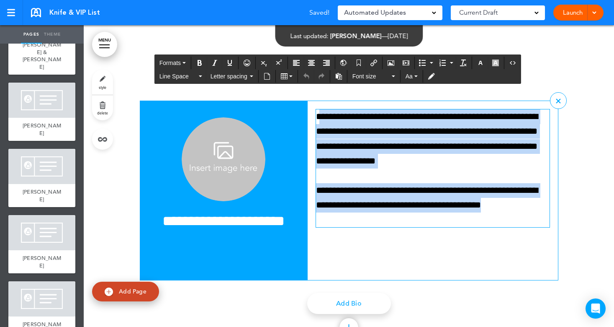
drag, startPoint x: 355, startPoint y: 223, endPoint x: 316, endPoint y: 112, distance: 117.2
click at [316, 112] on div "**********" at bounding box center [433, 168] width 234 height 118
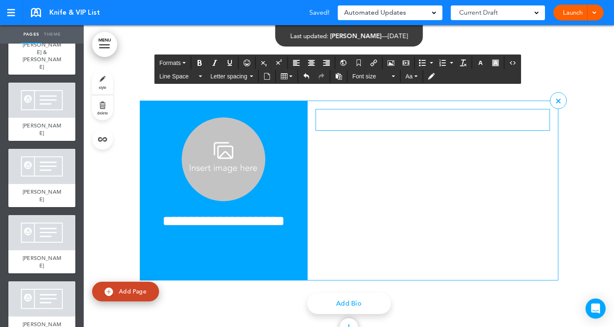
click at [214, 148] on img at bounding box center [224, 159] width 84 height 84
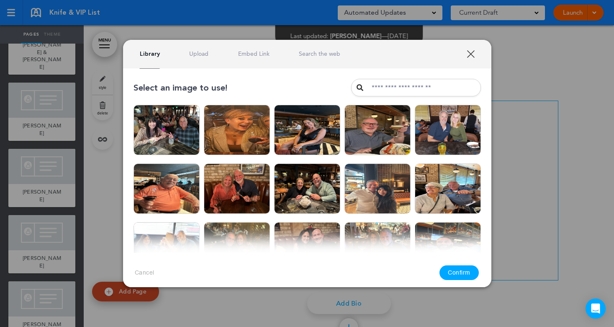
click at [200, 56] on link "Upload" at bounding box center [198, 54] width 19 height 8
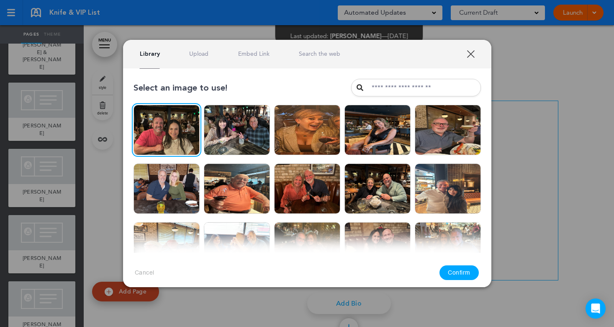
click at [452, 274] on button "Confirm" at bounding box center [459, 272] width 39 height 15
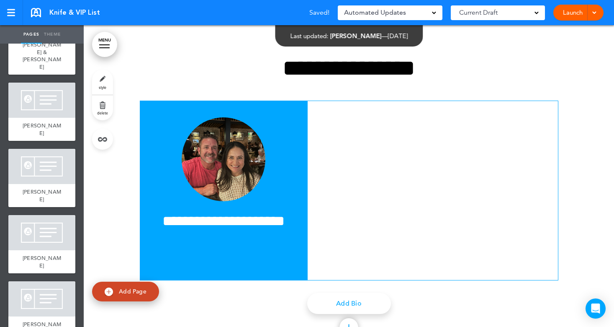
click at [134, 290] on span "Add Page" at bounding box center [133, 291] width 28 height 8
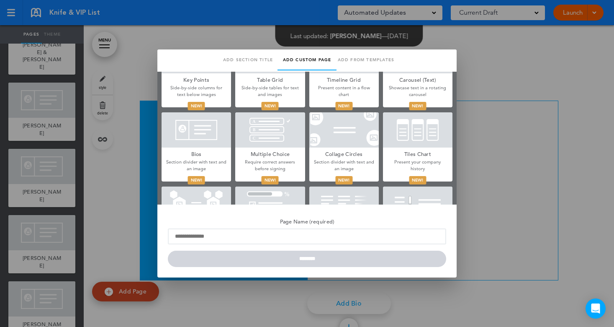
click at [192, 141] on div at bounding box center [197, 129] width 70 height 35
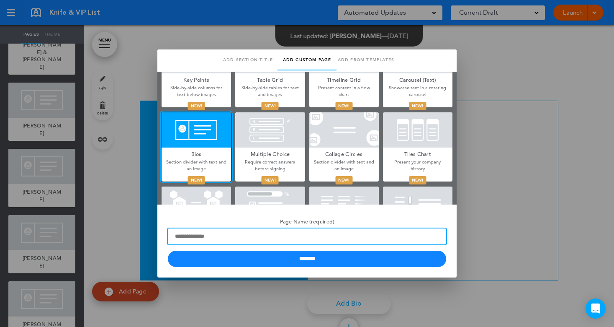
click at [227, 232] on input "Page Name (required)" at bounding box center [307, 236] width 279 height 16
drag, startPoint x: 226, startPoint y: 235, endPoint x: 158, endPoint y: 236, distance: 67.9
click at [158, 236] on div "**********" at bounding box center [306, 240] width 299 height 73
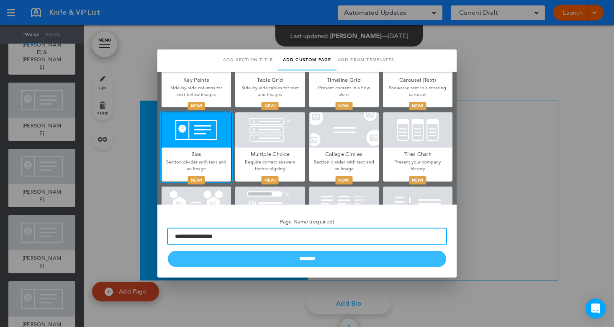
type input "**********"
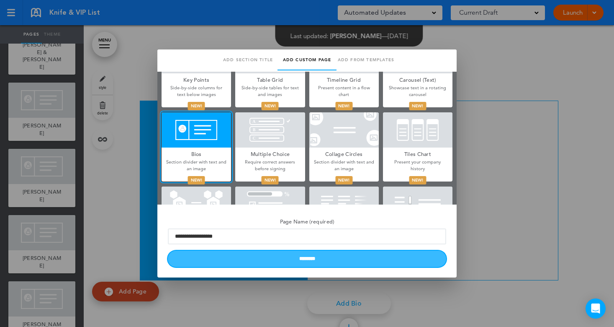
click at [266, 261] on input "********" at bounding box center [307, 258] width 279 height 16
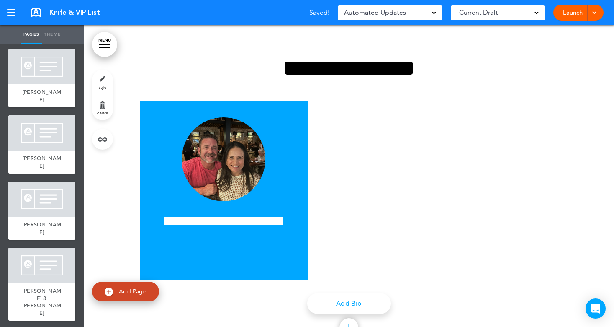
scroll to position [513, 0]
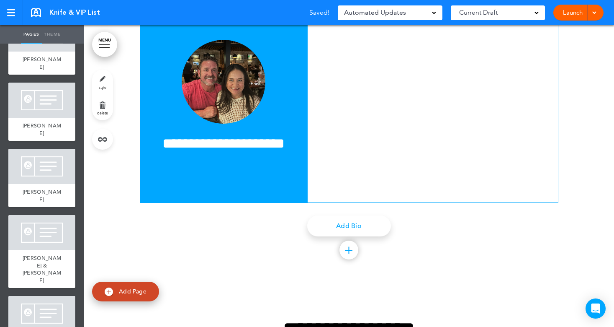
scroll to position [3595, 0]
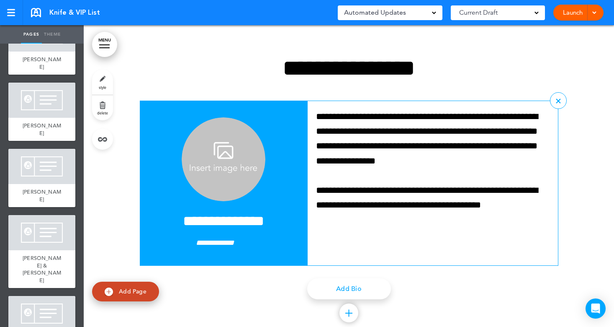
click at [215, 220] on h4 "**********" at bounding box center [223, 221] width 151 height 15
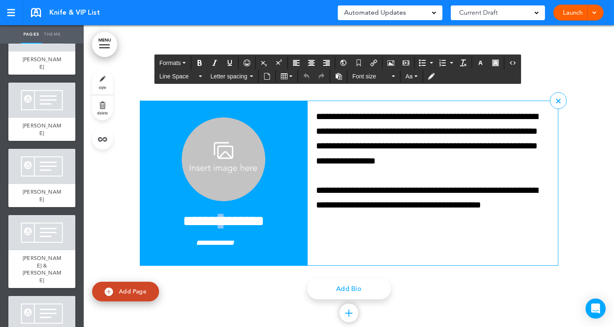
click at [215, 220] on h4 "**********" at bounding box center [223, 221] width 151 height 15
drag, startPoint x: 239, startPoint y: 243, endPoint x: 180, endPoint y: 245, distance: 59.1
click at [180, 245] on p "**********" at bounding box center [223, 243] width 151 height 12
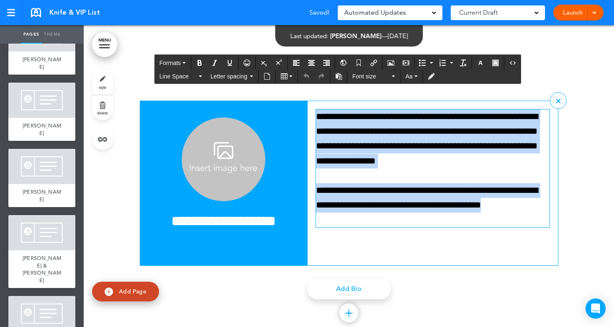
drag, startPoint x: 355, startPoint y: 226, endPoint x: 305, endPoint y: 121, distance: 115.8
click at [308, 121] on div "**********" at bounding box center [433, 183] width 250 height 164
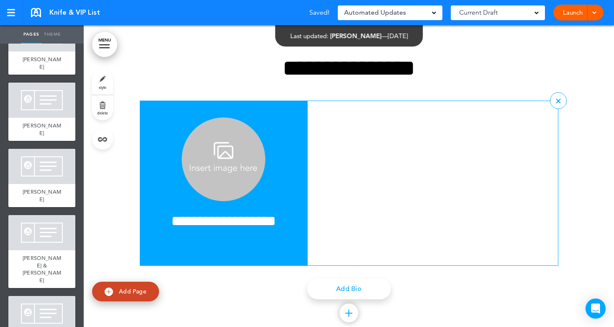
click at [223, 174] on img at bounding box center [224, 159] width 84 height 84
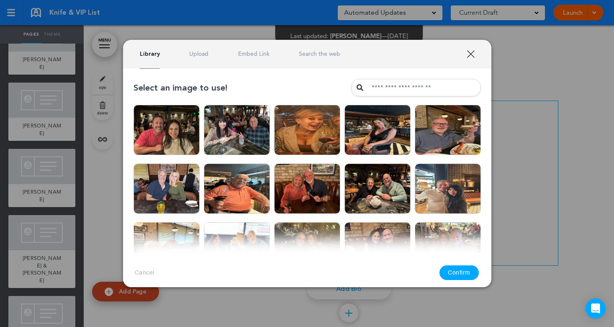
click at [190, 51] on link "Upload" at bounding box center [198, 54] width 19 height 8
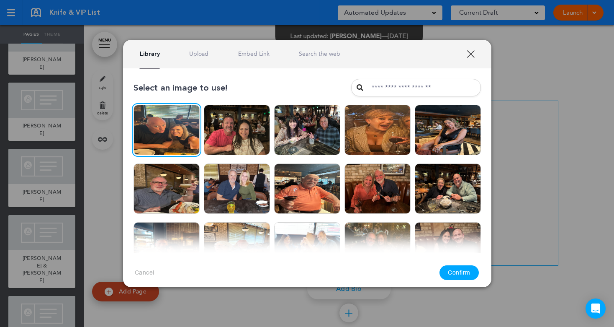
click at [463, 273] on button "Confirm" at bounding box center [459, 272] width 39 height 15
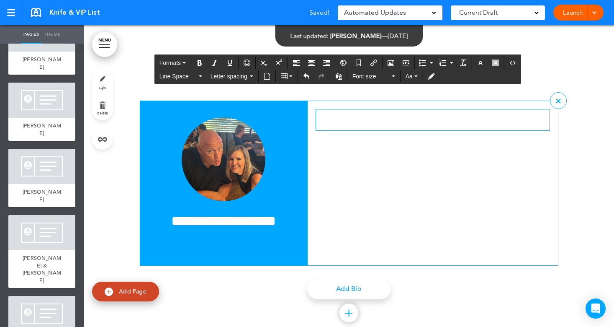
click at [338, 129] on div at bounding box center [433, 119] width 234 height 21
click at [364, 114] on p "**********" at bounding box center [433, 116] width 234 height 15
click at [316, 115] on p "**********" at bounding box center [433, 116] width 234 height 15
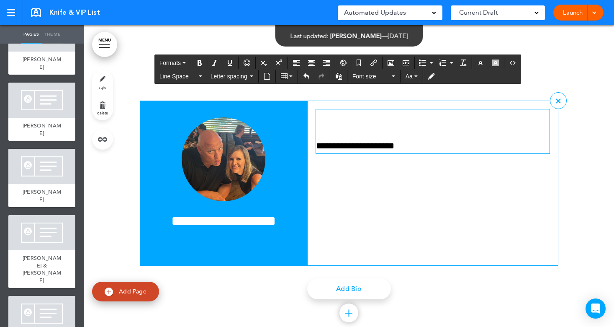
click at [323, 116] on p at bounding box center [433, 116] width 234 height 15
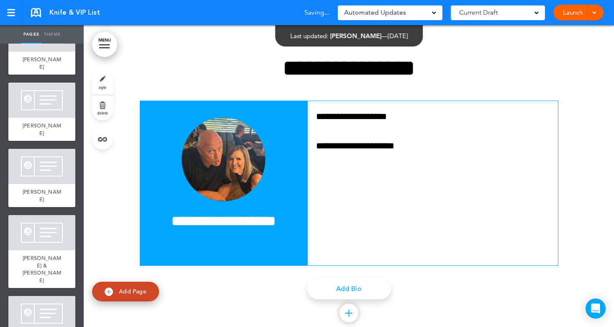
click at [122, 287] on link "Add Page" at bounding box center [125, 291] width 67 height 20
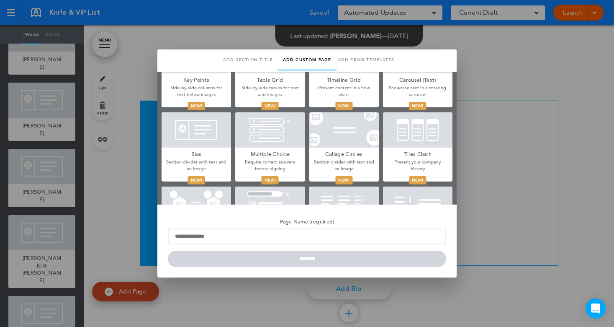
click at [190, 125] on div at bounding box center [197, 129] width 70 height 35
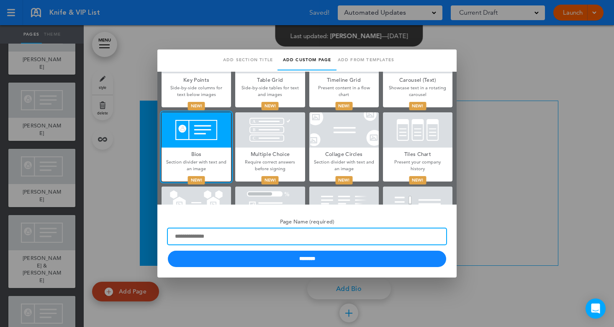
click at [226, 237] on input "Page Name (required)" at bounding box center [307, 236] width 279 height 16
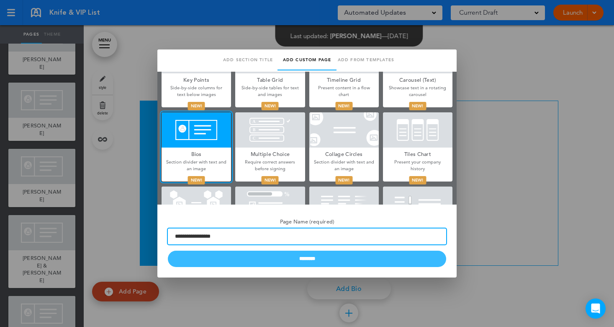
type input "**********"
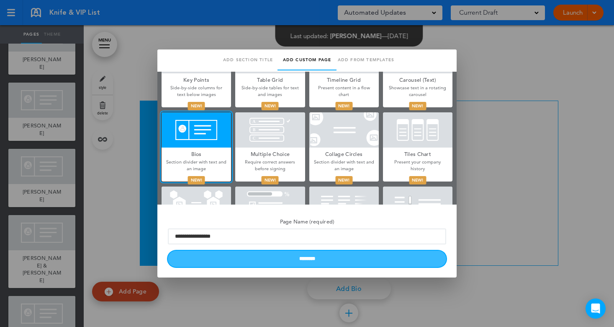
click at [335, 258] on input "********" at bounding box center [307, 258] width 279 height 16
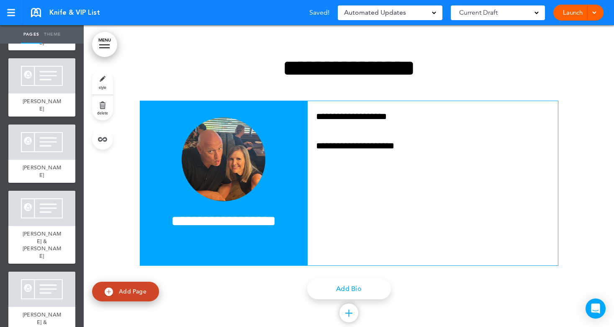
scroll to position [579, 0]
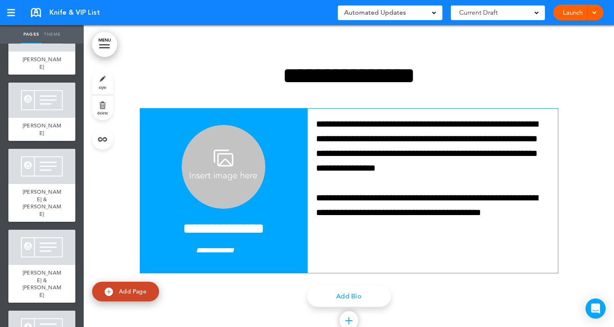
scroll to position [3919, 0]
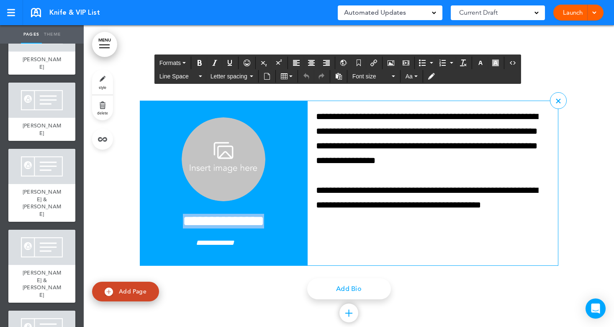
drag, startPoint x: 274, startPoint y: 222, endPoint x: 160, endPoint y: 223, distance: 113.9
click at [160, 223] on h4 "**********" at bounding box center [223, 221] width 151 height 15
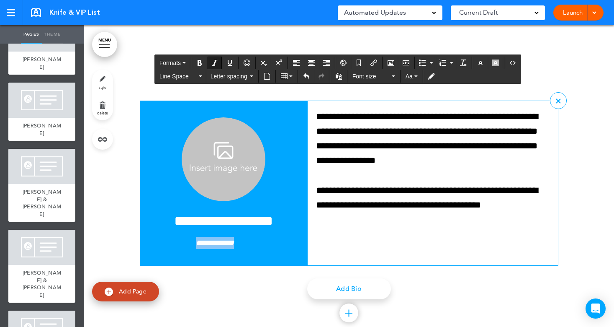
drag, startPoint x: 247, startPoint y: 238, endPoint x: 183, endPoint y: 240, distance: 64.1
click at [183, 240] on p "**********" at bounding box center [223, 243] width 151 height 12
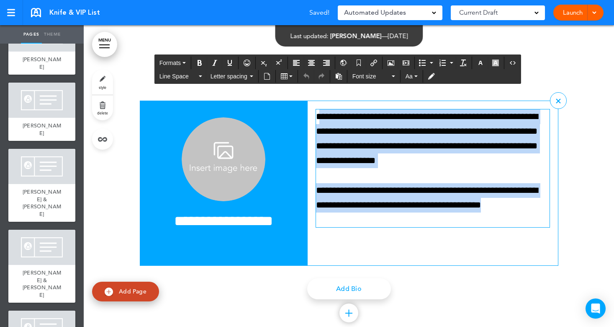
drag, startPoint x: 382, startPoint y: 217, endPoint x: 317, endPoint y: 117, distance: 119.1
click at [317, 117] on div "**********" at bounding box center [433, 168] width 234 height 118
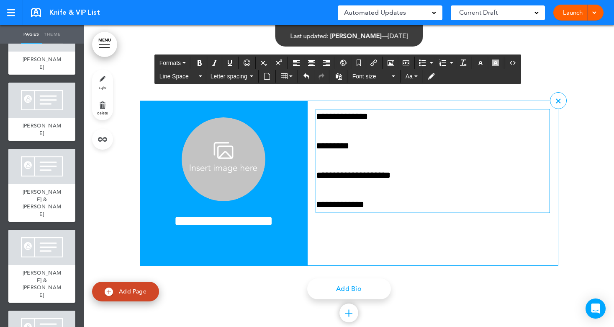
click at [358, 148] on p "*********" at bounding box center [433, 146] width 234 height 15
click at [213, 161] on img at bounding box center [224, 159] width 84 height 84
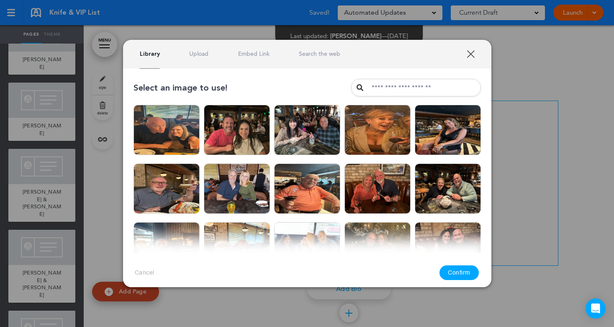
click at [202, 57] on link "Upload" at bounding box center [198, 54] width 19 height 8
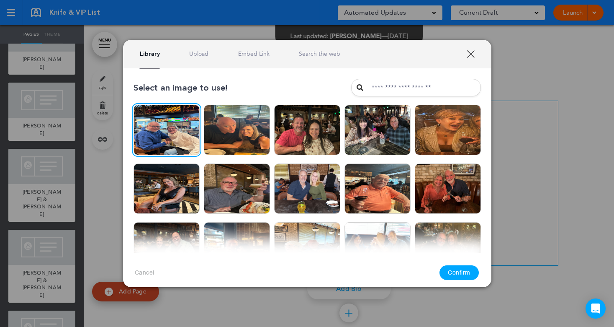
click at [457, 272] on button "Confirm" at bounding box center [459, 272] width 39 height 15
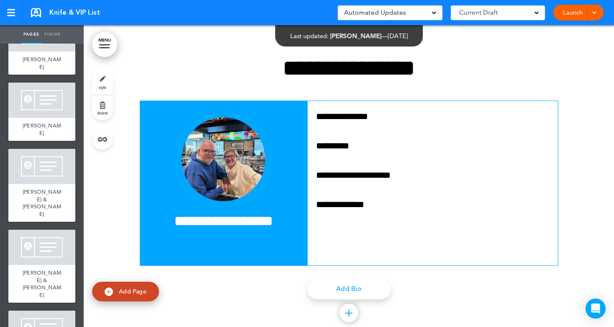
click at [129, 288] on span "Add Page" at bounding box center [133, 291] width 28 height 8
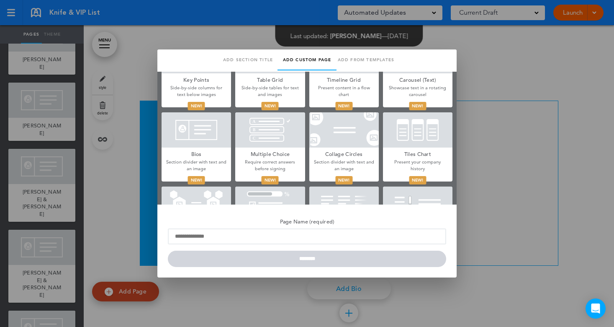
click at [196, 152] on h5 "Bios" at bounding box center [197, 153] width 70 height 12
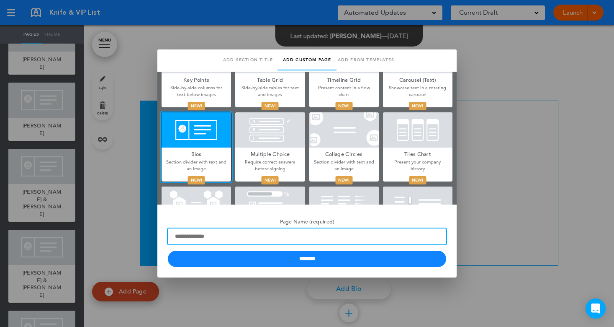
click at [251, 240] on input "Page Name (required)" at bounding box center [307, 236] width 279 height 16
drag, startPoint x: 257, startPoint y: 237, endPoint x: 168, endPoint y: 237, distance: 88.8
click at [168, 237] on input "**********" at bounding box center [307, 236] width 279 height 16
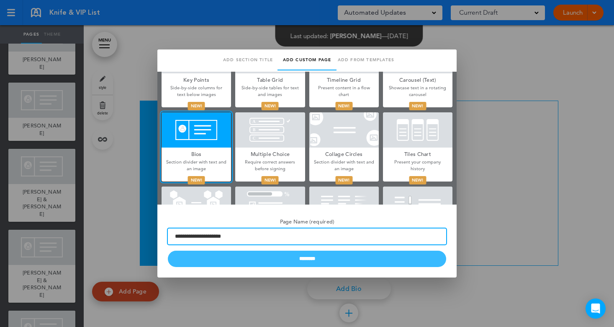
type input "**********"
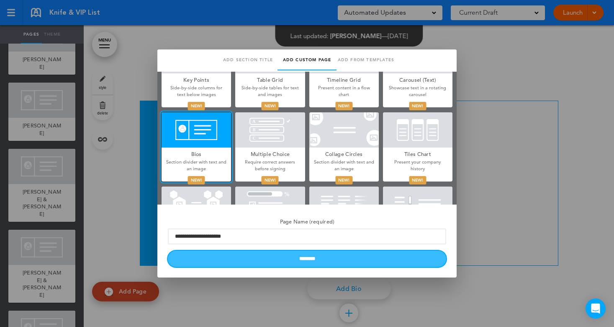
click at [287, 258] on input "********" at bounding box center [307, 258] width 279 height 16
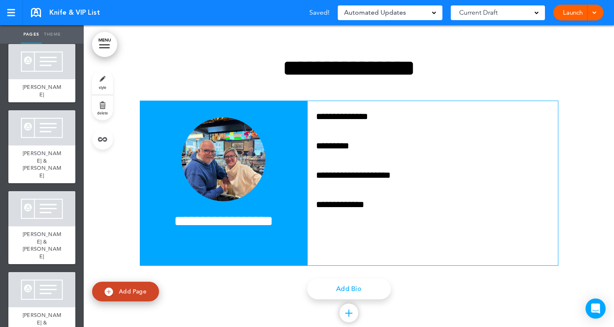
scroll to position [653, 0]
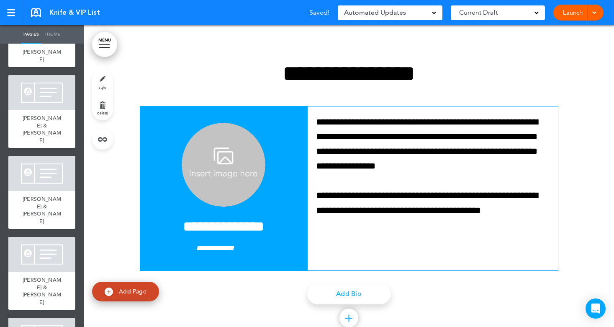
scroll to position [4244, 0]
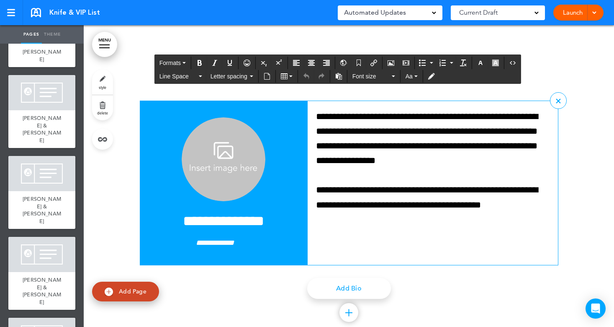
click at [215, 223] on h4 "**********" at bounding box center [223, 221] width 151 height 15
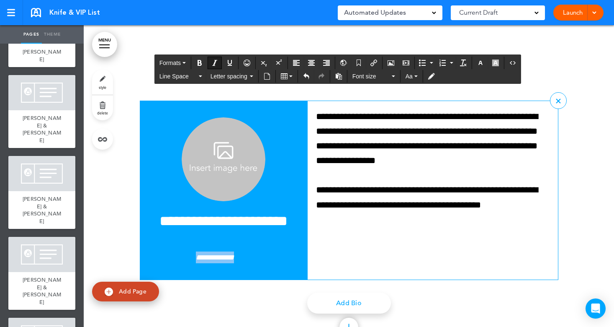
drag, startPoint x: 239, startPoint y: 258, endPoint x: 174, endPoint y: 259, distance: 64.9
click at [174, 259] on p "**********" at bounding box center [223, 257] width 151 height 12
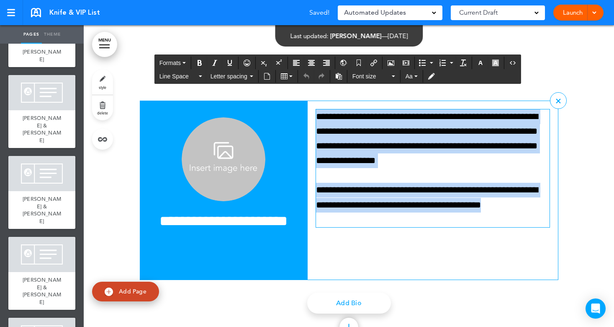
drag, startPoint x: 353, startPoint y: 217, endPoint x: 316, endPoint y: 116, distance: 107.5
click at [316, 116] on div "**********" at bounding box center [433, 168] width 234 height 118
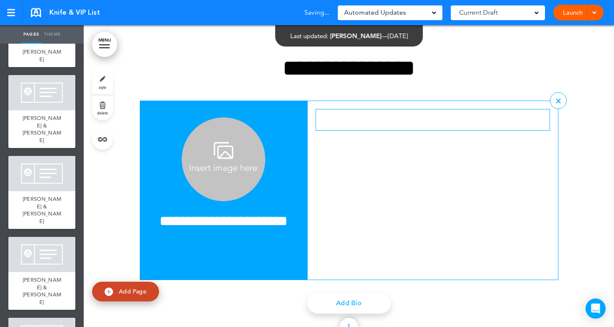
click at [232, 162] on img at bounding box center [224, 159] width 84 height 84
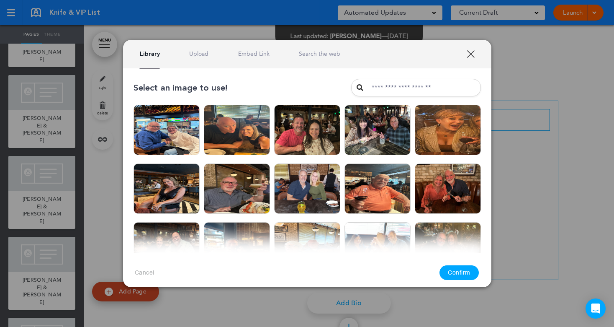
click at [198, 55] on link "Upload" at bounding box center [198, 54] width 19 height 8
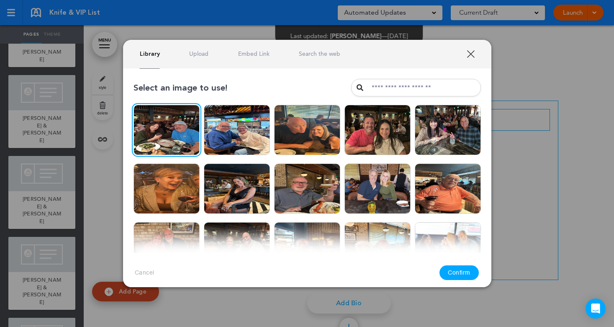
click at [460, 268] on button "Confirm" at bounding box center [459, 272] width 39 height 15
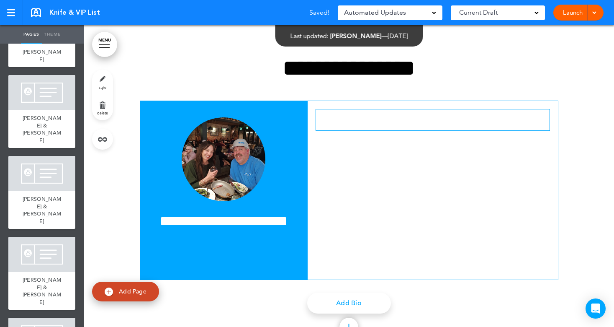
click at [341, 141] on div at bounding box center [433, 190] width 250 height 179
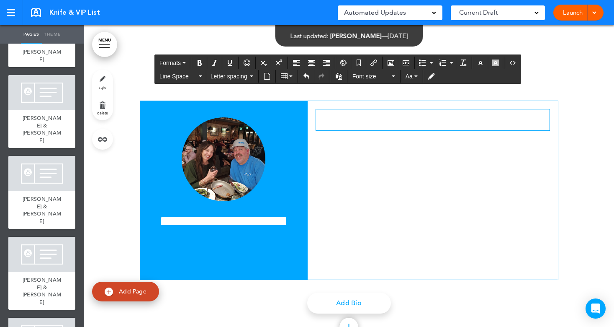
click at [323, 122] on p at bounding box center [433, 116] width 234 height 15
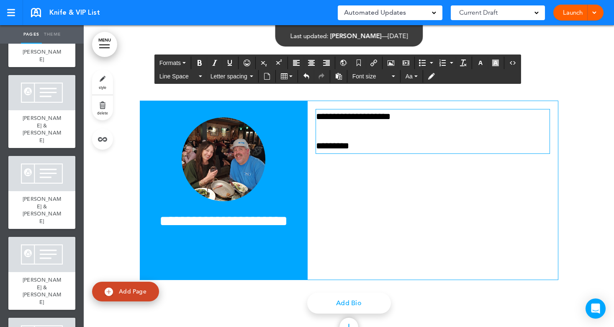
click at [140, 295] on link "Add Page" at bounding box center [125, 291] width 67 height 20
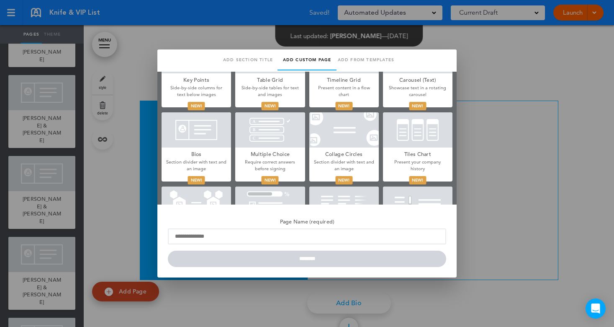
click at [187, 155] on h5 "Bios" at bounding box center [197, 153] width 70 height 12
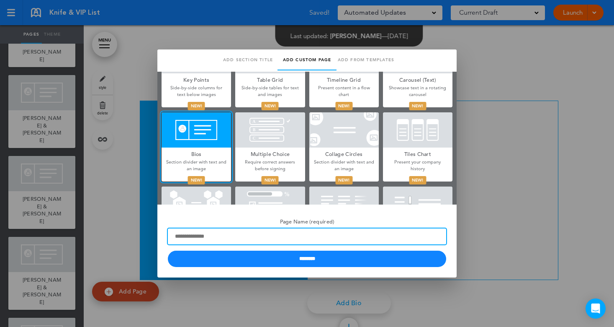
click at [249, 239] on input "Page Name (required)" at bounding box center [307, 236] width 279 height 16
click at [150, 237] on div "**********" at bounding box center [307, 163] width 614 height 327
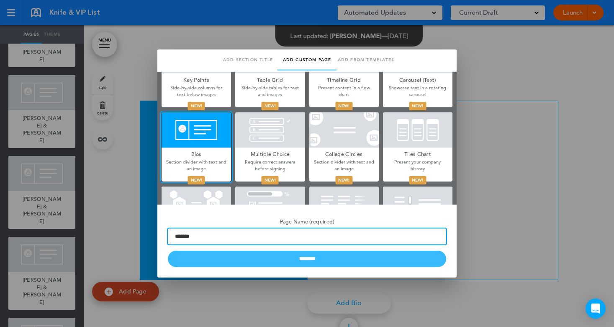
type input "*******"
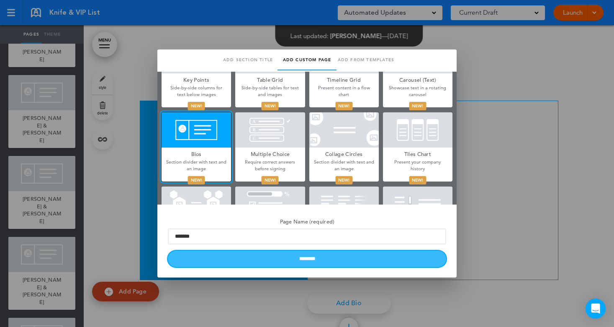
click at [247, 262] on input "********" at bounding box center [307, 258] width 279 height 16
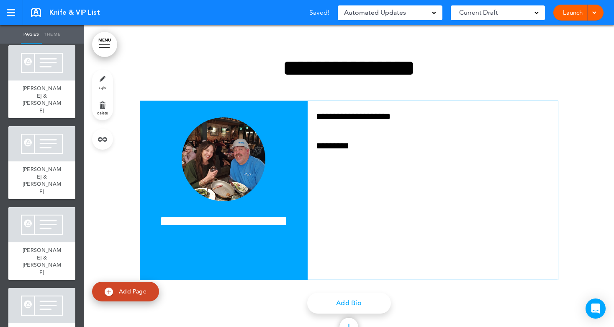
scroll to position [712, 0]
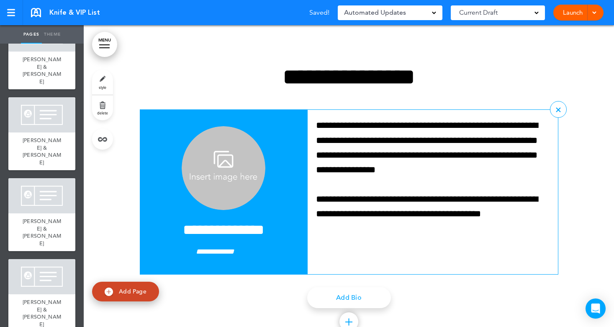
scroll to position [4582, 0]
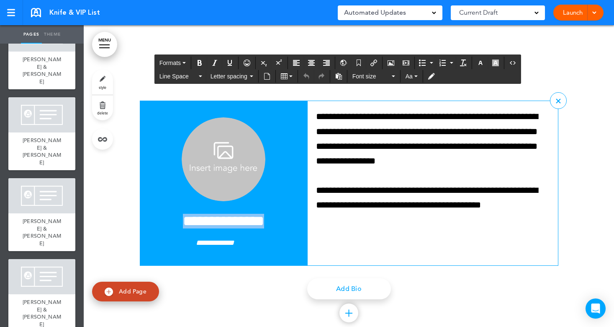
drag, startPoint x: 281, startPoint y: 215, endPoint x: 152, endPoint y: 219, distance: 129.5
click at [152, 219] on h4 "**********" at bounding box center [223, 221] width 151 height 15
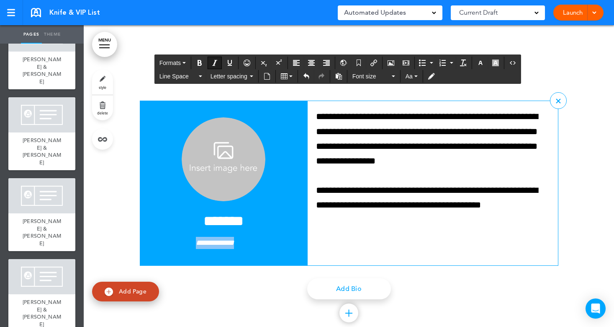
drag, startPoint x: 243, startPoint y: 245, endPoint x: 179, endPoint y: 245, distance: 63.7
click at [179, 245] on p "**********" at bounding box center [223, 243] width 151 height 12
click at [212, 156] on img at bounding box center [224, 159] width 84 height 84
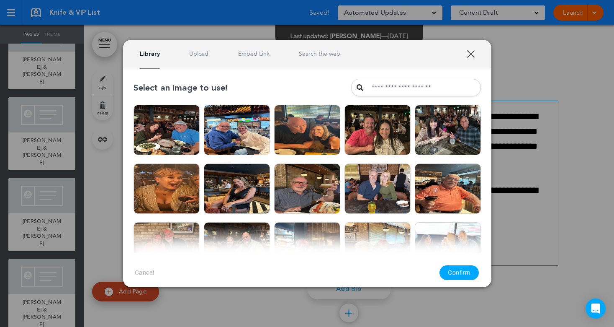
click at [191, 54] on link "Upload" at bounding box center [198, 54] width 19 height 8
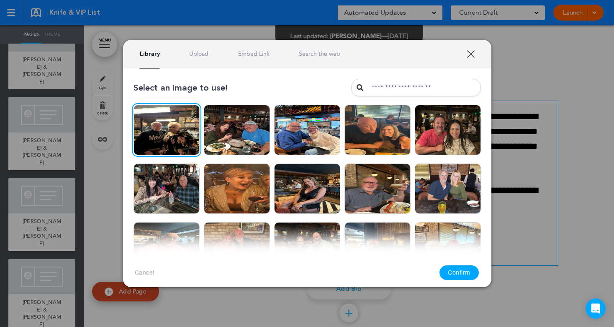
click at [469, 275] on button "Confirm" at bounding box center [459, 272] width 39 height 15
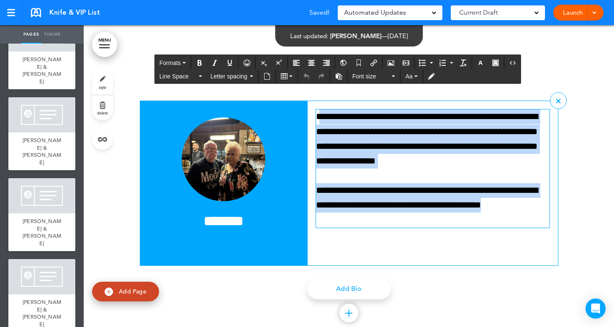
drag, startPoint x: 341, startPoint y: 220, endPoint x: 316, endPoint y: 109, distance: 113.3
click at [316, 109] on div "**********" at bounding box center [433, 168] width 234 height 118
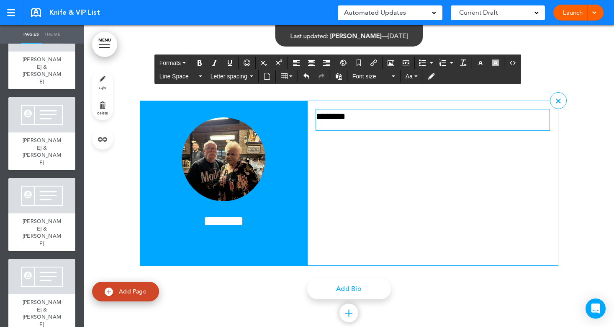
click at [334, 118] on p "********" at bounding box center [433, 116] width 234 height 15
click at [359, 116] on p "*******" at bounding box center [433, 116] width 234 height 15
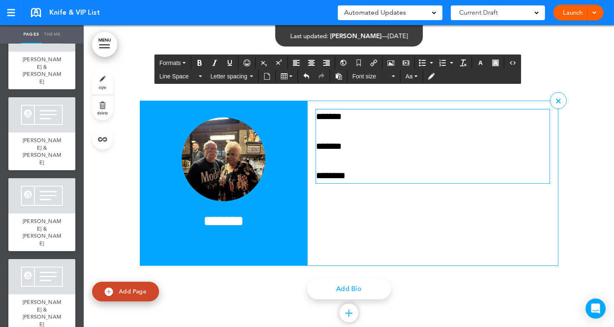
click at [316, 115] on p "*******" at bounding box center [433, 116] width 234 height 15
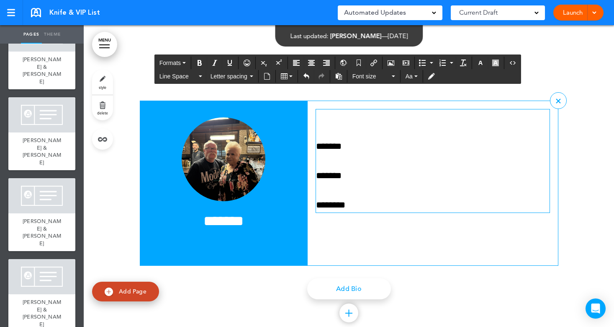
click at [317, 119] on p at bounding box center [433, 116] width 234 height 15
click at [375, 204] on p "********" at bounding box center [433, 205] width 234 height 15
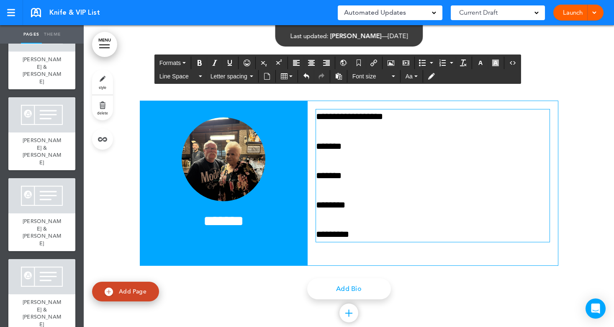
click at [118, 291] on link "Add Page" at bounding box center [125, 291] width 67 height 20
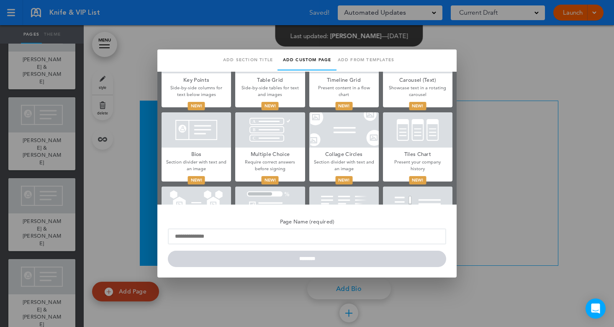
click at [195, 159] on p "Section divider with text and an image" at bounding box center [197, 165] width 70 height 13
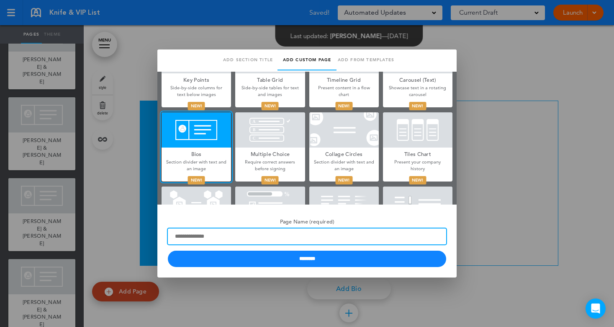
click at [258, 235] on input "Page Name (required)" at bounding box center [307, 236] width 279 height 16
drag, startPoint x: 237, startPoint y: 235, endPoint x: 155, endPoint y: 237, distance: 82.5
click at [155, 237] on div "**********" at bounding box center [307, 163] width 614 height 327
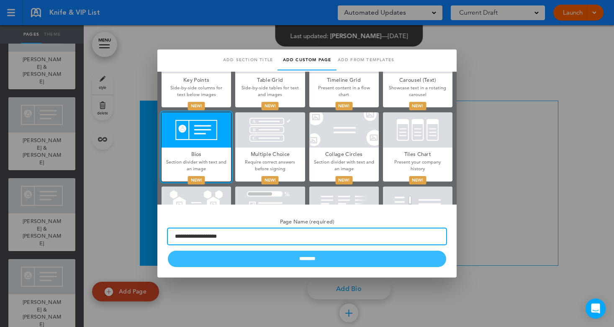
type input "**********"
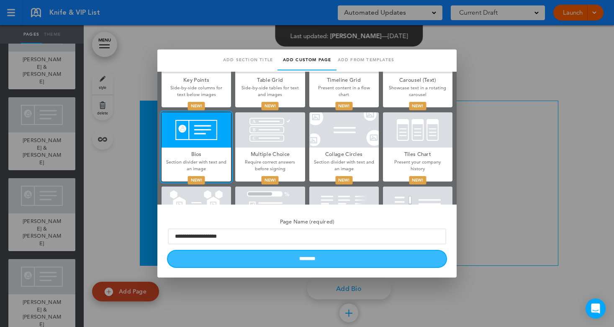
click at [284, 256] on input "********" at bounding box center [307, 258] width 279 height 16
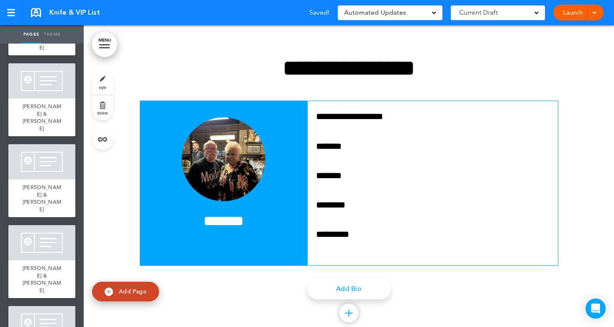
scroll to position [778, 0]
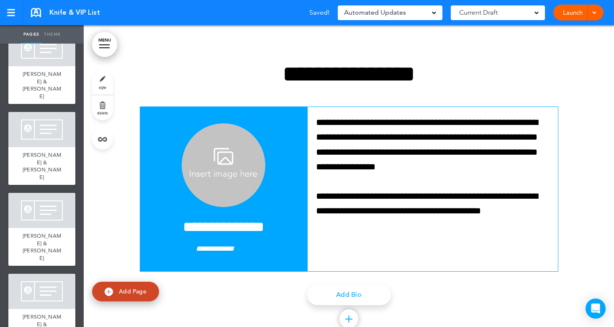
scroll to position [4906, 0]
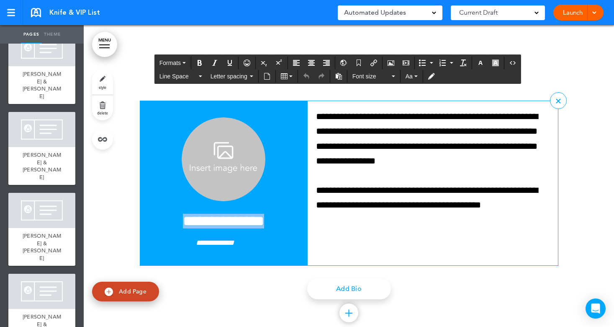
drag, startPoint x: 273, startPoint y: 216, endPoint x: 170, endPoint y: 219, distance: 103.5
click at [170, 219] on h4 "**********" at bounding box center [223, 221] width 151 height 15
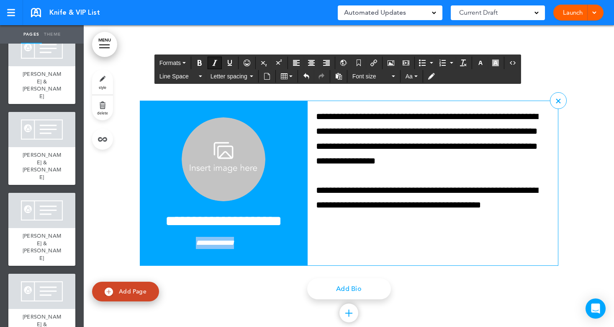
drag, startPoint x: 240, startPoint y: 241, endPoint x: 186, endPoint y: 241, distance: 54.9
click at [186, 241] on p "**********" at bounding box center [223, 243] width 151 height 12
click at [227, 154] on img at bounding box center [224, 159] width 84 height 84
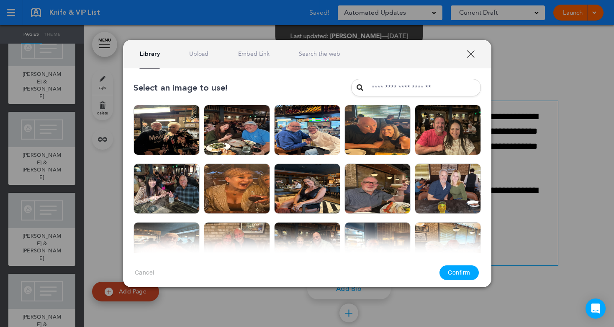
click at [198, 56] on link "Upload" at bounding box center [198, 54] width 19 height 8
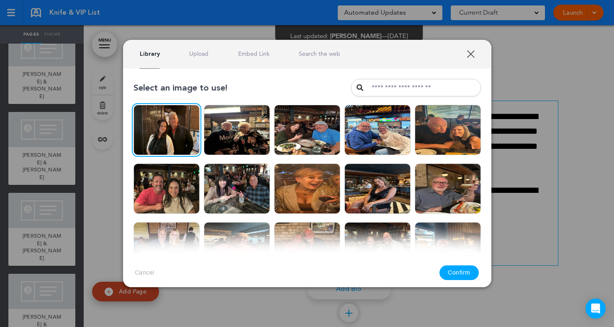
click at [456, 275] on button "Confirm" at bounding box center [459, 272] width 39 height 15
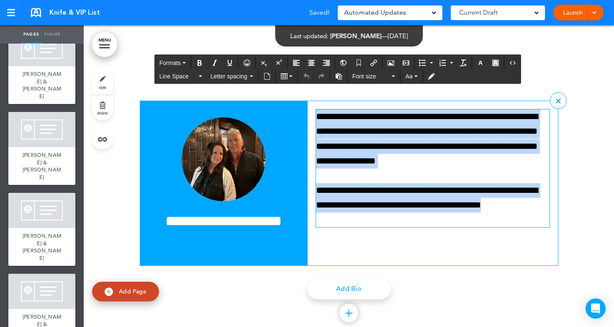
drag, startPoint x: 373, startPoint y: 217, endPoint x: 310, endPoint y: 117, distance: 118.4
click at [310, 117] on div "**********" at bounding box center [433, 183] width 250 height 164
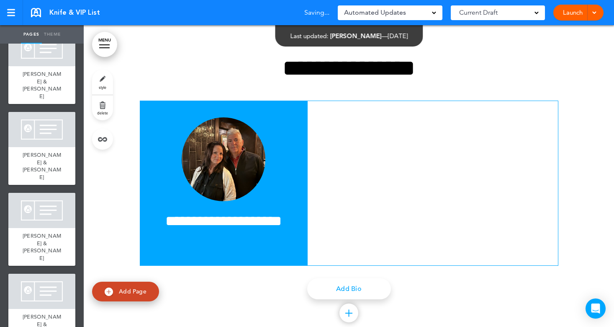
click at [126, 294] on span "Add Page" at bounding box center [133, 291] width 28 height 8
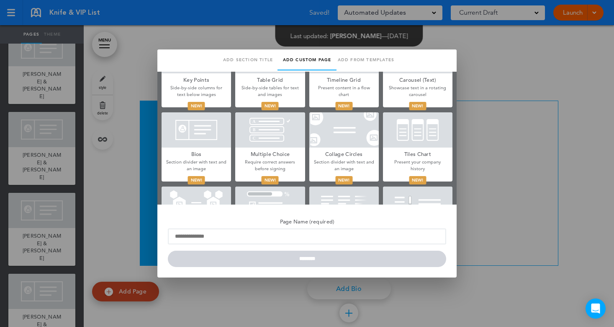
click at [211, 141] on div at bounding box center [197, 129] width 70 height 35
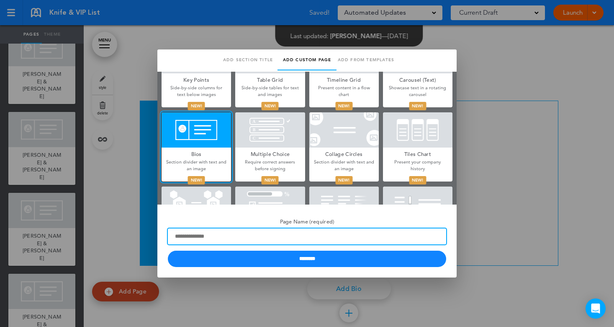
click at [229, 236] on input "Page Name (required)" at bounding box center [307, 236] width 279 height 16
drag, startPoint x: 233, startPoint y: 235, endPoint x: 164, endPoint y: 236, distance: 69.5
click at [164, 236] on div "**********" at bounding box center [306, 240] width 299 height 73
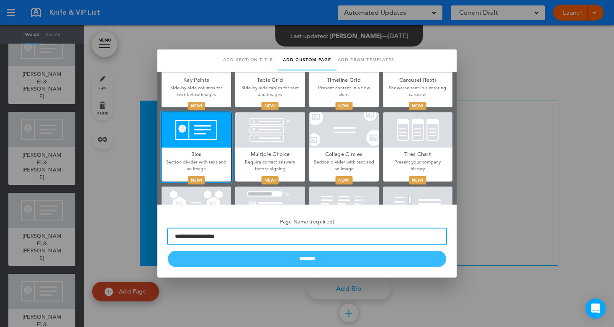
type input "**********"
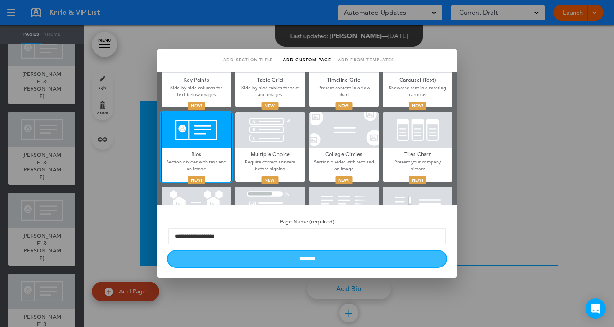
click at [262, 258] on input "********" at bounding box center [307, 258] width 279 height 16
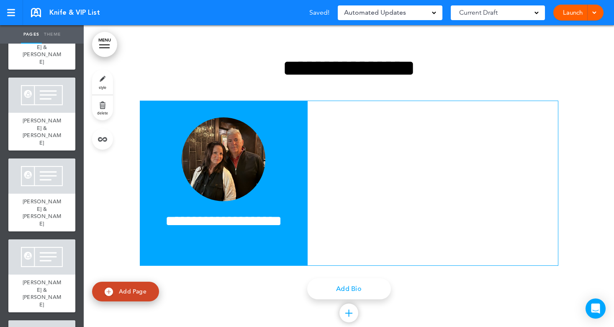
scroll to position [844, 0]
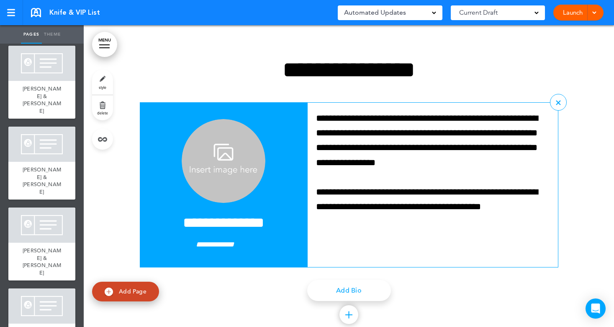
scroll to position [5230, 0]
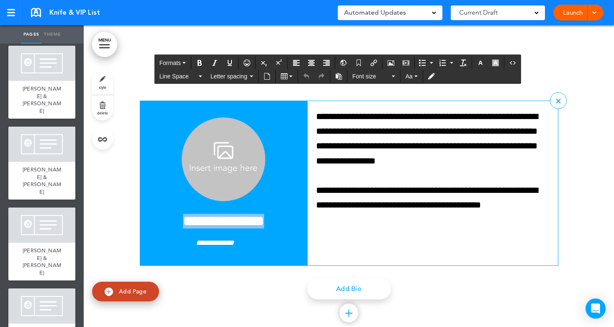
drag, startPoint x: 271, startPoint y: 220, endPoint x: 165, endPoint y: 222, distance: 106.0
click at [165, 222] on h4 "**********" at bounding box center [223, 221] width 151 height 15
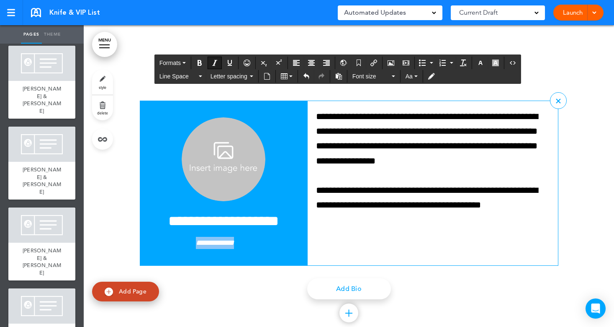
drag, startPoint x: 237, startPoint y: 243, endPoint x: 176, endPoint y: 243, distance: 61.2
click at [176, 243] on p "**********" at bounding box center [223, 243] width 151 height 12
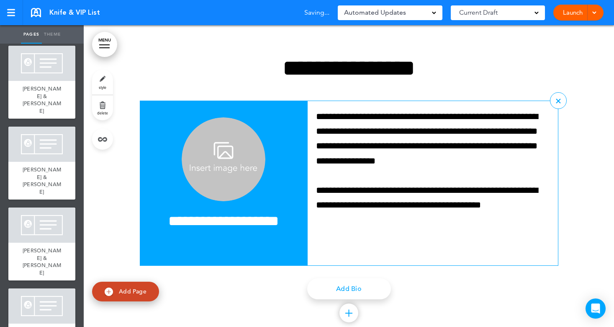
click at [173, 162] on div "**********" at bounding box center [224, 183] width 168 height 165
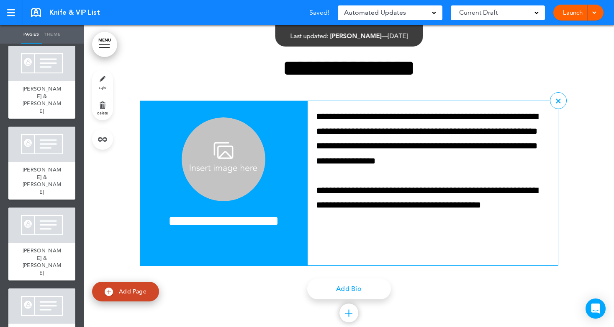
click at [208, 164] on img at bounding box center [224, 159] width 84 height 84
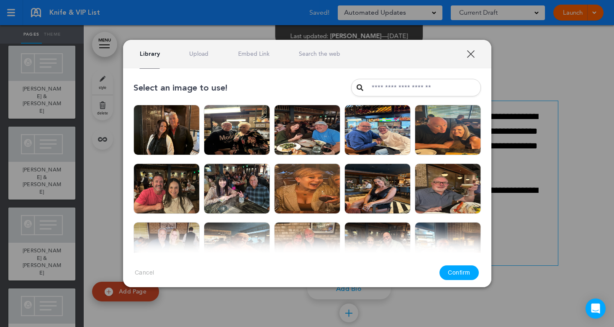
click at [194, 51] on link "Upload" at bounding box center [198, 54] width 19 height 8
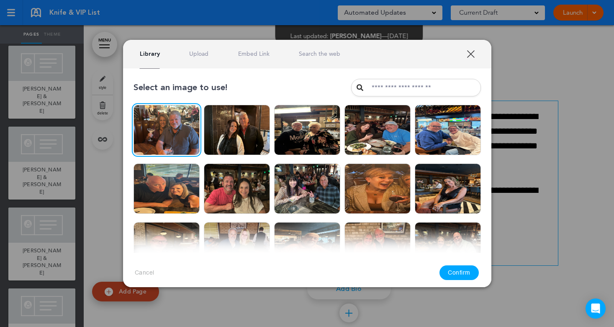
click at [456, 274] on button "Confirm" at bounding box center [459, 272] width 39 height 15
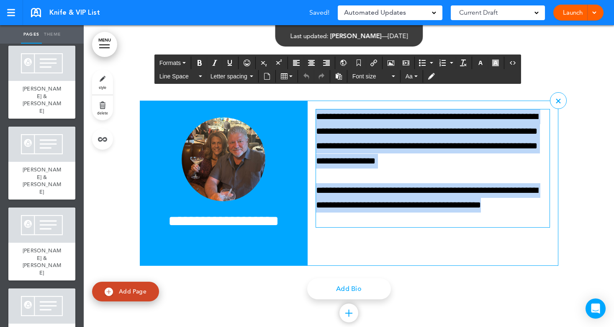
drag, startPoint x: 354, startPoint y: 221, endPoint x: 311, endPoint y: 116, distance: 112.7
click at [311, 116] on div "**********" at bounding box center [433, 183] width 250 height 164
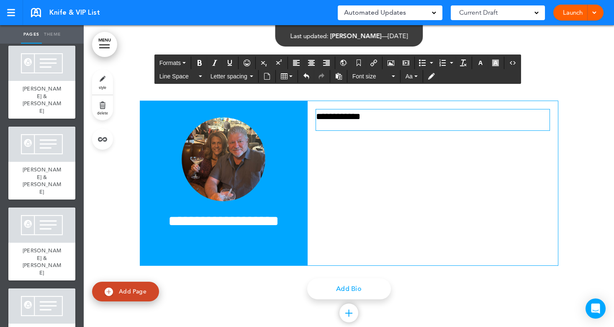
click at [124, 291] on span "Add Page" at bounding box center [133, 291] width 28 height 8
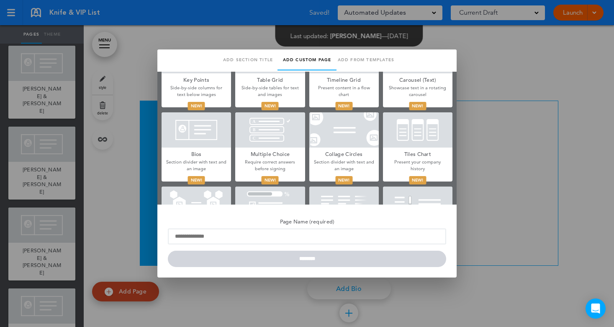
click at [198, 133] on div at bounding box center [197, 129] width 70 height 35
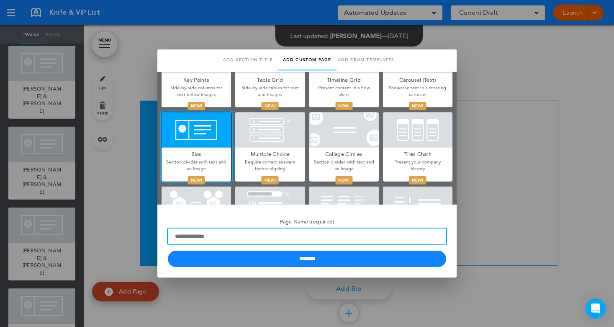
click at [220, 235] on input "Page Name (required)" at bounding box center [307, 236] width 279 height 16
drag, startPoint x: 227, startPoint y: 239, endPoint x: 157, endPoint y: 235, distance: 70.1
click at [157, 235] on div "Page Name (required) ********* ********" at bounding box center [306, 240] width 299 height 73
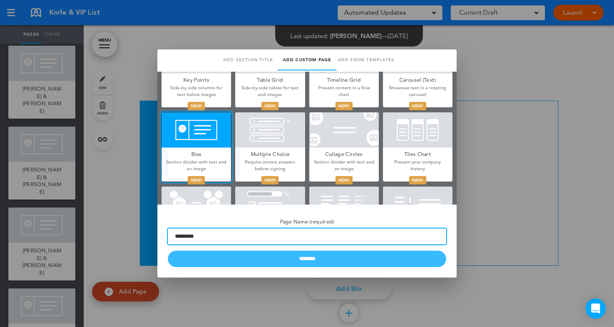
type input "*********"
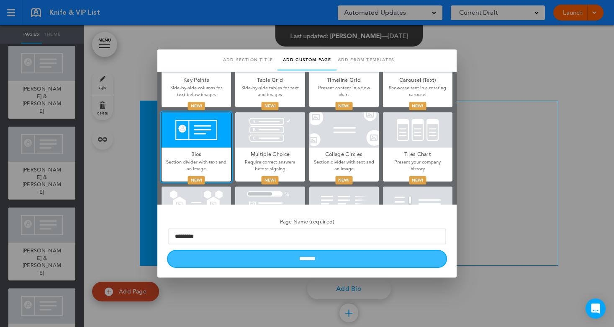
click at [274, 258] on input "********" at bounding box center [307, 258] width 279 height 16
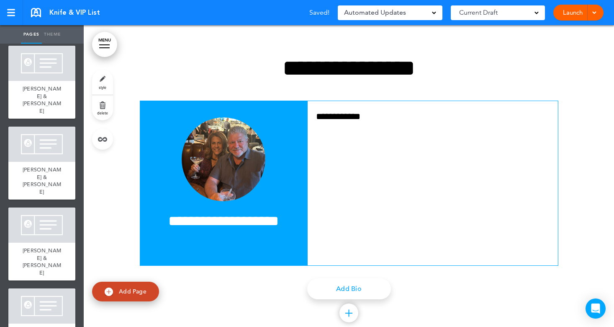
scroll to position [903, 0]
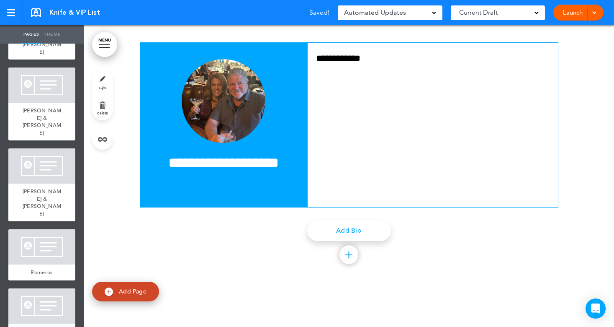
scroll to position [5555, 0]
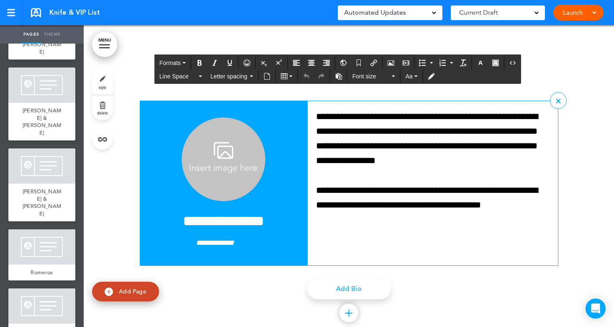
click at [196, 220] on h4 "**********" at bounding box center [223, 221] width 151 height 15
drag, startPoint x: 247, startPoint y: 223, endPoint x: 209, endPoint y: 221, distance: 38.2
click at [209, 221] on h4 "*******" at bounding box center [223, 221] width 151 height 15
drag, startPoint x: 212, startPoint y: 243, endPoint x: 188, endPoint y: 243, distance: 24.3
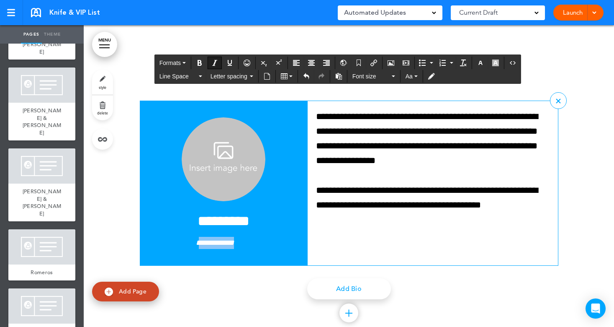
click at [188, 243] on p "**********" at bounding box center [223, 243] width 151 height 12
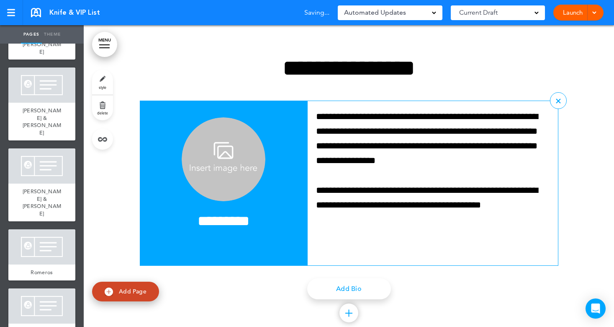
click at [225, 164] on img at bounding box center [224, 159] width 84 height 84
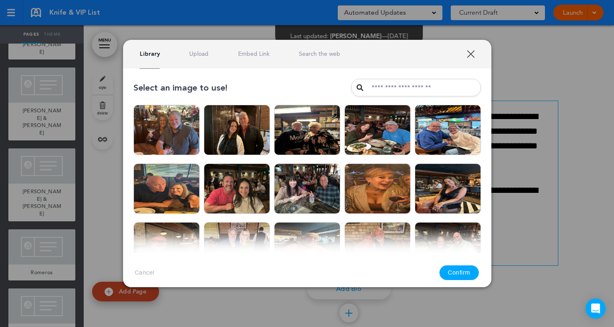
click at [196, 53] on link "Upload" at bounding box center [198, 54] width 19 height 8
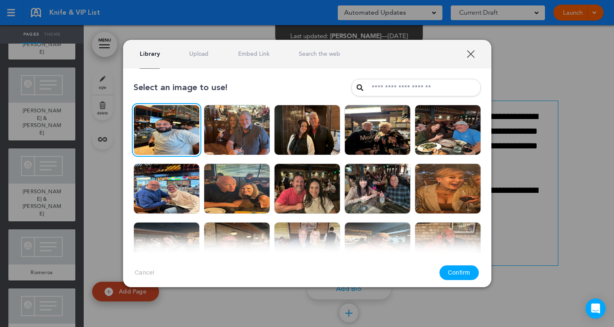
click at [460, 268] on button "Confirm" at bounding box center [459, 272] width 39 height 15
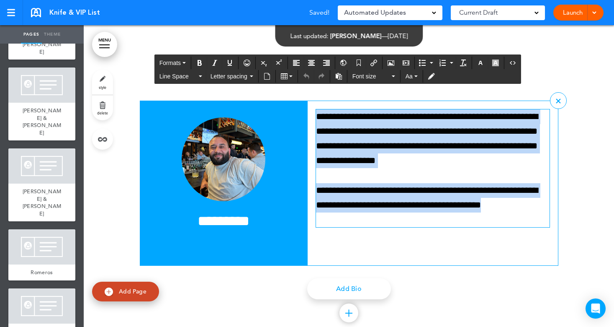
drag, startPoint x: 374, startPoint y: 221, endPoint x: 314, endPoint y: 108, distance: 128.0
click at [314, 108] on div "**********" at bounding box center [433, 183] width 250 height 164
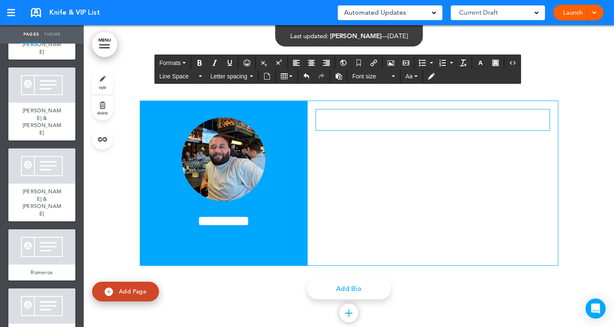
click at [121, 290] on span "Add Page" at bounding box center [133, 291] width 28 height 8
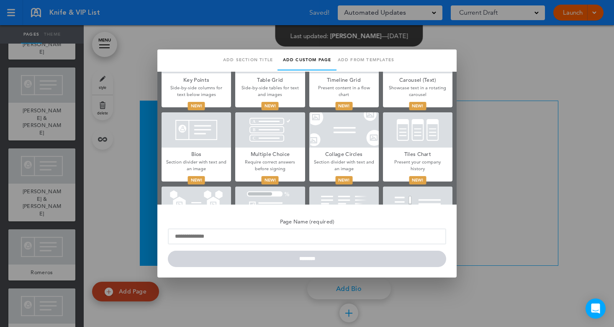
click at [206, 135] on div at bounding box center [197, 129] width 70 height 35
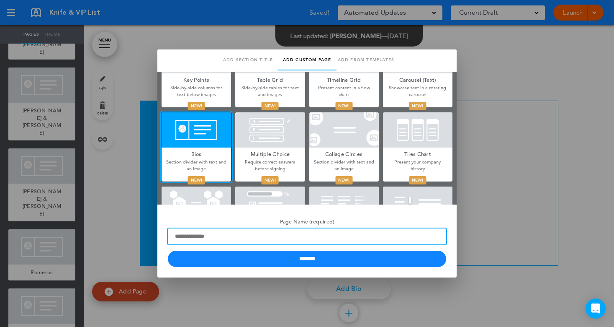
click at [223, 237] on input "Page Name (required)" at bounding box center [307, 236] width 279 height 16
drag, startPoint x: 250, startPoint y: 237, endPoint x: 170, endPoint y: 235, distance: 80.4
click at [170, 235] on input "**********" at bounding box center [307, 236] width 279 height 16
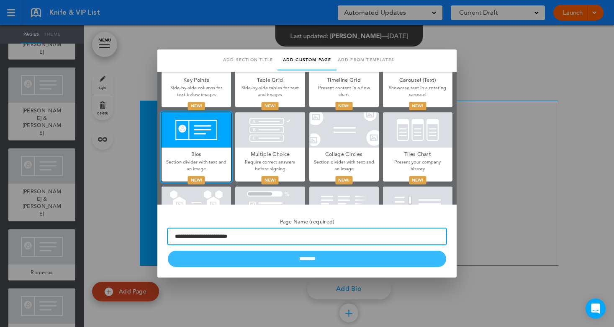
type input "**********"
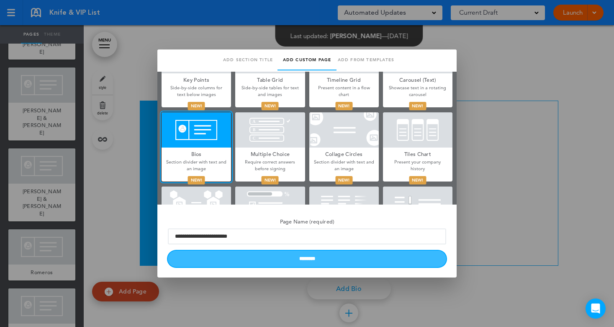
click at [271, 261] on input "********" at bounding box center [307, 258] width 279 height 16
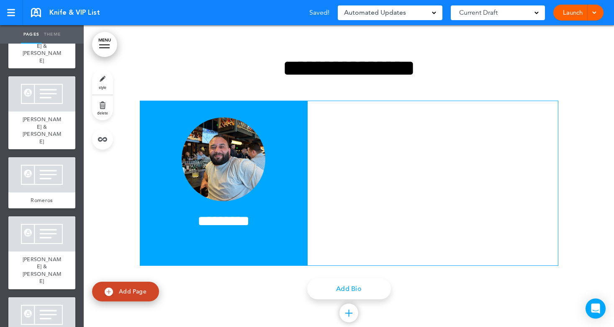
scroll to position [976, 0]
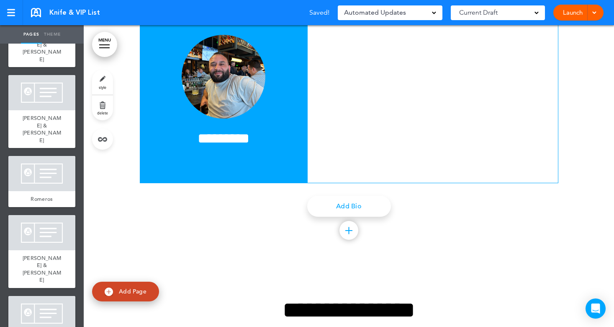
scroll to position [5879, 0]
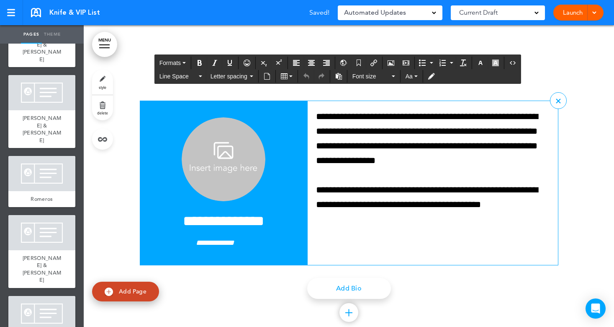
click at [206, 217] on h4 "**********" at bounding box center [223, 221] width 151 height 15
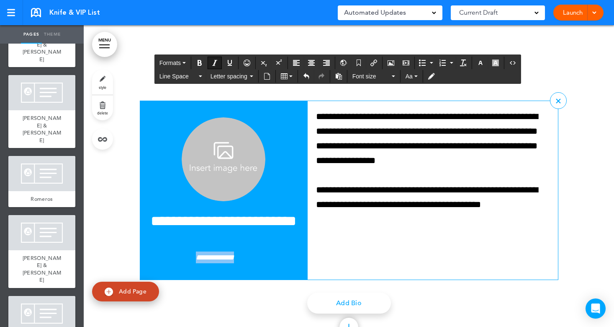
drag, startPoint x: 241, startPoint y: 258, endPoint x: 183, endPoint y: 262, distance: 58.3
click at [183, 262] on p "**********" at bounding box center [223, 257] width 151 height 12
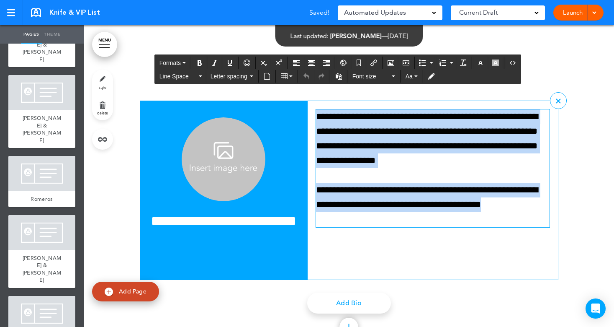
drag, startPoint x: 332, startPoint y: 220, endPoint x: 311, endPoint y: 114, distance: 108.4
click at [311, 114] on div "**********" at bounding box center [433, 190] width 250 height 179
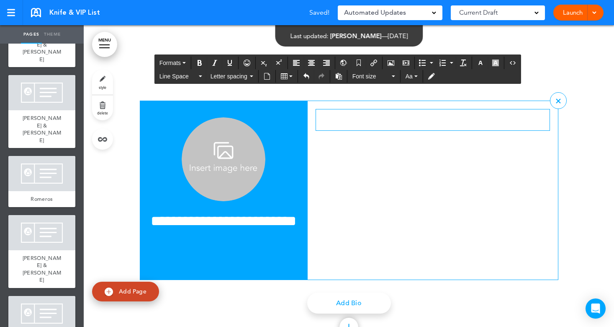
click at [336, 120] on p at bounding box center [433, 116] width 234 height 15
click at [316, 116] on p "**********" at bounding box center [433, 116] width 234 height 15
click at [322, 118] on p at bounding box center [433, 116] width 234 height 15
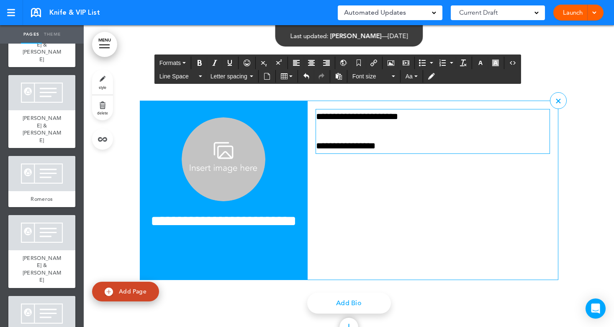
click at [197, 175] on img at bounding box center [224, 159] width 84 height 84
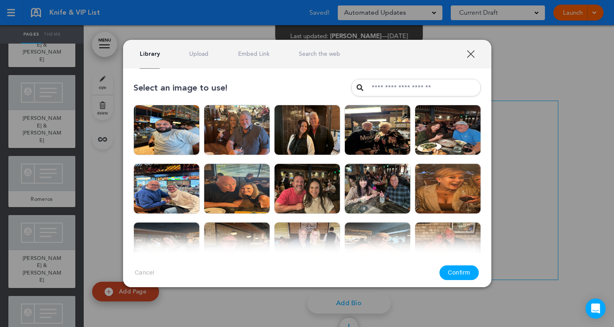
click at [199, 52] on link "Upload" at bounding box center [198, 54] width 19 height 8
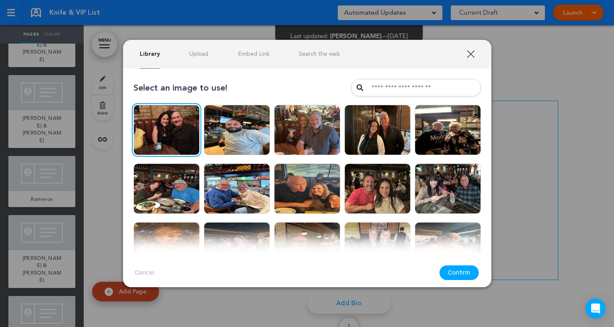
click at [457, 271] on button "Confirm" at bounding box center [459, 272] width 39 height 15
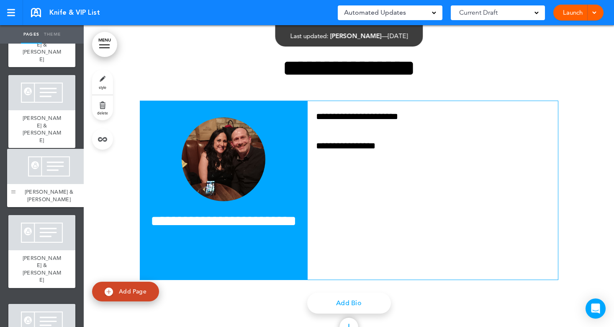
scroll to position [918, 0]
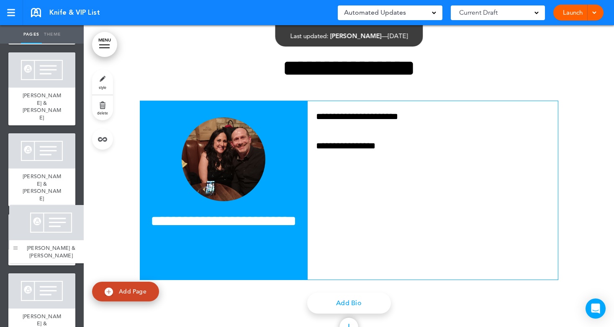
drag, startPoint x: 16, startPoint y: 171, endPoint x: 13, endPoint y: 248, distance: 76.7
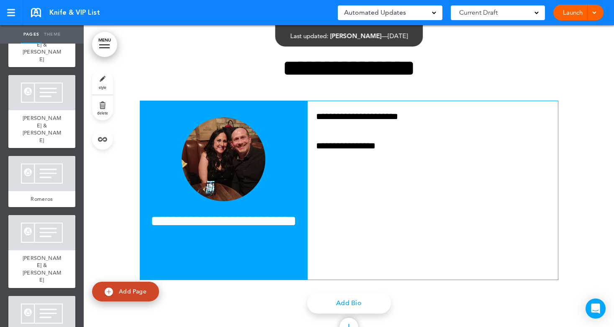
scroll to position [911, 0]
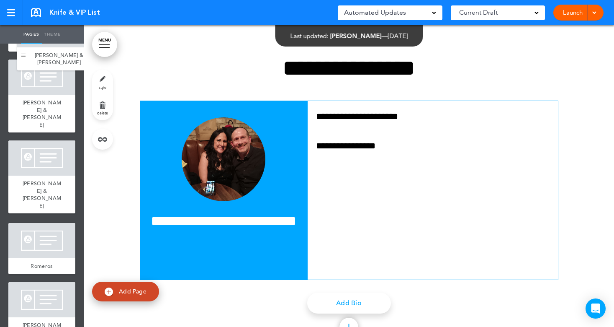
drag, startPoint x: 14, startPoint y: 296, endPoint x: 23, endPoint y: 54, distance: 241.8
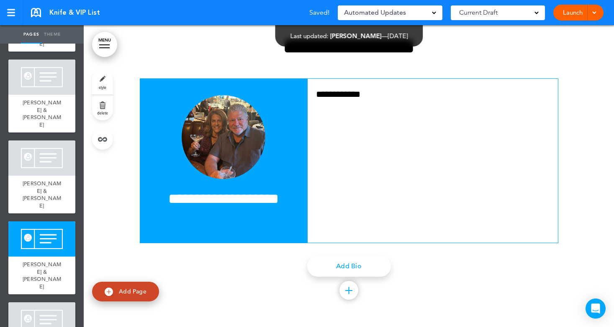
scroll to position [809, 0]
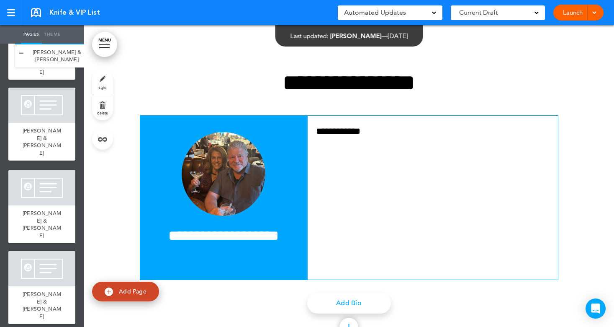
drag, startPoint x: 15, startPoint y: 213, endPoint x: 21, endPoint y: 52, distance: 161.8
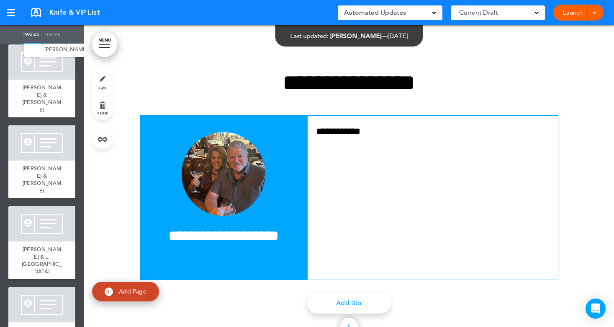
scroll to position [0, 0]
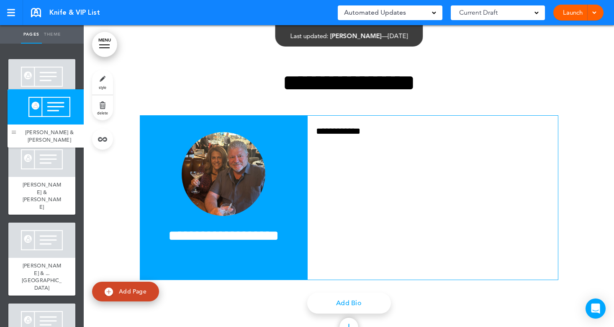
drag, startPoint x: 14, startPoint y: 248, endPoint x: 13, endPoint y: 134, distance: 114.8
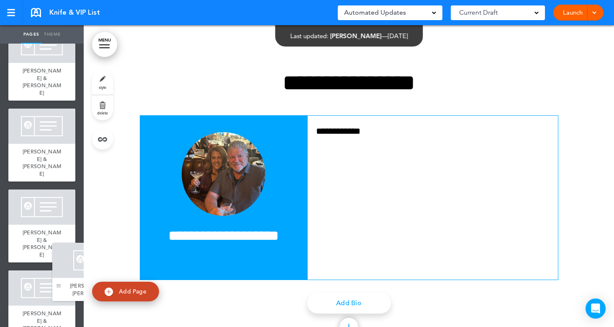
scroll to position [786, 0]
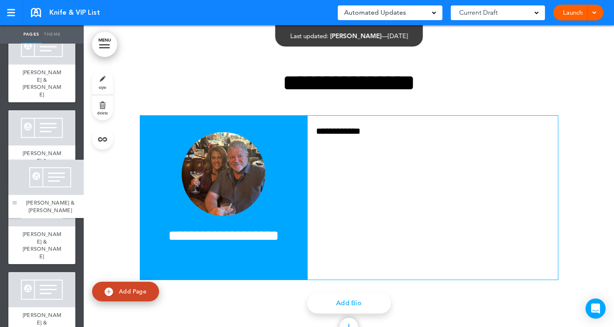
drag, startPoint x: 15, startPoint y: 250, endPoint x: 15, endPoint y: 204, distance: 46.5
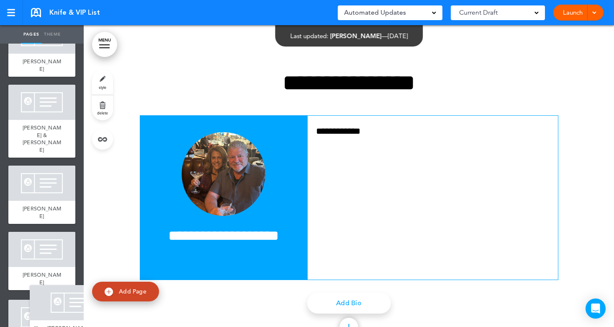
scroll to position [372, 0]
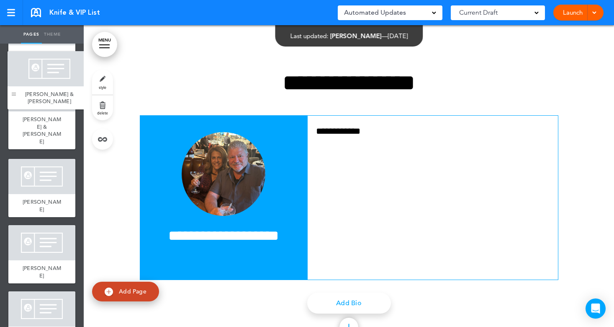
drag, startPoint x: 15, startPoint y: 249, endPoint x: 15, endPoint y: 94, distance: 154.6
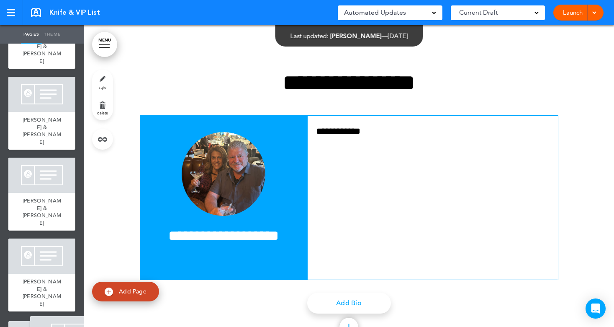
scroll to position [918, 0]
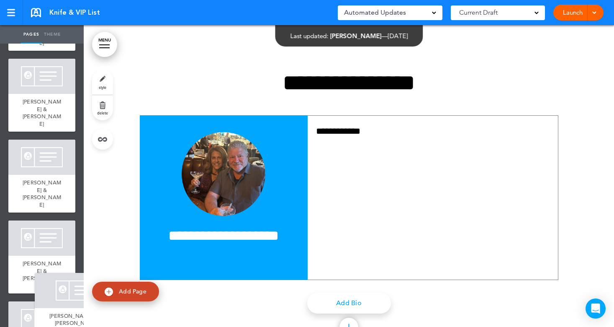
drag, startPoint x: 15, startPoint y: 103, endPoint x: 41, endPoint y: 315, distance: 214.4
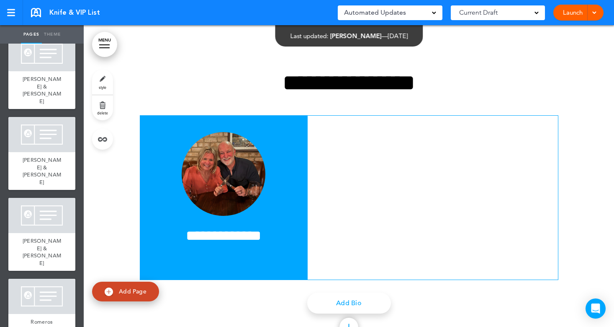
scroll to position [893, 0]
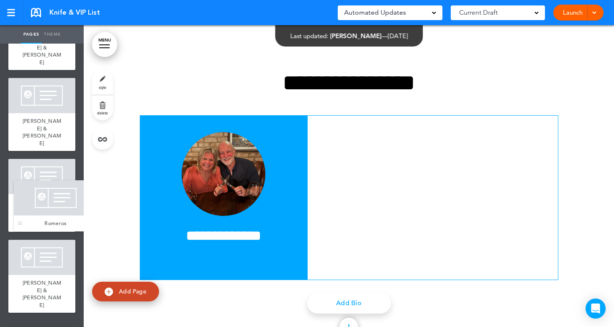
drag, startPoint x: 13, startPoint y: 205, endPoint x: 17, endPoint y: 226, distance: 21.4
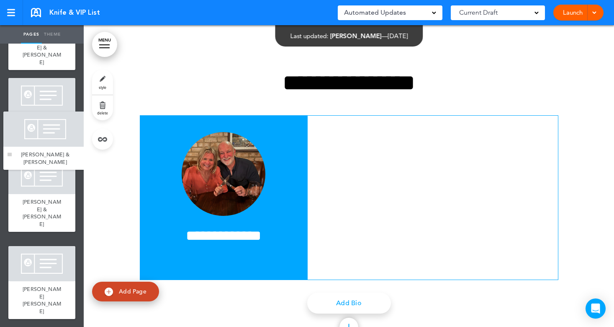
drag, startPoint x: 14, startPoint y: 136, endPoint x: 9, endPoint y: 155, distance: 19.1
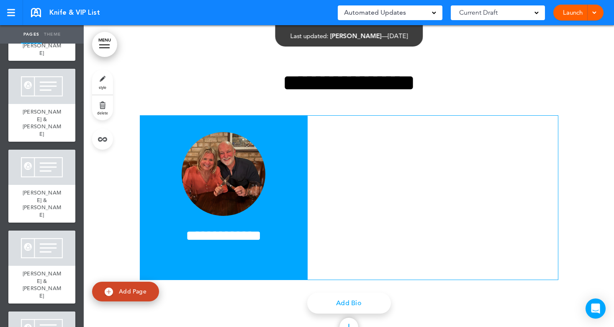
scroll to position [725, 0]
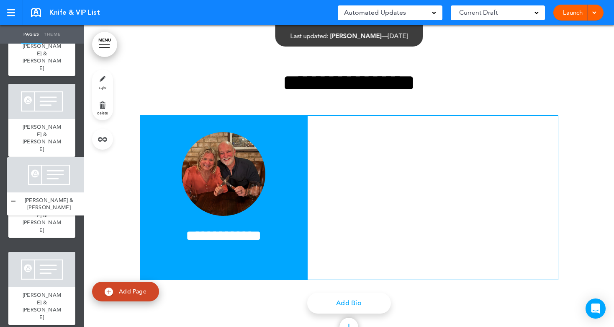
drag, startPoint x: 16, startPoint y: 164, endPoint x: 15, endPoint y: 200, distance: 36.0
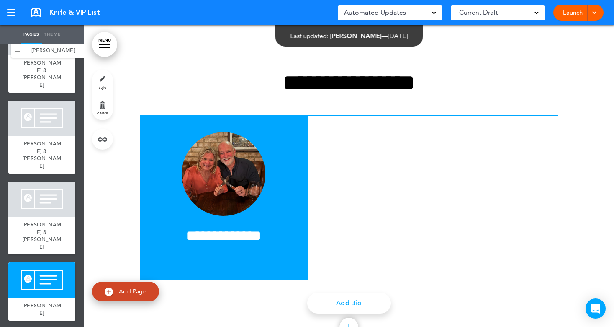
scroll to position [565, 0]
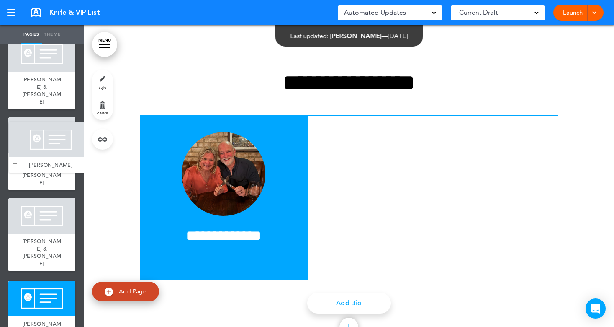
drag, startPoint x: 16, startPoint y: 182, endPoint x: 17, endPoint y: 165, distance: 16.8
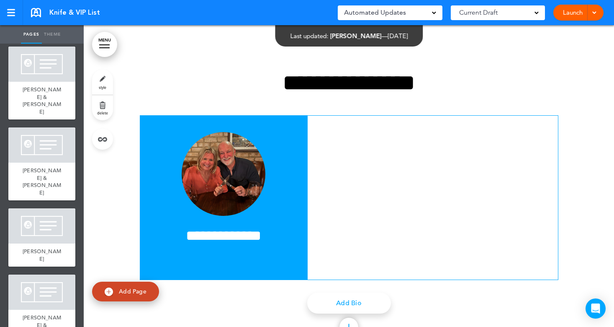
scroll to position [308, 0]
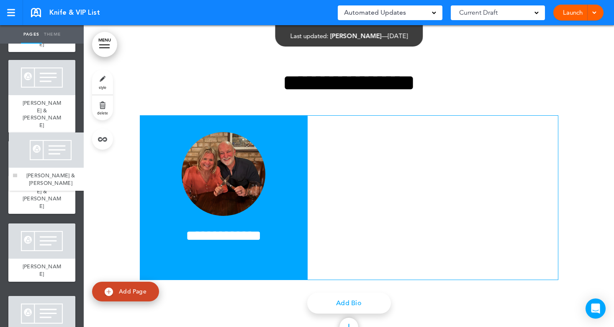
drag, startPoint x: 13, startPoint y: 259, endPoint x: 12, endPoint y: 170, distance: 88.8
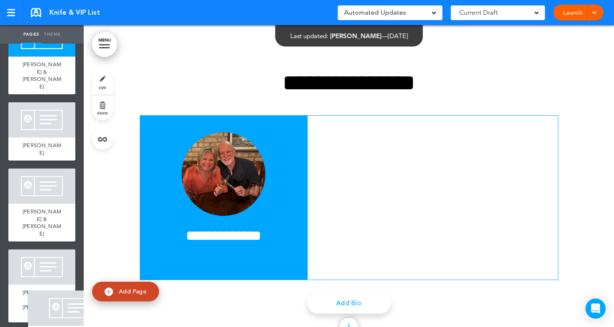
scroll to position [442, 0]
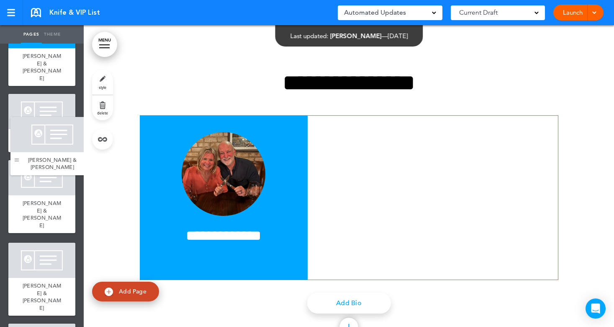
drag, startPoint x: 14, startPoint y: 132, endPoint x: 16, endPoint y: 159, distance: 27.3
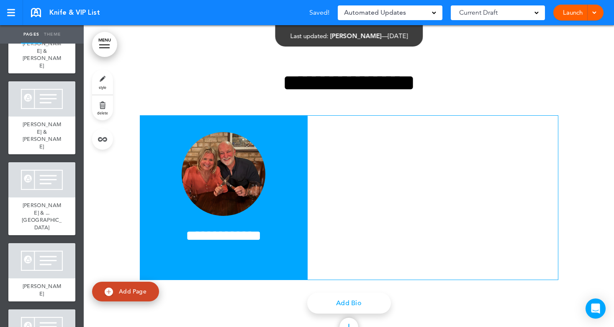
scroll to position [0, 0]
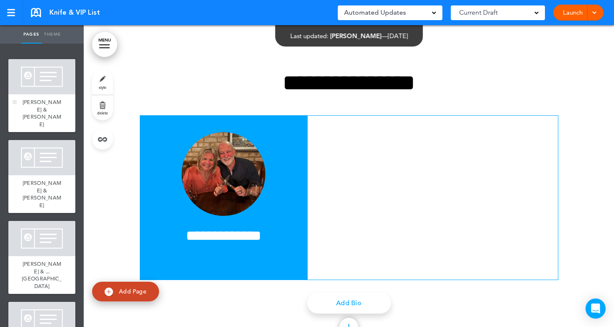
click at [37, 72] on div at bounding box center [41, 76] width 67 height 35
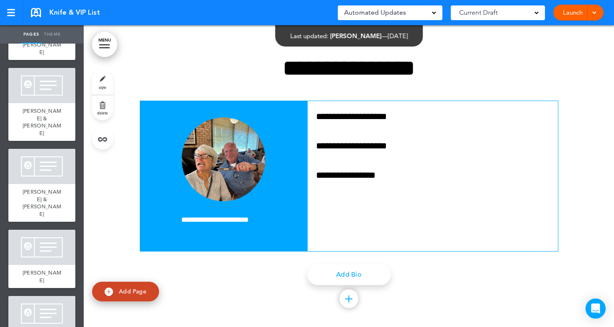
scroll to position [586, 0]
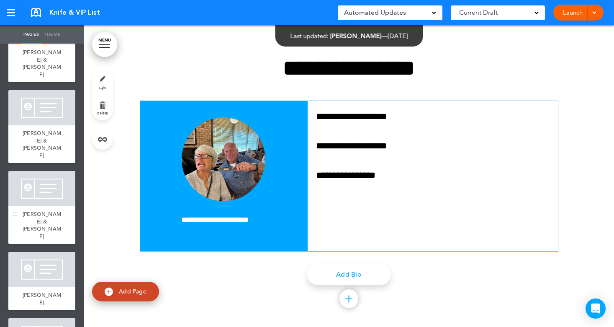
click at [46, 171] on div at bounding box center [41, 188] width 67 height 35
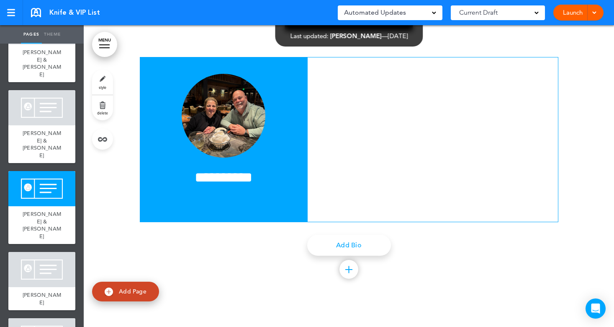
scroll to position [2947, 0]
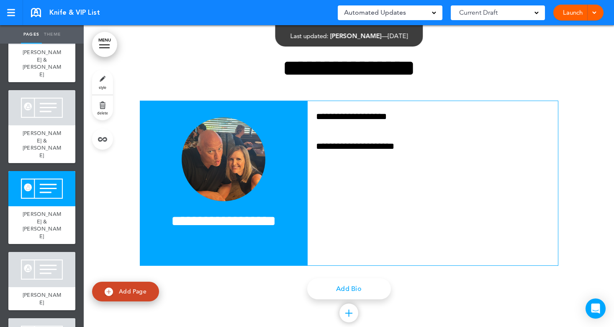
click at [113, 291] on img at bounding box center [109, 291] width 8 height 8
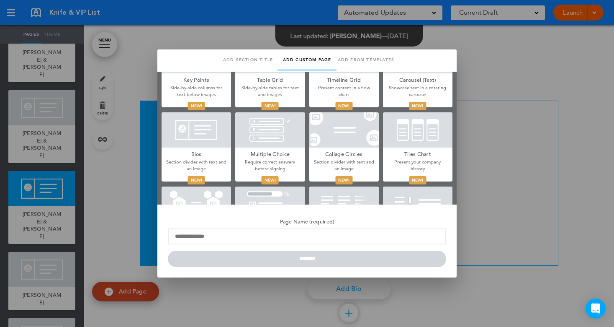
click at [204, 146] on div at bounding box center [197, 129] width 70 height 35
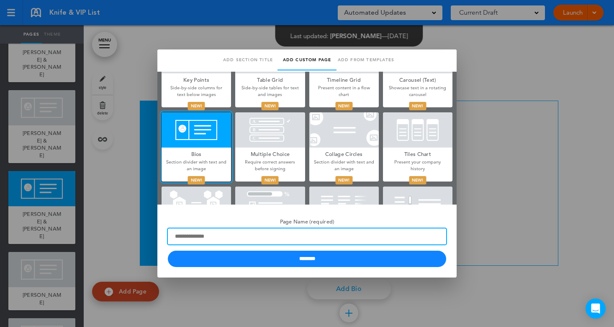
click at [208, 235] on input "Page Name (required)" at bounding box center [307, 236] width 279 height 16
drag, startPoint x: 247, startPoint y: 235, endPoint x: 165, endPoint y: 238, distance: 82.6
click at [165, 238] on div "**********" at bounding box center [306, 240] width 299 height 73
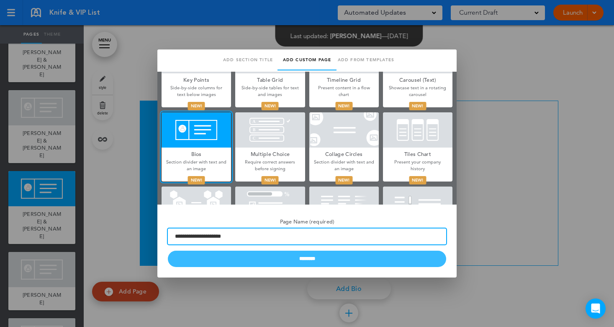
type input "**********"
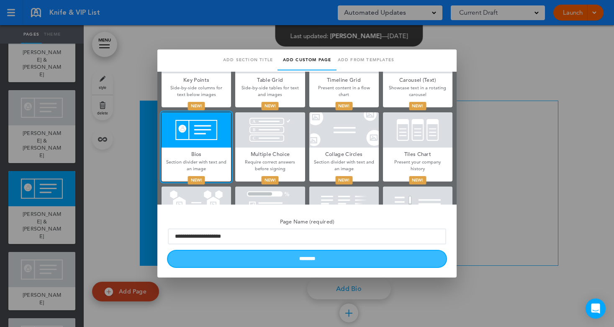
click at [254, 261] on input "********" at bounding box center [307, 258] width 279 height 16
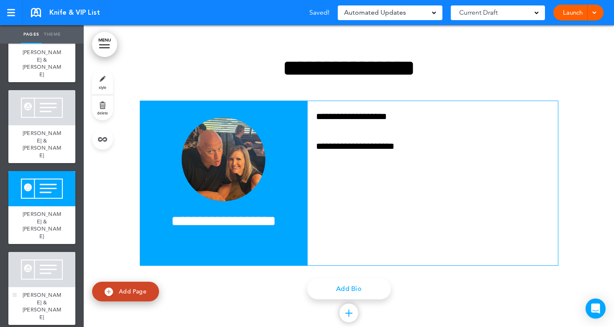
click at [39, 252] on div at bounding box center [41, 269] width 67 height 35
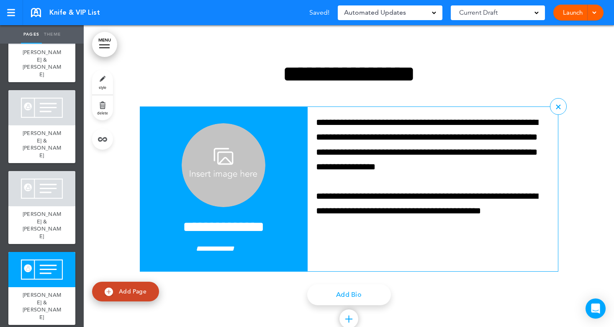
scroll to position [3271, 0]
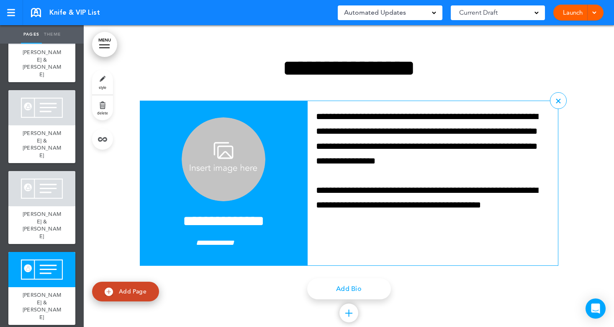
click at [230, 221] on h4 "**********" at bounding box center [223, 221] width 151 height 15
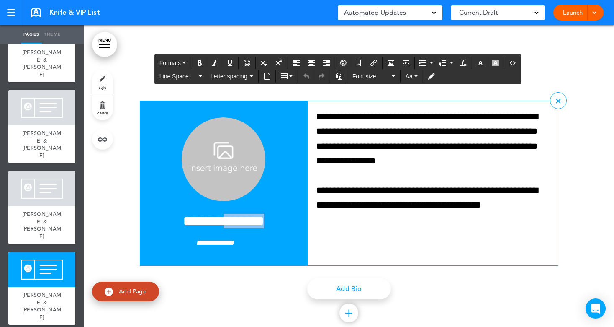
click at [230, 221] on h4 "**********" at bounding box center [223, 221] width 151 height 15
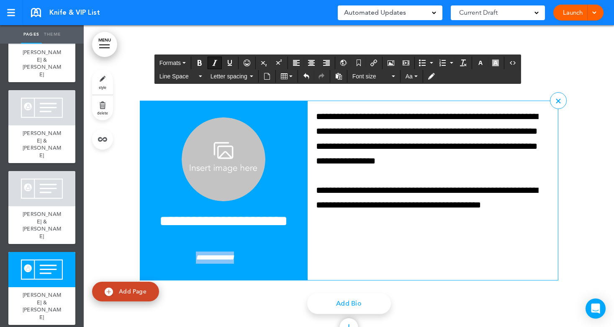
drag, startPoint x: 237, startPoint y: 256, endPoint x: 181, endPoint y: 258, distance: 55.3
click at [181, 258] on p "**********" at bounding box center [223, 257] width 151 height 12
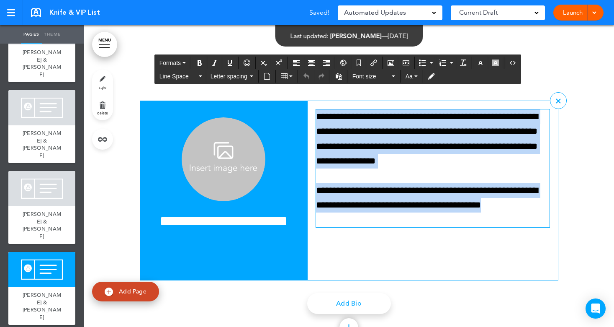
drag, startPoint x: 357, startPoint y: 219, endPoint x: 315, endPoint y: 118, distance: 109.1
click at [316, 118] on div "**********" at bounding box center [433, 168] width 234 height 118
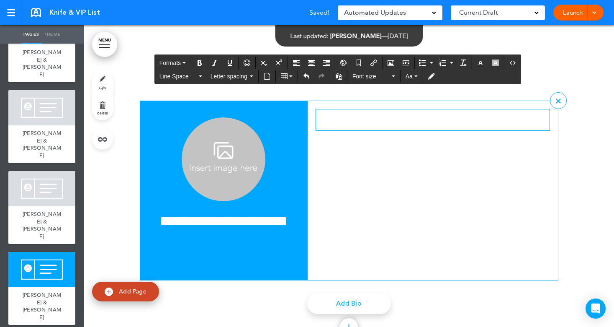
click at [227, 163] on img at bounding box center [224, 159] width 84 height 84
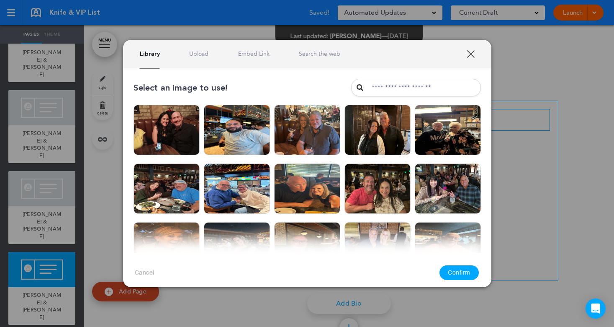
click at [202, 49] on div "Library Upload Embed Link Search the web" at bounding box center [307, 54] width 369 height 28
click at [202, 54] on link "Upload" at bounding box center [198, 54] width 19 height 8
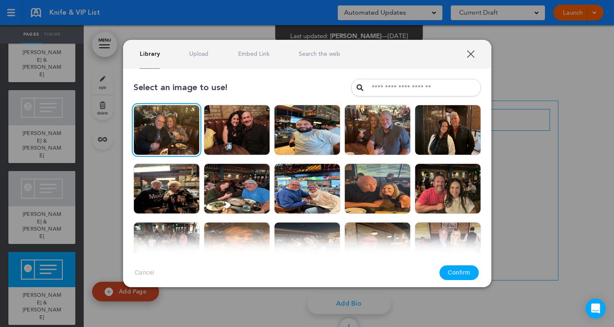
click at [458, 276] on button "Confirm" at bounding box center [459, 272] width 39 height 15
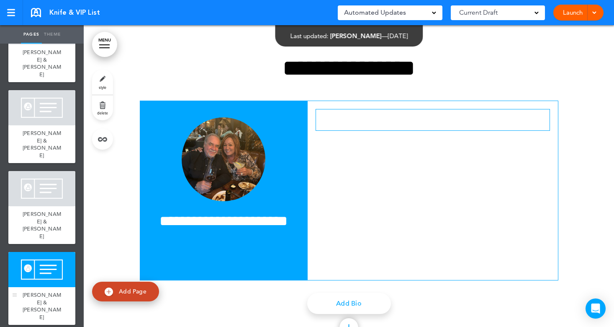
scroll to position [545, 0]
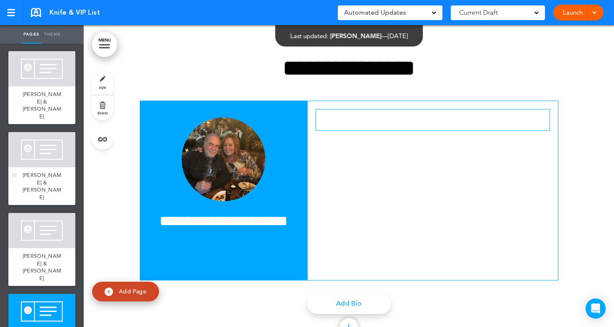
click at [48, 132] on div at bounding box center [41, 149] width 67 height 35
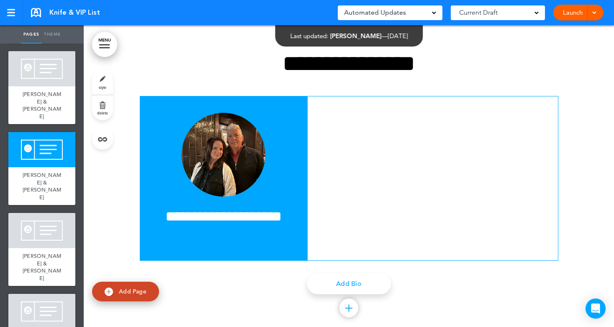
scroll to position [2623, 0]
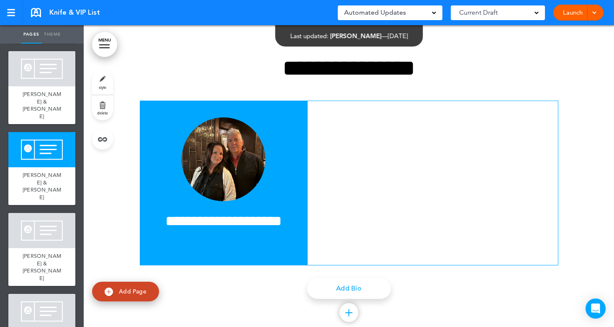
click at [118, 287] on link "Add Page" at bounding box center [125, 291] width 67 height 20
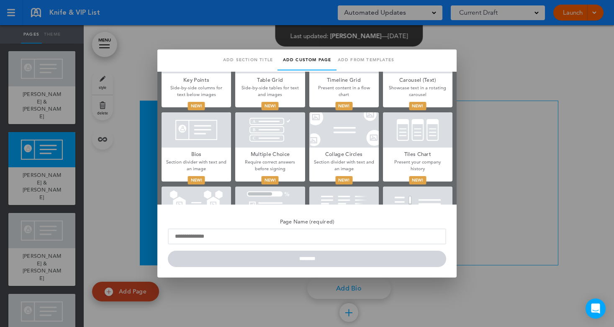
click at [193, 136] on div at bounding box center [197, 129] width 70 height 35
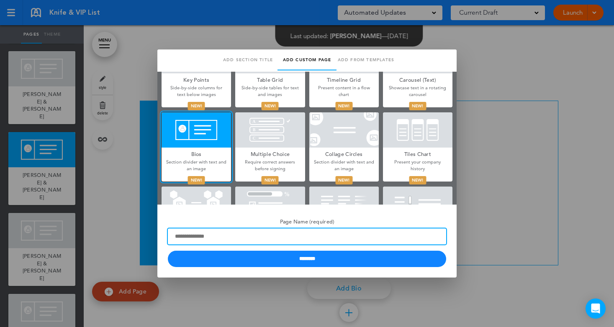
click at [250, 238] on input "Page Name (required)" at bounding box center [307, 236] width 279 height 16
drag, startPoint x: 252, startPoint y: 237, endPoint x: 162, endPoint y: 236, distance: 90.1
click at [162, 236] on div "**********" at bounding box center [306, 240] width 299 height 73
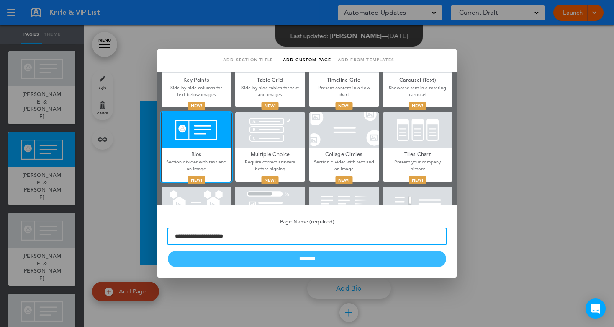
type input "**********"
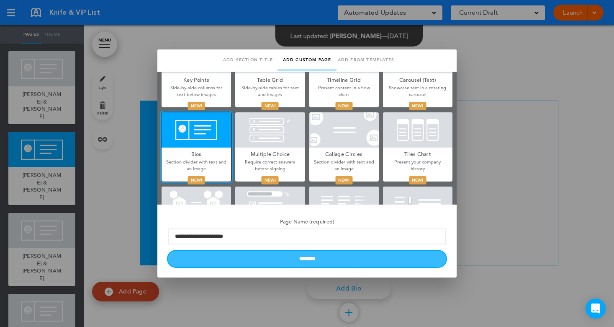
click at [272, 261] on input "********" at bounding box center [307, 258] width 279 height 16
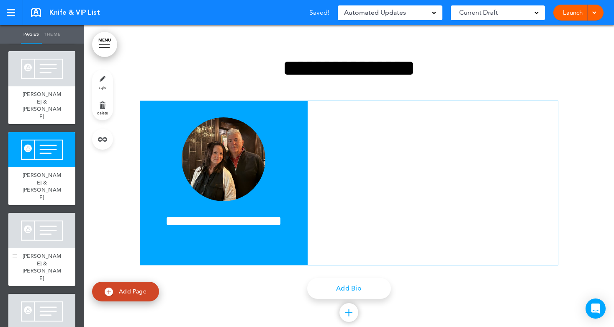
click at [36, 252] on span "[PERSON_NAME] & [PERSON_NAME]" at bounding box center [42, 266] width 39 height 29
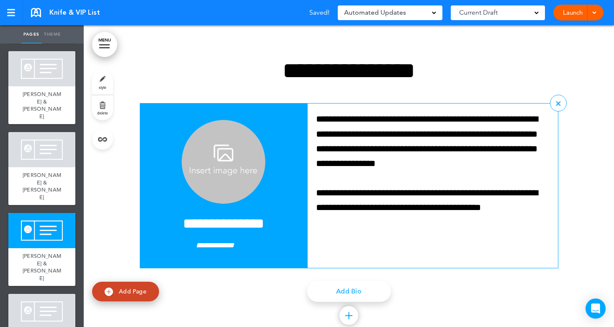
scroll to position [2947, 0]
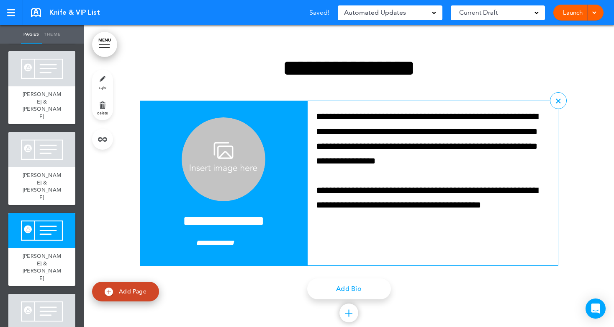
click at [217, 224] on h4 "**********" at bounding box center [223, 221] width 151 height 15
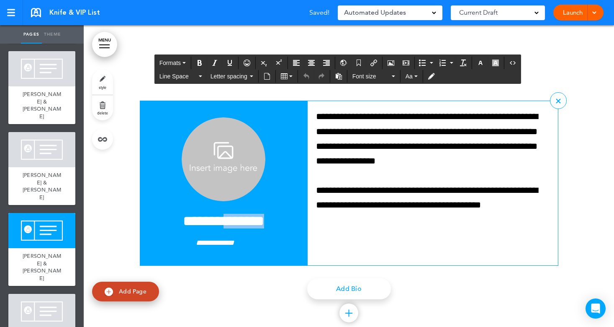
click at [217, 224] on h4 "**********" at bounding box center [223, 221] width 151 height 15
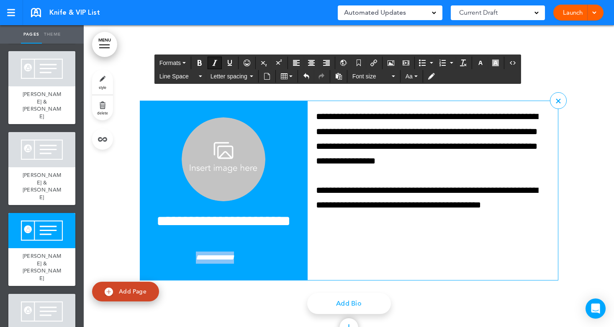
drag, startPoint x: 218, startPoint y: 260, endPoint x: 169, endPoint y: 260, distance: 48.6
click at [169, 260] on p "**********" at bounding box center [223, 257] width 151 height 12
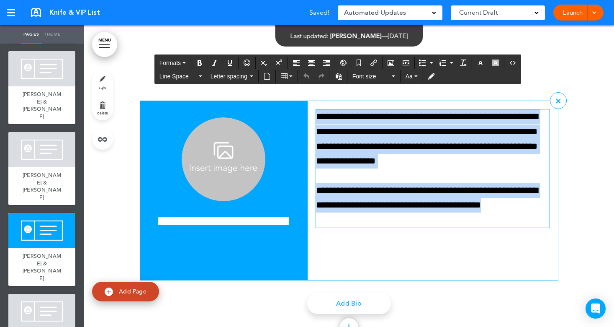
drag, startPoint x: 354, startPoint y: 219, endPoint x: 305, endPoint y: 121, distance: 110.0
click at [308, 121] on div "**********" at bounding box center [433, 190] width 250 height 179
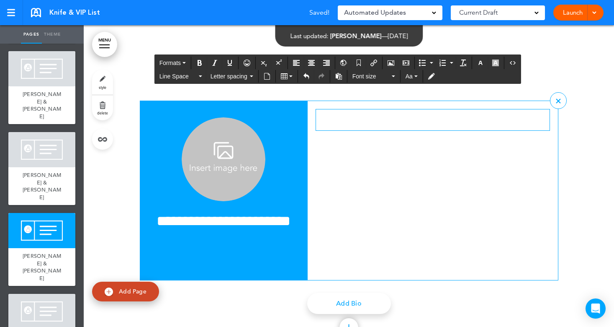
click at [221, 155] on img at bounding box center [224, 159] width 84 height 84
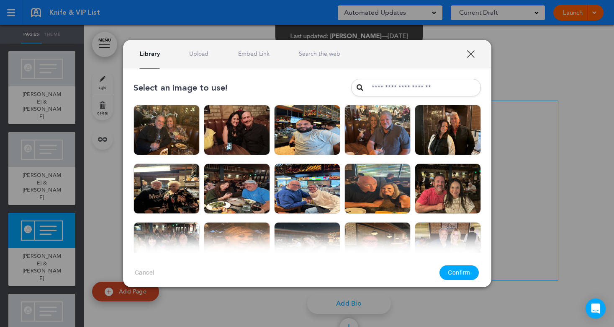
click at [201, 52] on link "Upload" at bounding box center [198, 54] width 19 height 8
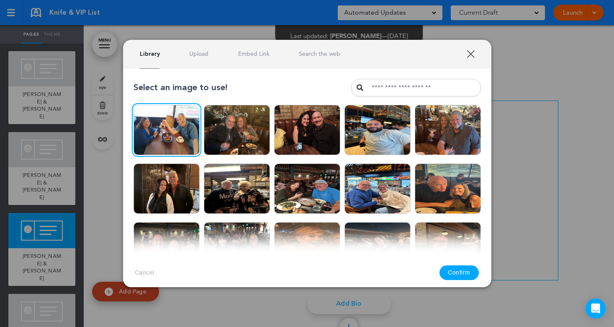
click at [468, 271] on button "Confirm" at bounding box center [459, 272] width 39 height 15
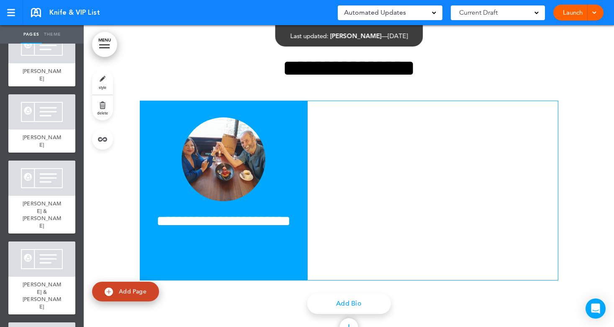
scroll to position [1047, 0]
